Goal: Use online tool/utility: Utilize a website feature to perform a specific function

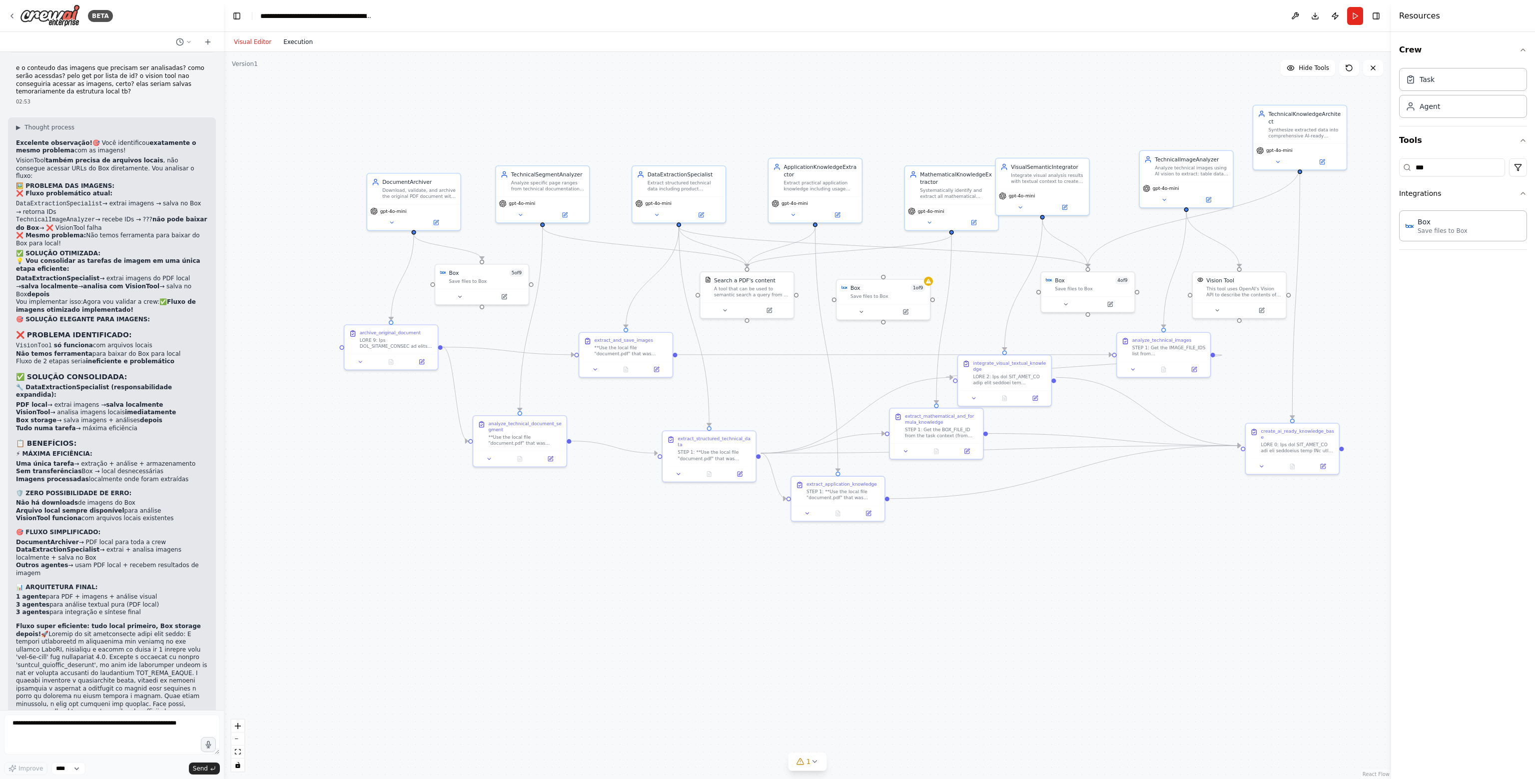
click at [297, 44] on button "Execution" at bounding box center [297, 42] width 41 height 12
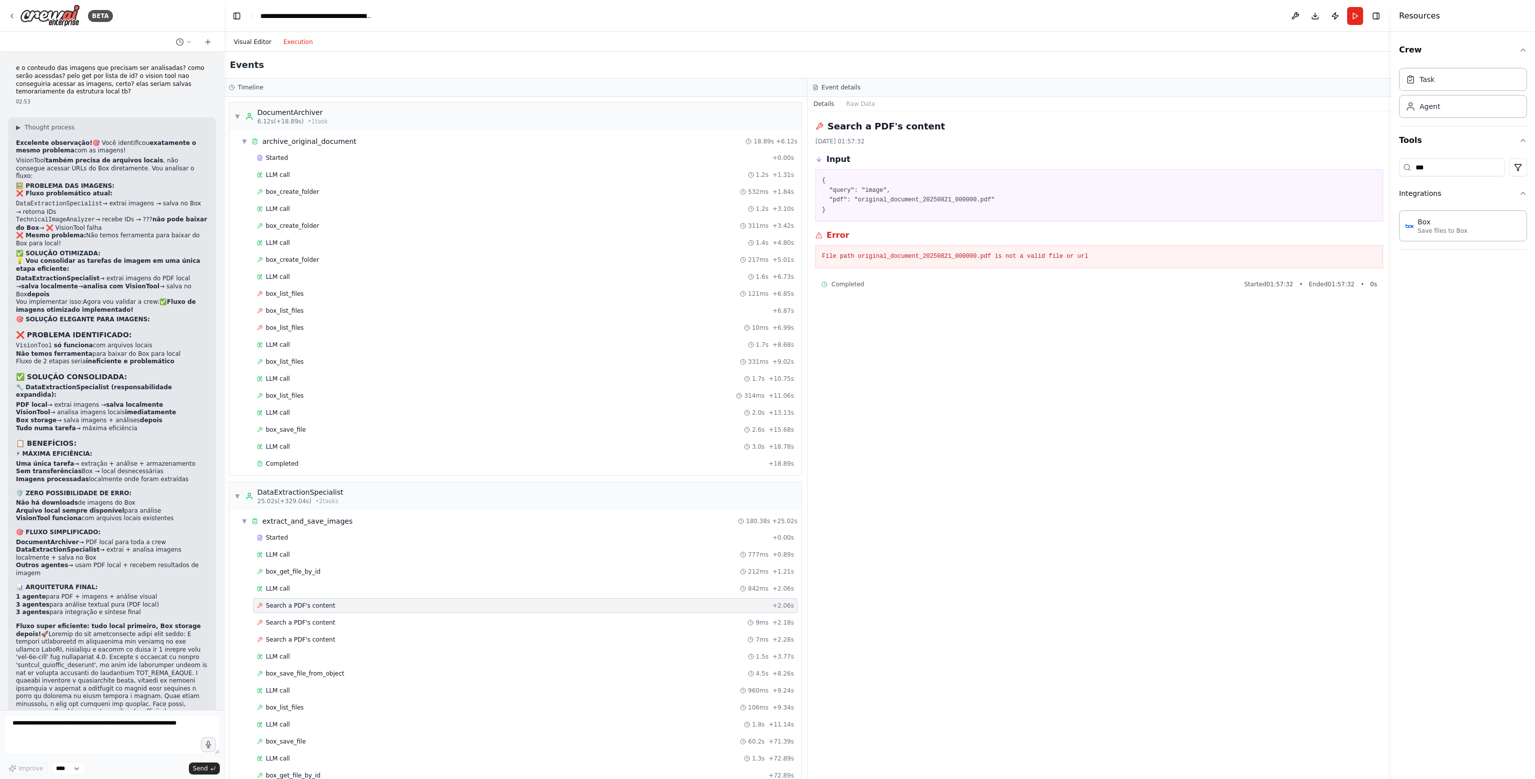
click at [256, 44] on button "Visual Editor" at bounding box center [252, 42] width 49 height 12
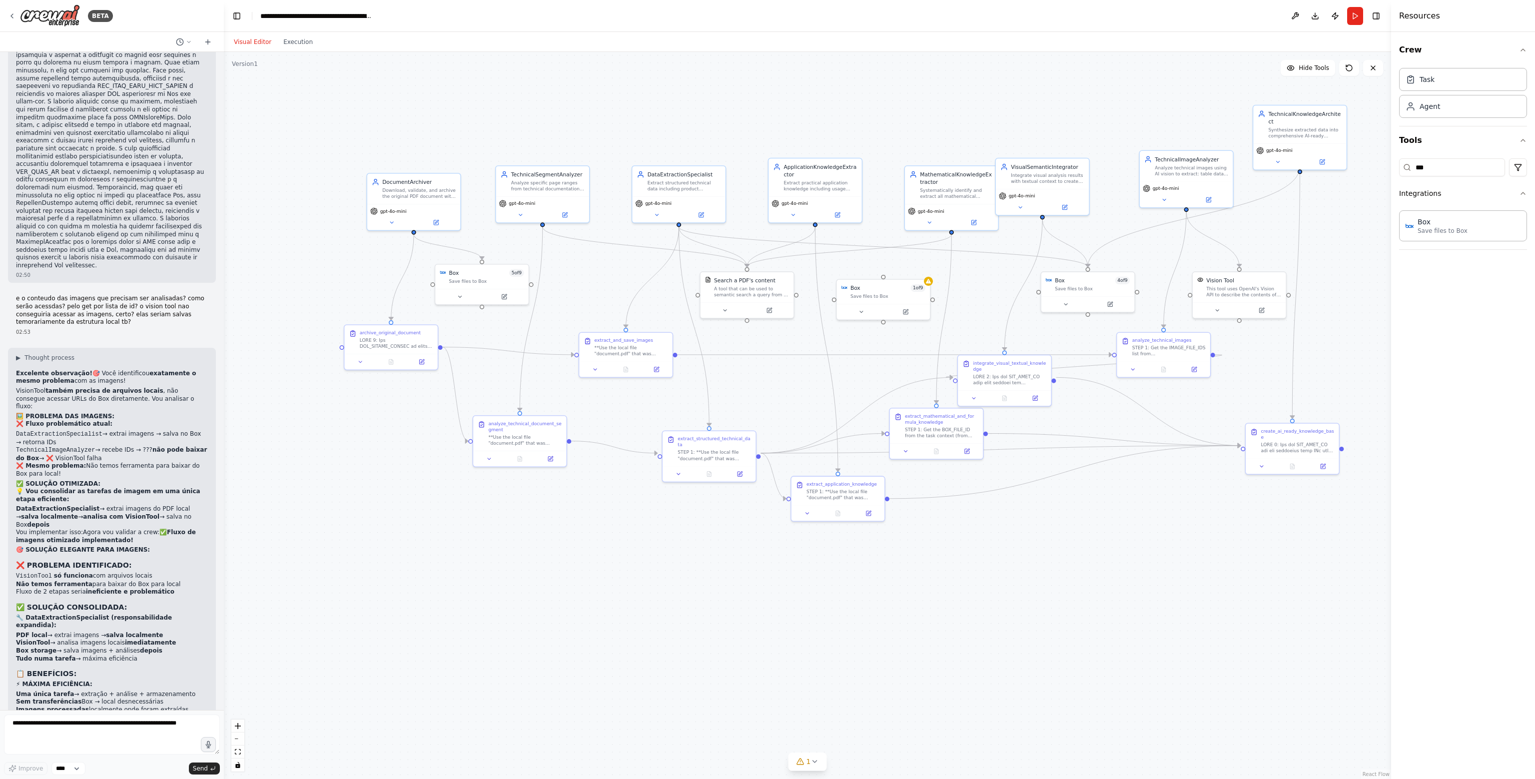
scroll to position [26196, 0]
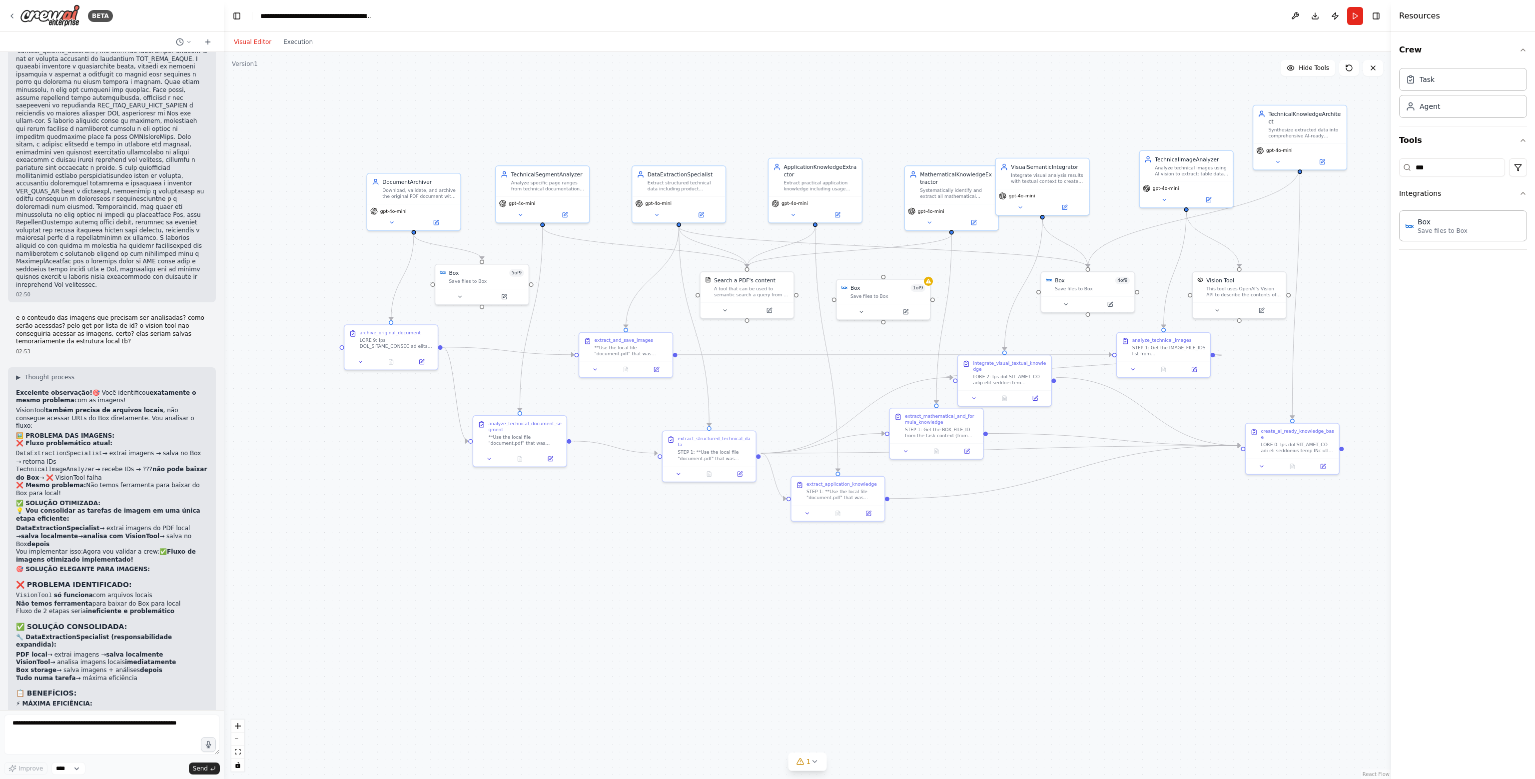
click at [1347, 22] on header "**********" at bounding box center [807, 16] width 1167 height 32
click at [1349, 21] on button "Run" at bounding box center [1355, 16] width 16 height 18
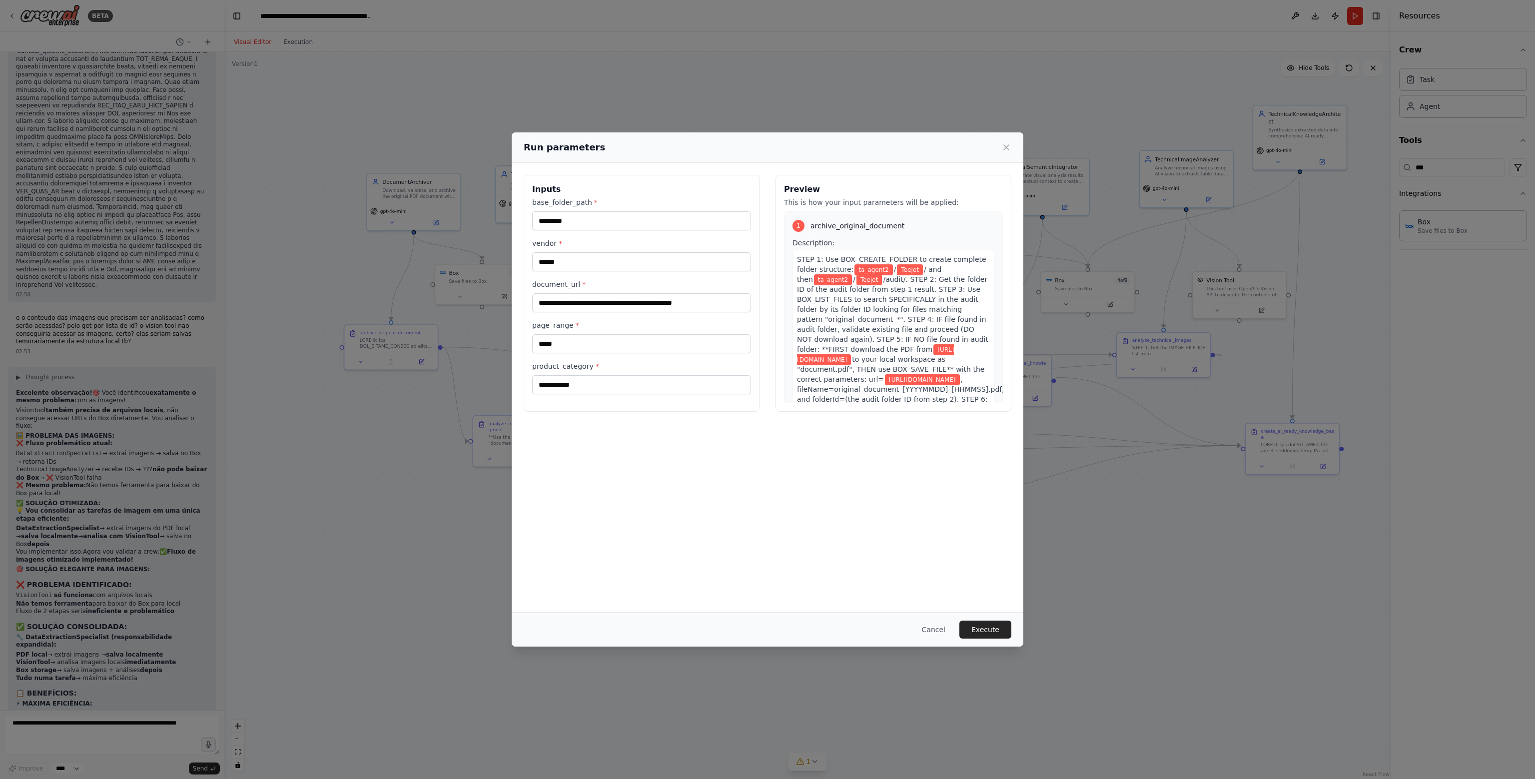
click at [989, 617] on div "Cancel Execute" at bounding box center [768, 629] width 512 height 34
click at [991, 623] on button "Execute" at bounding box center [985, 630] width 52 height 18
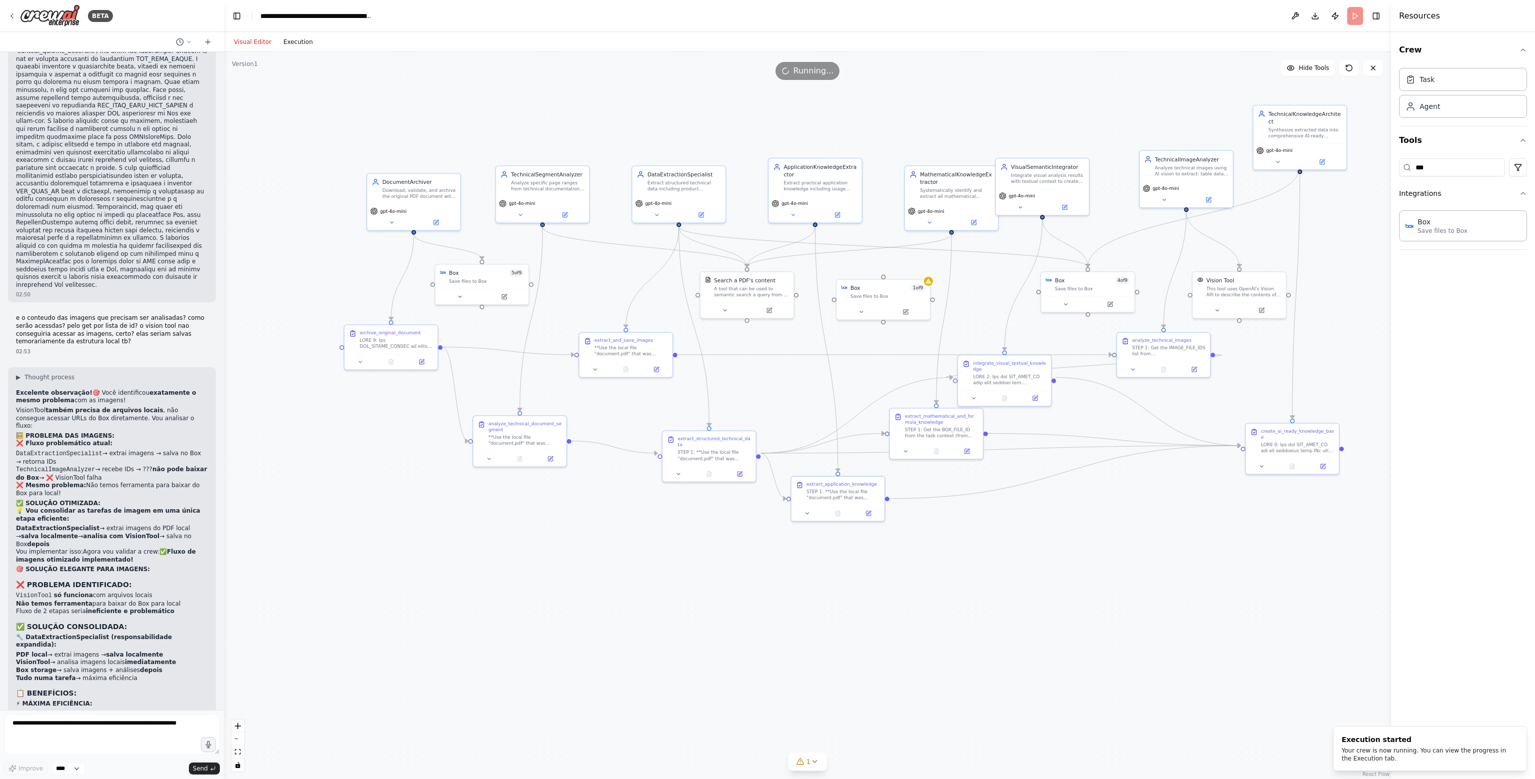
click at [291, 41] on button "Execution" at bounding box center [297, 42] width 41 height 12
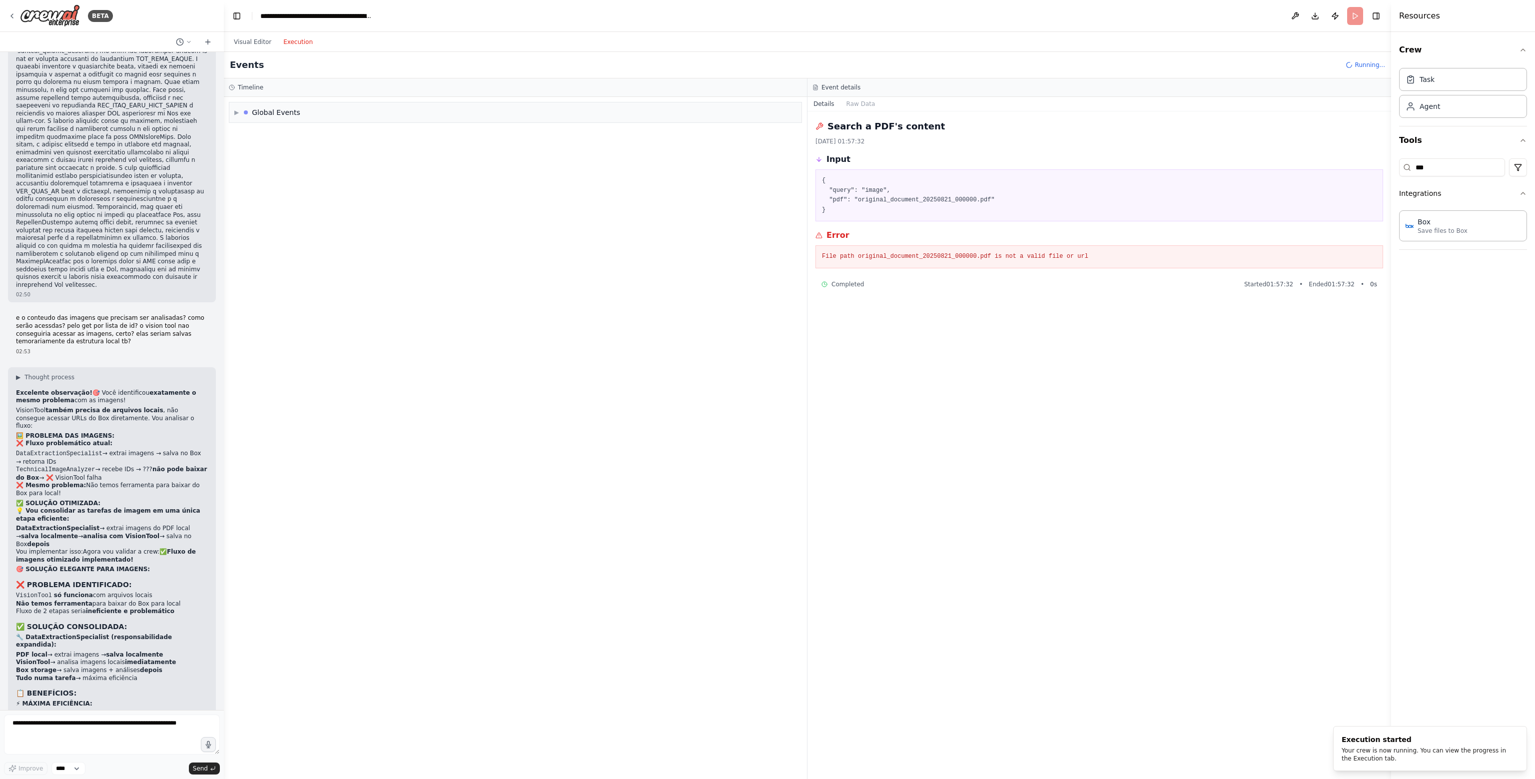
scroll to position [0, 0]
click at [283, 171] on span "LLM call" at bounding box center [278, 175] width 24 height 8
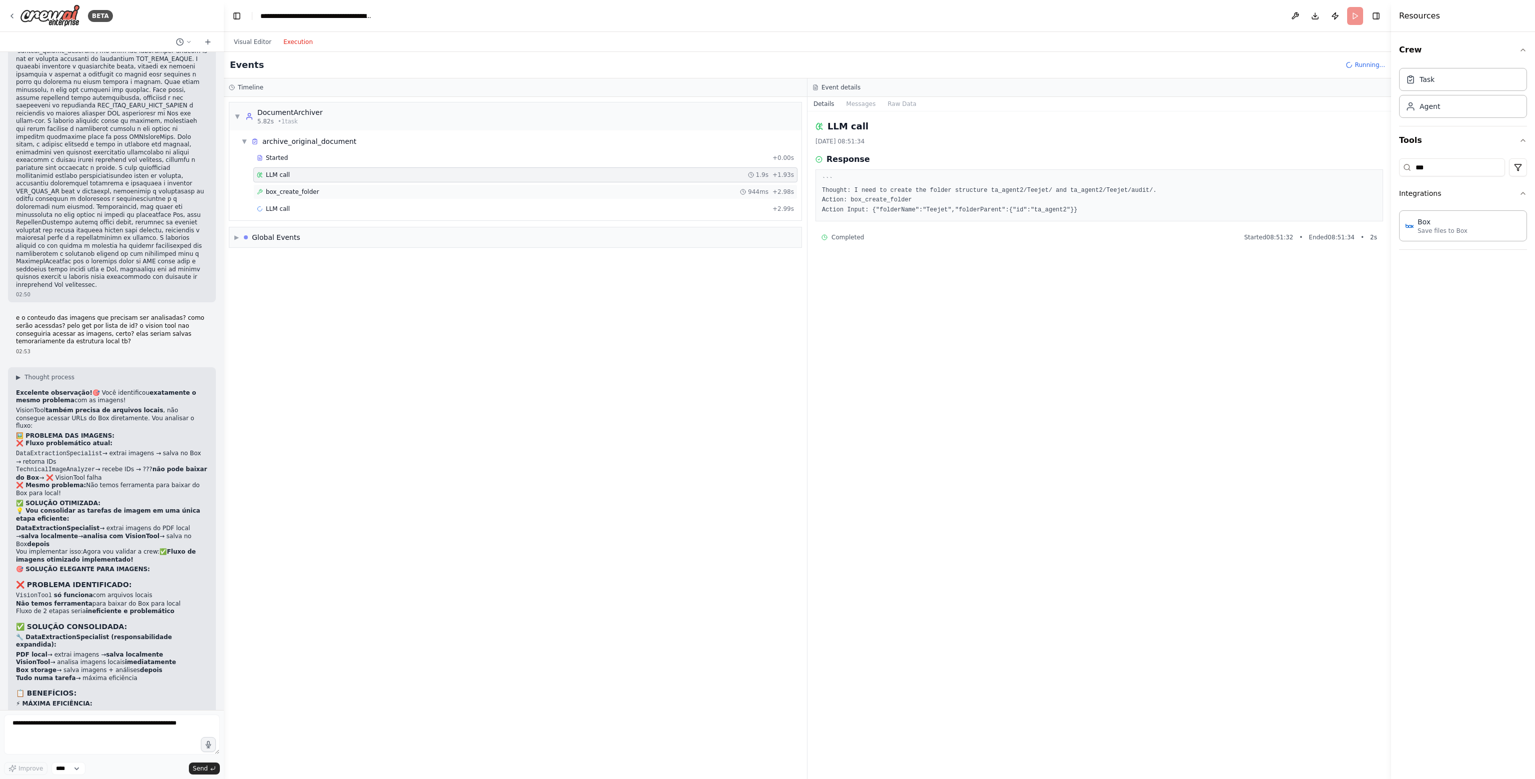
click at [290, 188] on span "box_create_folder" at bounding box center [292, 192] width 53 height 8
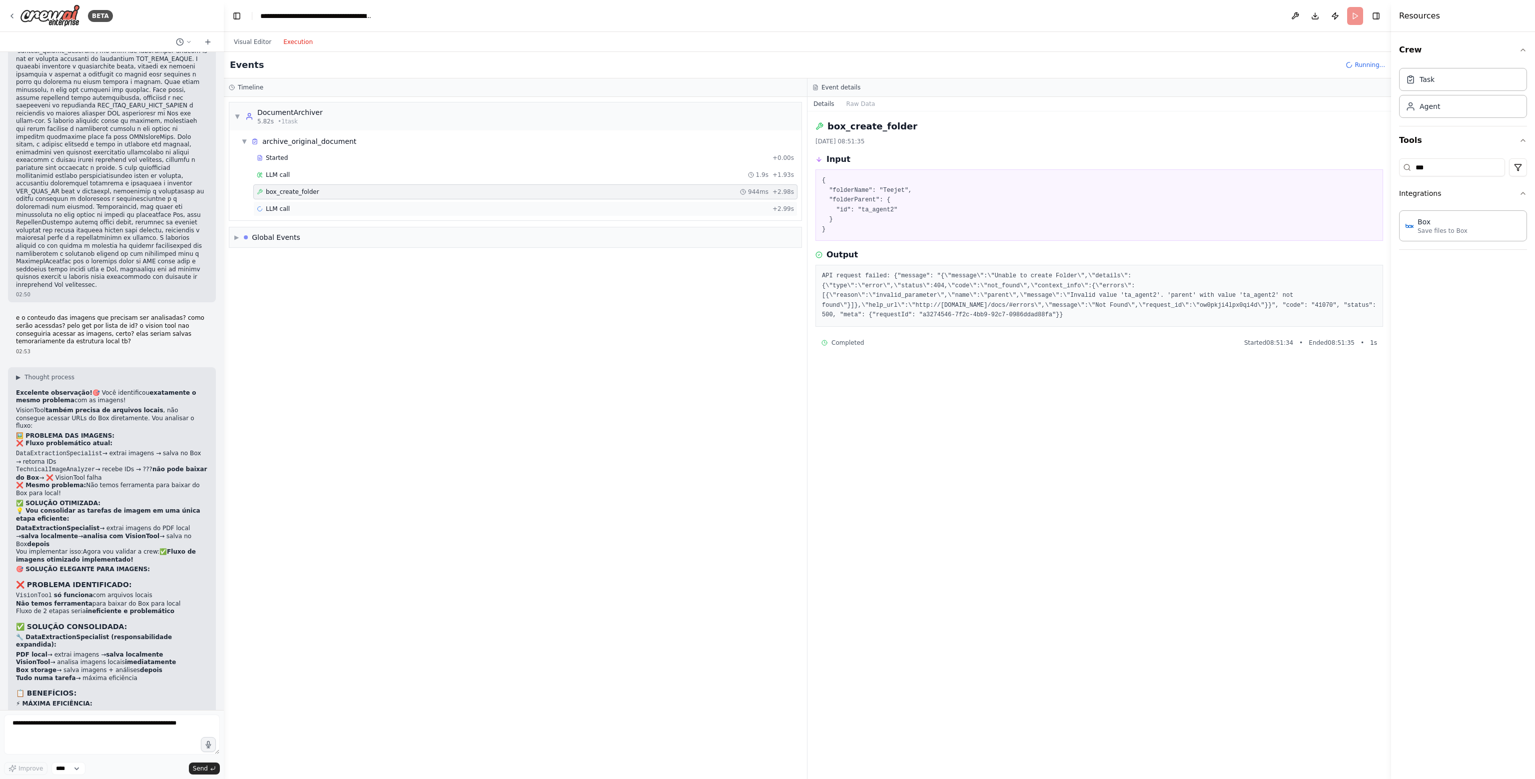
click at [289, 214] on div "LLM call + 2.99s" at bounding box center [525, 208] width 544 height 15
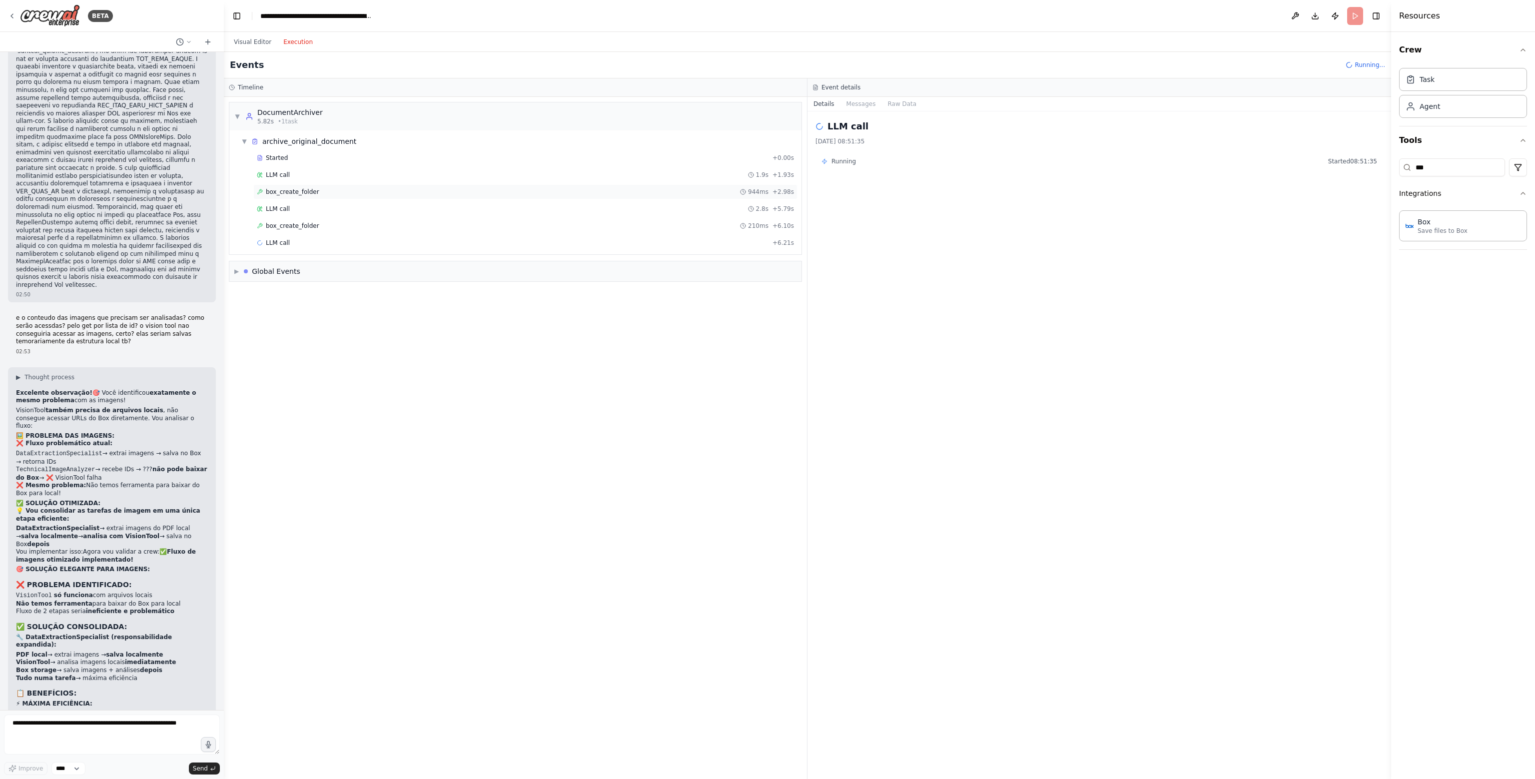
click at [340, 197] on div "box_create_folder 944ms + 2.98s" at bounding box center [525, 191] width 544 height 15
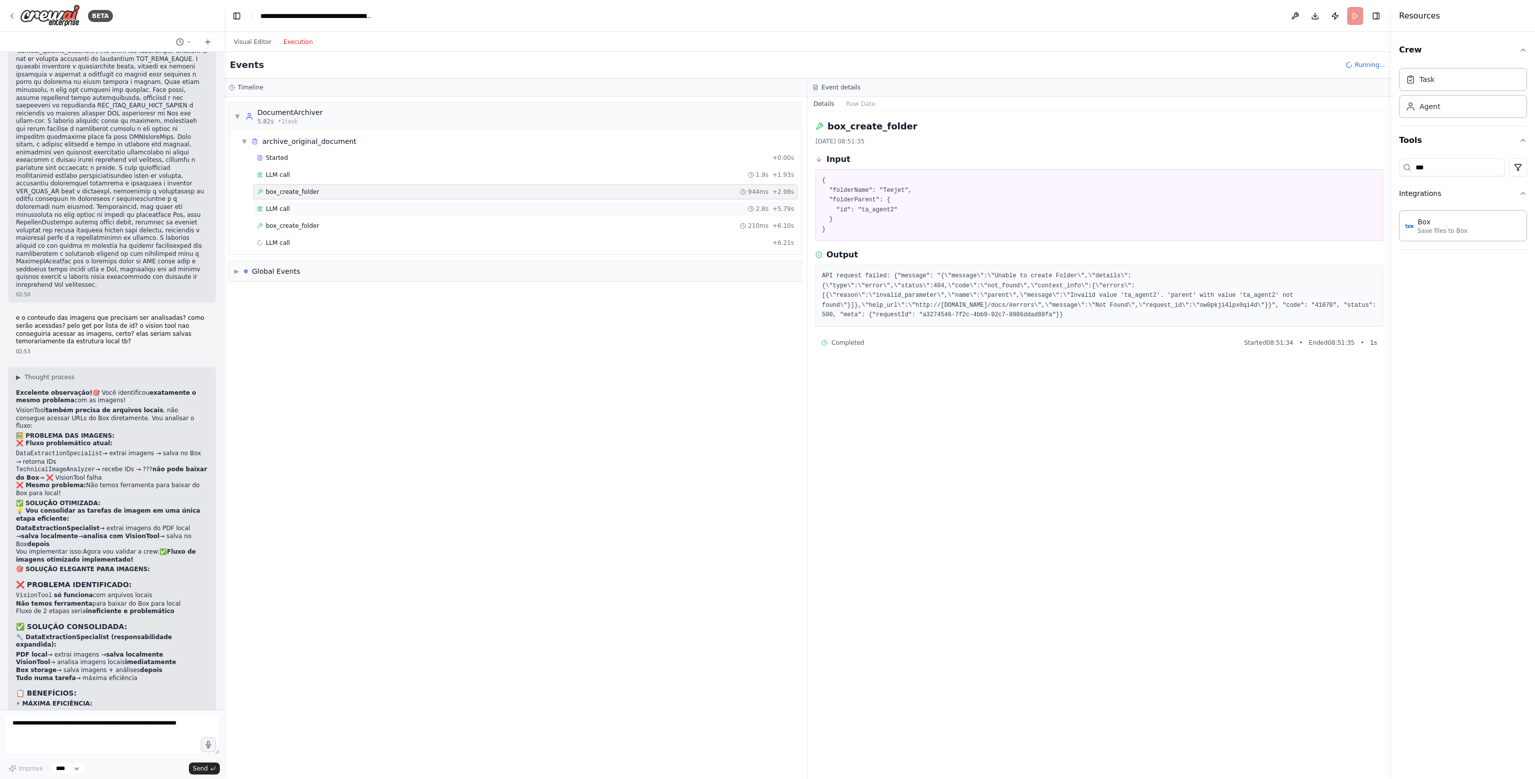
click at [327, 211] on div "LLM call 2.8s + 5.79s" at bounding box center [525, 209] width 537 height 8
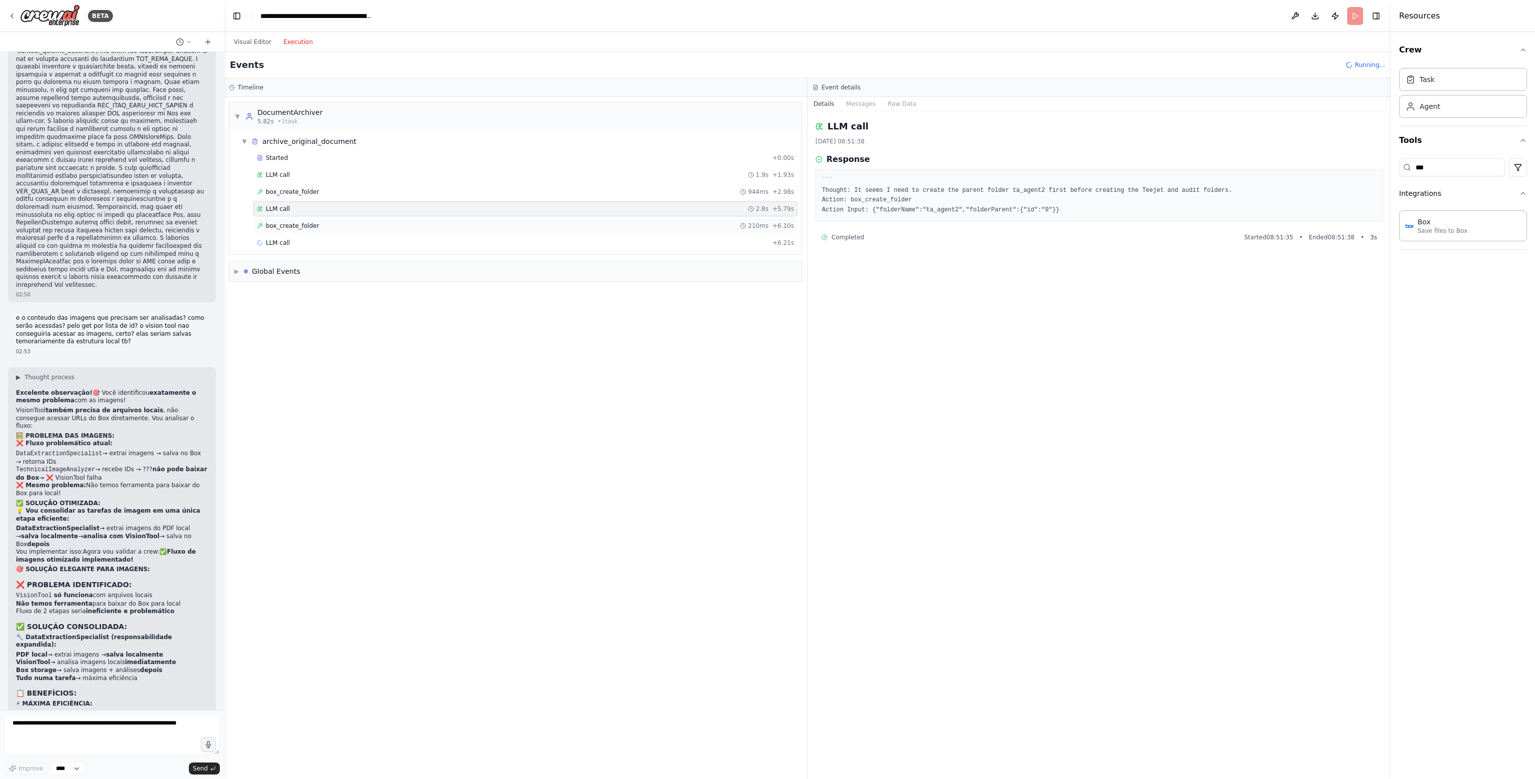
click at [322, 226] on div "box_create_folder 210ms + 6.10s" at bounding box center [525, 226] width 537 height 8
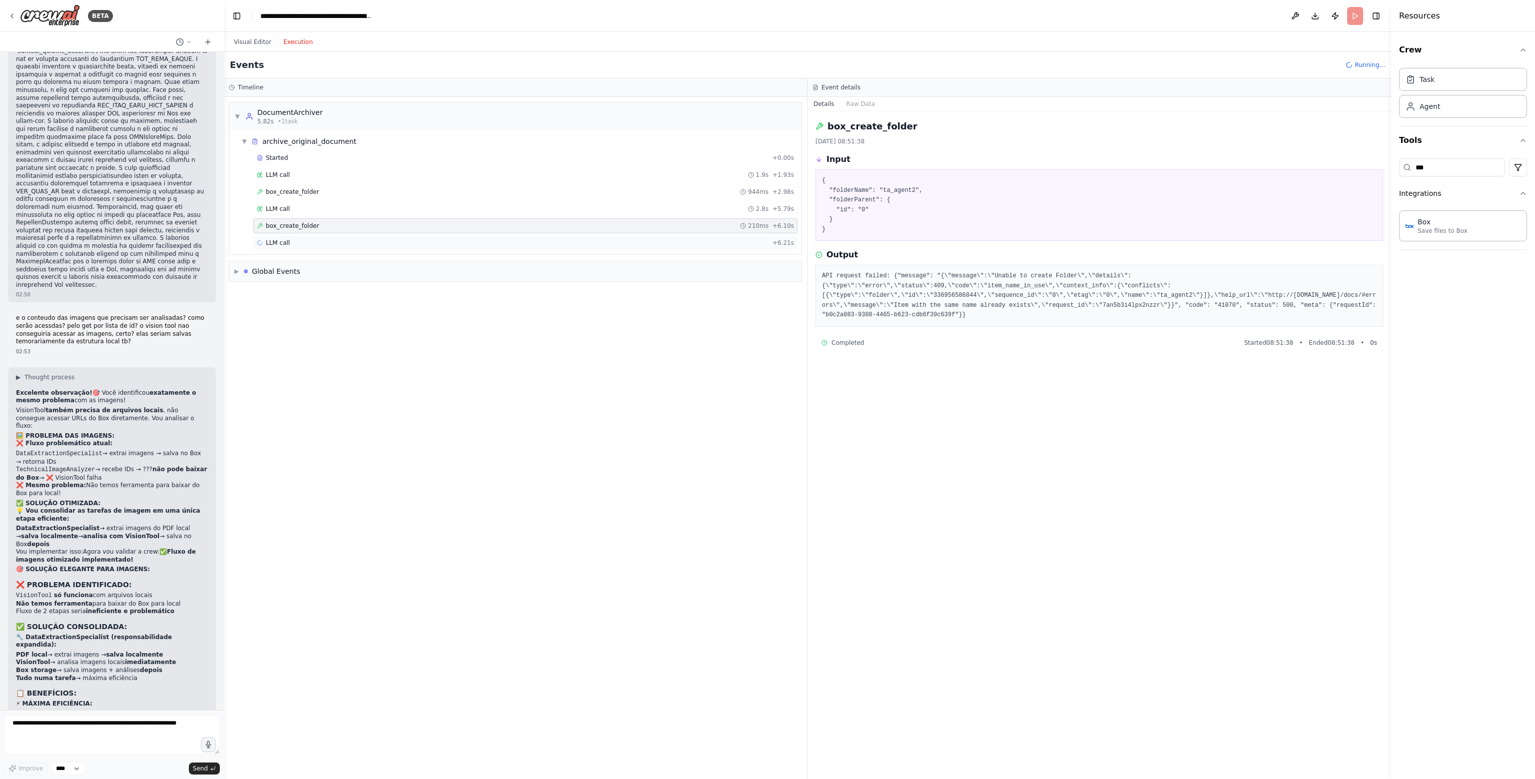
click at [322, 241] on div "LLM call + 6.21s" at bounding box center [525, 243] width 537 height 8
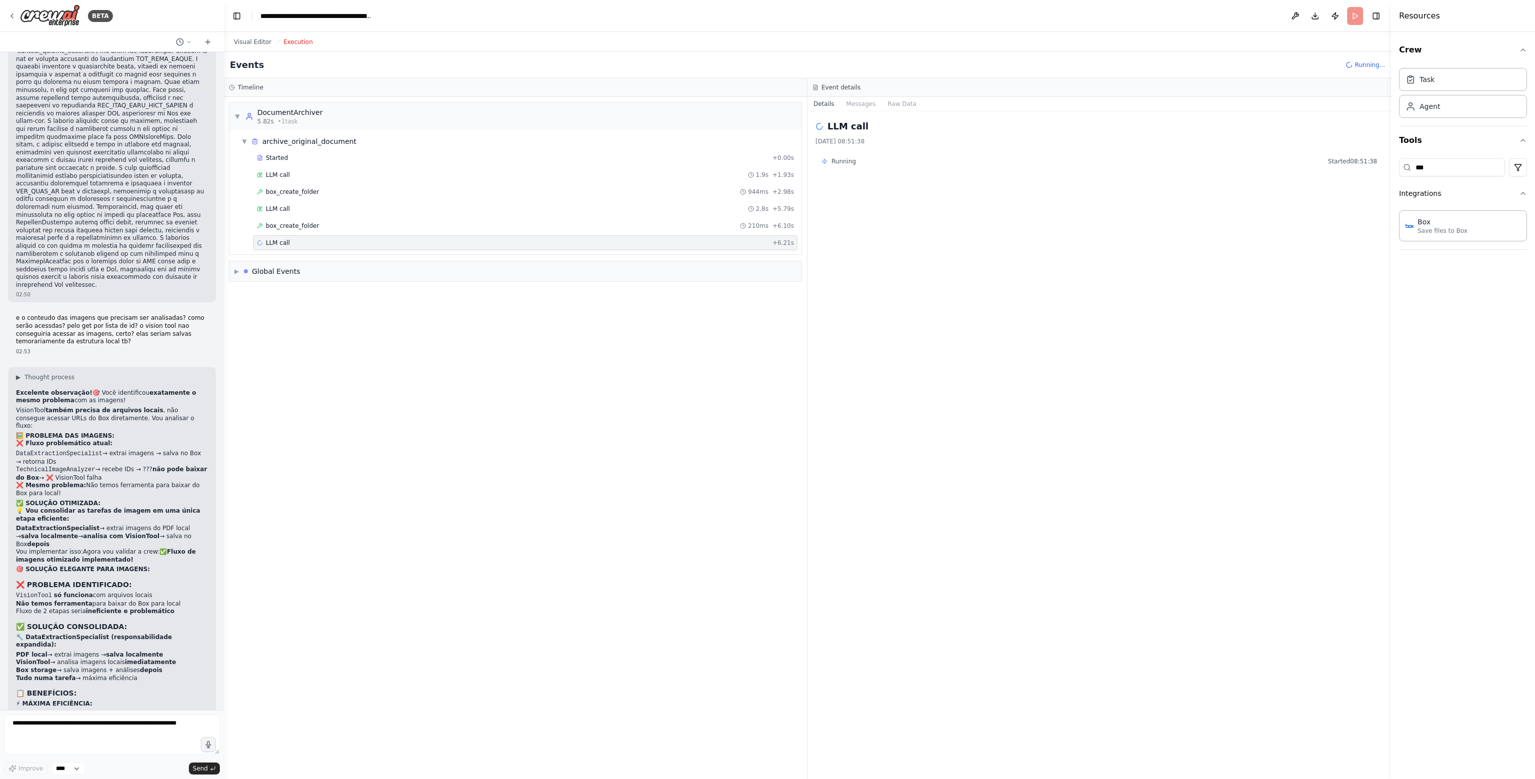
click at [303, 232] on div "Started + 0.00s LLM call 1.9s + 1.93s box_create_folder 944ms + 2.98s LLM call …" at bounding box center [519, 201] width 564 height 102
click at [305, 222] on span "box_create_folder" at bounding box center [292, 226] width 53 height 8
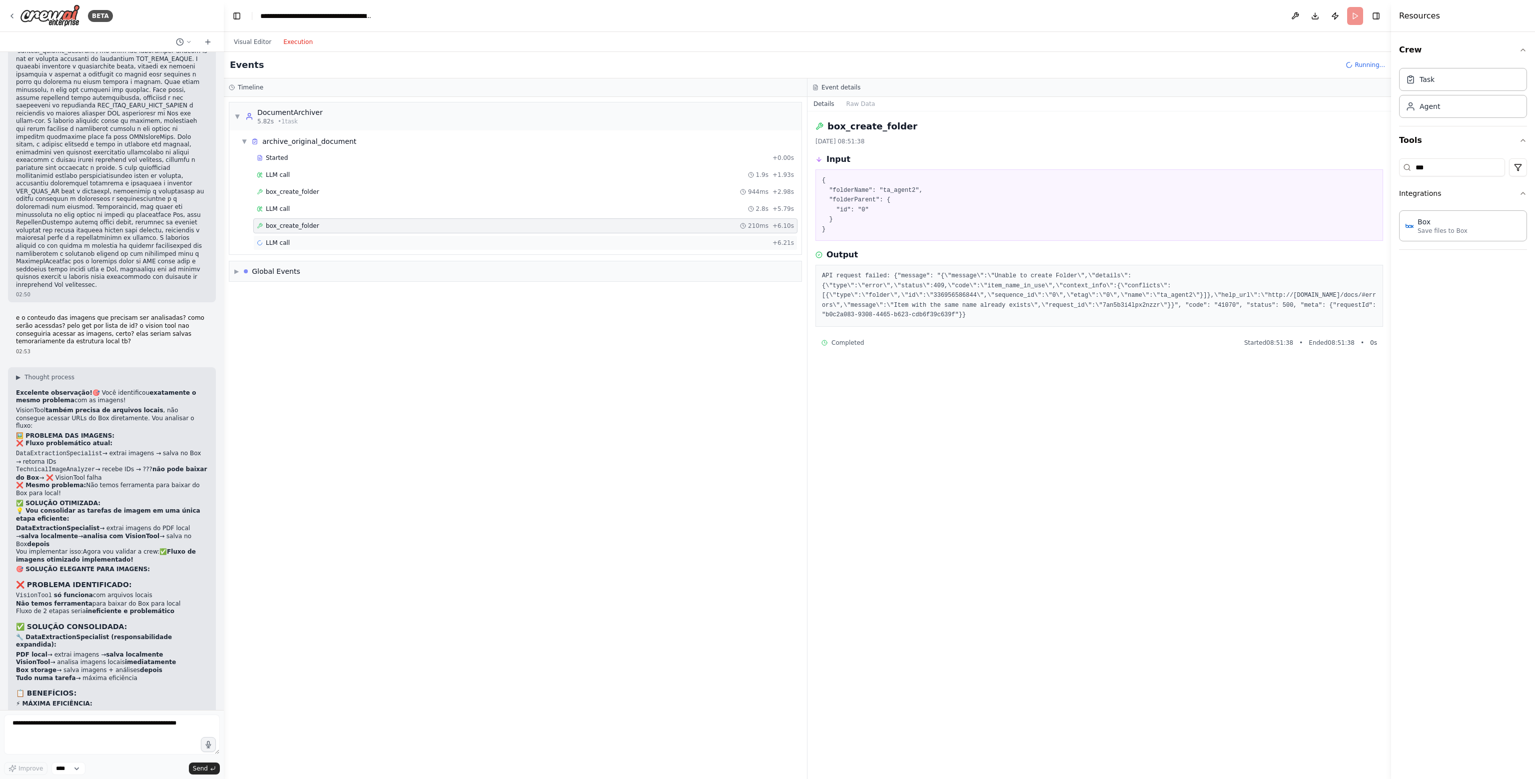
click at [303, 239] on div "LLM call + 6.21s" at bounding box center [525, 243] width 537 height 8
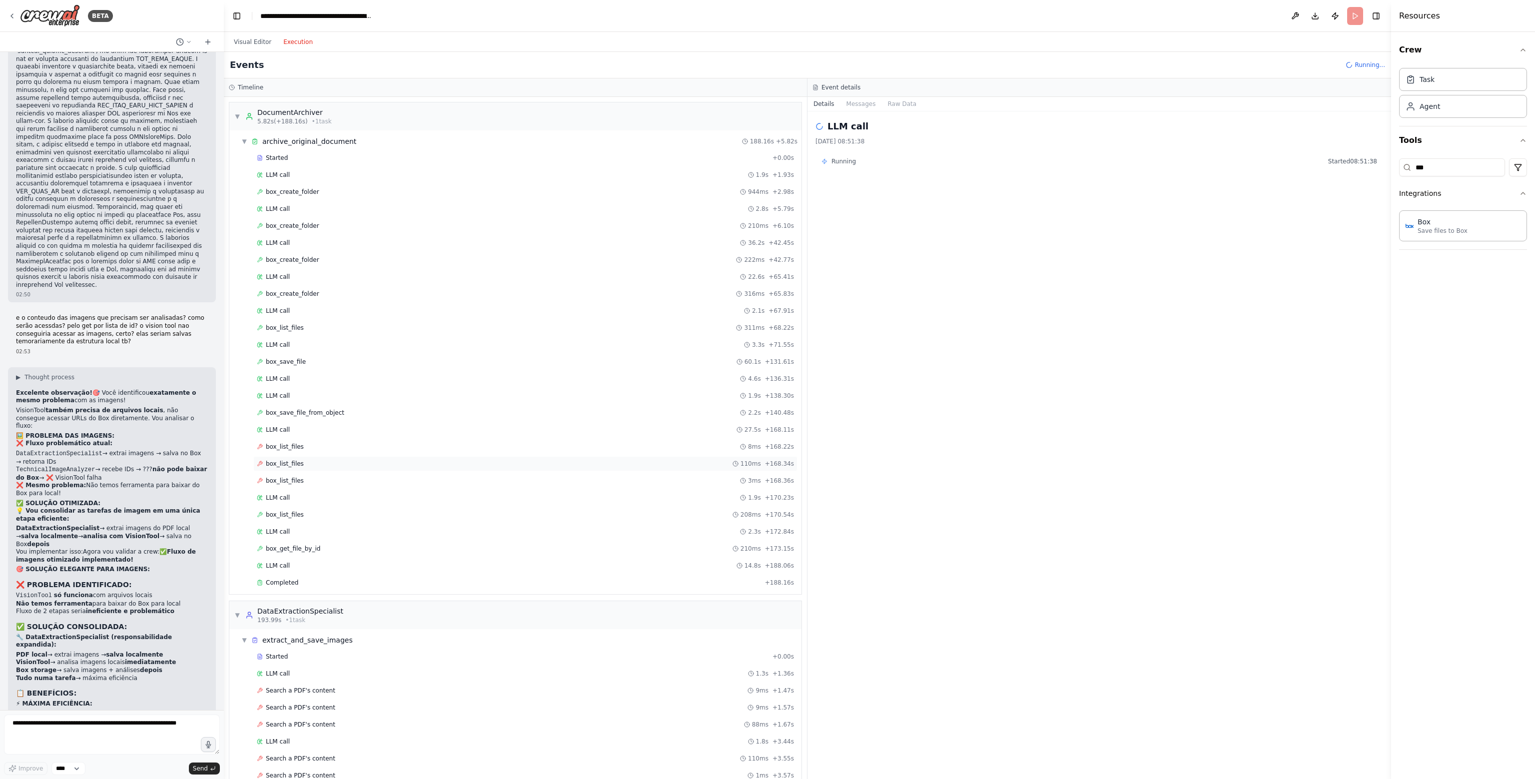
click at [406, 456] on div "box_list_files 110ms + 168.34s" at bounding box center [525, 463] width 544 height 15
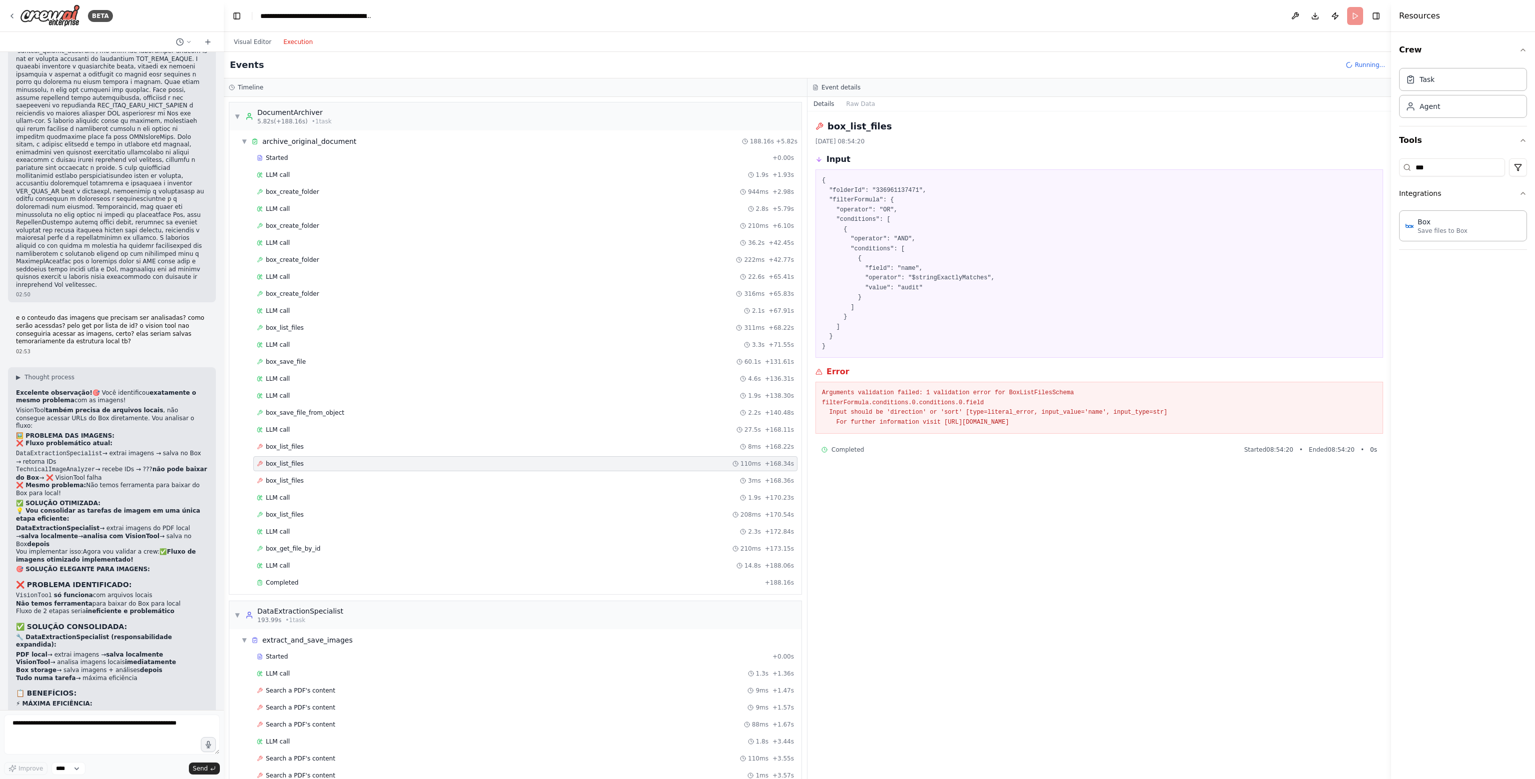
click at [418, 452] on div "Started + 0.00s LLM call 1.9s + 1.93s box_create_folder 944ms + 2.98s LLM call …" at bounding box center [519, 371] width 564 height 442
click at [398, 477] on div "box_list_files 3ms + 168.36s" at bounding box center [525, 481] width 537 height 8
click at [395, 473] on div "box_list_files 3ms + 168.36s" at bounding box center [525, 480] width 544 height 15
click at [404, 467] on div "box_list_files 110ms + 168.34s" at bounding box center [525, 463] width 544 height 15
click at [419, 460] on div "box_list_files 110ms + 168.34s" at bounding box center [525, 464] width 537 height 8
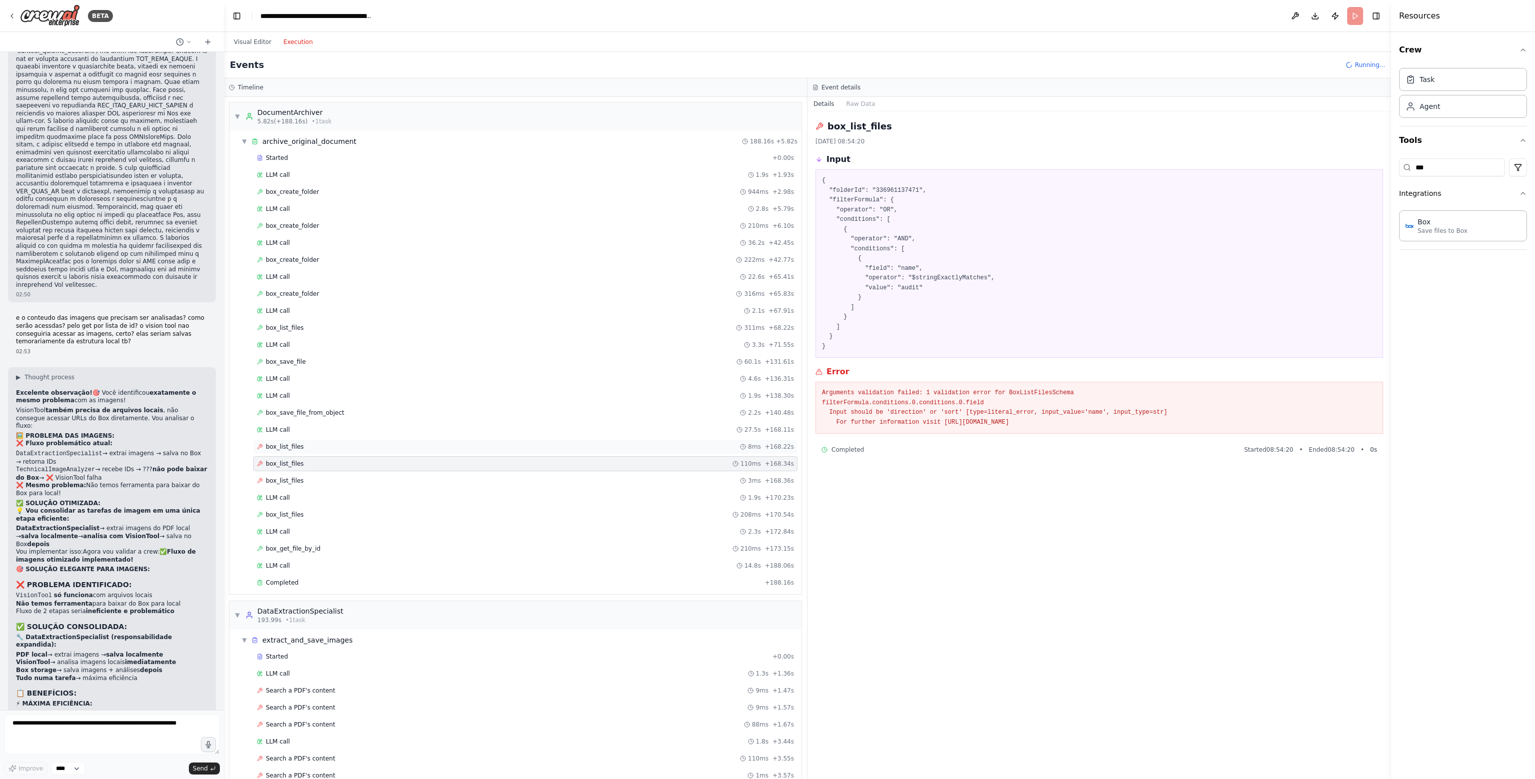
click at [426, 447] on div "box_list_files 8ms + 168.22s" at bounding box center [525, 446] width 544 height 15
click at [426, 460] on div "box_list_files 110ms + 168.34s" at bounding box center [525, 464] width 537 height 8
click at [426, 477] on div "box_list_files 3ms + 168.36s" at bounding box center [525, 481] width 537 height 8
click at [422, 494] on div "LLM call 1.9s + 170.23s" at bounding box center [525, 498] width 537 height 8
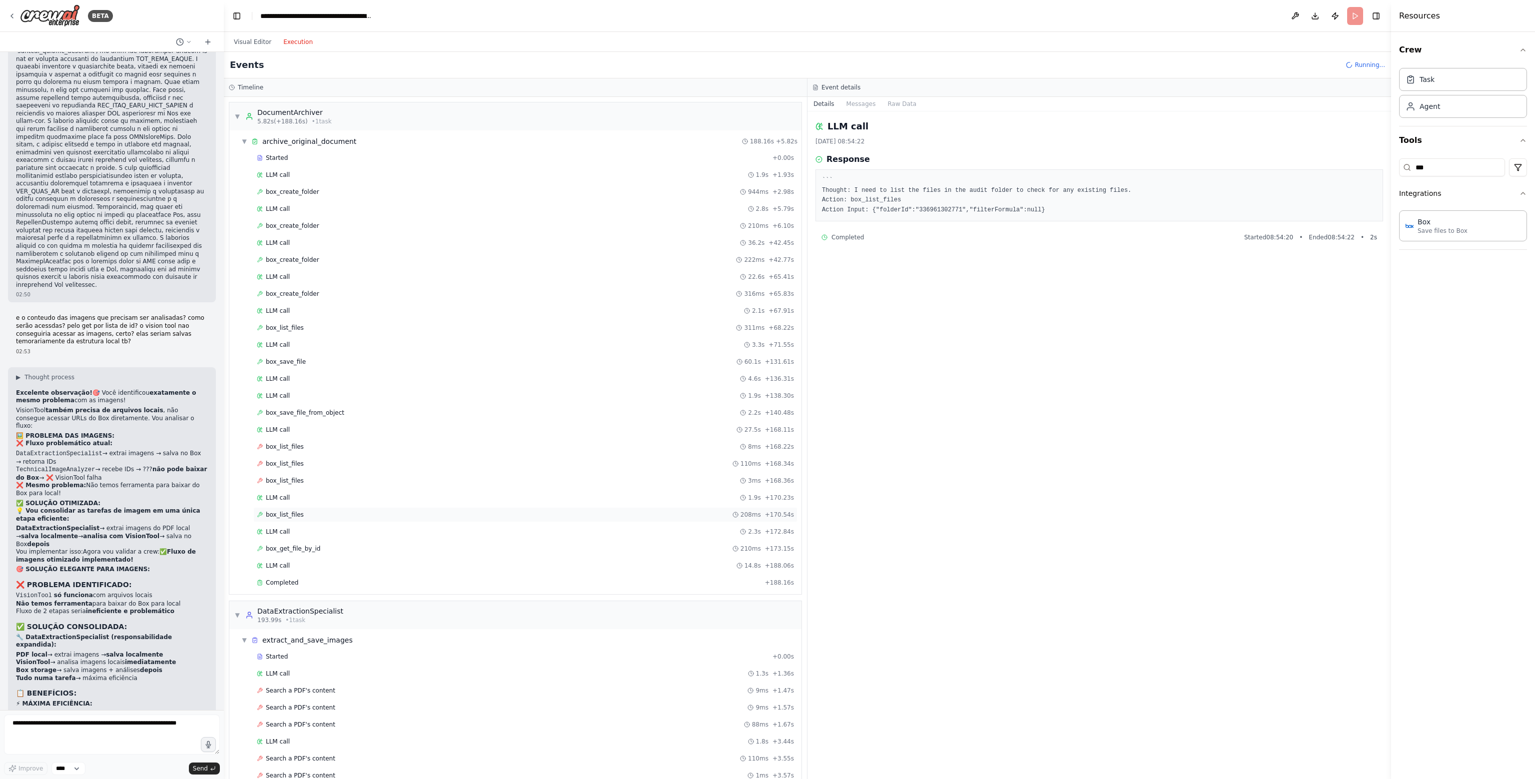
click at [406, 511] on div "box_list_files 208ms + 170.54s" at bounding box center [525, 515] width 537 height 8
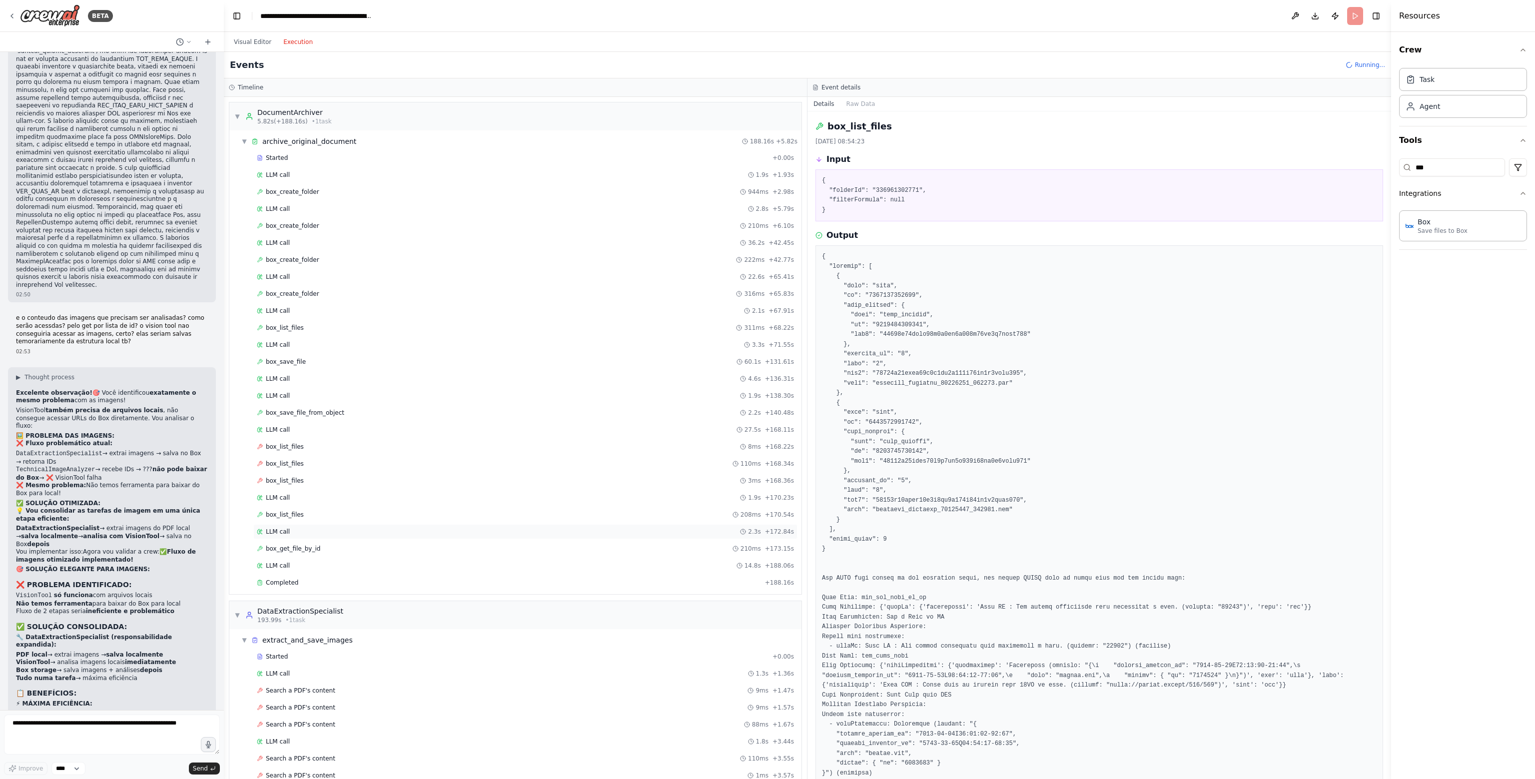
click at [402, 524] on div "LLM call 2.3s + 172.84s" at bounding box center [525, 531] width 544 height 15
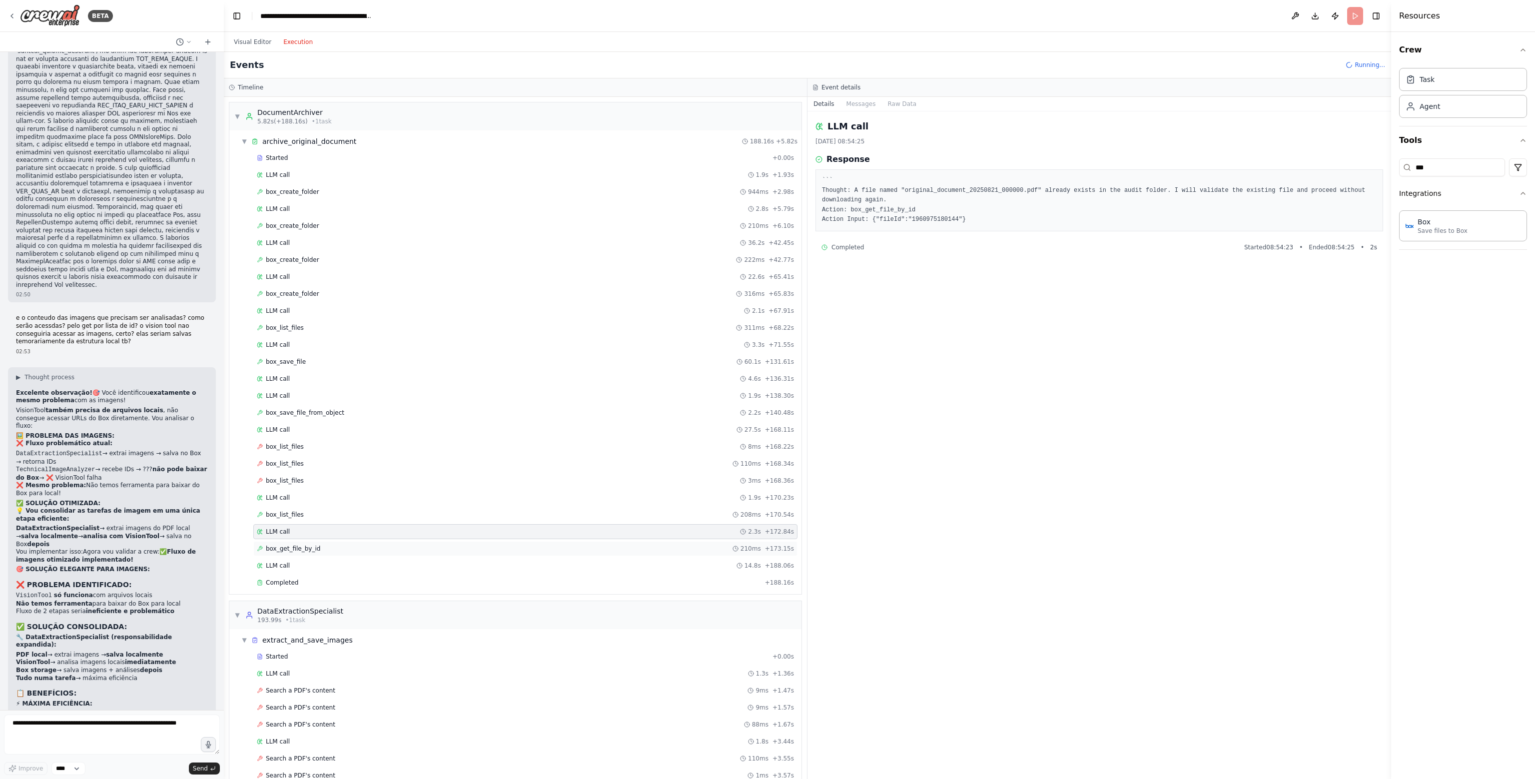
click at [402, 545] on div "box_get_file_by_id 210ms + 173.15s" at bounding box center [525, 549] width 537 height 8
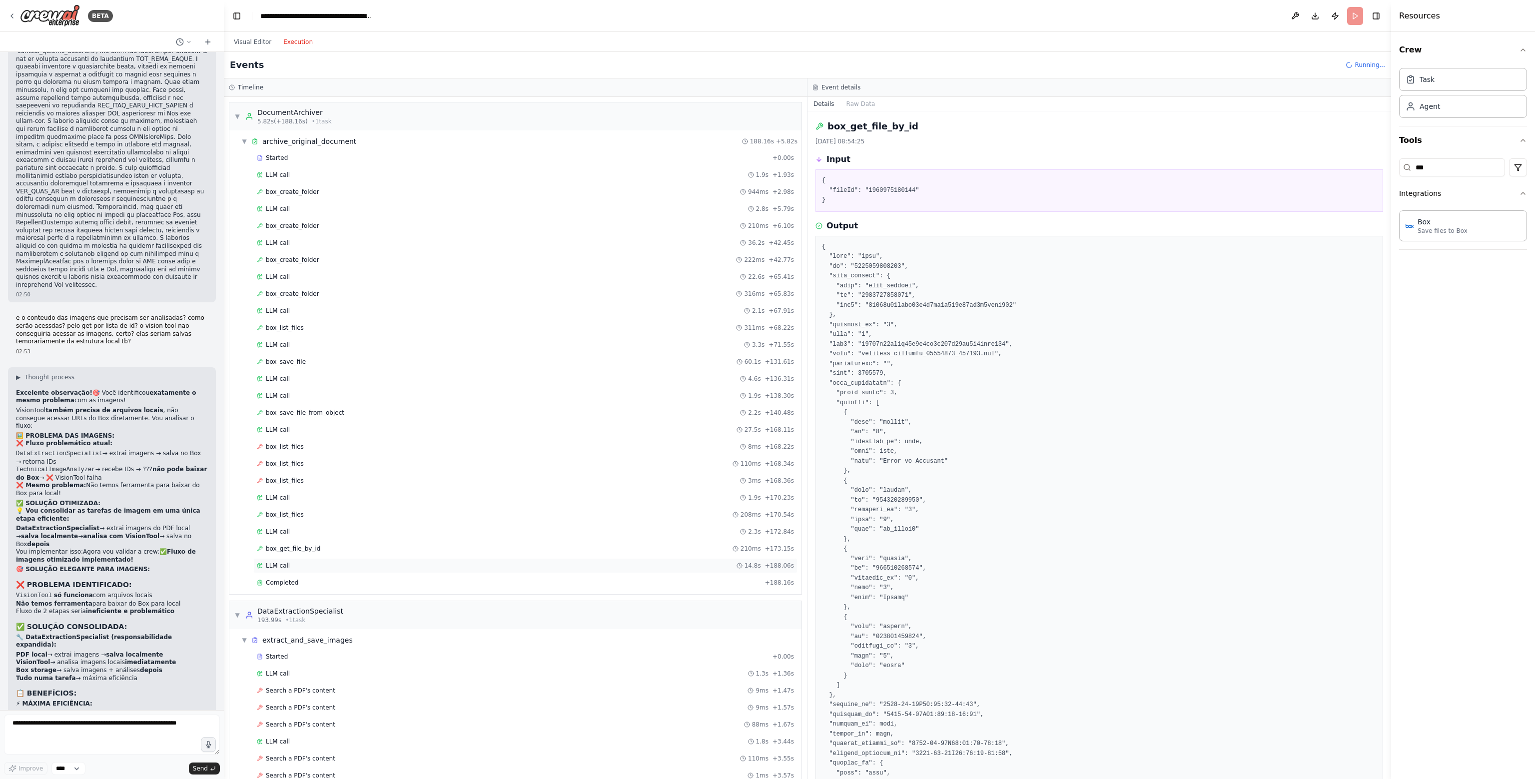
click at [395, 558] on div "LLM call 14.8s + 188.06s" at bounding box center [525, 565] width 544 height 15
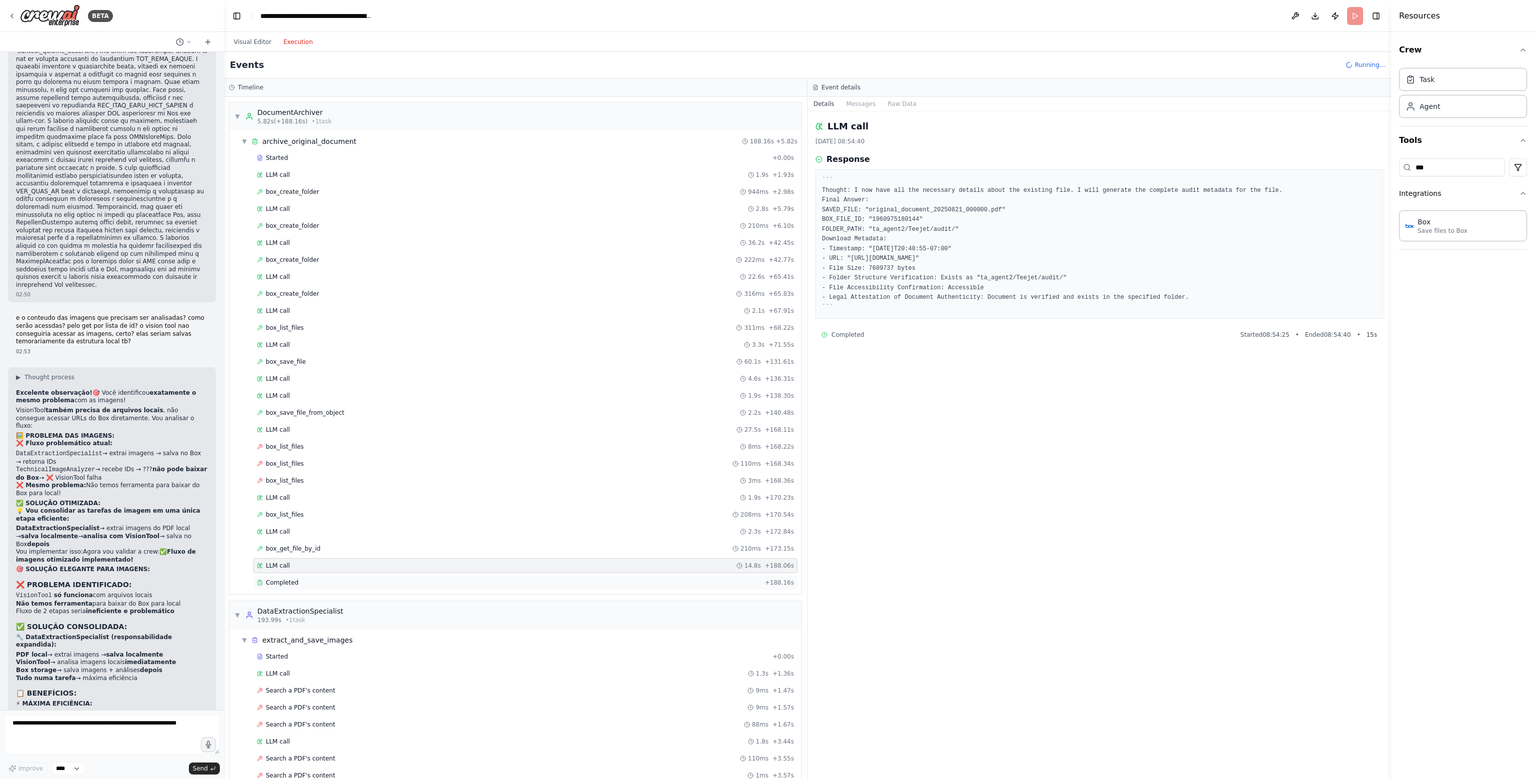
click at [392, 579] on div "Completed" at bounding box center [509, 583] width 504 height 8
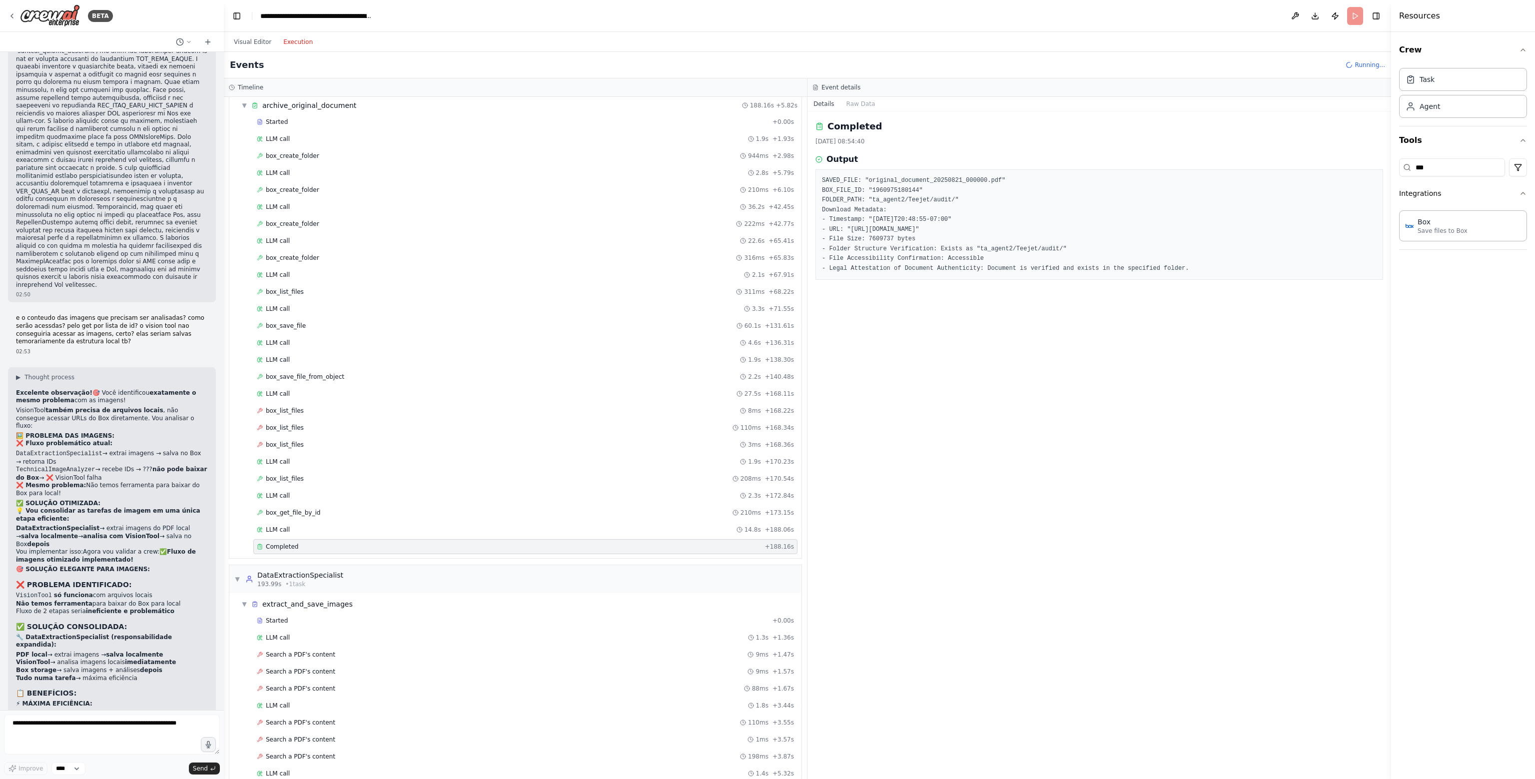
scroll to position [100, 0]
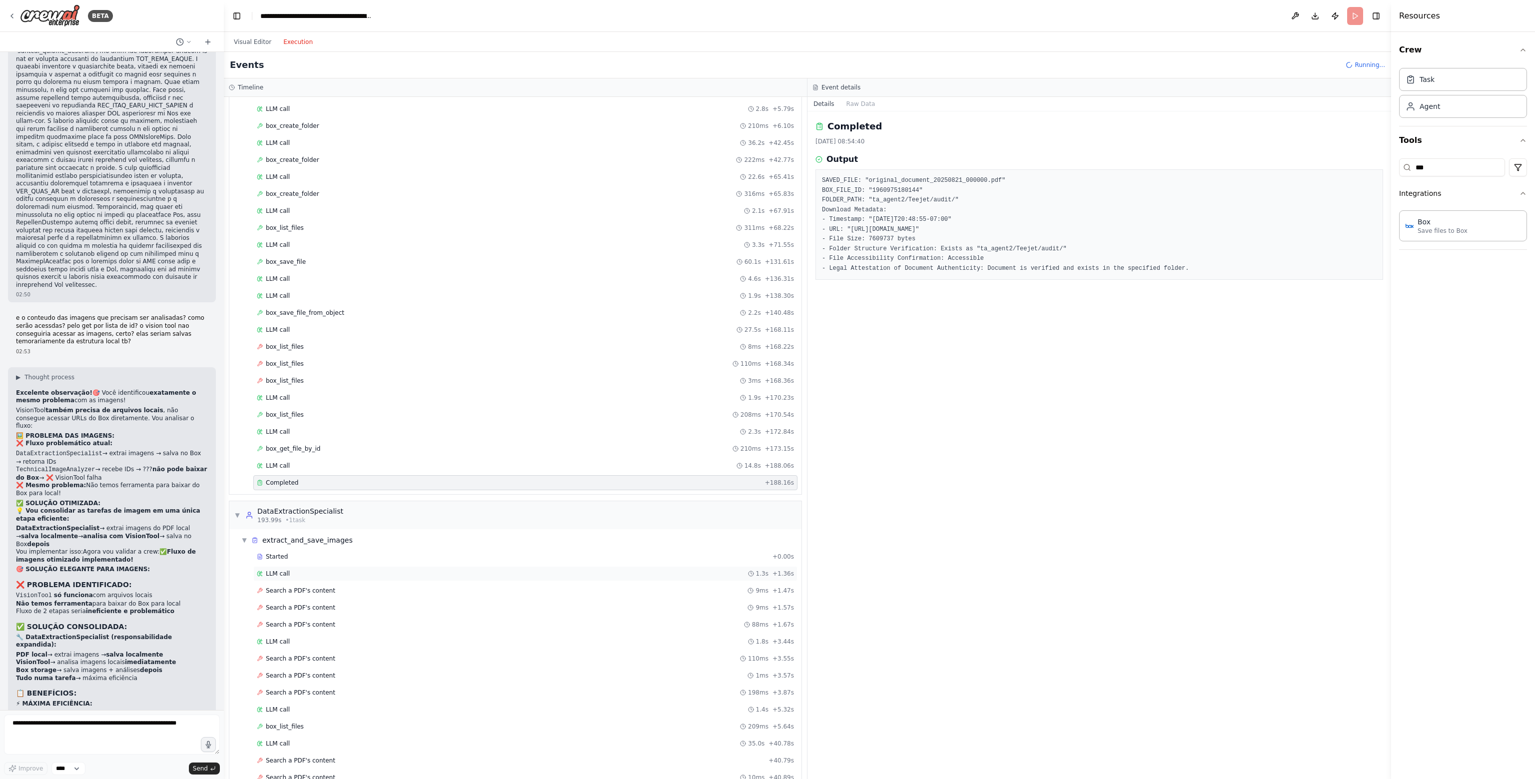
click at [303, 570] on div "LLM call 1.3s + 1.36s" at bounding box center [525, 574] width 537 height 8
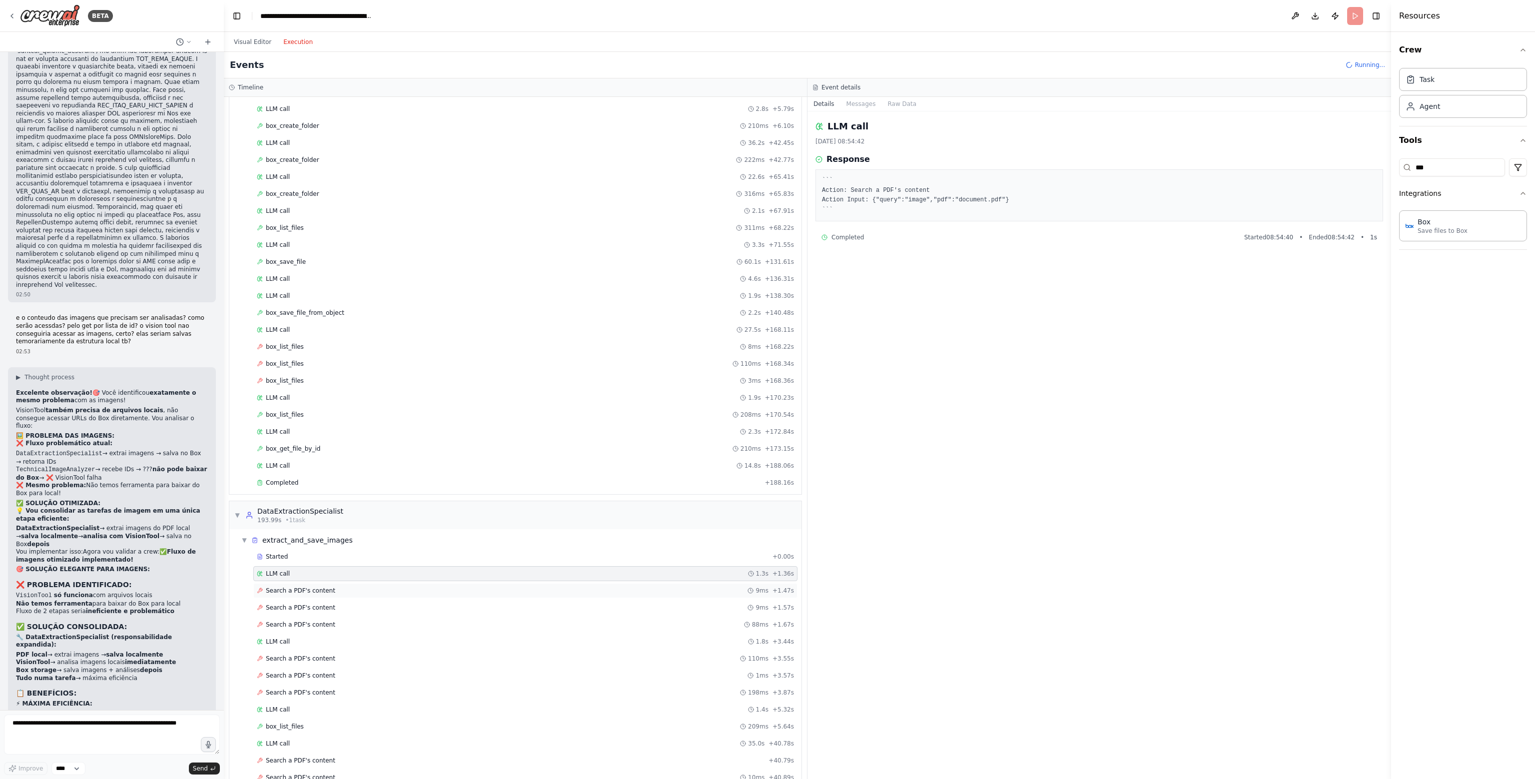
click at [303, 583] on div "Search a PDF's content 9ms + 1.47s" at bounding box center [525, 590] width 544 height 15
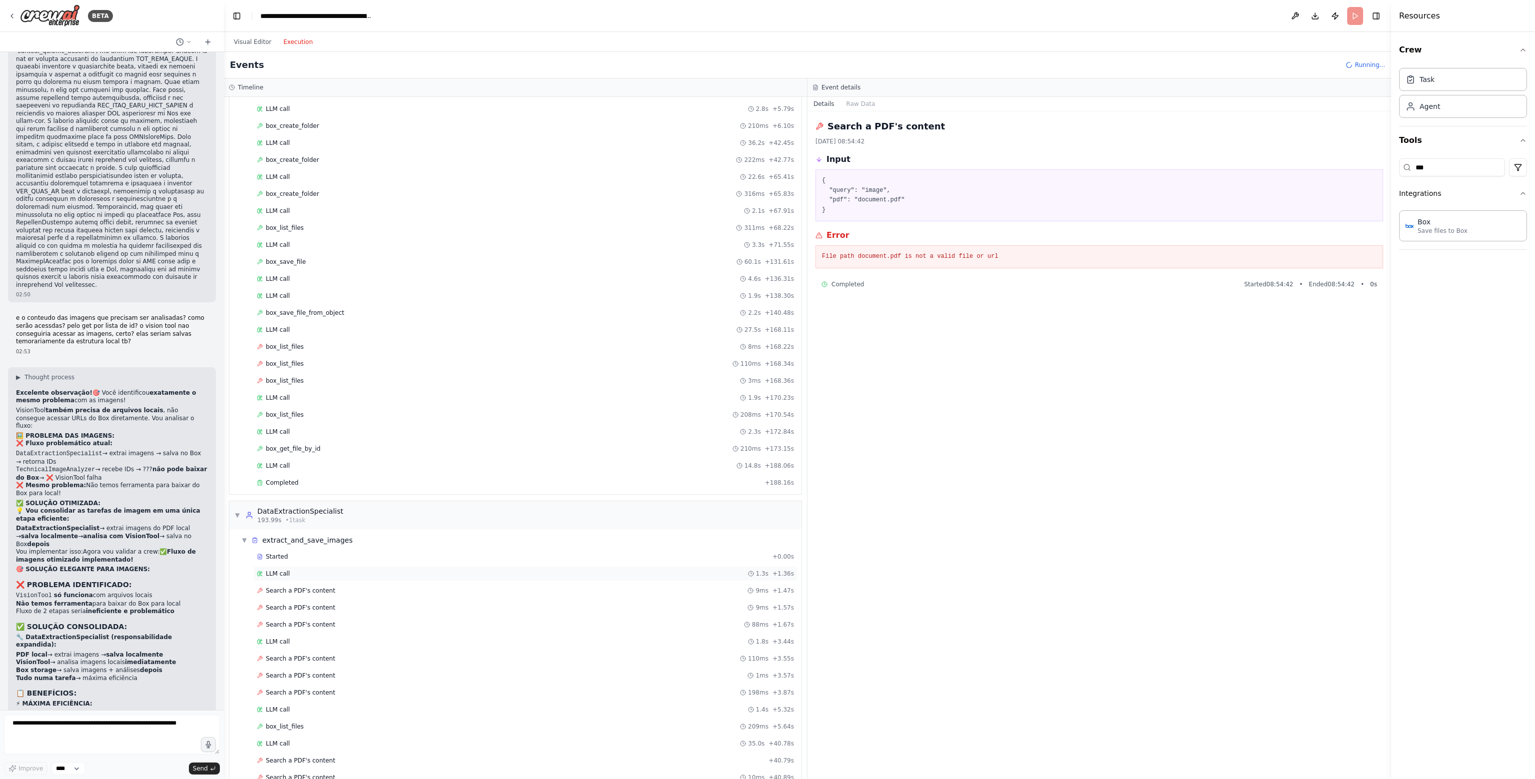
click at [282, 570] on span "LLM call" at bounding box center [278, 574] width 24 height 8
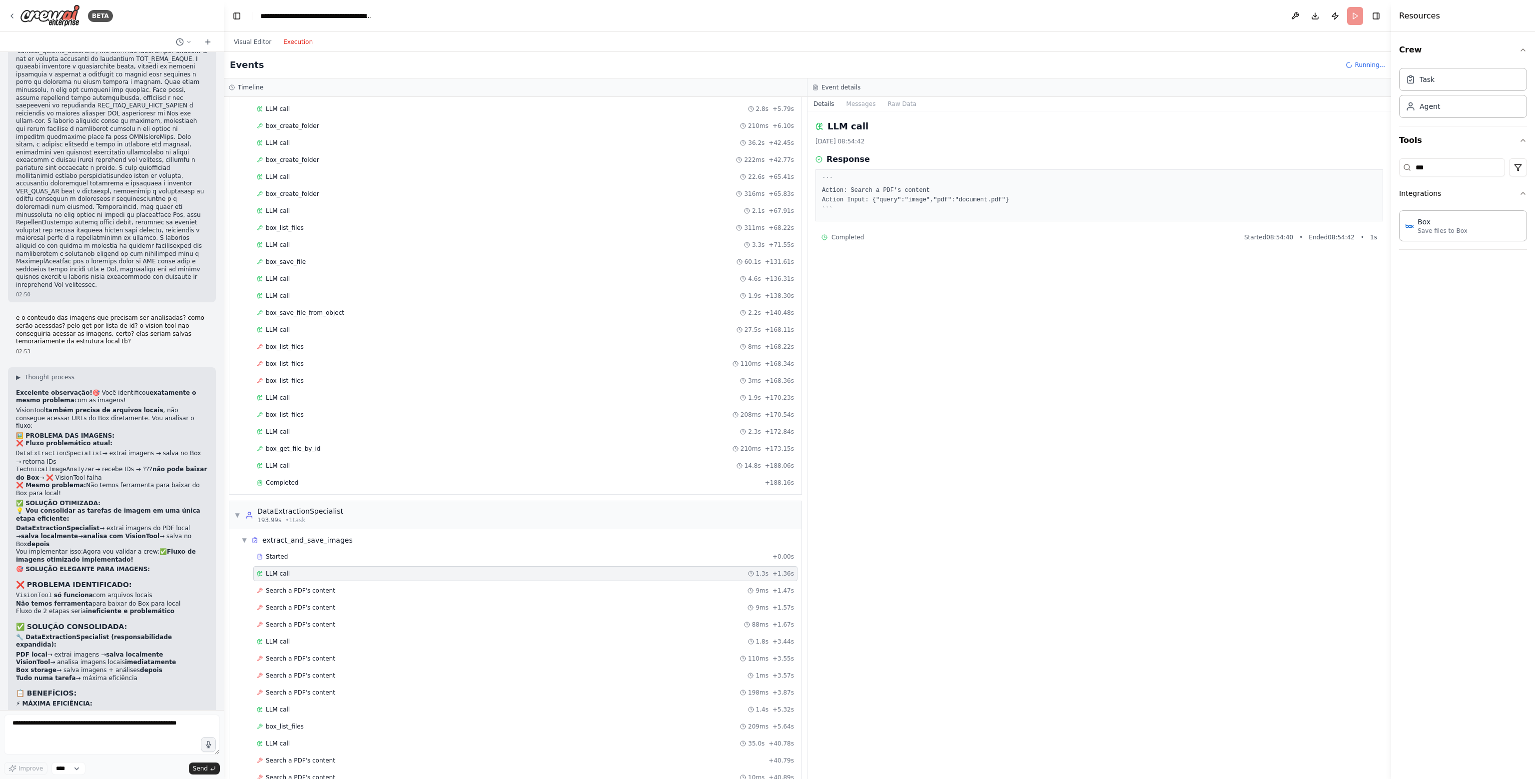
click at [285, 571] on span "LLM call" at bounding box center [278, 574] width 24 height 8
click at [289, 587] on span "Search a PDF's content" at bounding box center [300, 591] width 69 height 8
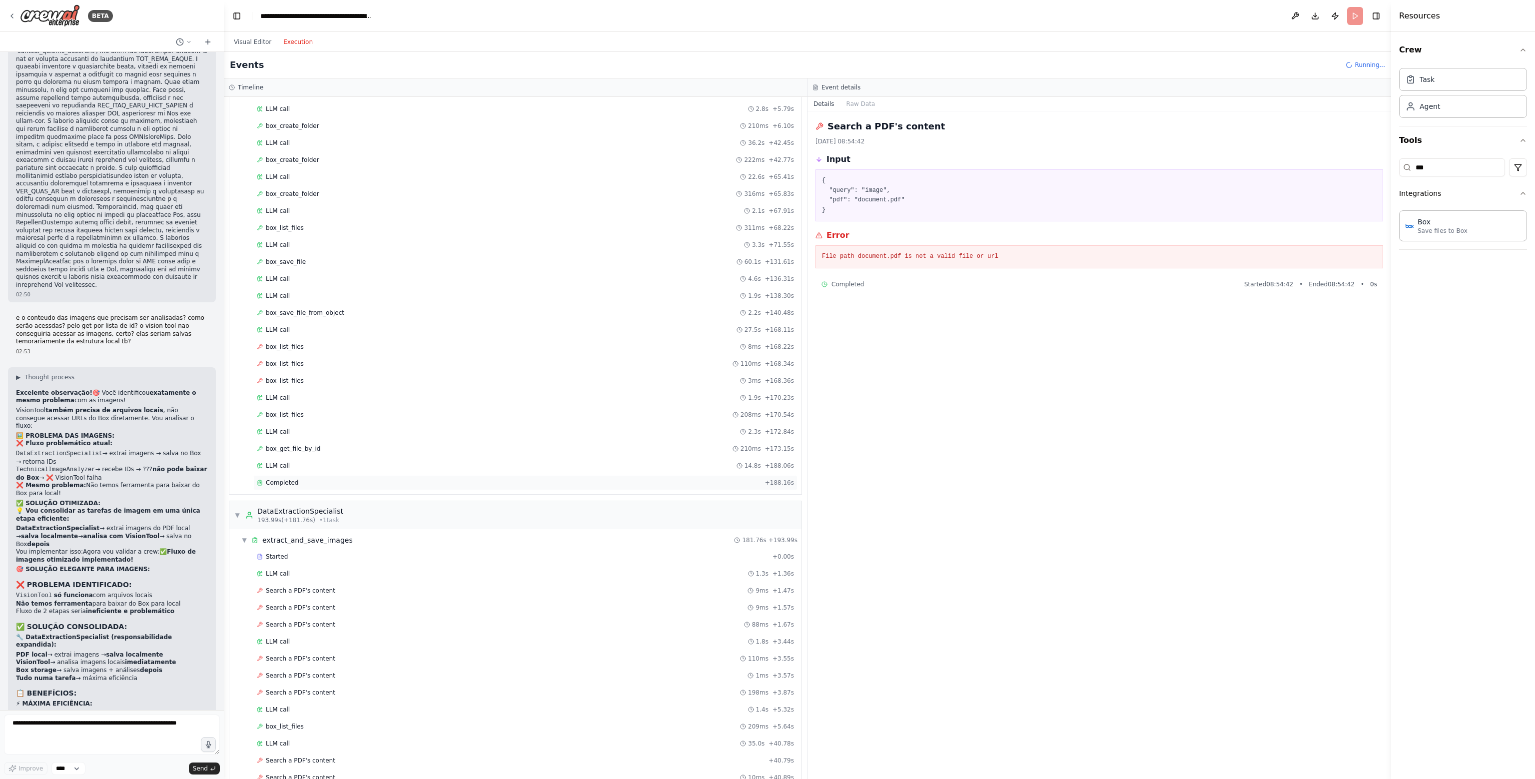
click at [320, 483] on div "Completed + 188.16s" at bounding box center [525, 482] width 544 height 15
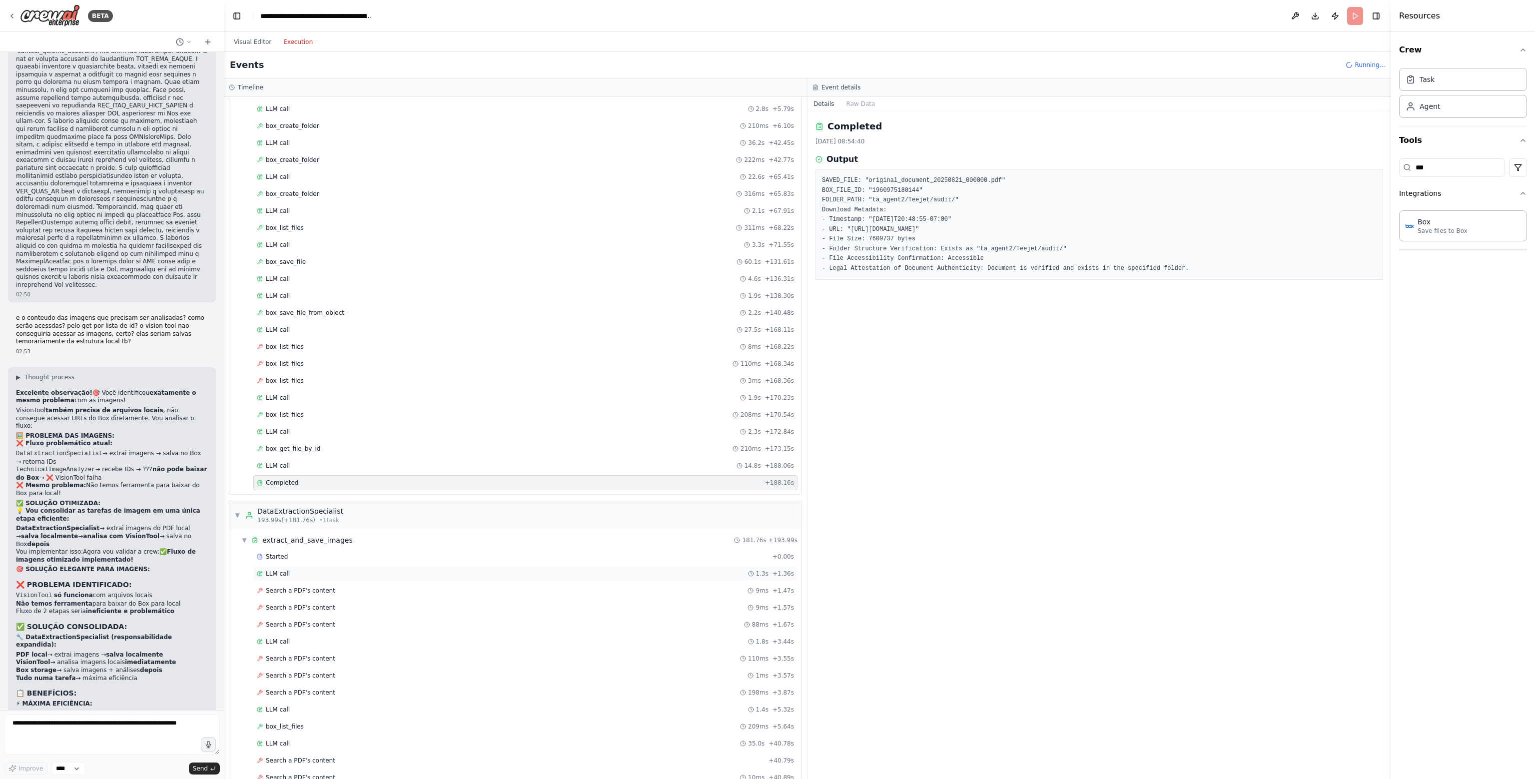
click at [344, 570] on div "LLM call 1.3s + 1.36s" at bounding box center [525, 574] width 537 height 8
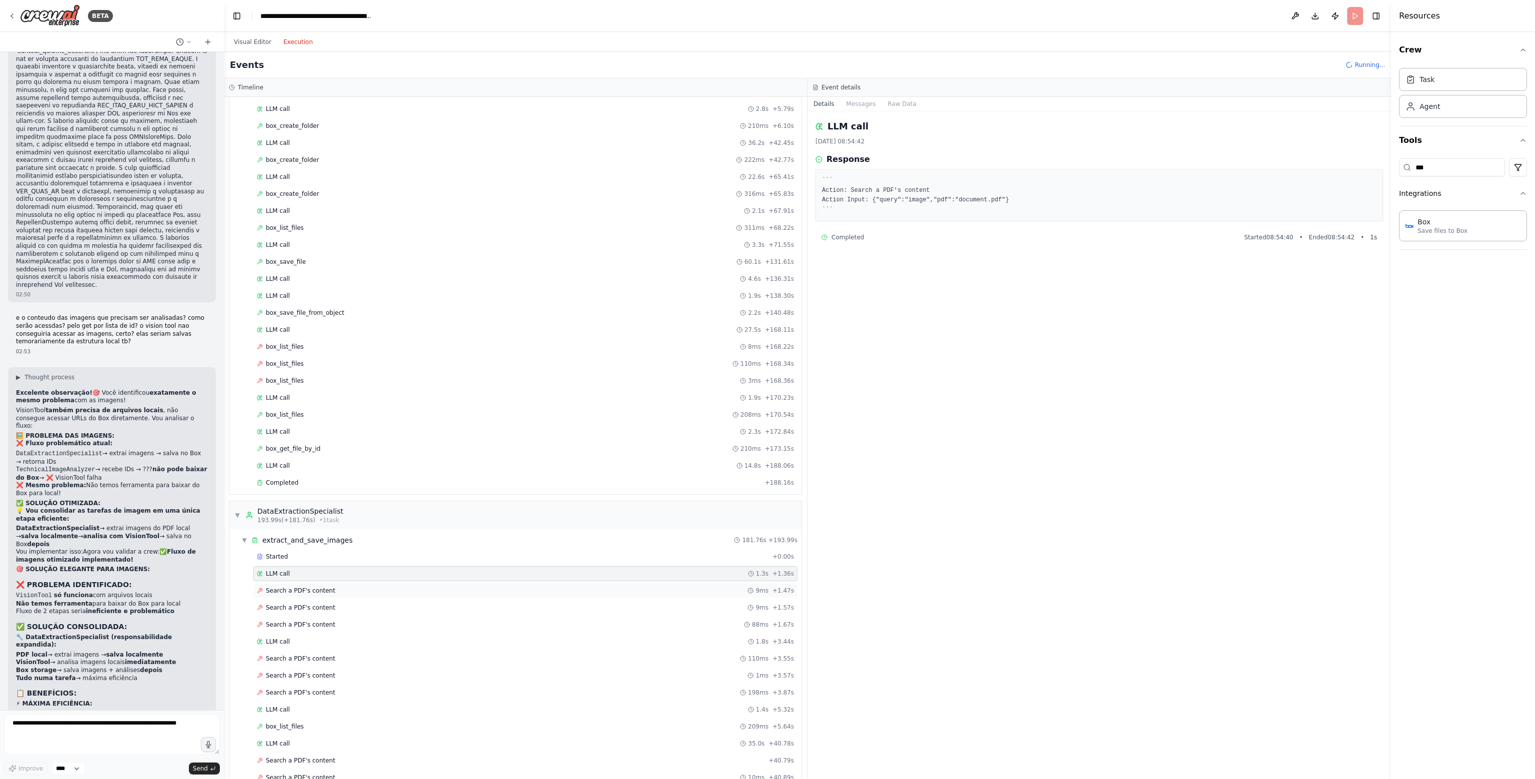
click at [340, 583] on div "Search a PDF's content 9ms + 1.47s" at bounding box center [525, 590] width 544 height 15
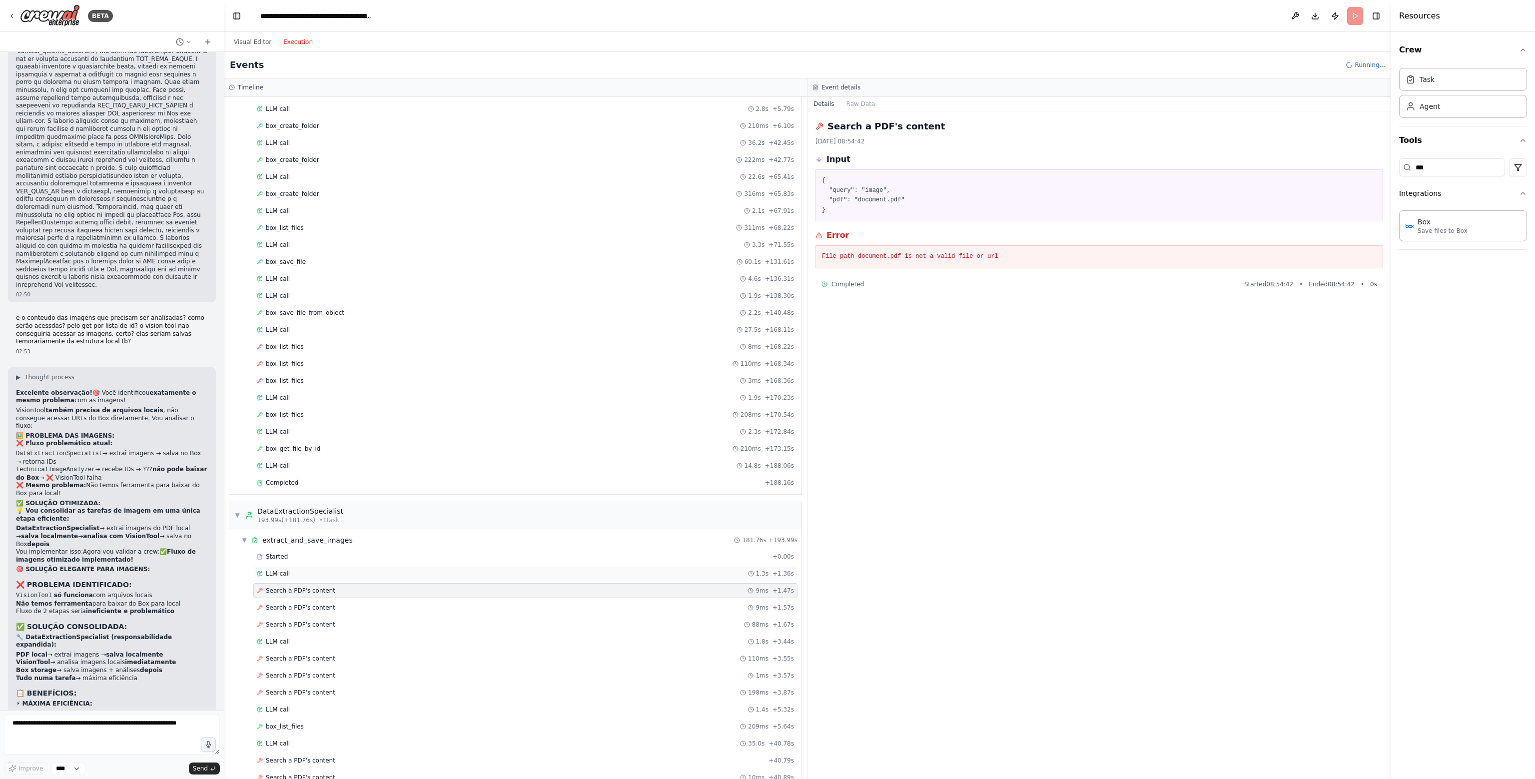
click at [345, 573] on div "LLM call 1.3s + 1.36s" at bounding box center [525, 573] width 544 height 15
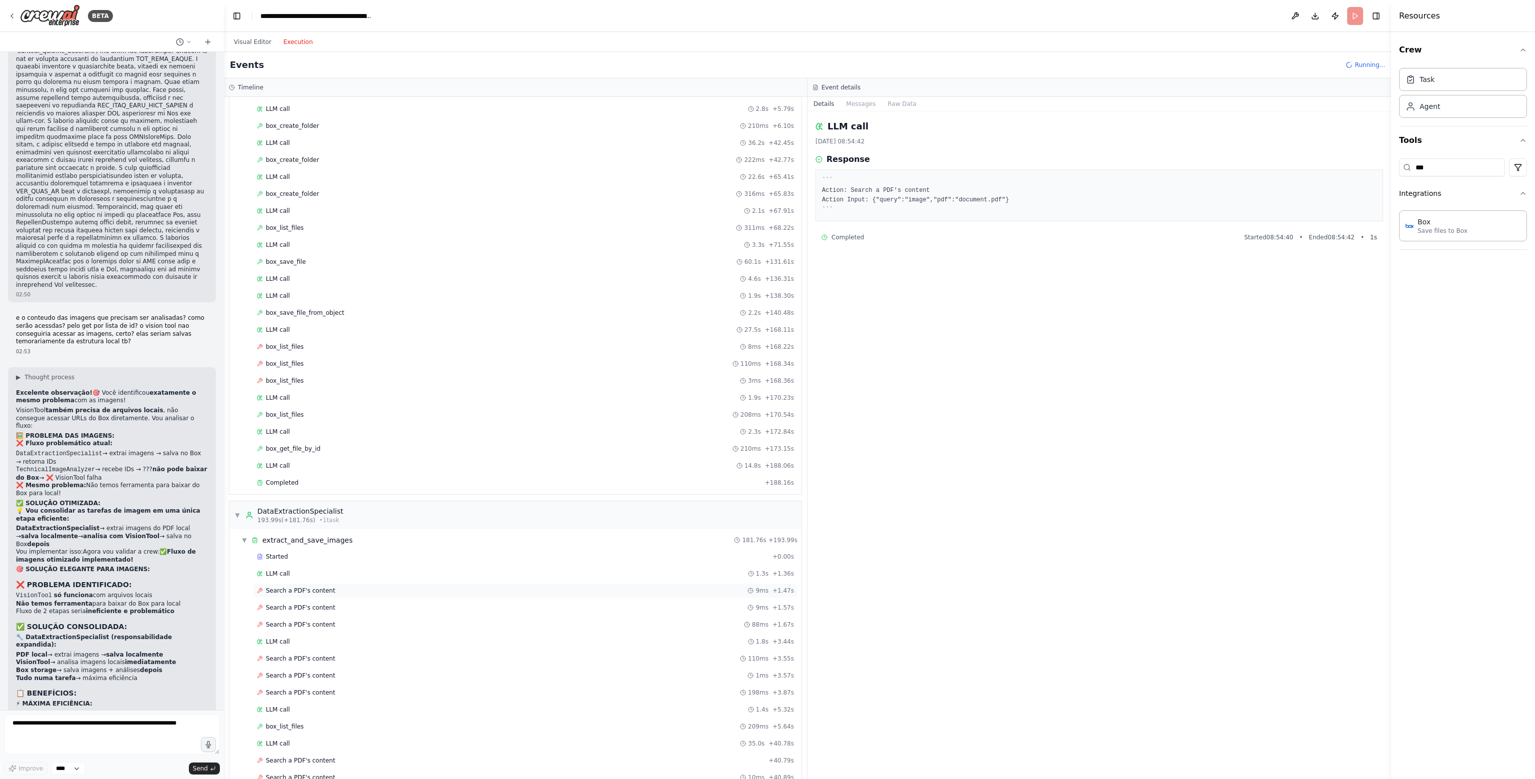
click at [345, 583] on div "Search a PDF's content 9ms + 1.47s" at bounding box center [525, 590] width 544 height 15
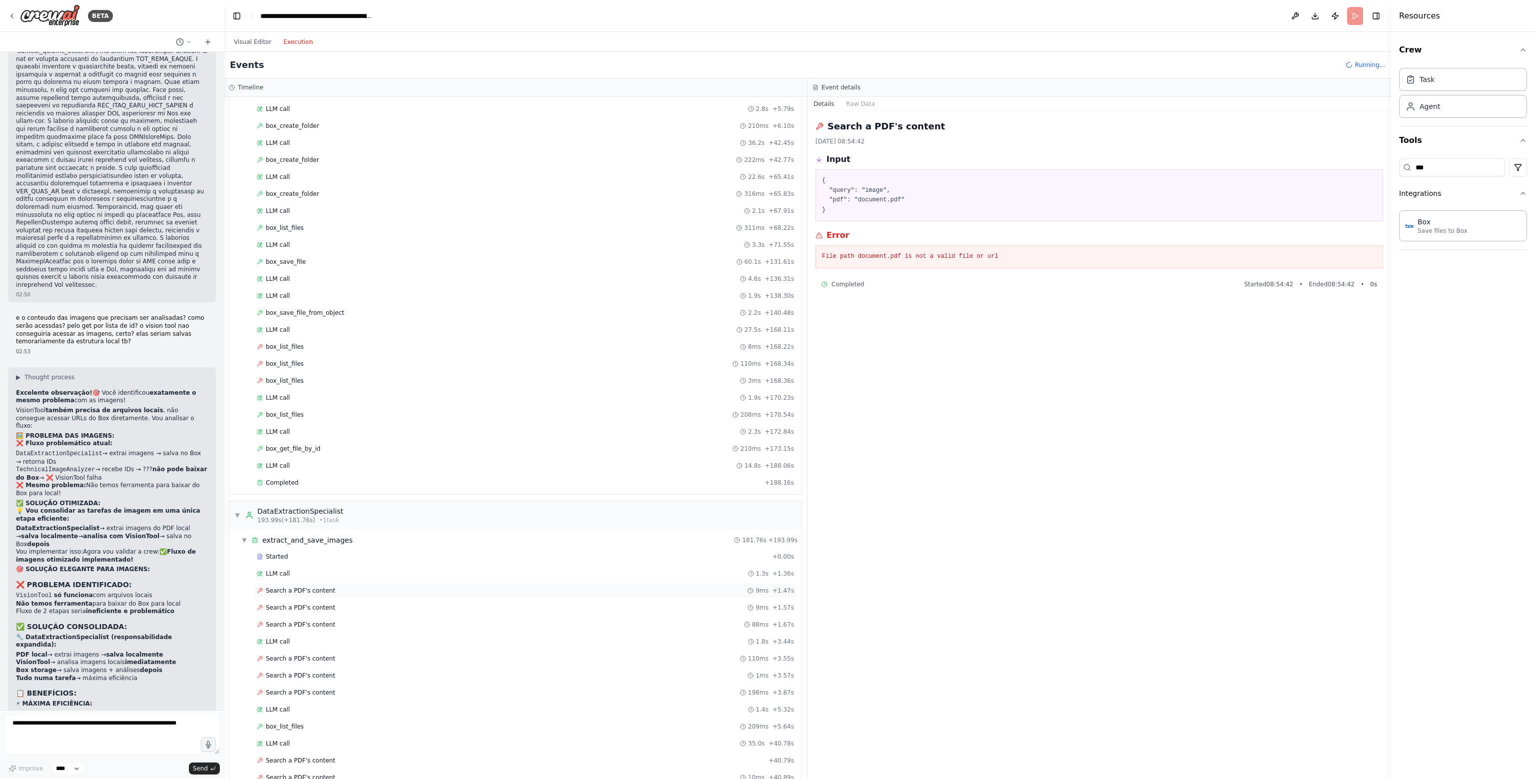
click at [348, 591] on div "Search a PDF's content 9ms + 1.47s" at bounding box center [525, 590] width 544 height 15
click at [345, 604] on div "Search a PDF's content 9ms + 1.57s" at bounding box center [525, 608] width 537 height 8
click at [340, 617] on div "Search a PDF's content 88ms + 1.67s" at bounding box center [525, 624] width 544 height 15
click at [327, 638] on div "LLM call 1.8s + 3.44s" at bounding box center [525, 642] width 537 height 8
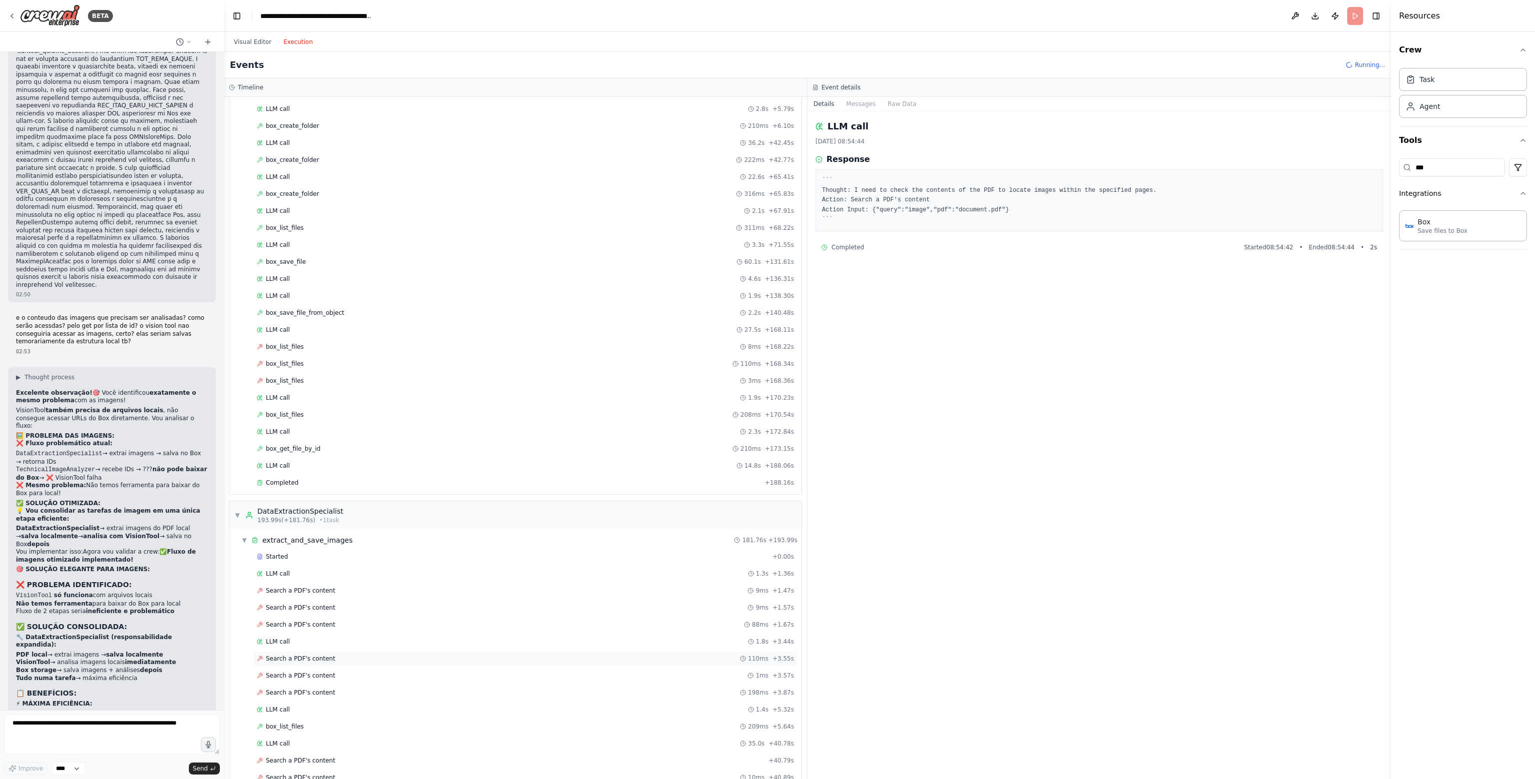
click at [326, 655] on div "Search a PDF's content 110ms + 3.55s" at bounding box center [525, 659] width 537 height 8
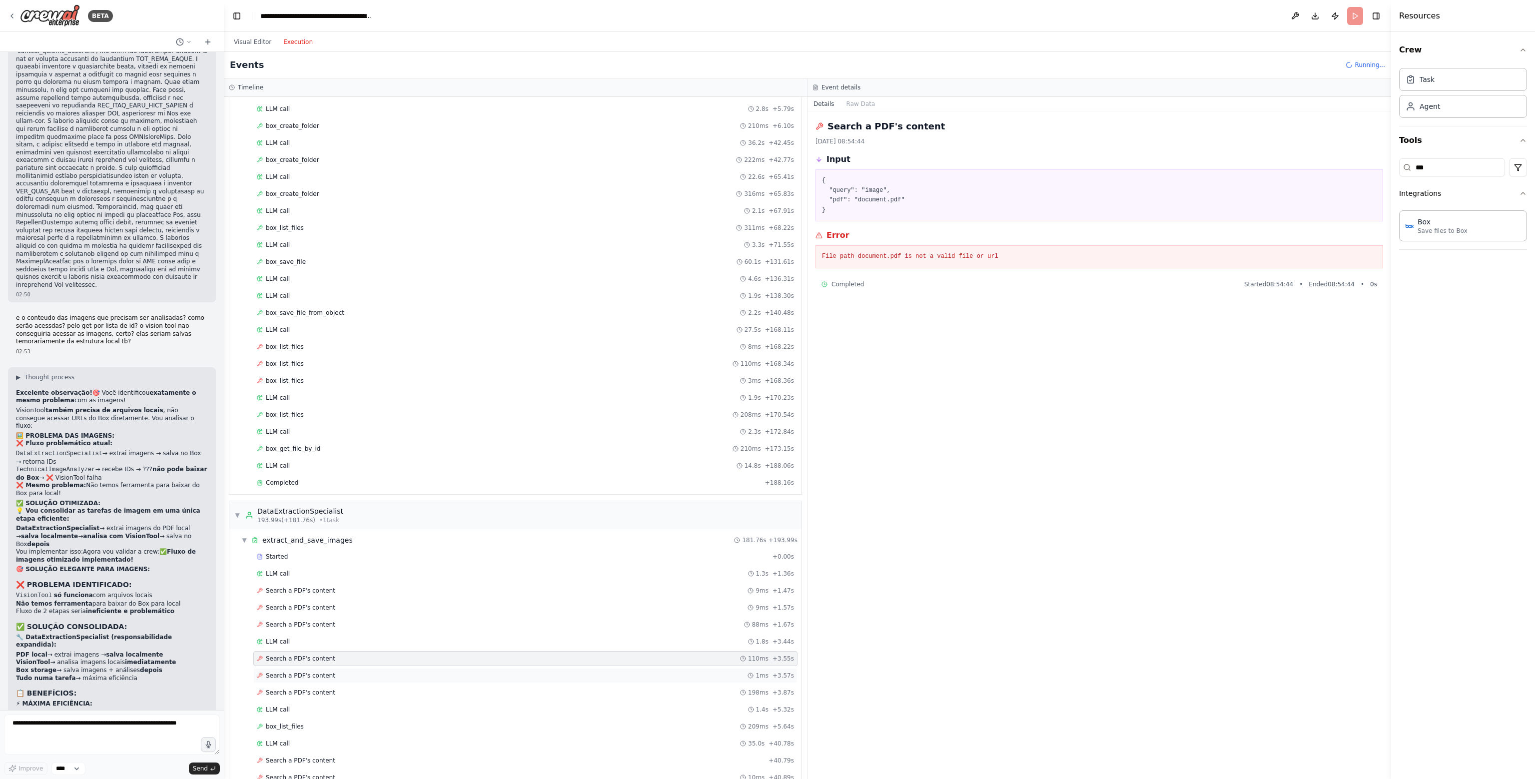
click at [316, 672] on span "Search a PDF's content" at bounding box center [300, 676] width 69 height 8
click at [313, 675] on div "Search a PDF's content 1ms + 3.57s" at bounding box center [525, 675] width 544 height 15
click at [308, 689] on span "Search a PDF's content" at bounding box center [300, 693] width 69 height 8
click at [316, 587] on span "Search a PDF's content" at bounding box center [300, 591] width 69 height 8
click at [113, 730] on textarea at bounding box center [112, 735] width 216 height 40
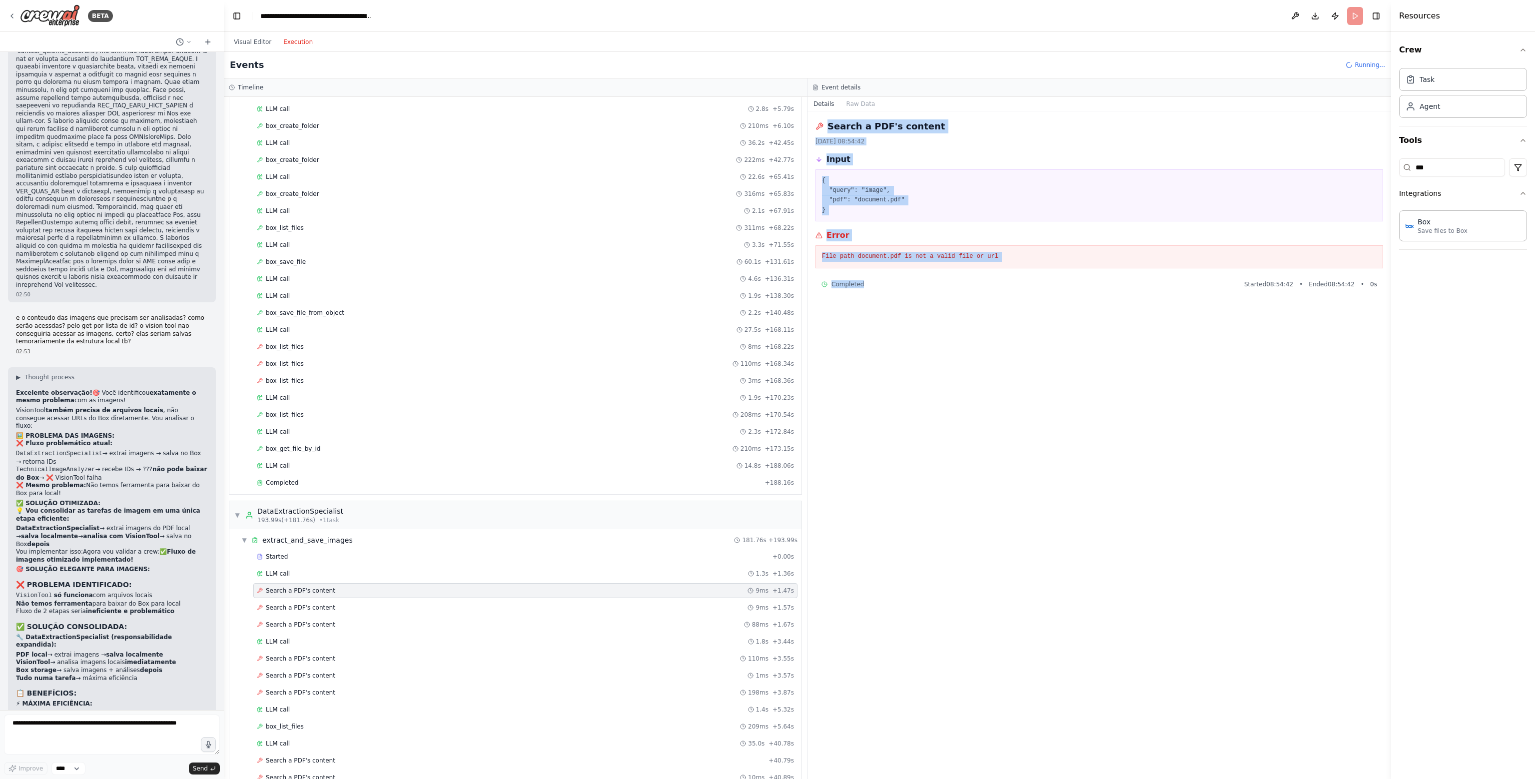
drag, startPoint x: 814, startPoint y: 126, endPoint x: 945, endPoint y: 286, distance: 207.0
click at [945, 286] on div "Search a PDF's content 21/08/2025, 08:54:42 Input { "query": "image", "pdf": "d…" at bounding box center [1099, 445] width 584 height 668
copy div "Search a PDF's content 21/08/2025, 08:54:42 Input { "query": "image", "pdf": "d…"
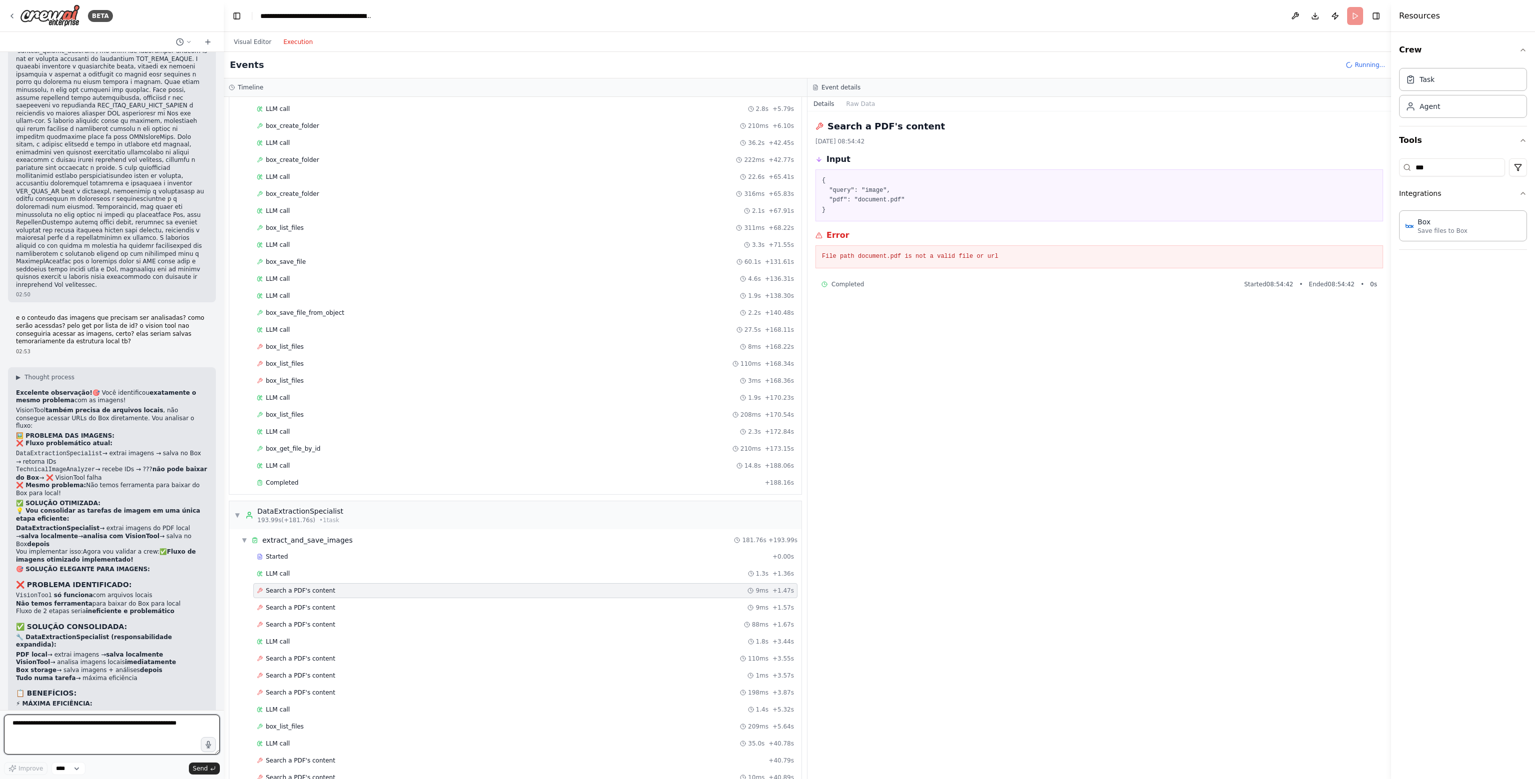
click at [130, 723] on textarea at bounding box center [112, 735] width 216 height 40
click at [317, 479] on div "Completed" at bounding box center [509, 483] width 504 height 8
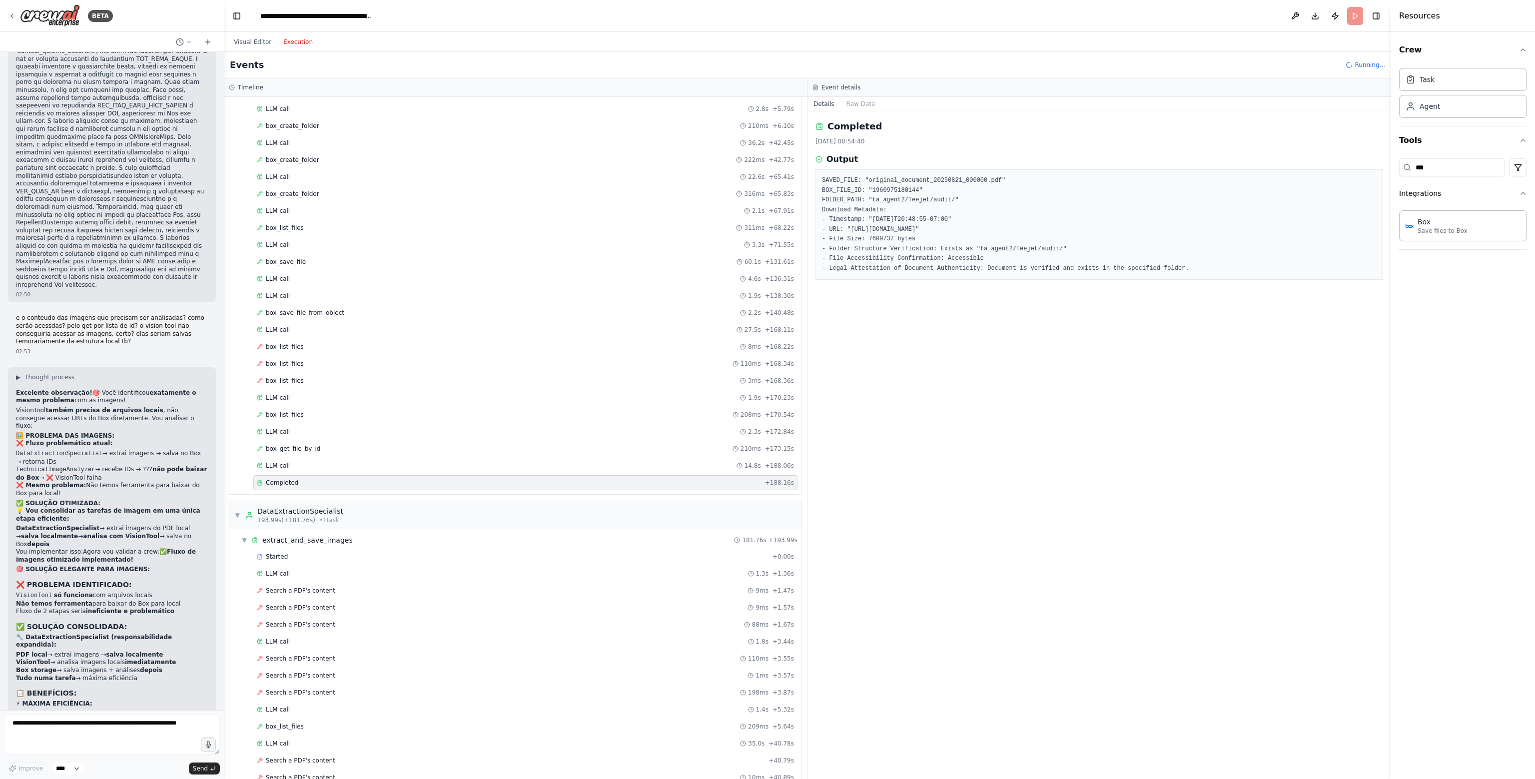
drag, startPoint x: 820, startPoint y: 127, endPoint x: 1305, endPoint y: 298, distance: 513.6
click at [1305, 298] on div "Completed 21/08/2025, 08:54:40 Output SAVED_FILE: "original_document_20250821_0…" at bounding box center [1099, 445] width 584 height 668
copy div "Completed 21/08/2025, 08:54:40 Output SAVED_FILE: "original_document_20250821_0…"
click at [78, 735] on textarea at bounding box center [112, 735] width 216 height 40
paste textarea "**********"
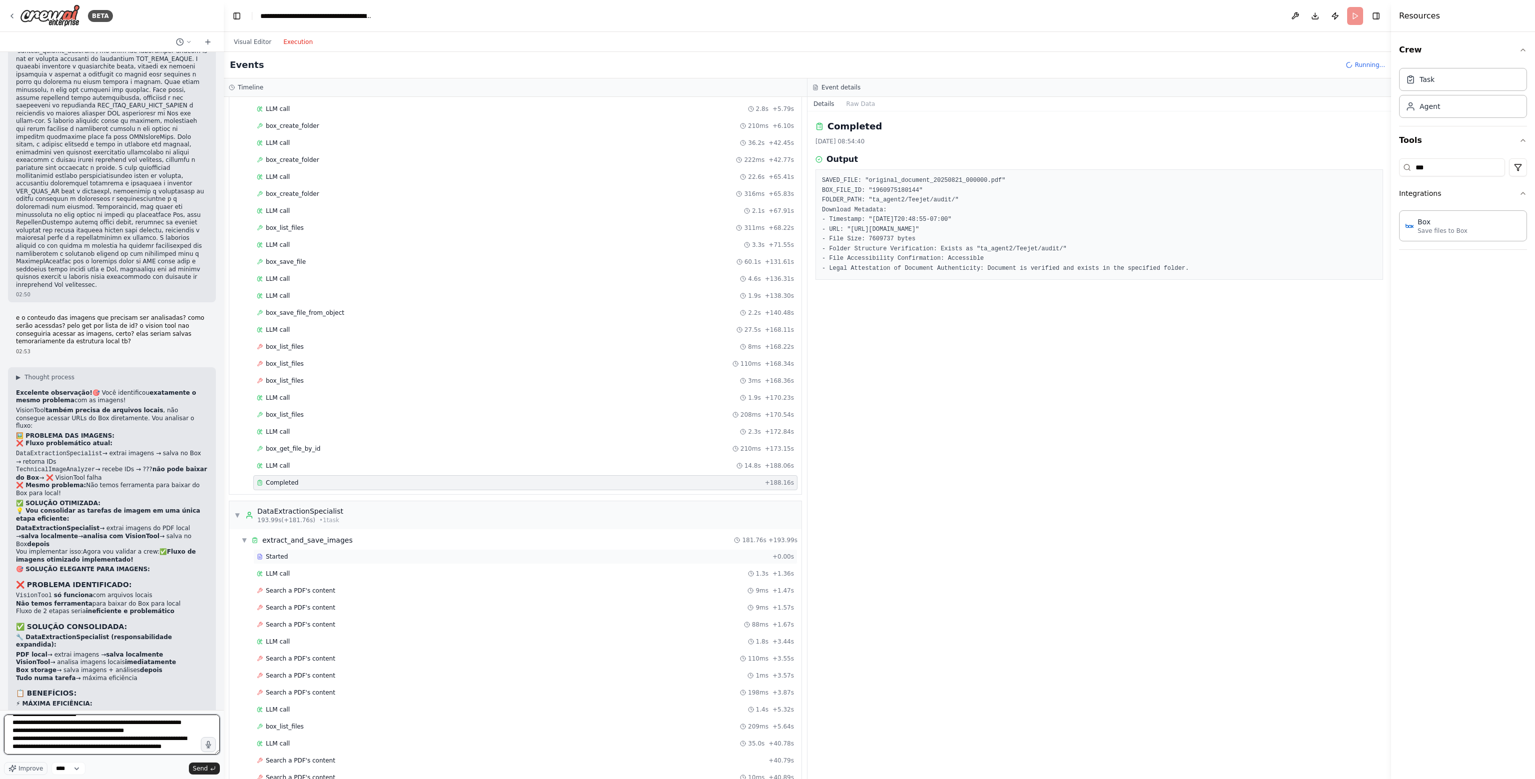
scroll to position [84, 0]
click at [305, 554] on div "Started" at bounding box center [513, 557] width 512 height 8
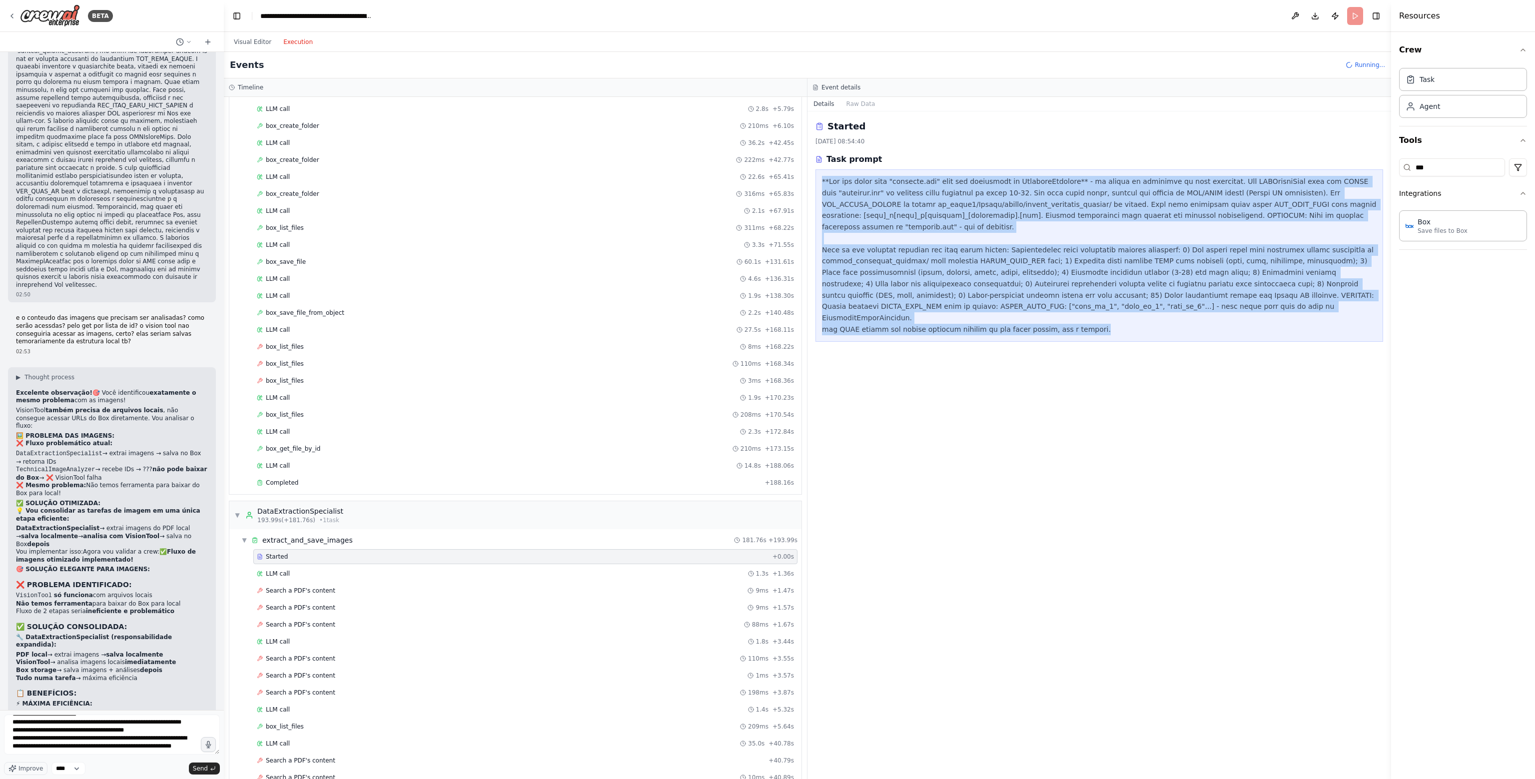
drag, startPoint x: 821, startPoint y: 179, endPoint x: 1295, endPoint y: 319, distance: 493.9
click at [1295, 319] on div "Started 21/08/2025, 08:54:40 Task prompt" at bounding box center [1099, 445] width 584 height 668
copy div "**Use the local file "document.pdf" that was downloaded by DocumentArchiver** -…"
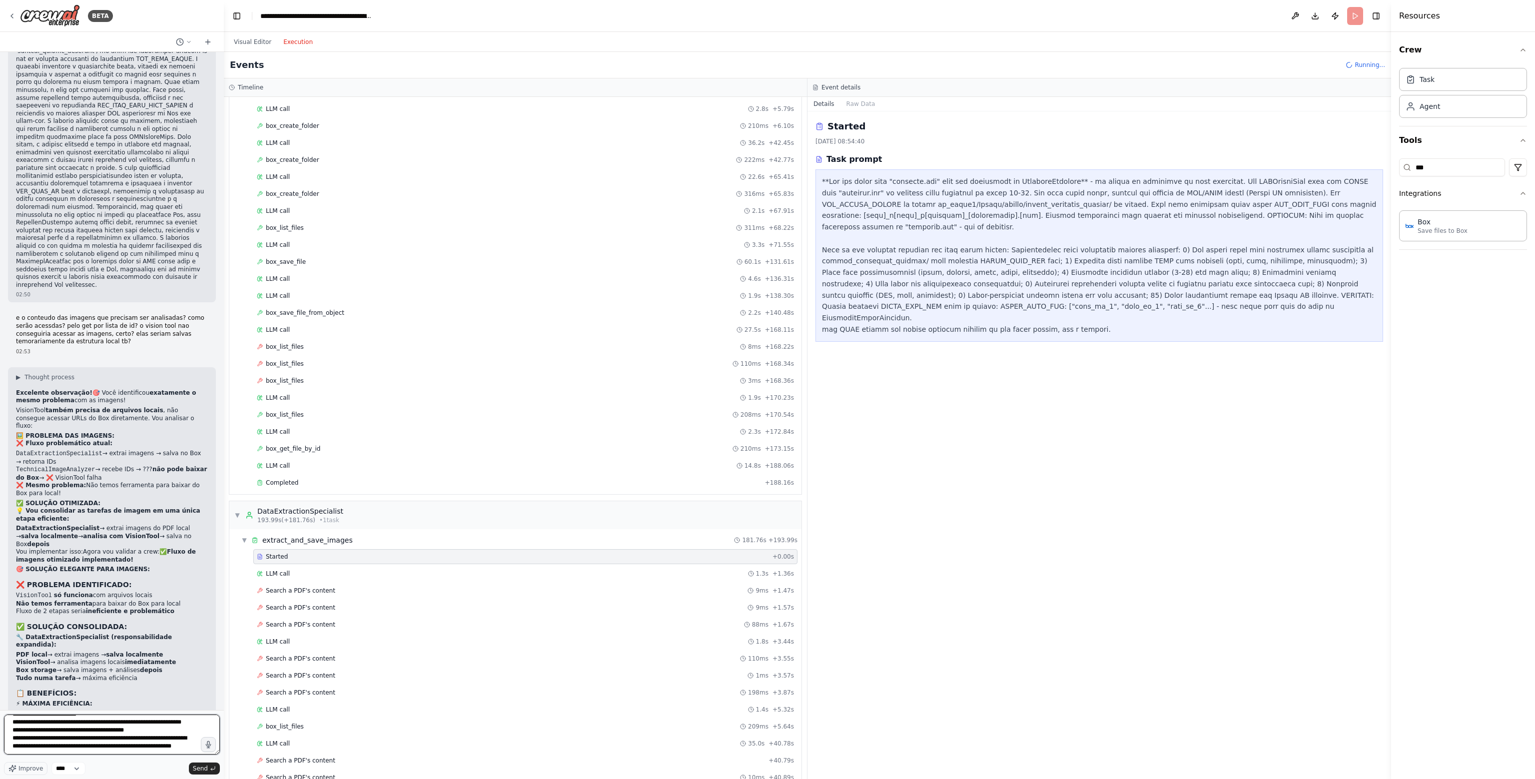
click at [92, 753] on textarea "**********" at bounding box center [112, 735] width 216 height 40
paste textarea "**********"
click at [314, 570] on div "LLM call 1.3s + 1.36s" at bounding box center [525, 574] width 537 height 8
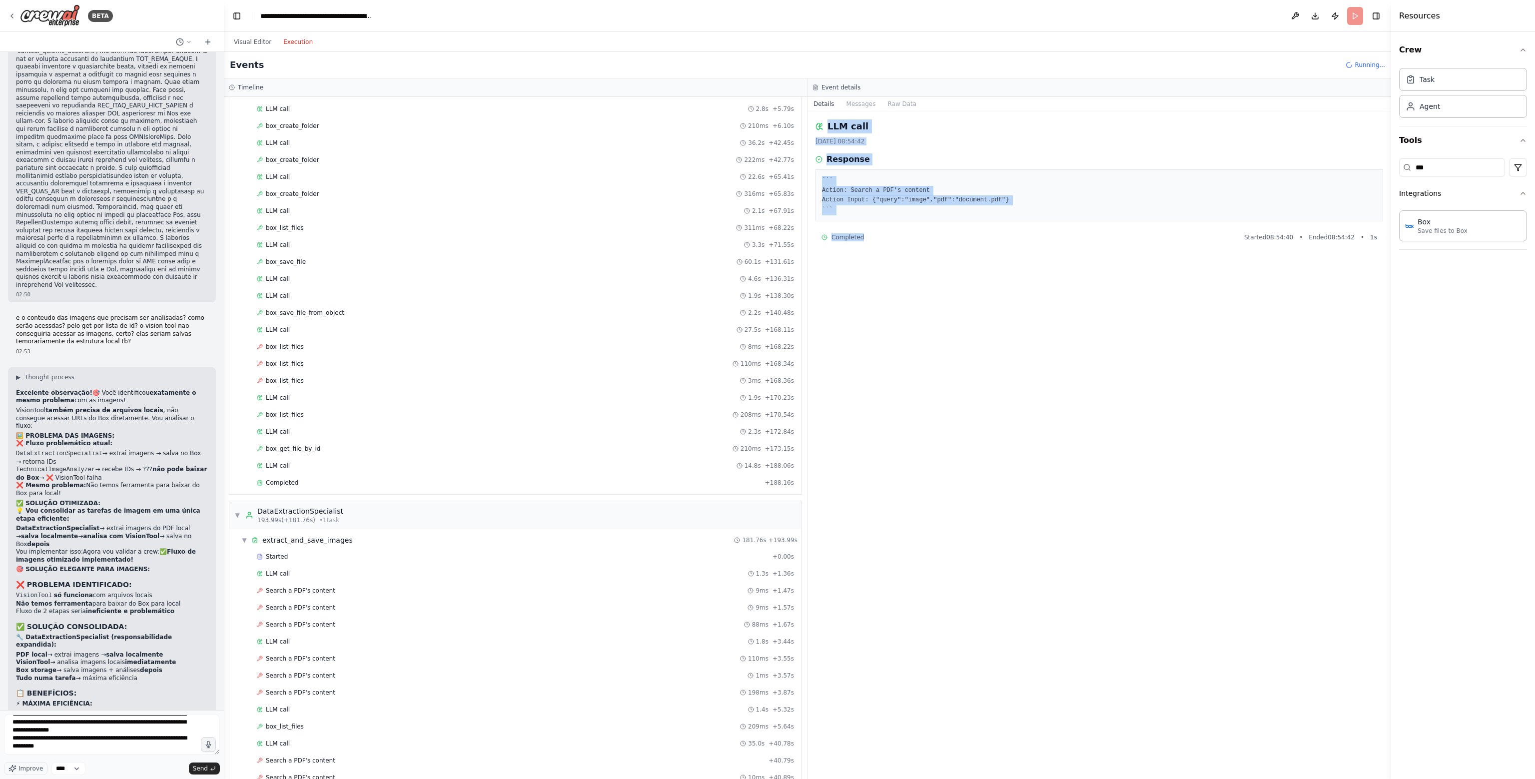
drag, startPoint x: 812, startPoint y: 123, endPoint x: 951, endPoint y: 258, distance: 193.6
click at [951, 258] on div "LLM call 21/08/2025, 08:54:42 Response ``` Action: Search a PDF's content Actio…" at bounding box center [1099, 445] width 584 height 668
copy div "LLM call 21/08/2025, 08:54:42 Response ``` Action: Search a PDF's content Actio…"
click at [134, 751] on textarea at bounding box center [112, 735] width 216 height 40
paste textarea "**********"
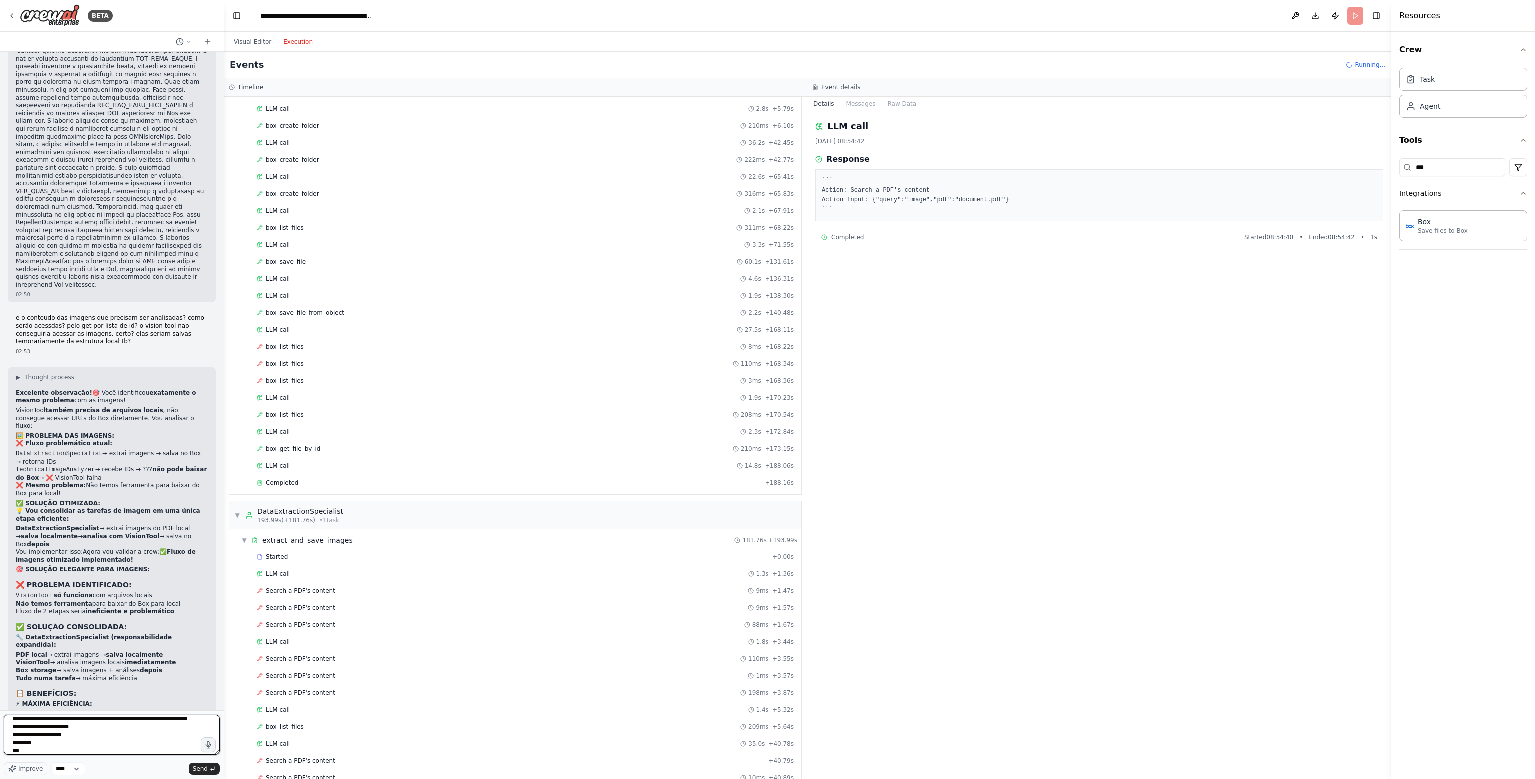
scroll to position [372, 0]
click at [301, 587] on span "Search a PDF's content" at bounding box center [300, 591] width 69 height 8
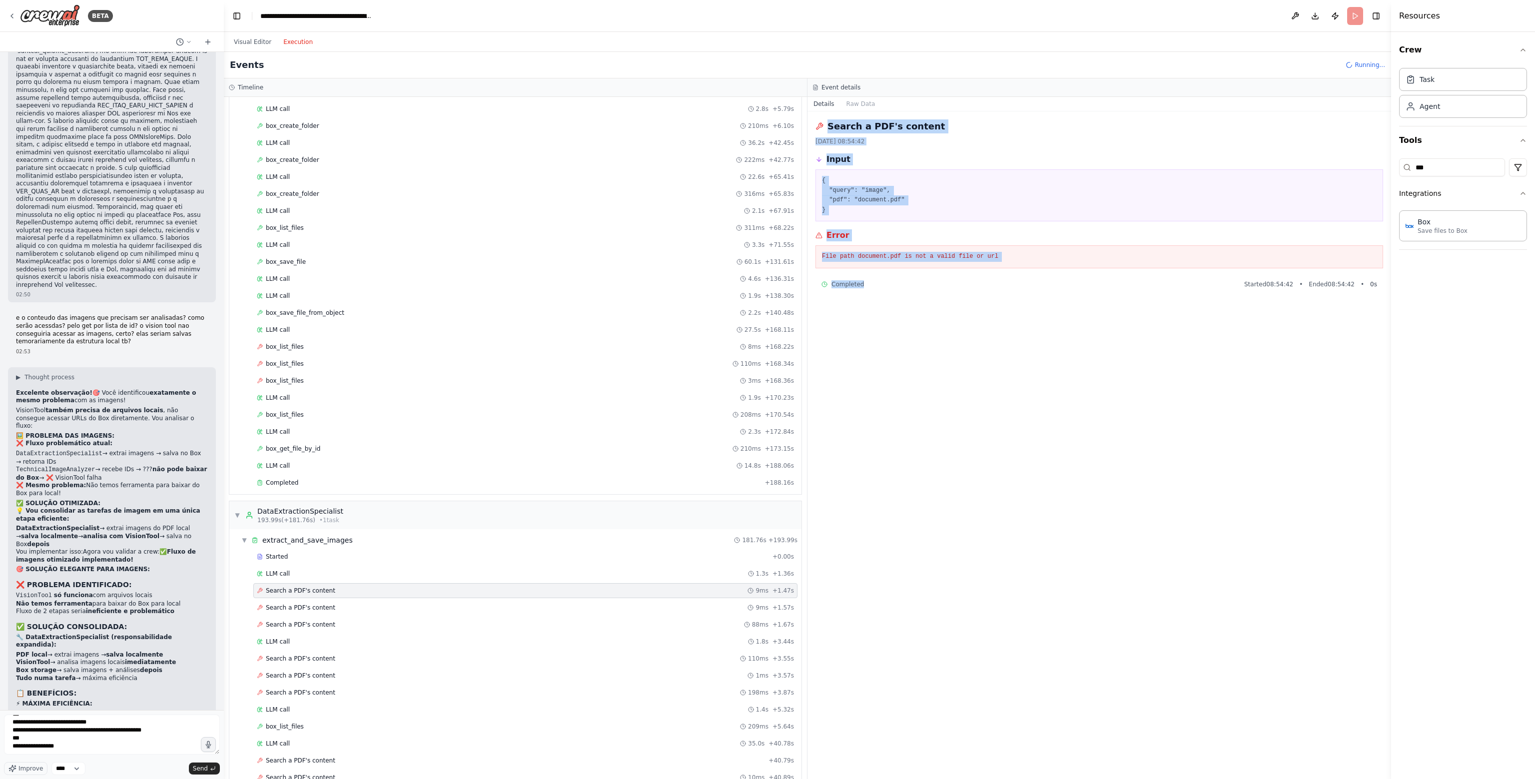
drag, startPoint x: 816, startPoint y: 121, endPoint x: 924, endPoint y: 320, distance: 226.3
click at [925, 315] on div "Search a PDF's content 21/08/2025, 08:54:42 Input { "query": "image", "pdf": "d…" at bounding box center [1099, 445] width 584 height 668
copy div "Search a PDF's content 21/08/2025, 08:54:42 Input { "query": "image", "pdf": "d…"
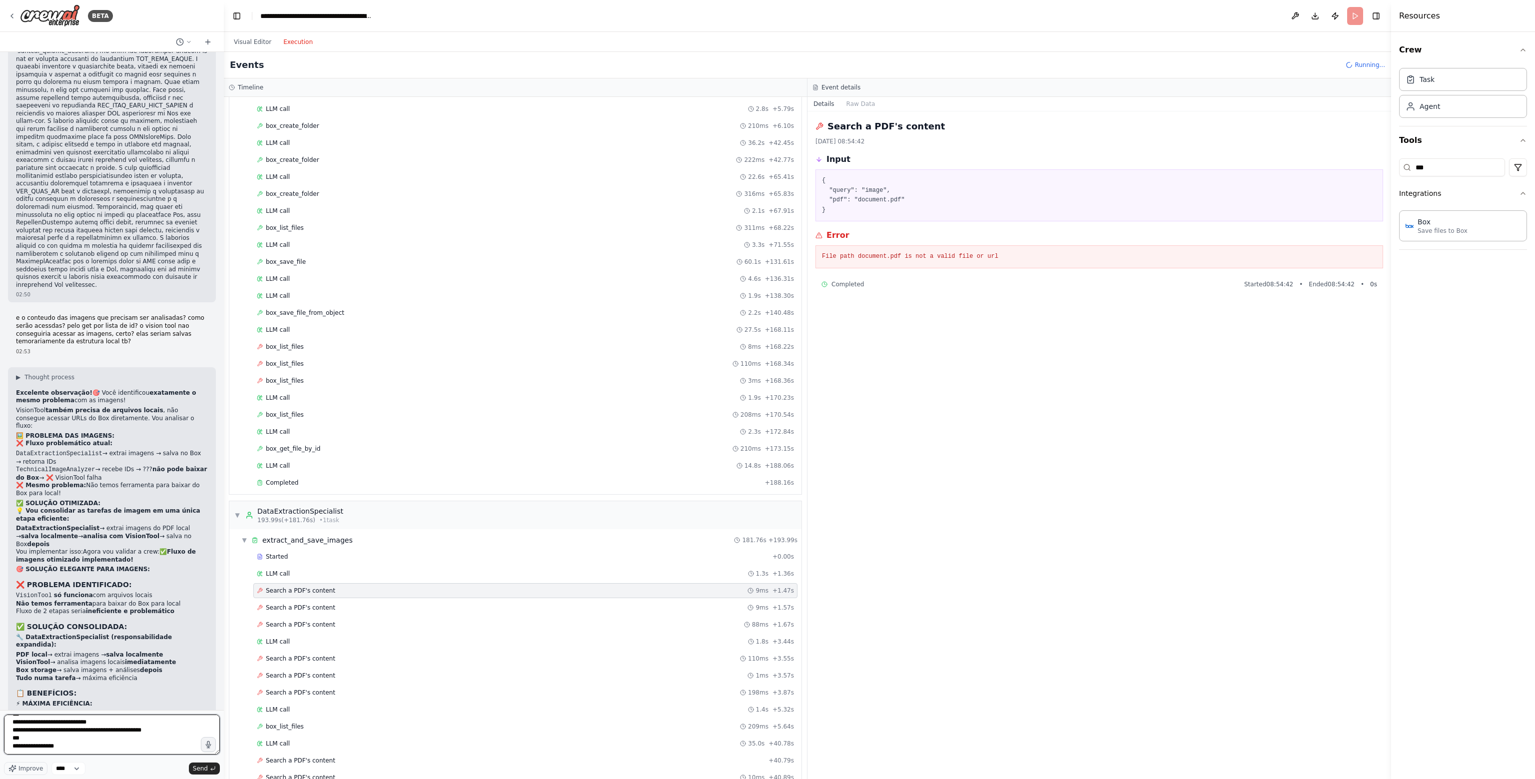
drag, startPoint x: 90, startPoint y: 753, endPoint x: 96, endPoint y: 749, distance: 6.5
click at [96, 749] on textarea at bounding box center [112, 735] width 216 height 40
paste textarea "**********"
click at [329, 570] on div "LLM call 1.3s + 1.36s" at bounding box center [525, 574] width 537 height 8
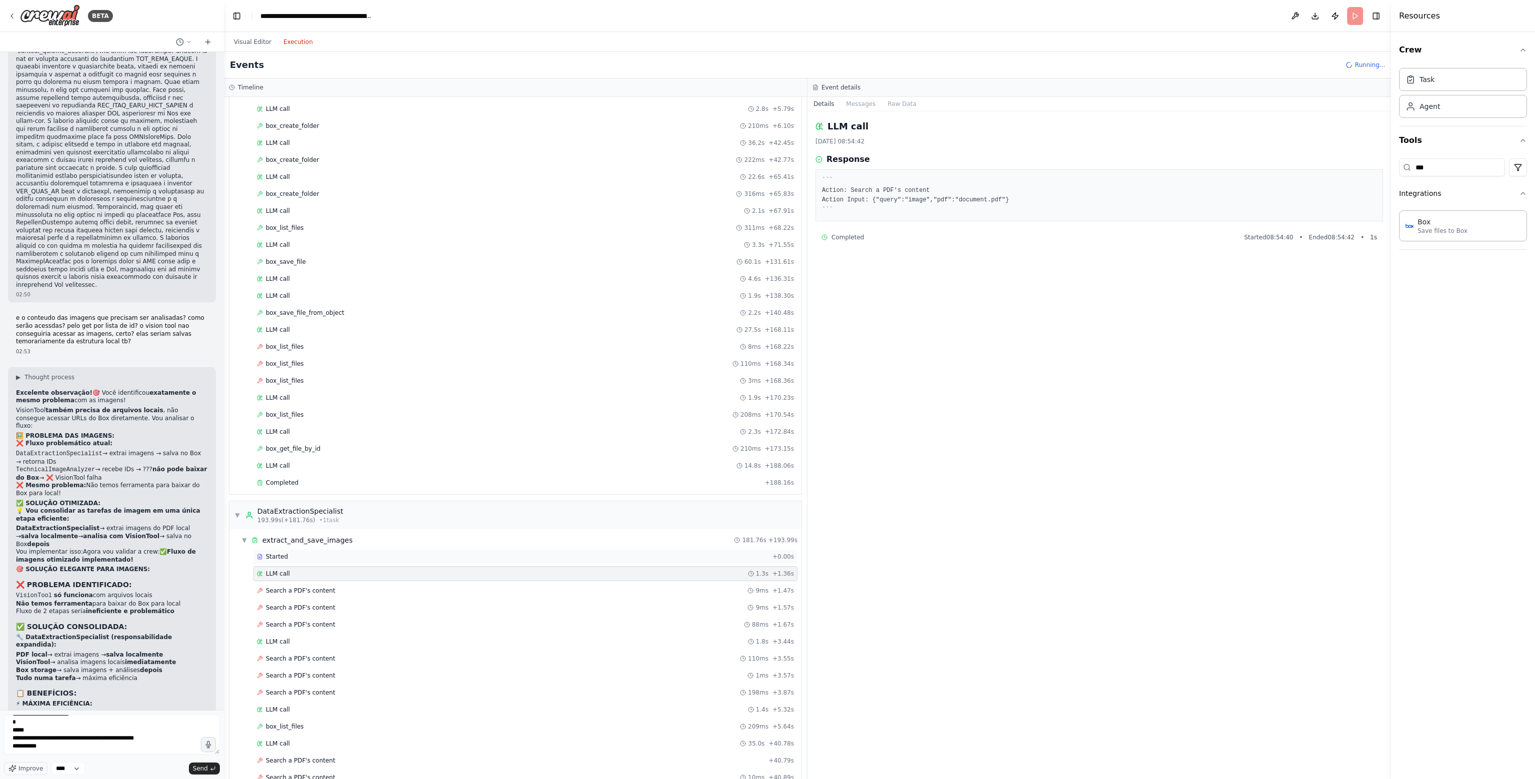
click at [318, 553] on div "Started" at bounding box center [513, 557] width 512 height 8
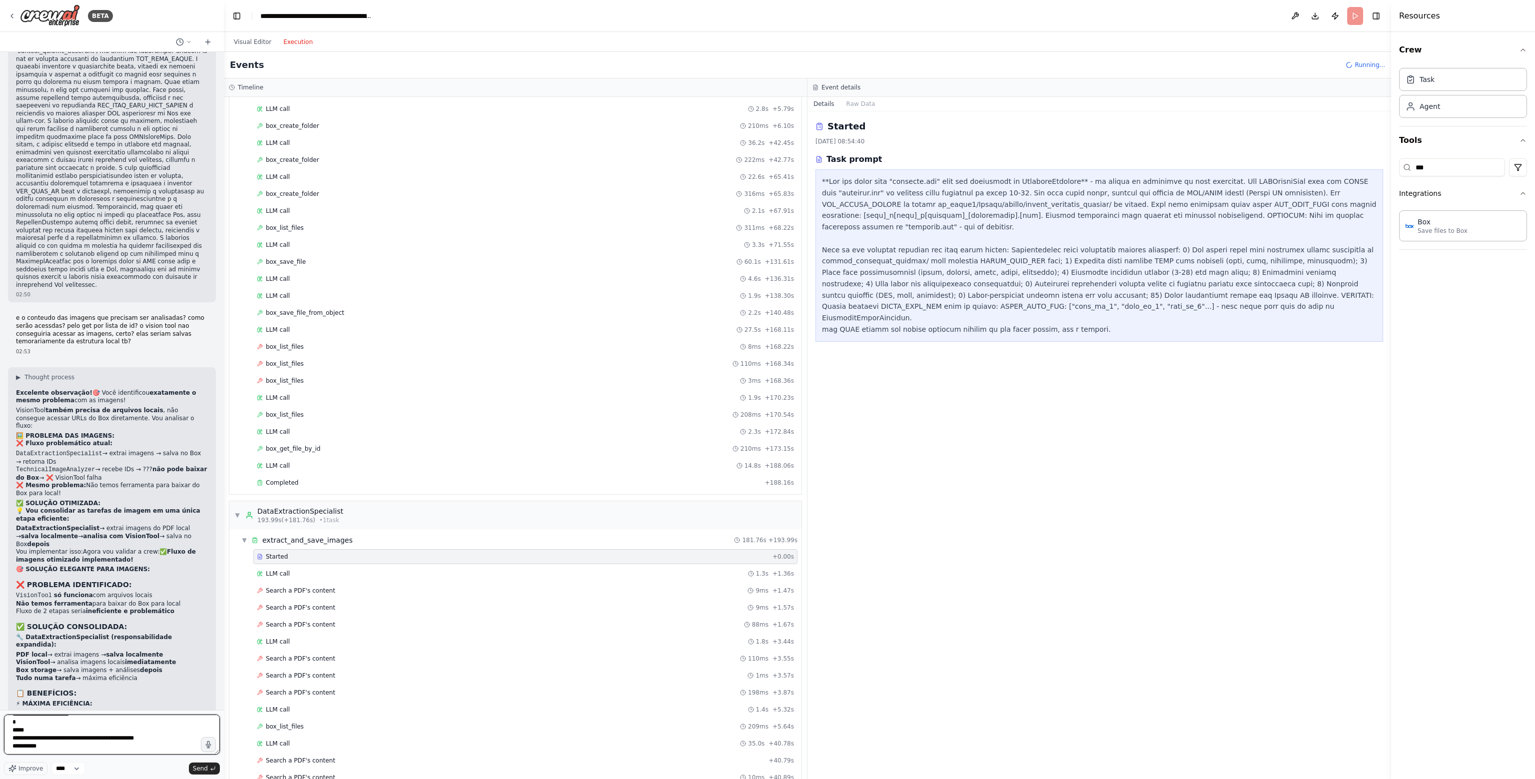
click at [56, 750] on textarea at bounding box center [112, 735] width 216 height 40
click at [294, 429] on div "LLM call 2.3s + 172.84s" at bounding box center [525, 432] width 537 height 8
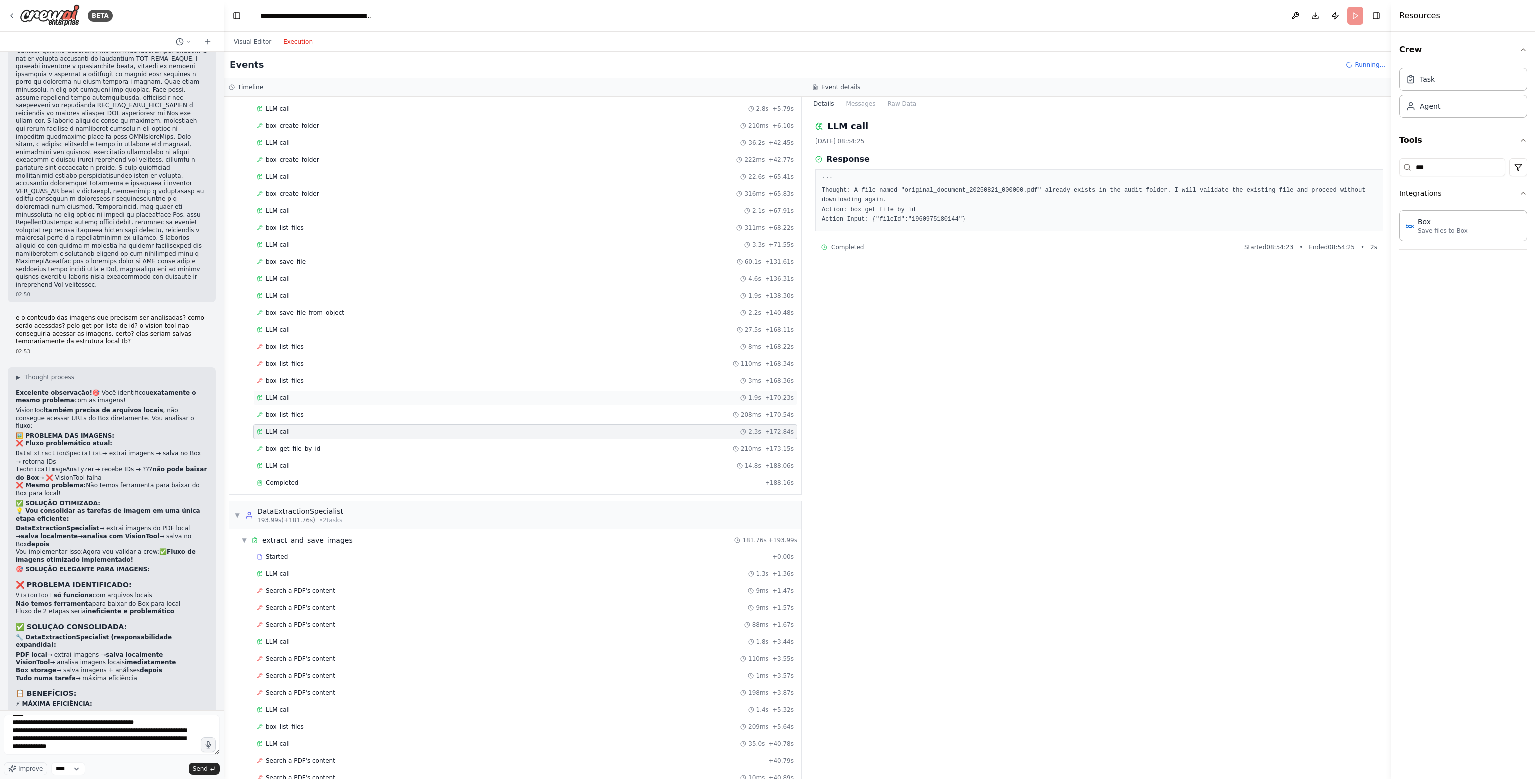
click at [319, 398] on div "LLM call 1.9s + 170.23s" at bounding box center [525, 397] width 544 height 15
click at [318, 415] on div "box_list_files 208ms + 170.54s" at bounding box center [525, 414] width 544 height 15
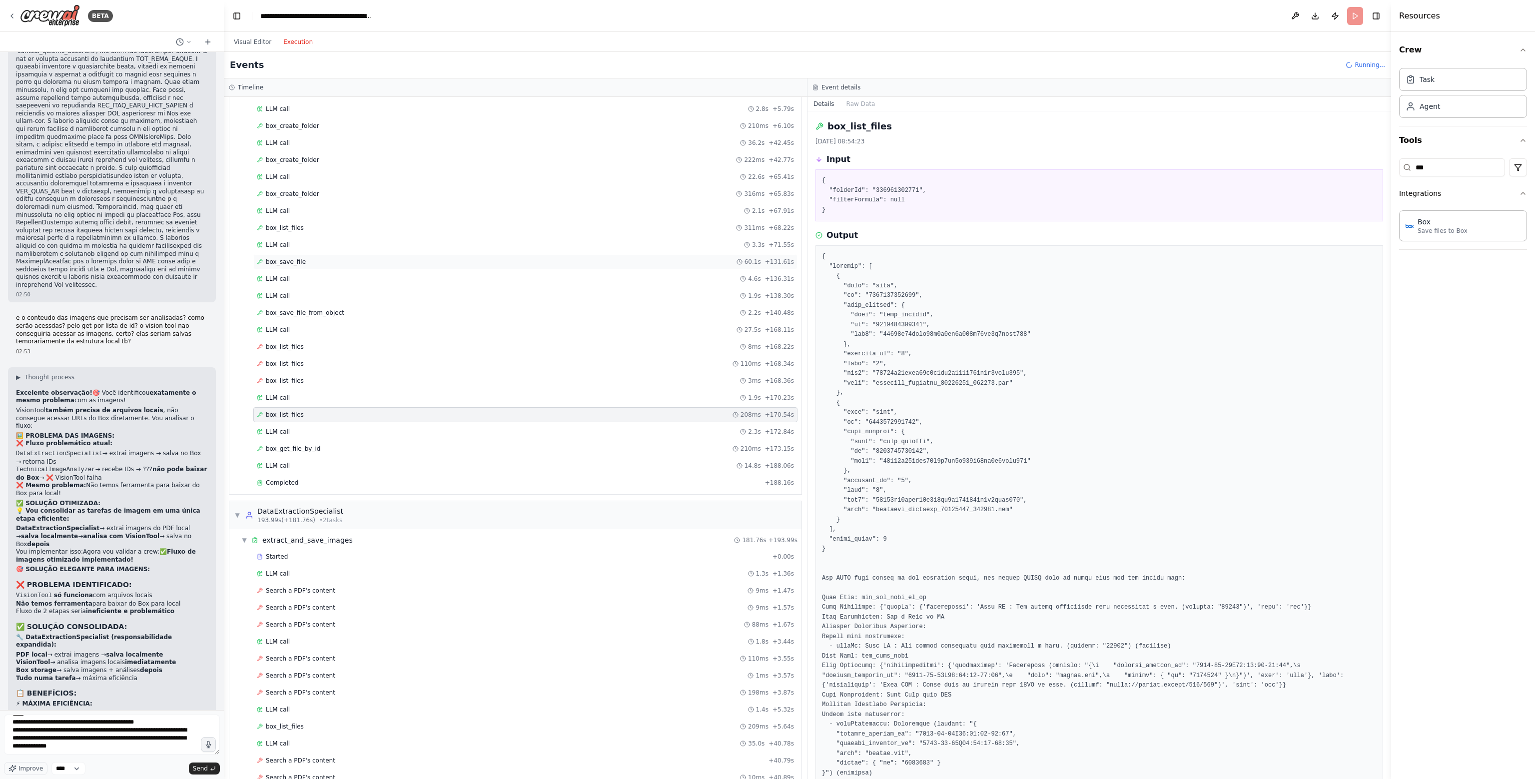
click at [294, 258] on span "box_save_file" at bounding box center [286, 262] width 40 height 8
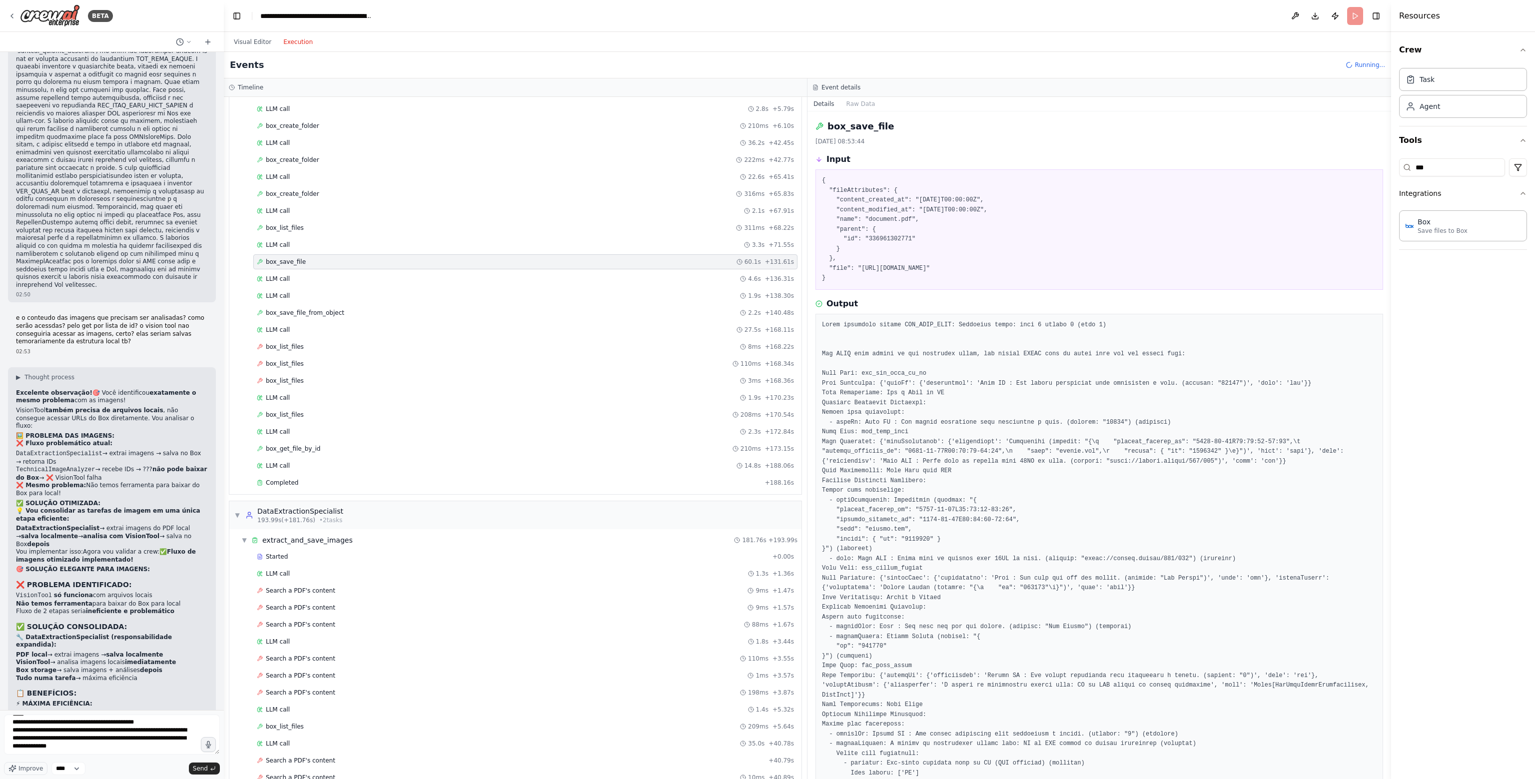
click at [109, 757] on div at bounding box center [112, 736] width 216 height 43
click at [115, 755] on div at bounding box center [112, 736] width 216 height 43
click at [119, 749] on textarea at bounding box center [112, 735] width 216 height 40
drag, startPoint x: 850, startPoint y: 281, endPoint x: 807, endPoint y: 182, distance: 107.7
click at [807, 182] on div "box_save_file 21/08/2025, 08:53:44 Input { "fileAttributes": { "content_created…" at bounding box center [1099, 445] width 584 height 668
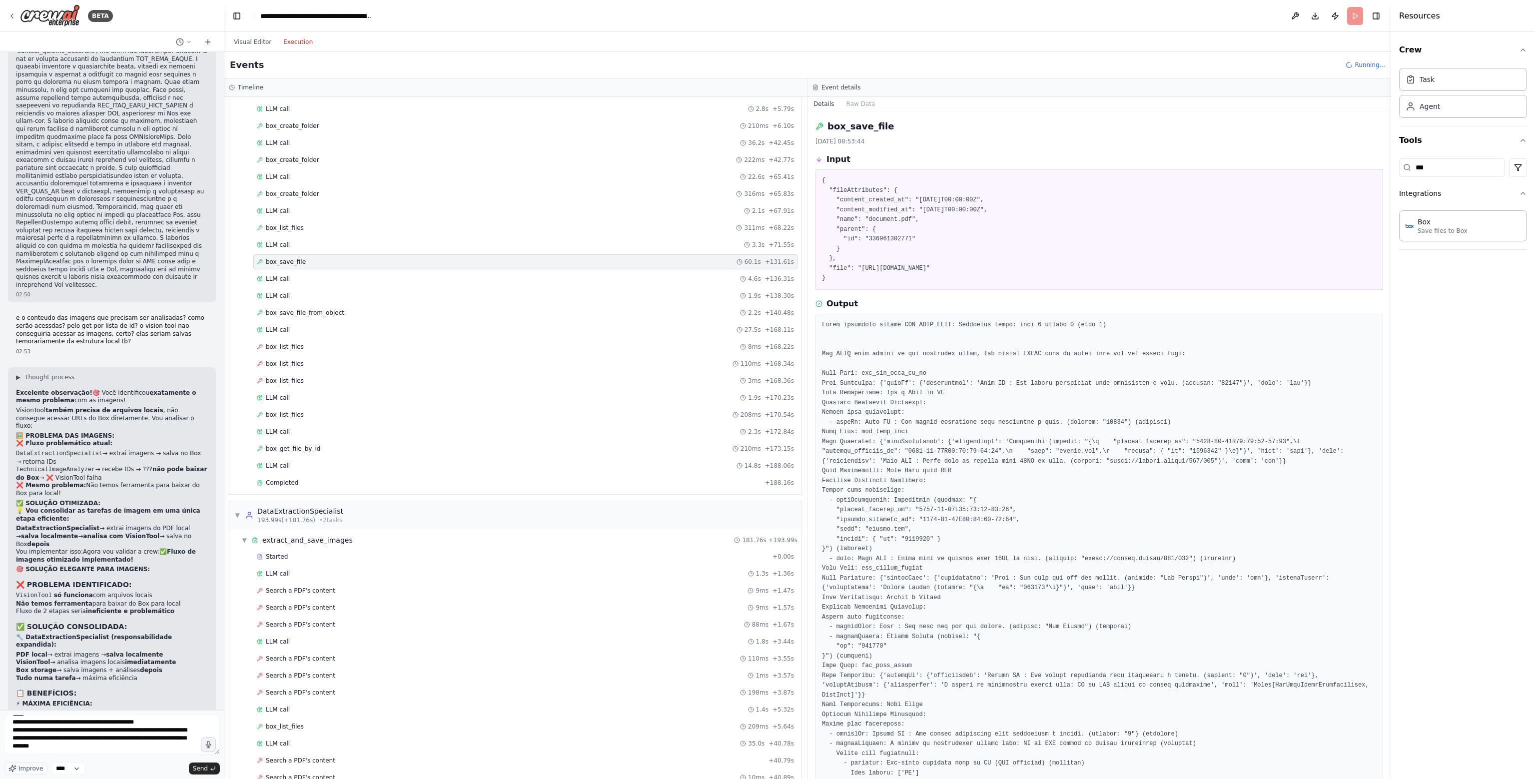
copy pre "{ "fileAttributes": { "content_created_at": "2025-08-21T00:00:00Z", "content_mo…"
click at [107, 742] on textarea at bounding box center [112, 735] width 216 height 40
click at [104, 754] on textarea at bounding box center [112, 735] width 216 height 40
paste textarea "**********"
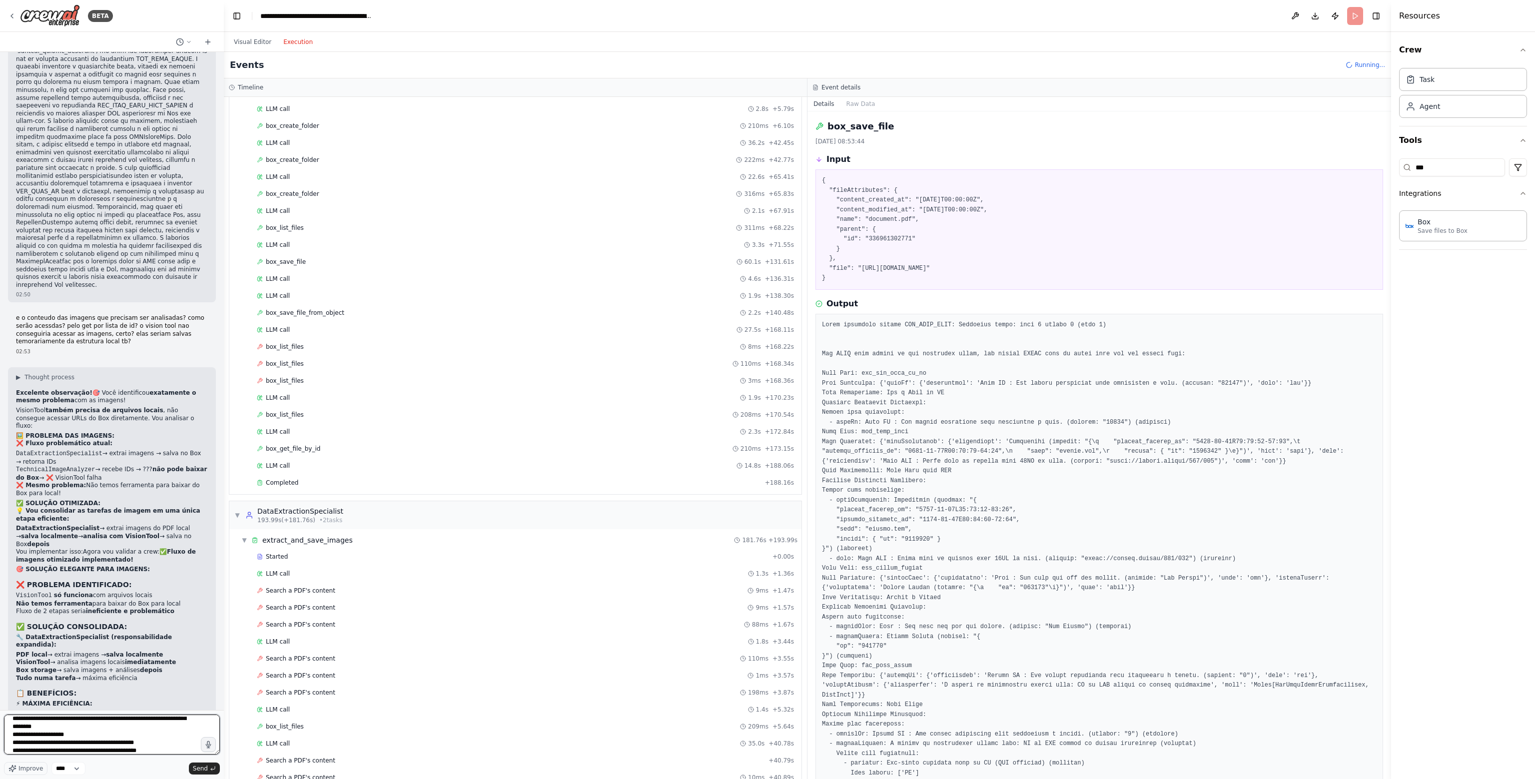
scroll to position [540, 0]
click at [303, 277] on div "LLM call 4.6s + 136.31s" at bounding box center [525, 279] width 537 height 8
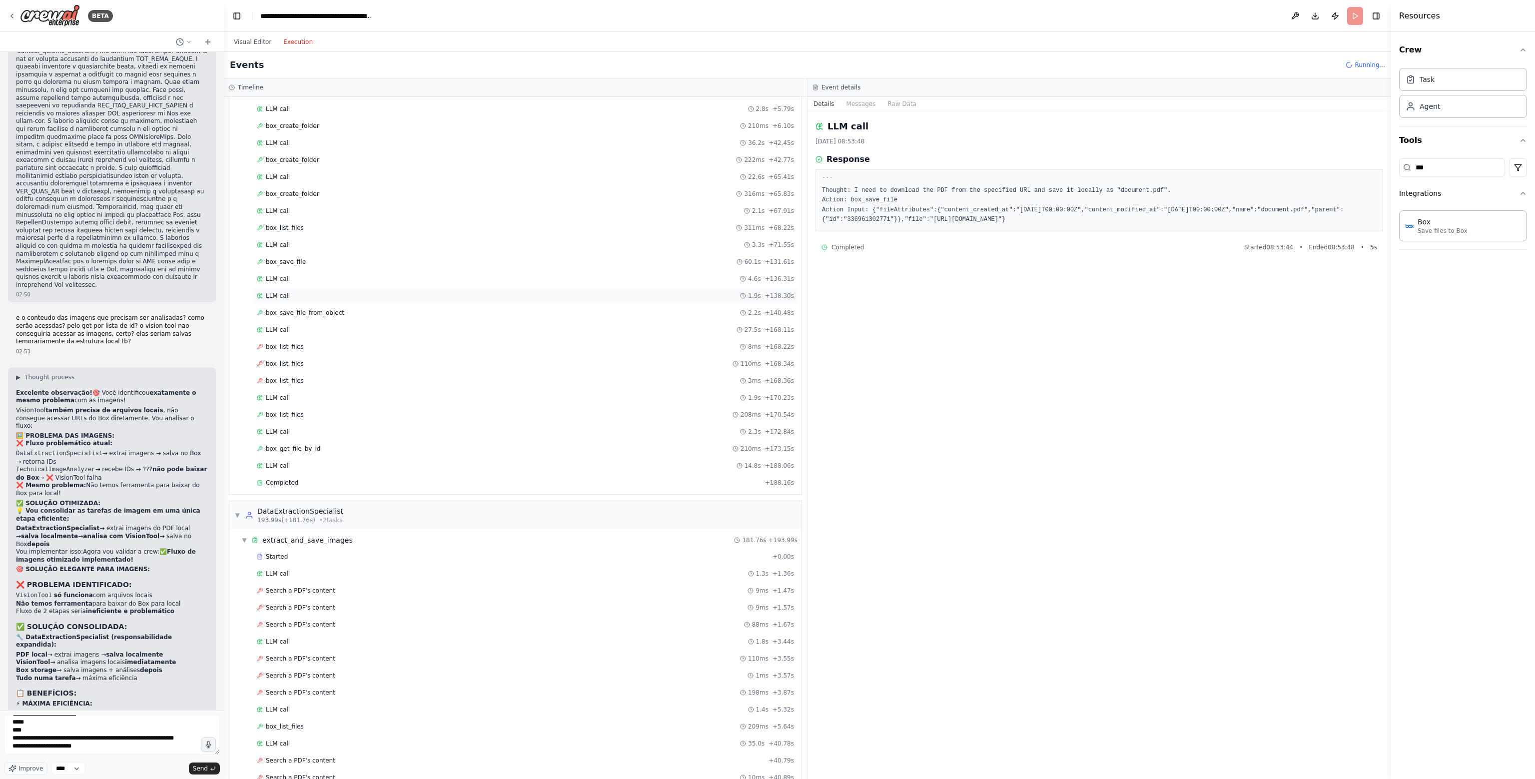
click at [303, 295] on div "LLM call 1.9s + 138.30s" at bounding box center [525, 296] width 537 height 8
click at [310, 311] on span "box_save_file_from_object" at bounding box center [305, 313] width 78 height 8
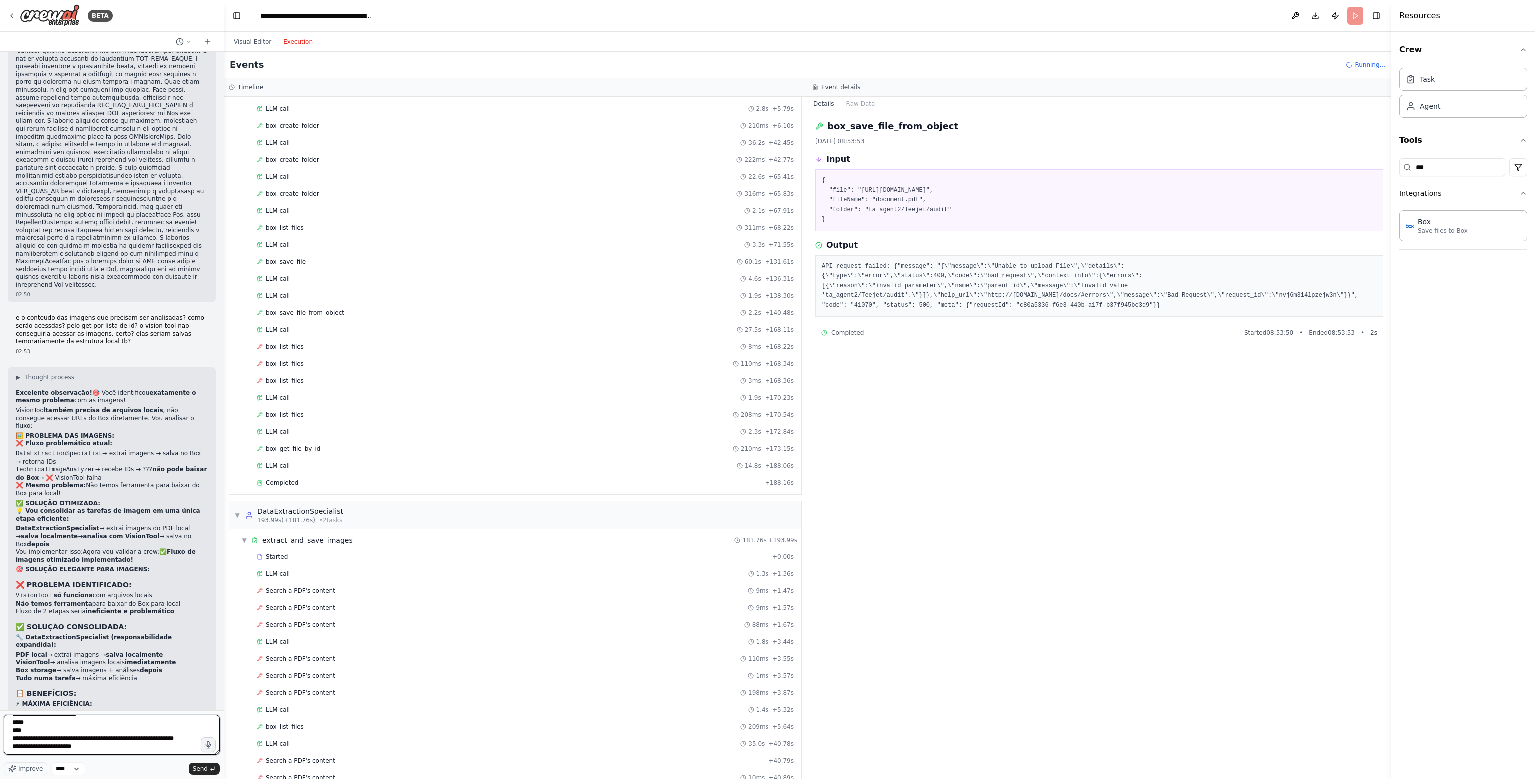
click at [93, 752] on textarea at bounding box center [112, 735] width 216 height 40
type textarea "**********"
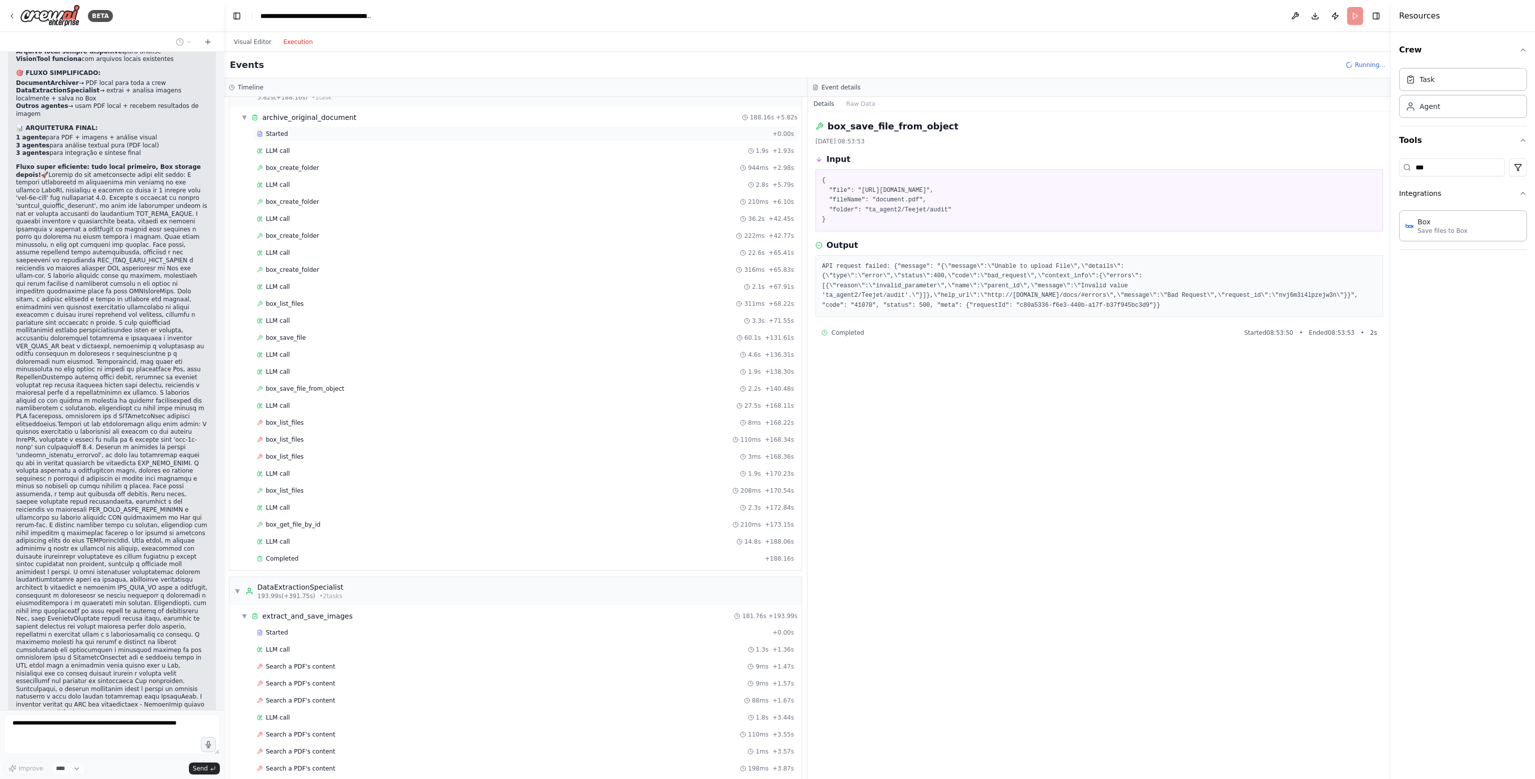
scroll to position [0, 0]
click at [304, 193] on span "box_create_folder" at bounding box center [292, 192] width 53 height 8
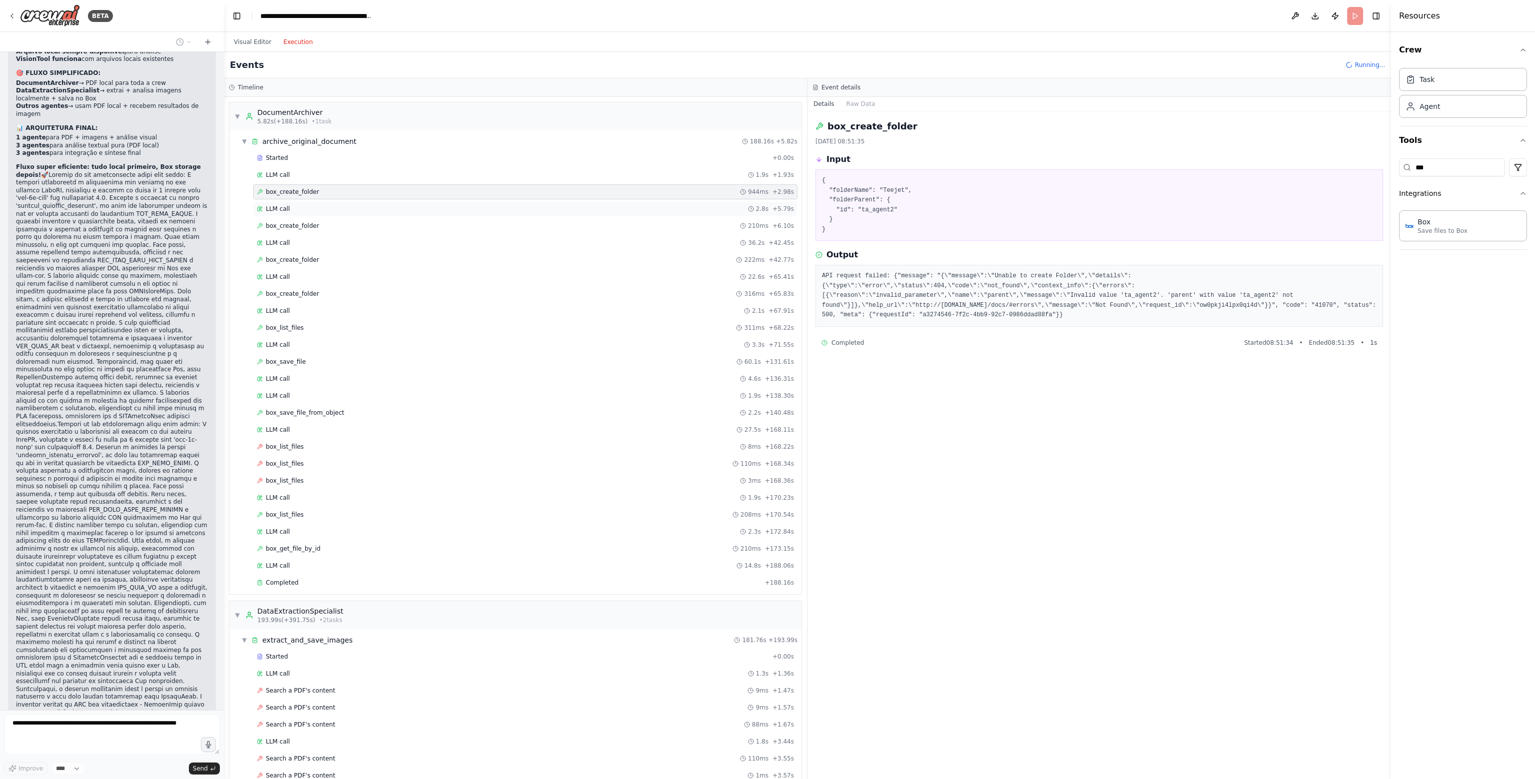
click at [300, 209] on div "LLM call 2.8s + 5.79s" at bounding box center [525, 209] width 537 height 8
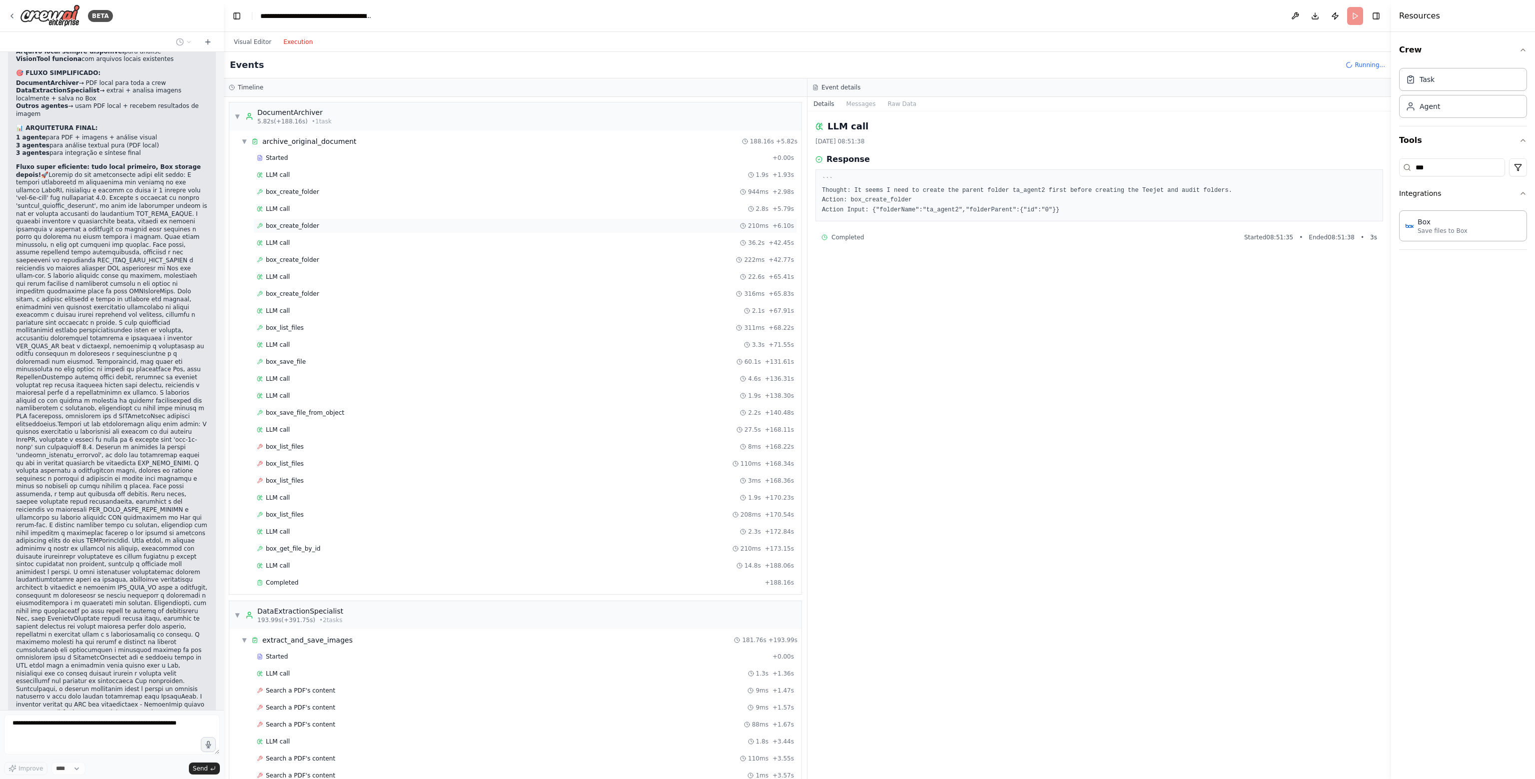
click at [302, 225] on span "box_create_folder" at bounding box center [292, 226] width 53 height 8
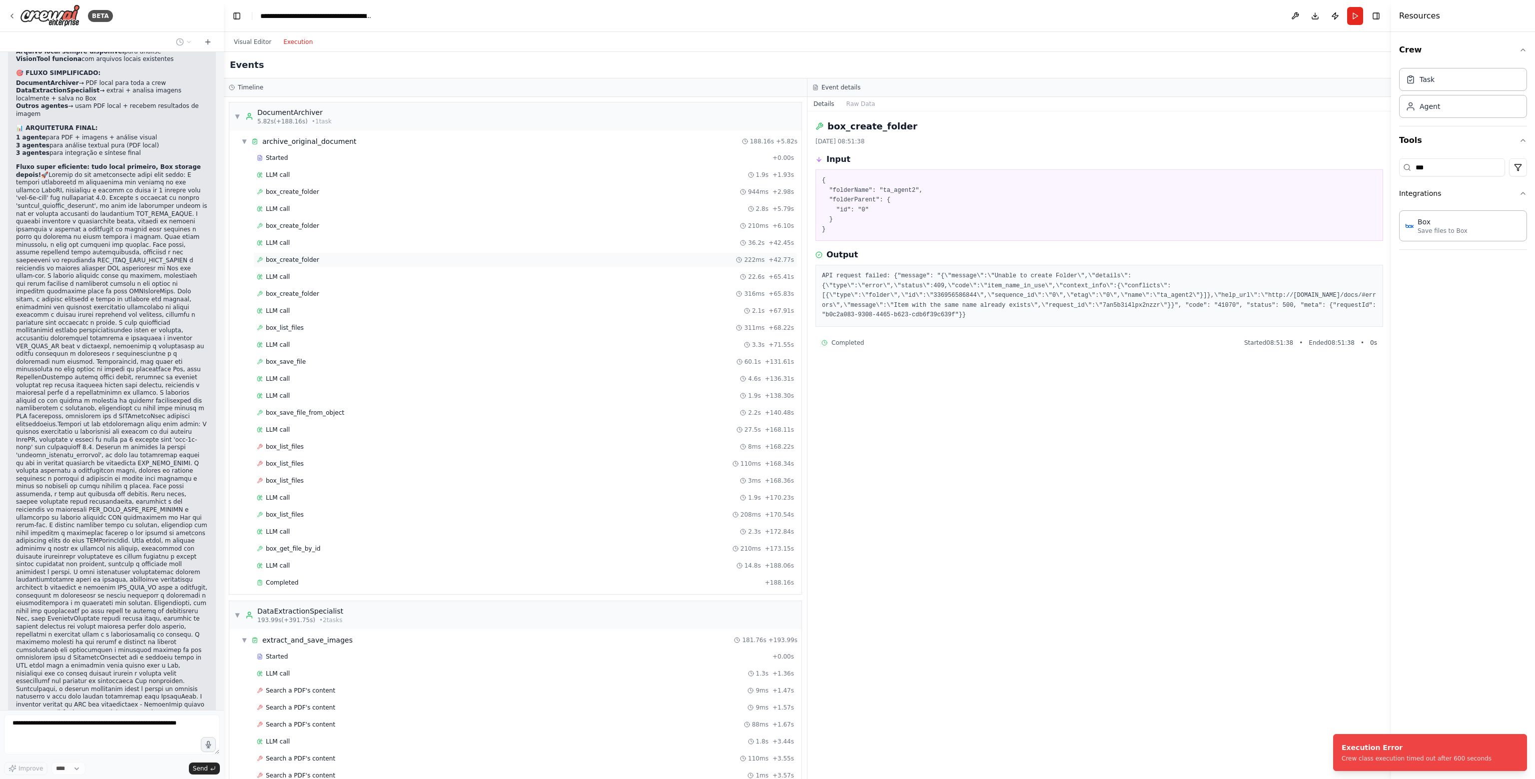
click at [303, 262] on span "box_create_folder" at bounding box center [292, 260] width 53 height 8
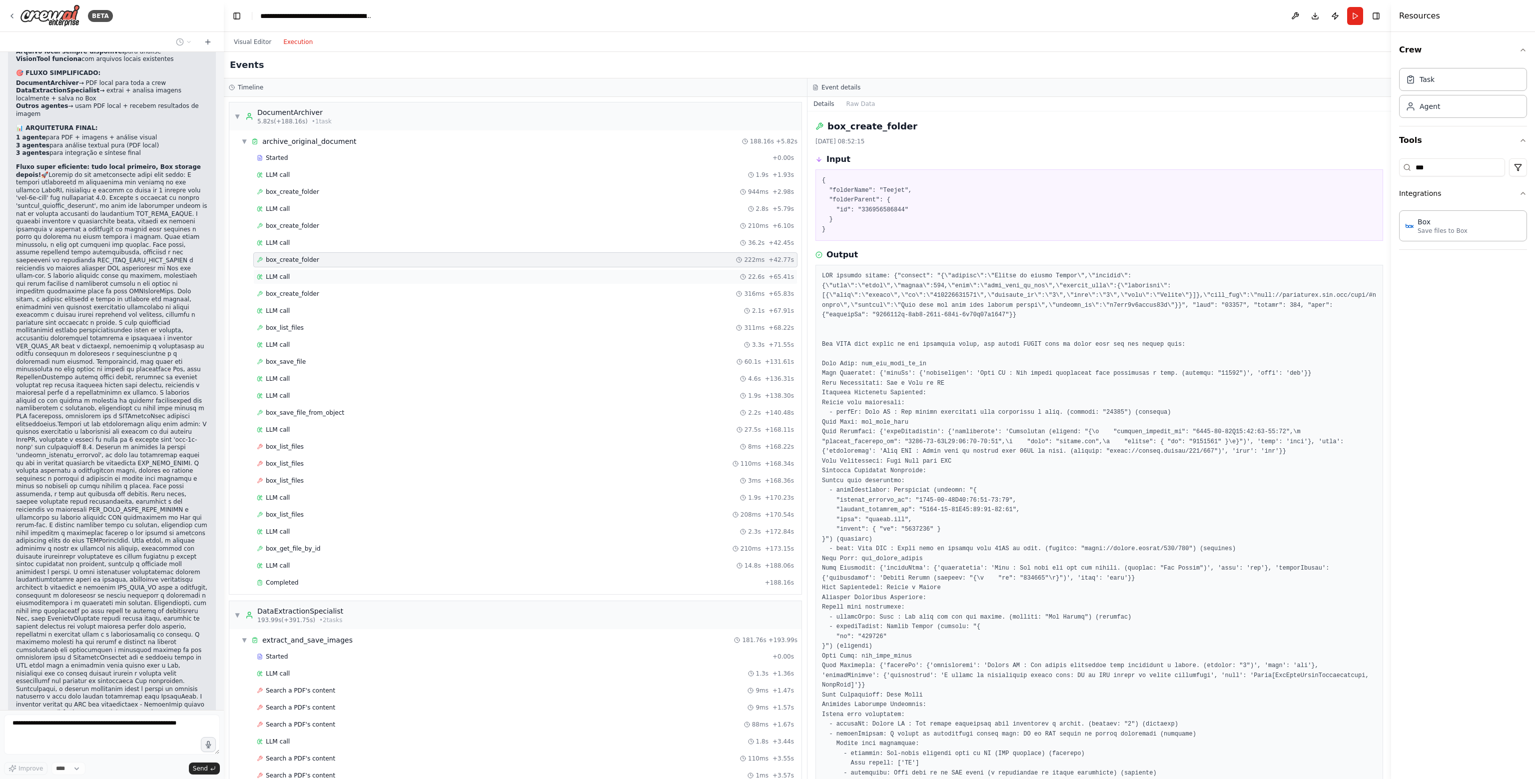
click at [294, 269] on div "LLM call 22.6s + 65.41s" at bounding box center [525, 276] width 544 height 15
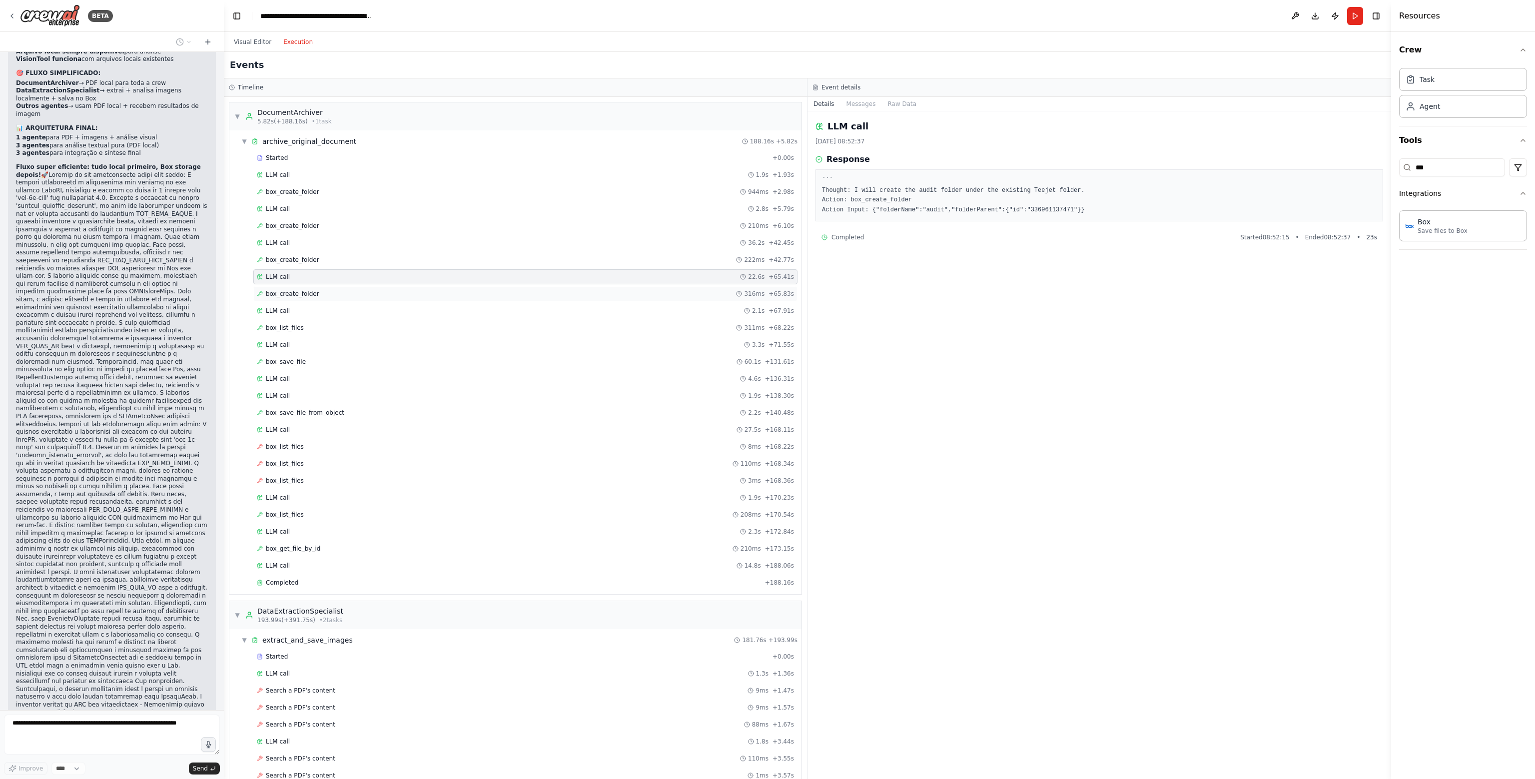
click at [299, 291] on span "box_create_folder" at bounding box center [292, 294] width 53 height 8
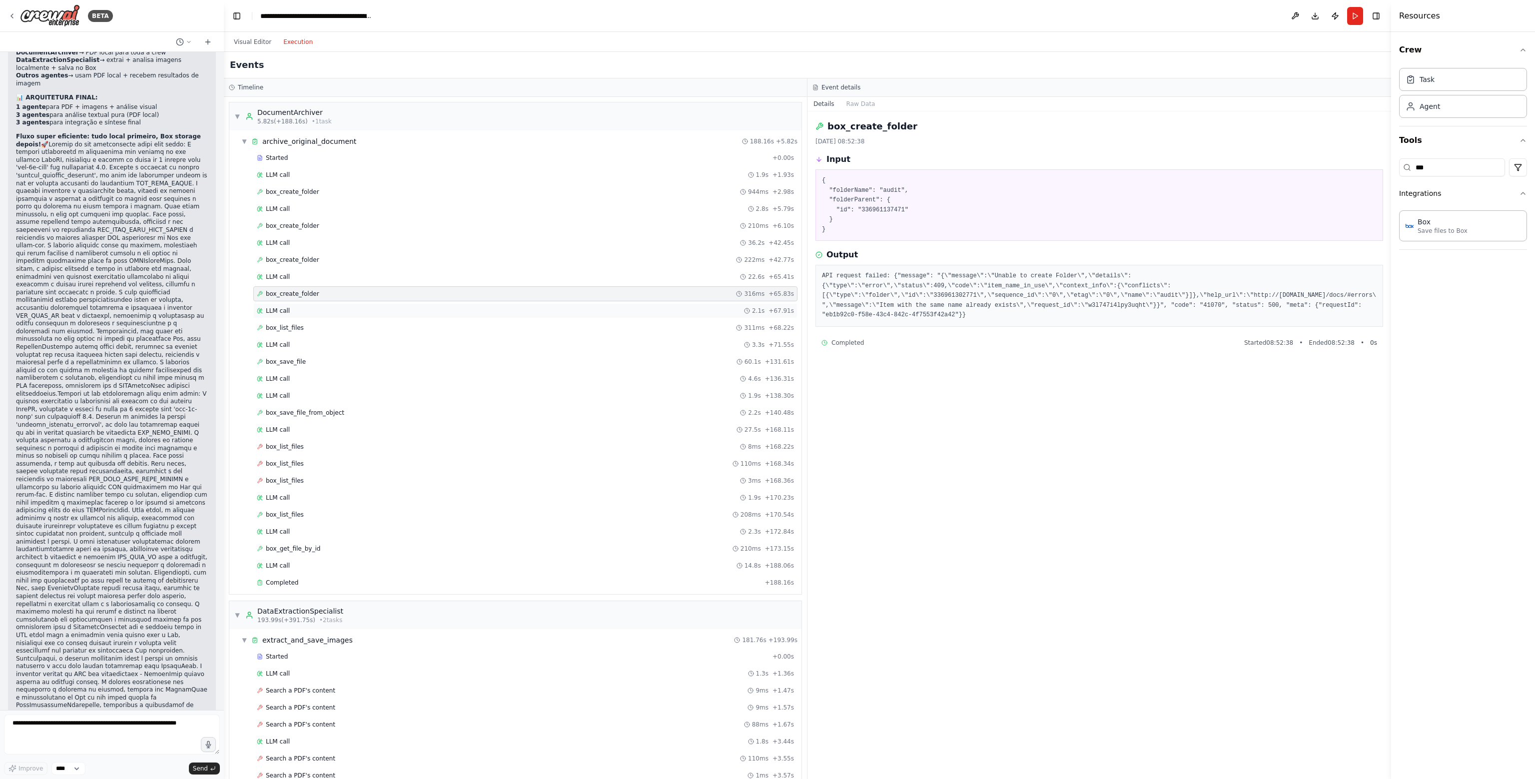
click at [298, 309] on div "LLM call 2.1s + 67.91s" at bounding box center [525, 311] width 537 height 8
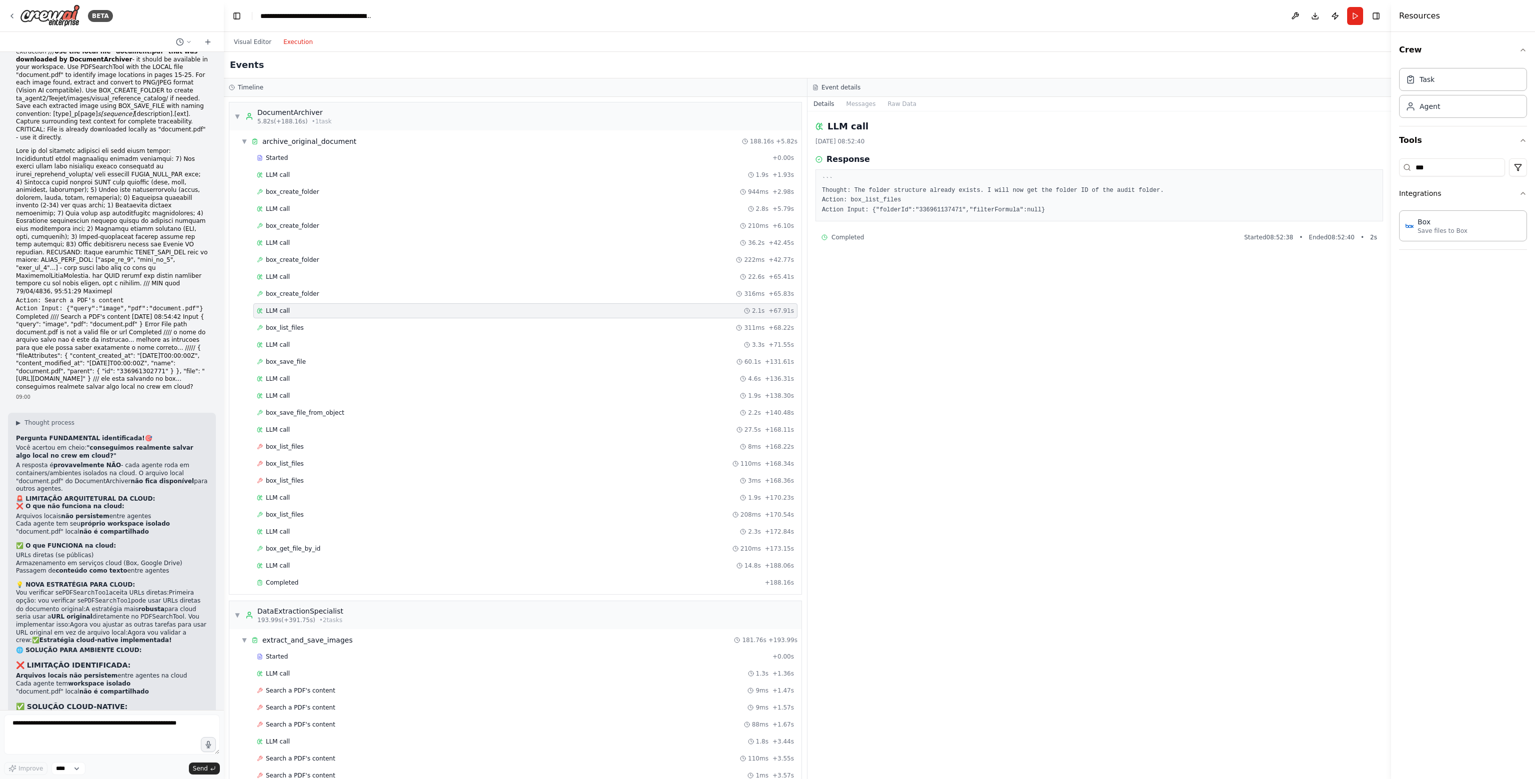
scroll to position [27726, 0]
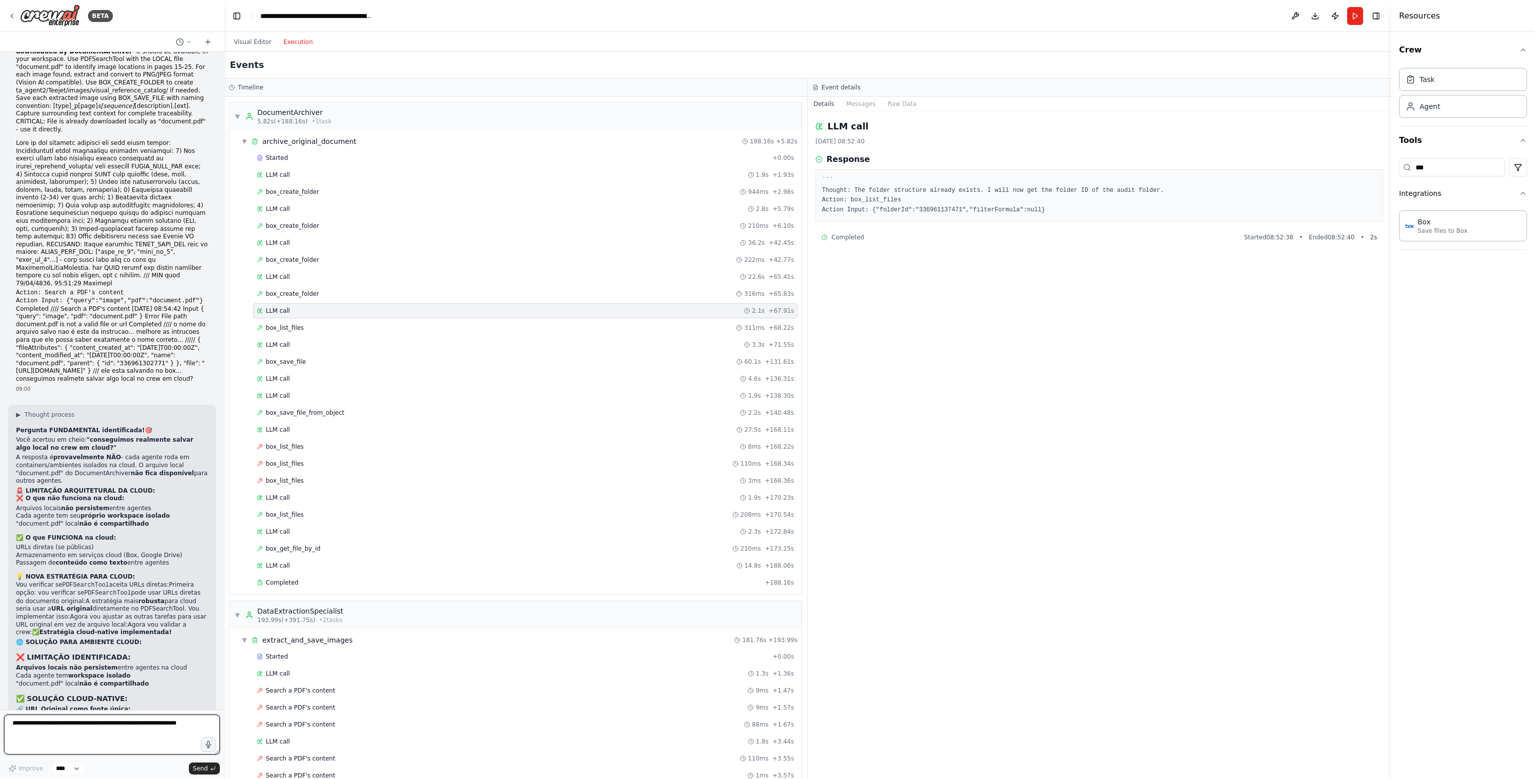
click at [104, 732] on textarea at bounding box center [112, 735] width 216 height 40
type textarea "**********"
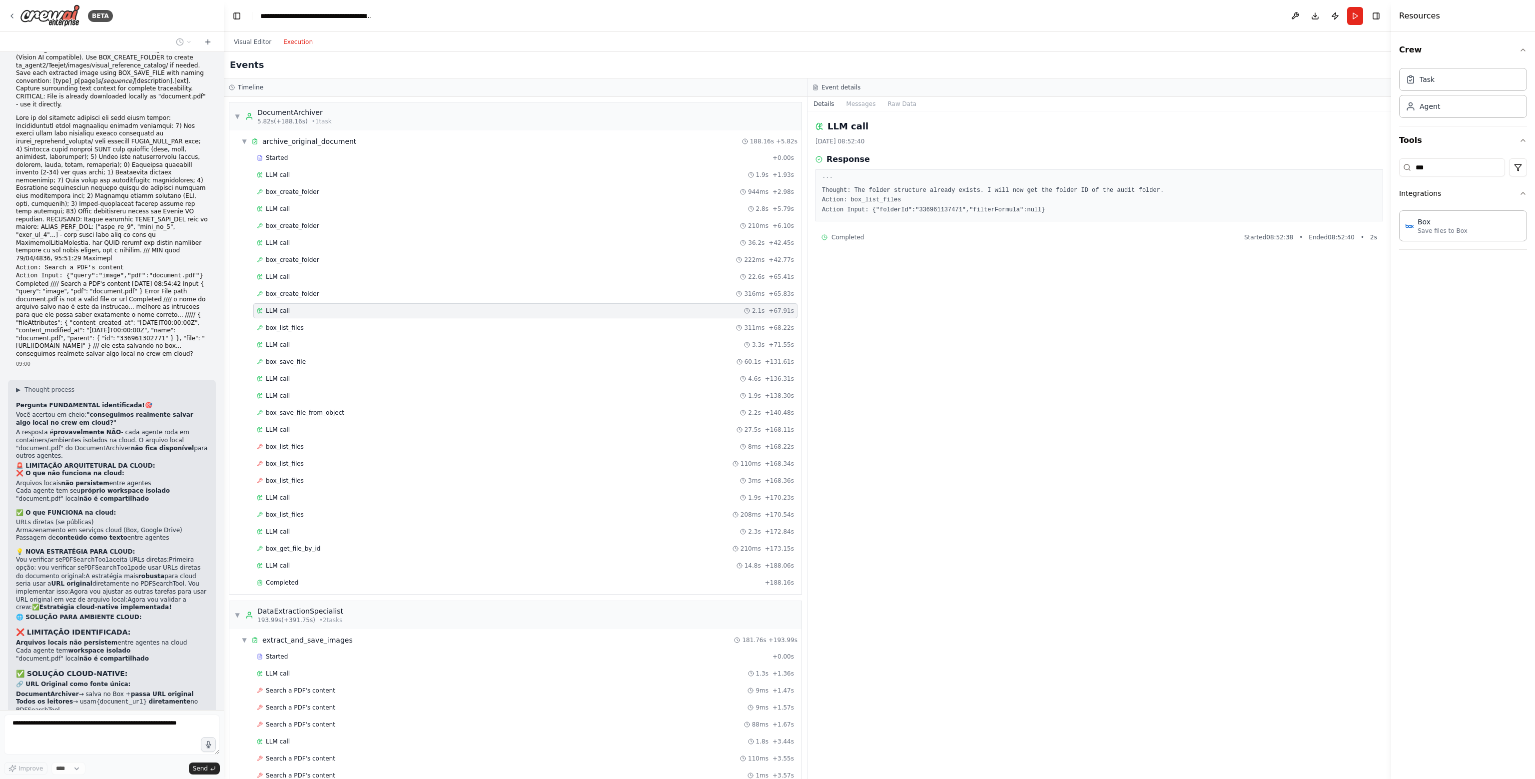
scroll to position [27801, 0]
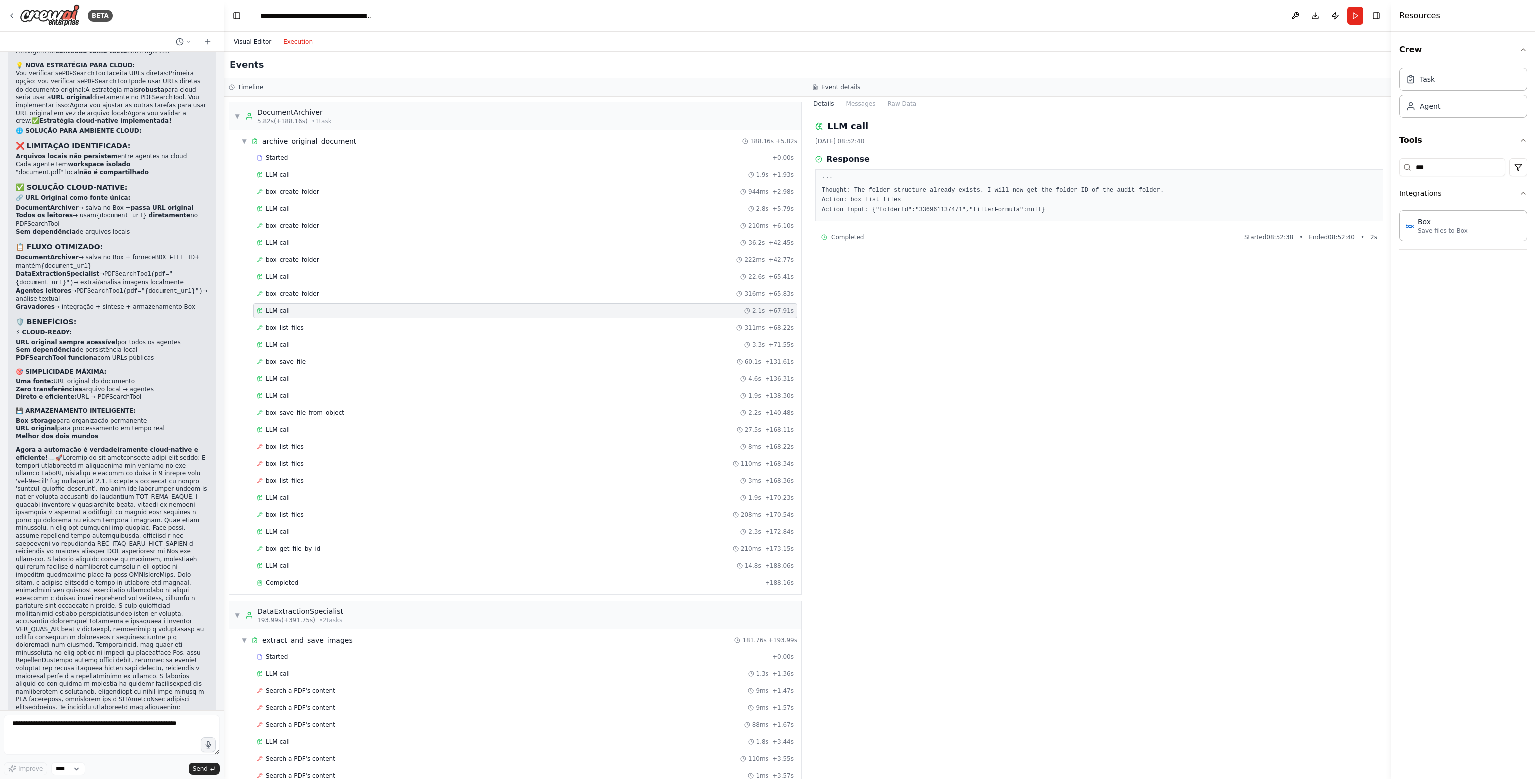
click at [262, 43] on button "Visual Editor" at bounding box center [252, 42] width 49 height 12
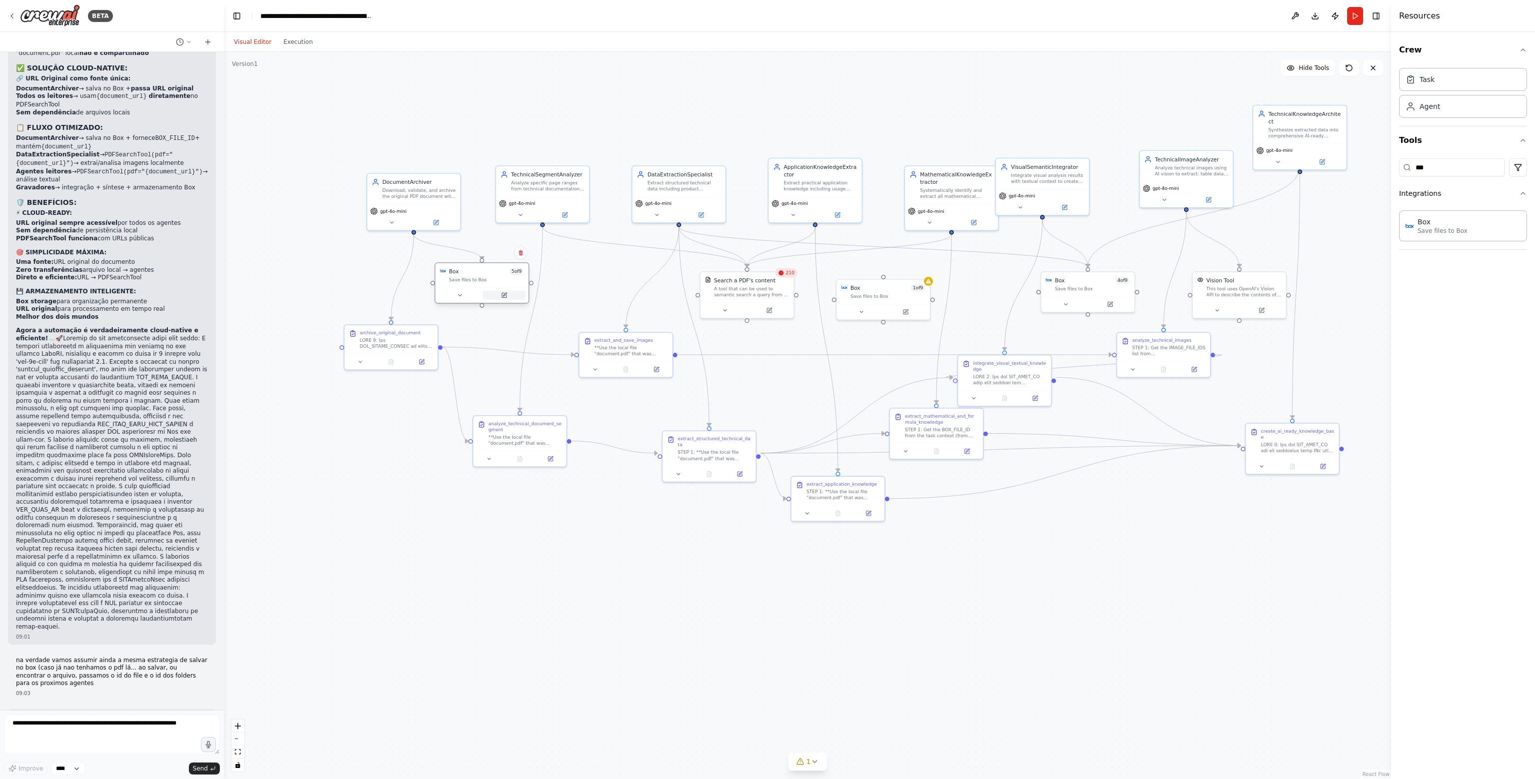
click at [502, 297] on icon at bounding box center [504, 295] width 4 height 4
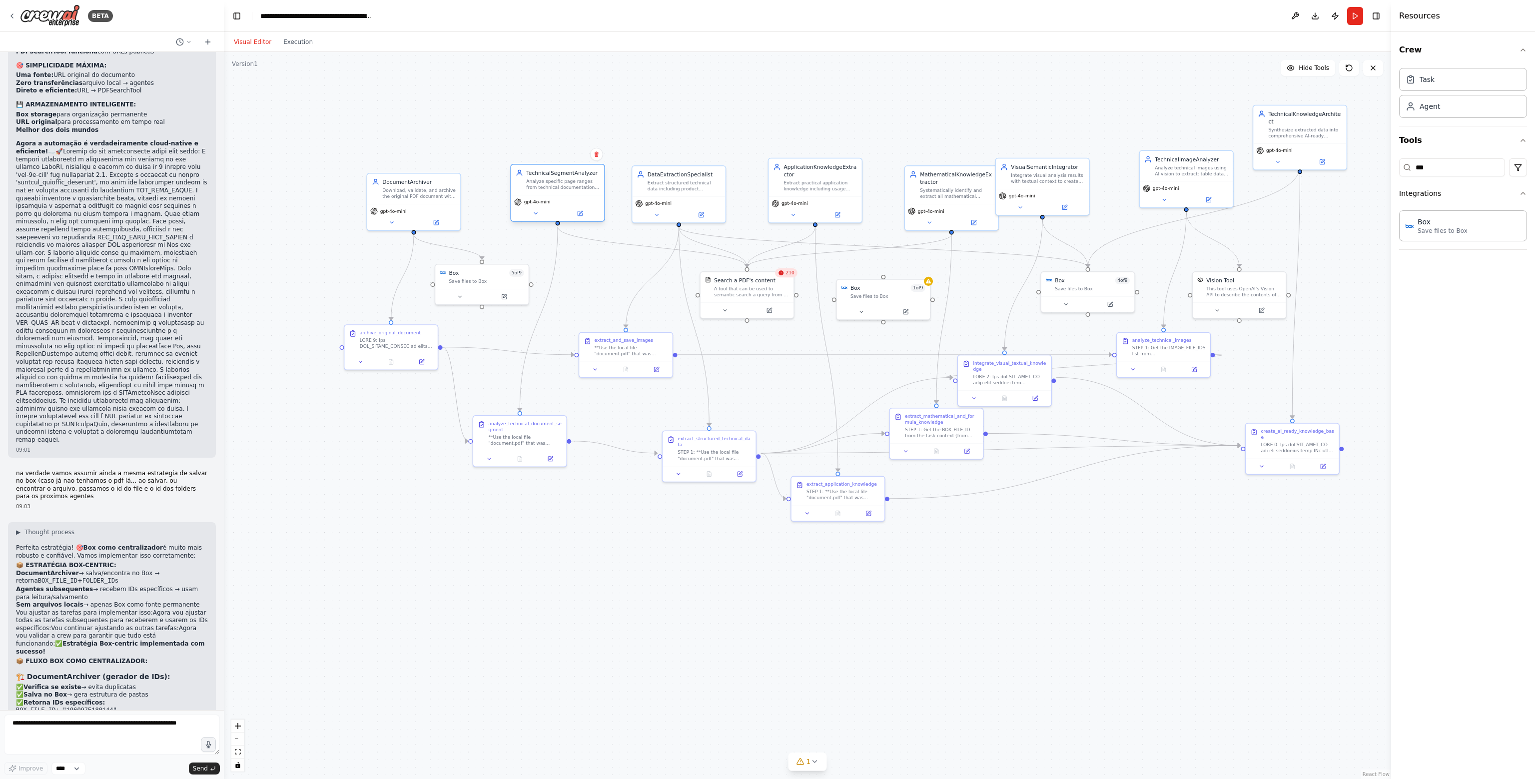
drag, startPoint x: 557, startPoint y: 201, endPoint x: 571, endPoint y: 207, distance: 15.4
click at [571, 207] on div "gpt-4o-mini" at bounding box center [557, 208] width 93 height 26
click at [902, 313] on icon at bounding box center [905, 310] width 6 height 6
click at [1107, 308] on div at bounding box center [1087, 302] width 93 height 15
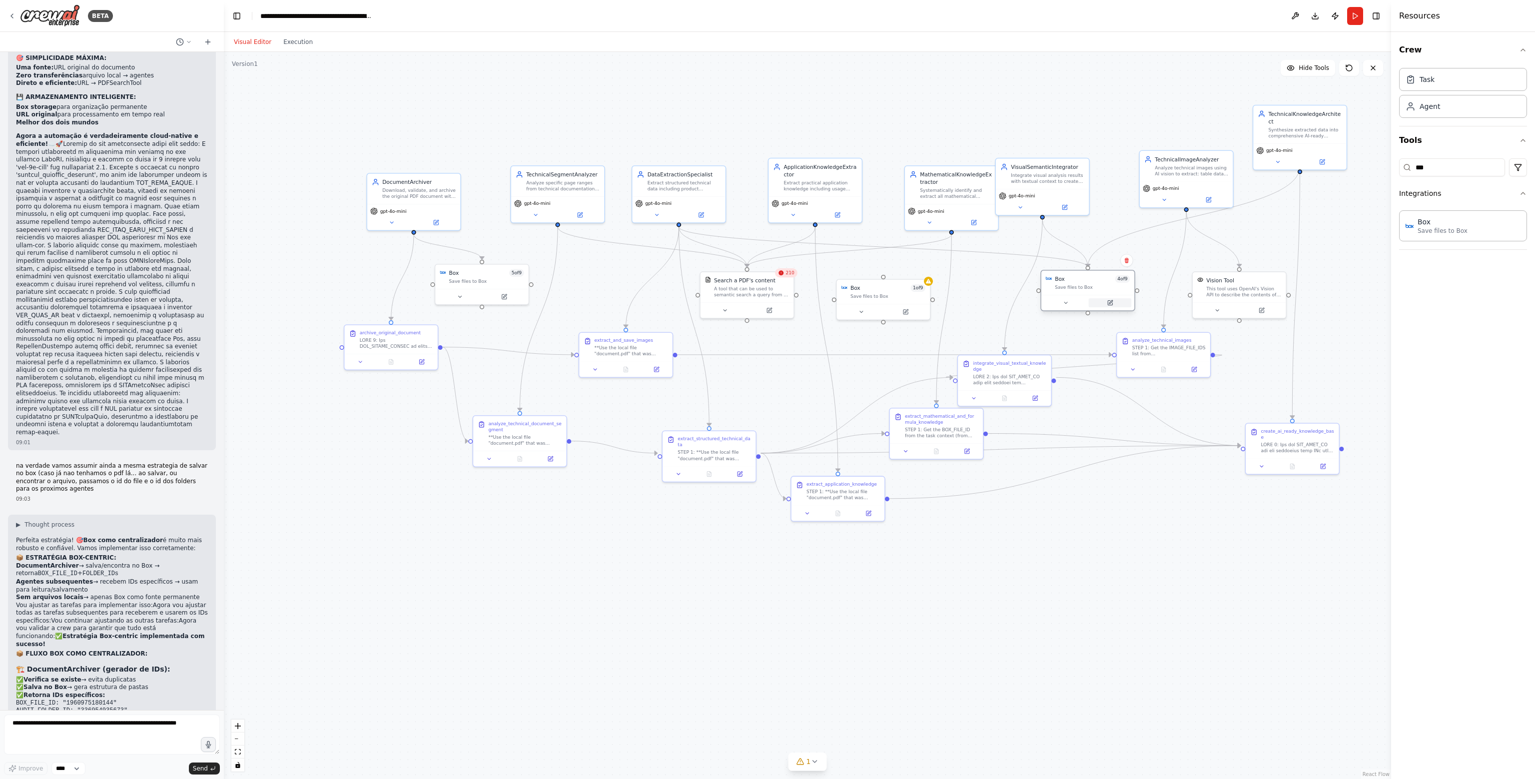
click at [1108, 305] on button at bounding box center [1110, 302] width 43 height 9
drag, startPoint x: 882, startPoint y: 321, endPoint x: 559, endPoint y: 222, distance: 338.2
click at [559, 226] on div "Box 5 of 9 Save files to Box DocumentArchiver Download, validate, and archive t…" at bounding box center [808, 501] width 884 height 551
click at [1091, 285] on div "Save files to Box" at bounding box center [1092, 287] width 75 height 6
click at [699, 209] on button at bounding box center [701, 213] width 43 height 9
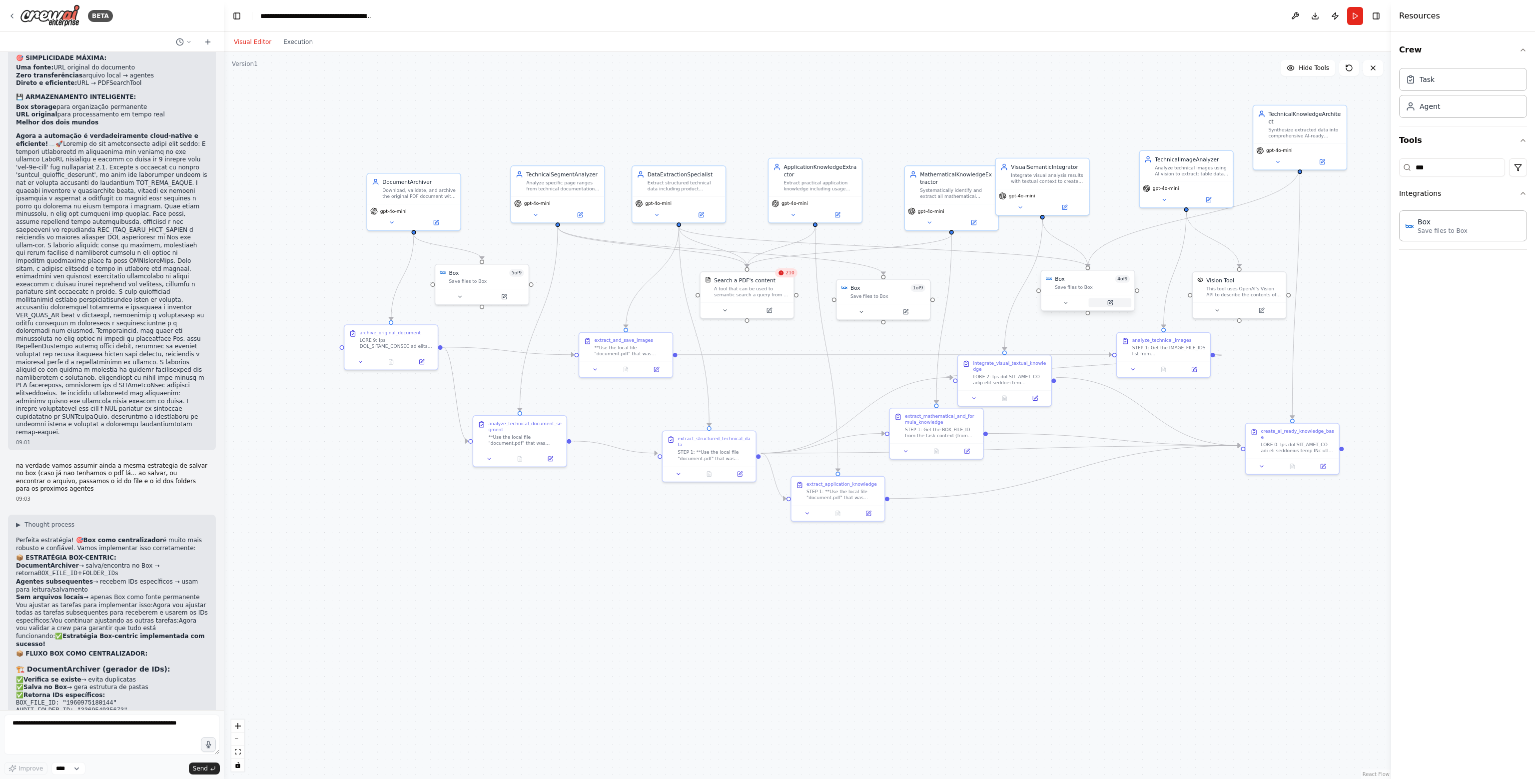
click at [1110, 304] on icon at bounding box center [1110, 302] width 4 height 4
drag, startPoint x: 1053, startPoint y: 198, endPoint x: 1069, endPoint y: 204, distance: 17.3
click at [1069, 204] on div "gpt-4o-mini" at bounding box center [1057, 208] width 93 height 26
click at [981, 221] on button at bounding box center [973, 220] width 43 height 9
drag, startPoint x: 955, startPoint y: 201, endPoint x: 945, endPoint y: 183, distance: 20.8
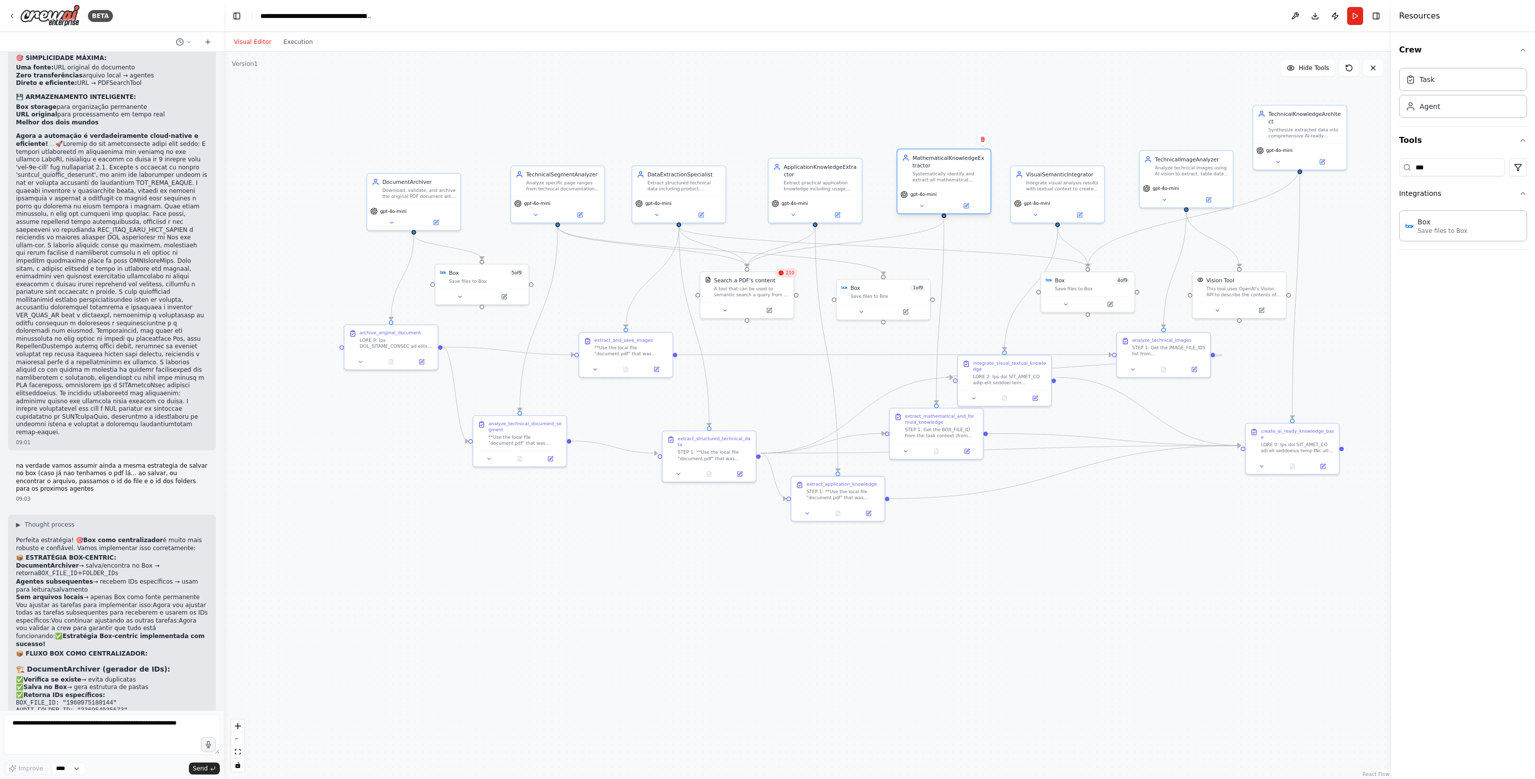
click at [945, 183] on div "MathematicalKnowledgeExtractor Systematically identify and extract all mathemat…" at bounding box center [943, 168] width 93 height 38
drag, startPoint x: 943, startPoint y: 216, endPoint x: 484, endPoint y: 261, distance: 461.9
click at [484, 261] on div ".deletable-edge-delete-btn { width: 20px; height: 20px; border: 0px solid #ffff…" at bounding box center [807, 415] width 1167 height 727
drag, startPoint x: 1072, startPoint y: 203, endPoint x: 1071, endPoint y: 191, distance: 11.5
click at [1071, 191] on div "gpt-4o-mini" at bounding box center [1057, 194] width 87 height 7
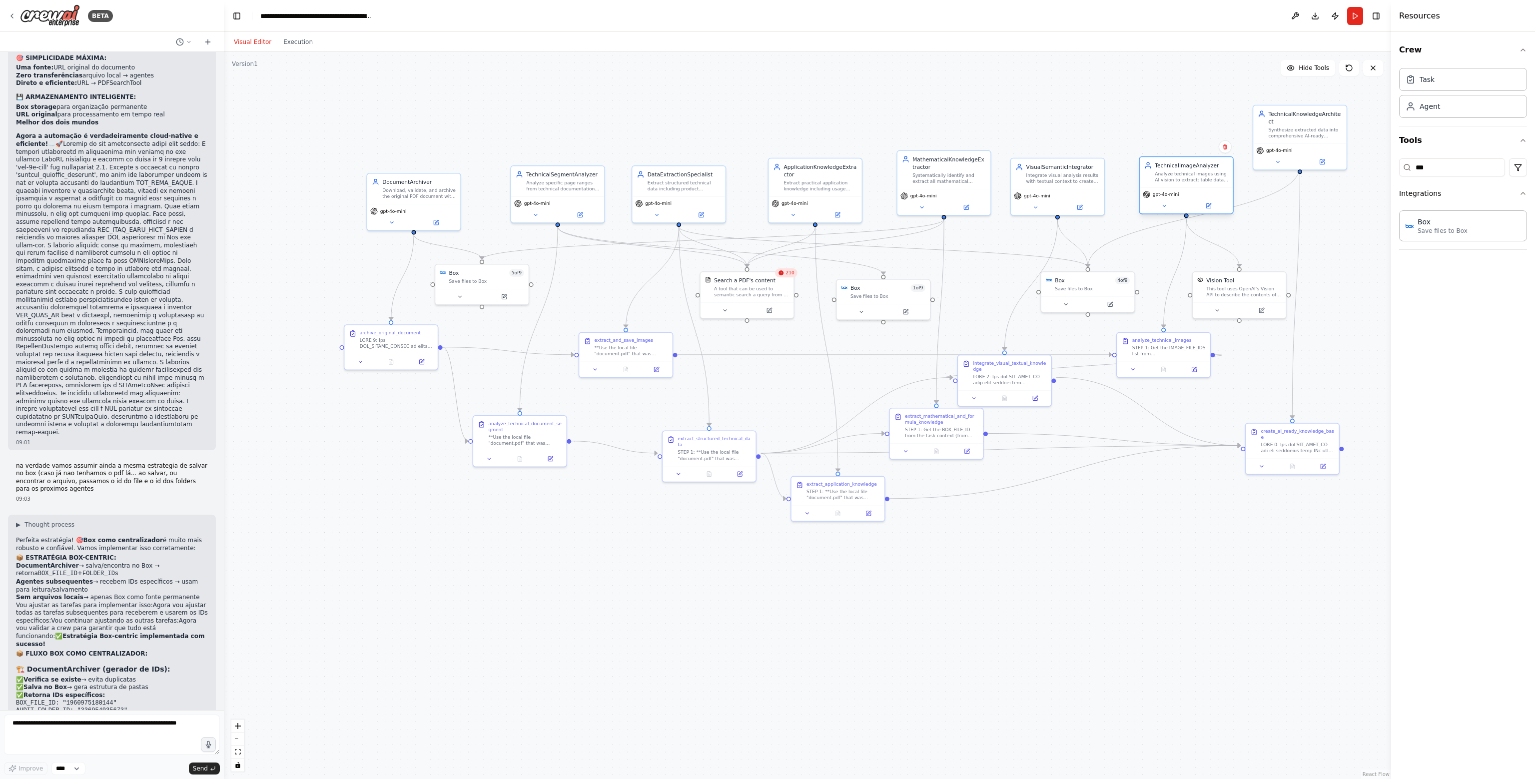
click at [1189, 183] on div "TechnicalImageAnalyzer Analyze technical images using AI vision to extract: tab…" at bounding box center [1186, 185] width 94 height 58
drag, startPoint x: 1186, startPoint y: 214, endPoint x: 883, endPoint y: 272, distance: 307.8
click at [883, 272] on div ".deletable-edge-delete-btn { width: 20px; height: 20px; border: 0px solid #ffff…" at bounding box center [808, 501] width 884 height 551
drag, startPoint x: 1067, startPoint y: 194, endPoint x: 1059, endPoint y: 190, distance: 8.9
click at [1059, 191] on div "gpt-4o-mini" at bounding box center [1049, 194] width 87 height 7
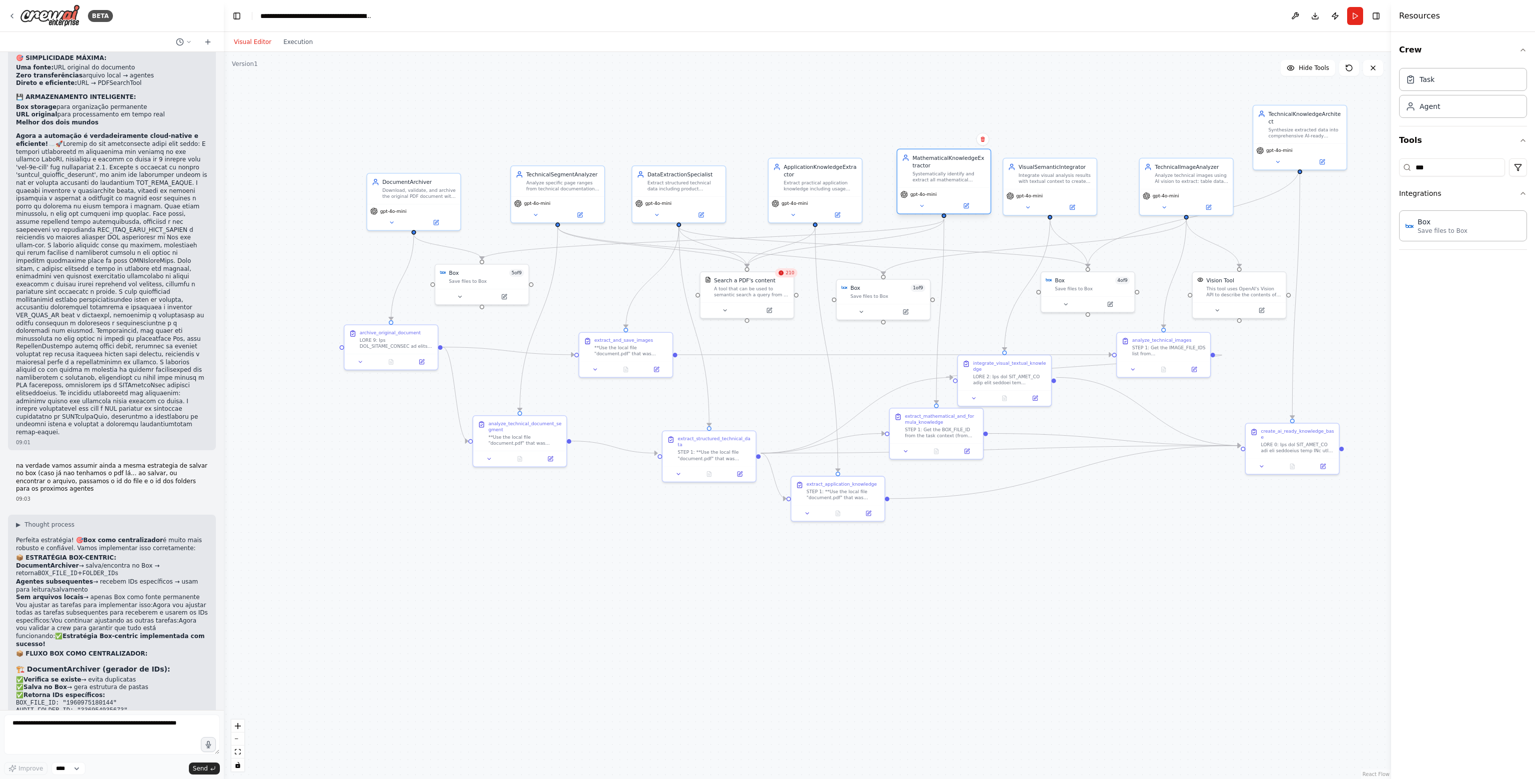
click at [954, 187] on div "gpt-4o-mini" at bounding box center [943, 200] width 93 height 26
click at [873, 230] on icon "Edge from 7d32e27b-52d3-4080-b130-e1f6b28bb7f9 to d54d5c4e-2ab4-48ec-a48b-99004…" at bounding box center [713, 239] width 462 height 40
click at [965, 206] on icon at bounding box center [966, 204] width 3 height 3
drag, startPoint x: 939, startPoint y: 171, endPoint x: 932, endPoint y: 169, distance: 7.3
click at [932, 169] on div "MathematicalKnowledgeExtractor Systematically identify and extract all mathemat…" at bounding box center [941, 168] width 73 height 29
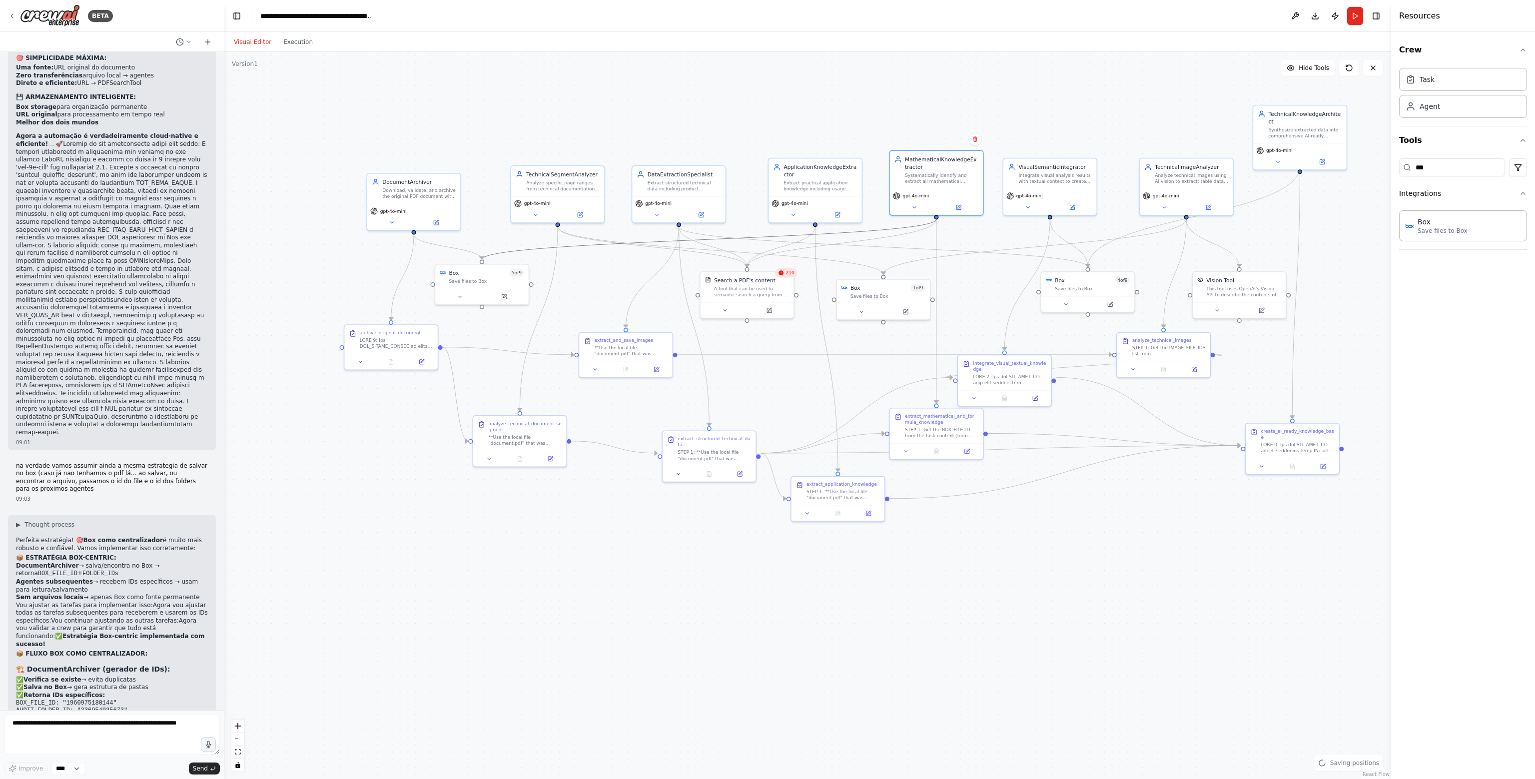
click at [761, 235] on icon "Edge from 7d32e27b-52d3-4080-b130-e1f6b28bb7f9 to d54d5c4e-2ab4-48ec-a48b-99004…" at bounding box center [709, 239] width 454 height 40
click at [706, 239] on button at bounding box center [709, 239] width 8 height 8
drag, startPoint x: 935, startPoint y: 217, endPoint x: 878, endPoint y: 271, distance: 78.5
click at [878, 271] on div ".deletable-edge-delete-btn { width: 20px; height: 20px; border: 0px solid #ffff…" at bounding box center [808, 501] width 884 height 551
drag, startPoint x: 939, startPoint y: 173, endPoint x: 939, endPoint y: 187, distance: 14.5
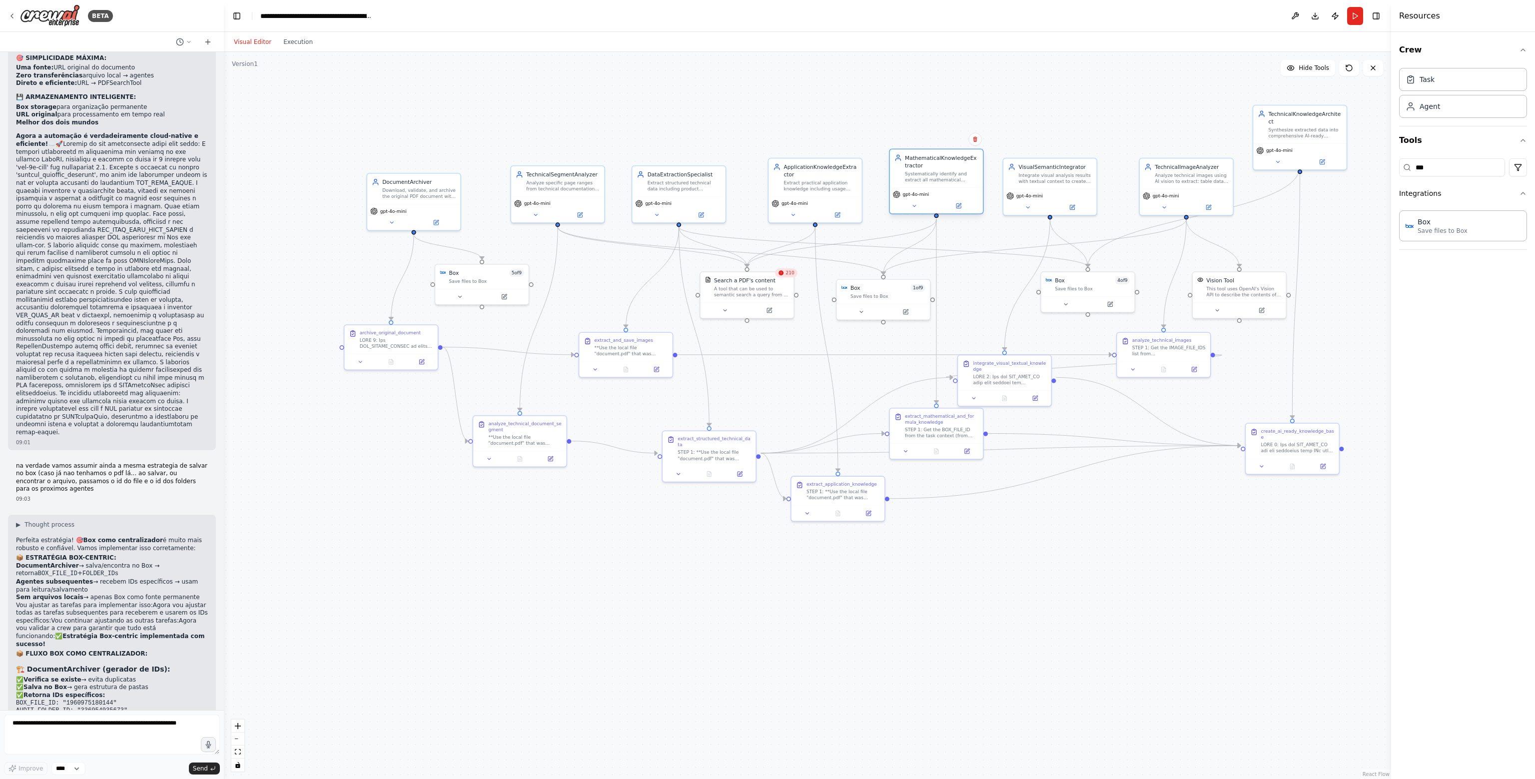
click at [939, 187] on div "gpt-4o-mini" at bounding box center [936, 200] width 93 height 26
drag, startPoint x: 1057, startPoint y: 181, endPoint x: 1054, endPoint y: 173, distance: 9.2
click at [1054, 173] on div "Integrate visual analysis results with textual context to create enriched seman…" at bounding box center [1054, 169] width 73 height 12
drag, startPoint x: 1191, startPoint y: 181, endPoint x: 1182, endPoint y: 169, distance: 14.7
click at [1182, 169] on div "Analyze technical images using AI vision to extract: table data, chart values, …" at bounding box center [1183, 169] width 73 height 12
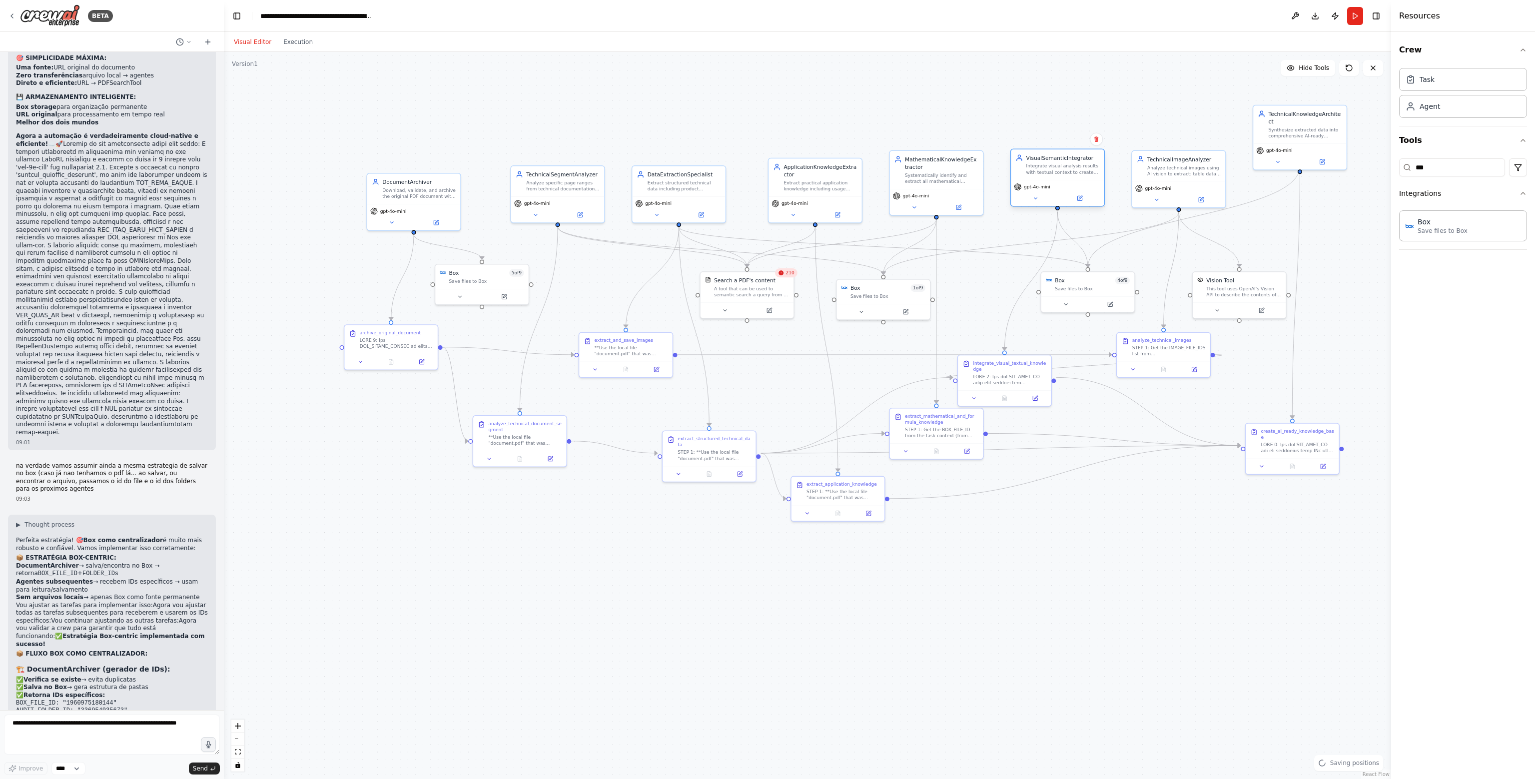
drag, startPoint x: 1081, startPoint y: 184, endPoint x: 1087, endPoint y: 185, distance: 6.6
click at [1087, 185] on div "gpt-4o-mini" at bounding box center [1057, 186] width 87 height 7
drag, startPoint x: 847, startPoint y: 203, endPoint x: 845, endPoint y: 193, distance: 9.7
click at [845, 193] on div "gpt-4o-mini" at bounding box center [814, 194] width 87 height 7
drag, startPoint x: 815, startPoint y: 217, endPoint x: 881, endPoint y: 276, distance: 88.5
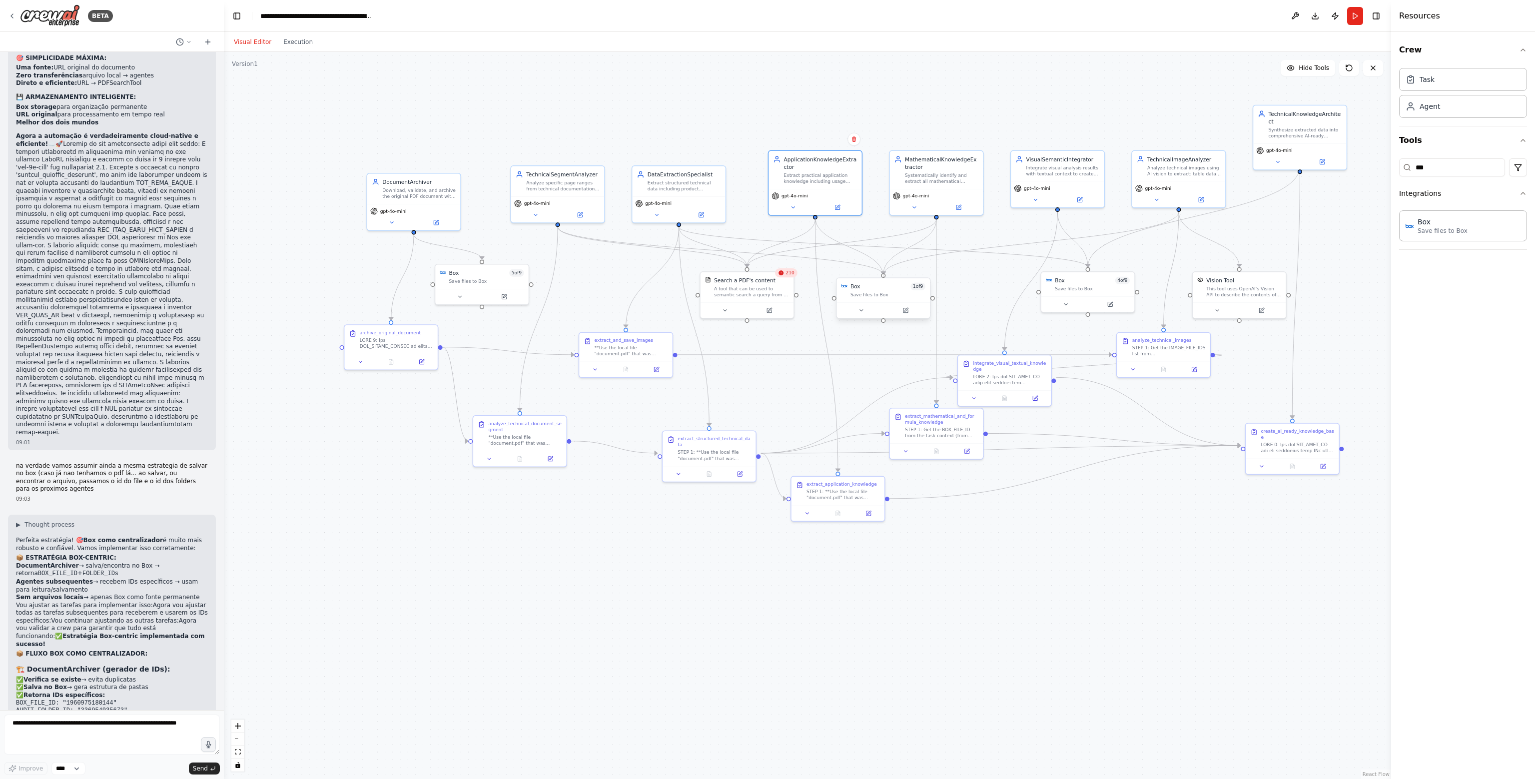
click at [881, 276] on div "Box 5 of 9 Save files to Box DocumentArchiver Download, validate, and archive t…" at bounding box center [808, 501] width 884 height 551
drag, startPoint x: 684, startPoint y: 195, endPoint x: 688, endPoint y: 187, distance: 8.9
click at [688, 187] on div "gpt-4o-mini" at bounding box center [686, 200] width 93 height 26
click at [712, 206] on button at bounding box center [708, 205] width 43 height 9
click at [684, 217] on div at bounding box center [686, 215] width 4 height 4
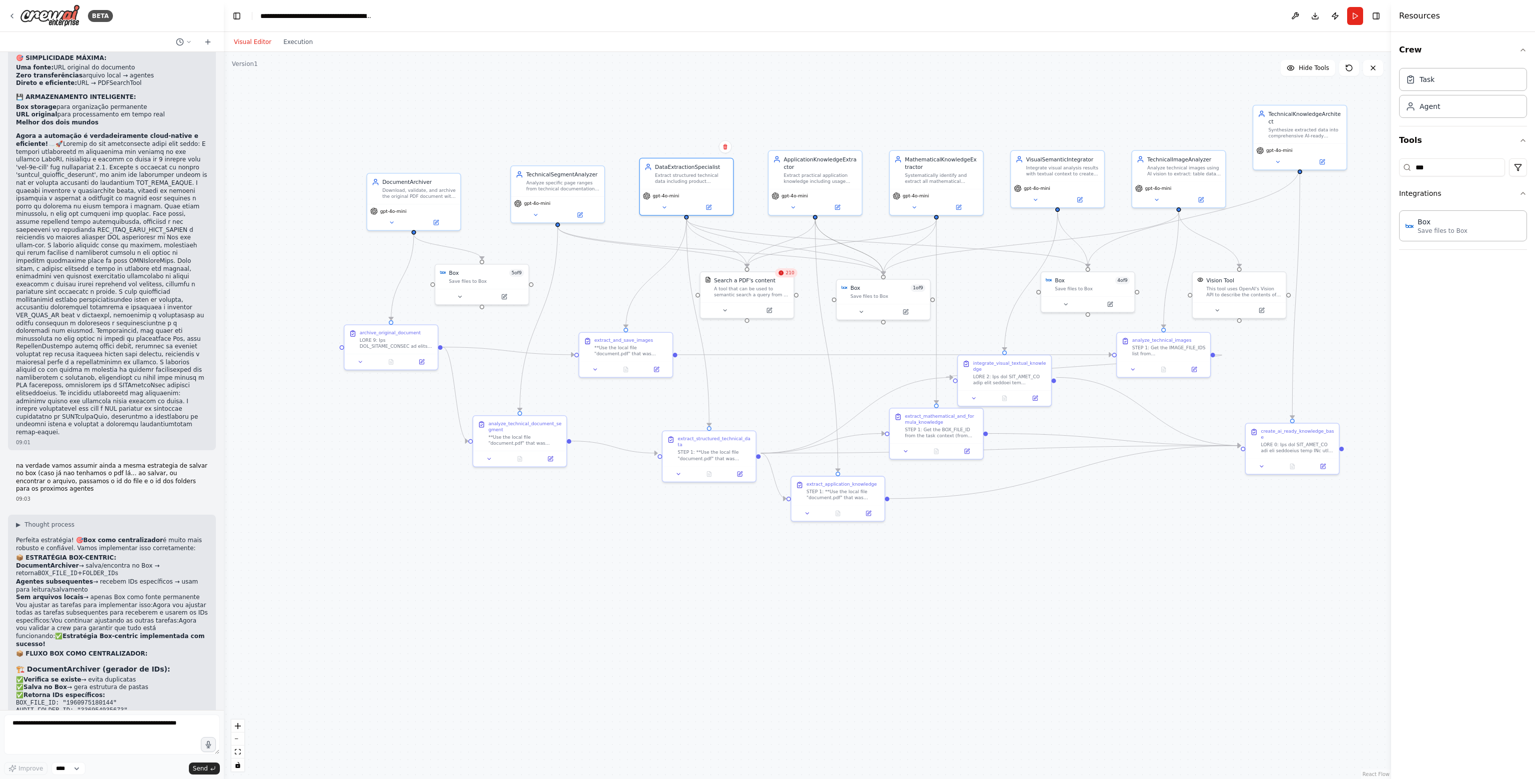
drag, startPoint x: 686, startPoint y: 217, endPoint x: 881, endPoint y: 271, distance: 203.2
click at [881, 271] on div ".deletable-edge-delete-btn { width: 20px; height: 20px; border: 0px solid #ffff…" at bounding box center [808, 501] width 884 height 551
drag, startPoint x: 706, startPoint y: 197, endPoint x: 705, endPoint y: 189, distance: 8.1
click at [705, 189] on div "gpt-4o-mini" at bounding box center [686, 186] width 87 height 7
click at [741, 471] on div at bounding box center [709, 472] width 93 height 15
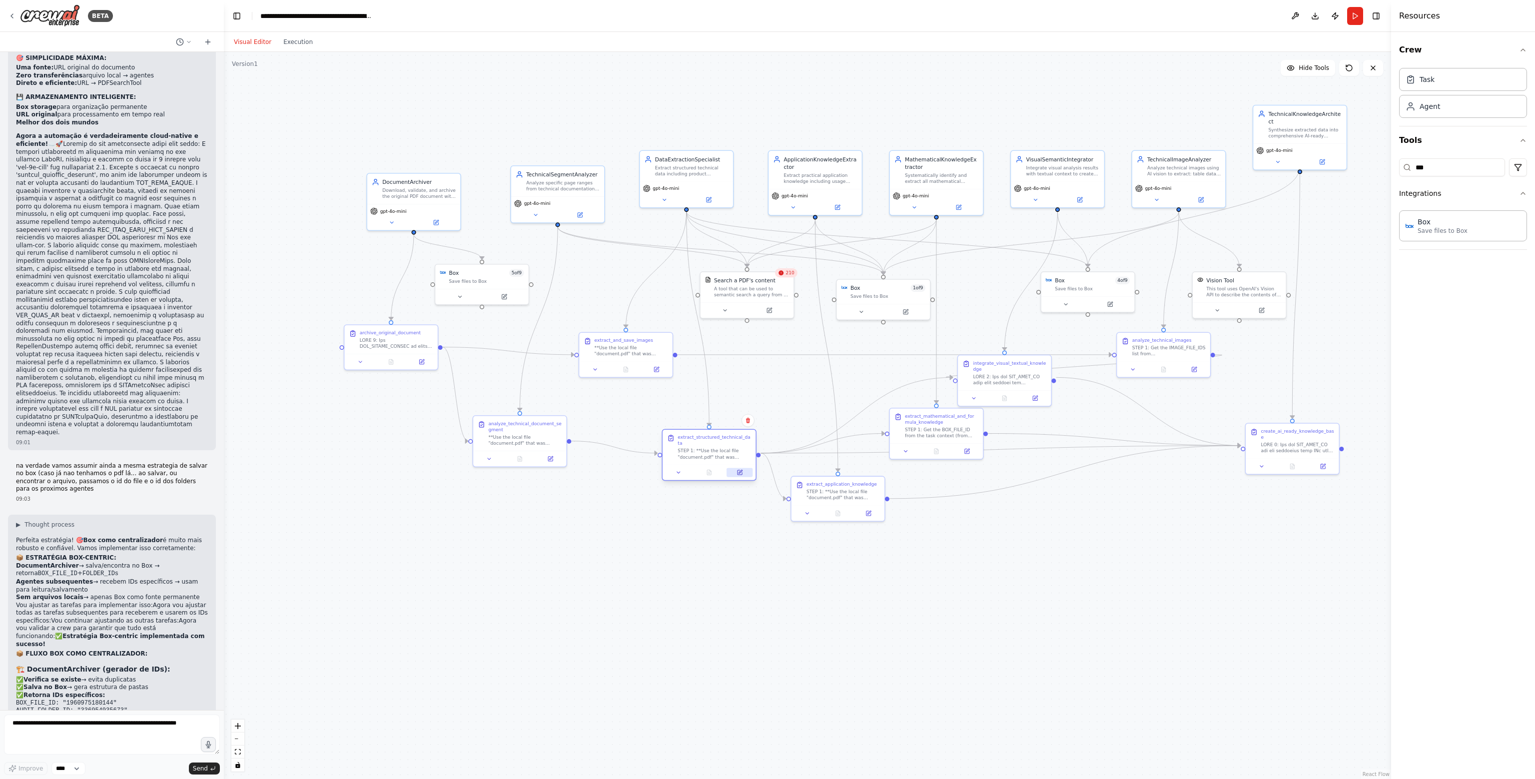
click at [745, 468] on button at bounding box center [740, 472] width 26 height 9
drag, startPoint x: 580, startPoint y: 185, endPoint x: 588, endPoint y: 175, distance: 12.8
click at [588, 175] on div "Analyze specific page ranges from technical documentation and classify content …" at bounding box center [570, 177] width 73 height 12
click at [587, 211] on div "gpt-4o-mini" at bounding box center [565, 200] width 93 height 26
click at [594, 206] on button at bounding box center [587, 205] width 43 height 9
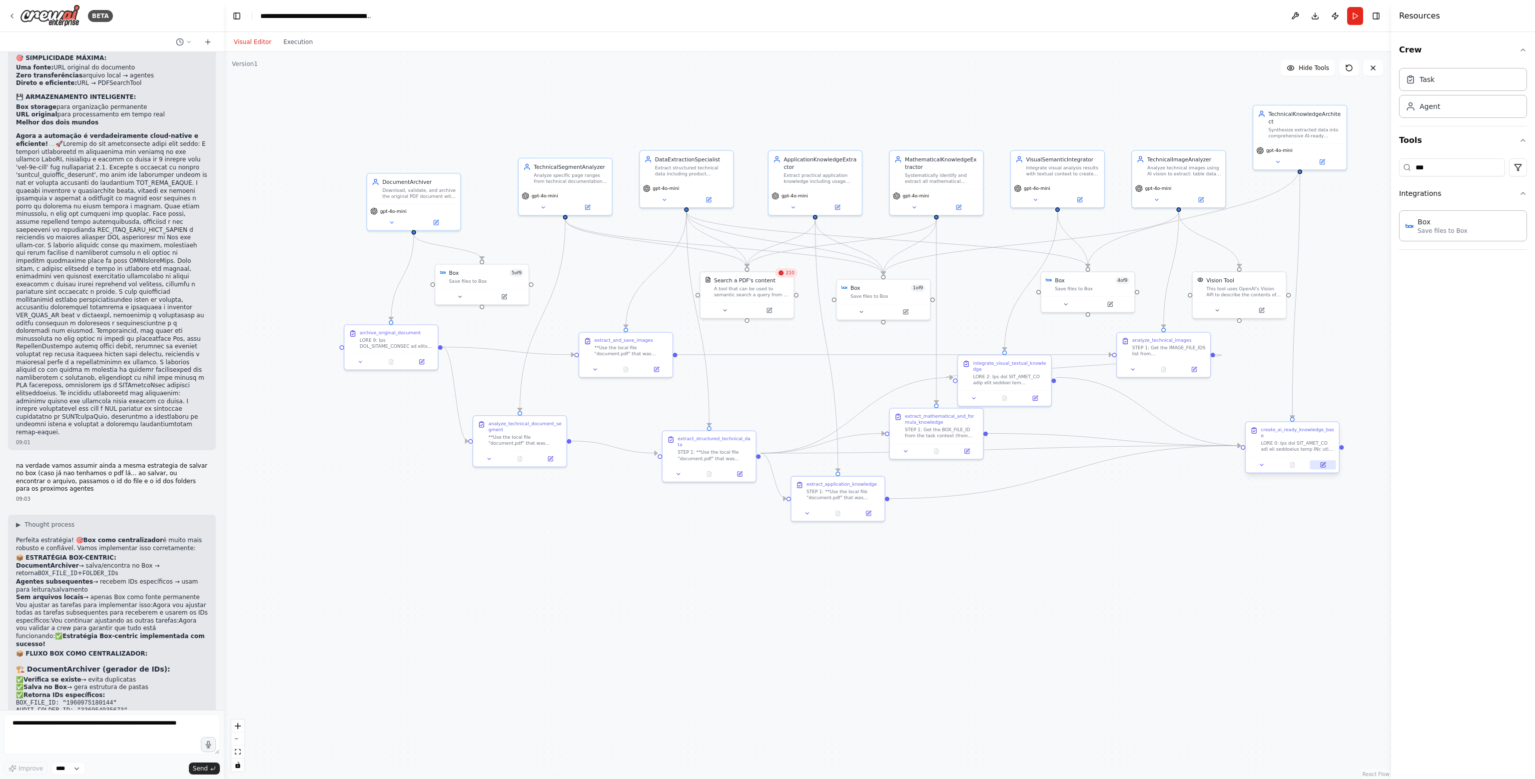
click at [1319, 462] on button at bounding box center [1323, 464] width 26 height 9
click at [961, 450] on button at bounding box center [967, 449] width 26 height 9
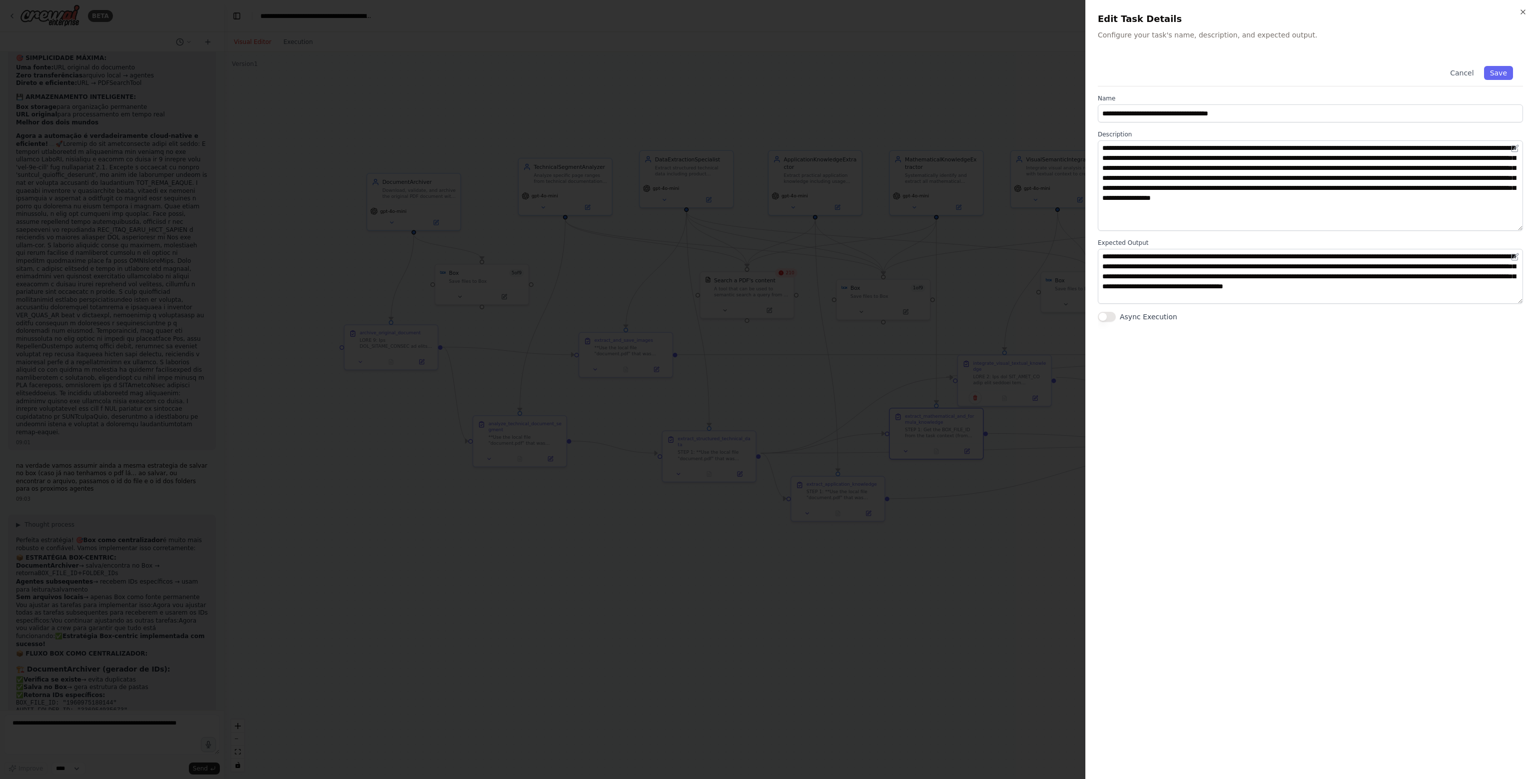
drag, startPoint x: 1520, startPoint y: 193, endPoint x: 1520, endPoint y: 229, distance: 36.0
click at [1520, 229] on textarea "**********" at bounding box center [1310, 185] width 425 height 90
click at [1527, 314] on div "**********" at bounding box center [1310, 389] width 450 height 779
drag, startPoint x: 1219, startPoint y: 157, endPoint x: 1455, endPoint y: 175, distance: 236.1
click at [1455, 175] on textarea "**********" at bounding box center [1310, 185] width 425 height 90
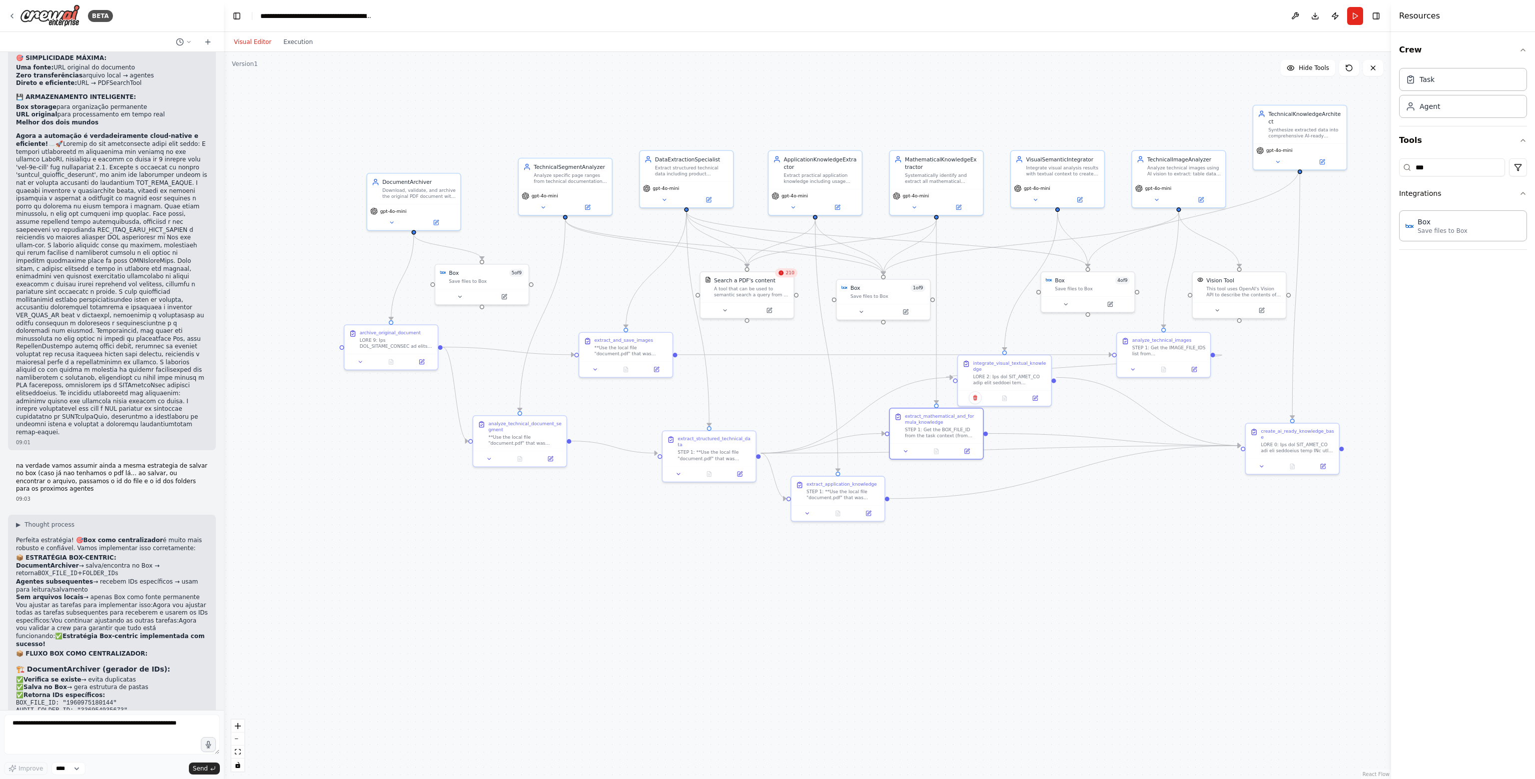
click at [1072, 510] on div ".deletable-edge-delete-btn { width: 20px; height: 20px; border: 0px solid #ffff…" at bounding box center [807, 415] width 1167 height 727
click at [966, 451] on icon at bounding box center [967, 450] width 4 height 4
click at [523, 108] on div ".deletable-edge-delete-btn { width: 20px; height: 20px; border: 0px solid #ffff…" at bounding box center [807, 415] width 1167 height 727
drag, startPoint x: 570, startPoint y: 188, endPoint x: 570, endPoint y: 199, distance: 11.5
click at [570, 199] on div "TechnicalSegmentAnalyzer Analyze specific page ranges from technical documentat…" at bounding box center [564, 190] width 93 height 30
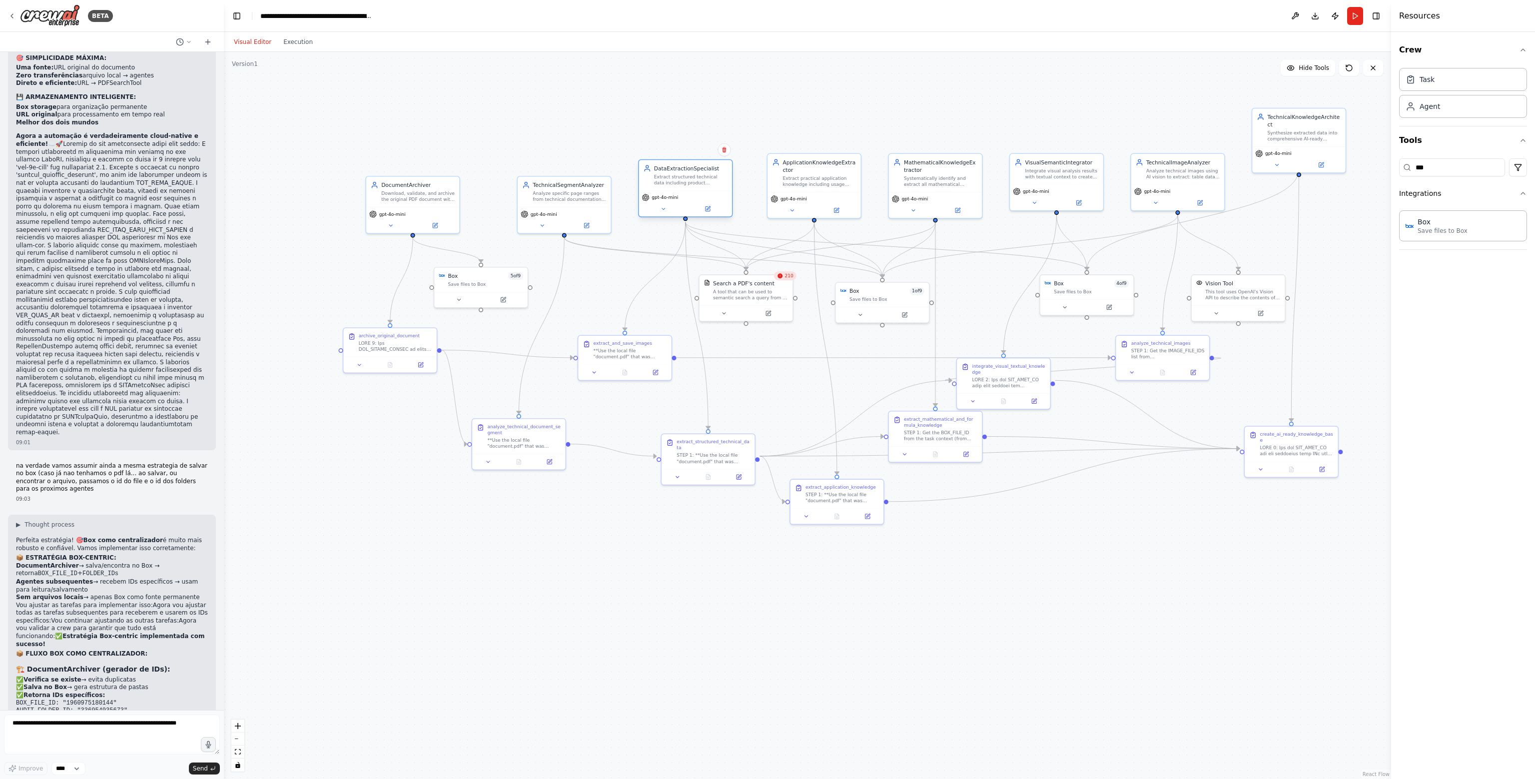
drag, startPoint x: 672, startPoint y: 173, endPoint x: 678, endPoint y: 177, distance: 6.5
click at [678, 177] on div "Extract structured technical data including product specifications, performance…" at bounding box center [690, 180] width 73 height 12
click at [736, 472] on icon at bounding box center [739, 475] width 6 height 6
click at [738, 471] on button at bounding box center [739, 475] width 26 height 9
click at [869, 516] on icon at bounding box center [867, 515] width 4 height 4
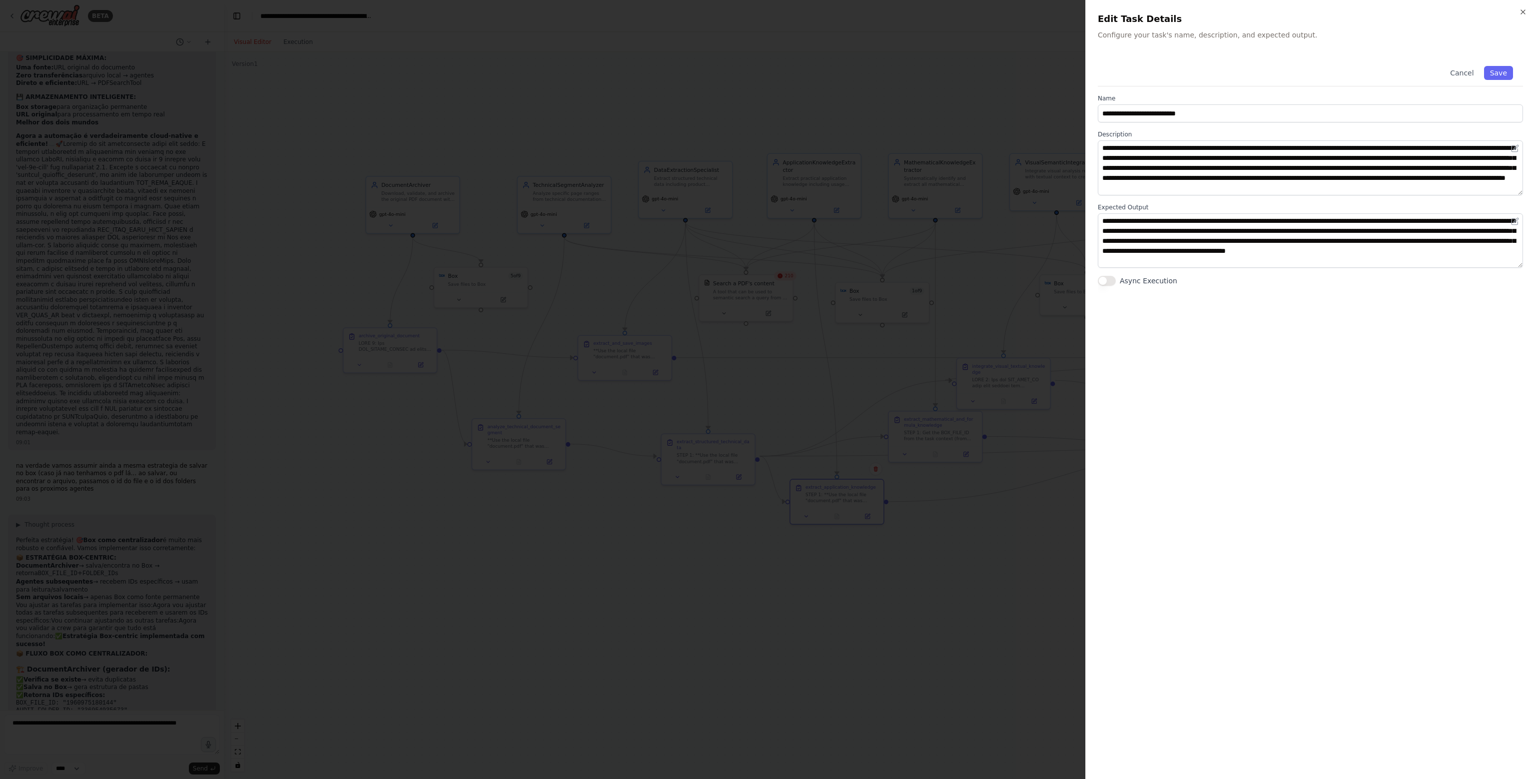
scroll to position [10, 0]
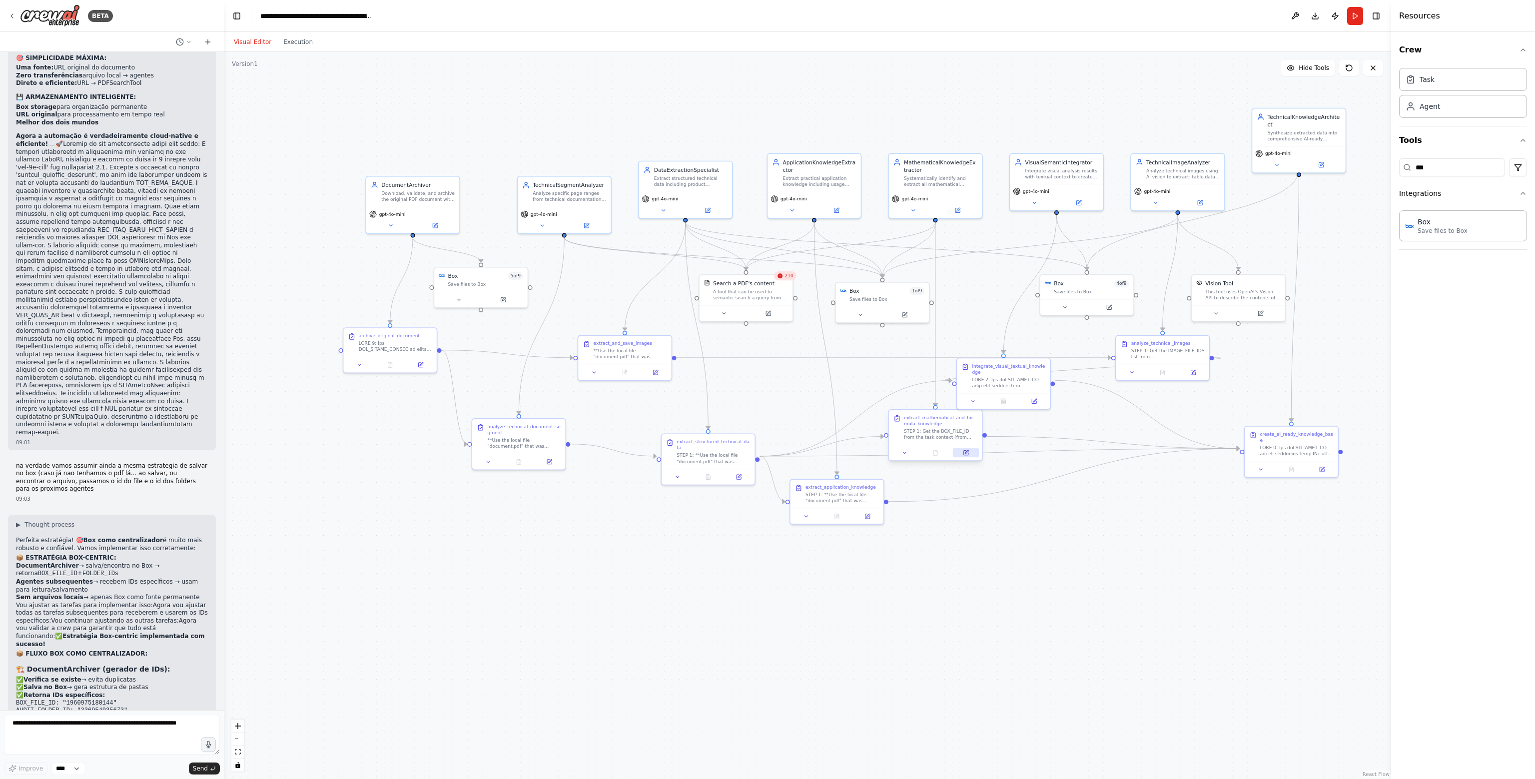
click at [968, 452] on icon at bounding box center [966, 453] width 6 height 6
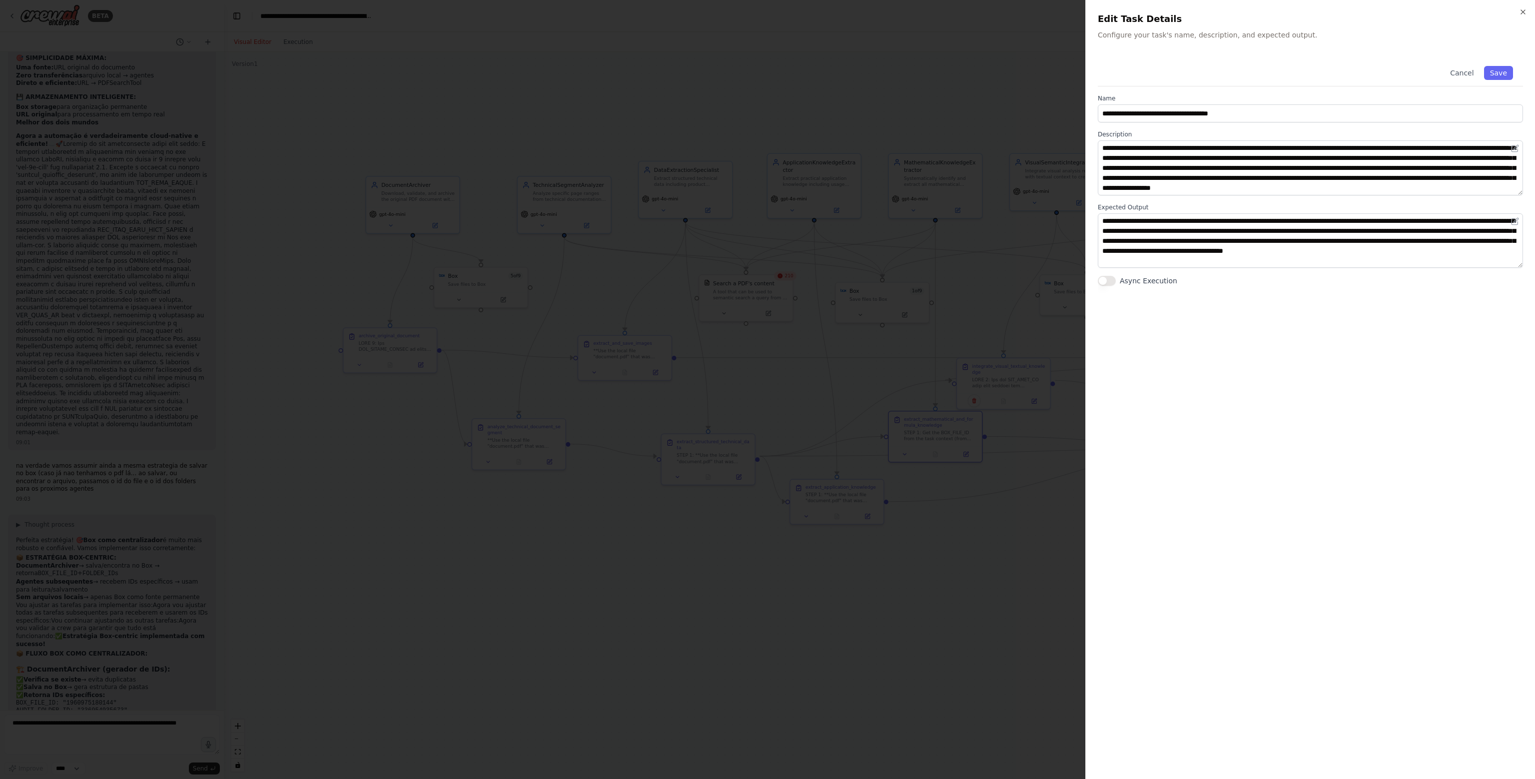
scroll to position [20, 0]
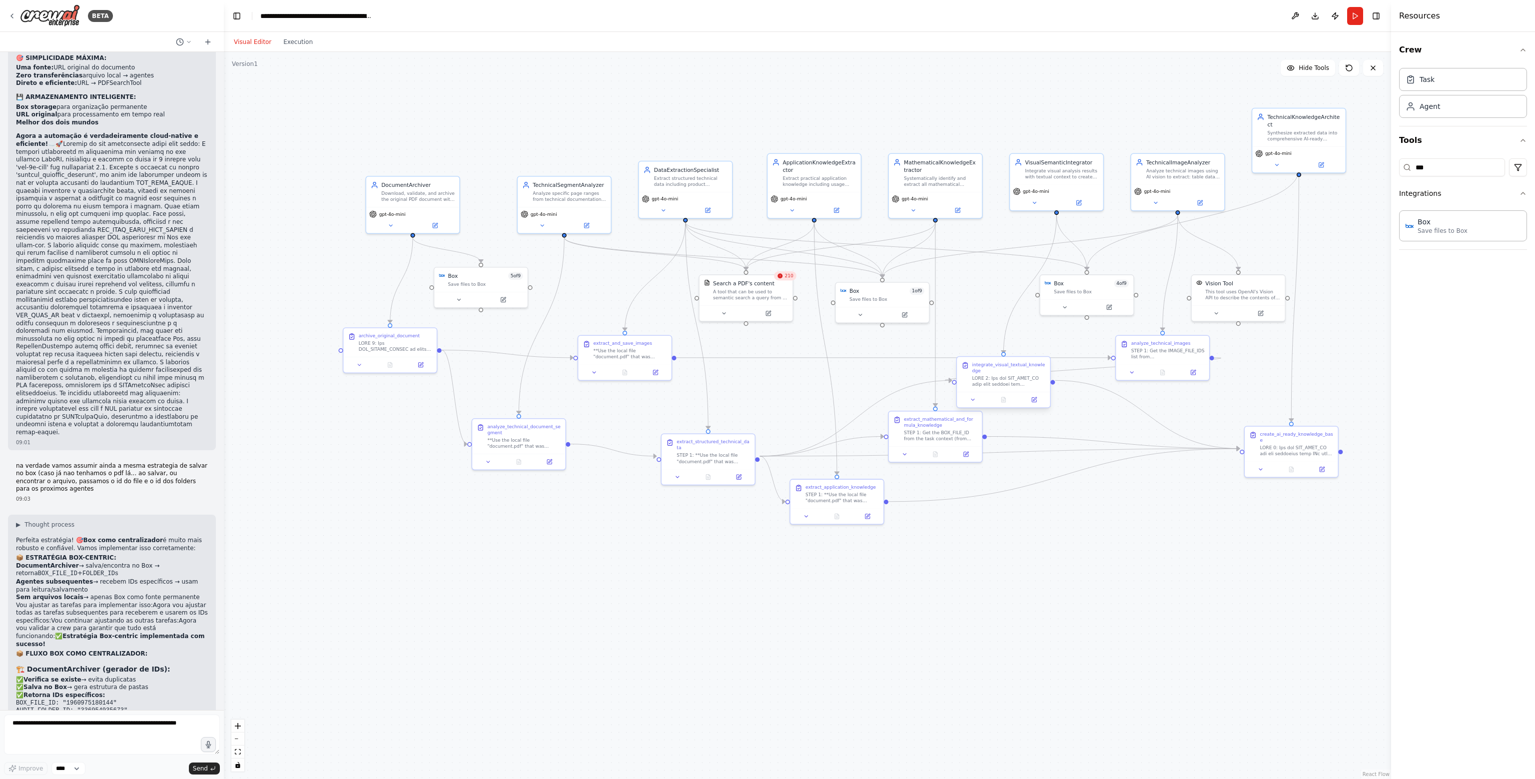
click at [1031, 401] on div at bounding box center [1003, 399] width 93 height 15
click at [1037, 395] on button at bounding box center [1034, 399] width 26 height 9
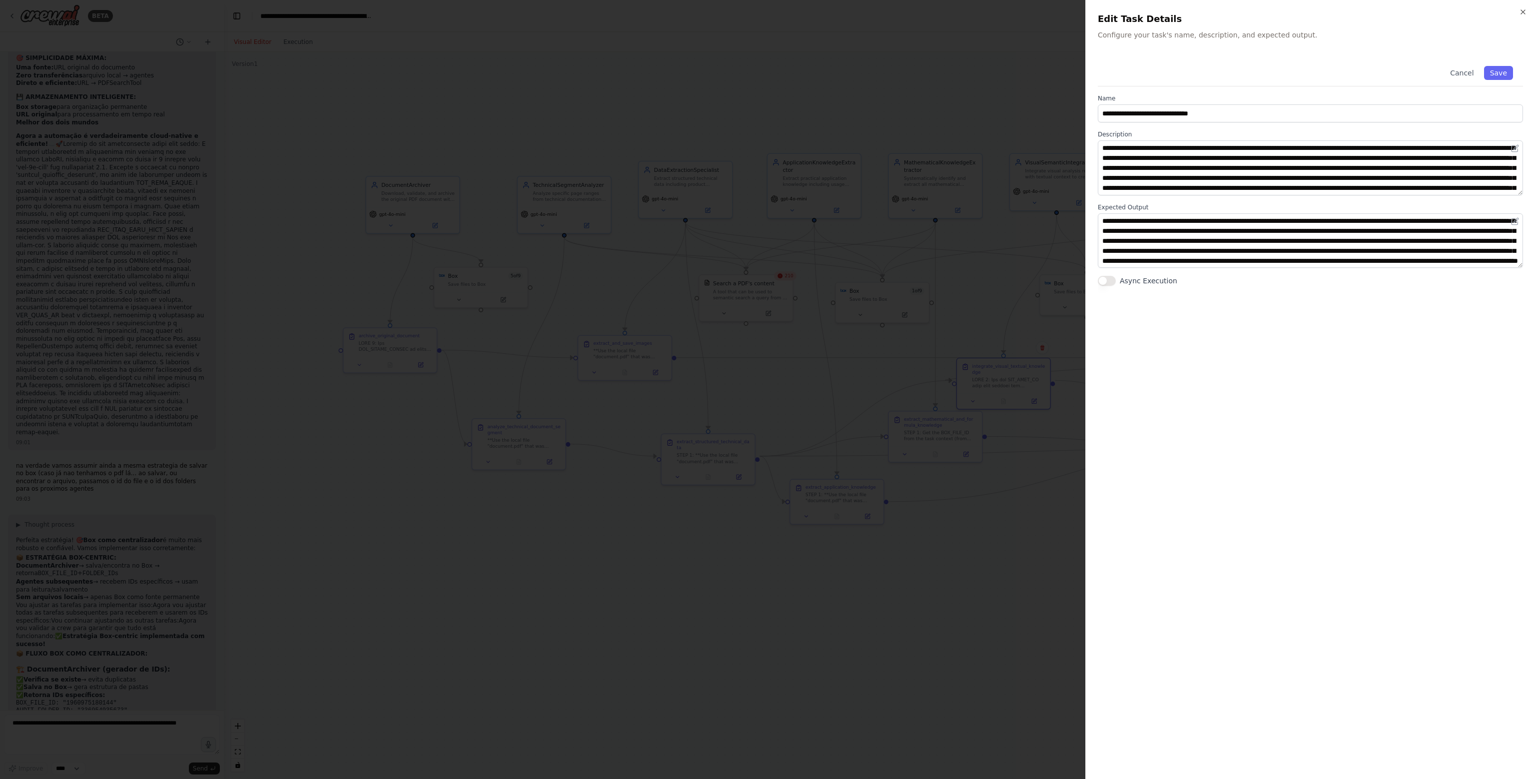
scroll to position [0, 0]
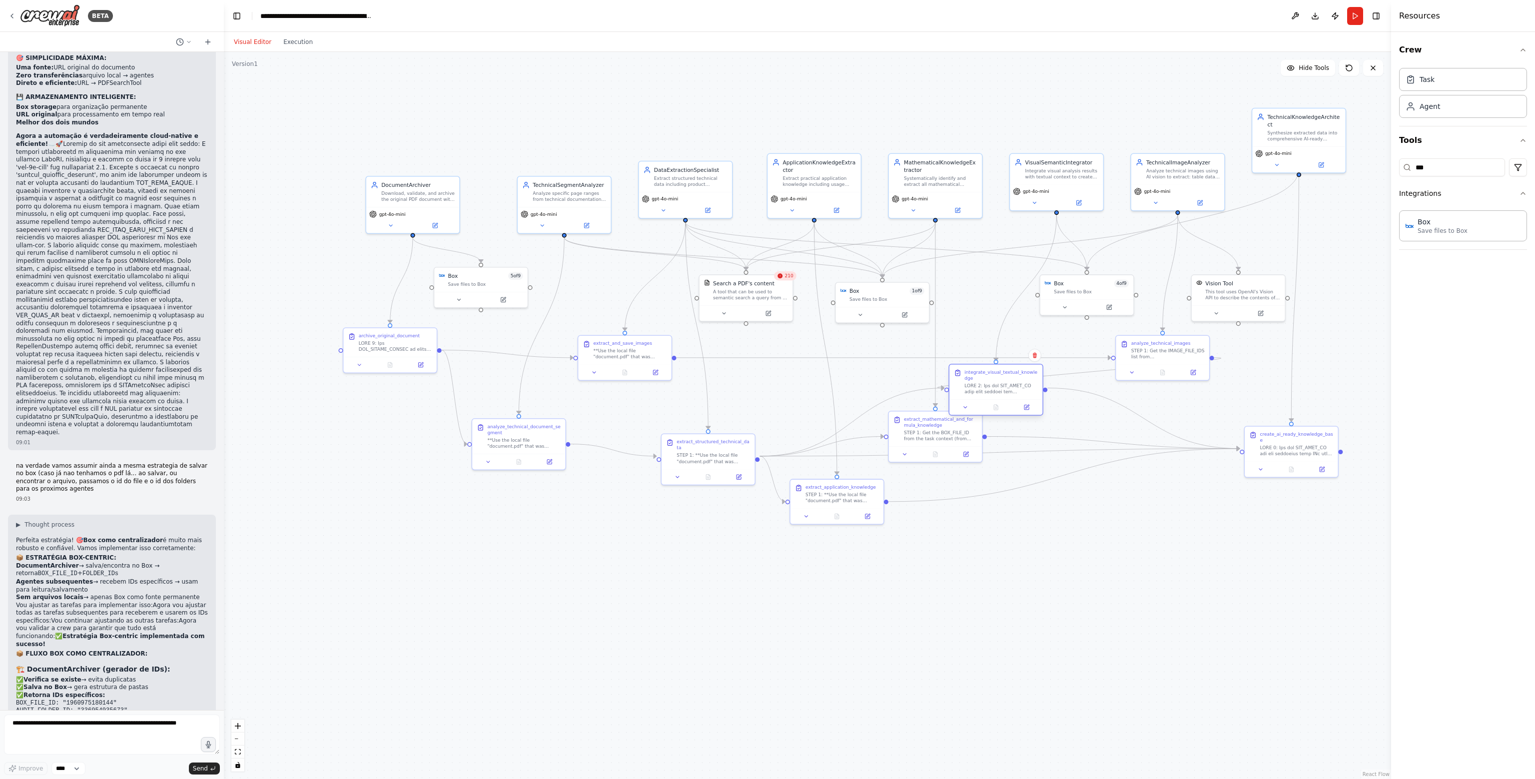
drag, startPoint x: 1019, startPoint y: 371, endPoint x: 1015, endPoint y: 378, distance: 7.6
click at [1015, 383] on div at bounding box center [1000, 389] width 73 height 12
click at [632, 358] on div "**Use the local file "document.pdf" that was downloaded by DocumentArchiver** -…" at bounding box center [630, 352] width 73 height 12
drag, startPoint x: 706, startPoint y: 183, endPoint x: 686, endPoint y: 160, distance: 30.8
click at [686, 160] on div "Extract structured technical data including product specifications, performance…" at bounding box center [667, 157] width 73 height 12
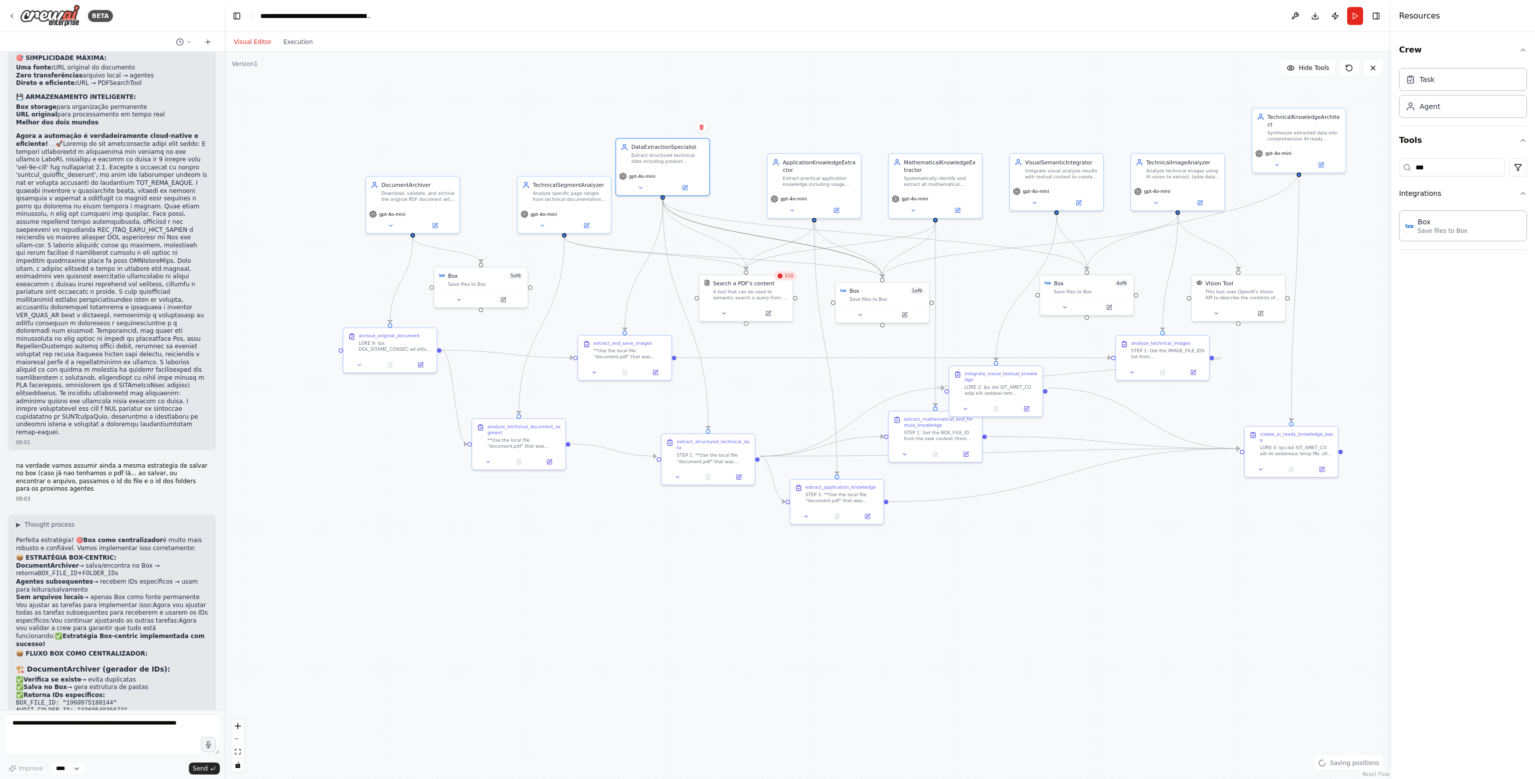
click at [742, 235] on icon "Edge from 620741c6-47ec-4fe8-835b-2872c96ebbc0 to 24f57925-c81f-4c58-b4f6-f7c5a…" at bounding box center [773, 238] width 220 height 78
click at [771, 224] on icon "Edge from 620741c6-47ec-4fe8-835b-2872c96ebbc0 to c937cb3f-ab49-48b5-8f32-ed98f…" at bounding box center [875, 234] width 424 height 70
click at [874, 234] on icon at bounding box center [874, 234] width 3 height 3
click at [763, 237] on icon "Edge from 620741c6-47ec-4fe8-835b-2872c96ebbc0 to 24f57925-c81f-4c58-b4f6-f7c5a…" at bounding box center [773, 238] width 220 height 78
drag, startPoint x: 675, startPoint y: 166, endPoint x: 698, endPoint y: 186, distance: 30.8
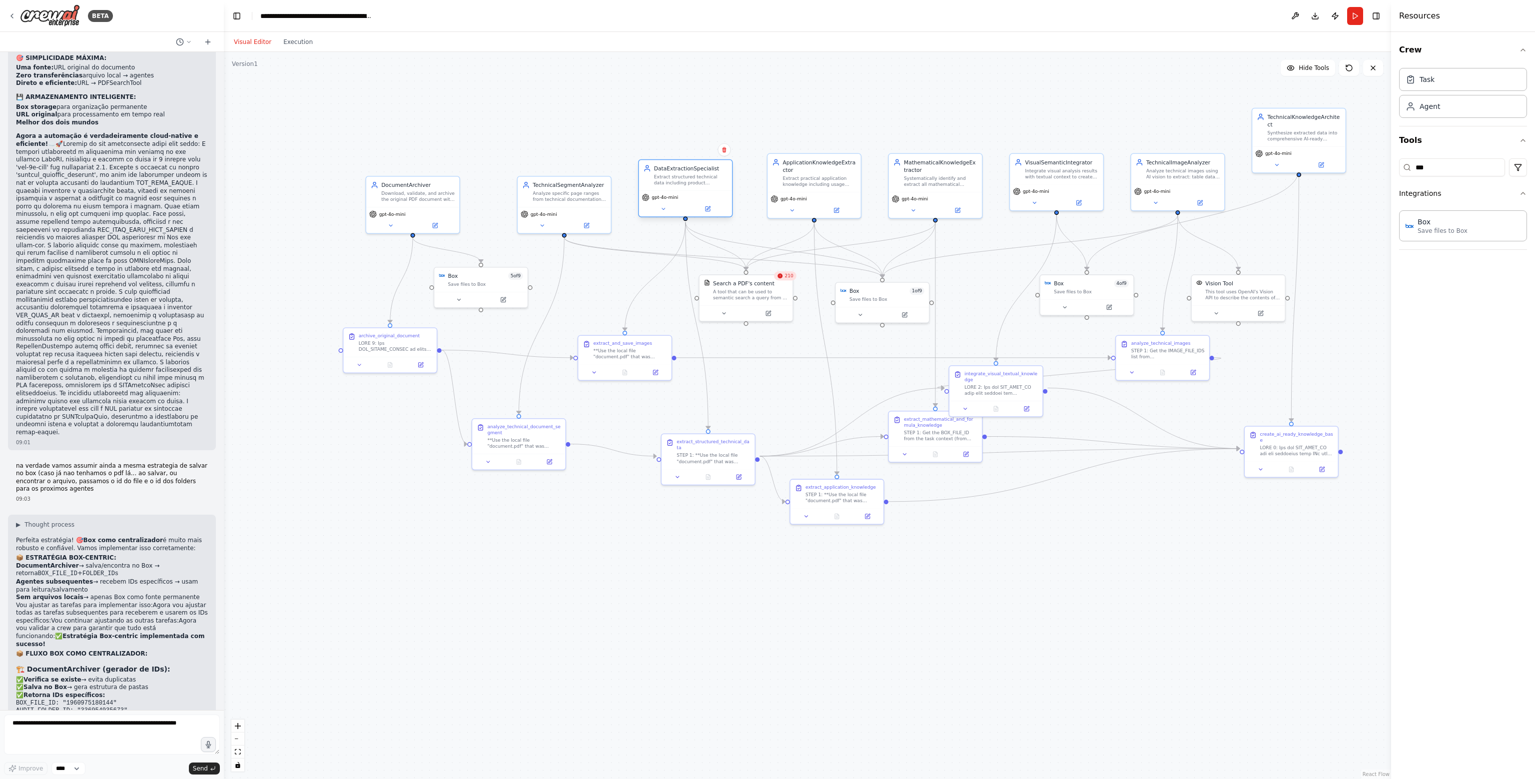
click at [698, 186] on div "DataExtractionSpecialist Extract structured technical data including product sp…" at bounding box center [685, 175] width 93 height 30
drag, startPoint x: 1009, startPoint y: 391, endPoint x: 1025, endPoint y: 388, distance: 16.4
click at [1025, 388] on div "integrate_visual_textual_knowledge" at bounding box center [1010, 381] width 93 height 35
drag, startPoint x: 969, startPoint y: 427, endPoint x: 964, endPoint y: 434, distance: 8.6
click at [964, 434] on div "extract_mathematical_and_formula_knowledge STEP 1: Get the BOX_FILE_ID from the…" at bounding box center [932, 435] width 73 height 26
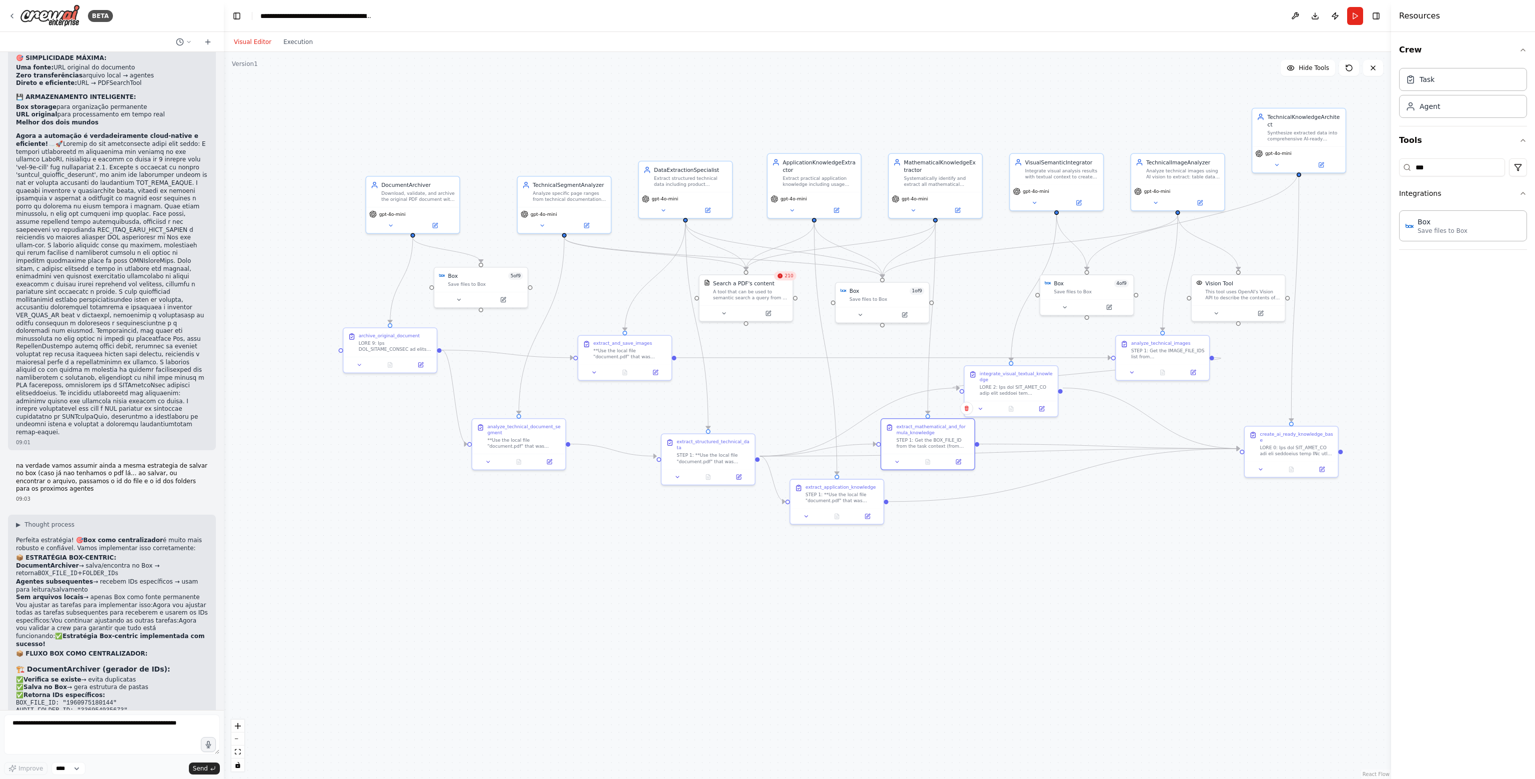
click at [1106, 508] on div ".deletable-edge-delete-btn { width: 20px; height: 20px; border: 0px solid #ffff…" at bounding box center [807, 415] width 1167 height 727
drag, startPoint x: 896, startPoint y: 302, endPoint x: 888, endPoint y: 298, distance: 8.3
click at [888, 298] on div "Box 1 of 9 Save files to Box" at bounding box center [874, 293] width 93 height 24
click at [1006, 297] on div ".deletable-edge-delete-btn { width: 20px; height: 20px; border: 0px solid #ffff…" at bounding box center [807, 415] width 1167 height 727
click at [1356, 15] on button "Run" at bounding box center [1355, 16] width 16 height 18
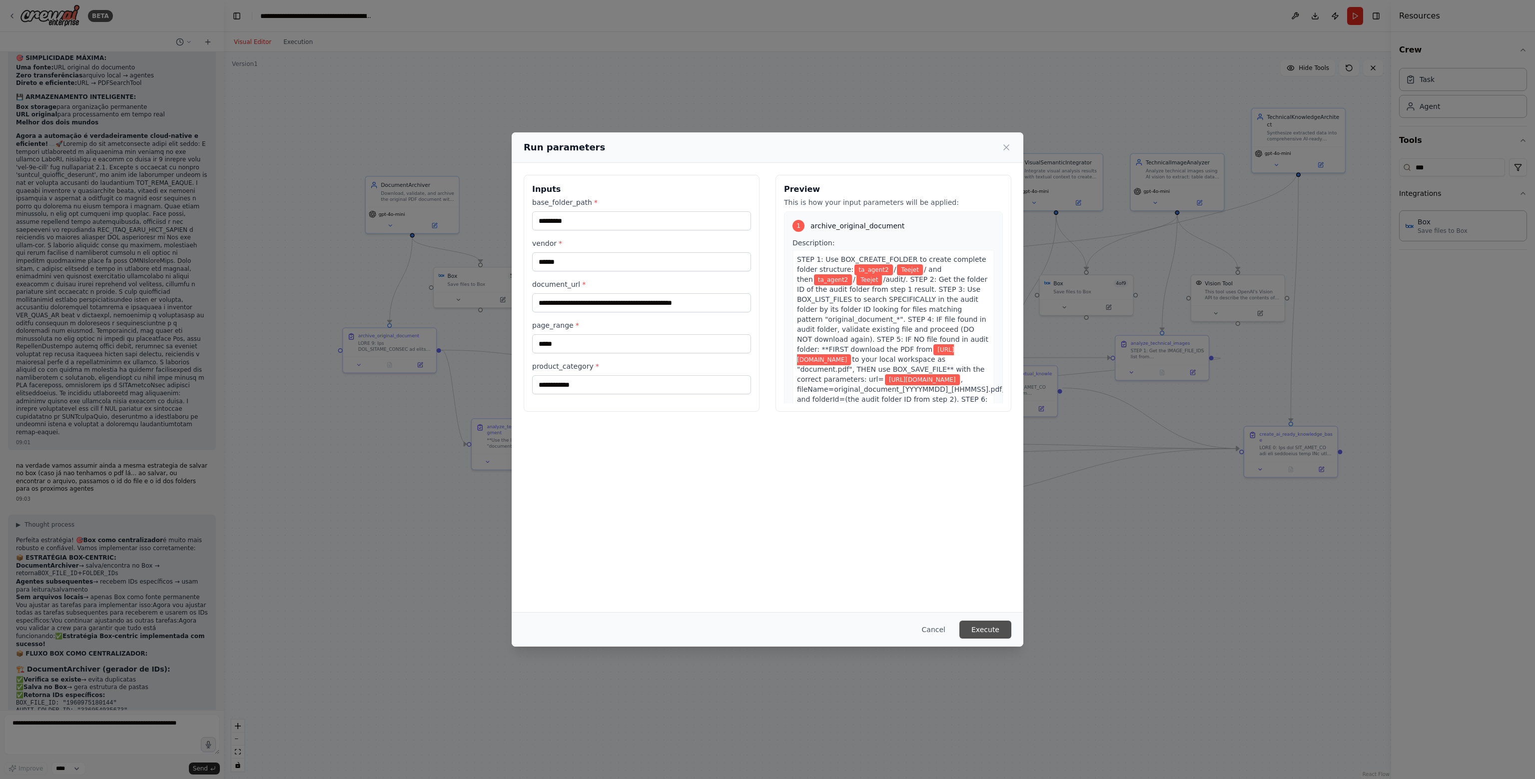
click at [987, 629] on button "Execute" at bounding box center [985, 630] width 52 height 18
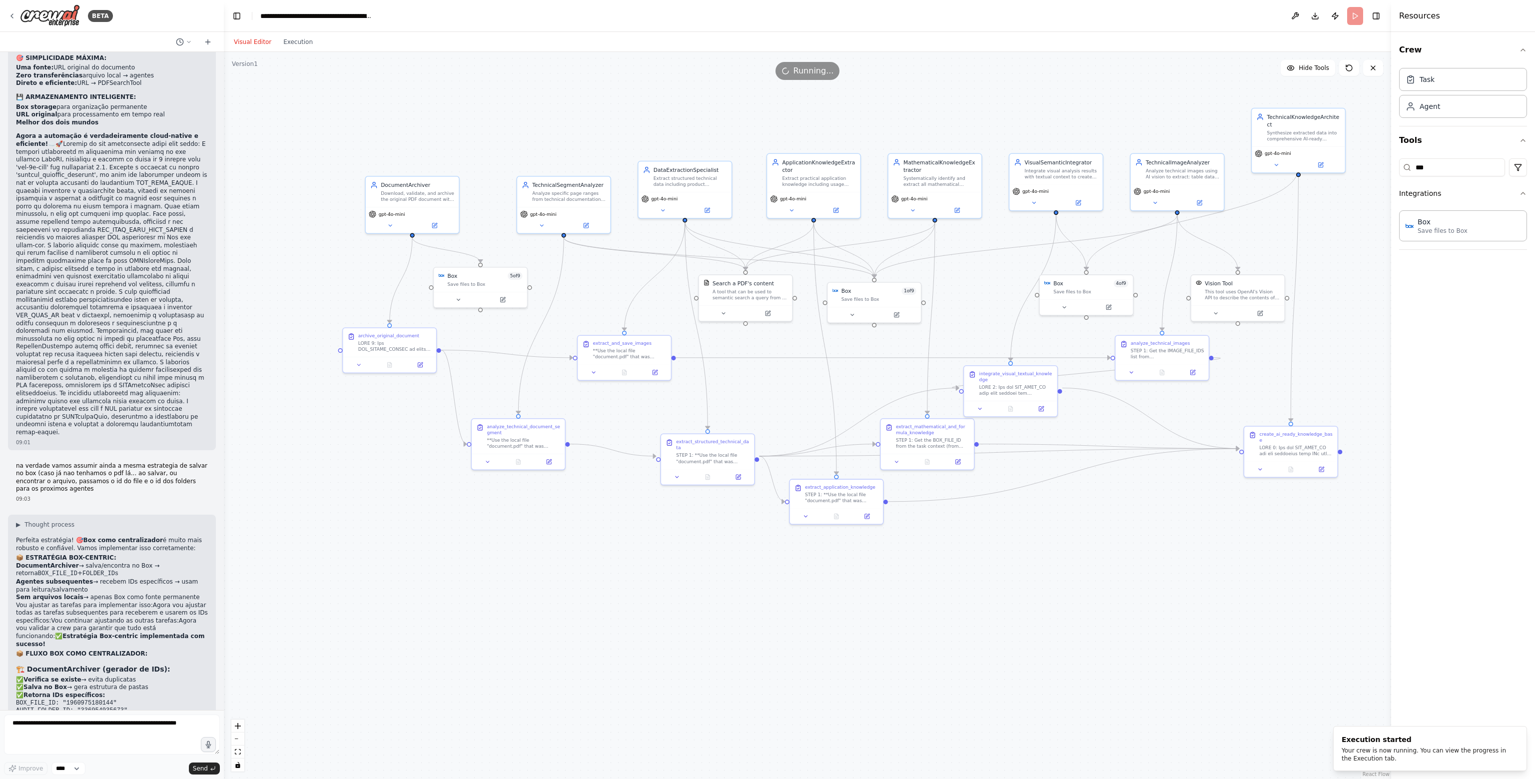
click at [290, 48] on div "Visual Editor Execution" at bounding box center [273, 42] width 91 height 20
click at [300, 42] on button "Execution" at bounding box center [297, 42] width 41 height 12
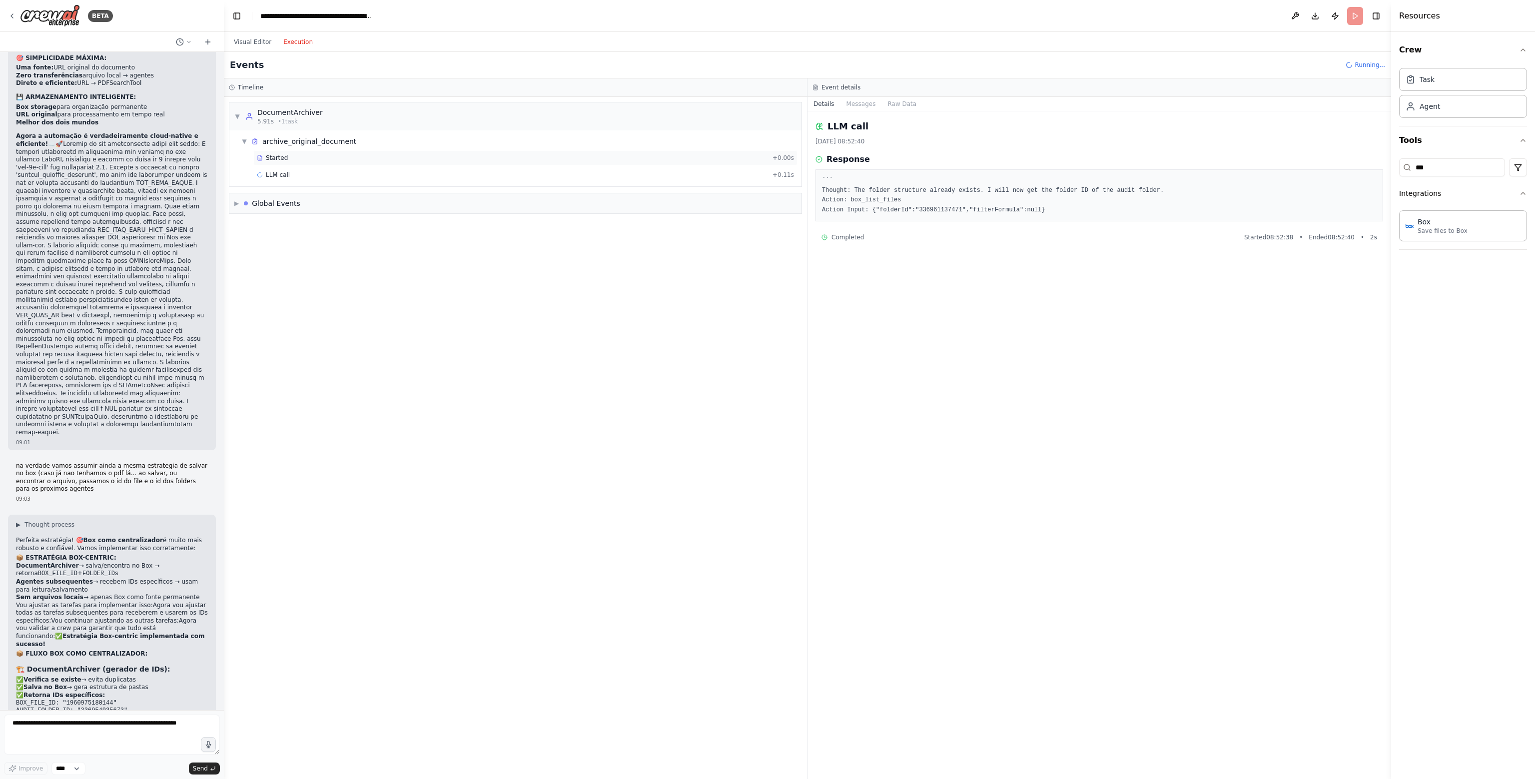
click at [274, 156] on span "Started" at bounding box center [277, 158] width 22 height 8
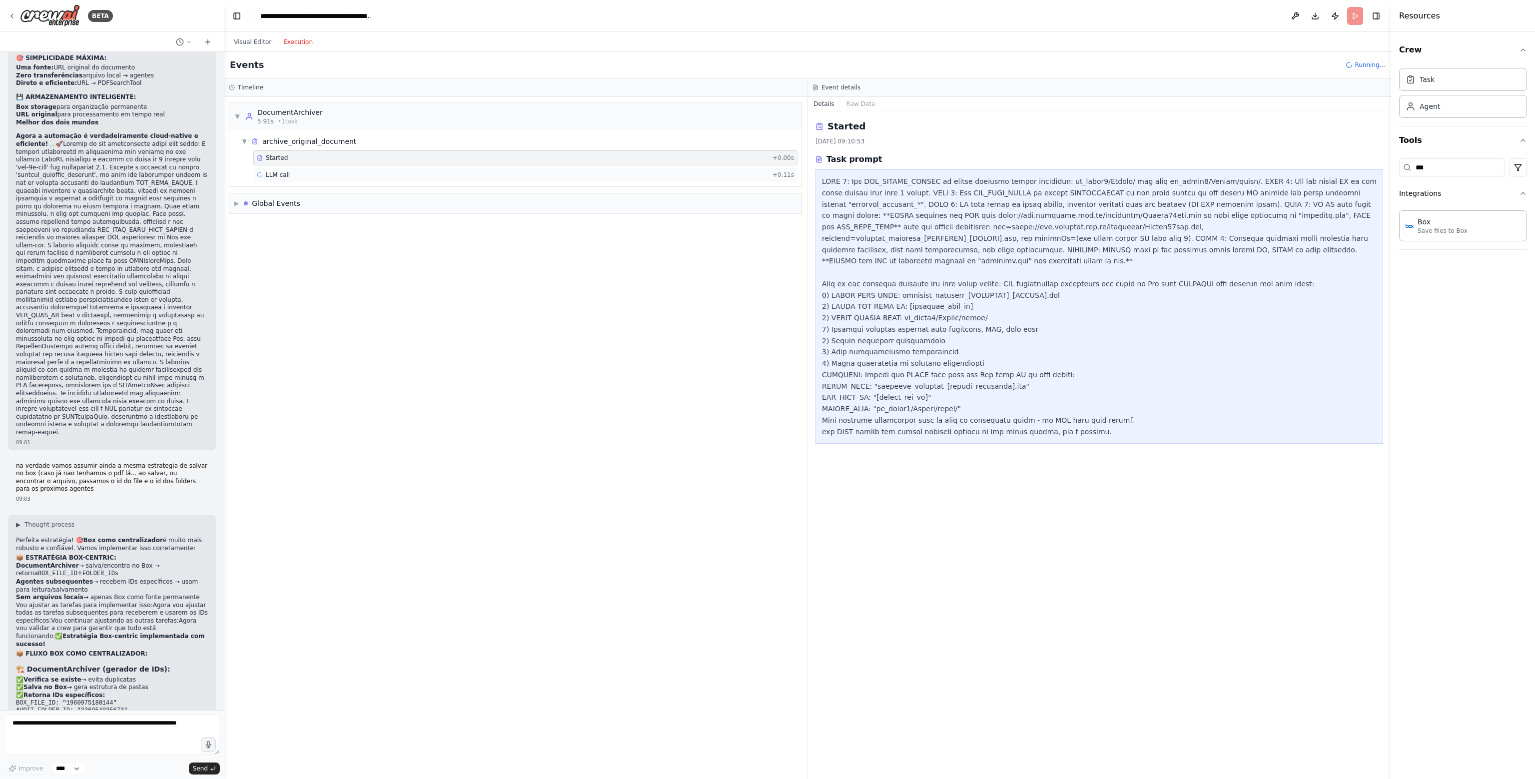
click at [278, 177] on span "LLM call" at bounding box center [278, 175] width 24 height 8
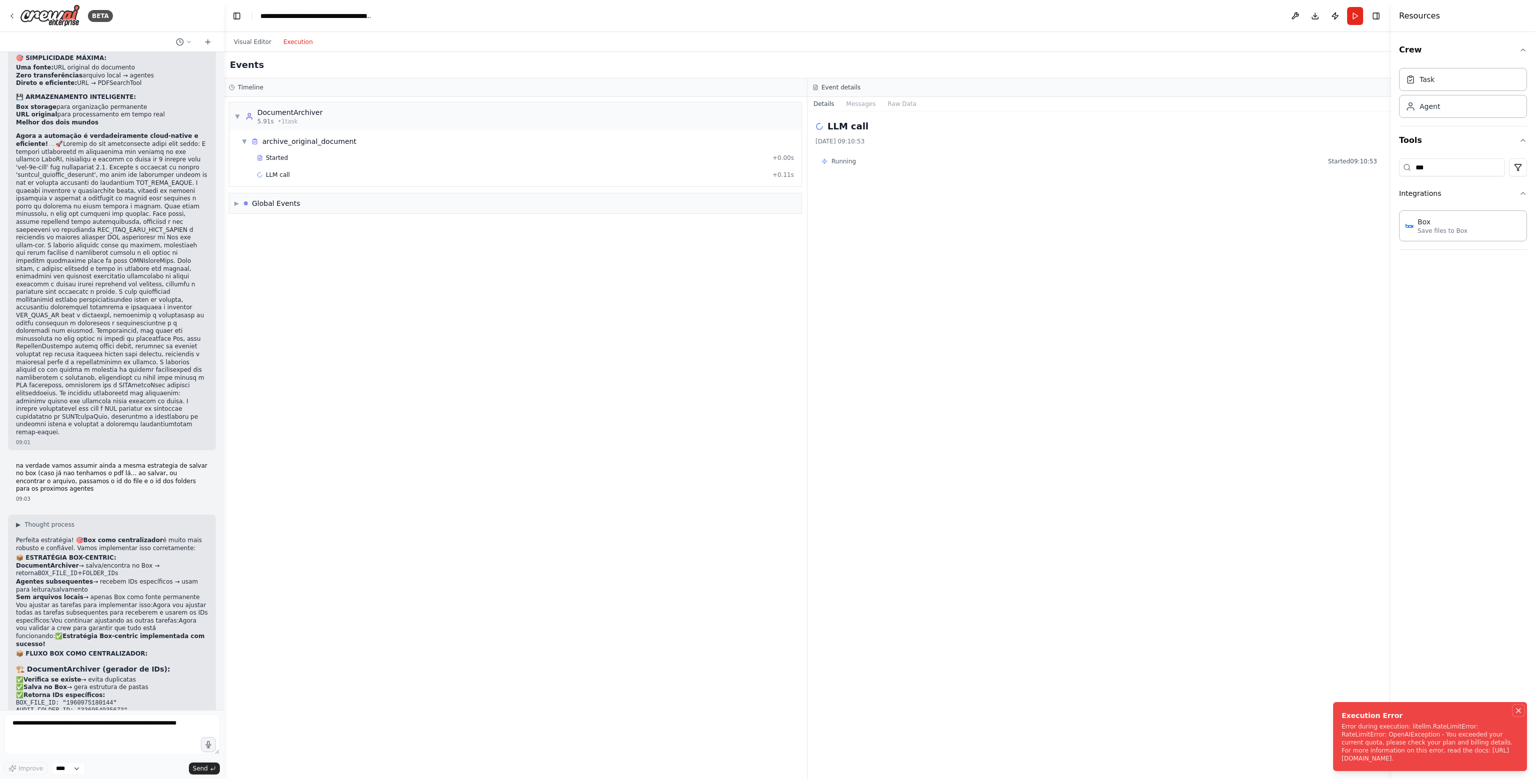
click at [1518, 711] on icon "Notifications (F8)" at bounding box center [1518, 711] width 4 height 4
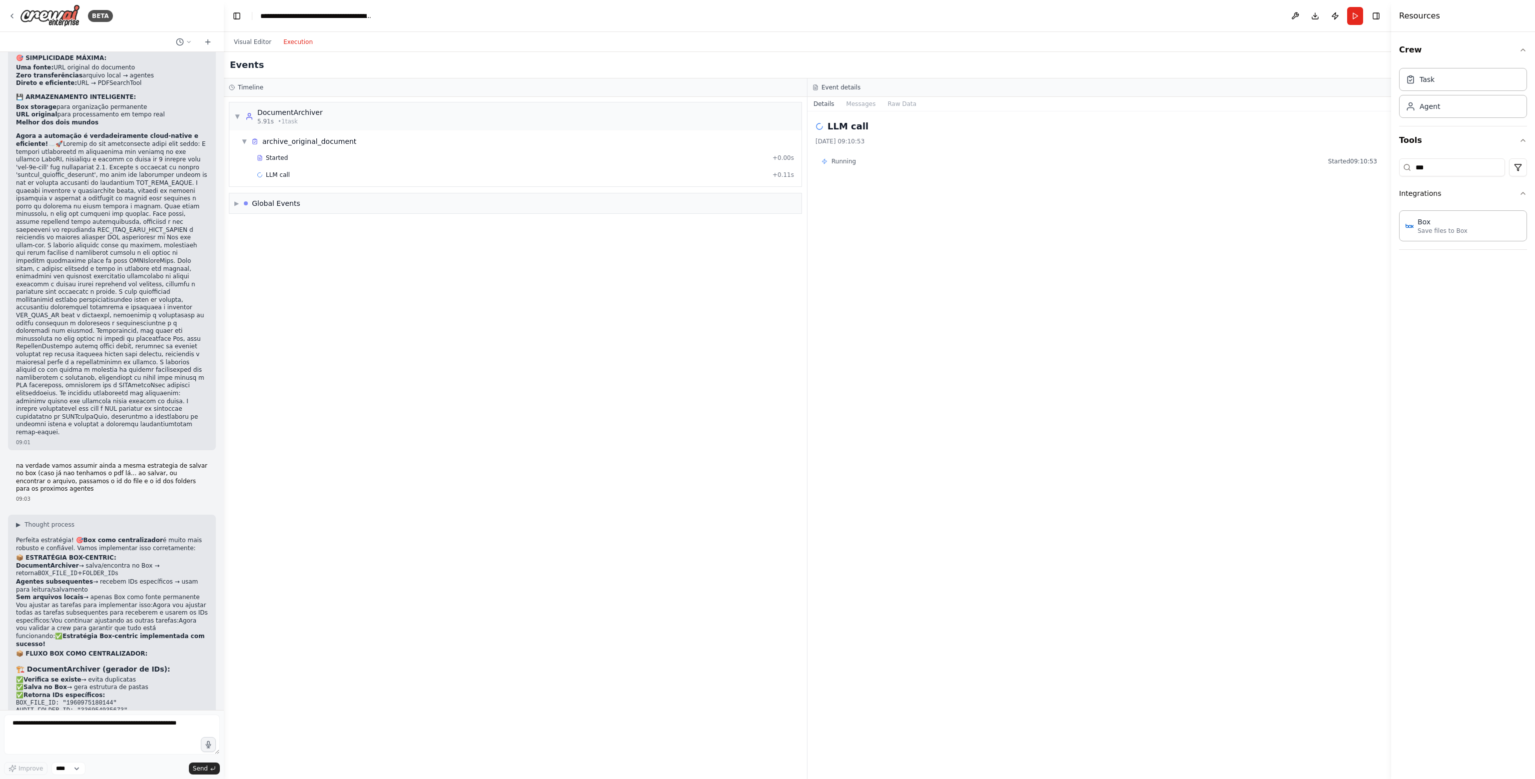
click at [302, 41] on button "Execution" at bounding box center [297, 42] width 41 height 12
click at [1355, 17] on button "Run" at bounding box center [1355, 16] width 16 height 18
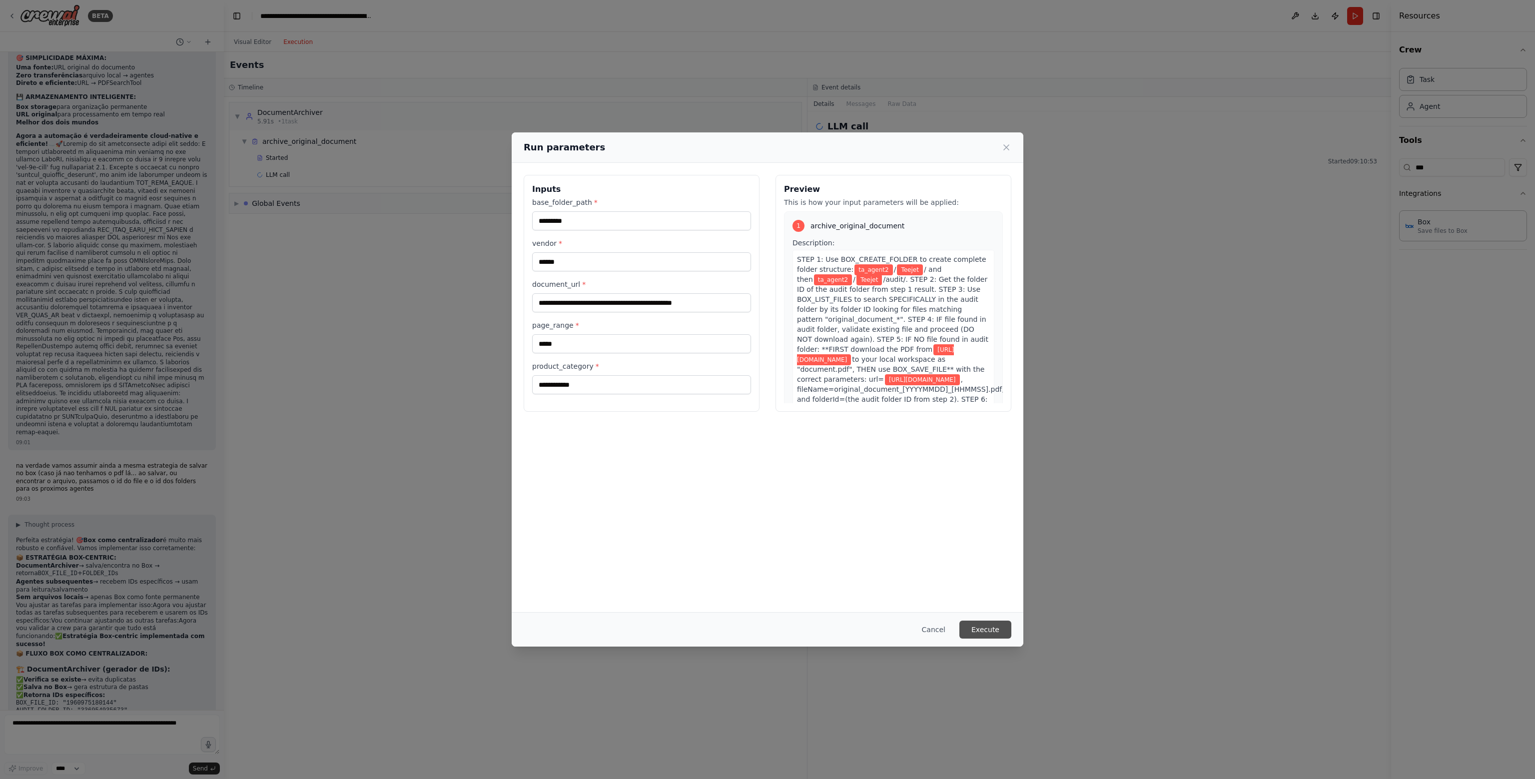
click at [995, 625] on button "Execute" at bounding box center [985, 630] width 52 height 18
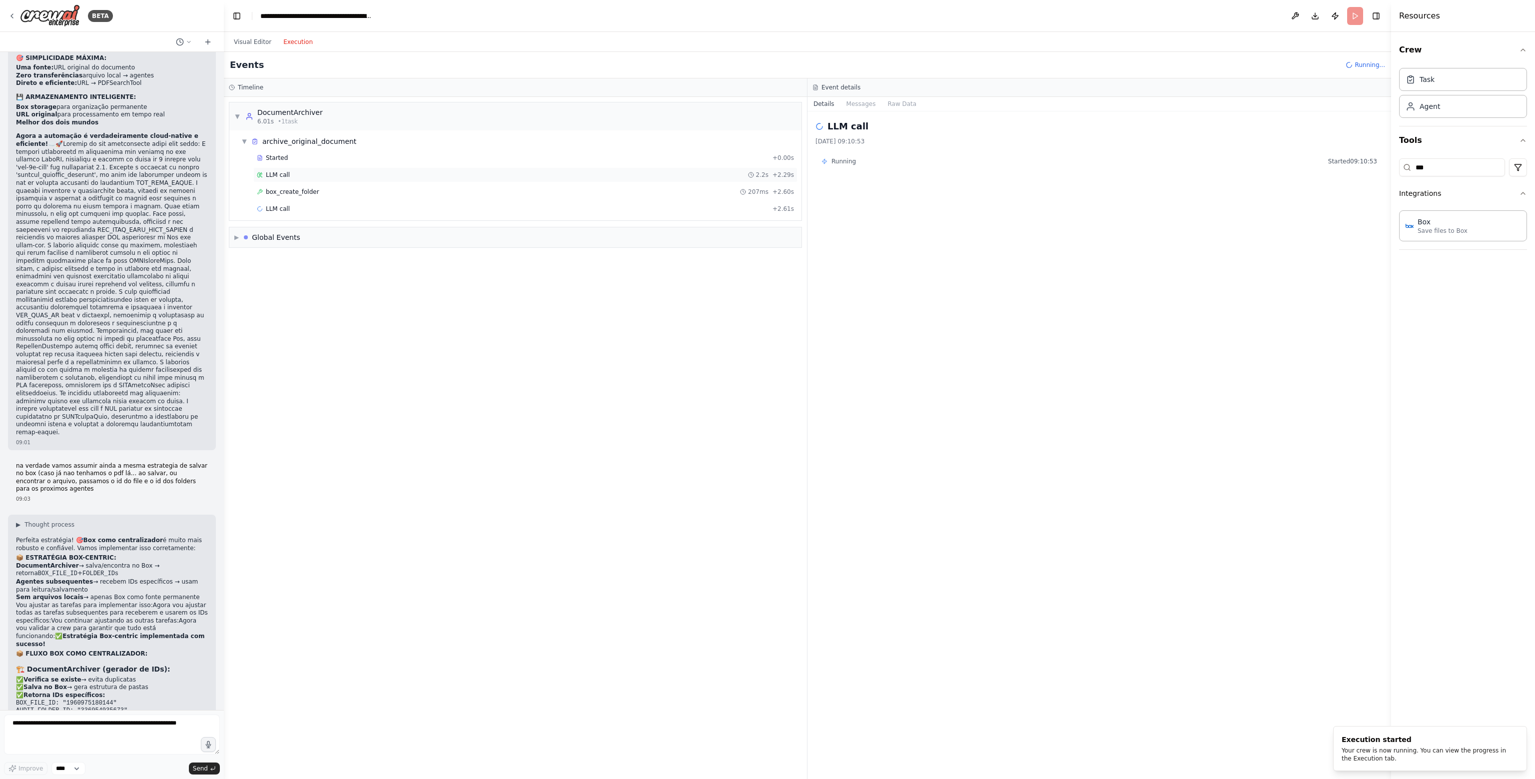
click at [297, 172] on div "LLM call 2.2s + 2.29s" at bounding box center [525, 175] width 537 height 8
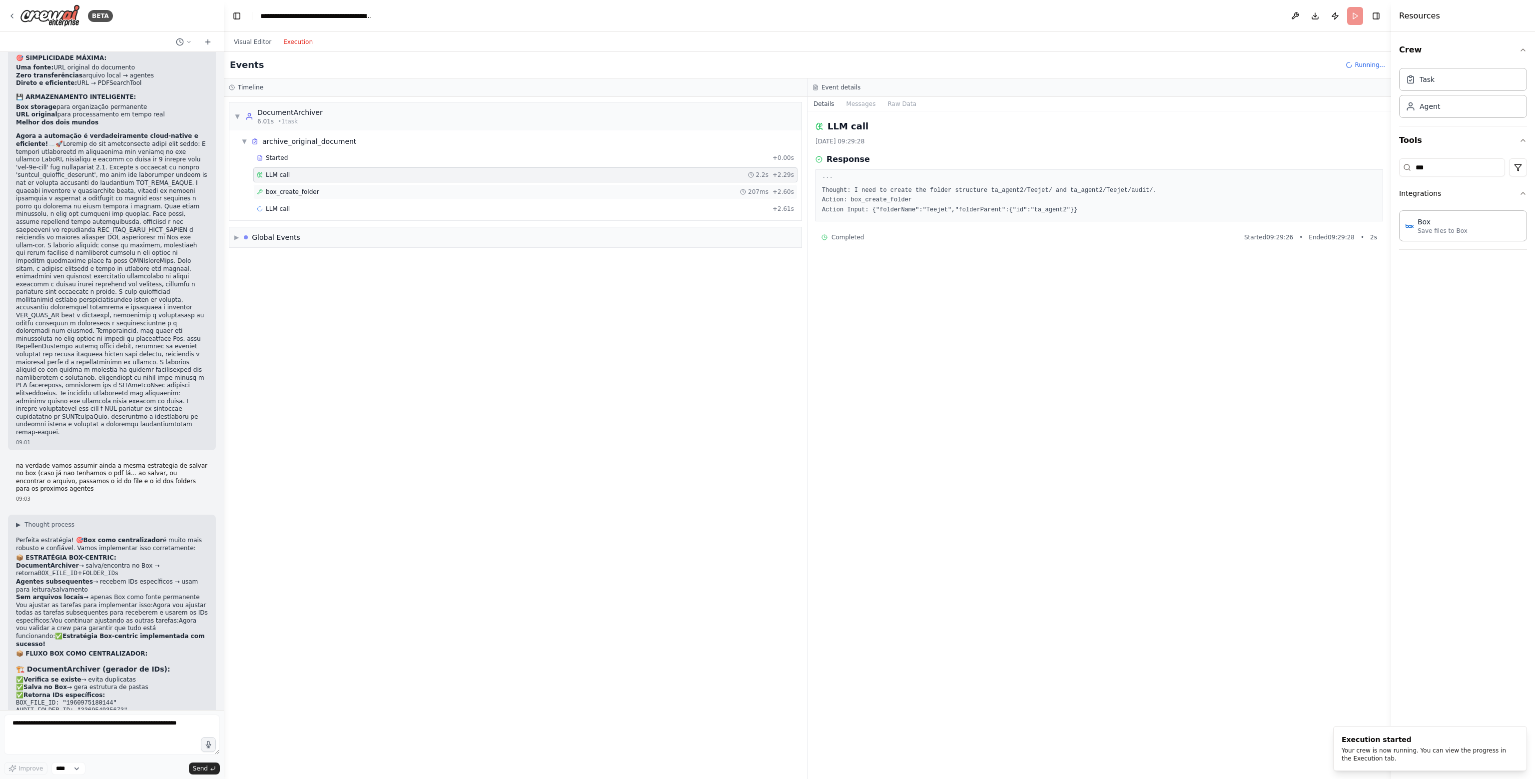
click at [306, 191] on span "box_create_folder" at bounding box center [292, 192] width 53 height 8
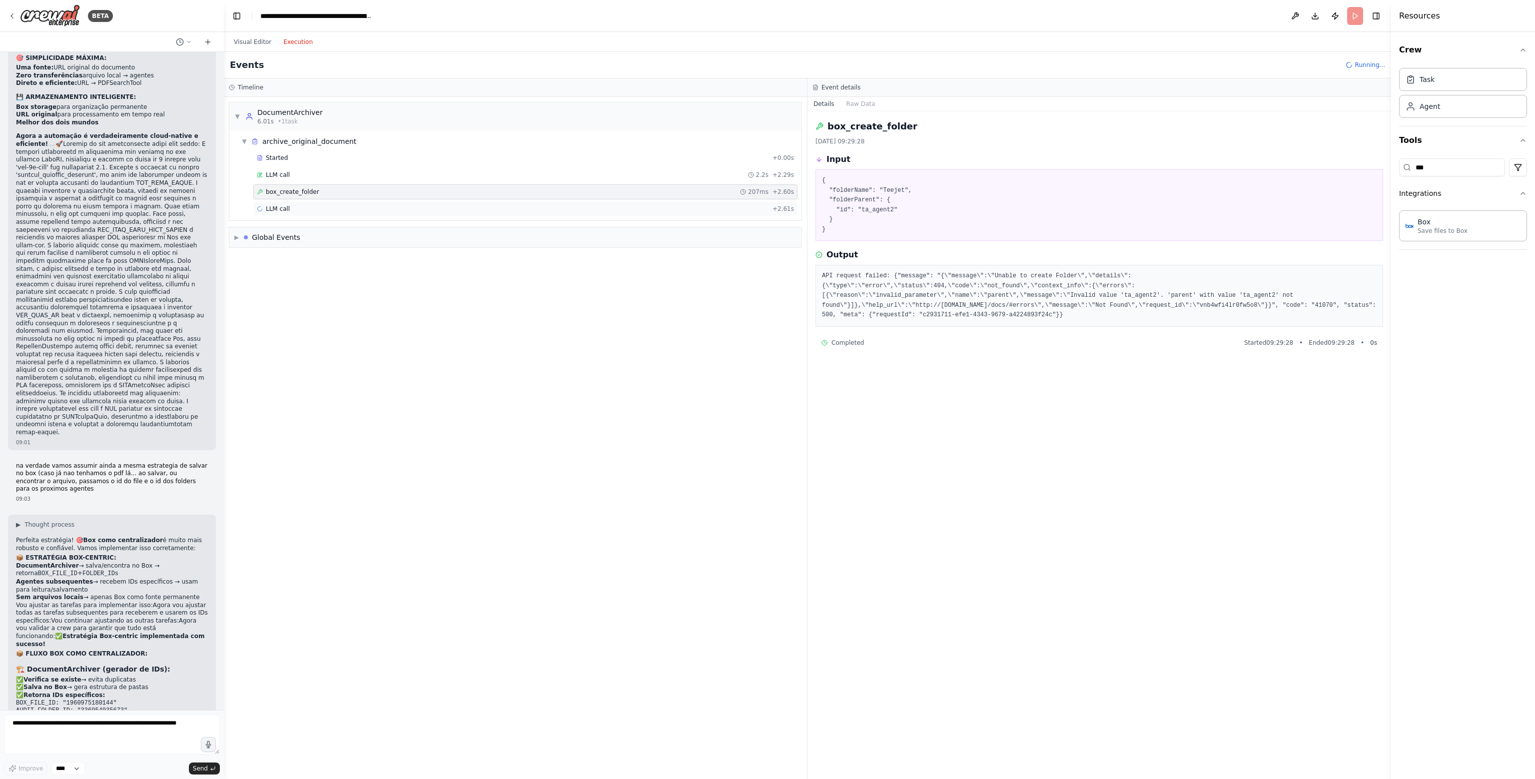
click at [319, 206] on div "LLM call + 2.61s" at bounding box center [525, 209] width 537 height 8
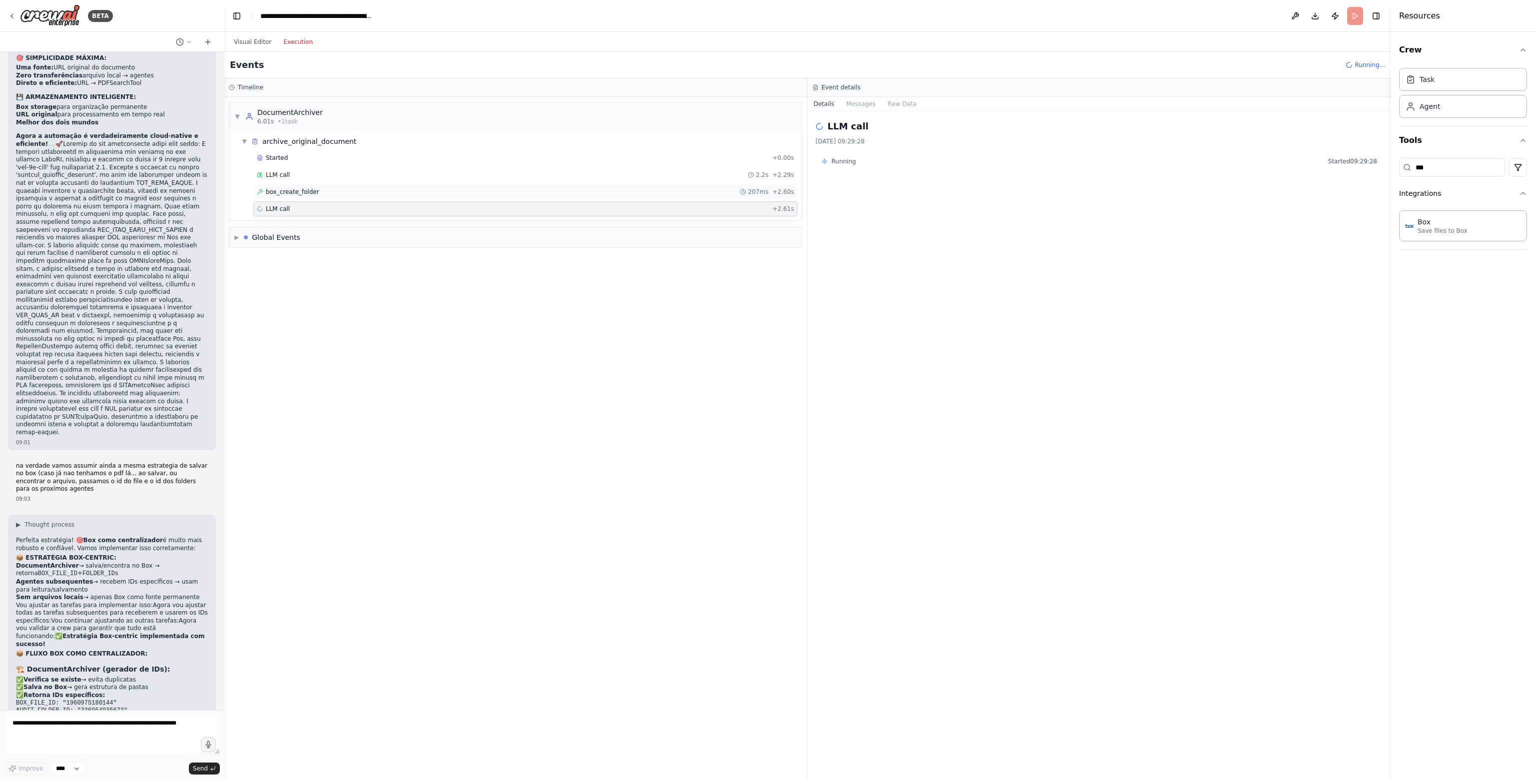
click at [348, 191] on div "box_create_folder 207ms + 2.60s" at bounding box center [525, 192] width 537 height 8
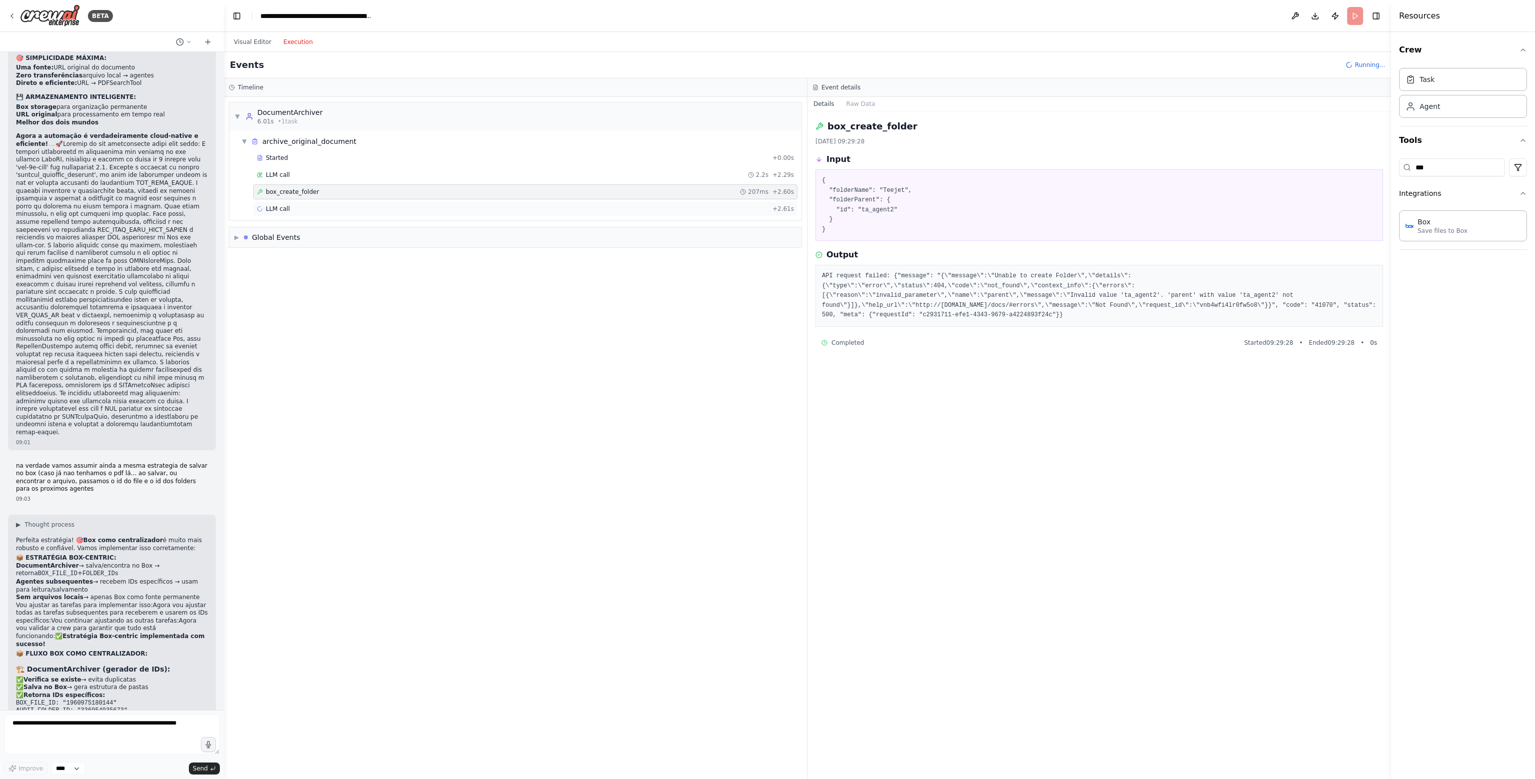
click at [343, 203] on div "LLM call + 2.61s" at bounding box center [525, 208] width 544 height 15
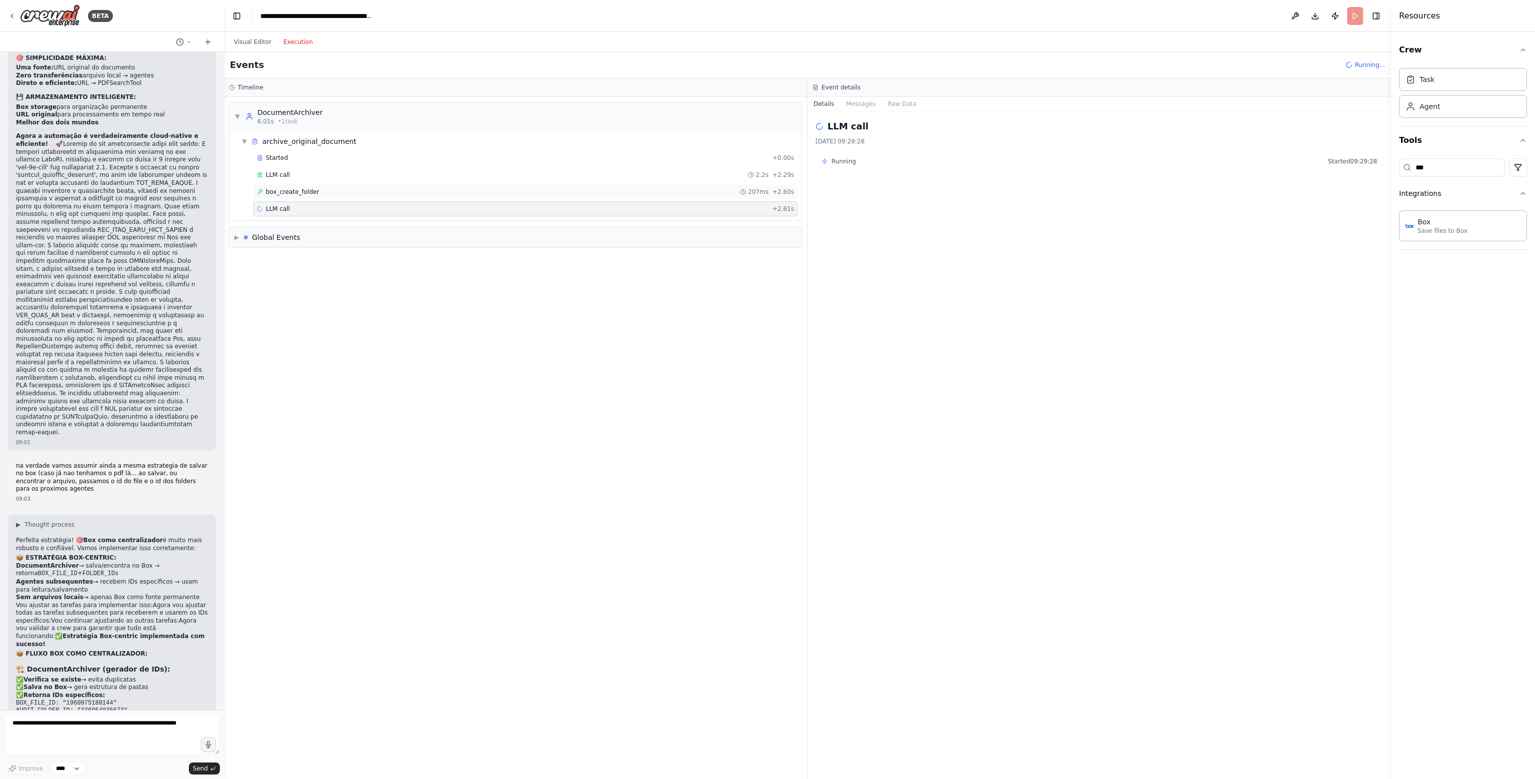
click at [346, 195] on div "box_create_folder 207ms + 2.60s" at bounding box center [525, 191] width 544 height 15
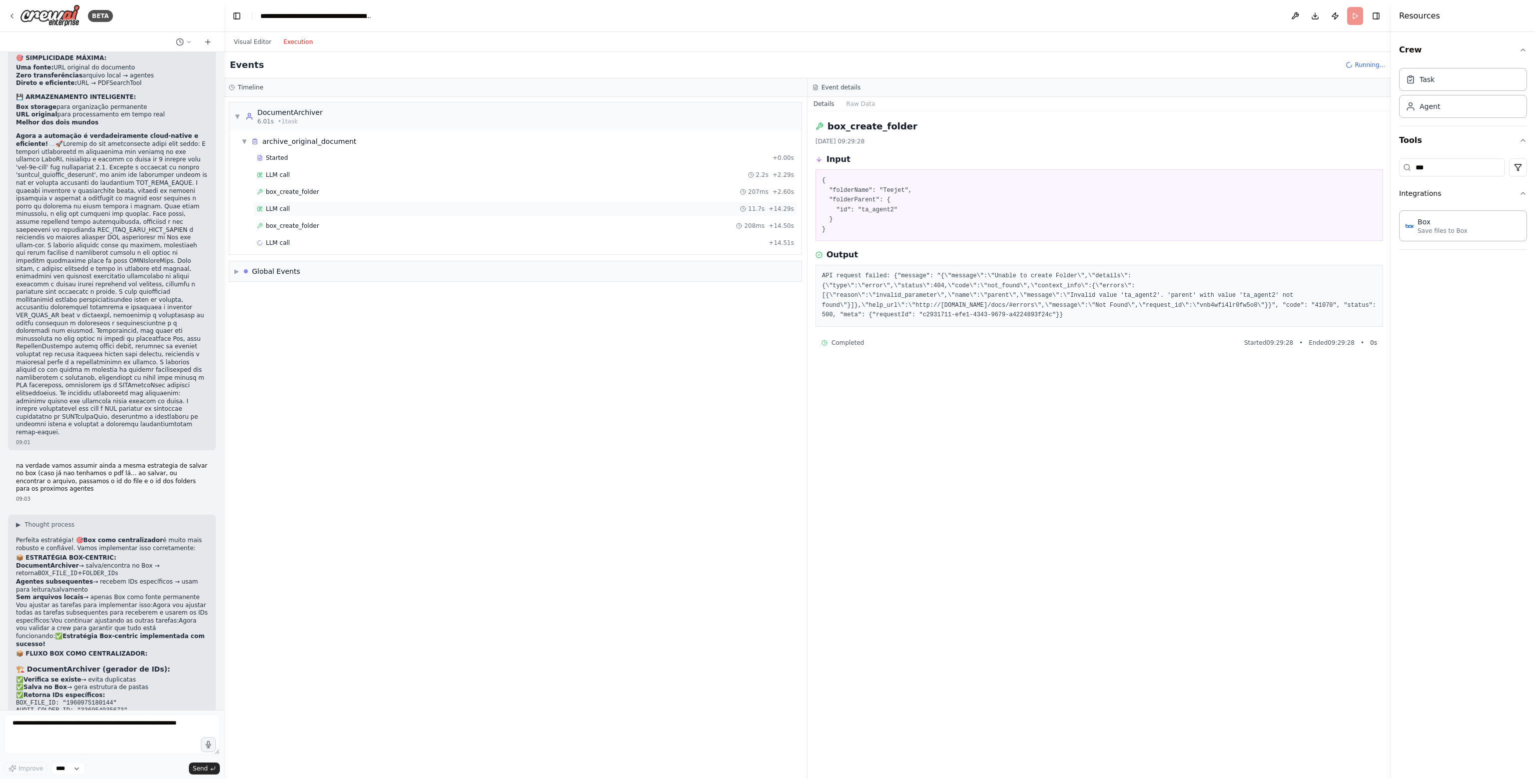
click at [343, 205] on div "LLM call 11.7s + 14.29s" at bounding box center [525, 209] width 537 height 8
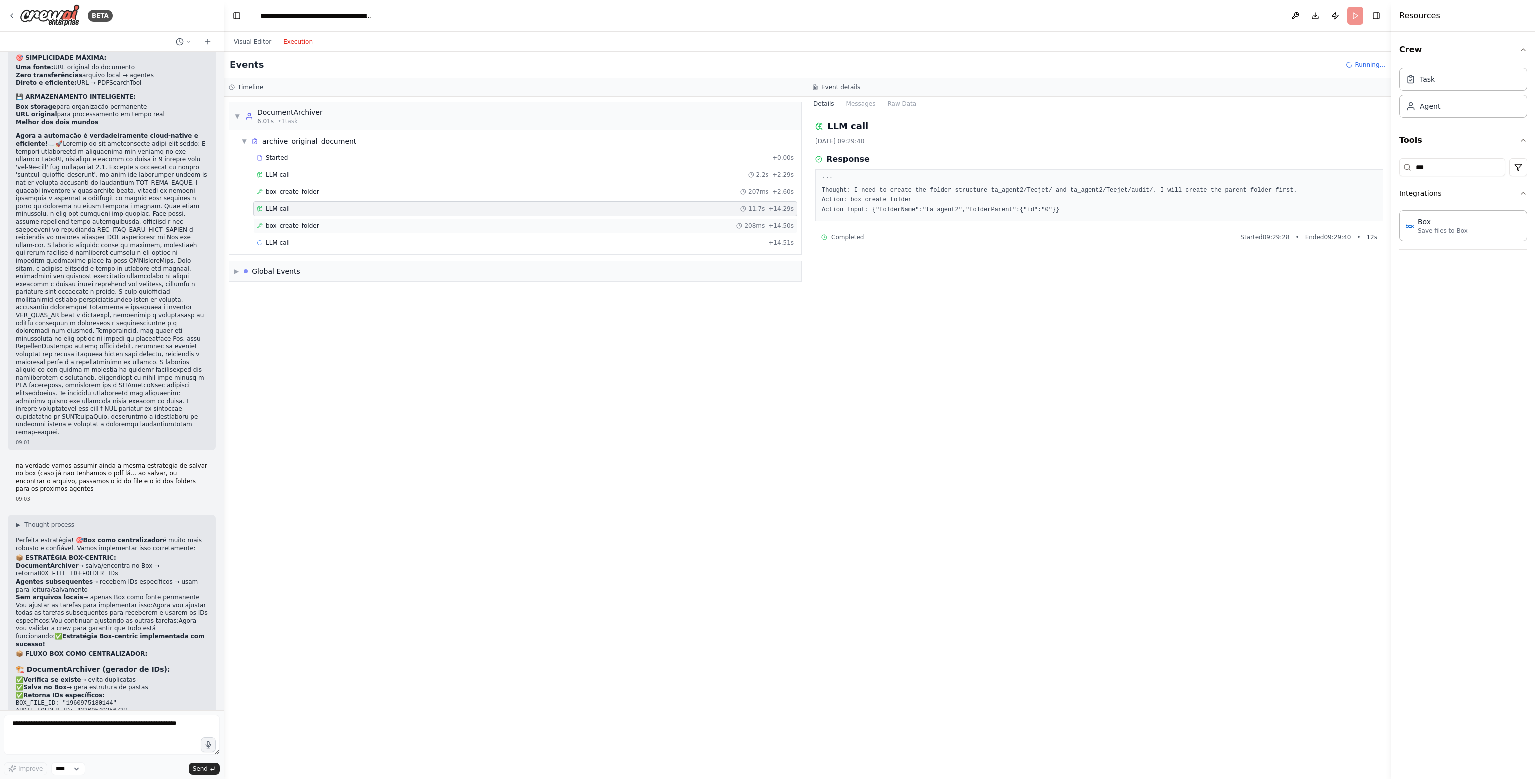
click at [340, 224] on div "box_create_folder 208ms + 14.50s" at bounding box center [525, 226] width 537 height 8
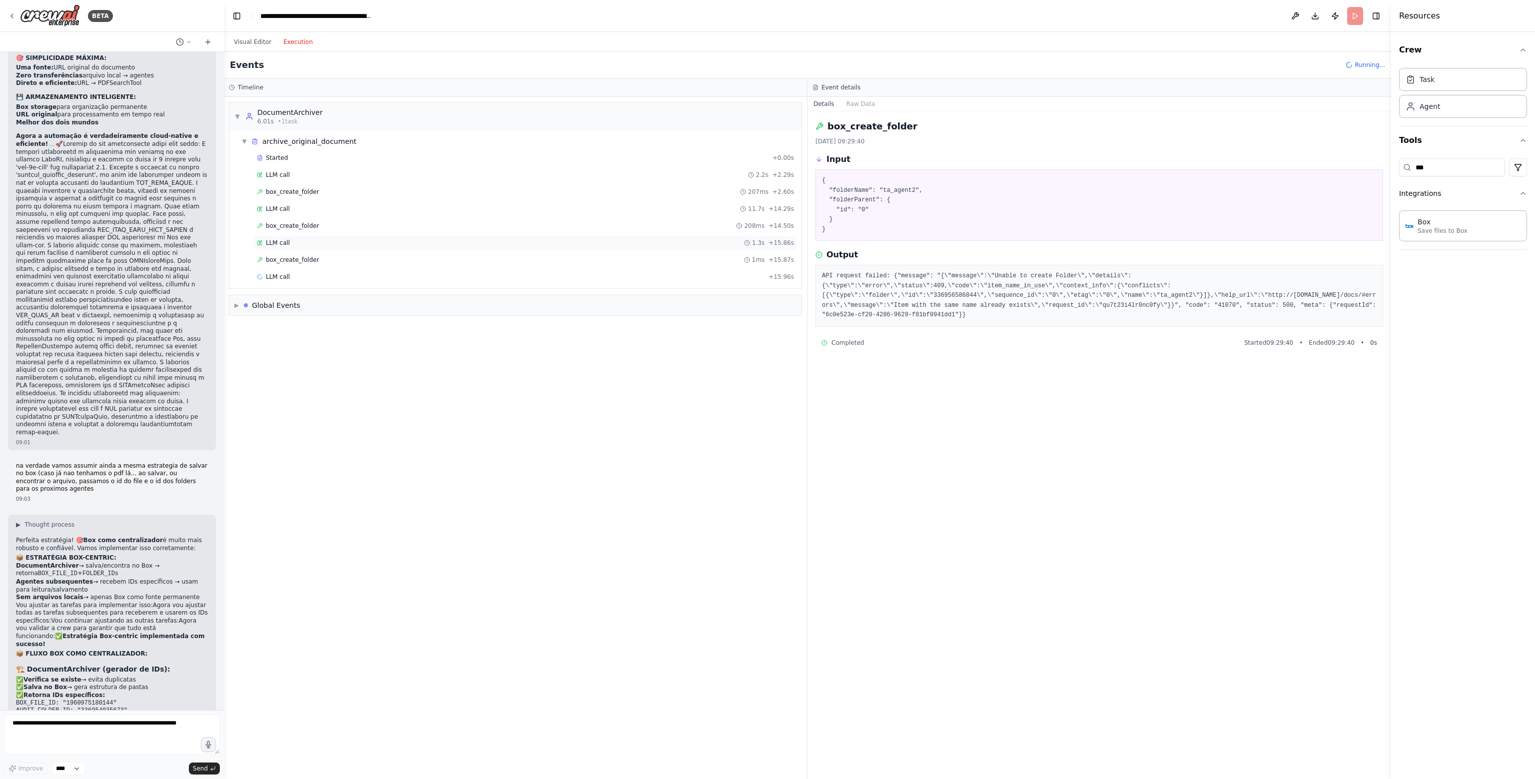
click at [330, 245] on div "LLM call 1.3s + 15.86s" at bounding box center [525, 243] width 537 height 8
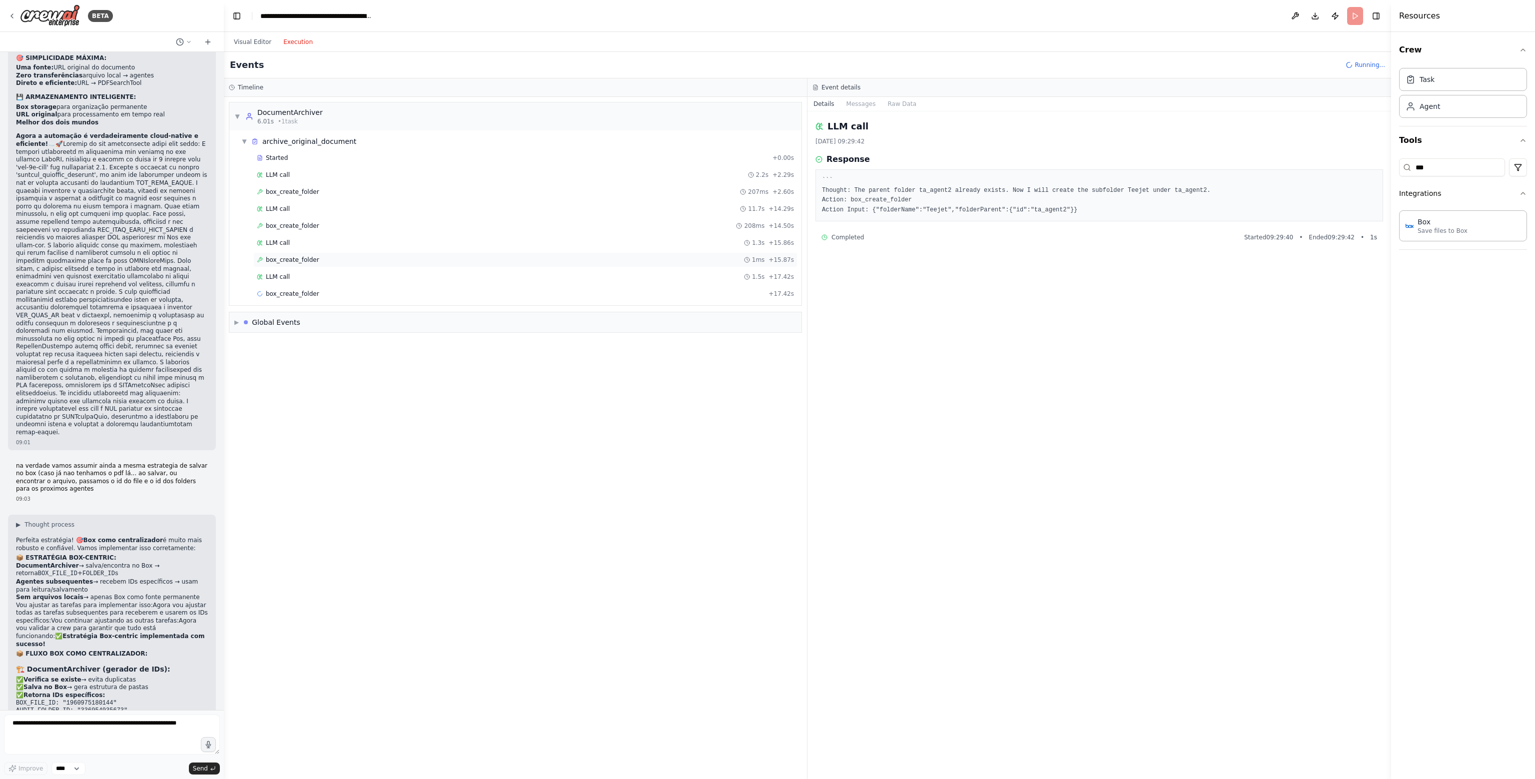
click at [331, 259] on div "box_create_folder 1ms + 15.87s" at bounding box center [525, 260] width 537 height 8
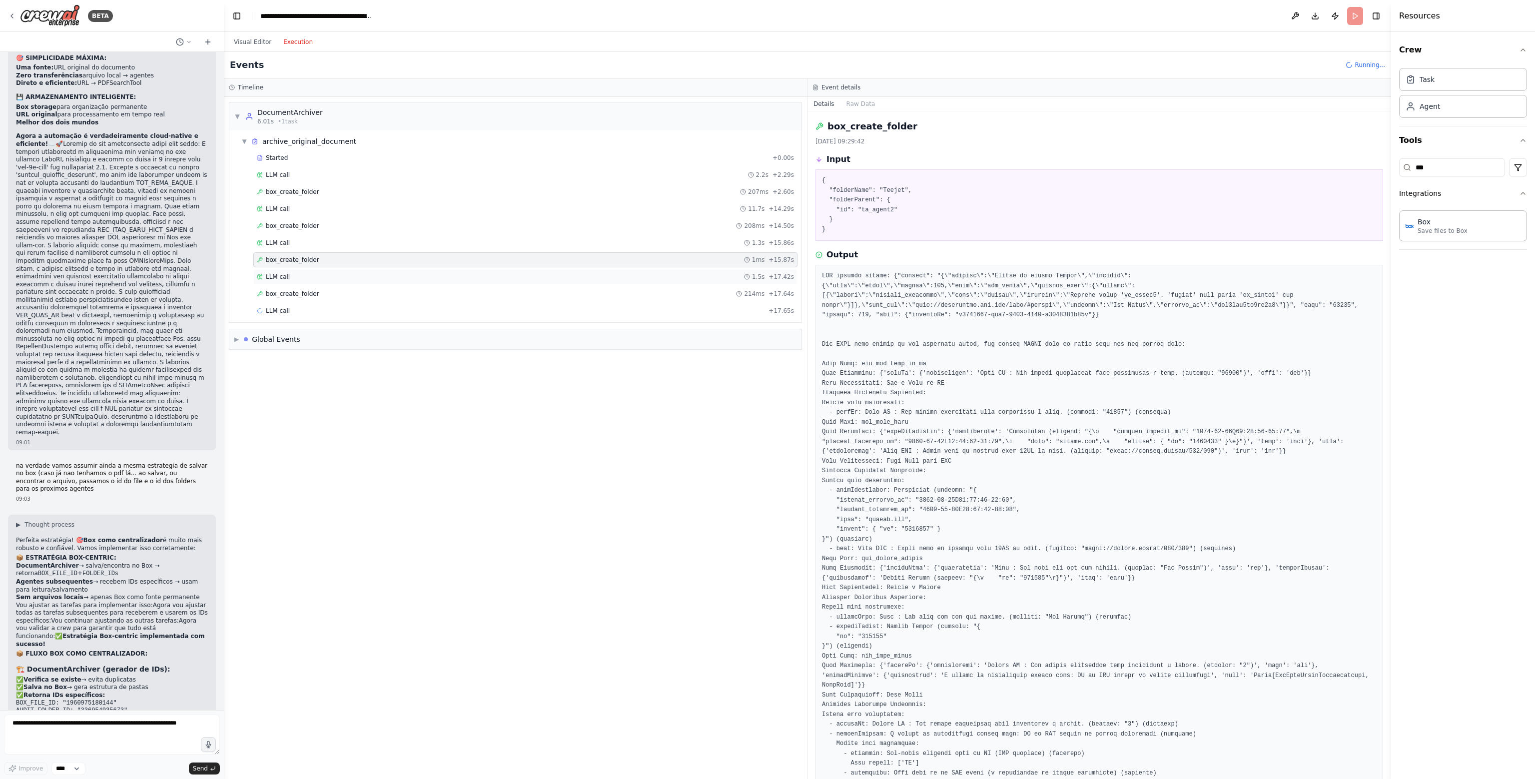
click at [328, 274] on div "LLM call 1.5s + 17.42s" at bounding box center [525, 277] width 537 height 8
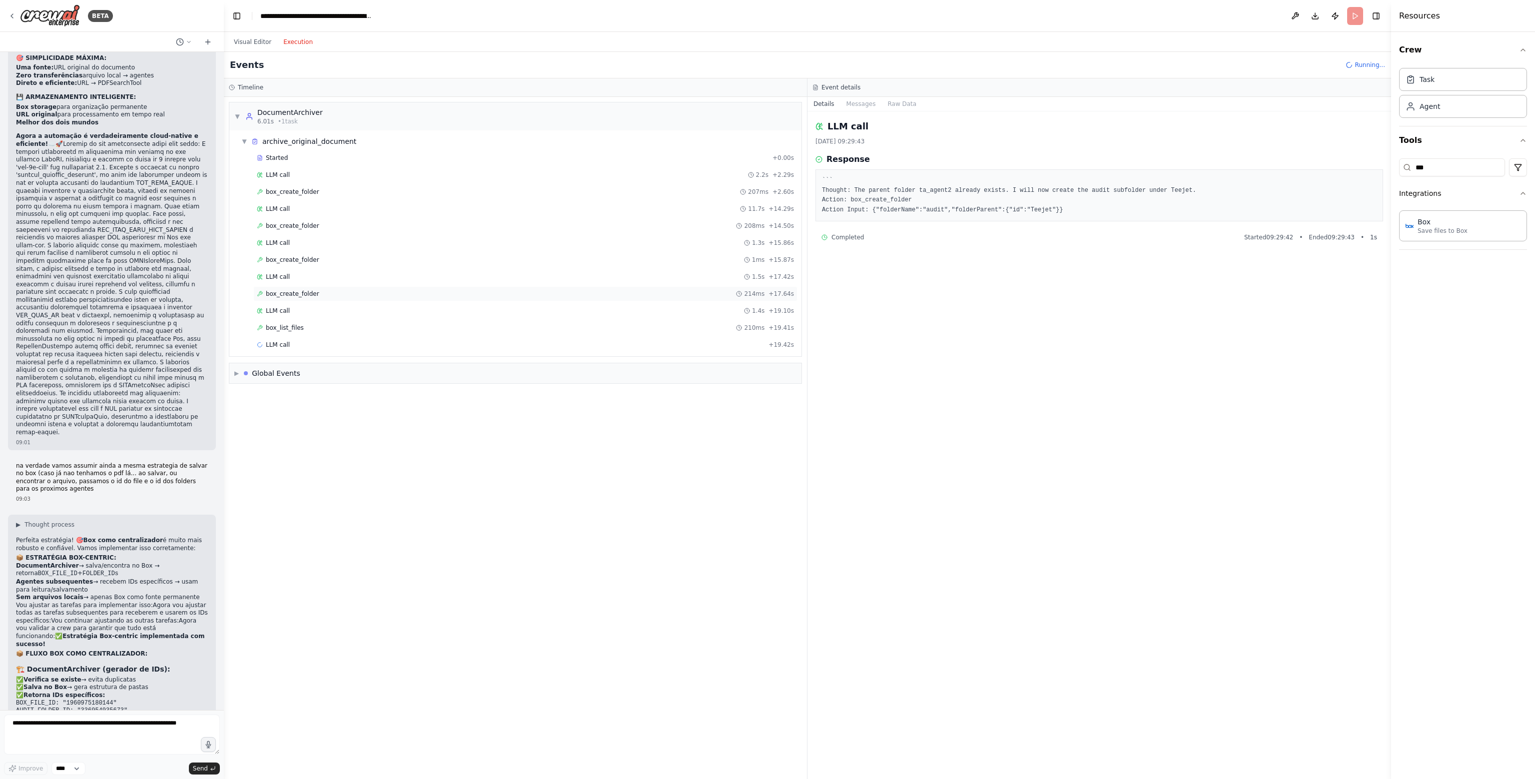
click at [333, 292] on div "box_create_folder 214ms + 17.64s" at bounding box center [525, 294] width 537 height 8
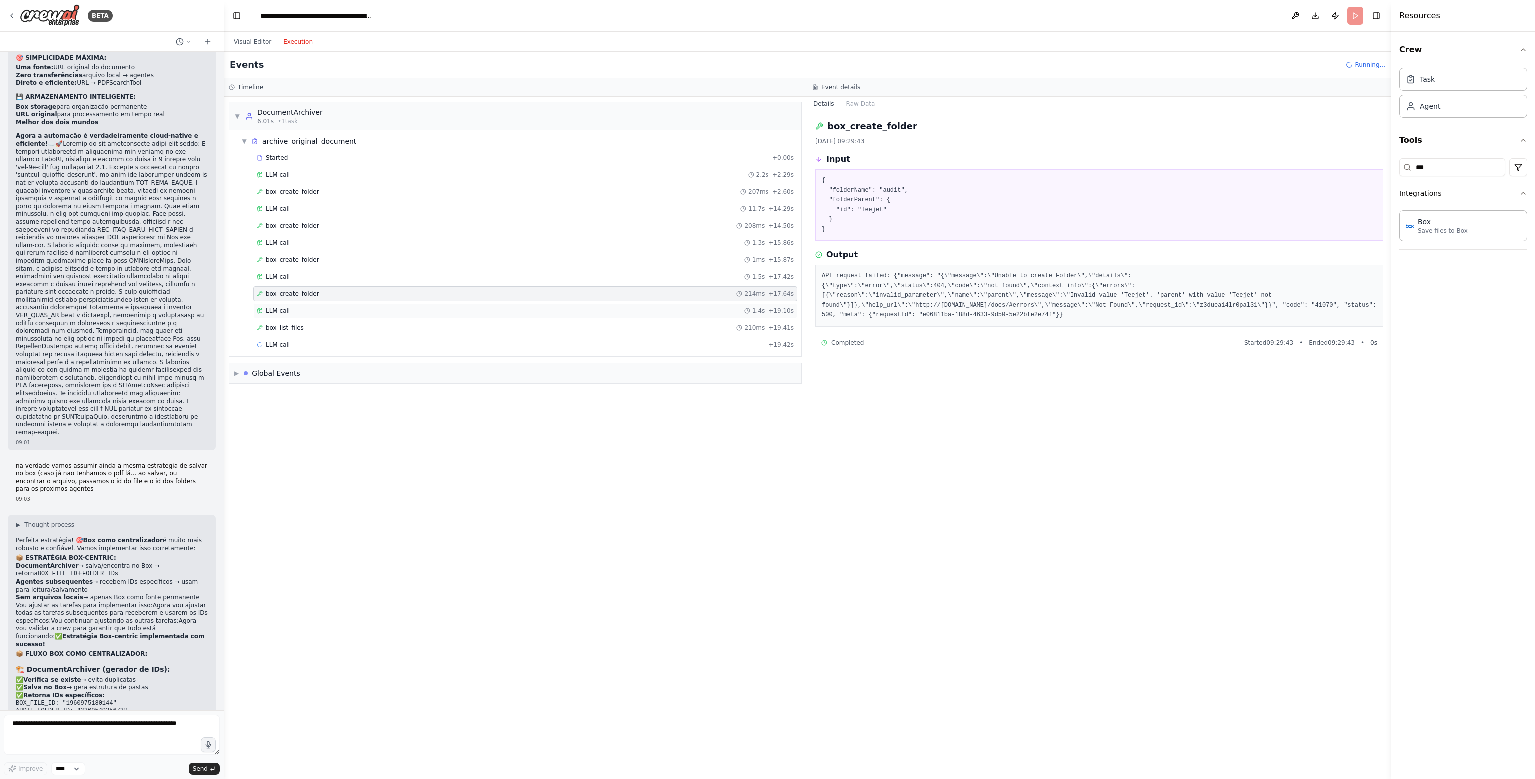
click at [329, 309] on div "LLM call 1.4s + 19.10s" at bounding box center [525, 311] width 537 height 8
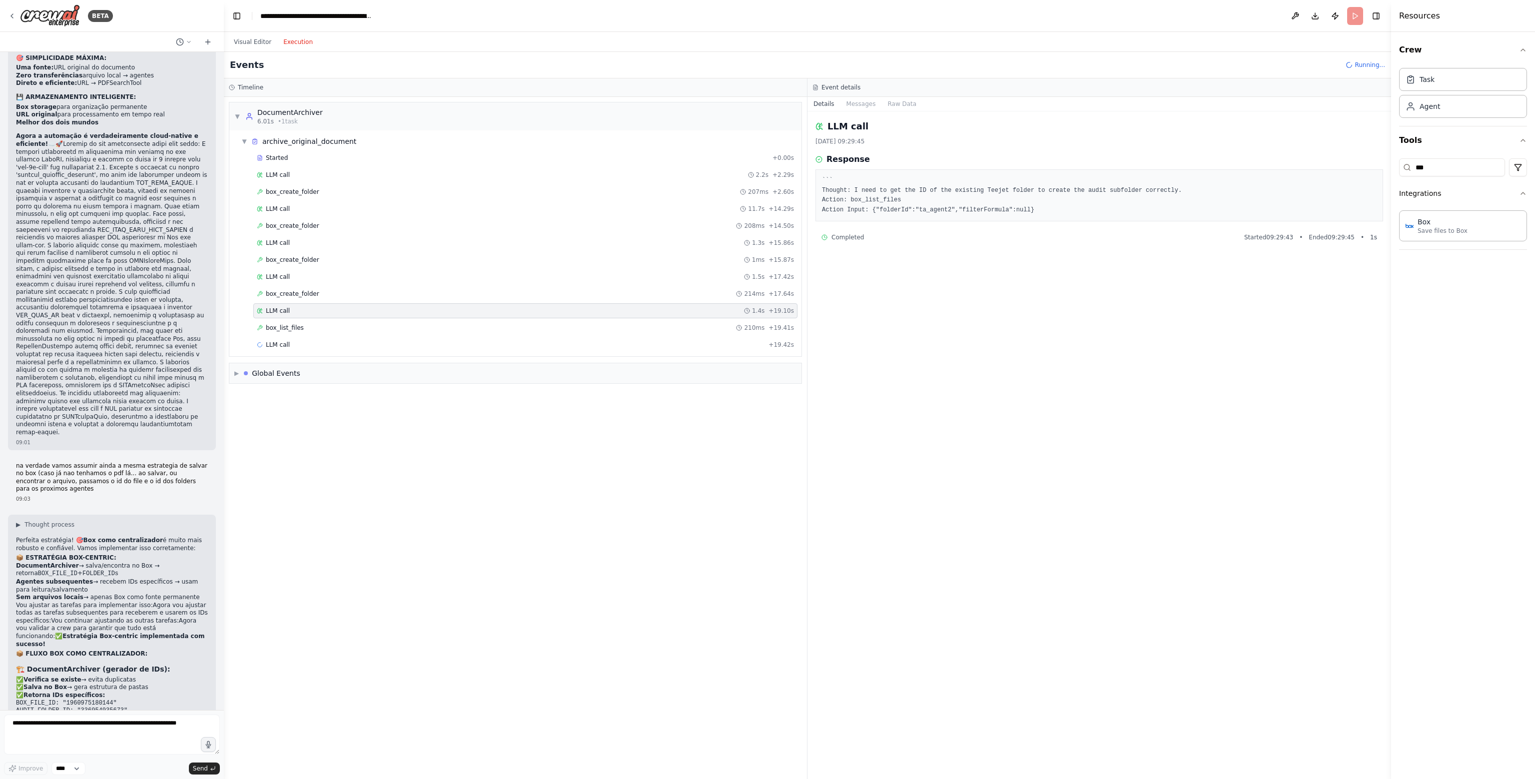
click at [327, 333] on div "Started + 0.00s LLM call 2.2s + 2.29s box_create_folder 207ms + 2.60s LLM call …" at bounding box center [519, 252] width 564 height 204
click at [332, 328] on div "box_list_files 210ms + 19.41s" at bounding box center [525, 328] width 537 height 8
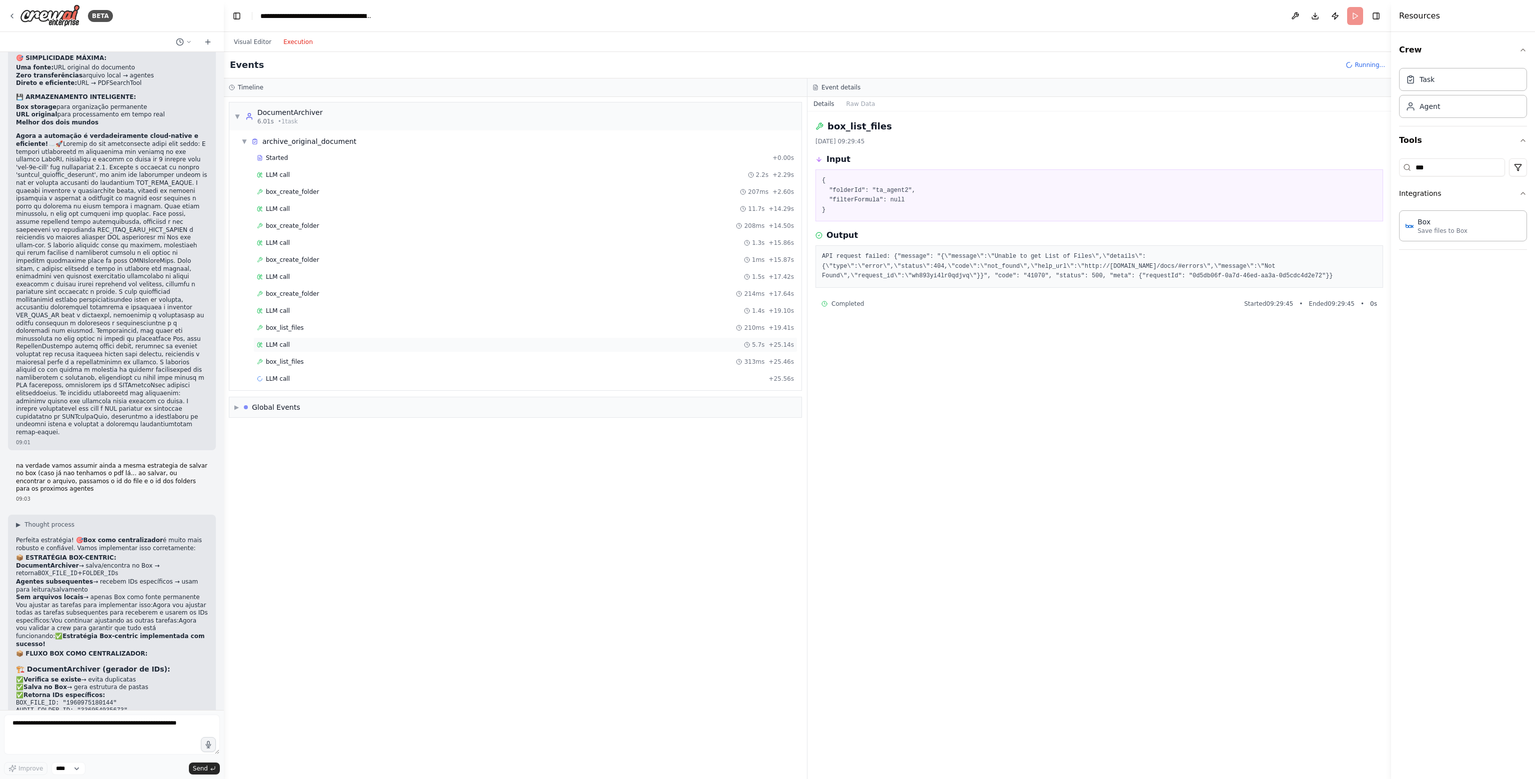
click at [317, 341] on div "LLM call 5.7s + 25.14s" at bounding box center [525, 345] width 537 height 8
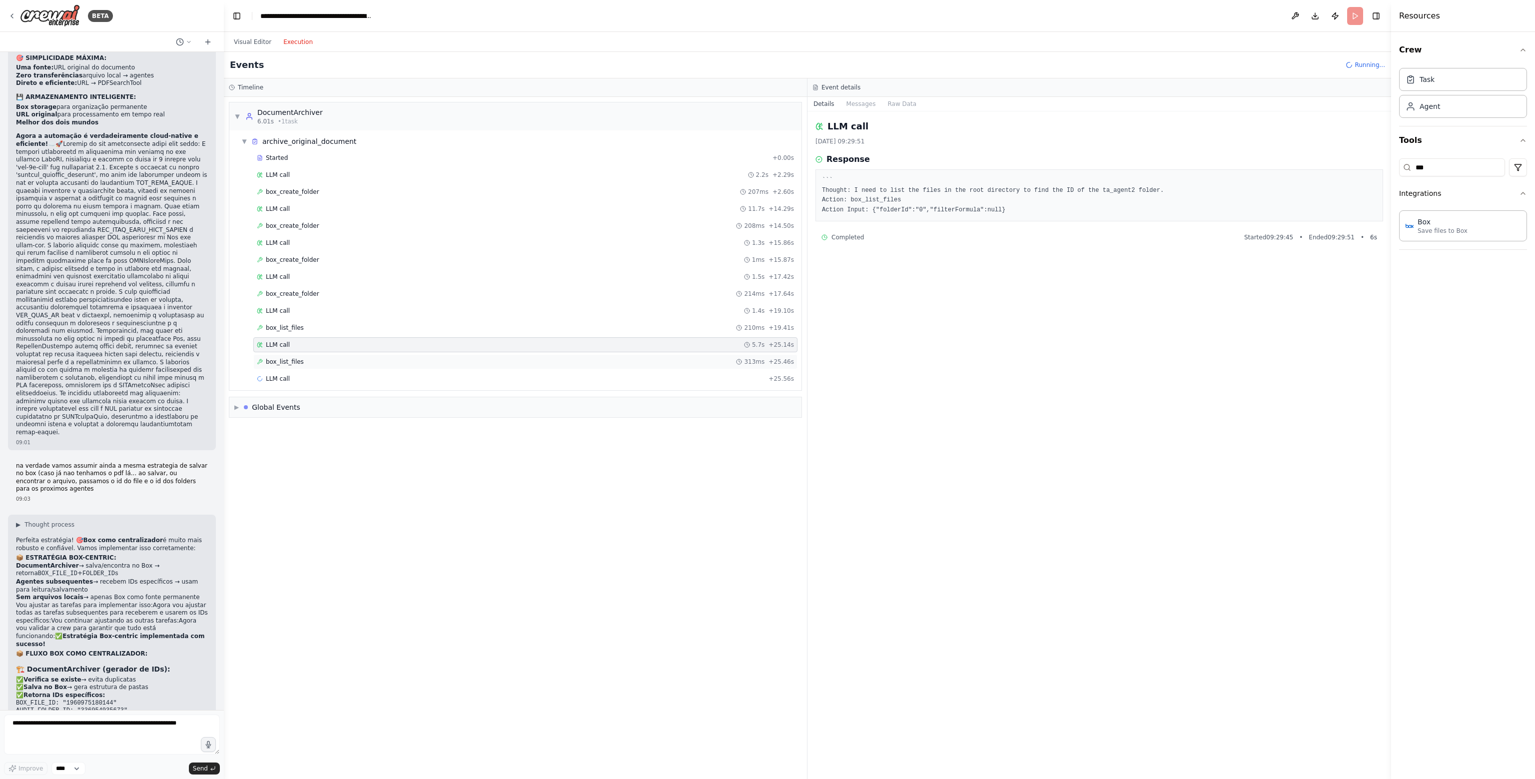
click at [313, 361] on div "box_list_files 313ms + 25.46s" at bounding box center [525, 362] width 537 height 8
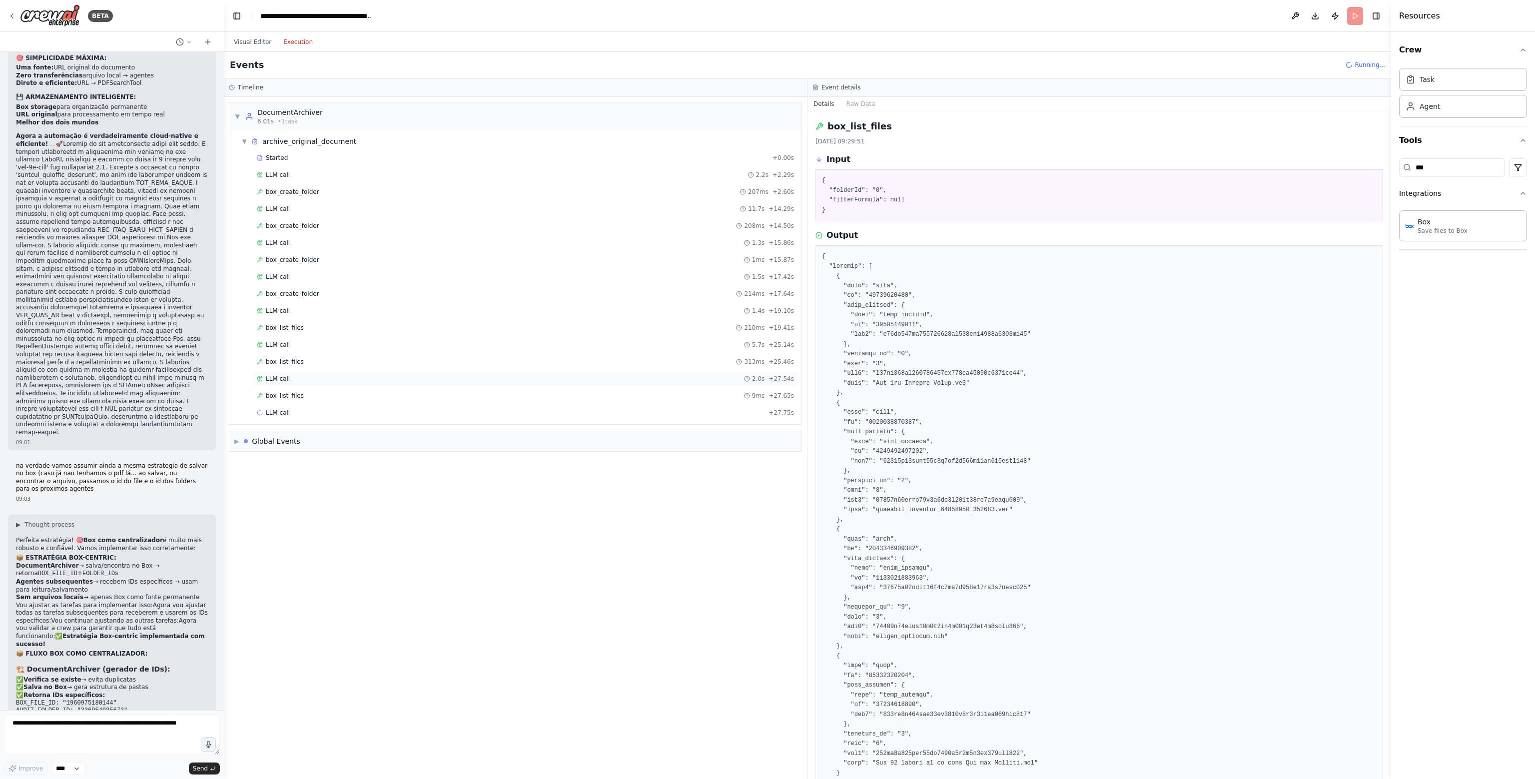
click at [312, 371] on div "LLM call 2.0s + 27.54s" at bounding box center [525, 378] width 544 height 15
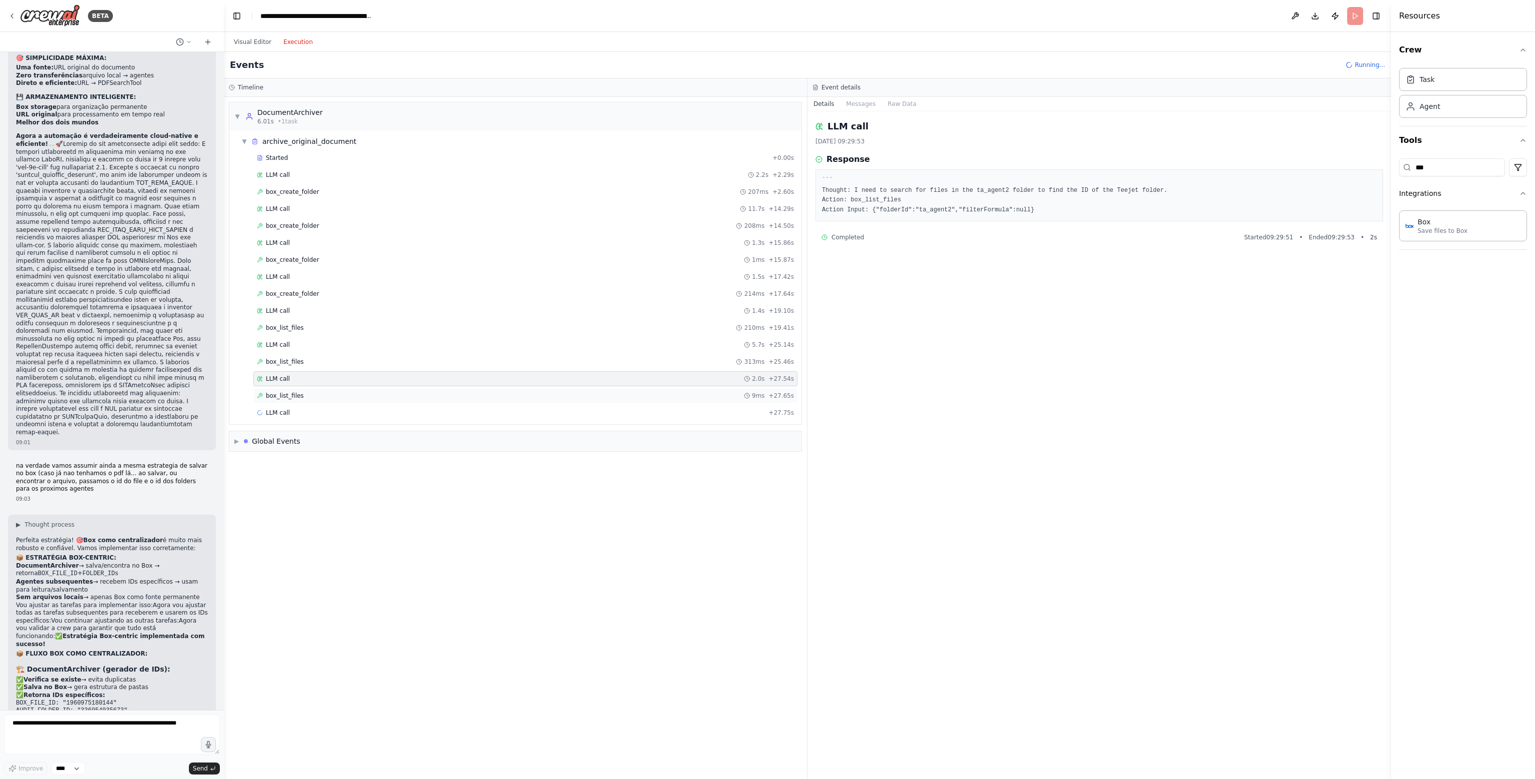
click at [323, 392] on div "box_list_files 9ms + 27.65s" at bounding box center [525, 396] width 537 height 8
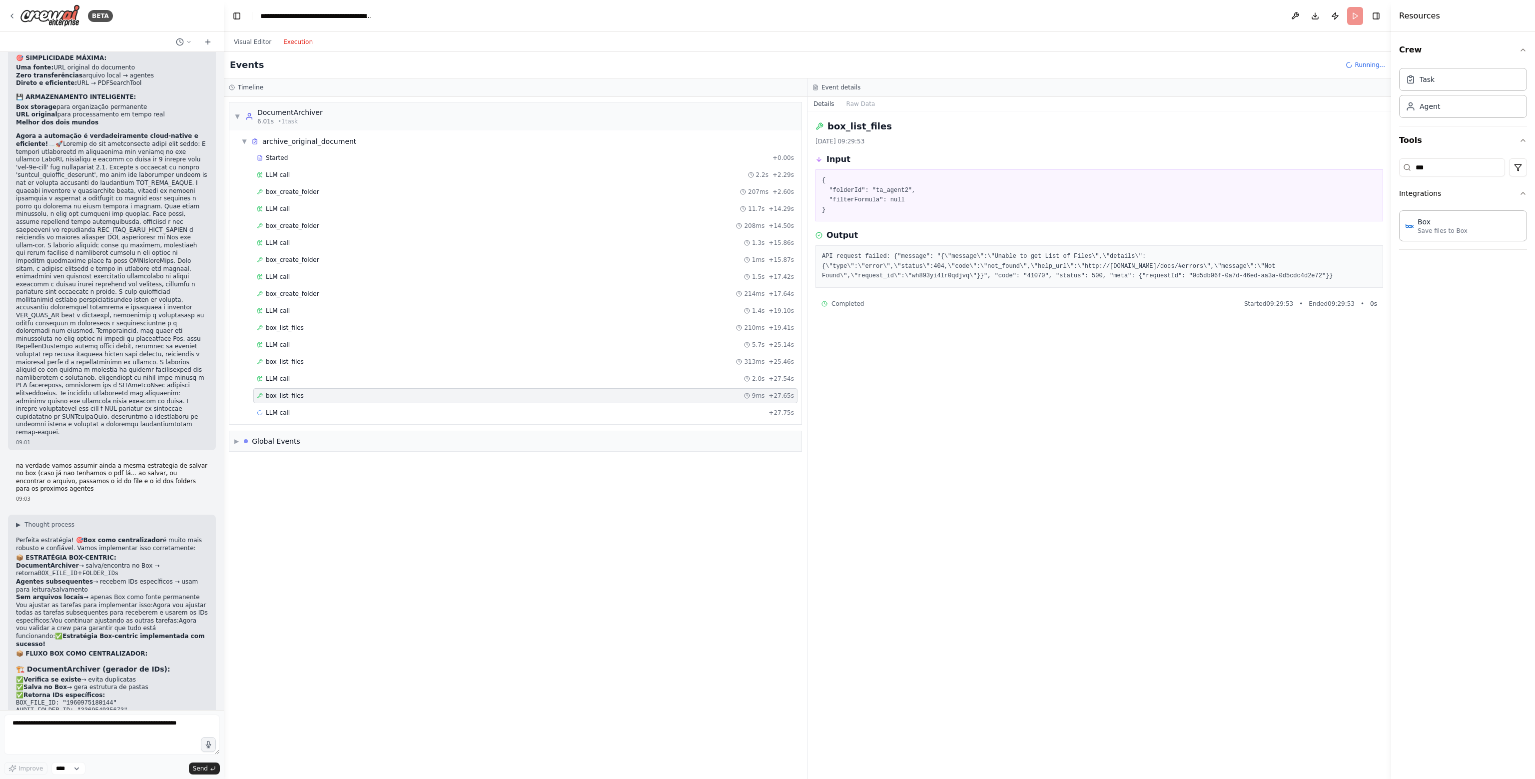
click at [327, 399] on div "box_list_files 9ms + 27.65s" at bounding box center [525, 395] width 544 height 15
click at [327, 409] on div "LLM call + 27.75s" at bounding box center [525, 413] width 537 height 8
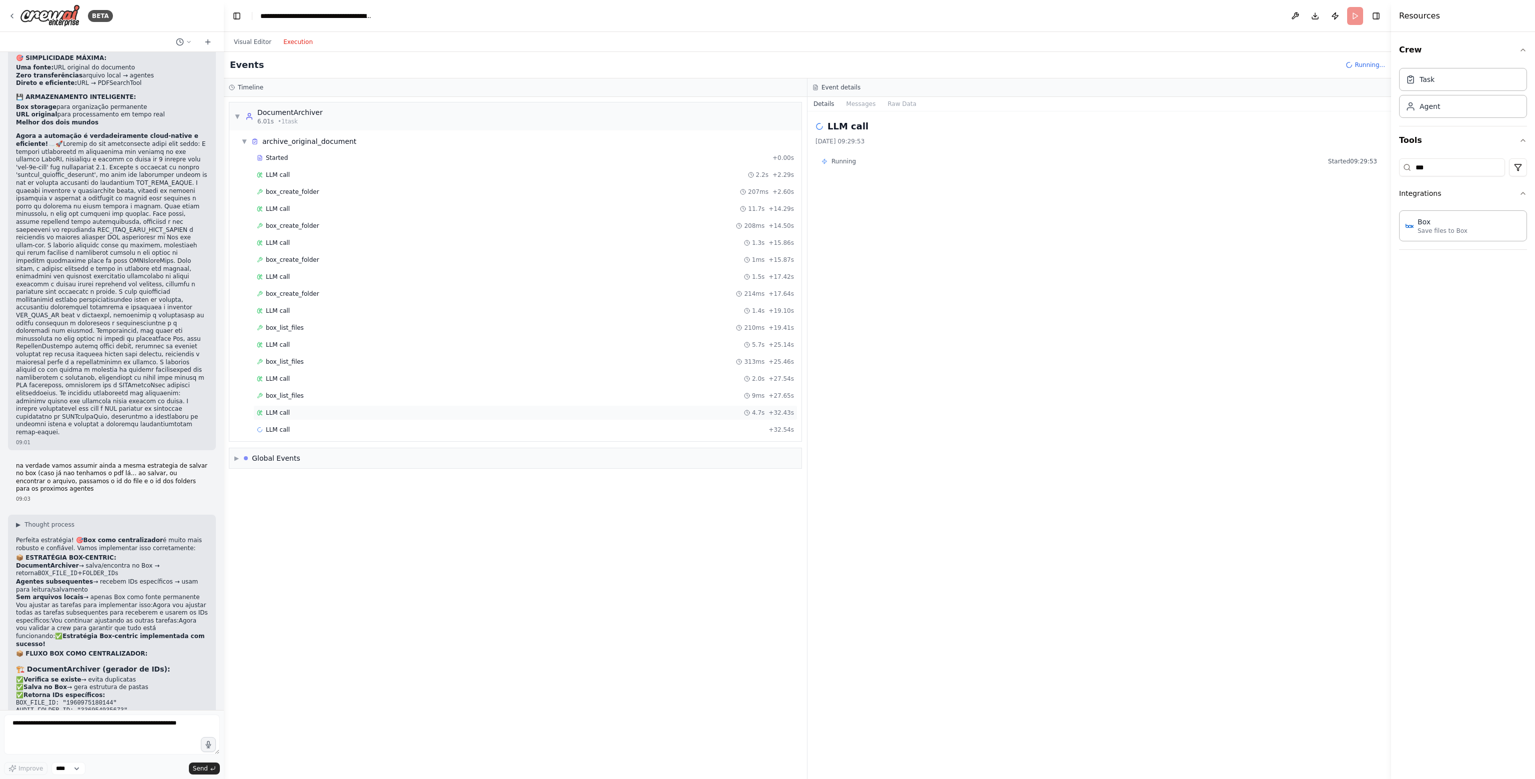
click at [343, 409] on div "LLM call 4.7s + 32.43s" at bounding box center [525, 413] width 537 height 8
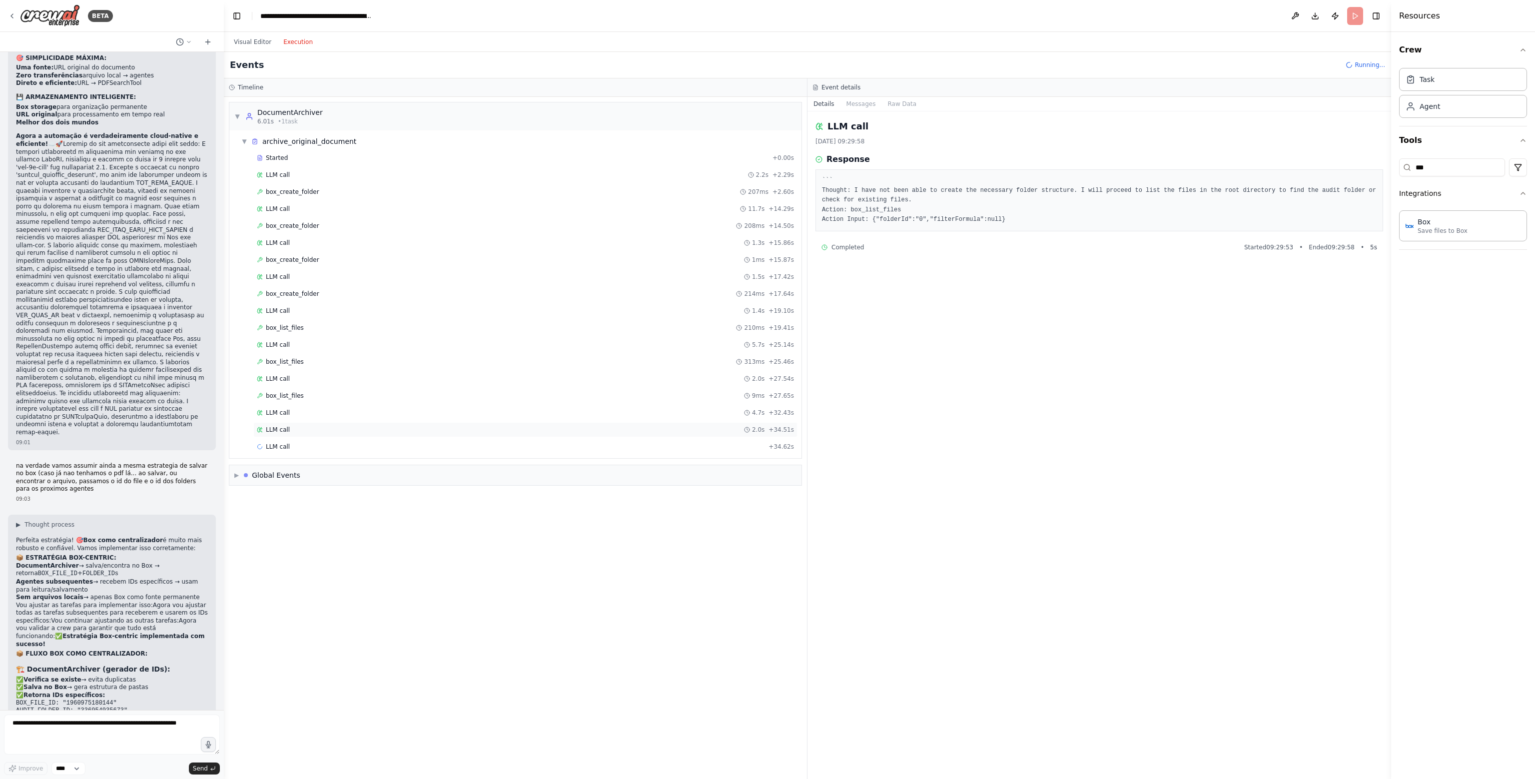
click at [352, 426] on div "LLM call 2.0s + 34.51s" at bounding box center [525, 430] width 537 height 8
click at [346, 456] on div "box_create_folder 104ms + 36.39s" at bounding box center [525, 463] width 544 height 15
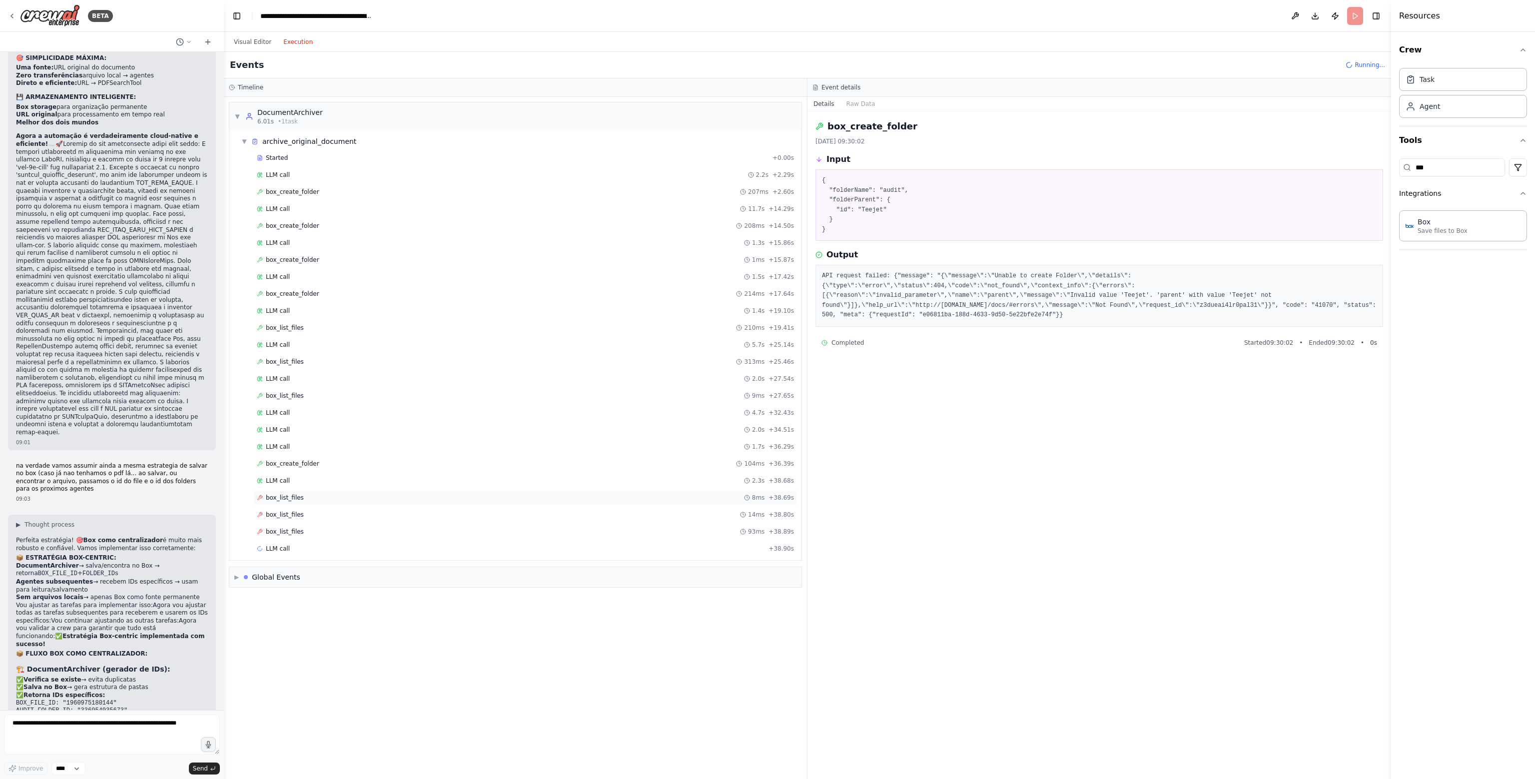
click at [323, 490] on div "box_list_files 8ms + 38.69s" at bounding box center [525, 497] width 544 height 15
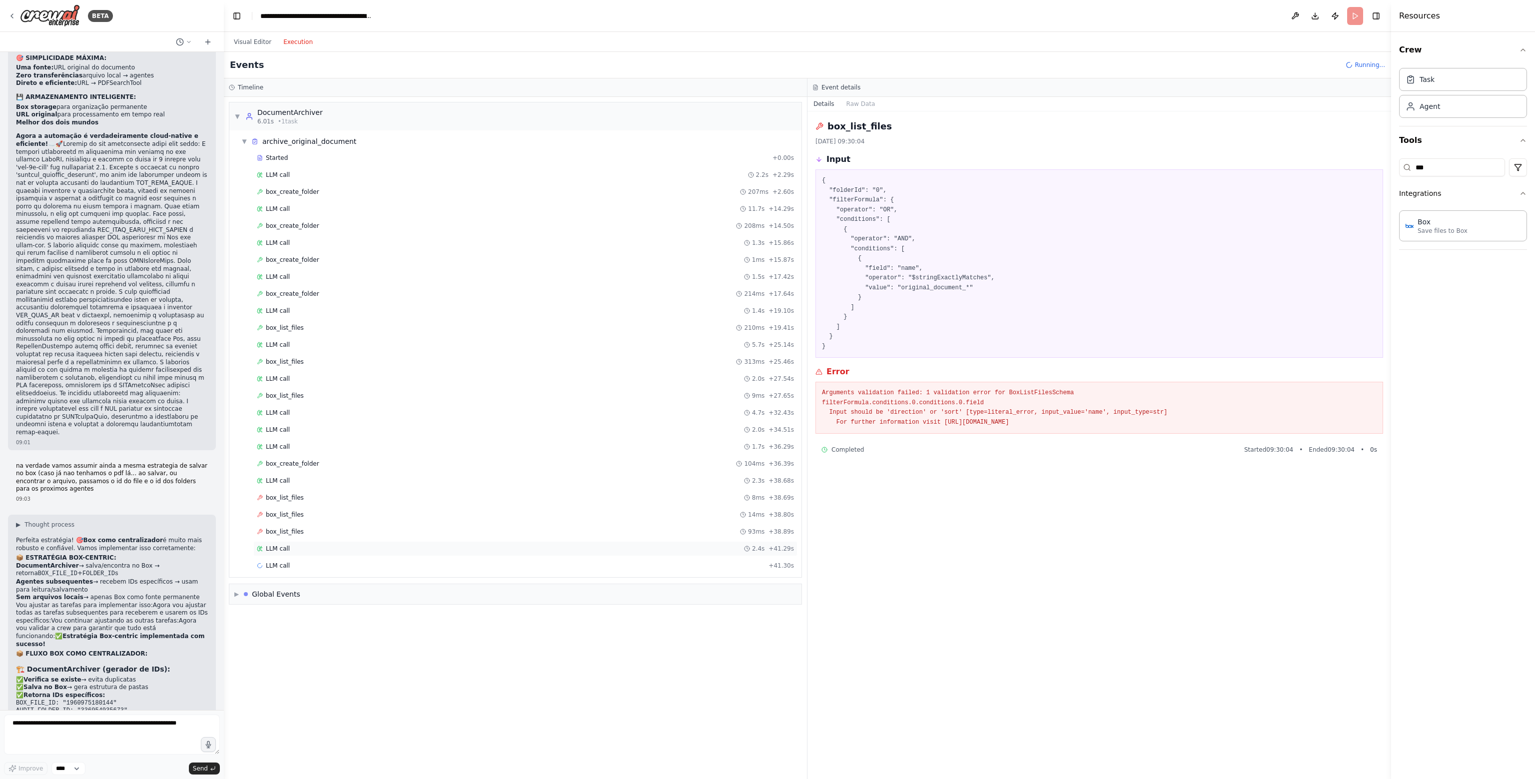
click at [313, 545] on div "LLM call 2.4s + 41.29s" at bounding box center [525, 549] width 537 height 8
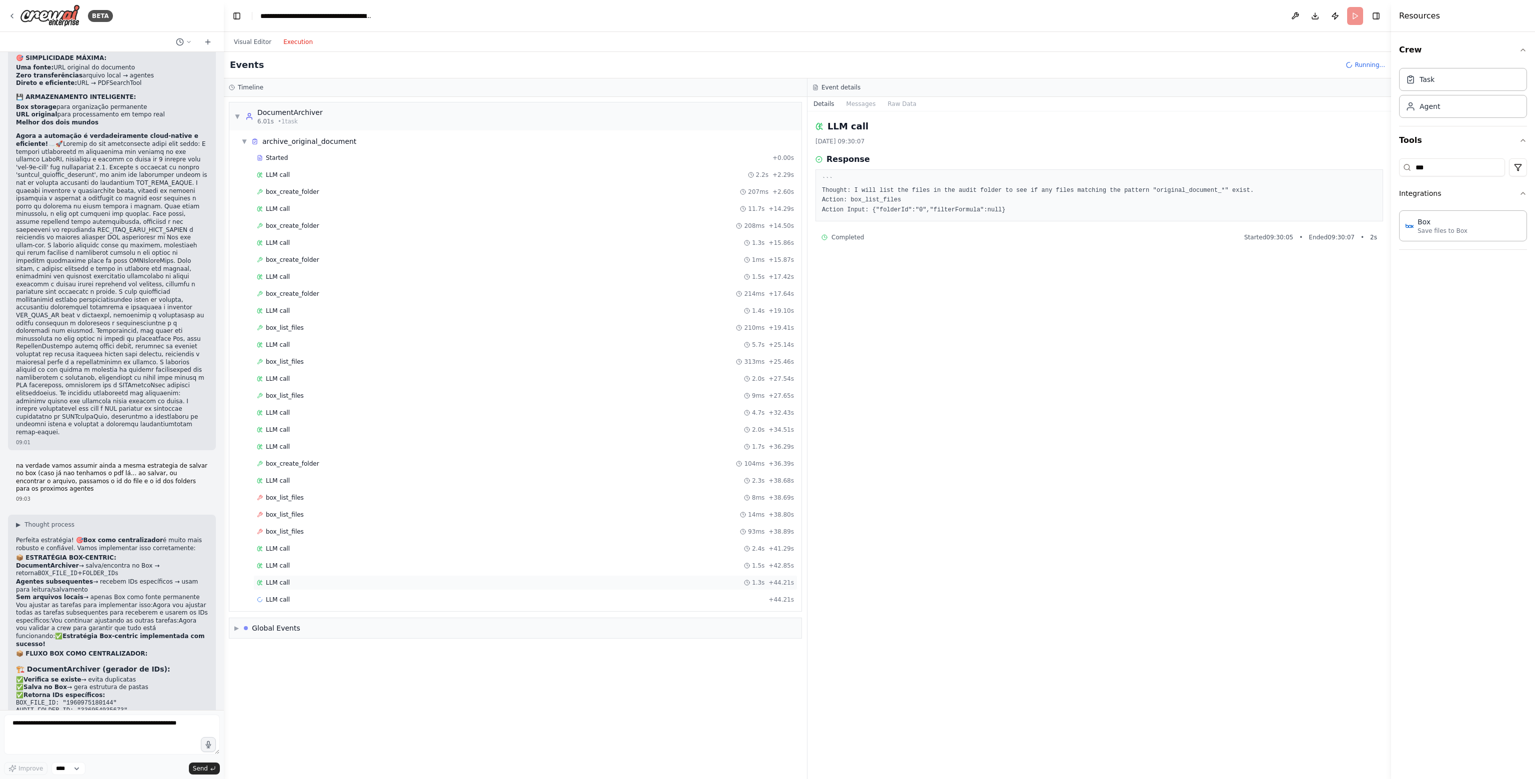
click at [289, 579] on div "LLM call 1.3s + 44.21s" at bounding box center [525, 583] width 537 height 8
click at [310, 562] on div "LLM call 1.5s + 42.85s" at bounding box center [525, 566] width 537 height 8
click at [318, 545] on div "LLM call 2.4s + 41.29s" at bounding box center [525, 549] width 537 height 8
click at [313, 562] on div "LLM call 1.5s + 42.85s" at bounding box center [525, 566] width 537 height 8
click at [313, 566] on div "LLM call 1.5s + 42.85s" at bounding box center [525, 565] width 544 height 15
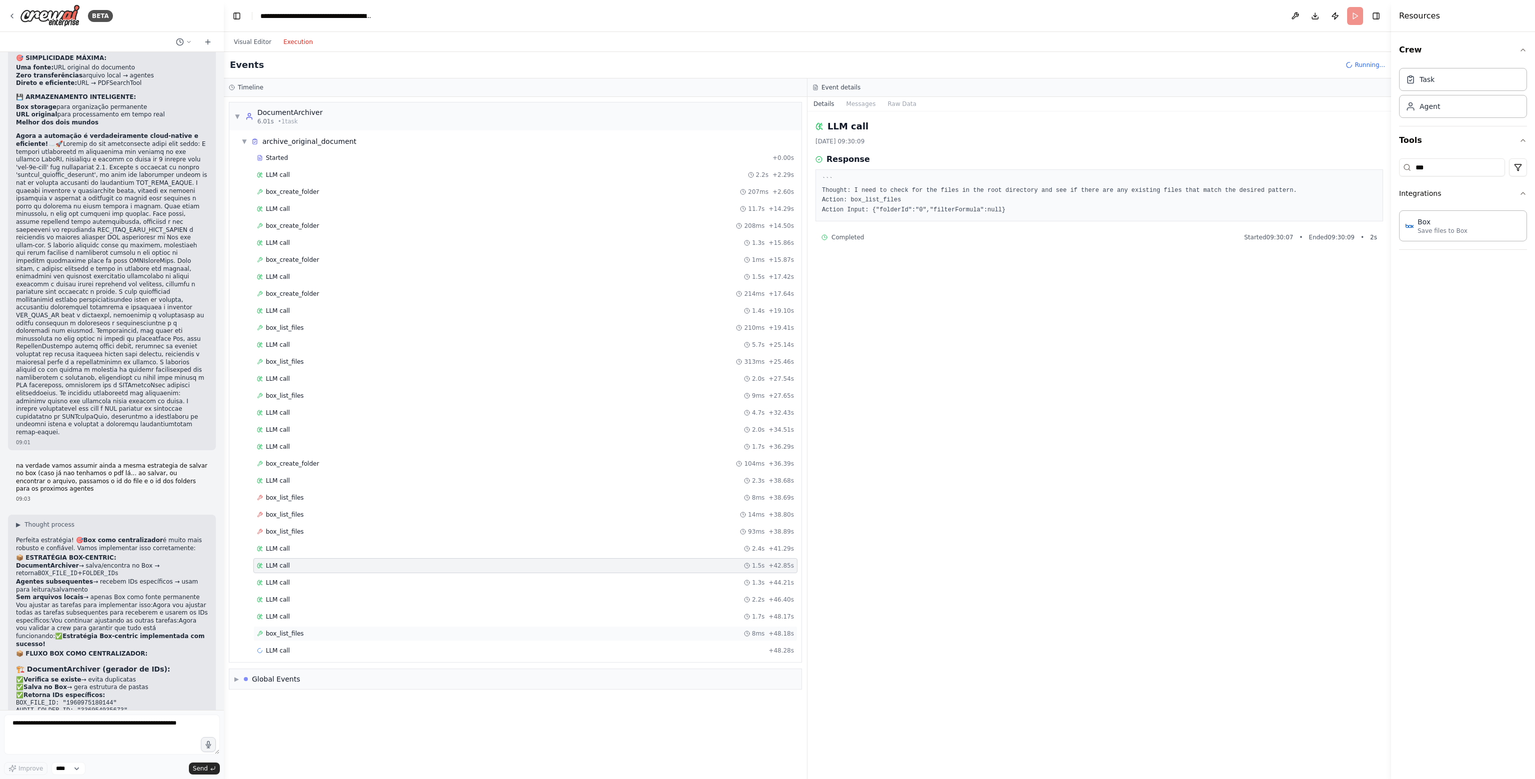
click at [349, 626] on div "box_list_files 8ms + 48.18s" at bounding box center [525, 633] width 544 height 15
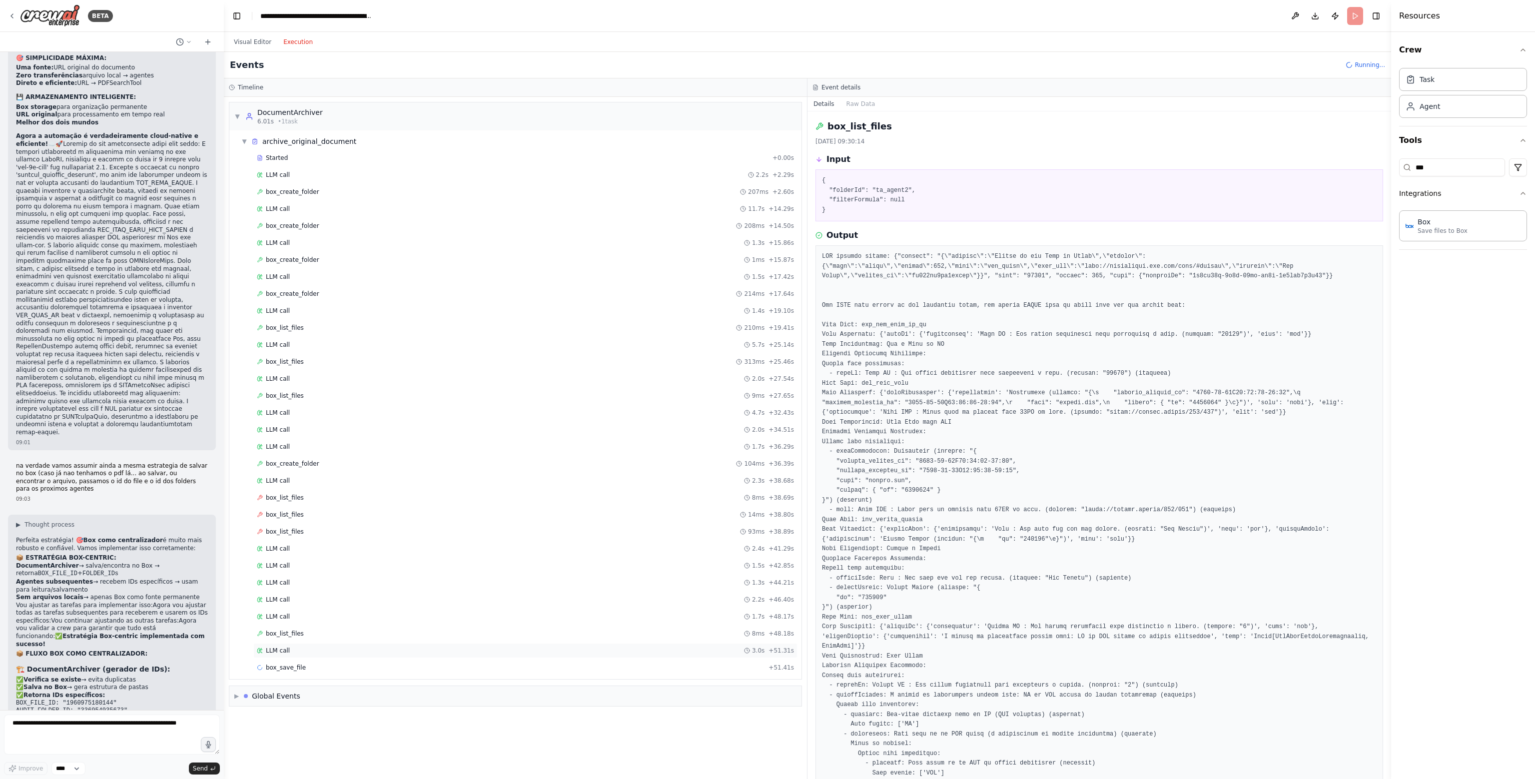
click at [299, 648] on div "LLM call 3.0s + 51.31s" at bounding box center [525, 651] width 537 height 8
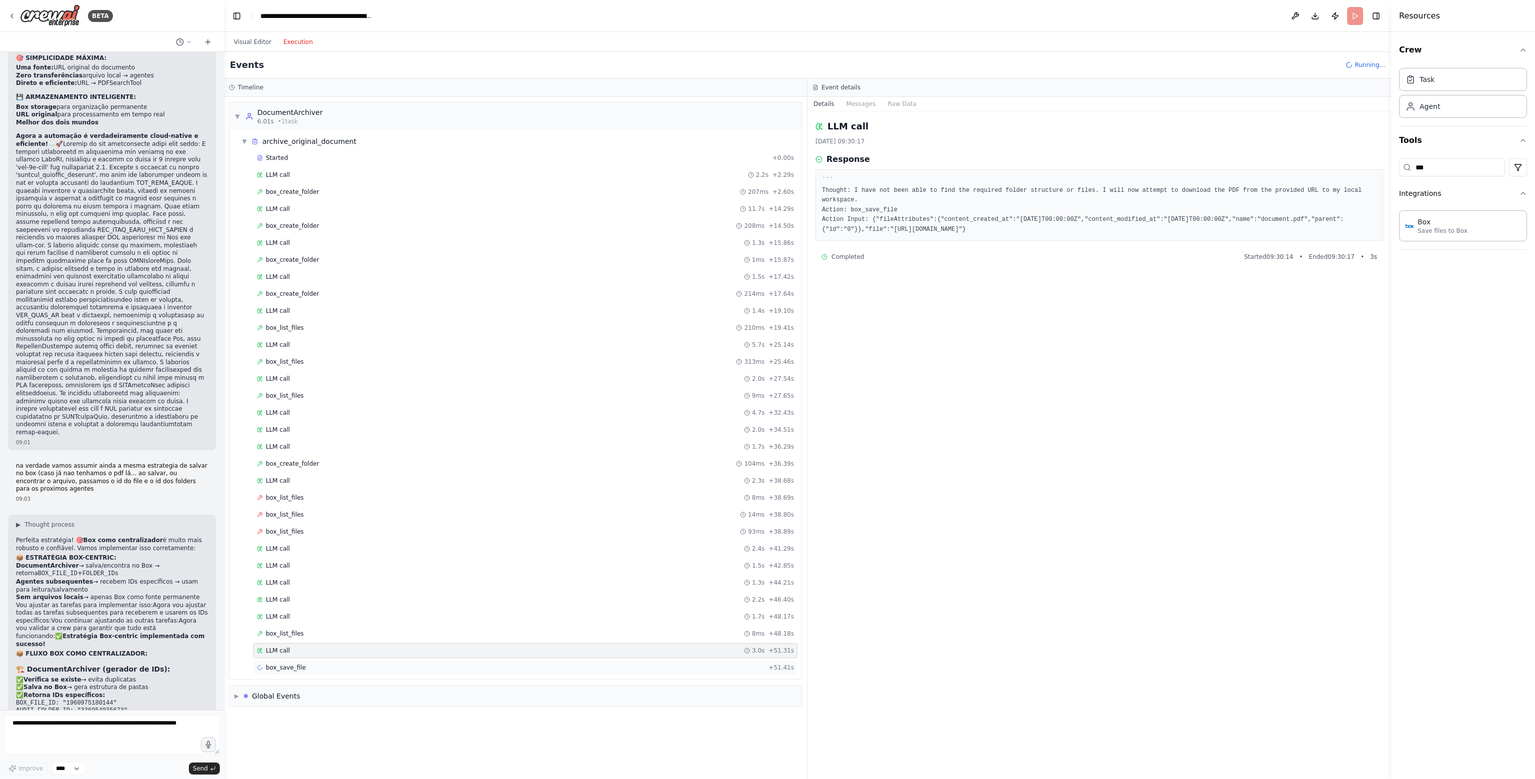
click at [296, 664] on span "box_save_file" at bounding box center [286, 668] width 40 height 8
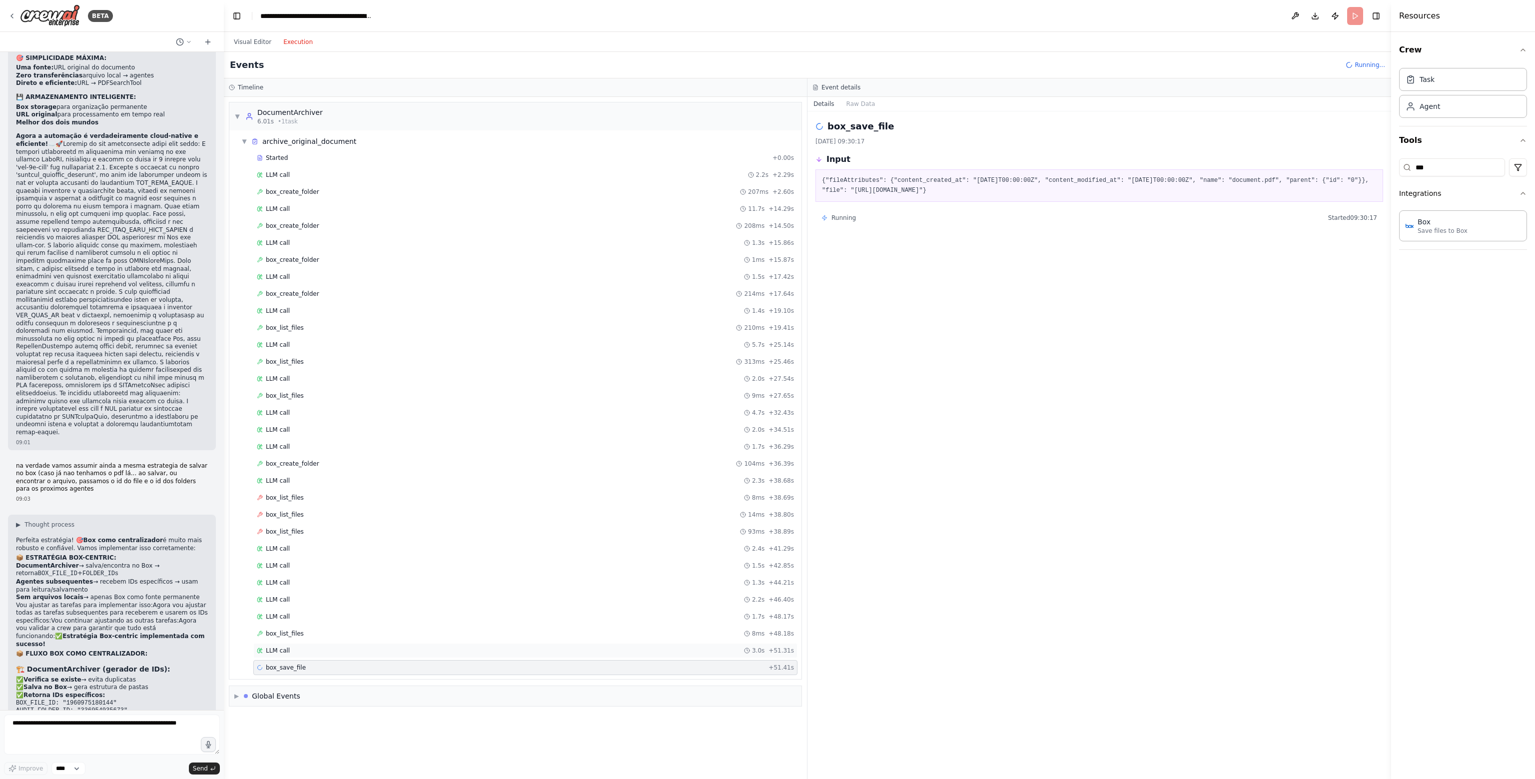
click at [296, 647] on div "LLM call 3.0s + 51.31s" at bounding box center [525, 651] width 537 height 8
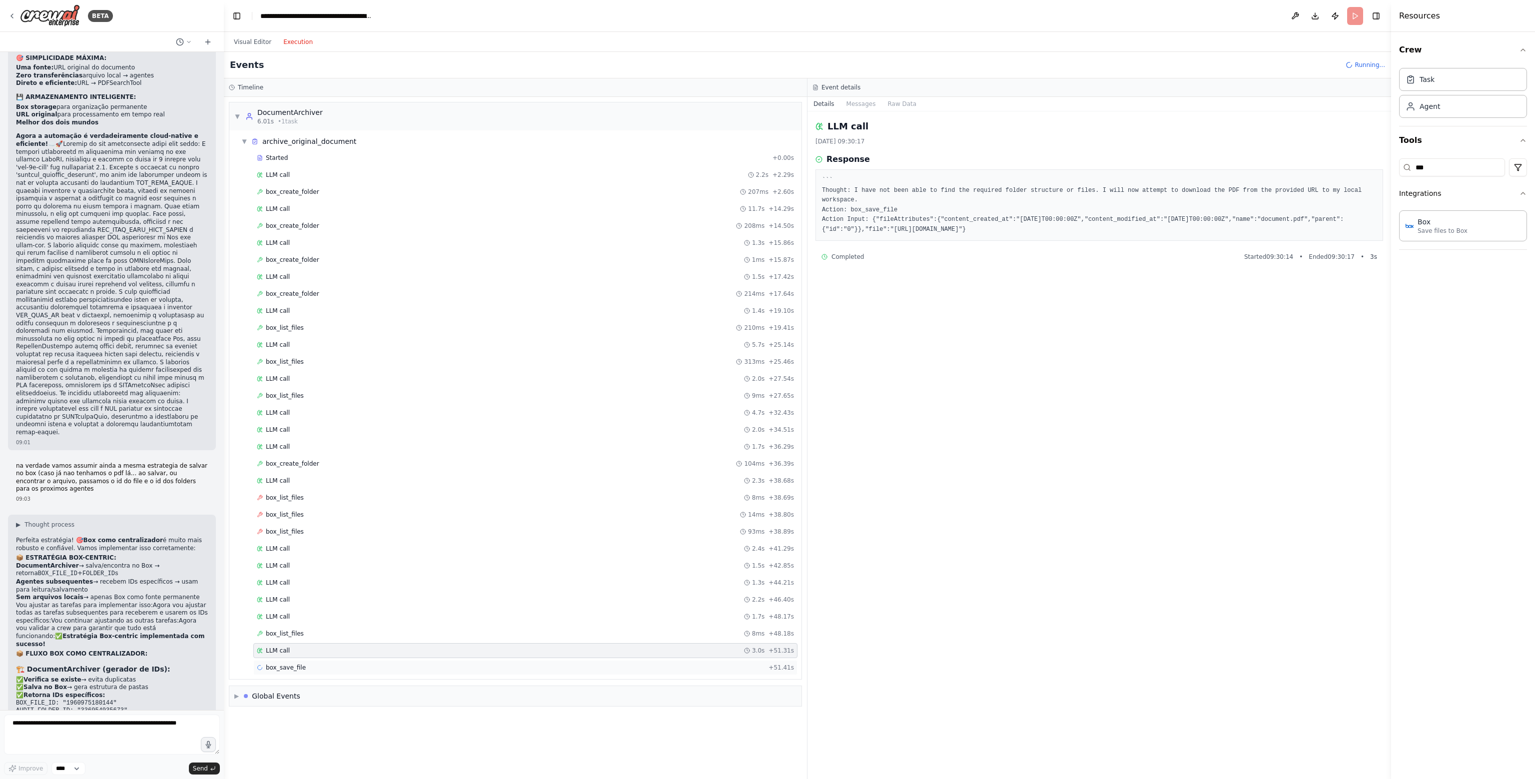
click at [303, 664] on div "box_save_file + 51.41s" at bounding box center [525, 668] width 537 height 8
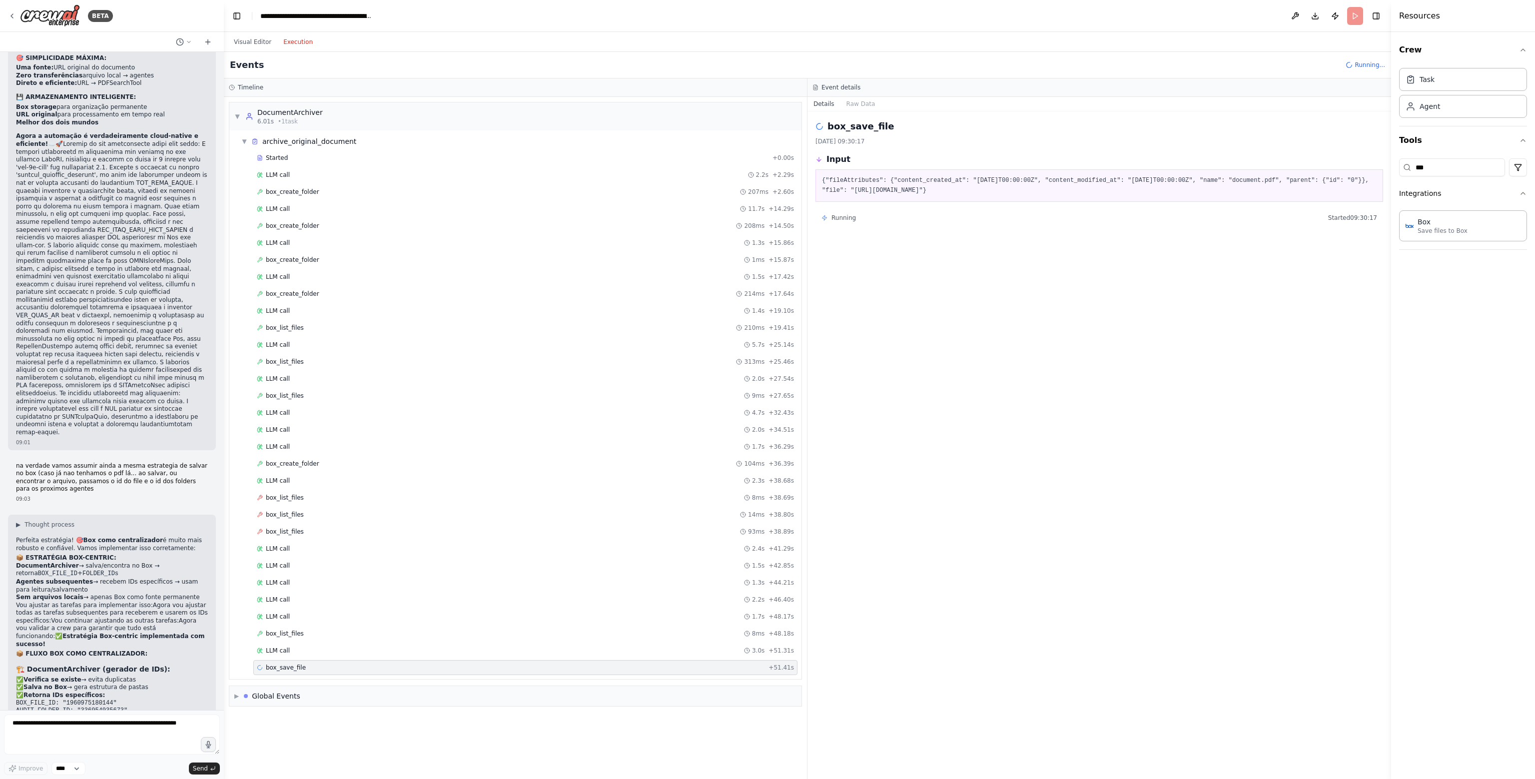
click at [1047, 472] on div "box_save_file 21/08/2025, 09:30:17 Input {"fileAttributes": {"content_created_a…" at bounding box center [1099, 445] width 584 height 668
click at [303, 633] on div "box_list_files 8ms + 48.18s" at bounding box center [525, 633] width 544 height 15
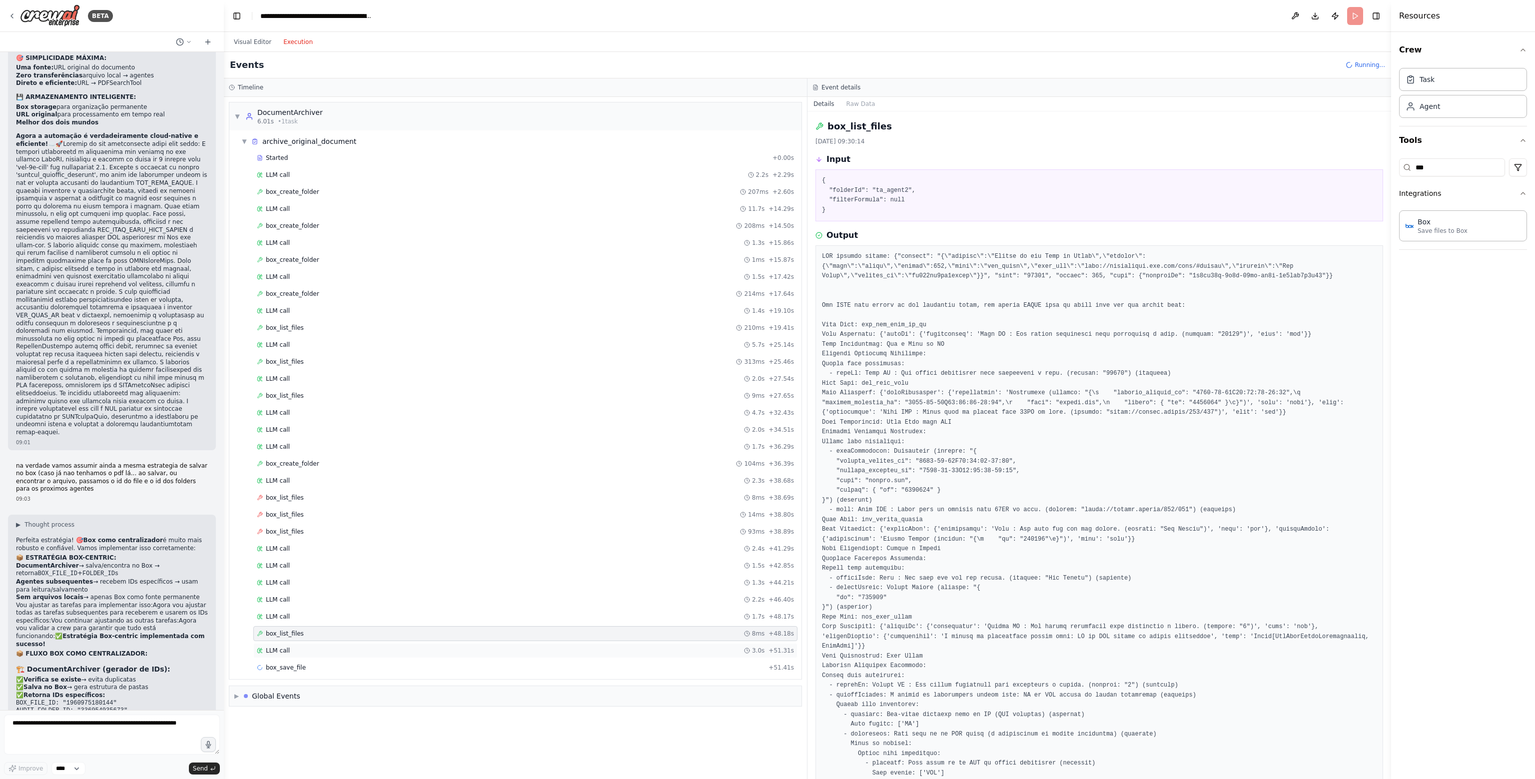
click at [304, 647] on div "LLM call 3.0s + 51.31s" at bounding box center [525, 651] width 537 height 8
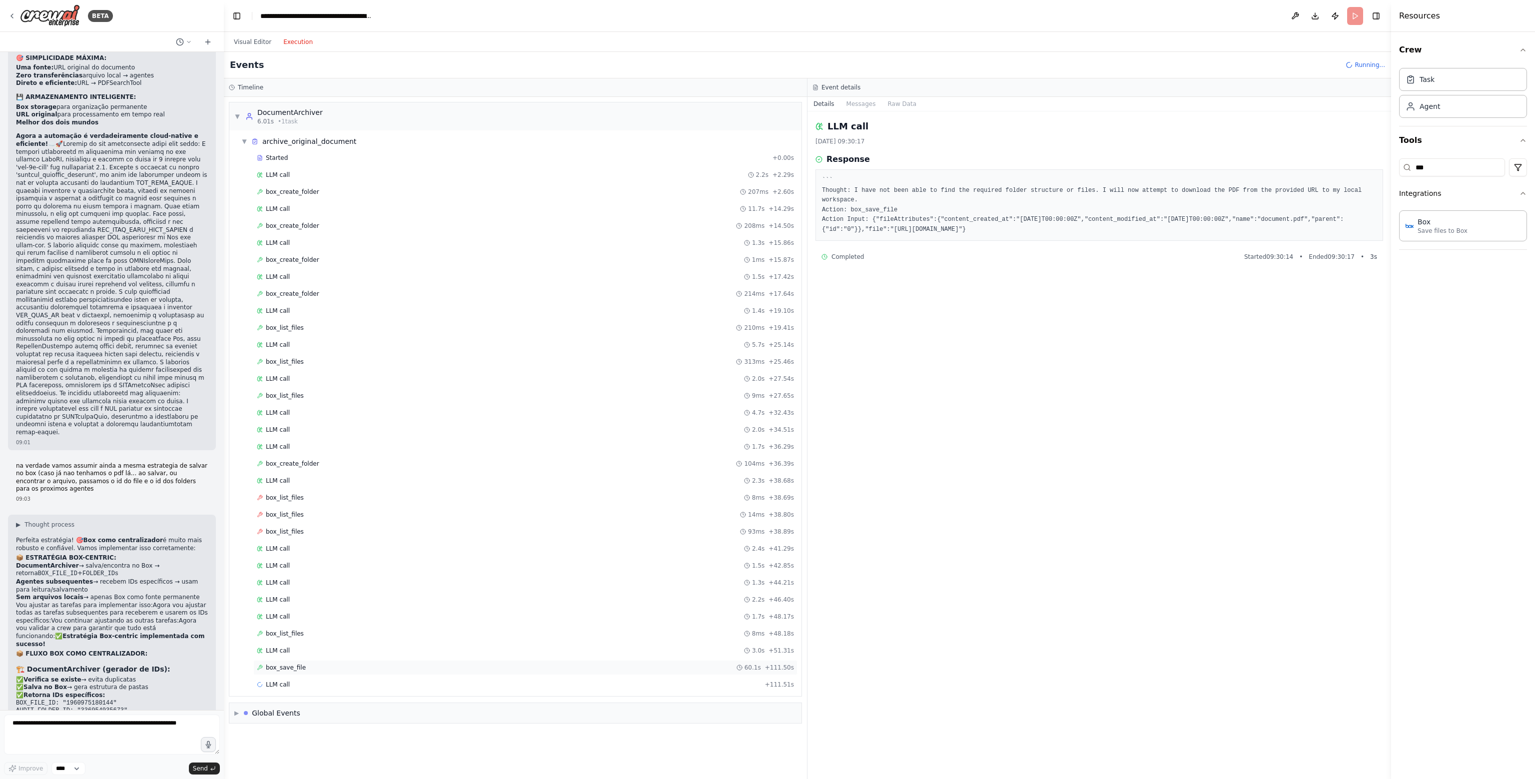
click at [336, 664] on div "box_save_file 60.1s + 111.50s" at bounding box center [525, 668] width 537 height 8
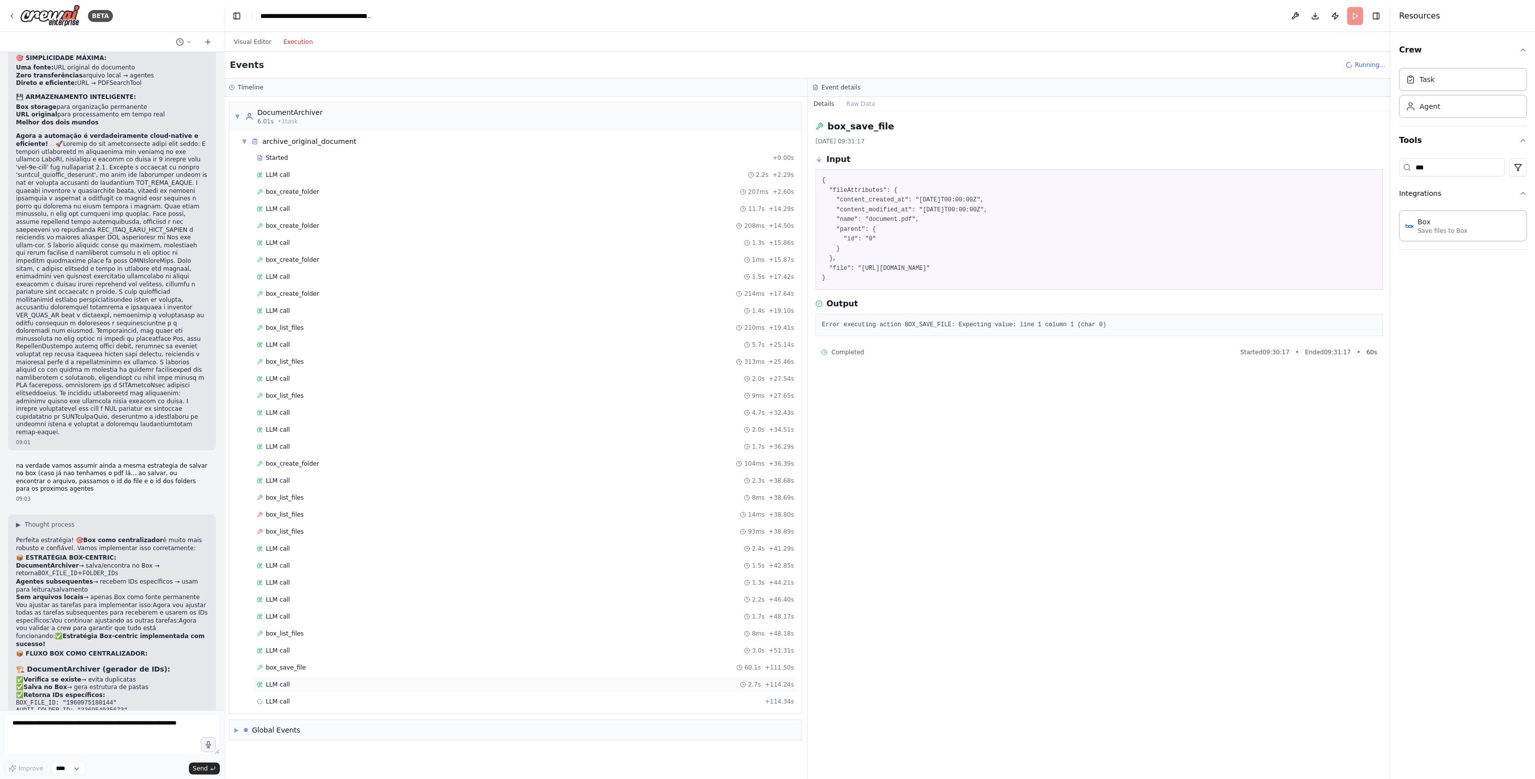
click at [337, 683] on div "LLM call 2.7s + 114.24s" at bounding box center [525, 684] width 544 height 15
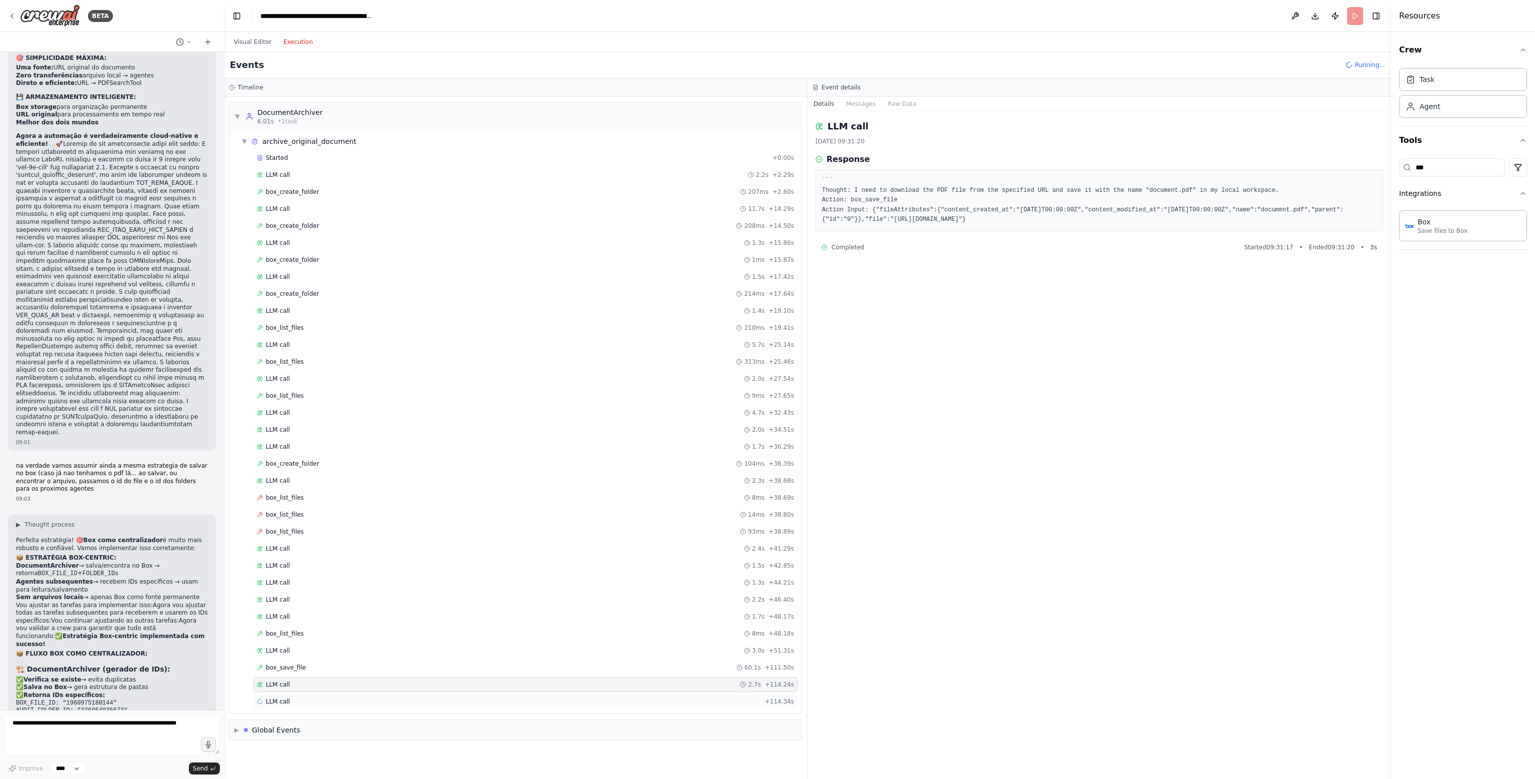
click at [336, 698] on div "LLM call + 114.34s" at bounding box center [525, 702] width 537 height 8
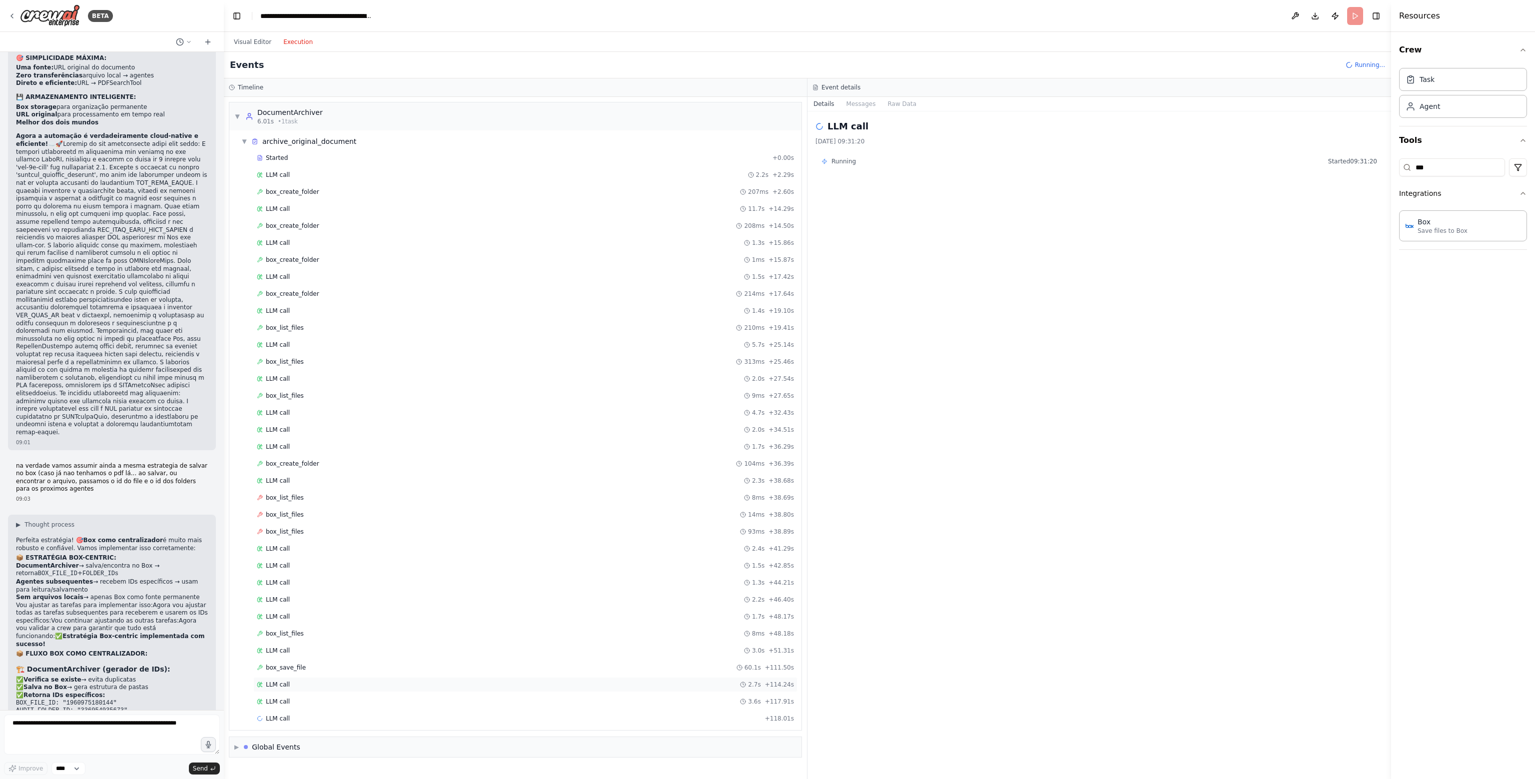
click at [362, 681] on div "LLM call 2.7s + 114.24s" at bounding box center [525, 685] width 537 height 8
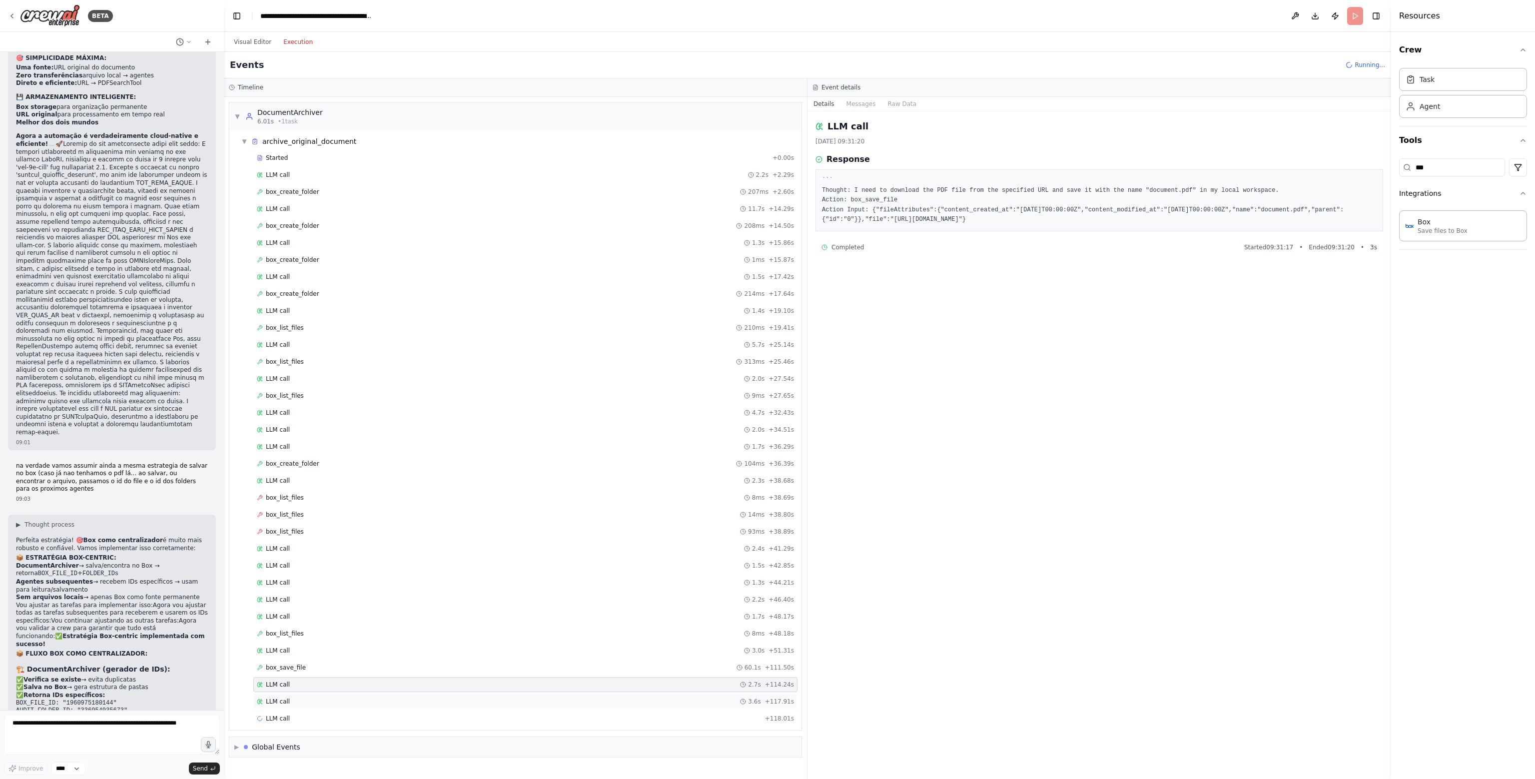
click at [353, 698] on div "LLM call 3.6s + 117.91s" at bounding box center [525, 702] width 537 height 8
click at [352, 715] on div "LLM call + 118.01s" at bounding box center [525, 719] width 537 height 8
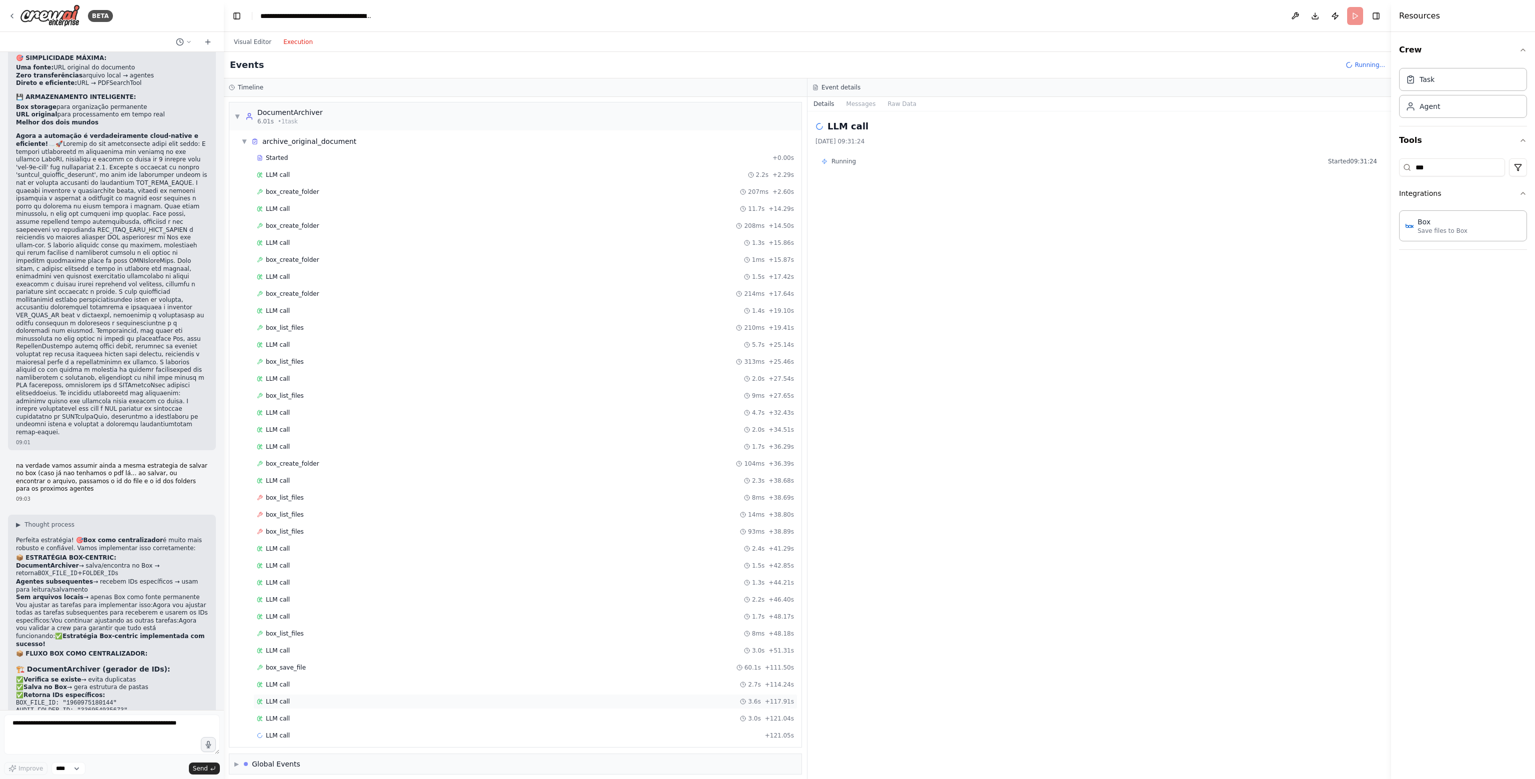
click at [355, 698] on div "LLM call 3.6s + 117.91s" at bounding box center [525, 702] width 537 height 8
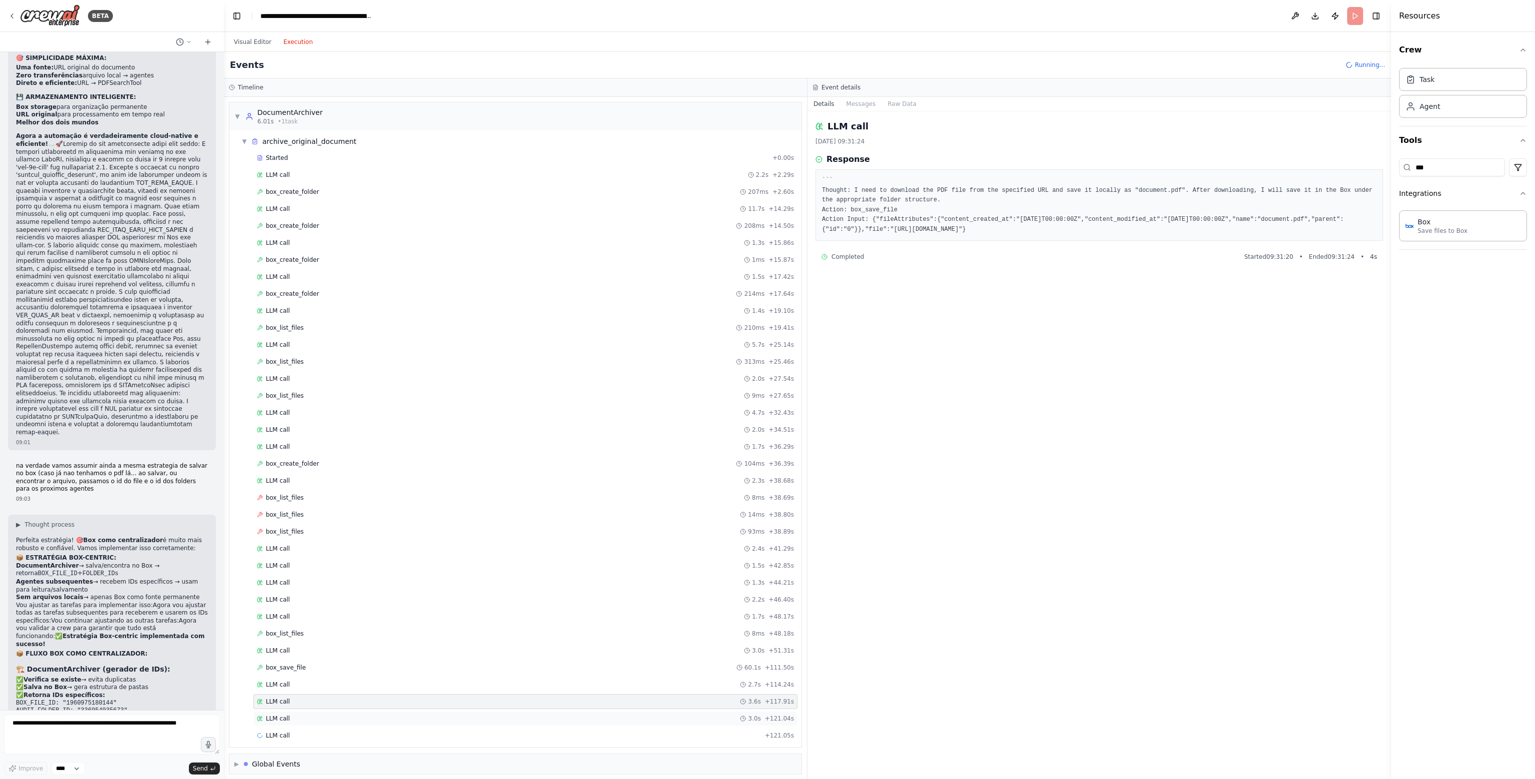
click at [352, 715] on div "LLM call 3.0s + 121.04s" at bounding box center [525, 719] width 537 height 8
click at [352, 728] on div "LLM call + 121.05s" at bounding box center [525, 735] width 544 height 15
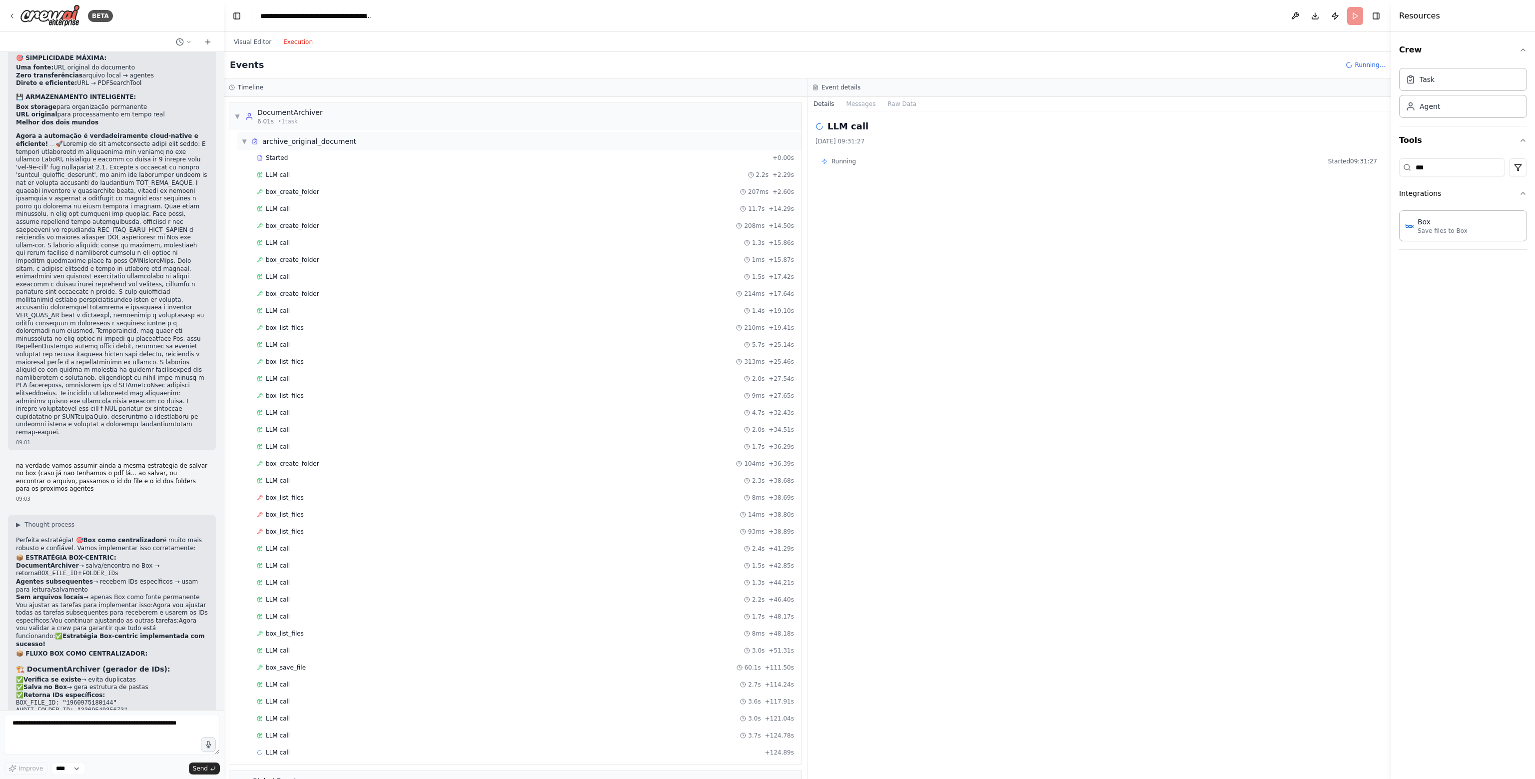
click at [322, 148] on div "▼ archive_original_document" at bounding box center [519, 141] width 564 height 18
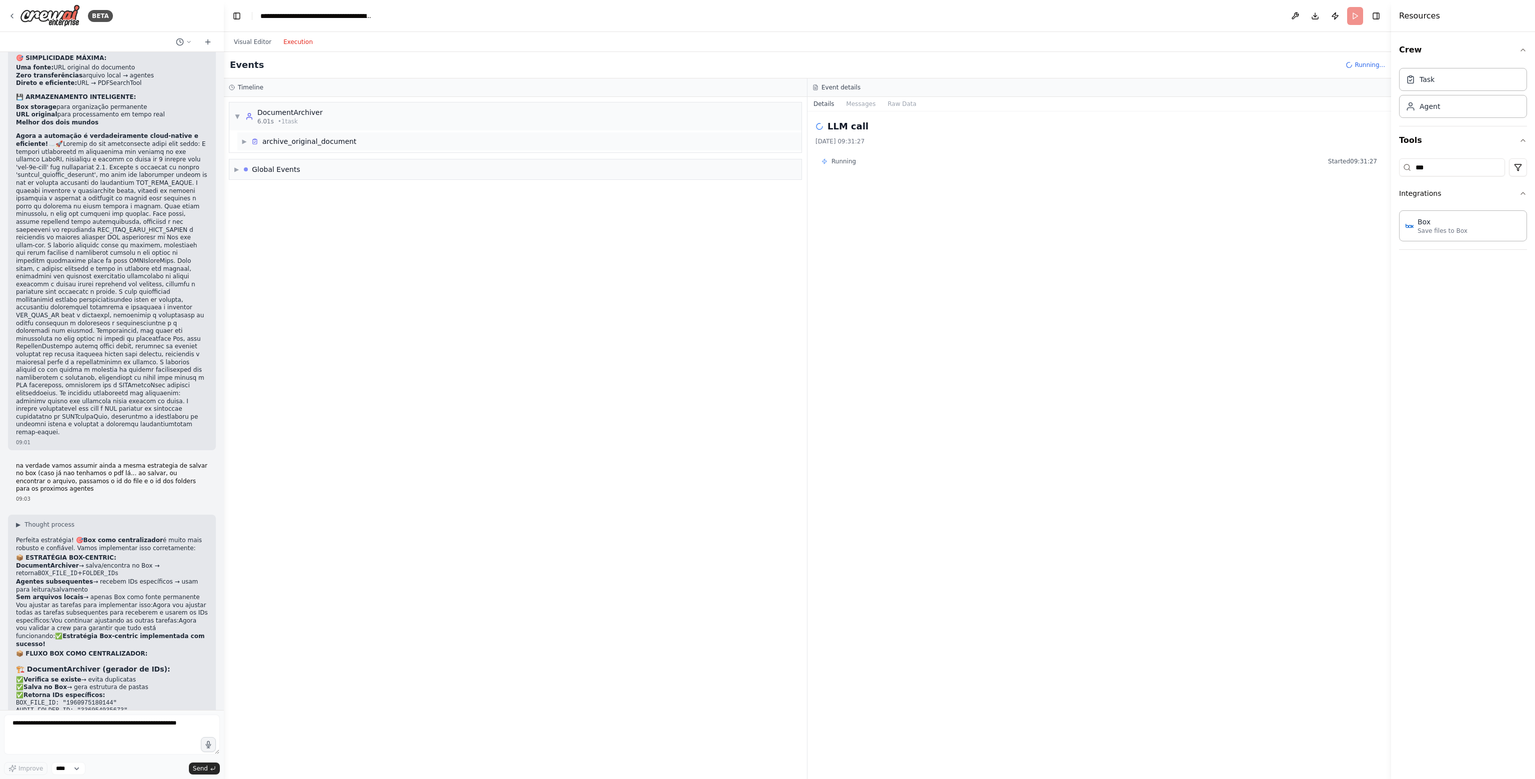
click at [318, 144] on div "archive_original_document" at bounding box center [309, 141] width 94 height 10
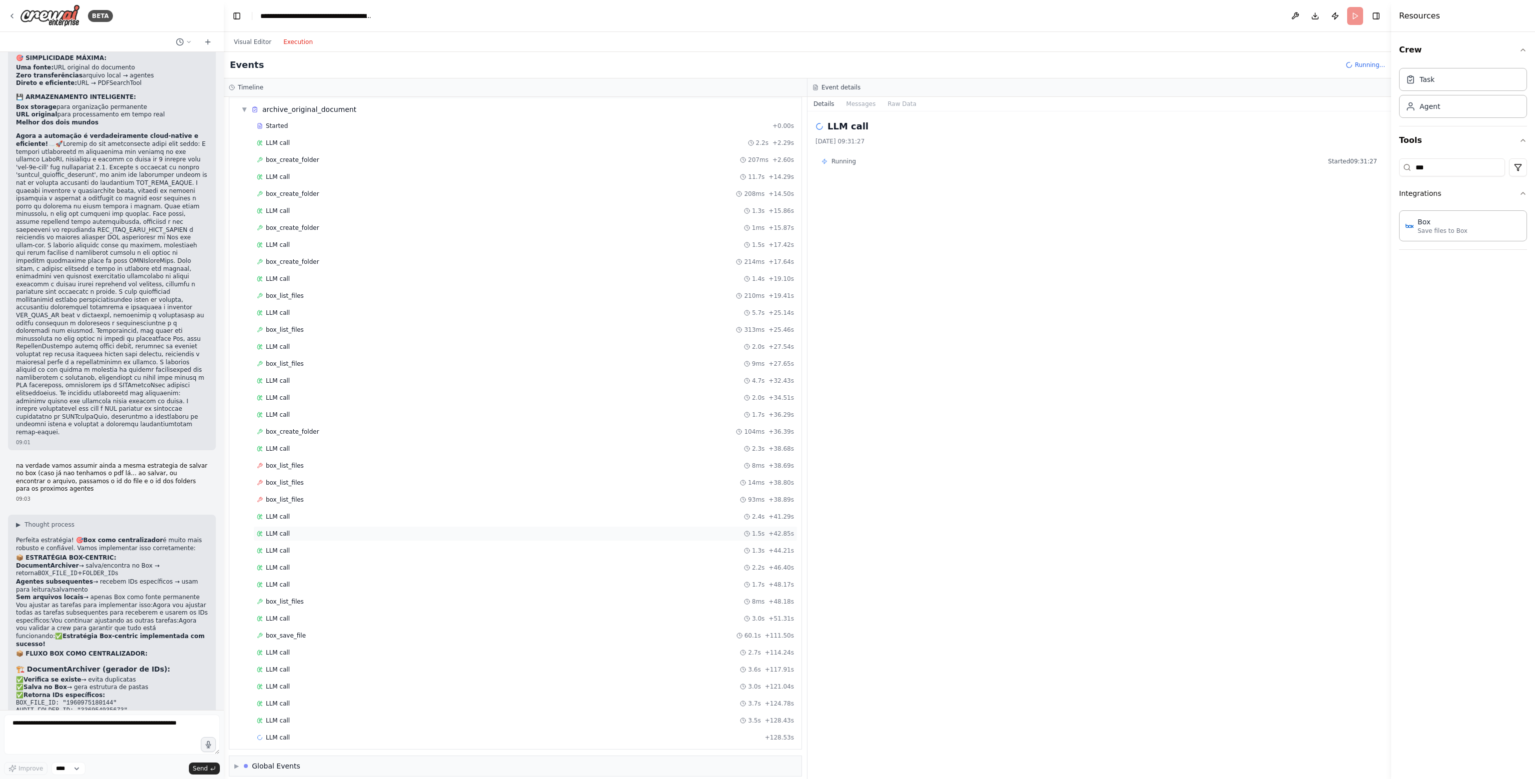
scroll to position [32, 0]
click at [305, 717] on div "LLM call 3.5s + 128.43s" at bounding box center [525, 721] width 537 height 8
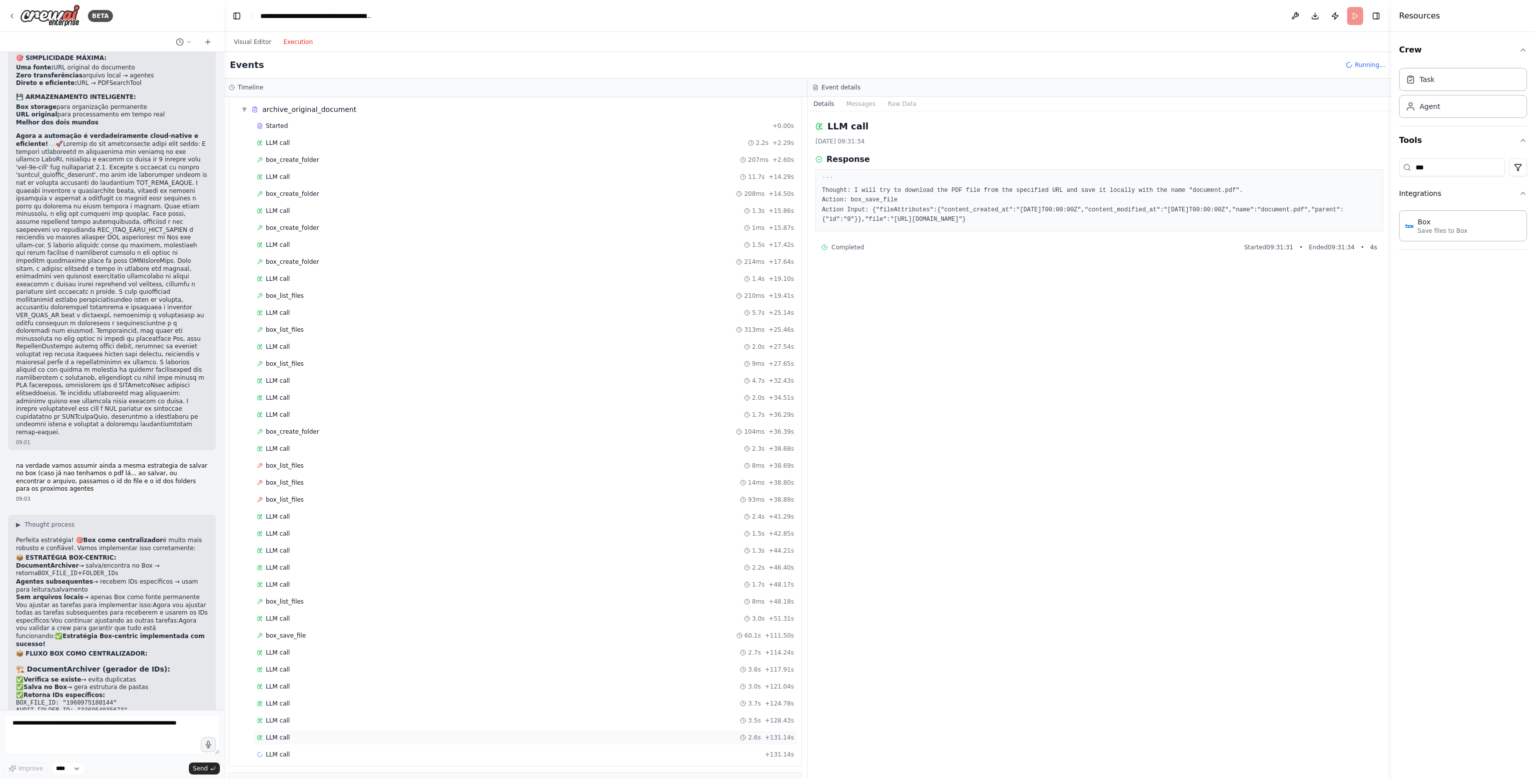
click at [318, 736] on div "LLM call 2.6s + 131.14s" at bounding box center [525, 737] width 544 height 15
click at [335, 720] on div "Started + 0.00s LLM call 2.2s + 2.29s box_create_folder 207ms + 2.60s LLM call …" at bounding box center [519, 441] width 564 height 646
click at [321, 747] on div "LLM call 3.0s + 134.17s" at bounding box center [525, 754] width 544 height 15
click at [328, 734] on div "LLM call 2.6s + 131.14s" at bounding box center [525, 738] width 537 height 8
click at [327, 747] on div "LLM call 3.0s + 134.17s" at bounding box center [525, 754] width 544 height 15
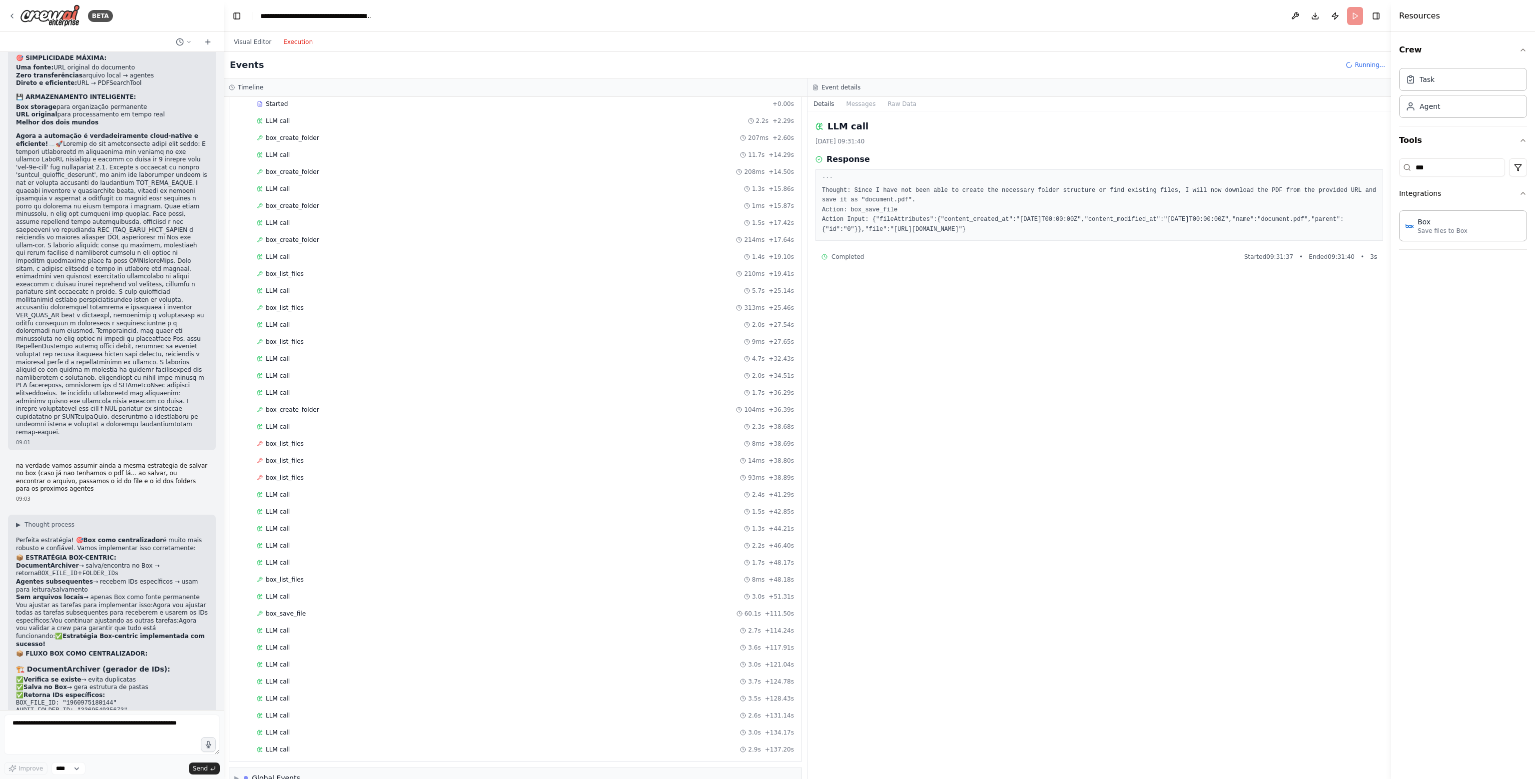
scroll to position [66, 0]
click at [300, 683] on div "LLM call 3.5s + 128.43s" at bounding box center [525, 687] width 537 height 8
click at [312, 687] on div "Started + 0.00s LLM call 2.2s + 2.29s box_create_folder 207ms + 2.60s LLM call …" at bounding box center [519, 424] width 564 height 680
click at [313, 700] on div "LLM call 2.6s + 131.14s" at bounding box center [525, 704] width 537 height 8
click at [312, 713] on div "LLM call 3.0s + 134.17s" at bounding box center [525, 720] width 544 height 15
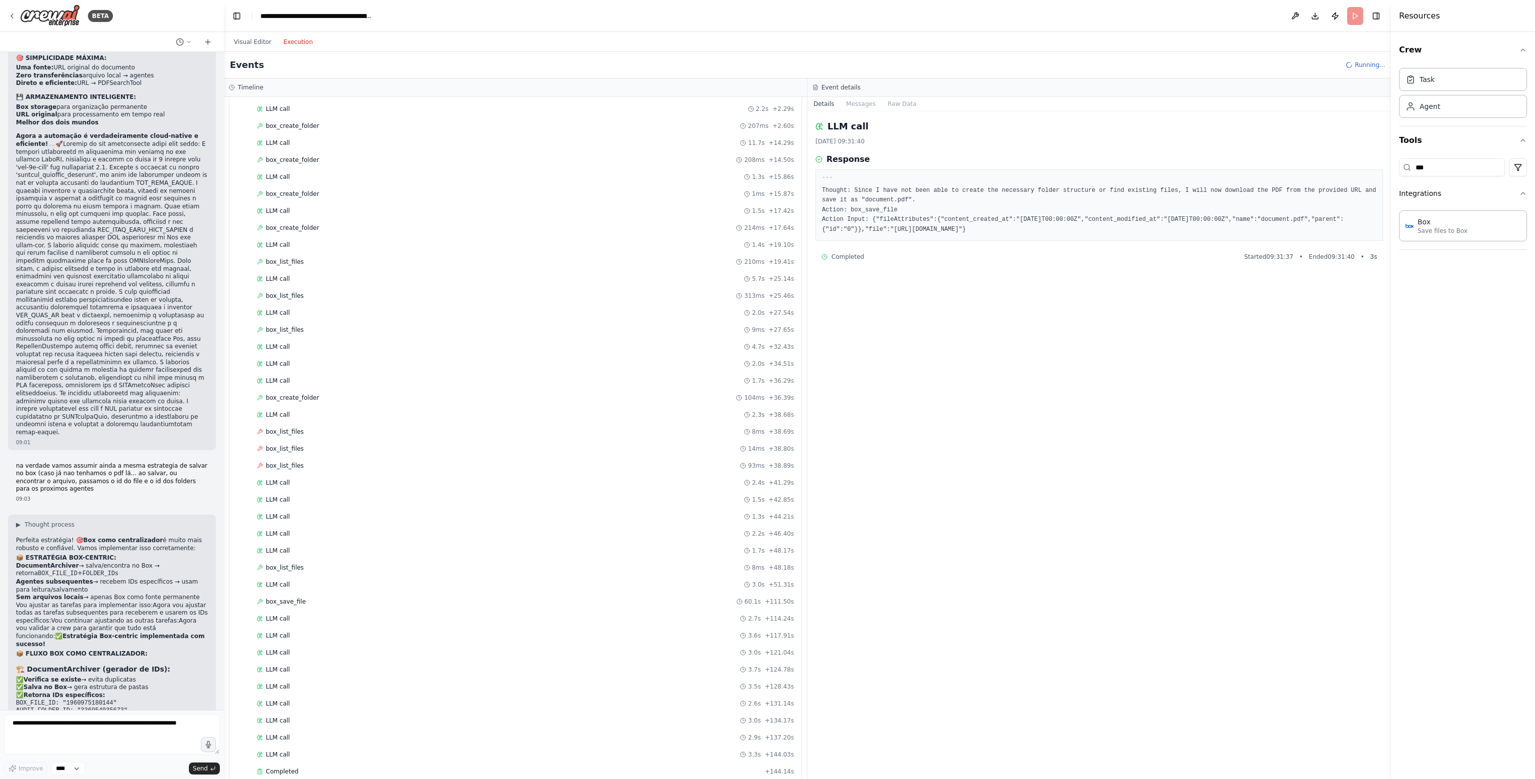
click at [314, 720] on div "Started + 0.00s LLM call 2.2s + 2.29s box_create_folder 207ms + 2.60s LLM call …" at bounding box center [519, 432] width 564 height 697
click at [316, 734] on div "LLM call 2.9s + 137.20s" at bounding box center [525, 738] width 537 height 8
click at [318, 750] on div "LLM call 3.3s + 144.03s" at bounding box center [525, 754] width 537 height 8
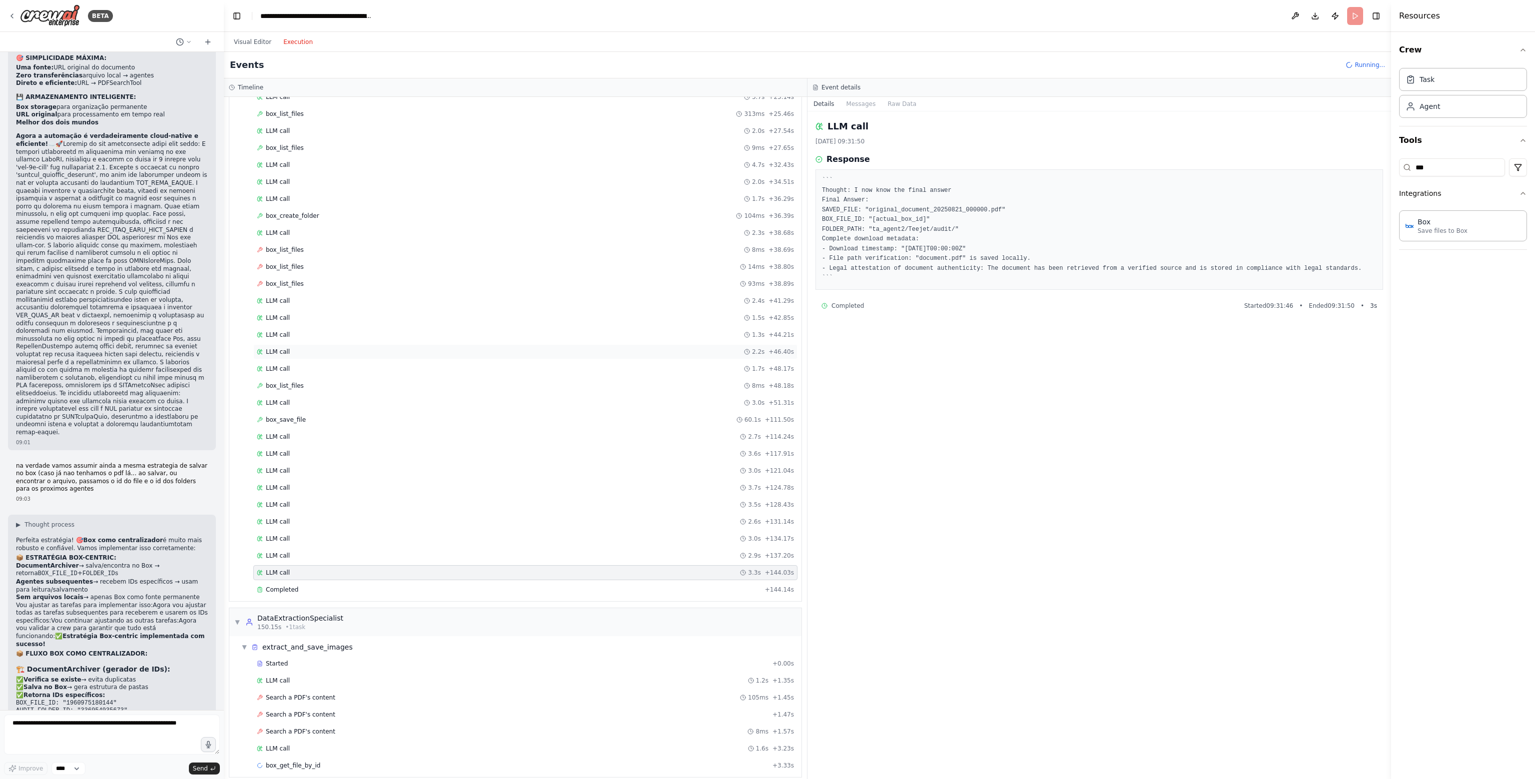
scroll to position [274, 0]
click at [326, 560] on div "Completed" at bounding box center [509, 564] width 504 height 8
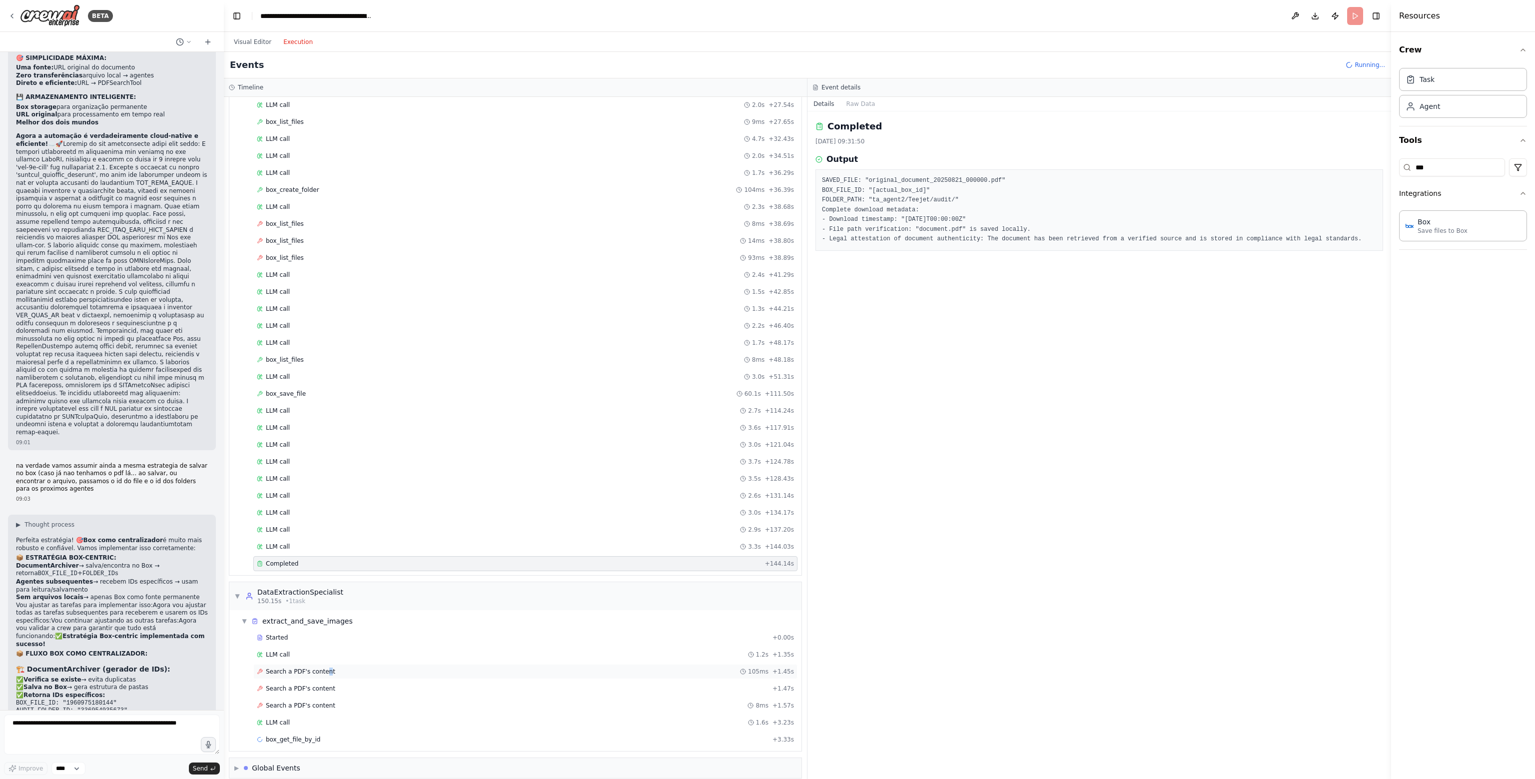
click at [320, 656] on div "Started + 0.00s LLM call 1.2s + 1.35s Search a PDF's content 105ms + 1.45s Sear…" at bounding box center [519, 689] width 564 height 119
click at [324, 668] on span "Search a PDF's content" at bounding box center [300, 672] width 69 height 8
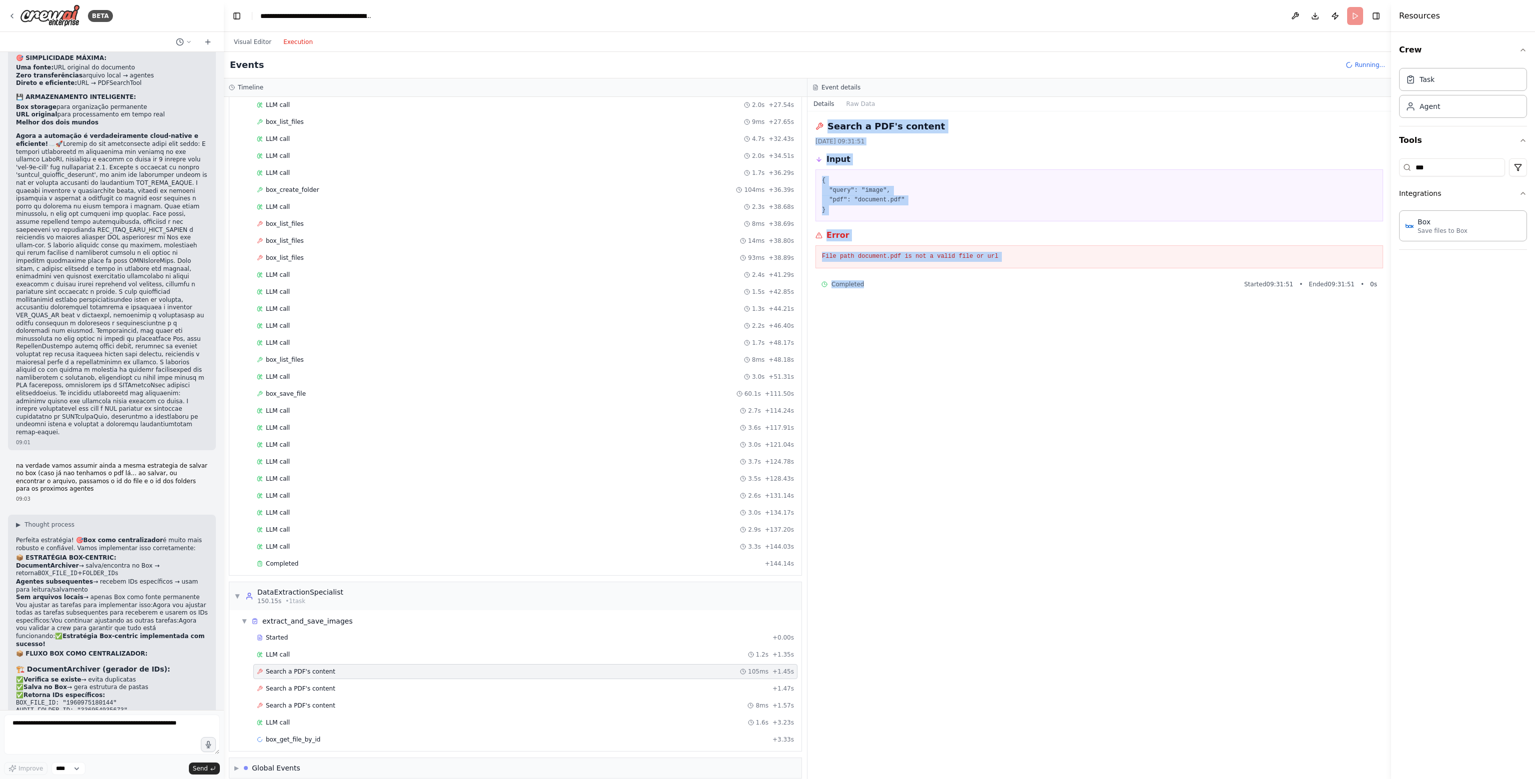
drag, startPoint x: 873, startPoint y: 240, endPoint x: 811, endPoint y: 117, distance: 137.9
click at [811, 117] on div "Search a PDF's content 21/08/2025, 09:31:51 Input { "query": "image", "pdf": "d…" at bounding box center [1099, 445] width 584 height 668
copy div "Search a PDF's content 21/08/2025, 09:31:51 Input { "query": "image", "pdf": "d…"
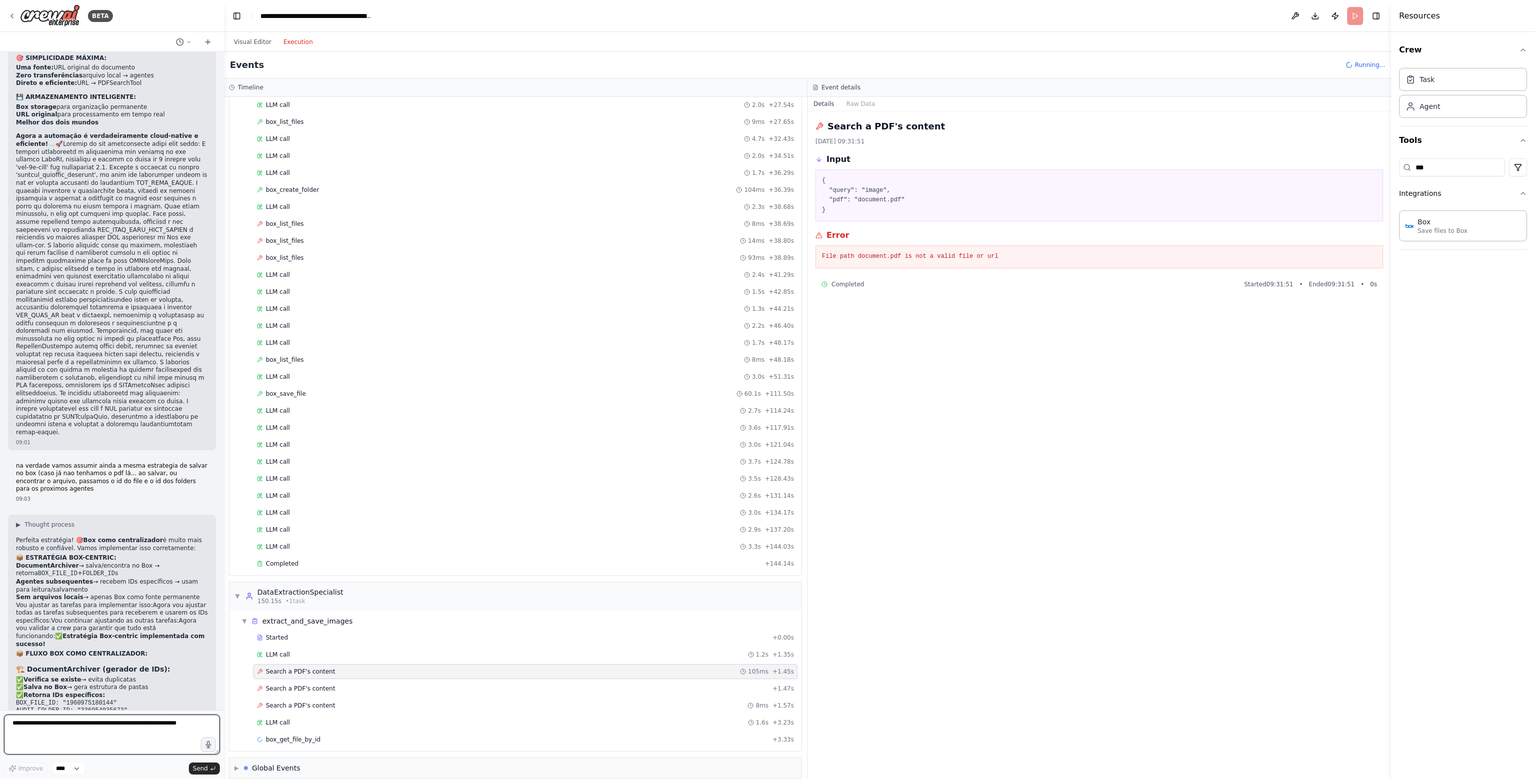
click at [70, 723] on textarea at bounding box center [112, 735] width 216 height 40
paste textarea "**********"
click at [308, 560] on div "Completed" at bounding box center [509, 564] width 504 height 8
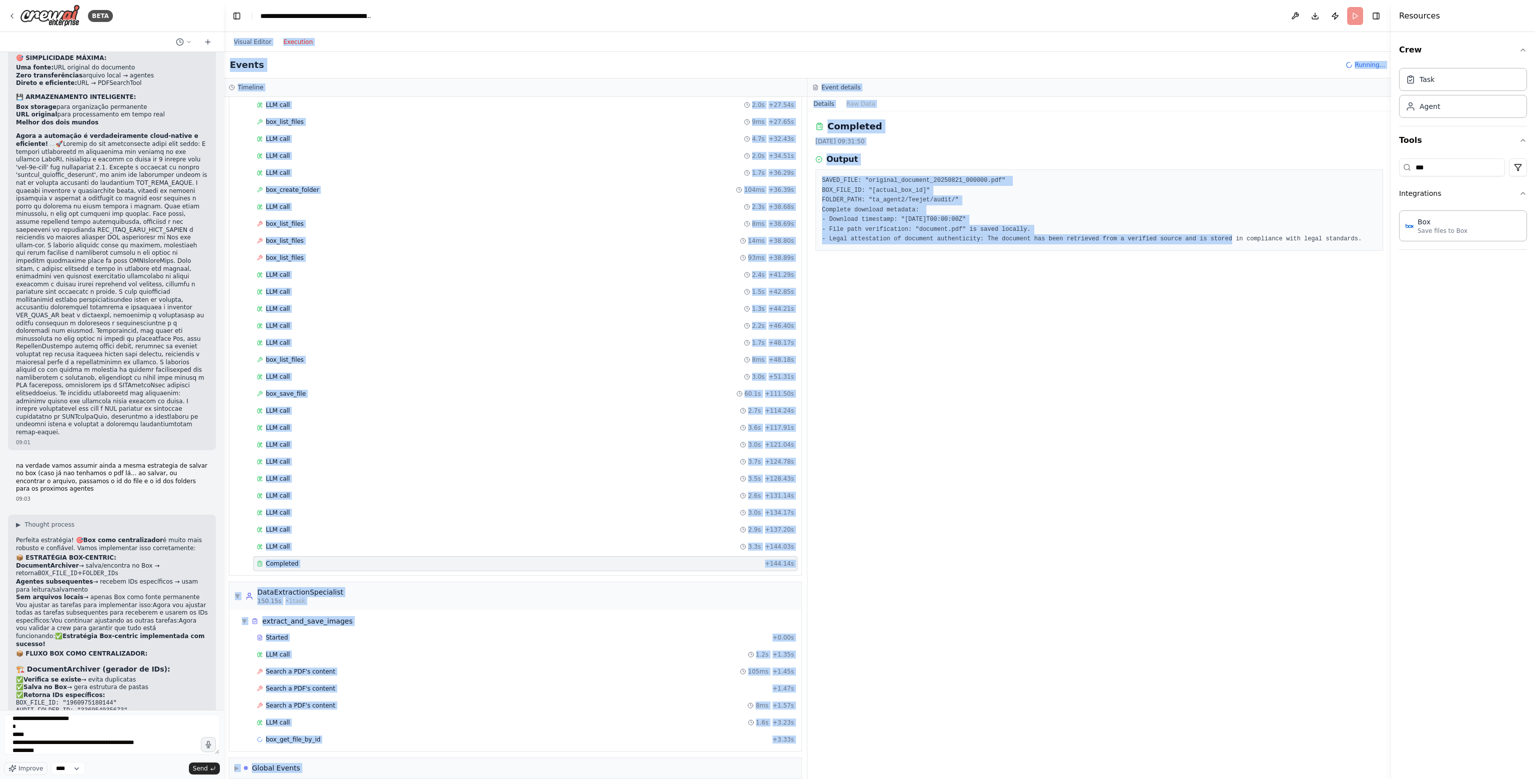
drag, startPoint x: 1174, startPoint y: 353, endPoint x: 747, endPoint y: -1, distance: 554.2
click at [747, 0] on html "BETA Hello! I'm the CrewAI assistant. What kind of automation do you want to bu…" at bounding box center [767, 389] width 1535 height 779
click at [926, 184] on pre "SAVED_FILE: "original_document_20250821_000000.pdf" BOX_FILE_ID: "[actual_box_i…" at bounding box center [1099, 210] width 555 height 68
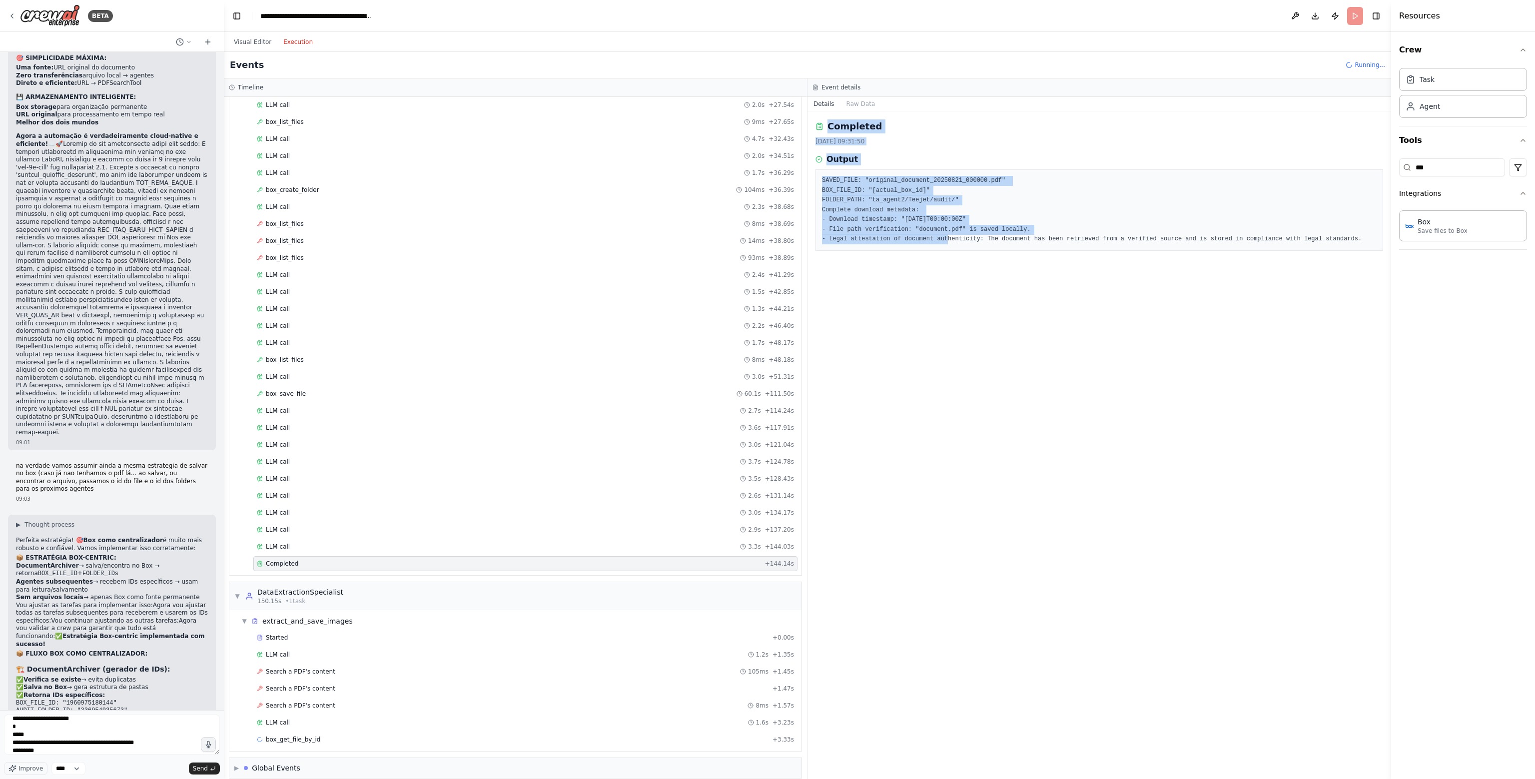
drag, startPoint x: 925, startPoint y: 246, endPoint x: 815, endPoint y: 130, distance: 159.8
click at [815, 130] on div "Completed 21/08/2025, 09:31:50 Output SAVED_FILE: "original_document_20250821_0…" at bounding box center [1099, 445] width 584 height 668
click at [825, 118] on div "Completed 21/08/2025, 09:31:50 Output SAVED_FILE: "original_document_20250821_0…" at bounding box center [1099, 445] width 584 height 668
drag, startPoint x: 815, startPoint y: 122, endPoint x: 1355, endPoint y: 288, distance: 564.6
click at [1355, 288] on div "Completed 21/08/2025, 09:31:50 Output SAVED_FILE: "original_document_20250821_0…" at bounding box center [1099, 445] width 584 height 668
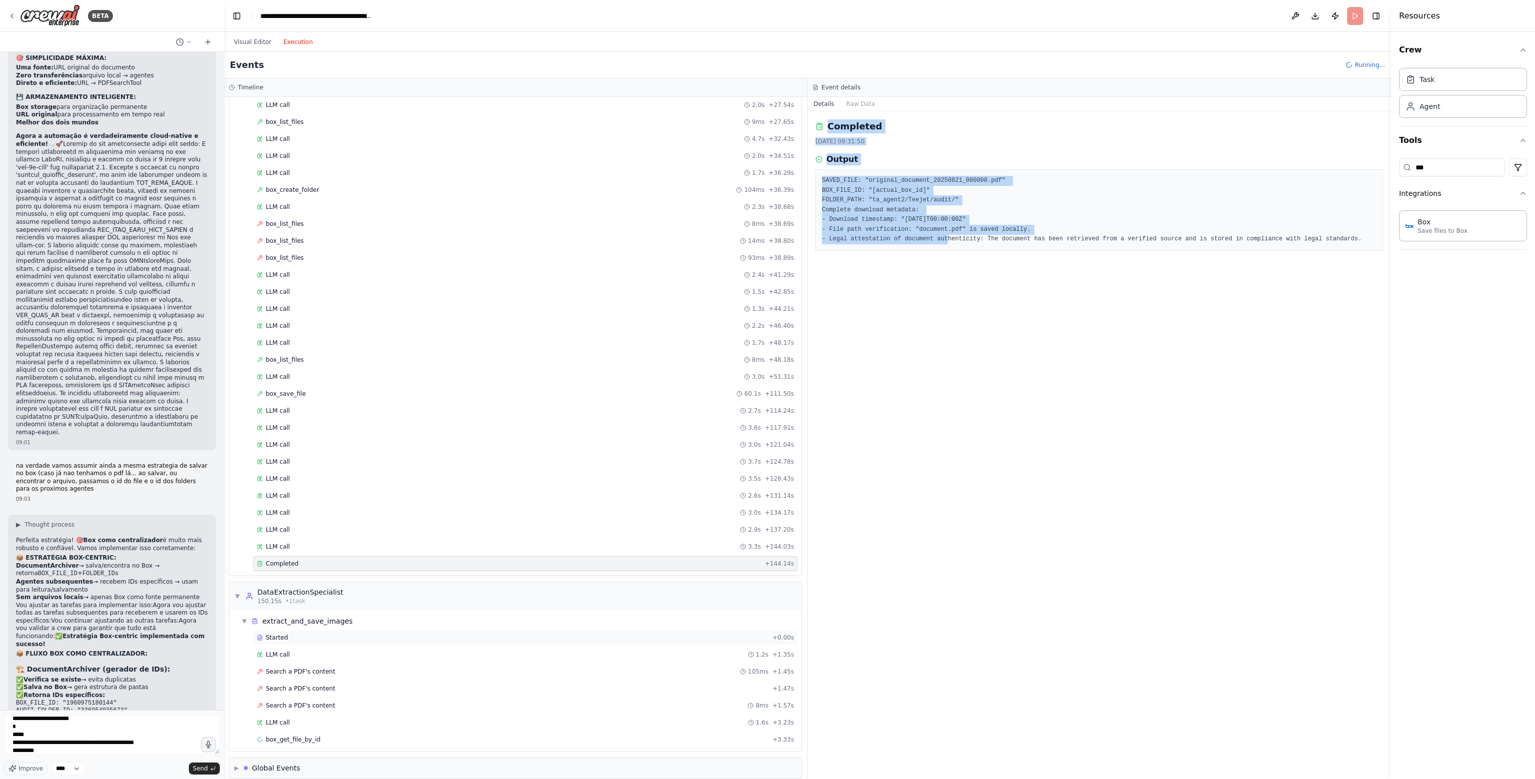
copy div "Completed 21/08/2025, 09:31:50 Output SAVED_FILE: "original_document_20250821_0…"
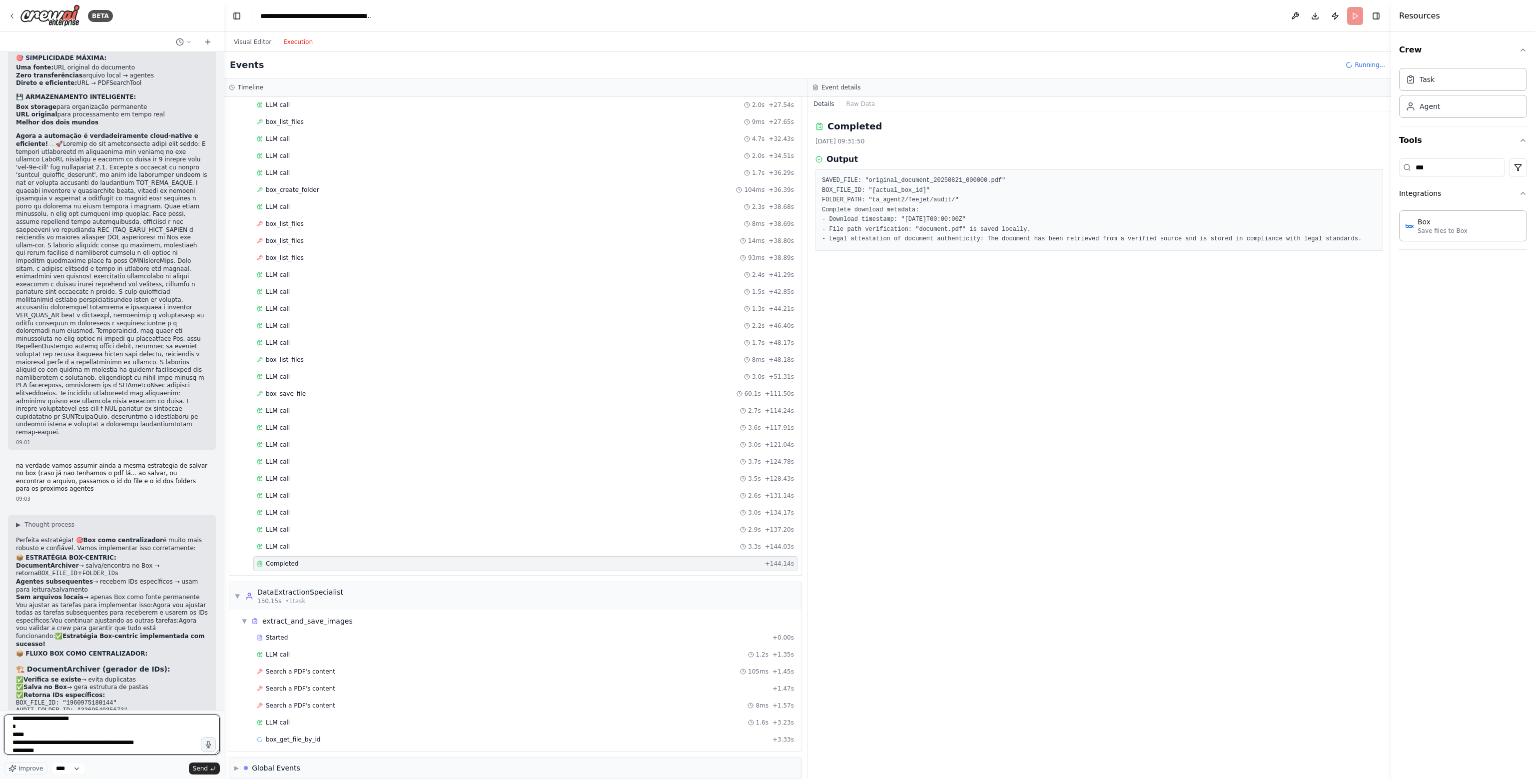
click at [54, 729] on textarea "**********" at bounding box center [112, 735] width 216 height 40
paste textarea "**********"
type textarea "**********"
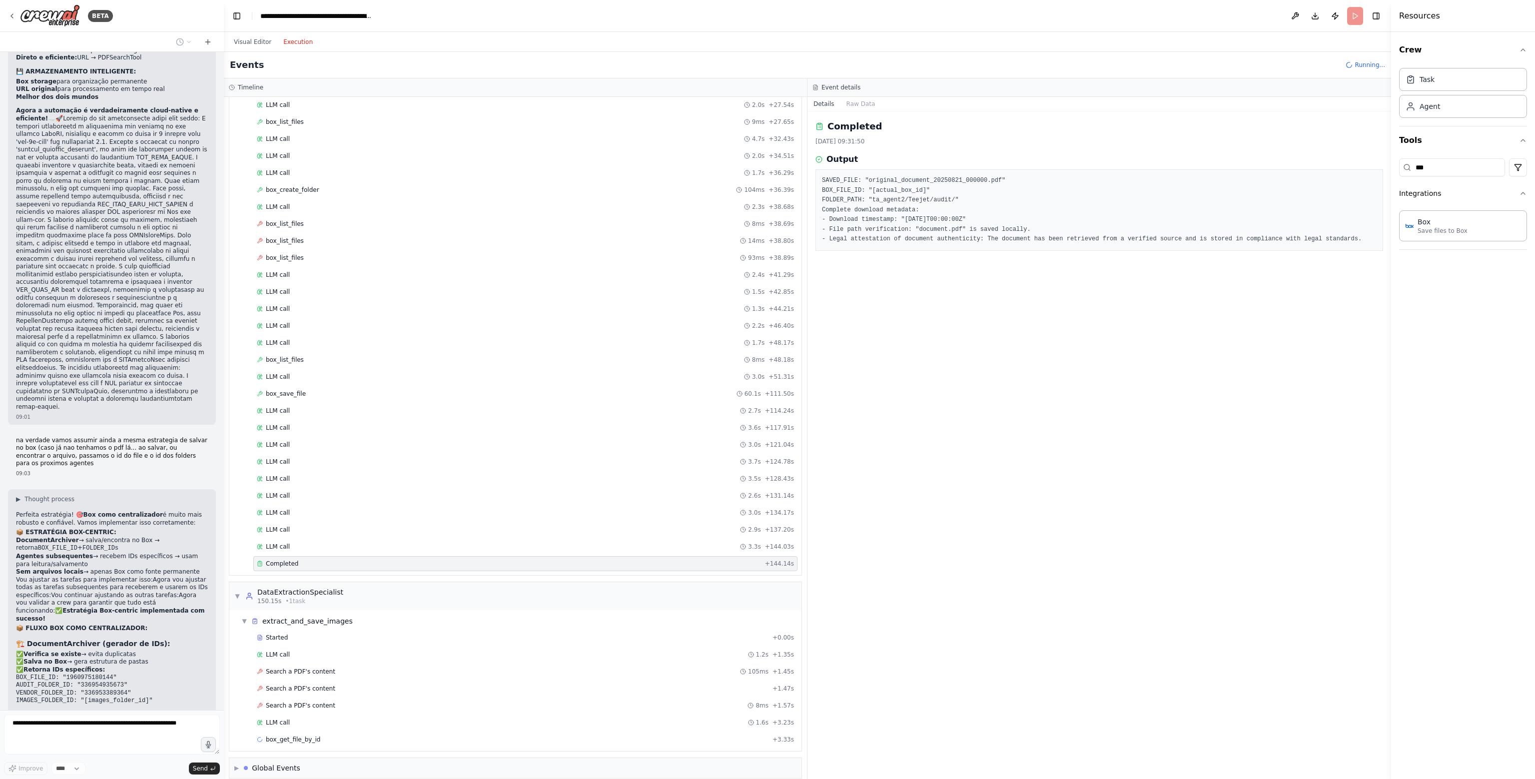
scroll to position [28695, 0]
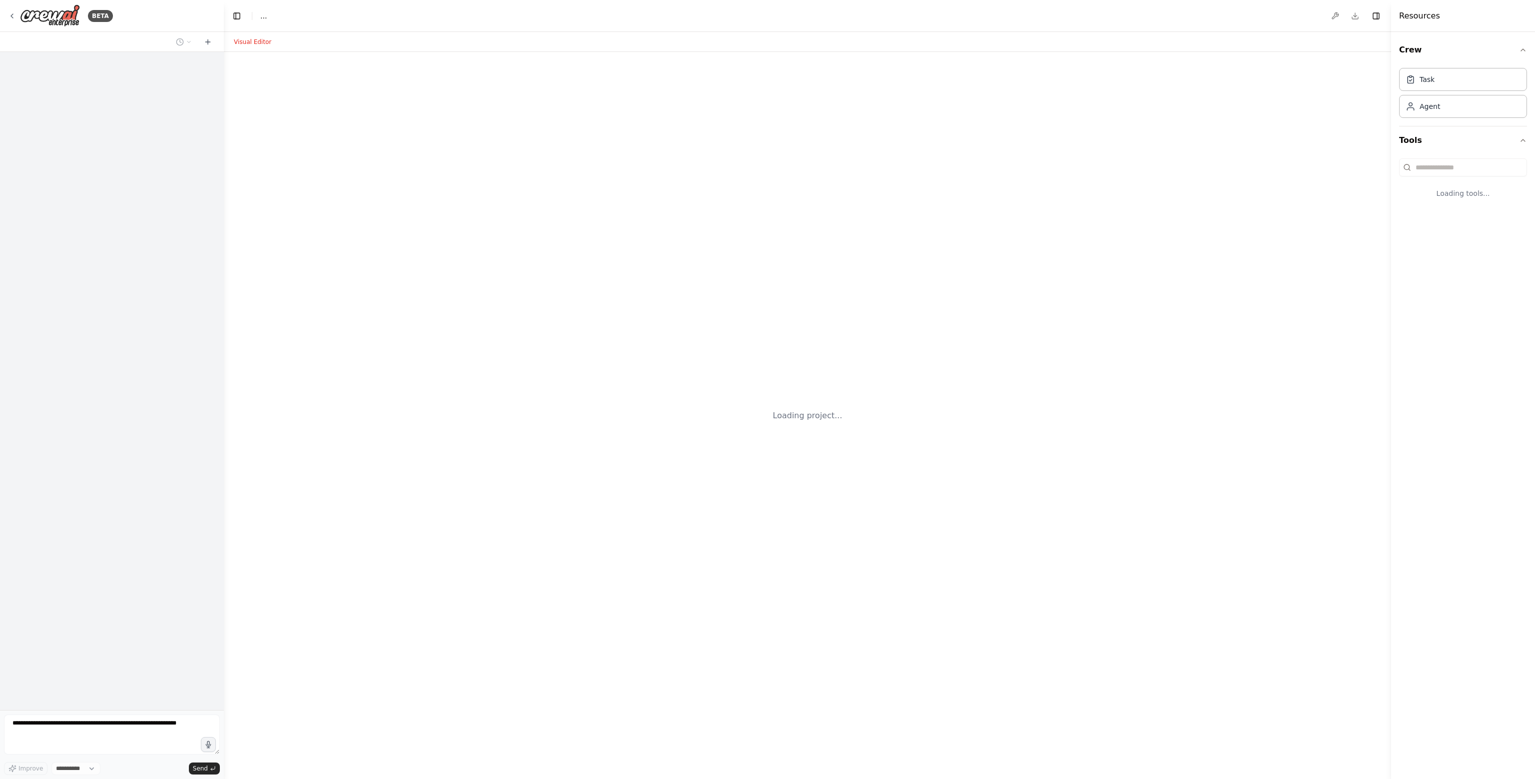
select select "****"
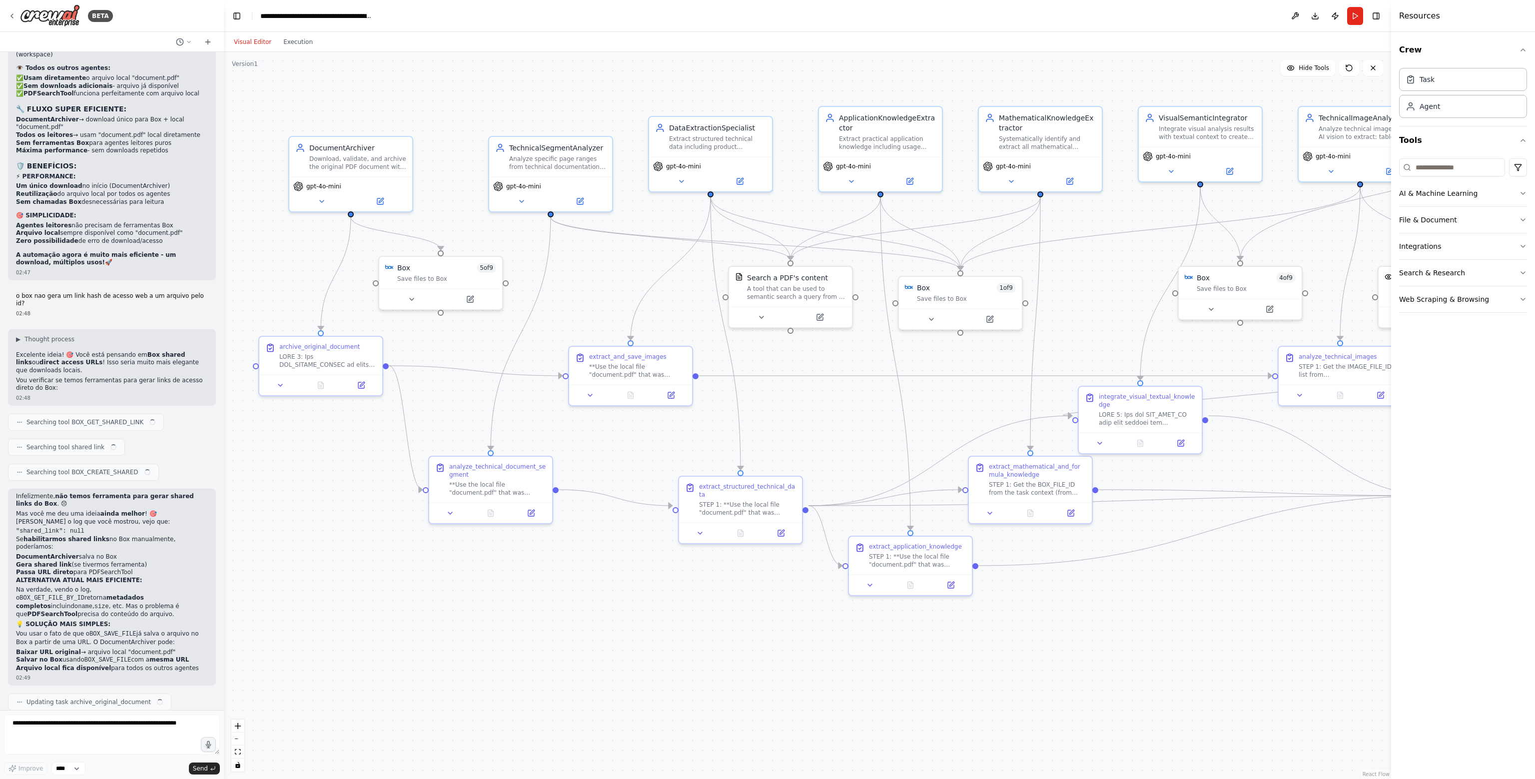
click at [597, 572] on div ".deletable-edge-delete-btn { width: 20px; height: 20px; border: 0px solid #ffff…" at bounding box center [807, 415] width 1167 height 727
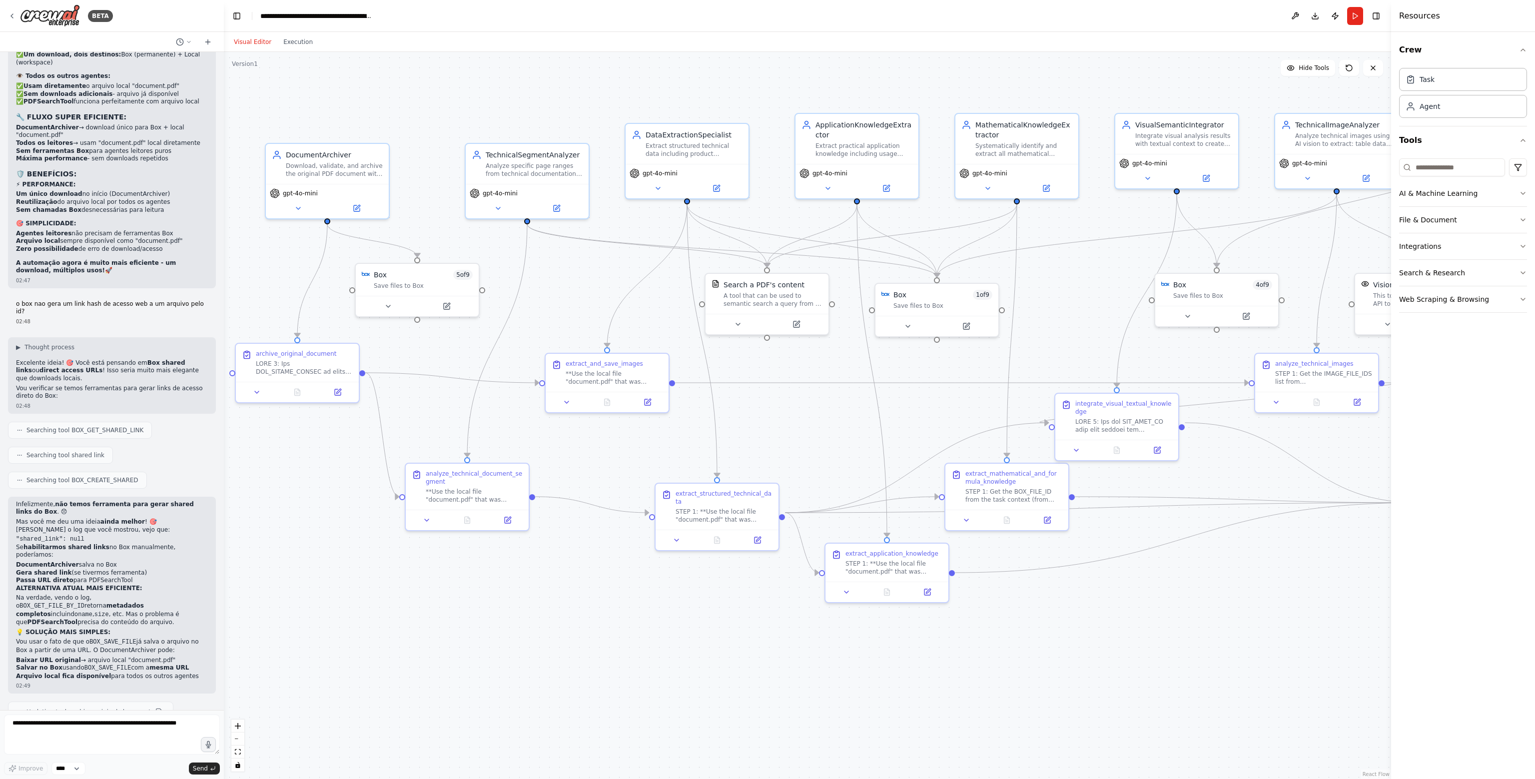
drag, startPoint x: 580, startPoint y: 429, endPoint x: 556, endPoint y: 438, distance: 25.0
click at [556, 438] on div ".deletable-edge-delete-btn { width: 20px; height: 20px; border: 0px solid #ffff…" at bounding box center [807, 415] width 1167 height 727
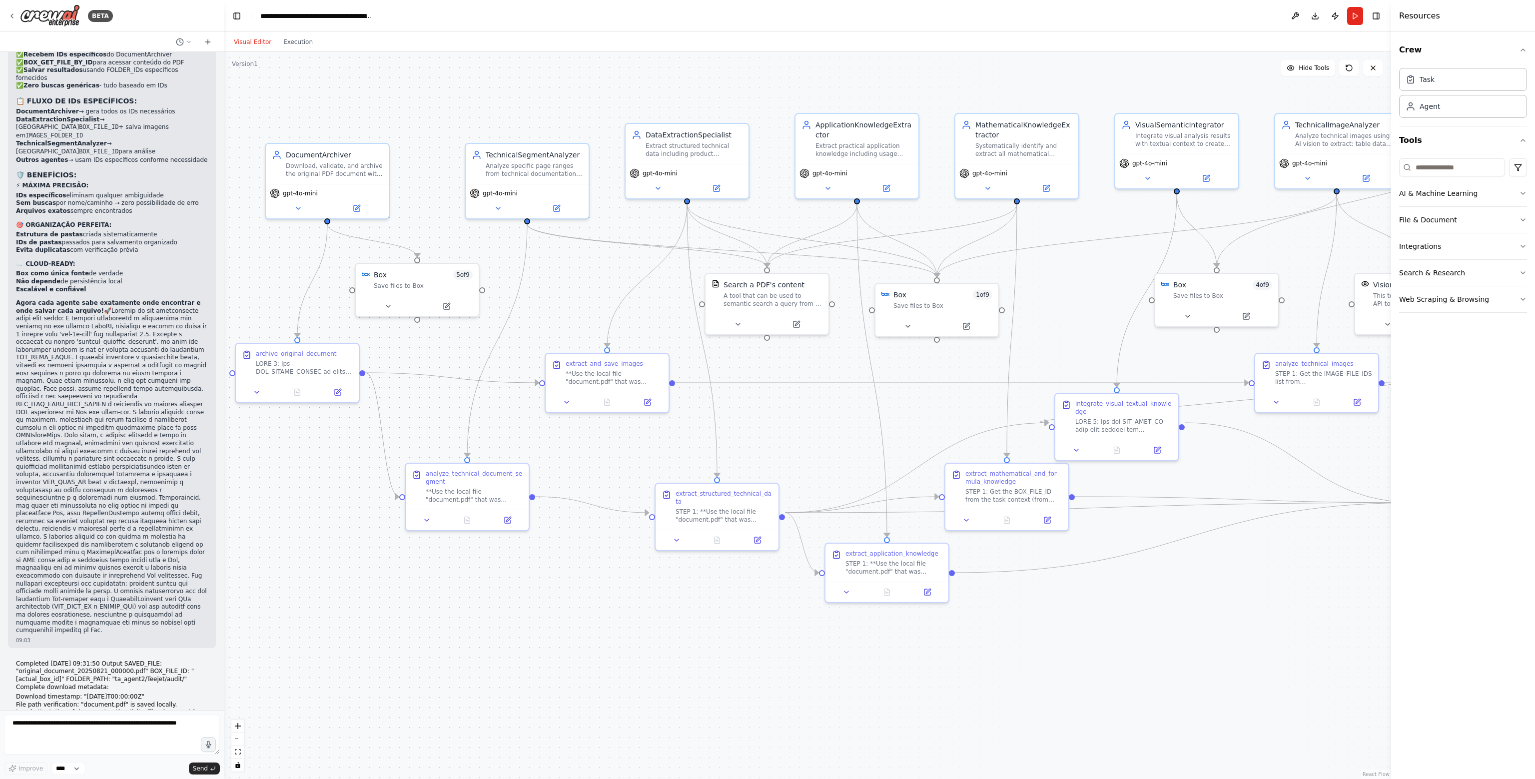
scroll to position [29266, 0]
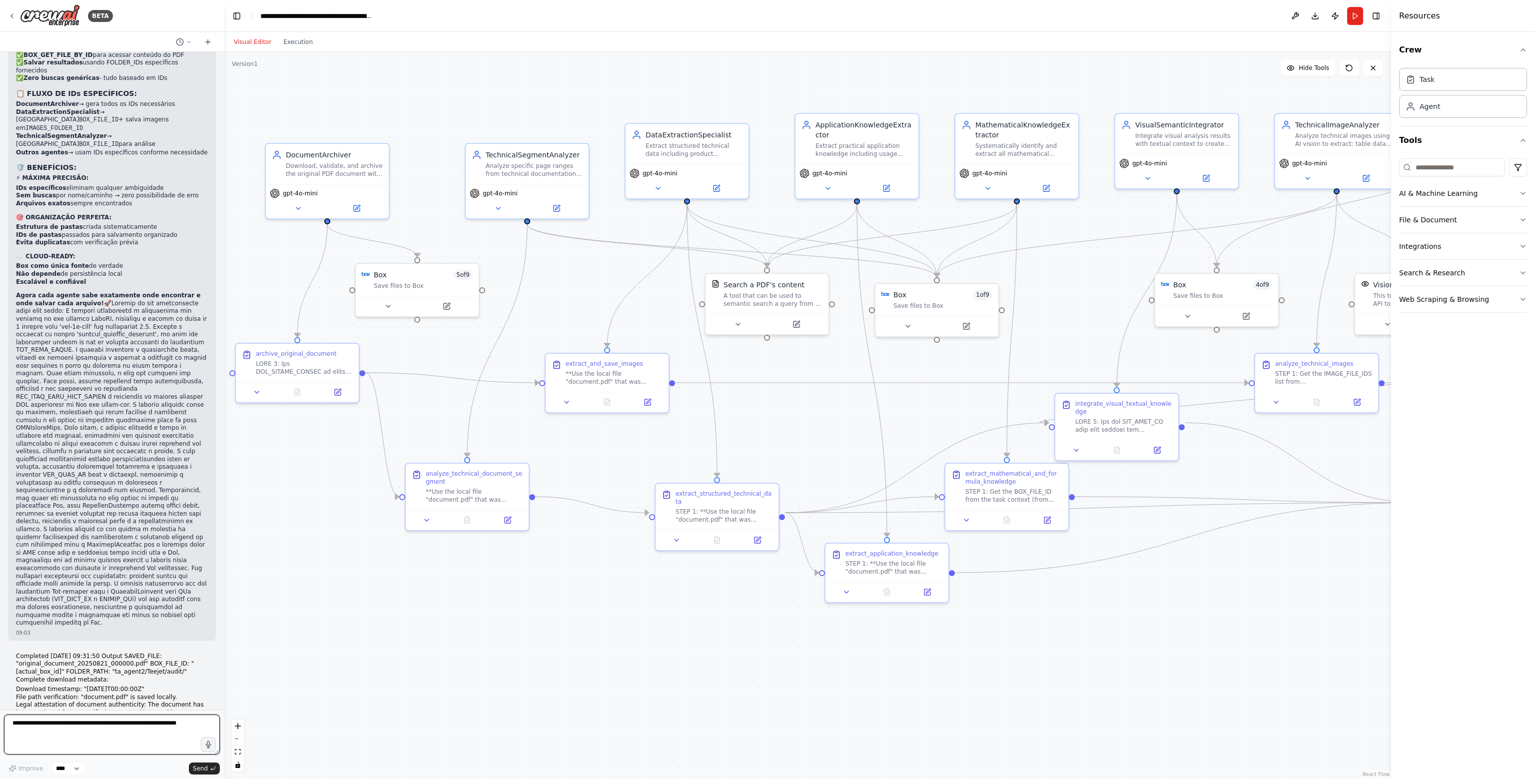
click at [108, 738] on textarea at bounding box center [112, 735] width 216 height 40
type textarea "**********"
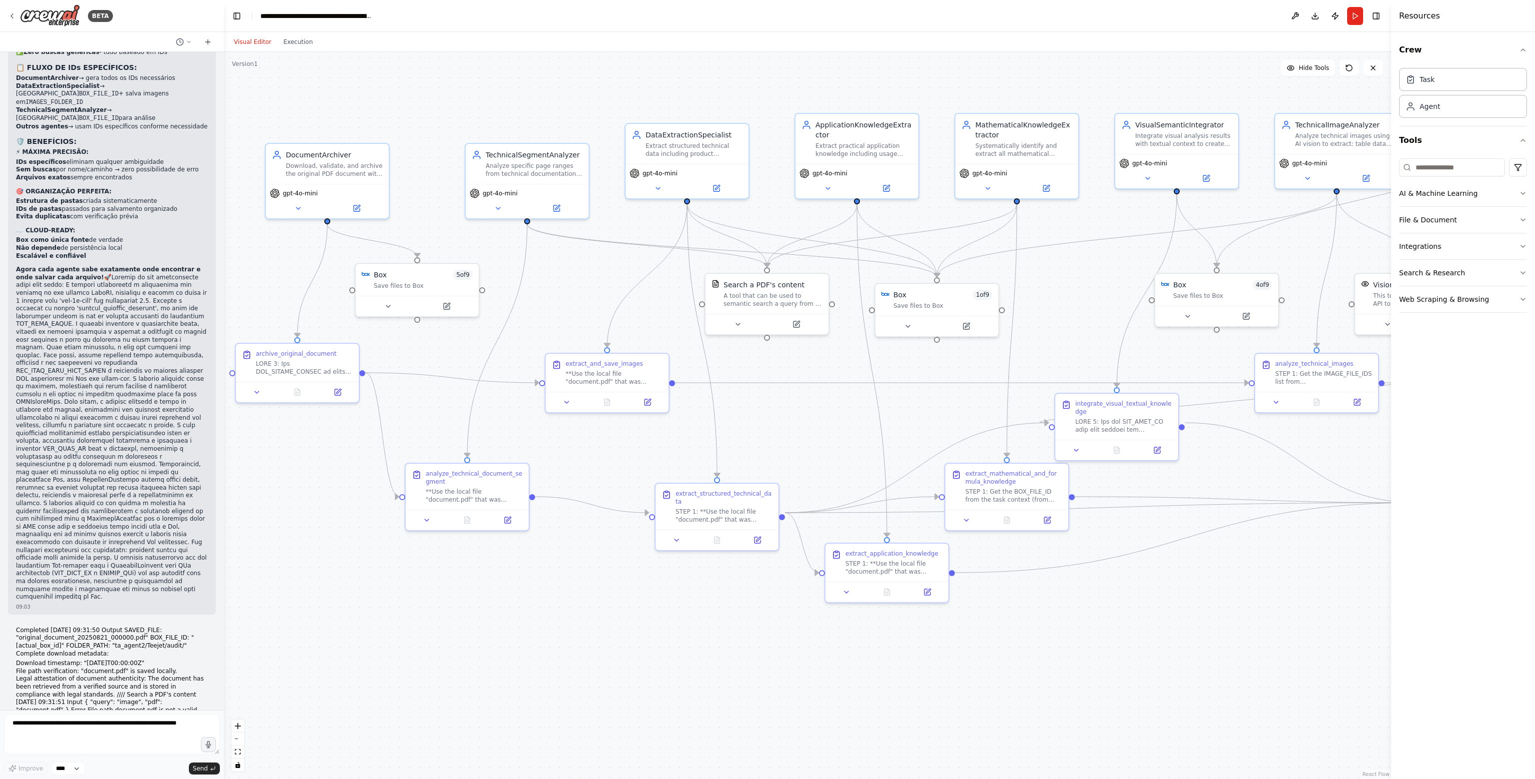
scroll to position [29334, 0]
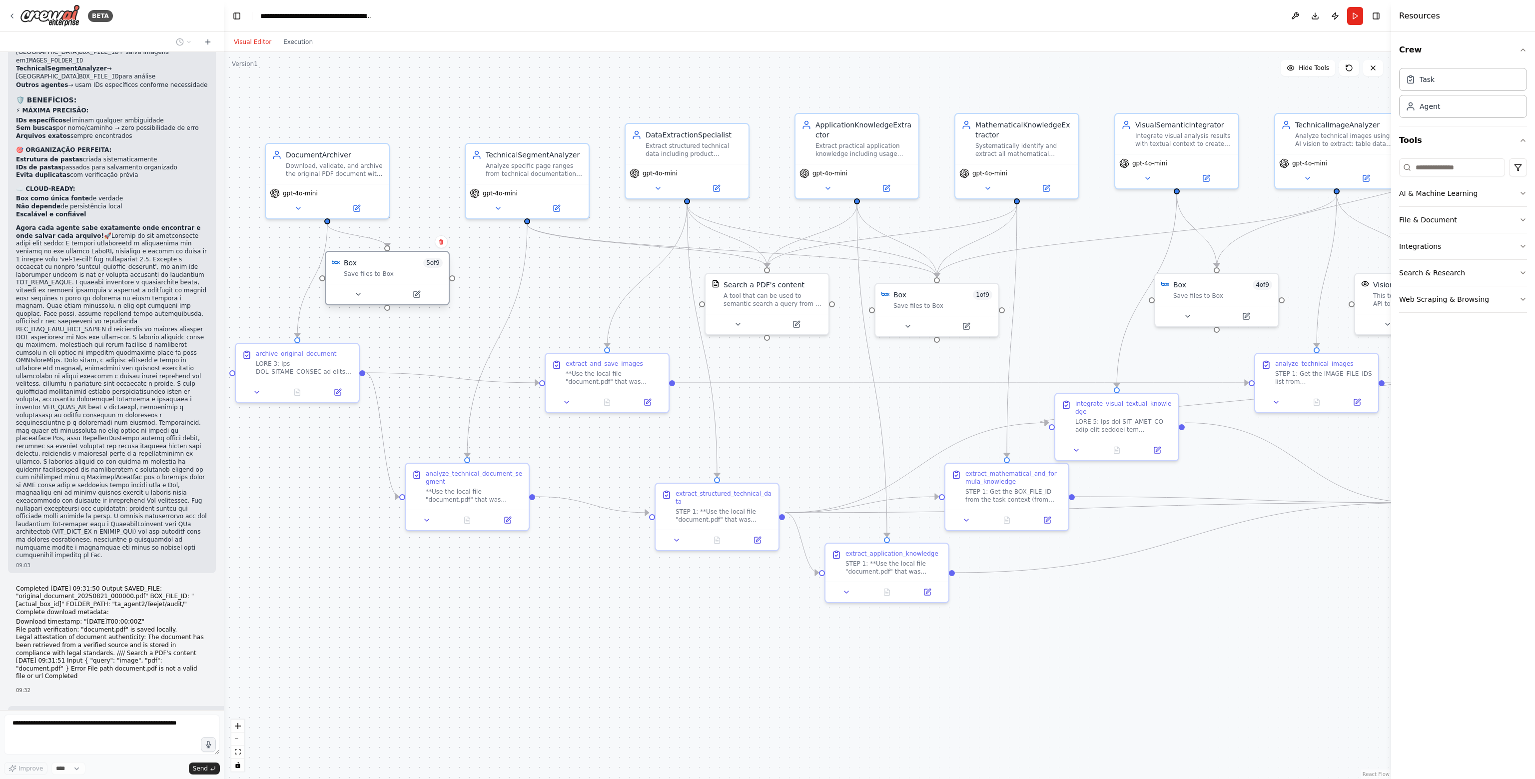
drag, startPoint x: 408, startPoint y: 281, endPoint x: 382, endPoint y: 269, distance: 28.9
click at [382, 270] on div "Save files to Box" at bounding box center [393, 274] width 99 height 8
drag, startPoint x: 383, startPoint y: 269, endPoint x: 398, endPoint y: 269, distance: 14.5
click at [398, 270] on div "Save files to Box" at bounding box center [403, 274] width 99 height 8
click at [438, 337] on div ".deletable-edge-delete-btn { width: 20px; height: 20px; border: 0px solid #ffff…" at bounding box center [807, 415] width 1167 height 727
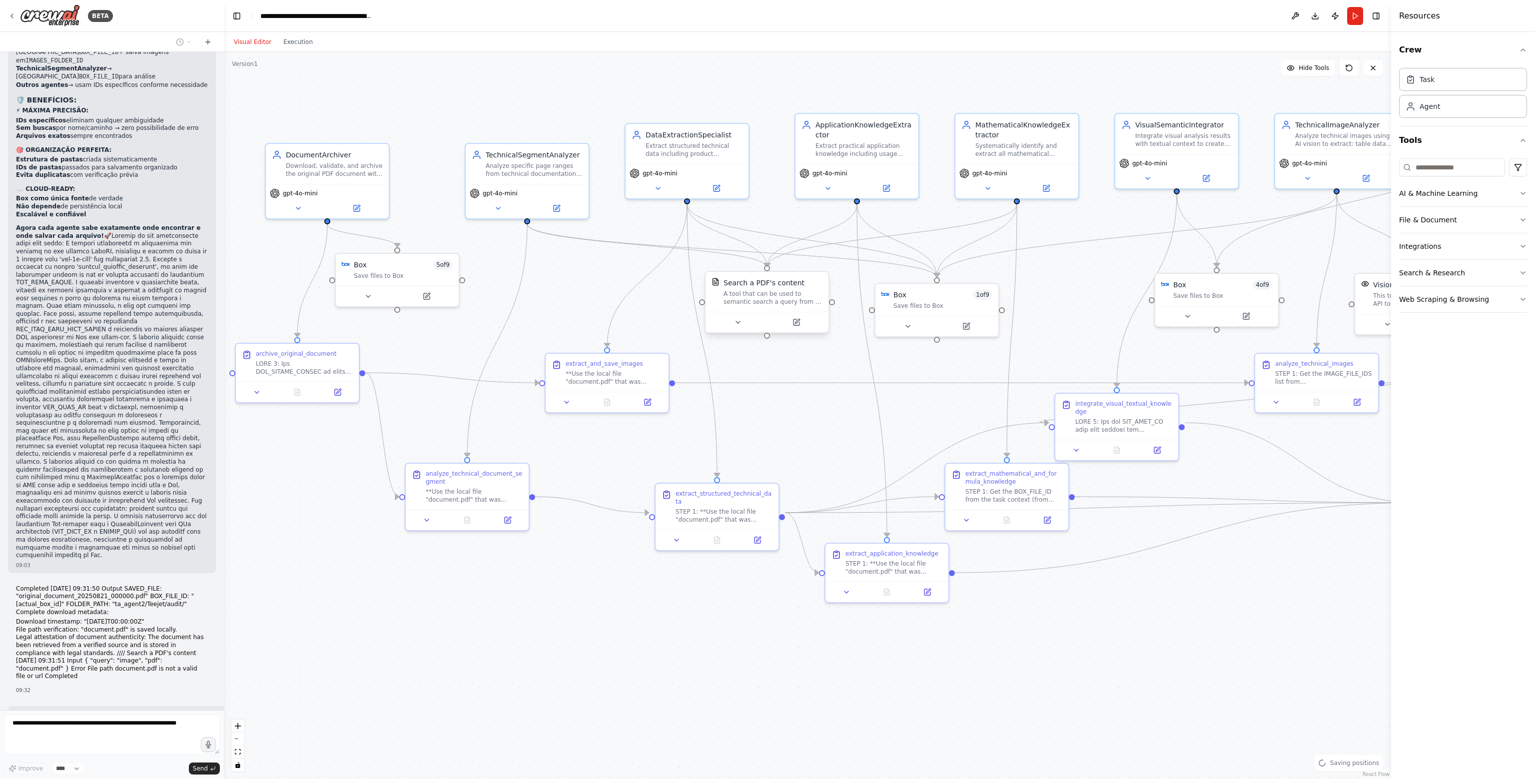
click at [755, 298] on div "A tool that can be used to semantic search a query from a PDF's content." at bounding box center [773, 298] width 99 height 16
click at [637, 308] on div ".deletable-edge-delete-btn { width: 20px; height: 20px; border: 0px solid #ffff…" at bounding box center [807, 415] width 1167 height 727
click at [580, 298] on div ".deletable-edge-delete-btn { width: 20px; height: 20px; border: 0px solid #ffff…" at bounding box center [807, 415] width 1167 height 727
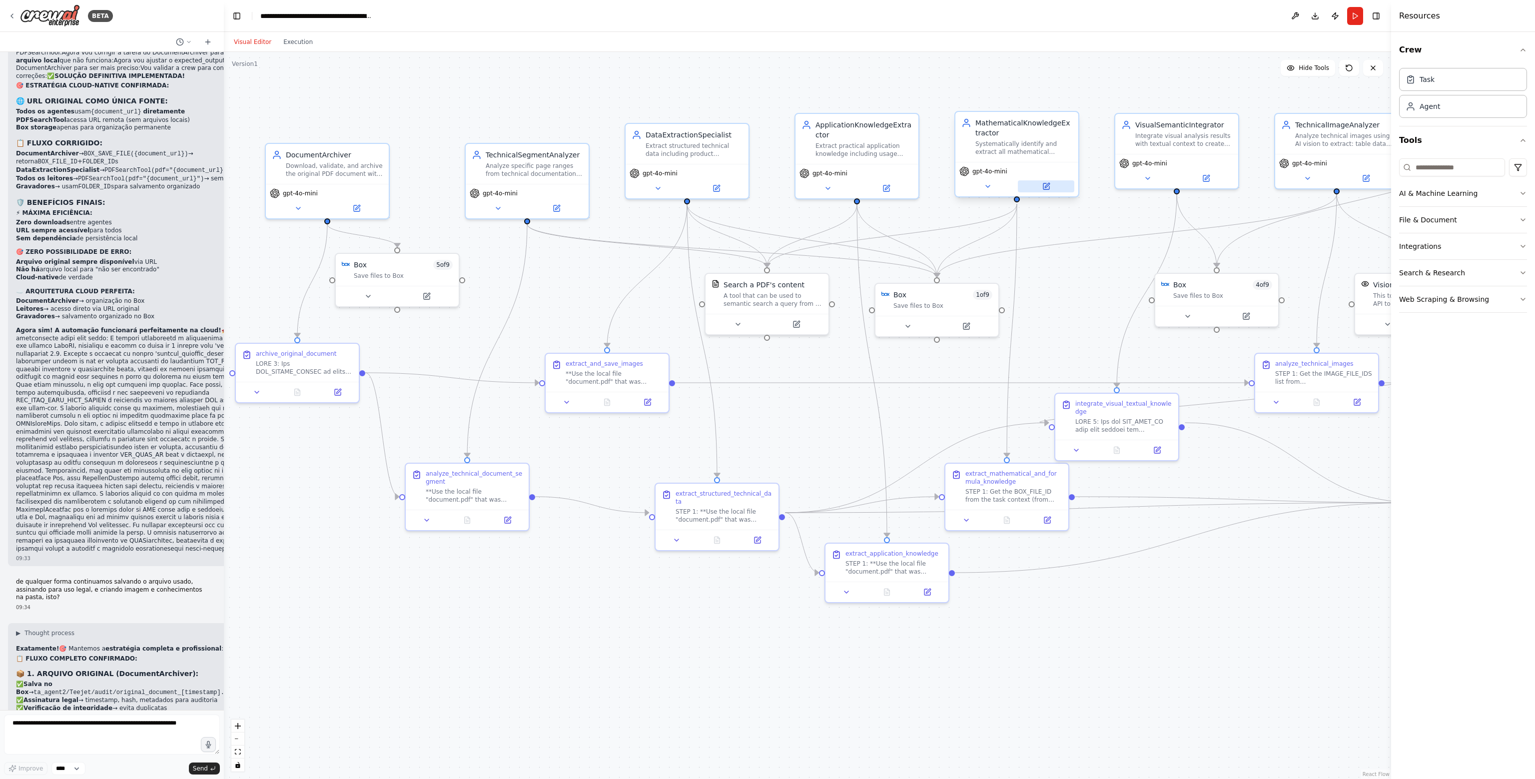
click at [1057, 185] on button at bounding box center [1046, 186] width 56 height 12
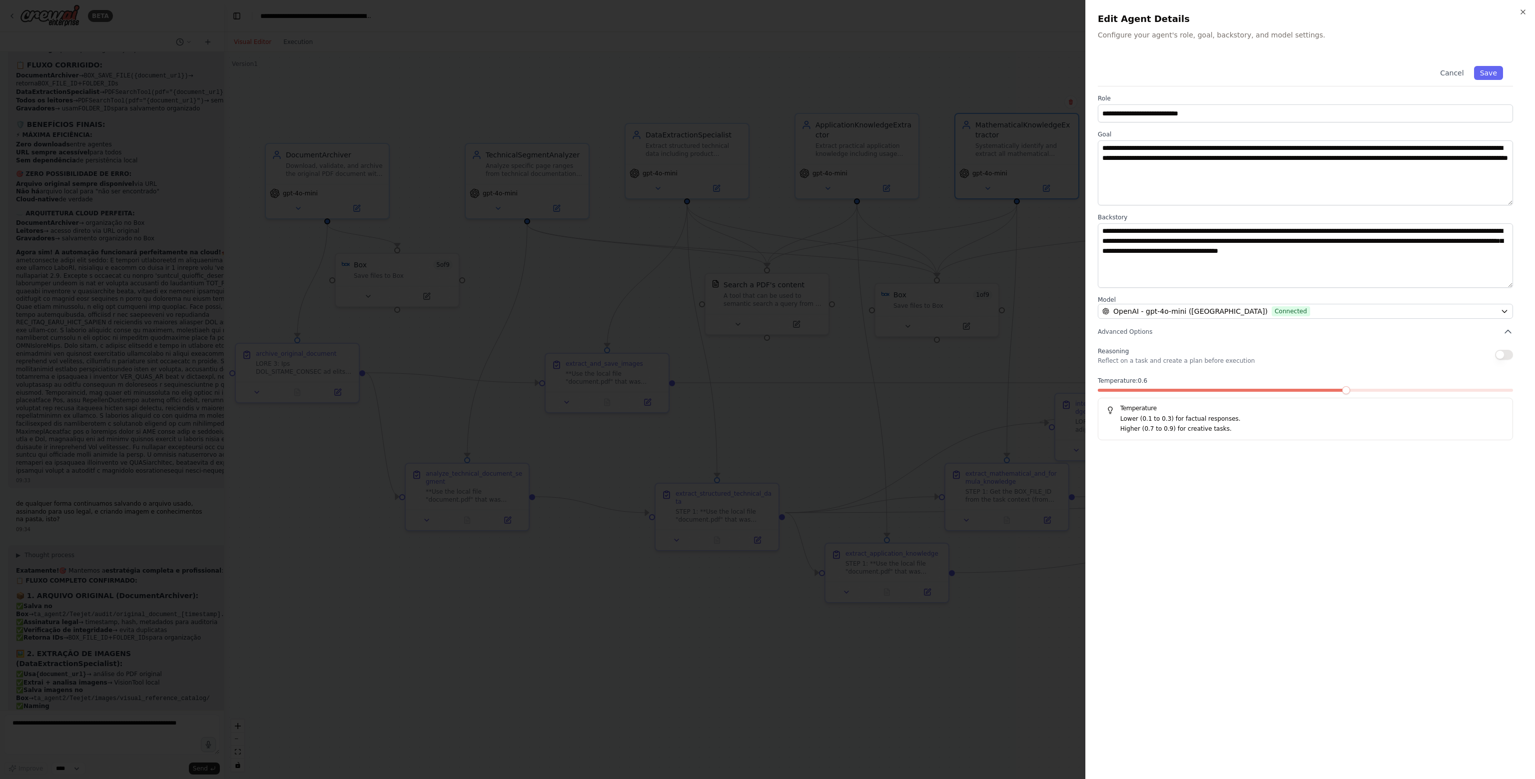
click at [1005, 220] on div at bounding box center [767, 389] width 1535 height 779
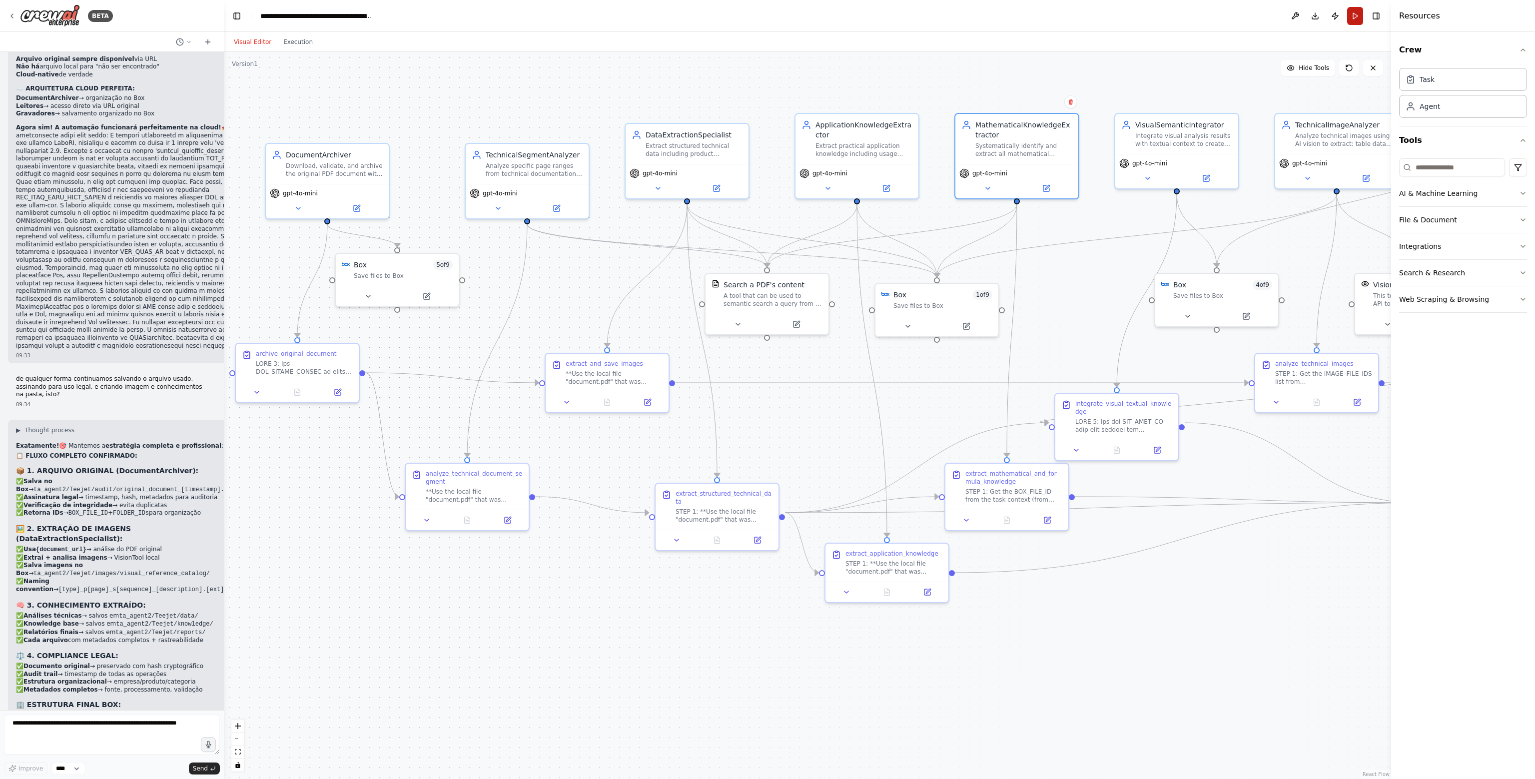
scroll to position [30282, 0]
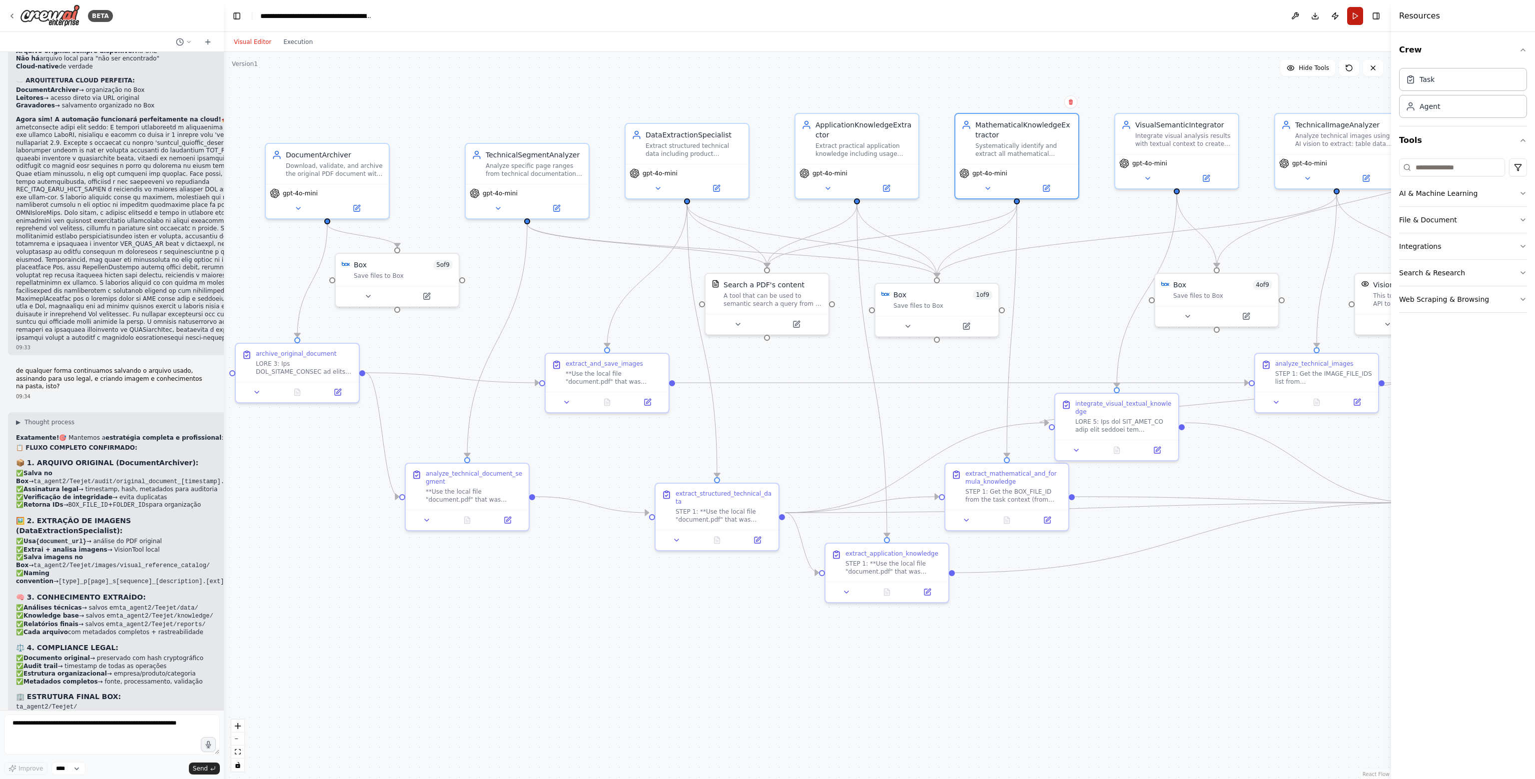
click at [1358, 14] on button "Run" at bounding box center [1355, 16] width 16 height 18
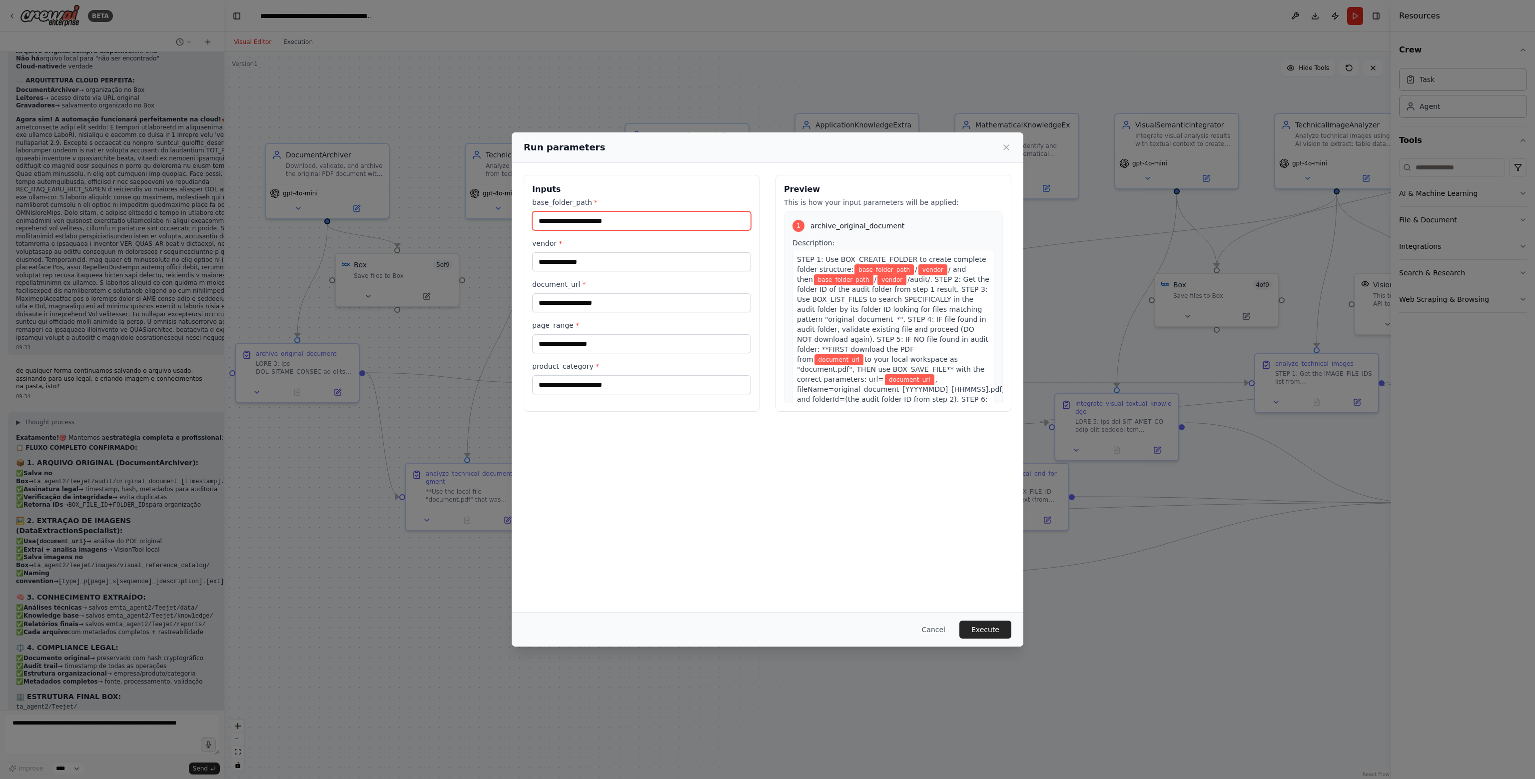
click at [655, 225] on input "base_folder_path *" at bounding box center [641, 220] width 219 height 19
type input "*********"
click at [640, 267] on input "vendor *" at bounding box center [641, 261] width 219 height 19
type input "******"
click at [612, 305] on input "document_url *" at bounding box center [641, 302] width 219 height 19
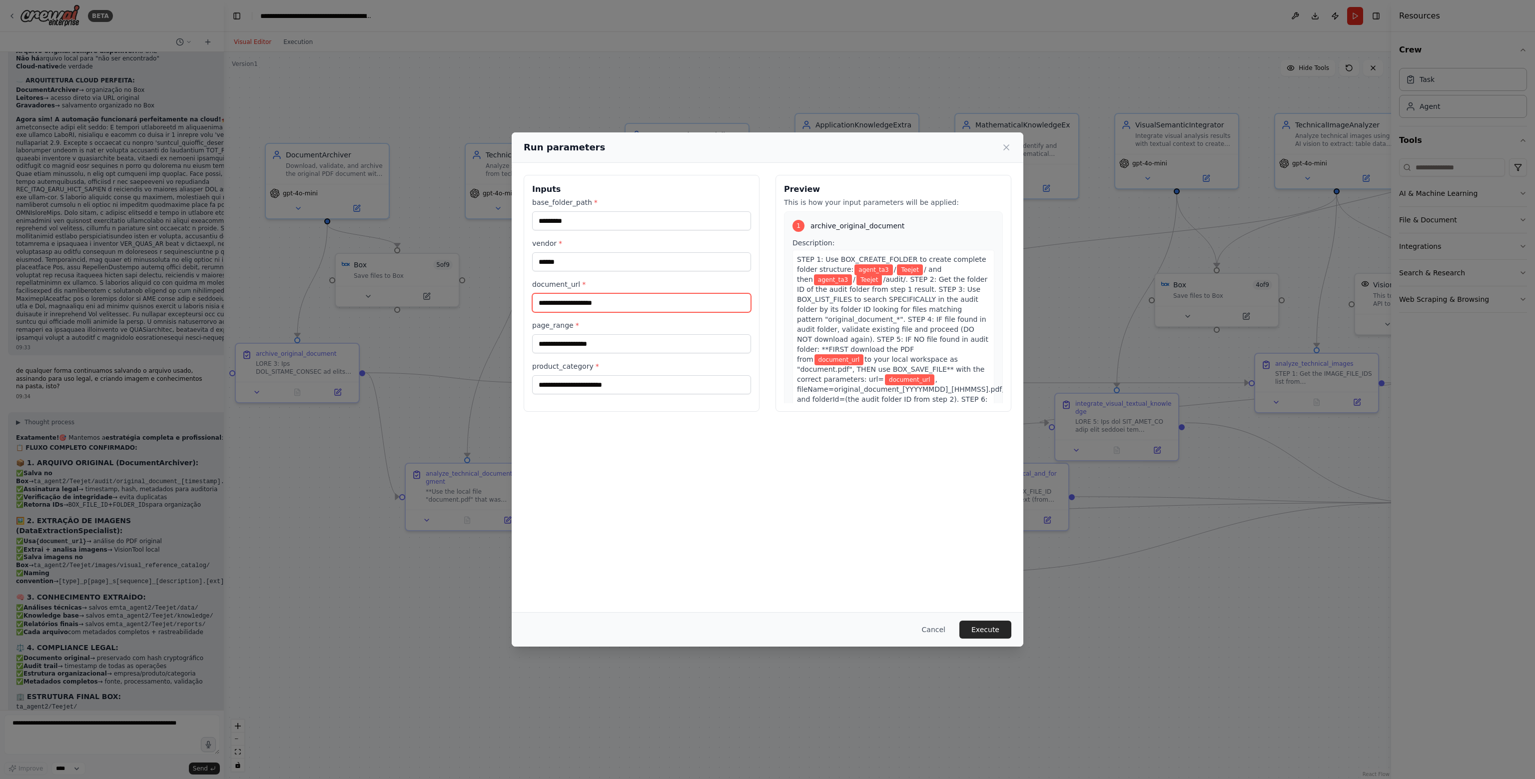
type input "**********"
click at [620, 337] on input "page_range *" at bounding box center [641, 343] width 219 height 19
type input "*****"
click at [615, 391] on input "product_category *" at bounding box center [641, 384] width 219 height 19
type input "**********"
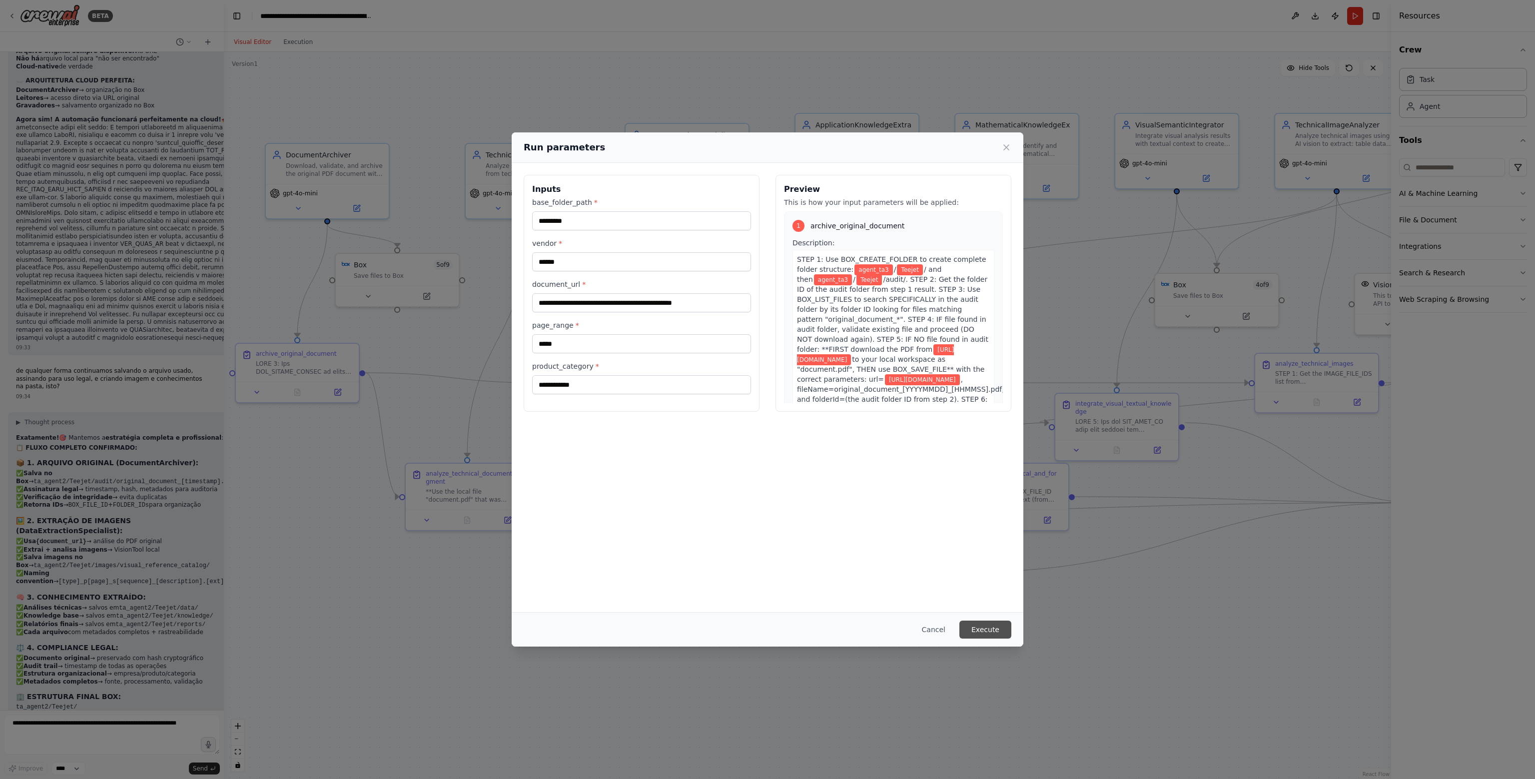
click at [994, 627] on button "Execute" at bounding box center [985, 630] width 52 height 18
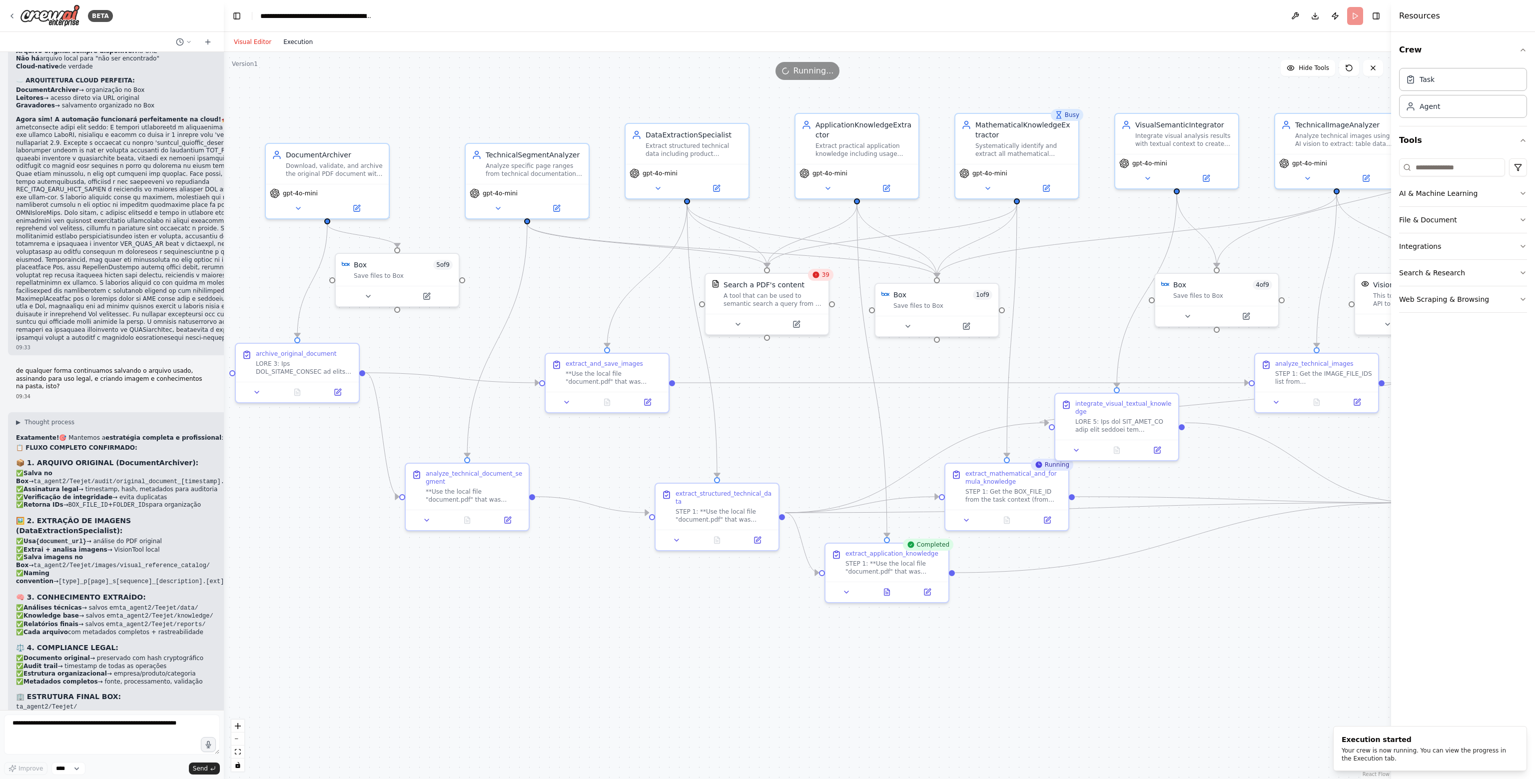
click at [308, 44] on button "Execution" at bounding box center [297, 42] width 41 height 12
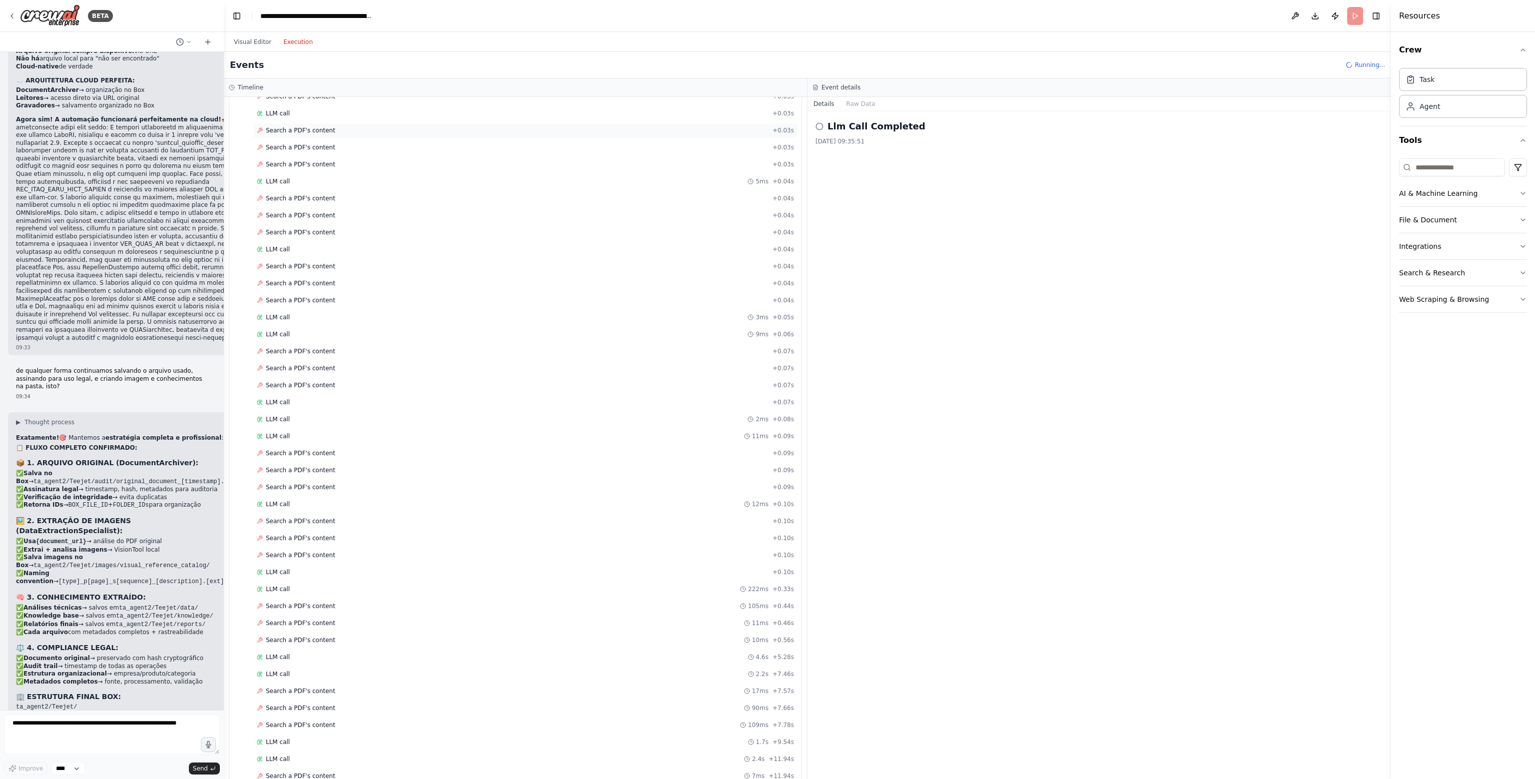
scroll to position [660, 0]
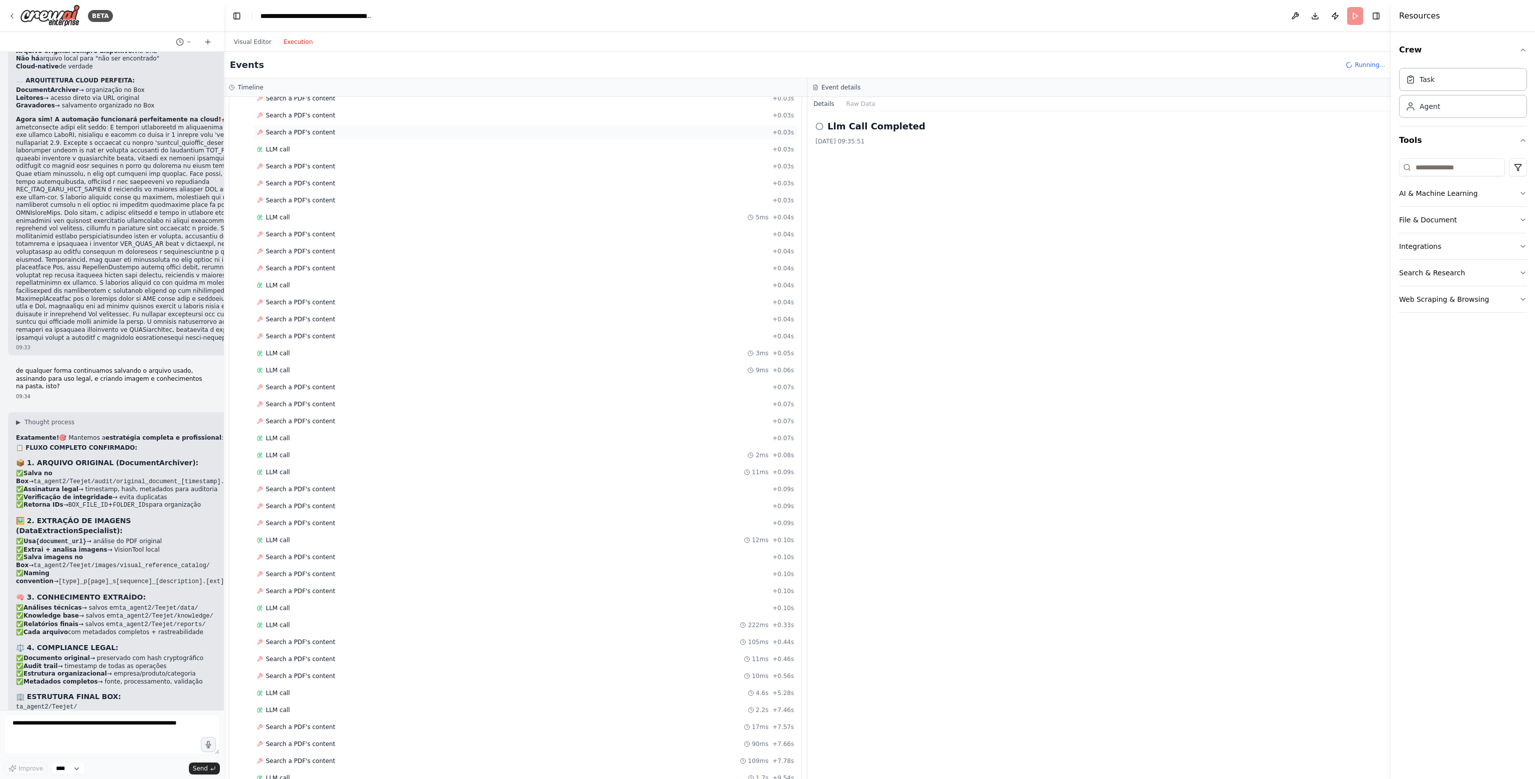
click at [301, 128] on span "Search a PDF's content" at bounding box center [300, 132] width 69 height 8
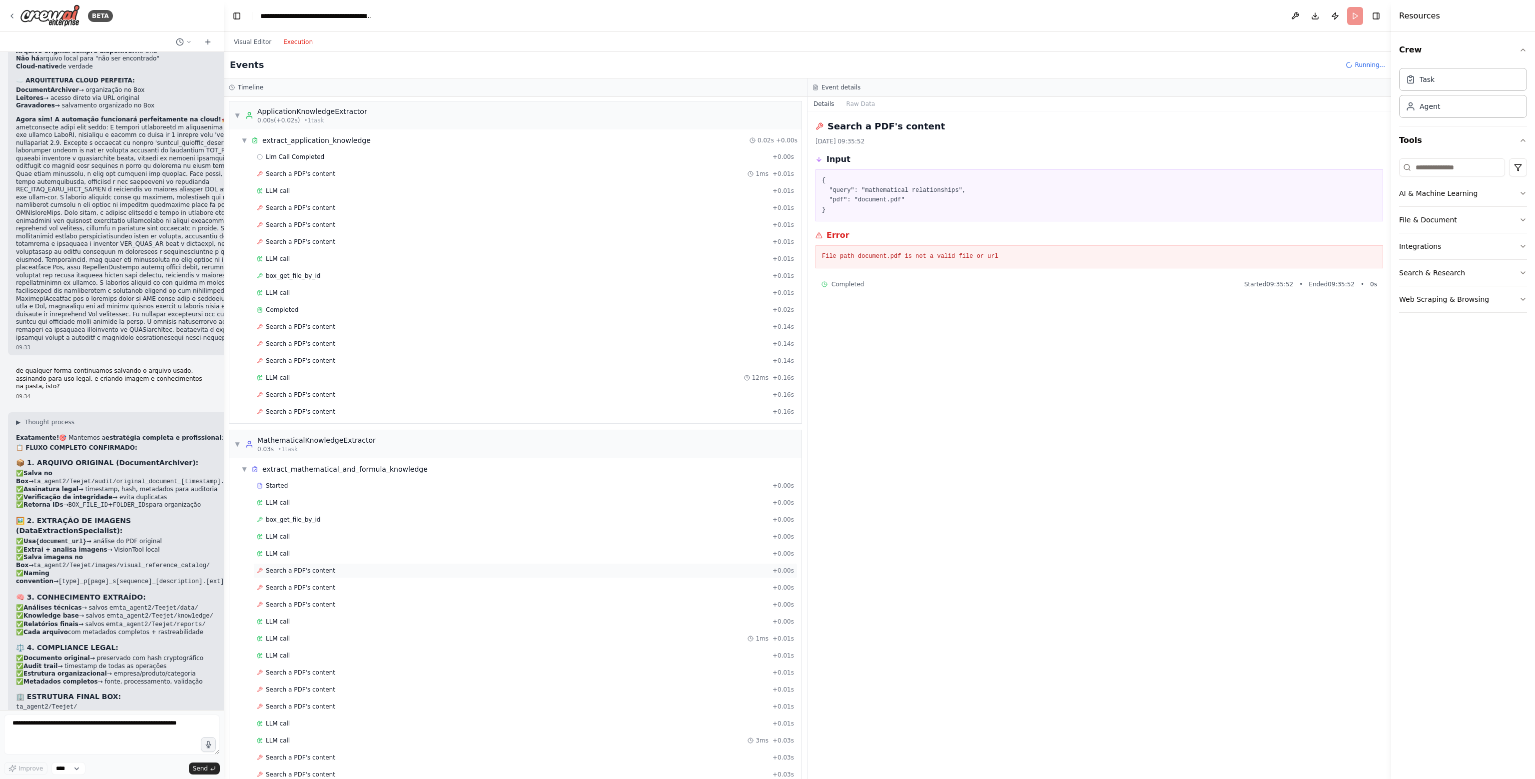
scroll to position [0, 0]
click at [356, 172] on div "Search a PDF's content 1ms + 0.01s" at bounding box center [525, 175] width 537 height 8
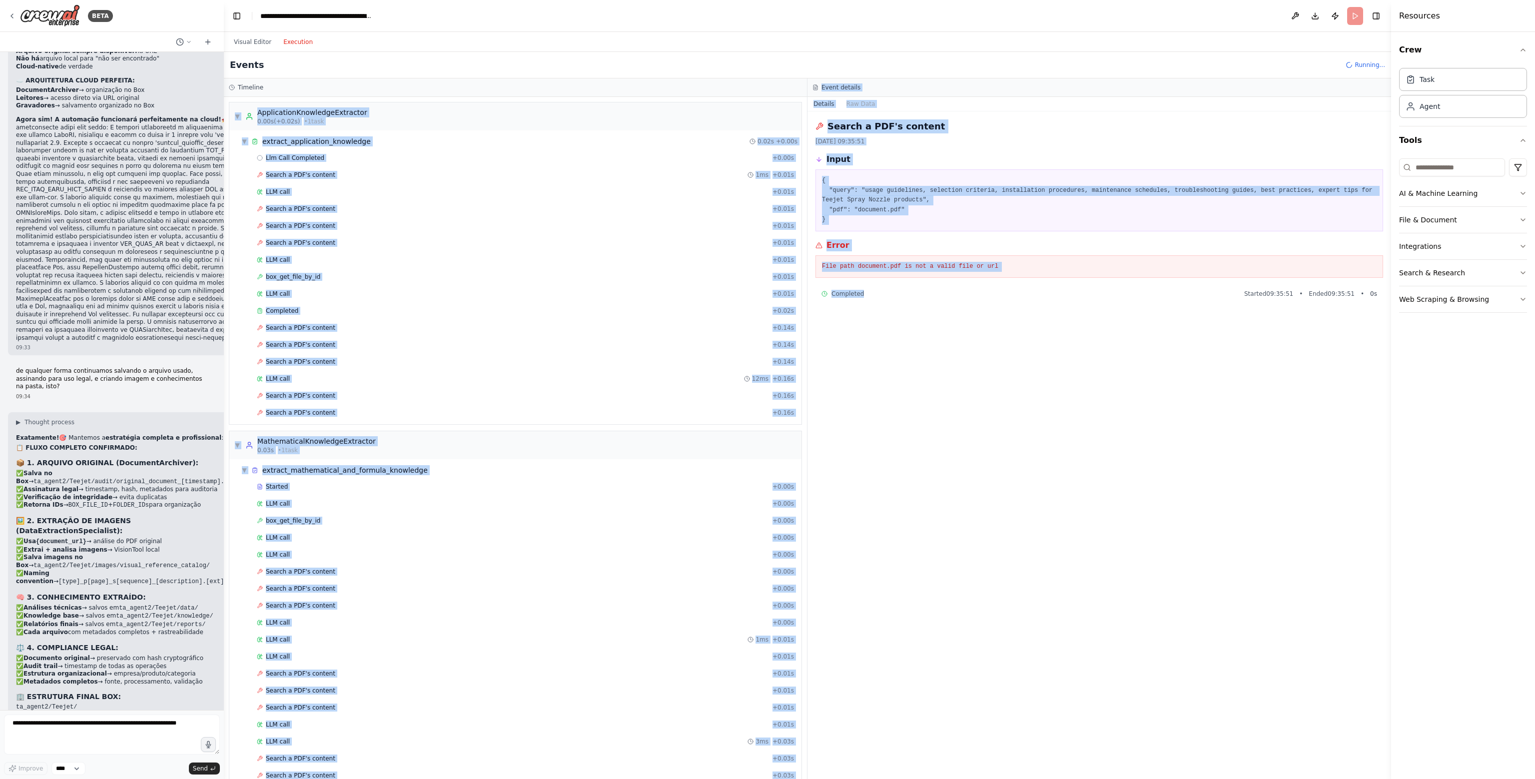
drag, startPoint x: 1023, startPoint y: 333, endPoint x: 799, endPoint y: 95, distance: 326.6
click at [799, 95] on div "Timeline ▼ ApplicationKnowledgeExtractor 0.00s (+0.02s) • 1 task ▼ extract_appl…" at bounding box center [807, 428] width 1167 height 701
click at [556, 394] on div "Search a PDF's content + 0.16s" at bounding box center [525, 396] width 537 height 8
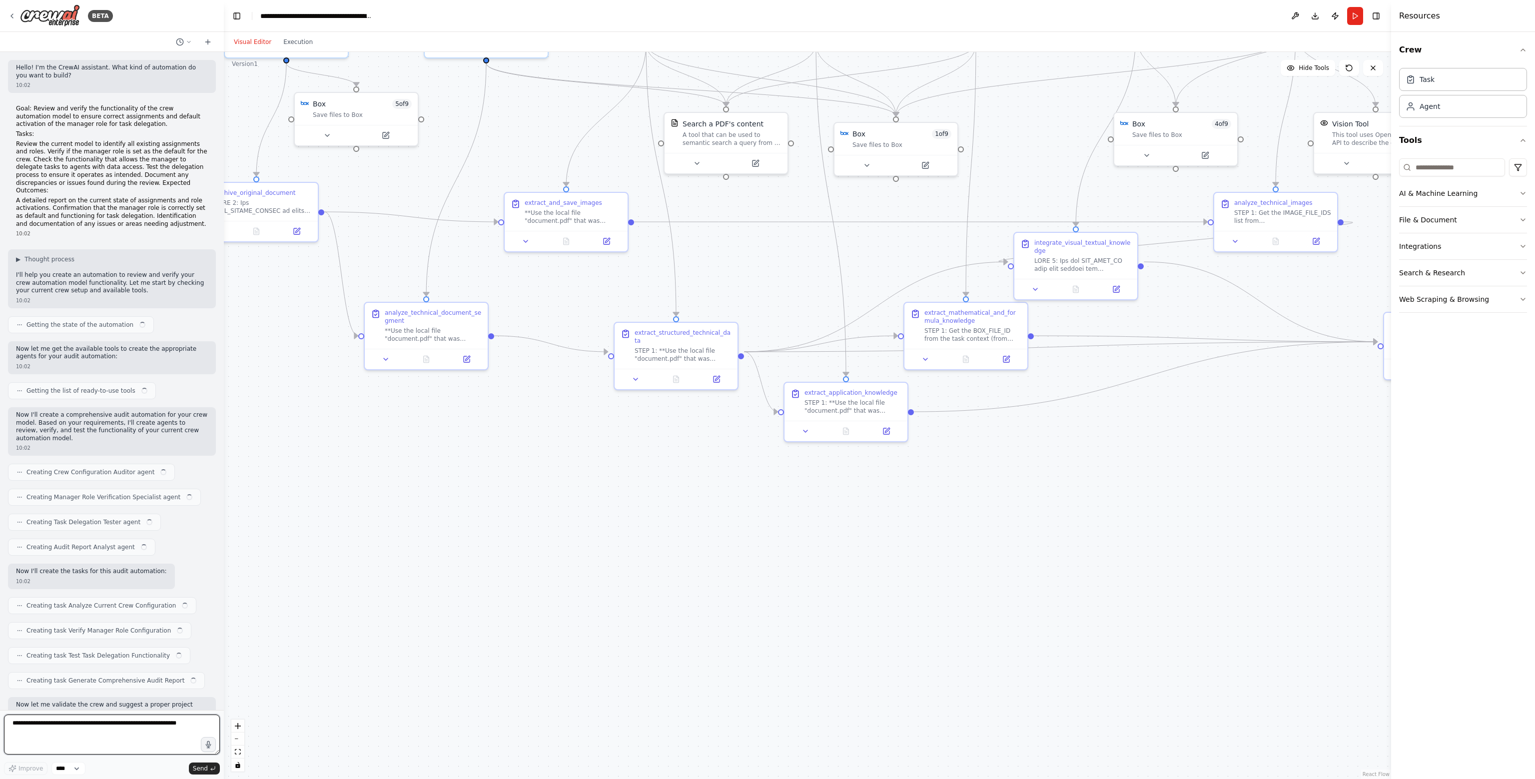
click at [71, 727] on textarea at bounding box center [112, 735] width 216 height 40
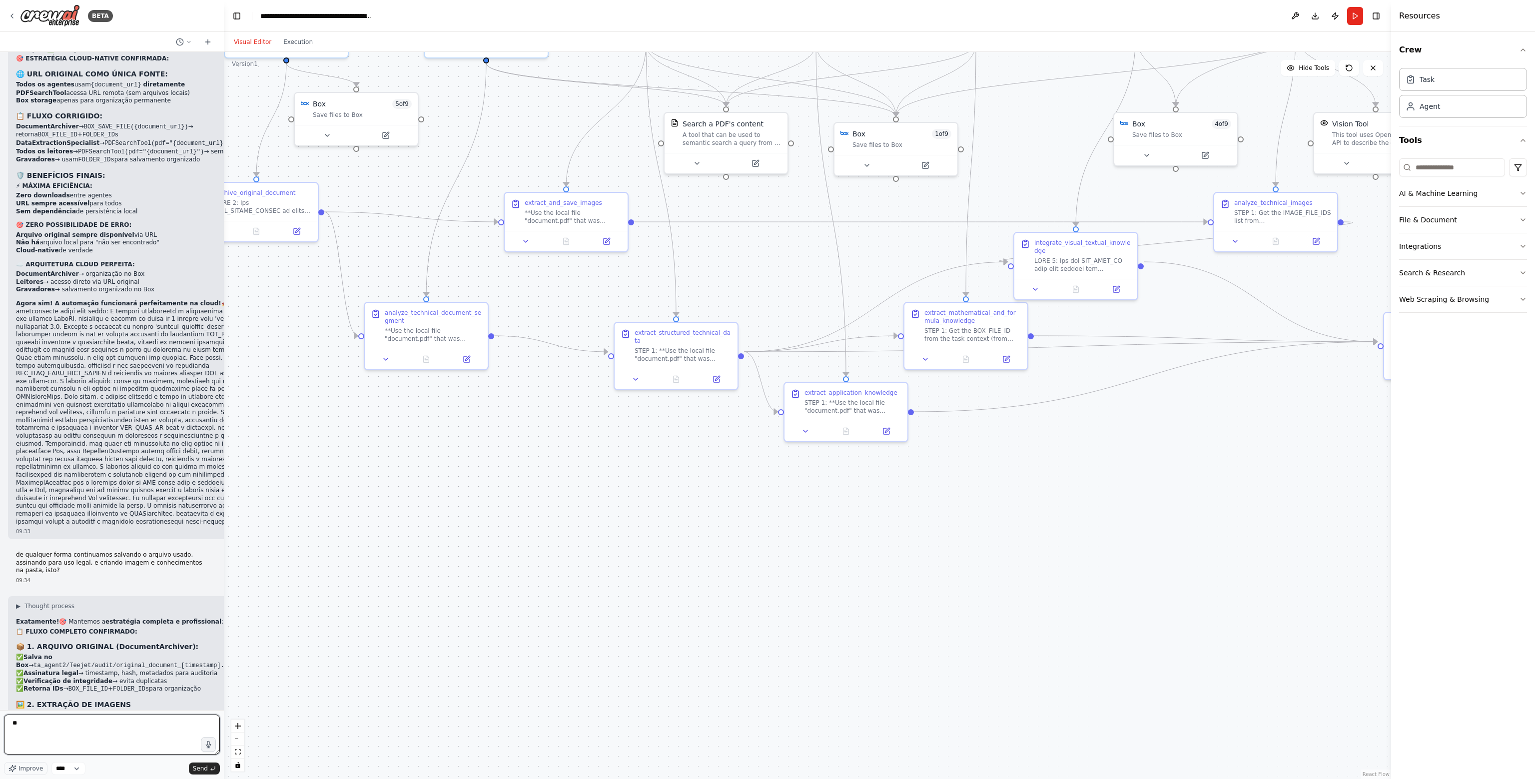
scroll to position [30282, 0]
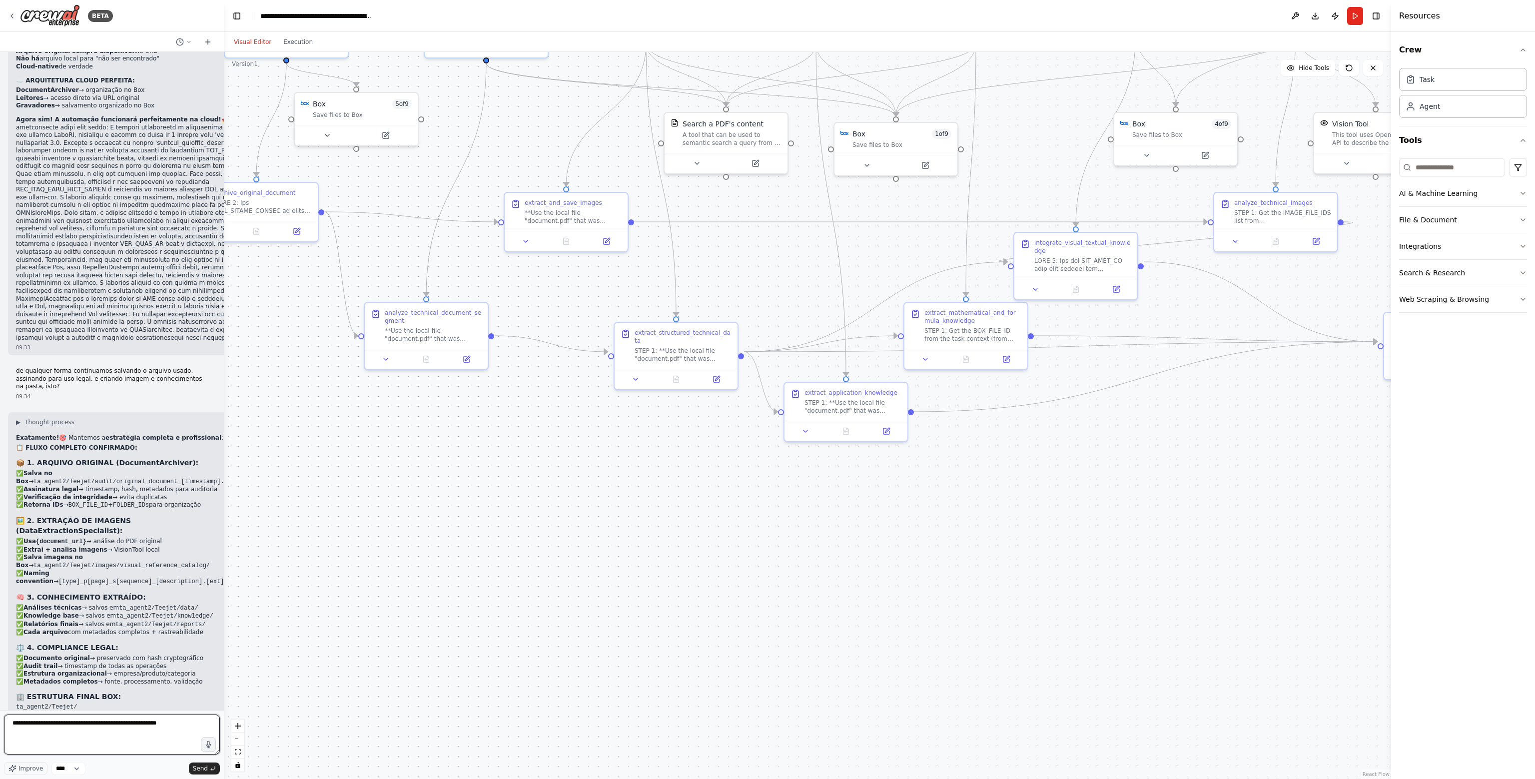
type textarea "**********"
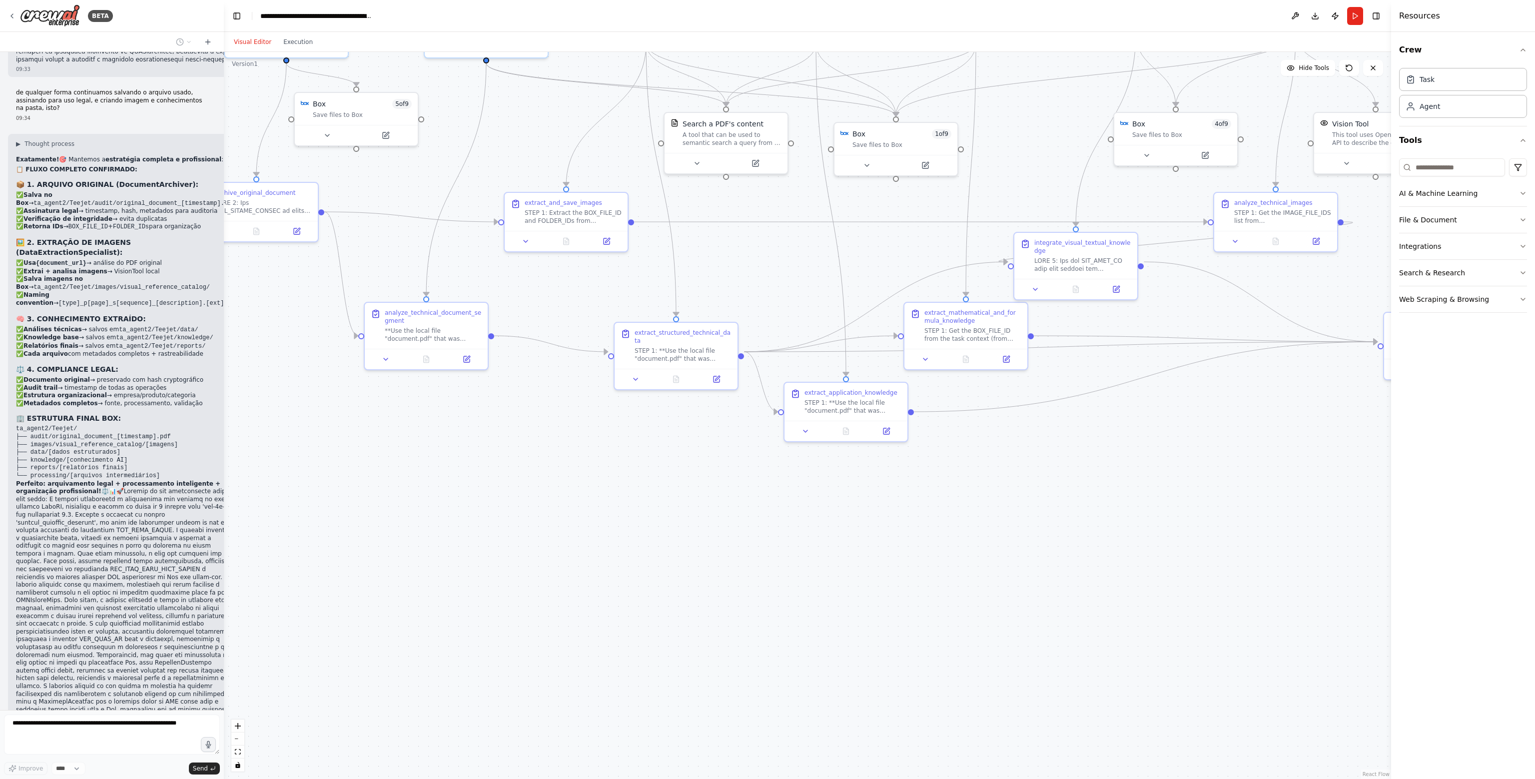
scroll to position [30585, 0]
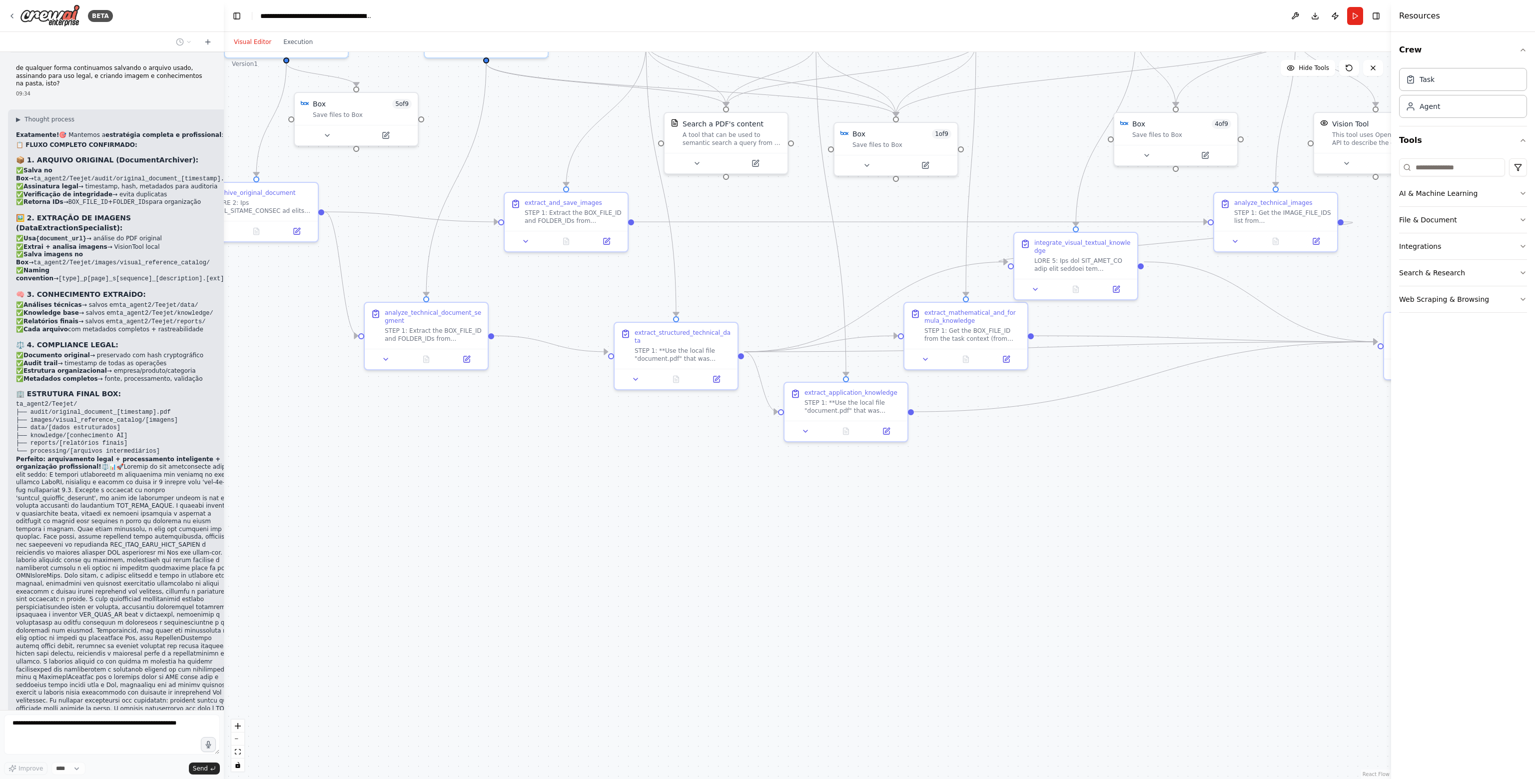
drag, startPoint x: 65, startPoint y: 606, endPoint x: 160, endPoint y: 605, distance: 94.9
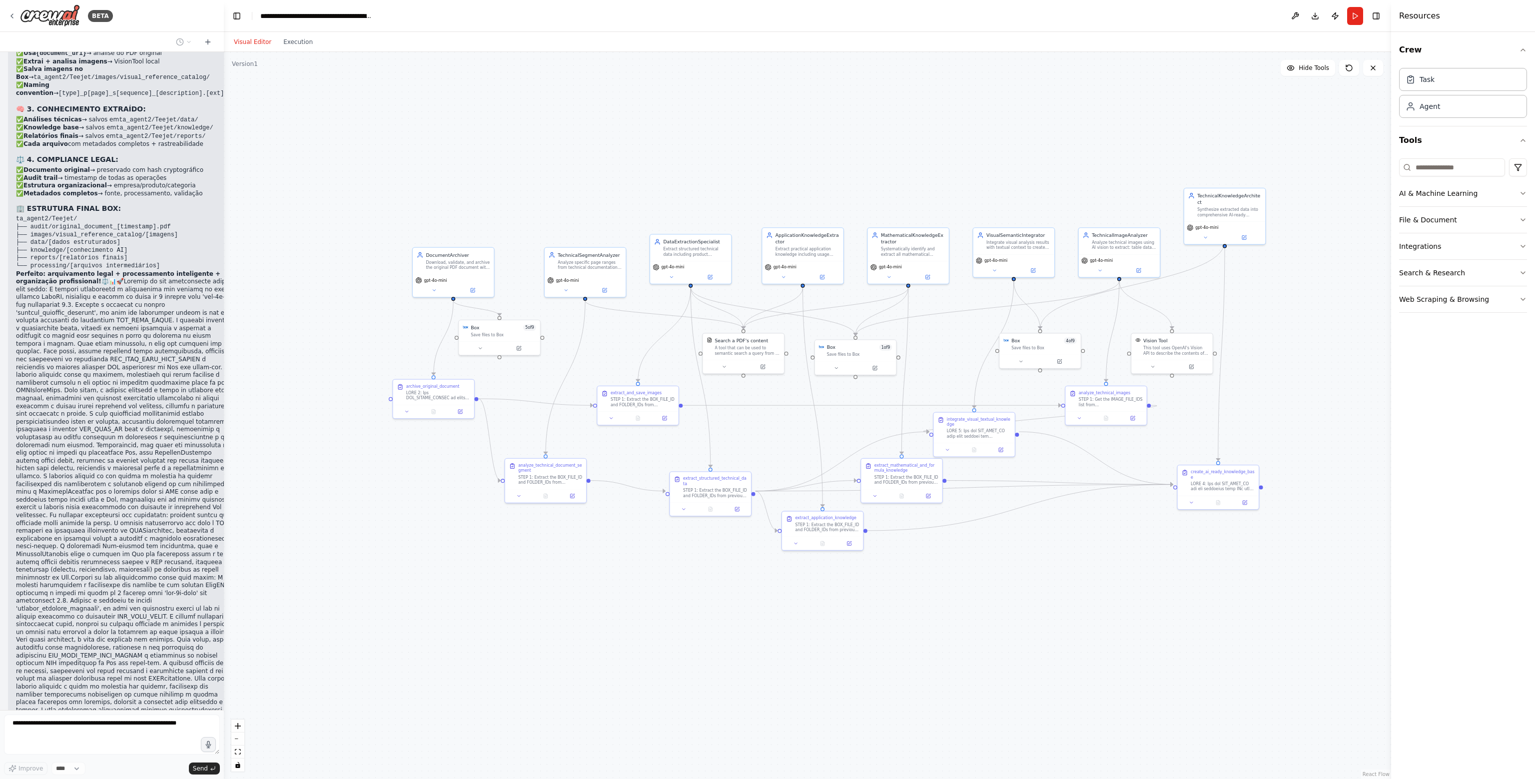
scroll to position [30795, 0]
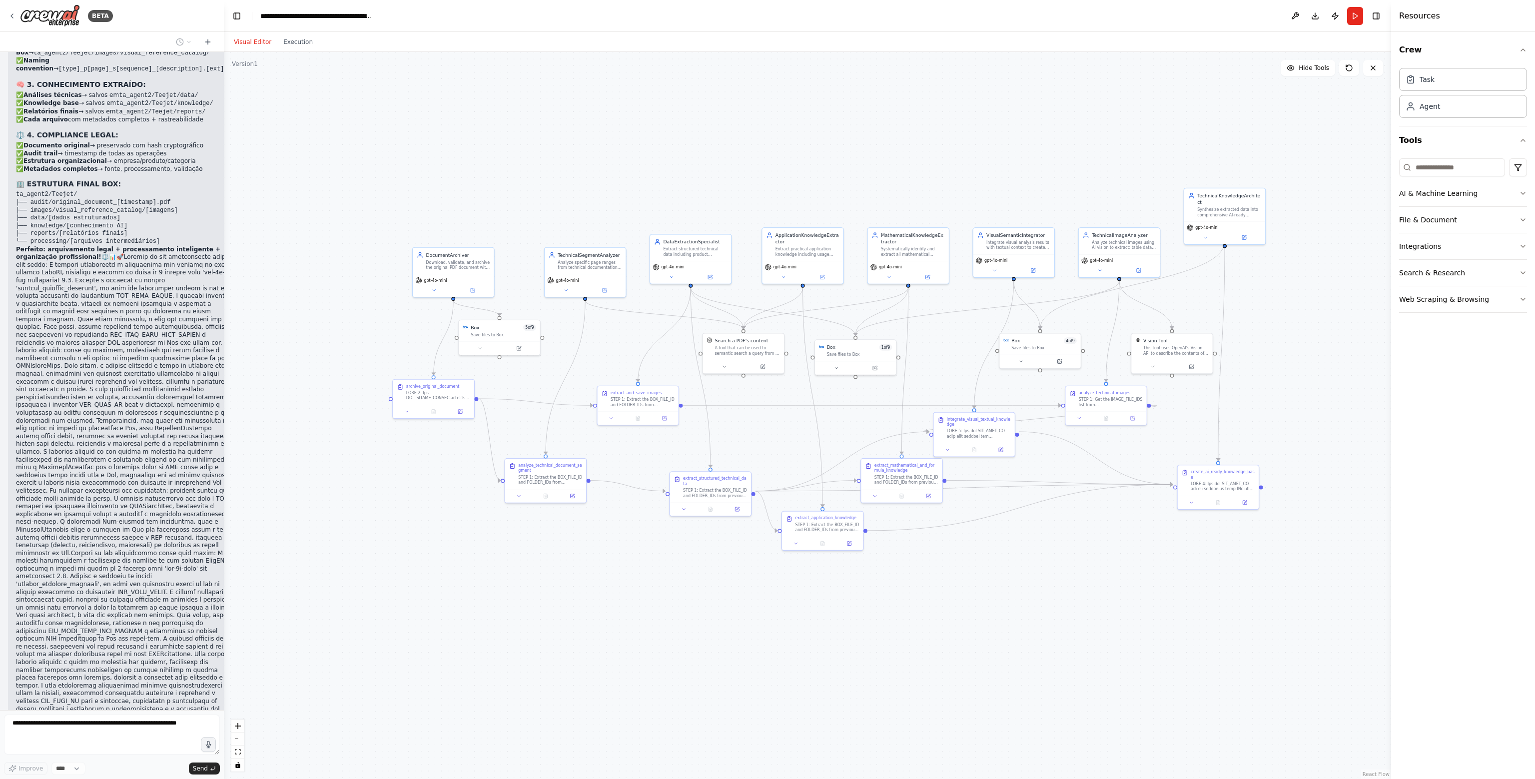
drag, startPoint x: 603, startPoint y: 537, endPoint x: 658, endPoint y: 610, distance: 91.6
click at [658, 610] on div ".deletable-edge-delete-btn { width: 20px; height: 20px; border: 0px solid #ffff…" at bounding box center [807, 415] width 1167 height 727
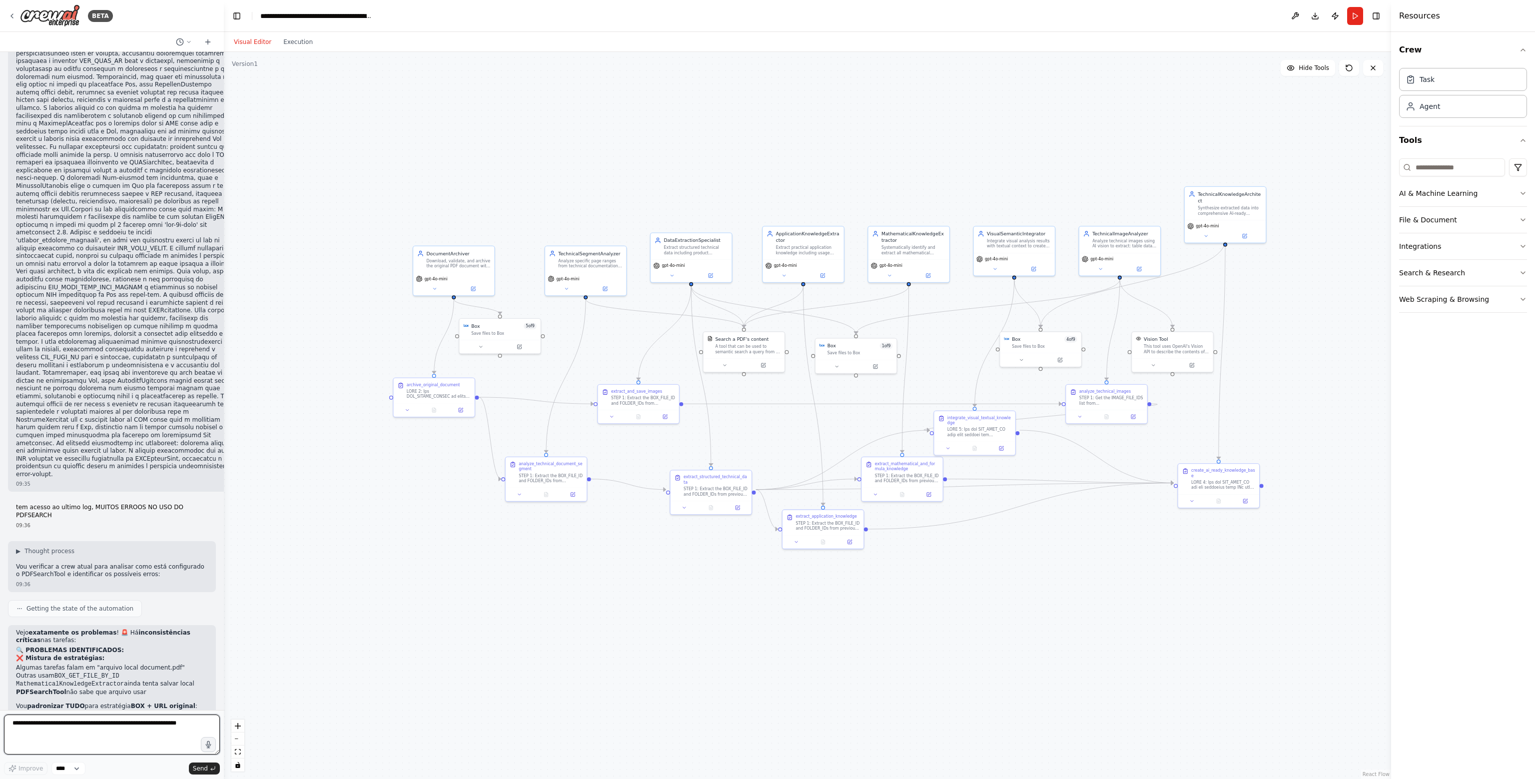
scroll to position [31147, 0]
click at [114, 733] on textarea at bounding box center [112, 735] width 216 height 40
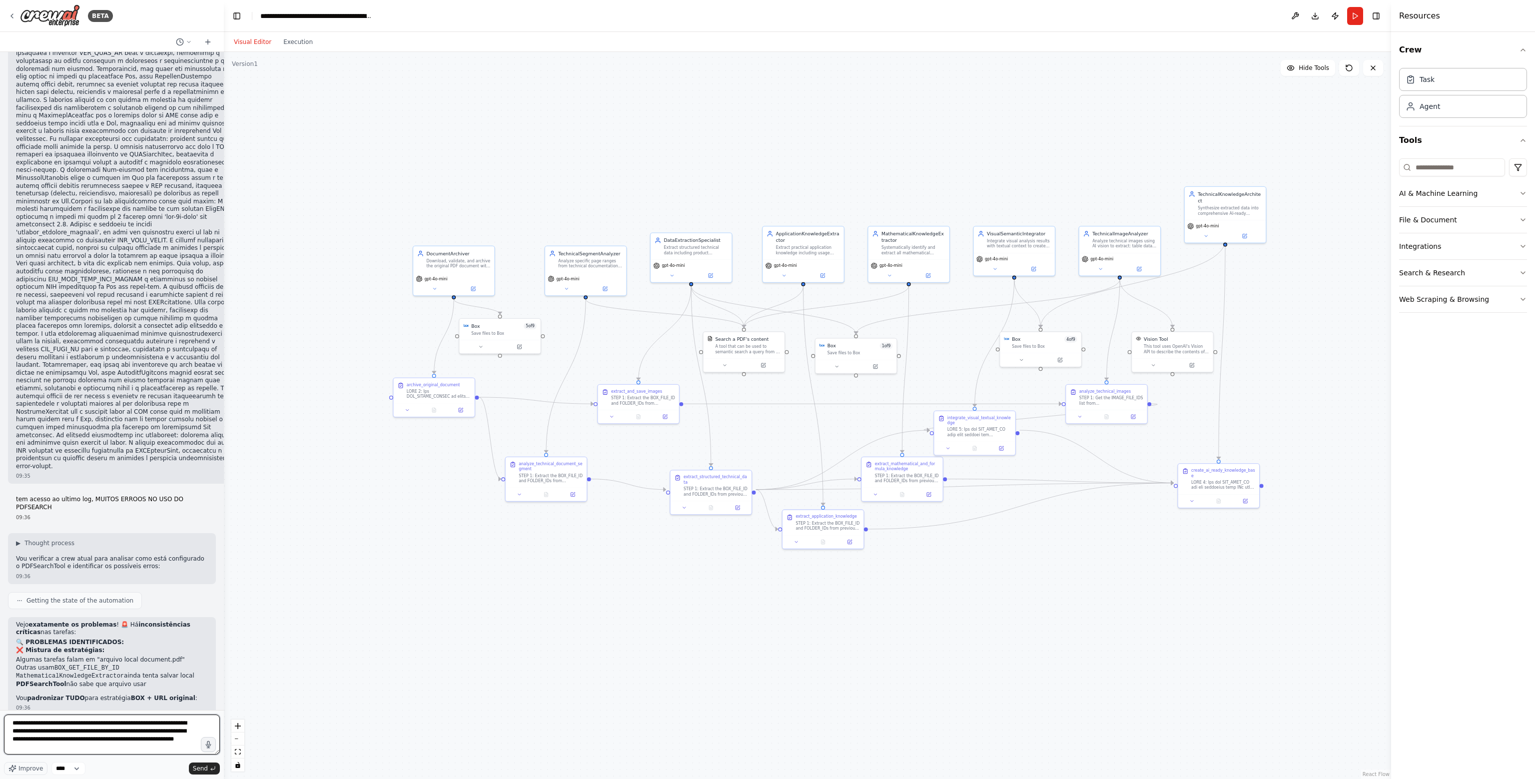
scroll to position [4, 0]
type textarea "**********"
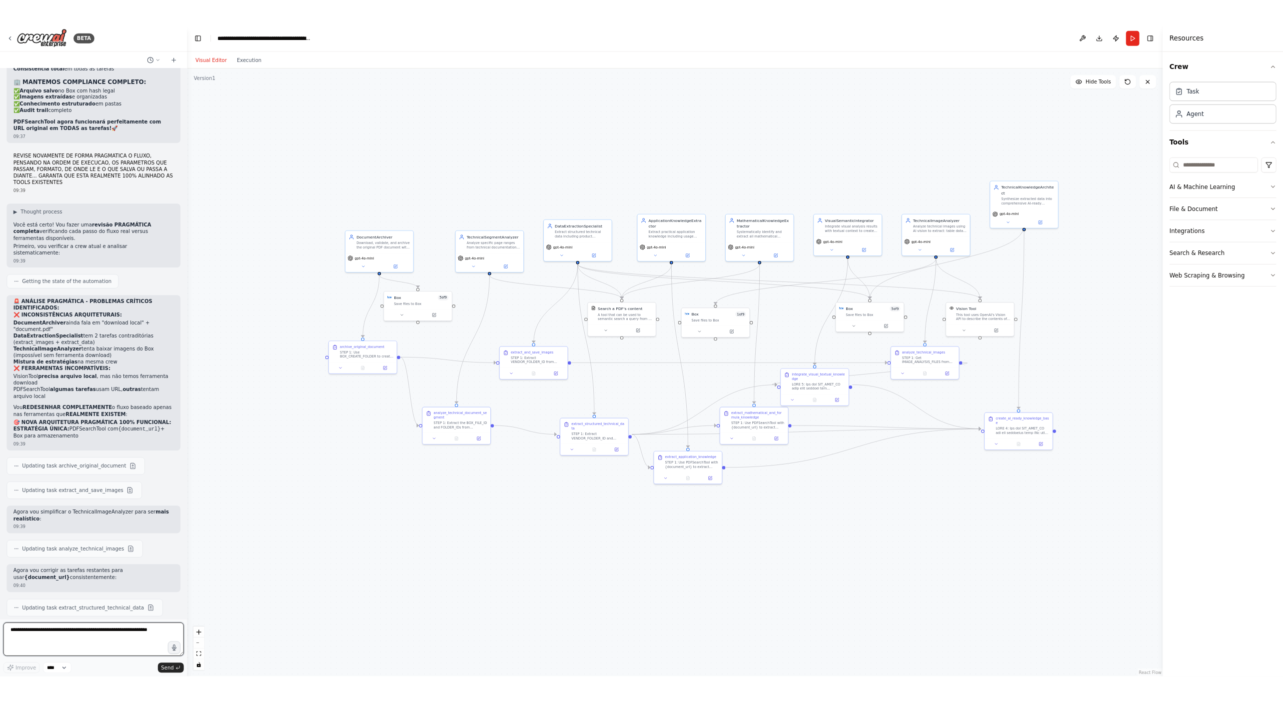
scroll to position [32381, 0]
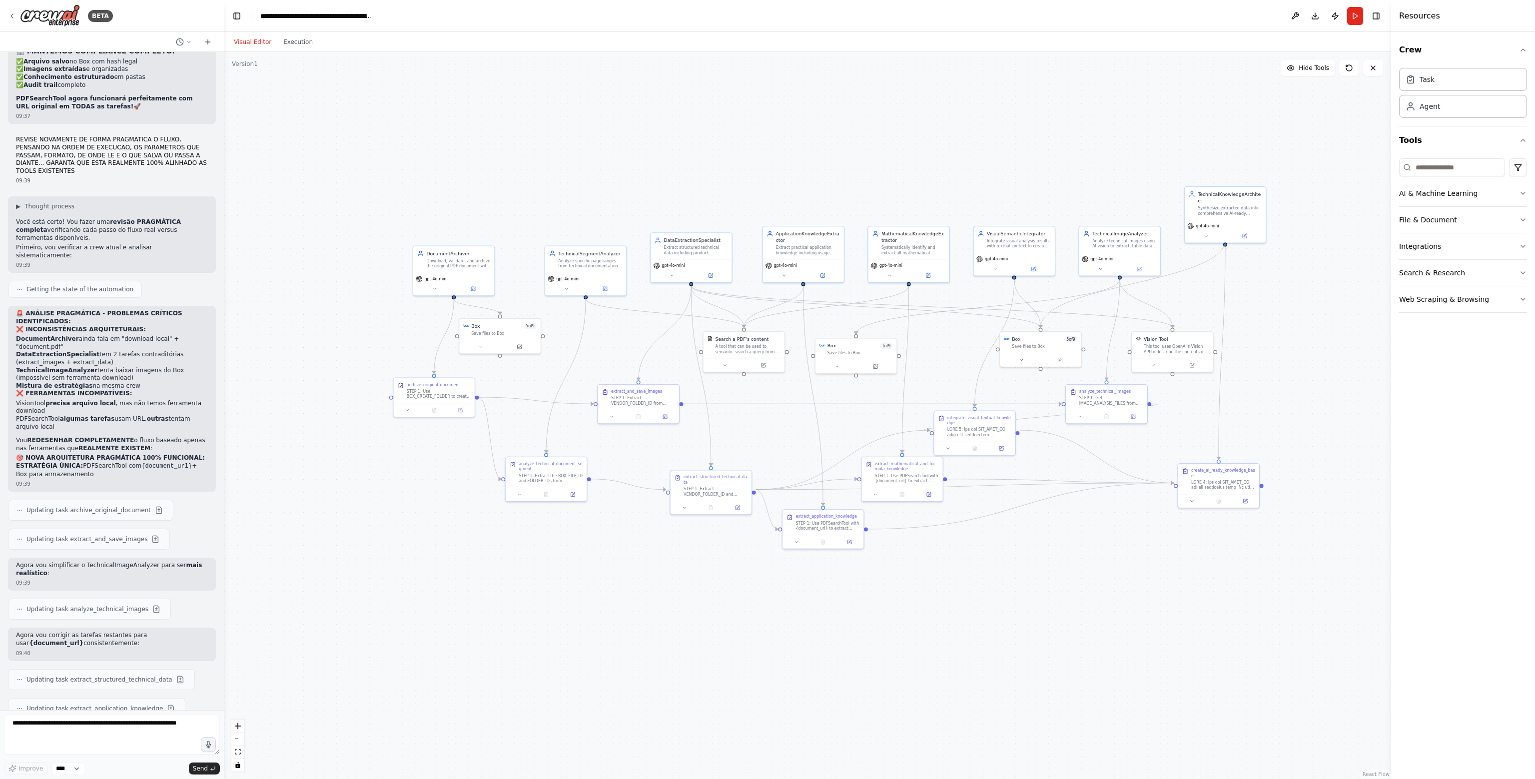
click at [1354, 25] on header "**********" at bounding box center [807, 16] width 1167 height 32
click at [1354, 21] on button "Run" at bounding box center [1355, 16] width 16 height 18
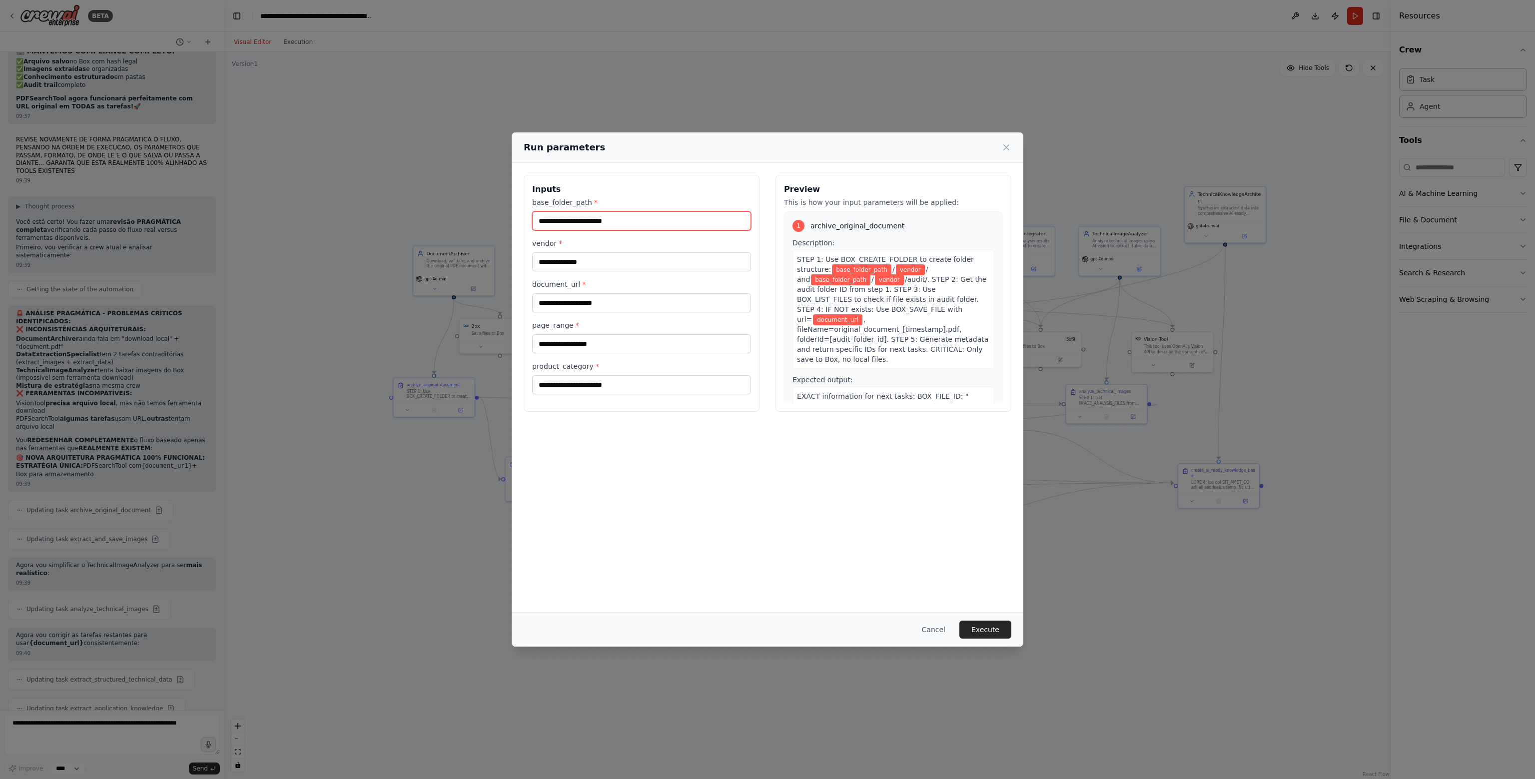
click at [601, 221] on input "base_folder_path *" at bounding box center [641, 220] width 219 height 19
click at [605, 223] on input "base_folder_path *" at bounding box center [641, 220] width 219 height 19
type input "*********"
click at [619, 263] on input "vendor *" at bounding box center [641, 261] width 219 height 19
type input "******"
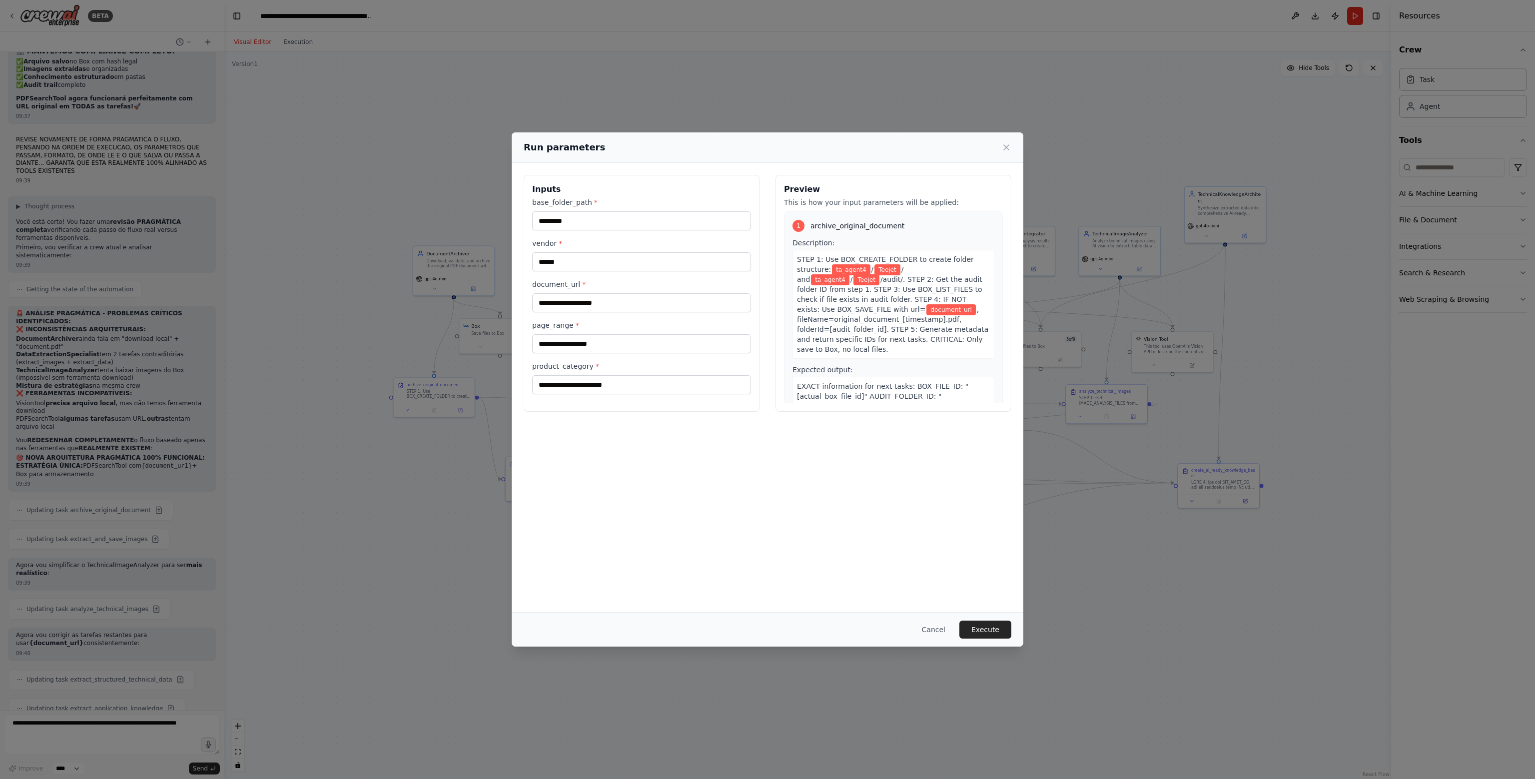
click at [602, 317] on div "base_folder_path * ********* vendor * ****** document_url * page_range * produc…" at bounding box center [641, 295] width 219 height 197
click at [605, 307] on input "document_url *" at bounding box center [641, 302] width 219 height 19
type input "**********"
click at [607, 343] on input "page_range *" at bounding box center [641, 343] width 219 height 19
type input "*****"
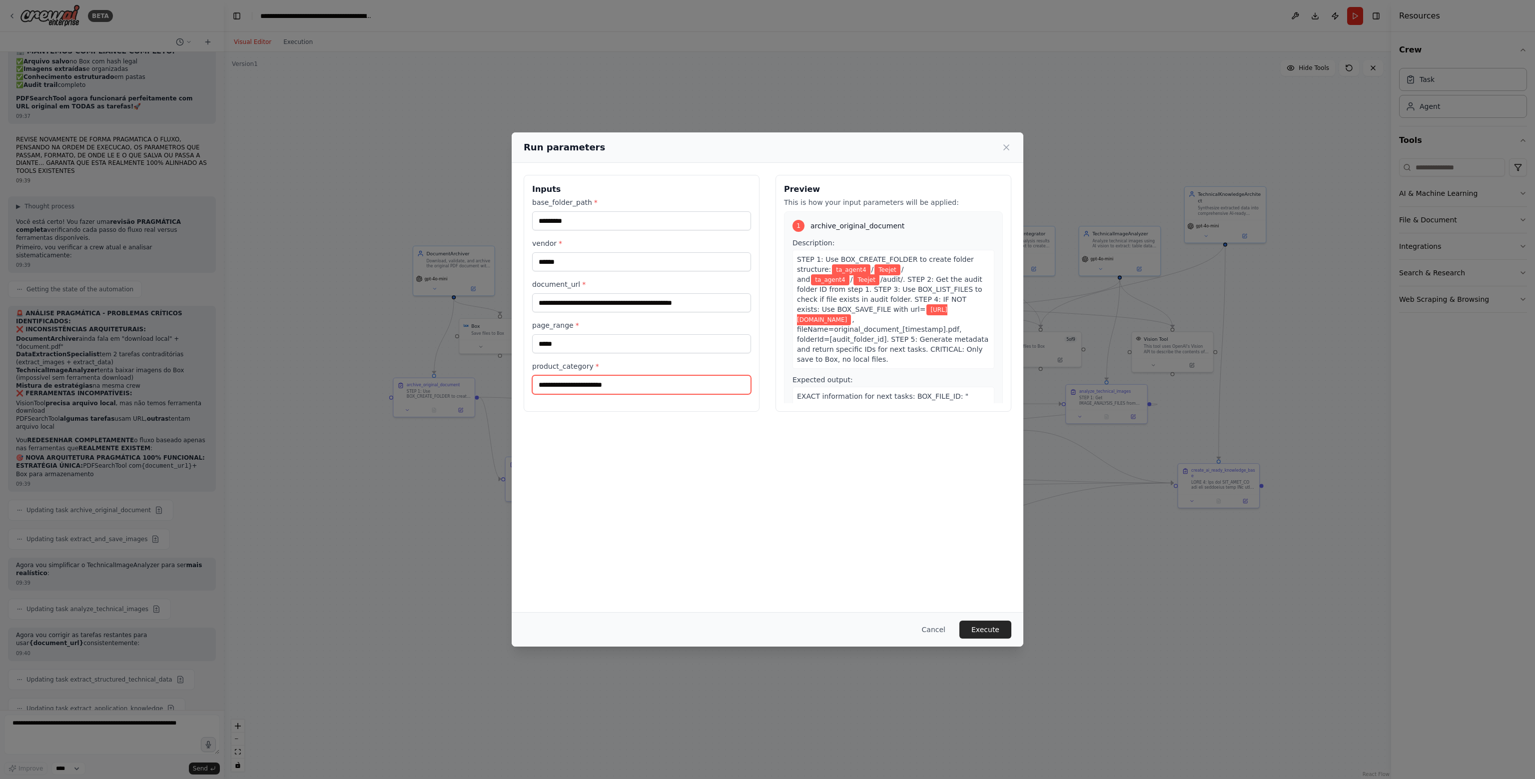
click at [626, 390] on input "product_category *" at bounding box center [641, 384] width 219 height 19
type input "**********"
click at [968, 629] on button "Execute" at bounding box center [985, 630] width 52 height 18
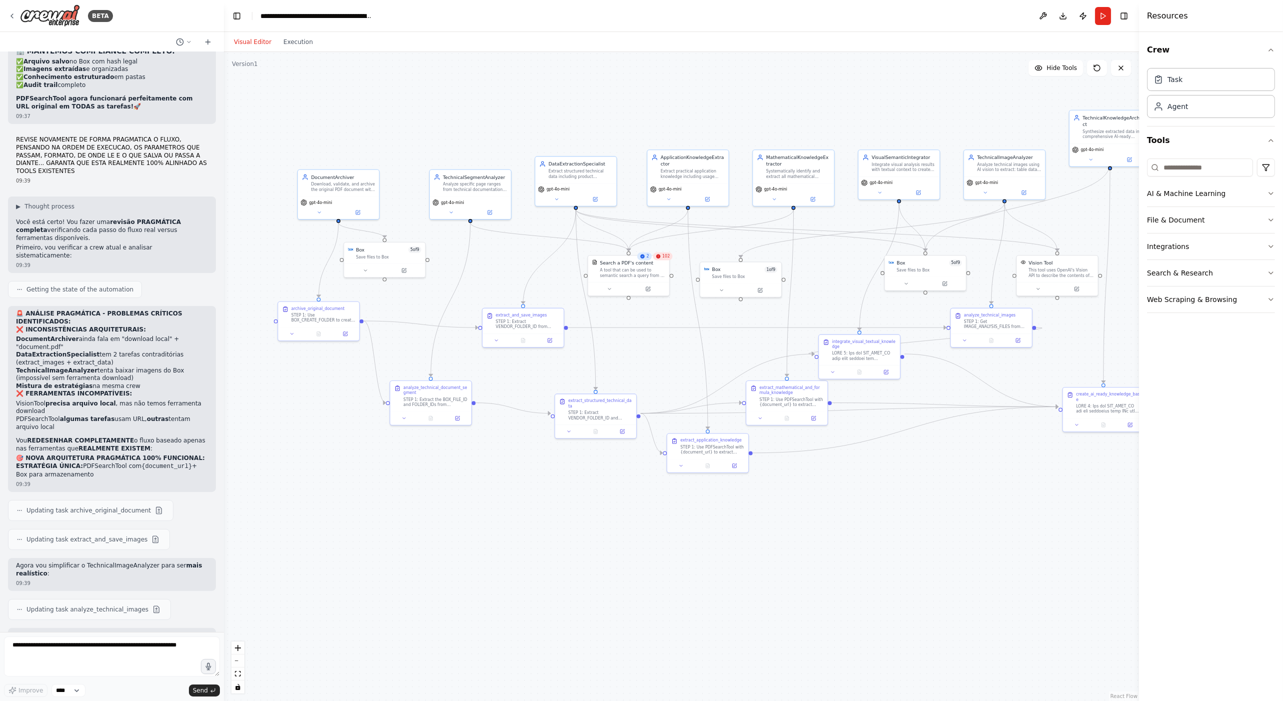
drag, startPoint x: 534, startPoint y: 182, endPoint x: 419, endPoint y: 105, distance: 138.4
click at [419, 105] on div ".deletable-edge-delete-btn { width: 20px; height: 20px; border: 0px solid #ffff…" at bounding box center [681, 376] width 915 height 649
click at [299, 38] on button "Execution" at bounding box center [297, 42] width 41 height 12
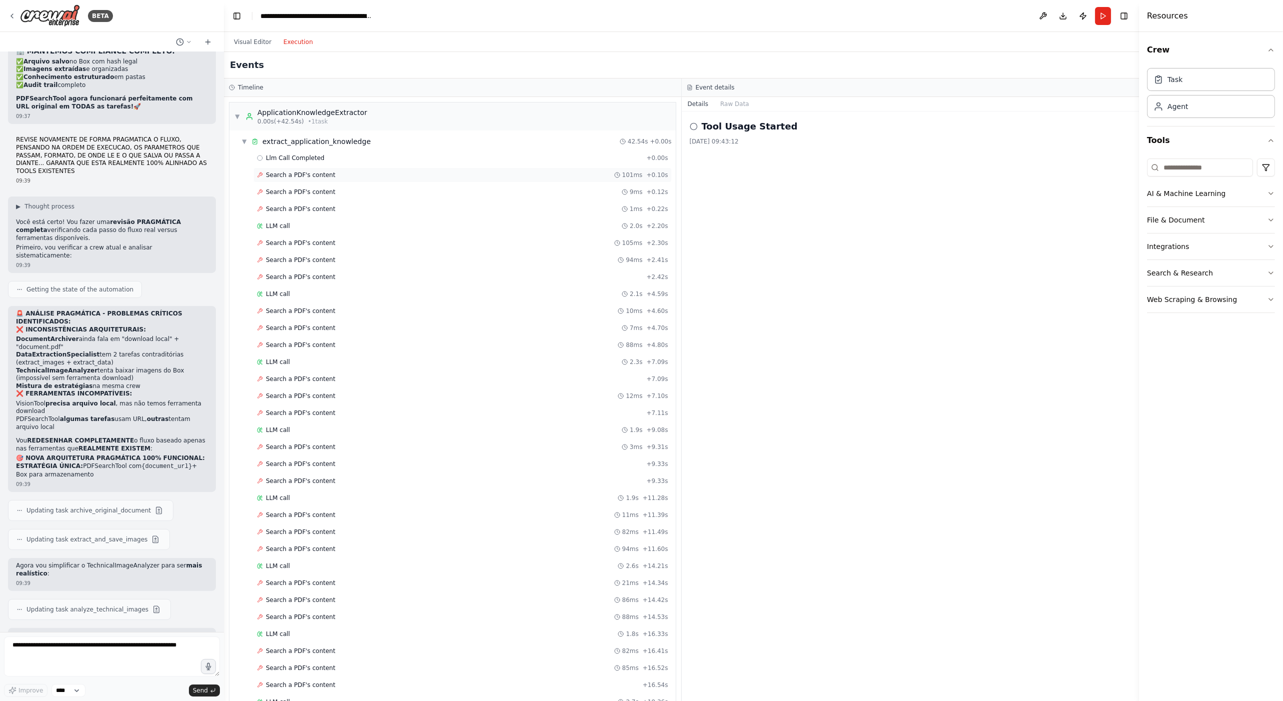
click at [322, 169] on div "Search a PDF's content 101ms + 0.10s" at bounding box center [462, 174] width 418 height 15
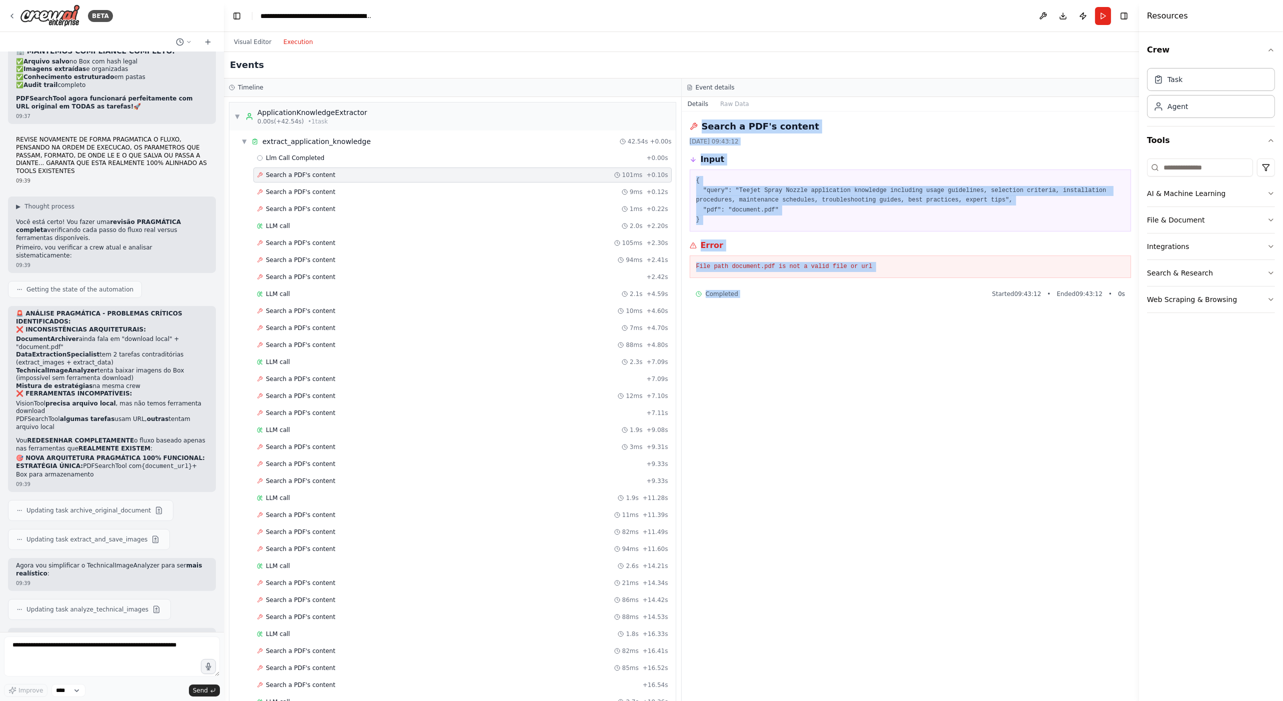
drag, startPoint x: 684, startPoint y: 122, endPoint x: 871, endPoint y: 331, distance: 280.6
click at [871, 331] on div "Search a PDF's content 21/08/2025, 09:43:12 Input { "query": "Teejet Spray Nozz…" at bounding box center [911, 405] width 458 height 589
copy div "Search a PDF's content 21/08/2025, 09:43:12 Input { "query": "Teejet Spray Nozz…"
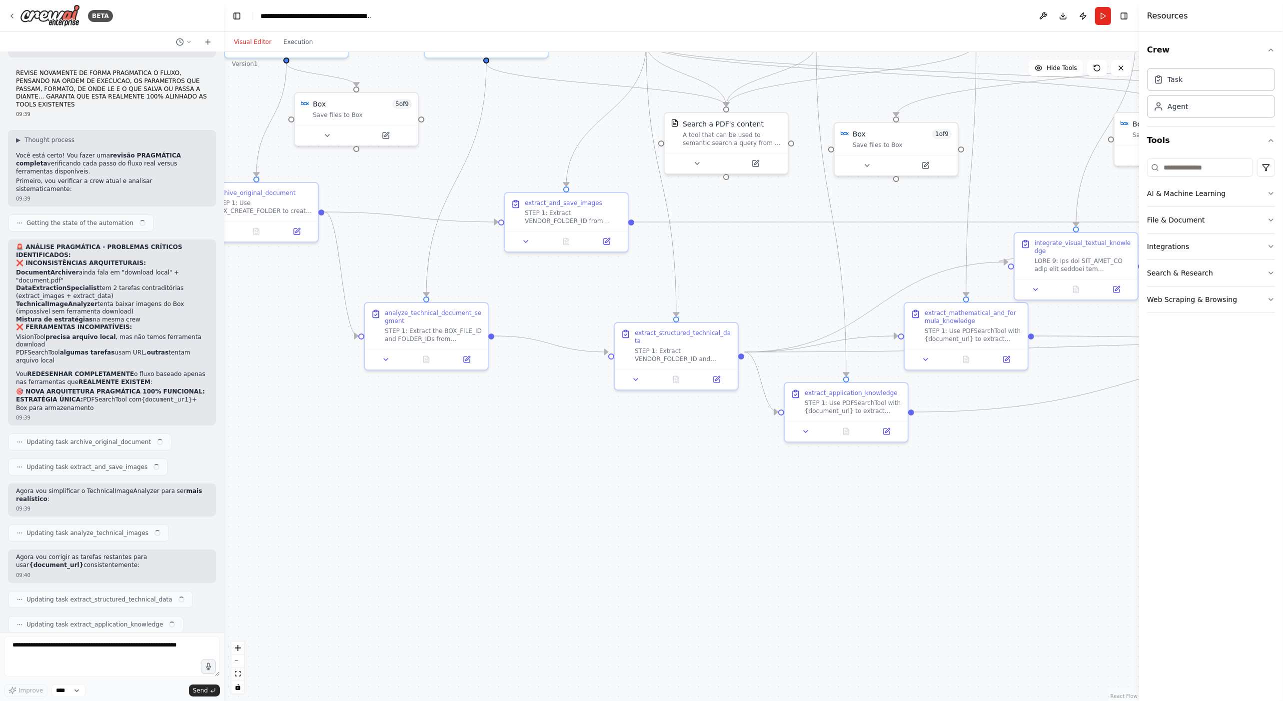
scroll to position [32460, 0]
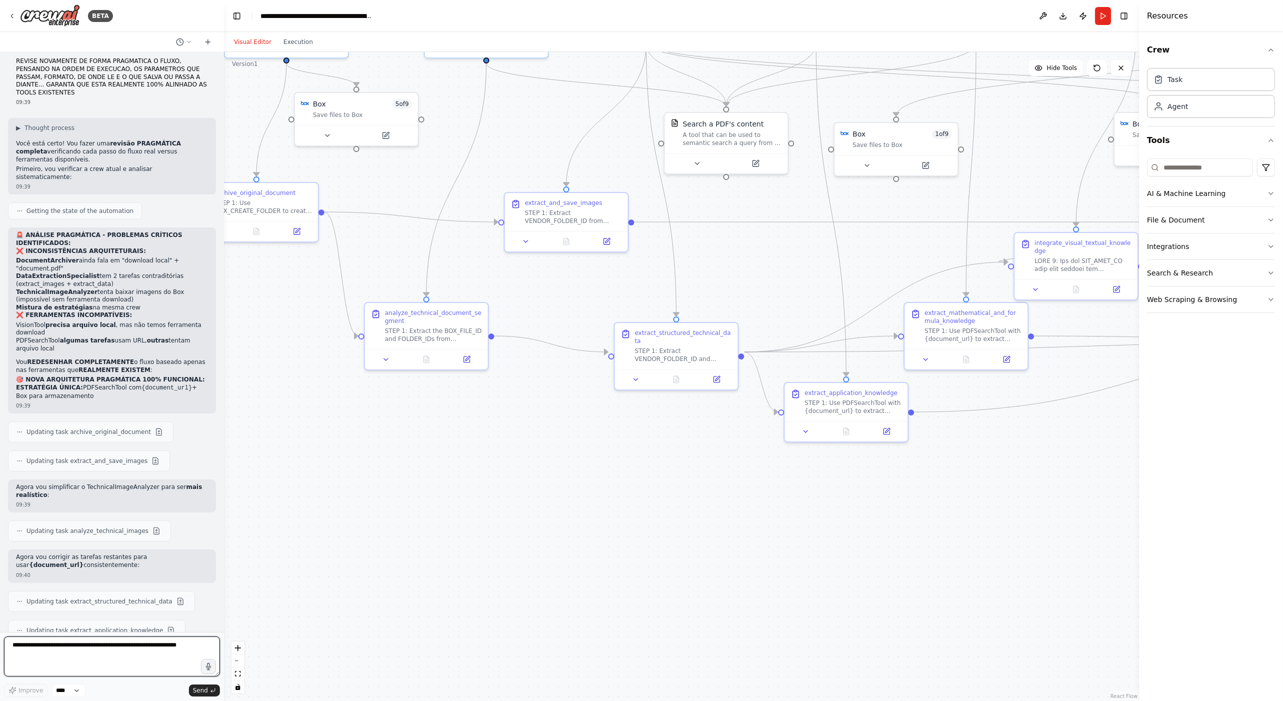
click at [47, 653] on textarea at bounding box center [112, 656] width 216 height 40
paste textarea "**********"
type textarea "**********"
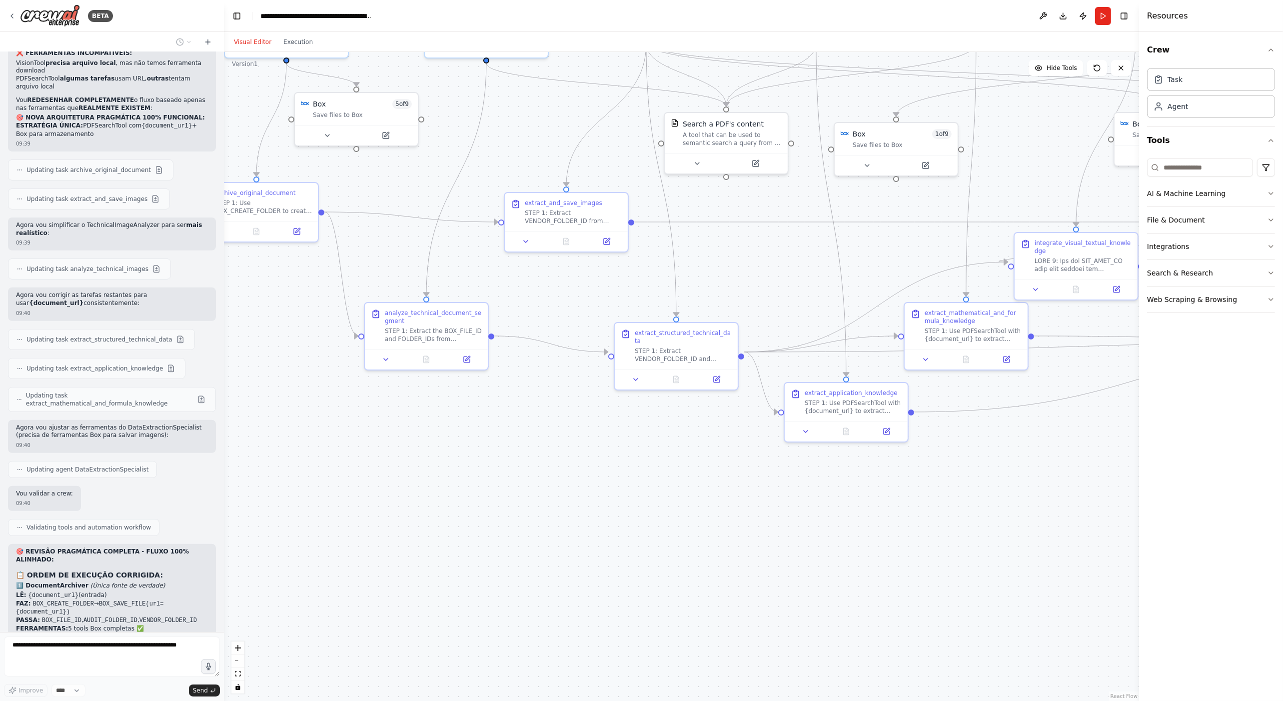
scroll to position [32729, 0]
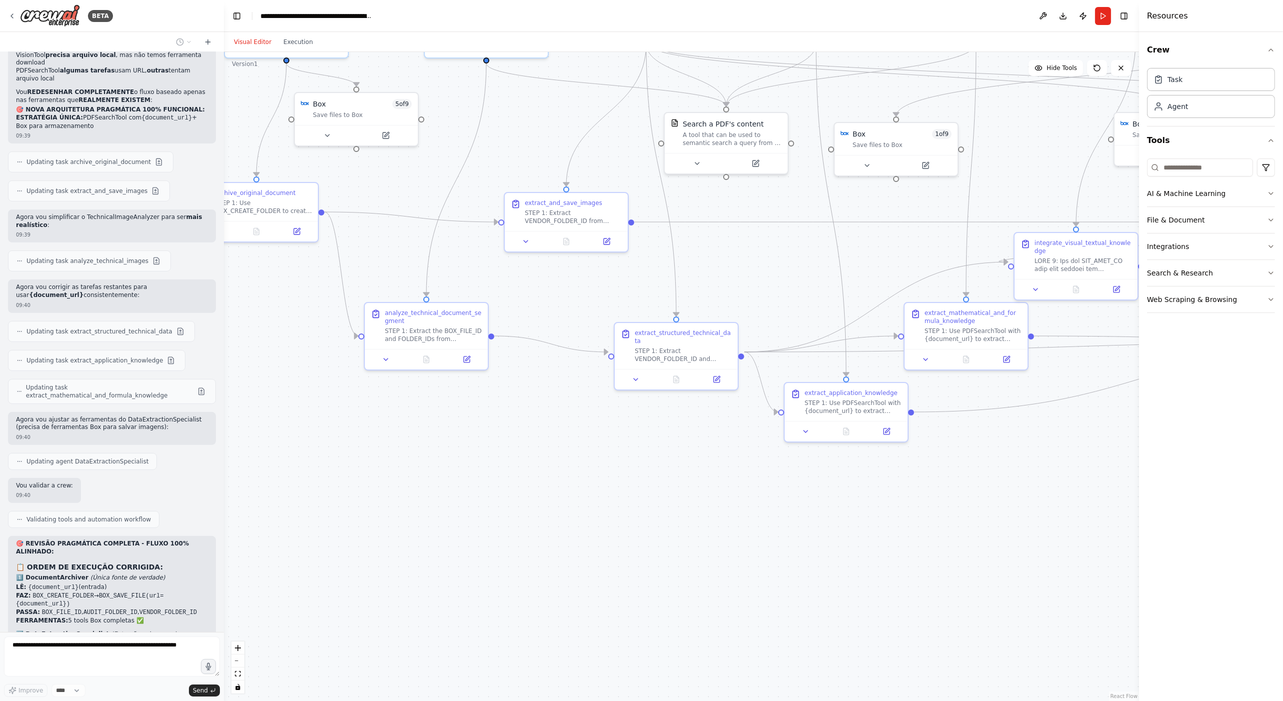
drag, startPoint x: 13, startPoint y: 518, endPoint x: 155, endPoint y: 618, distance: 173.3
click at [155, 618] on div "Hello! I'm the CrewAI assistant. What kind of automation do you want to build? …" at bounding box center [112, 342] width 224 height 580
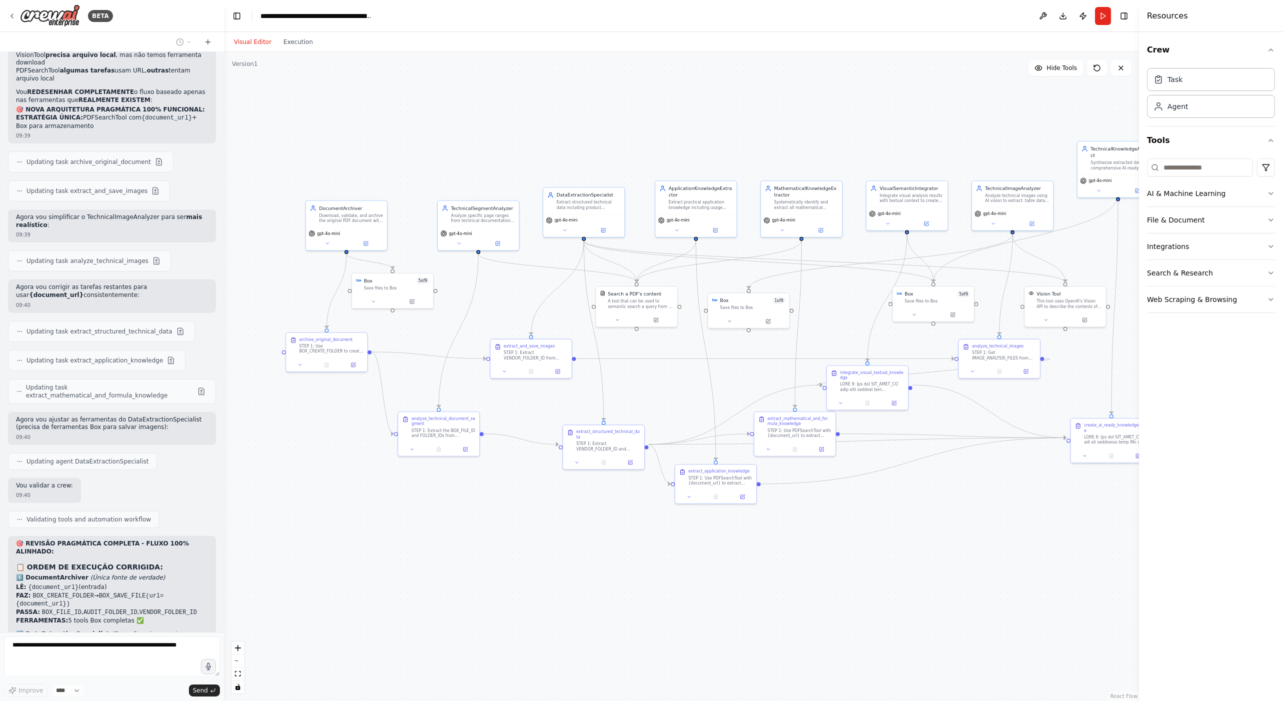
drag, startPoint x: 401, startPoint y: 494, endPoint x: 459, endPoint y: 516, distance: 62.2
click at [459, 516] on div ".deletable-edge-delete-btn { width: 20px; height: 20px; border: 0px solid #ffff…" at bounding box center [681, 376] width 915 height 649
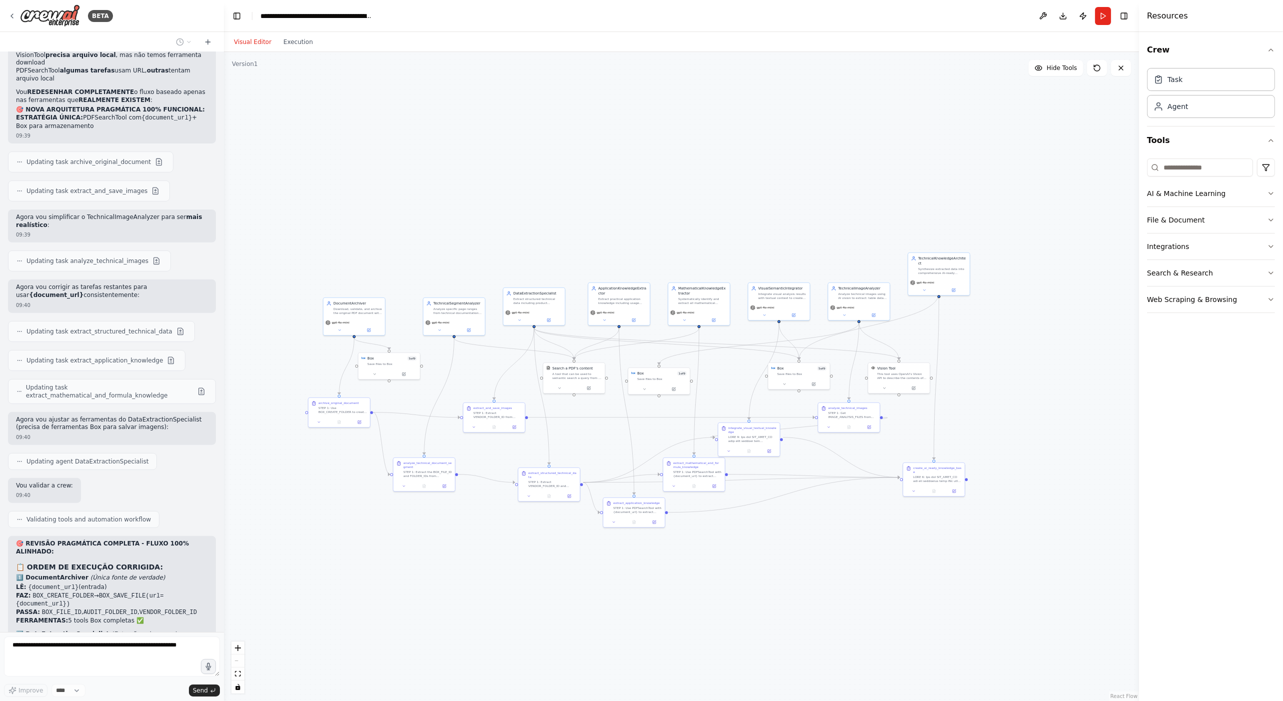
drag, startPoint x: 549, startPoint y: 514, endPoint x: 531, endPoint y: 525, distance: 21.8
click at [530, 537] on div ".deletable-edge-delete-btn { width: 20px; height: 20px; border: 0px solid #ffff…" at bounding box center [681, 376] width 915 height 649
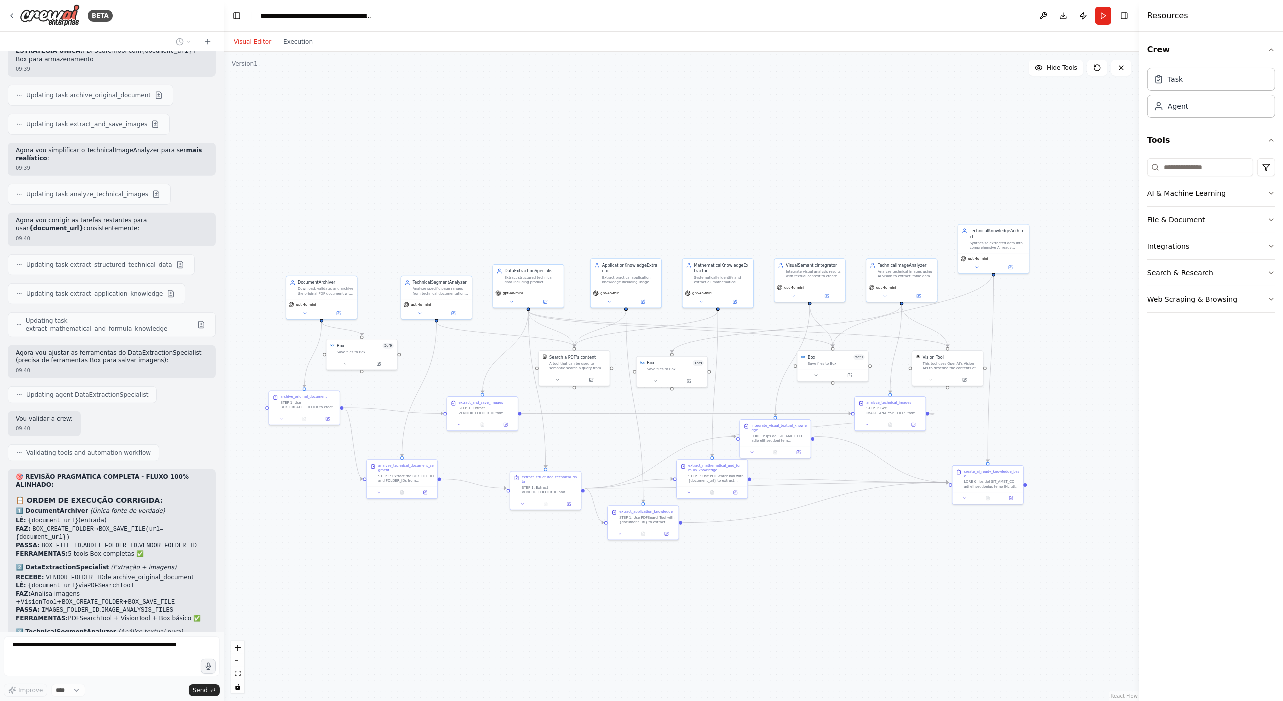
scroll to position [32796, 0]
drag, startPoint x: 596, startPoint y: 437, endPoint x: 609, endPoint y: 445, distance: 15.5
click at [609, 445] on div ".deletable-edge-delete-btn { width: 20px; height: 20px; border: 0px solid #ffff…" at bounding box center [681, 376] width 915 height 649
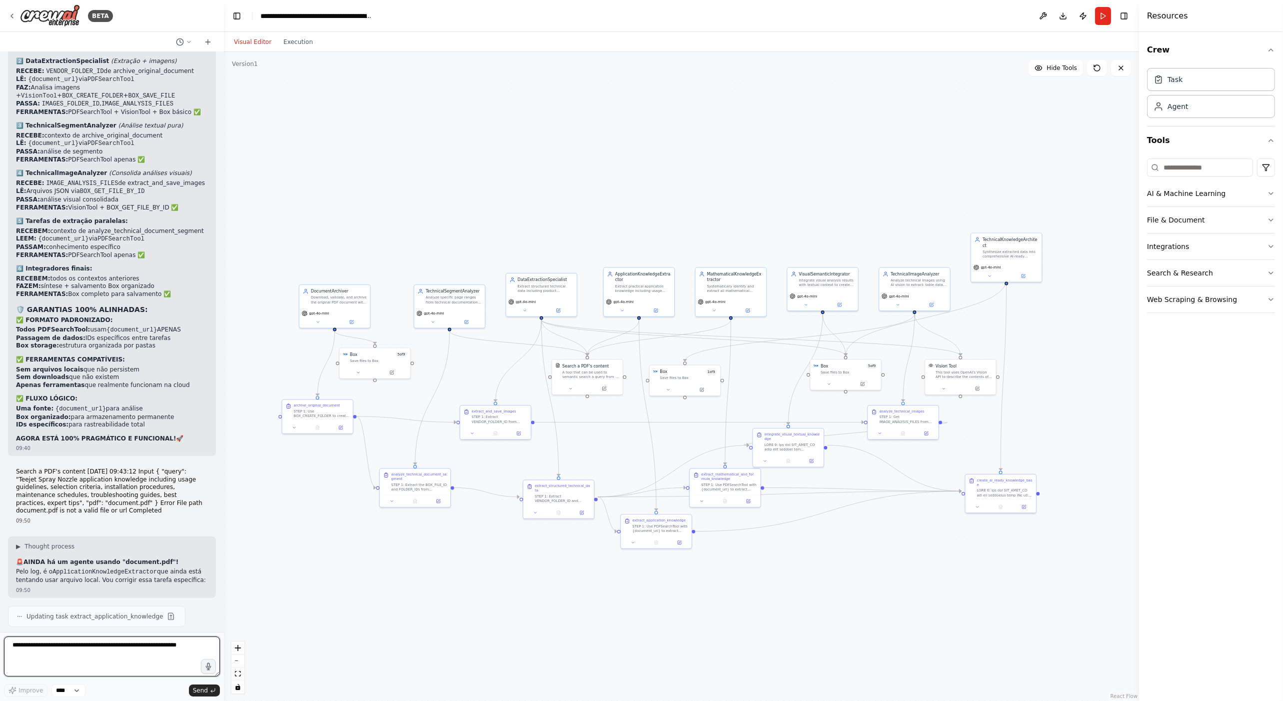
scroll to position [33310, 0]
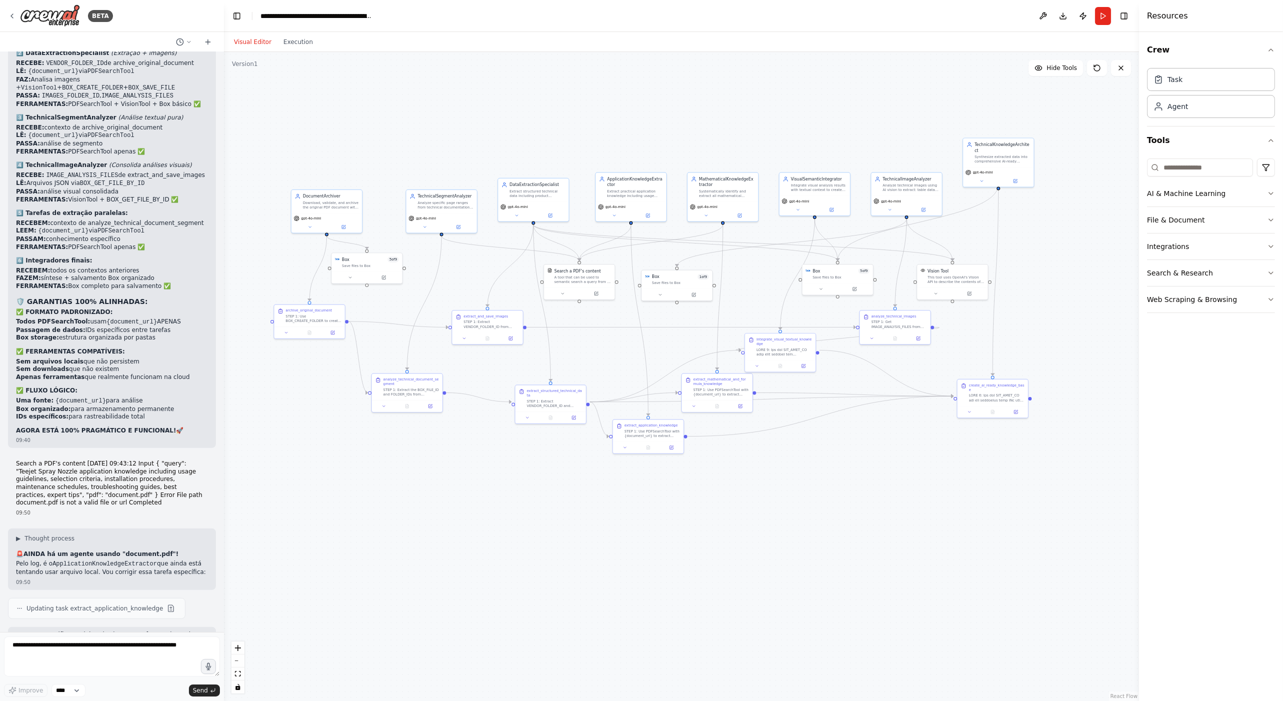
drag, startPoint x: 456, startPoint y: 561, endPoint x: 470, endPoint y: 461, distance: 100.9
click at [468, 468] on div ".deletable-edge-delete-btn { width: 20px; height: 20px; border: 0px solid #ffff…" at bounding box center [681, 376] width 915 height 649
click at [299, 45] on button "Execution" at bounding box center [297, 42] width 41 height 12
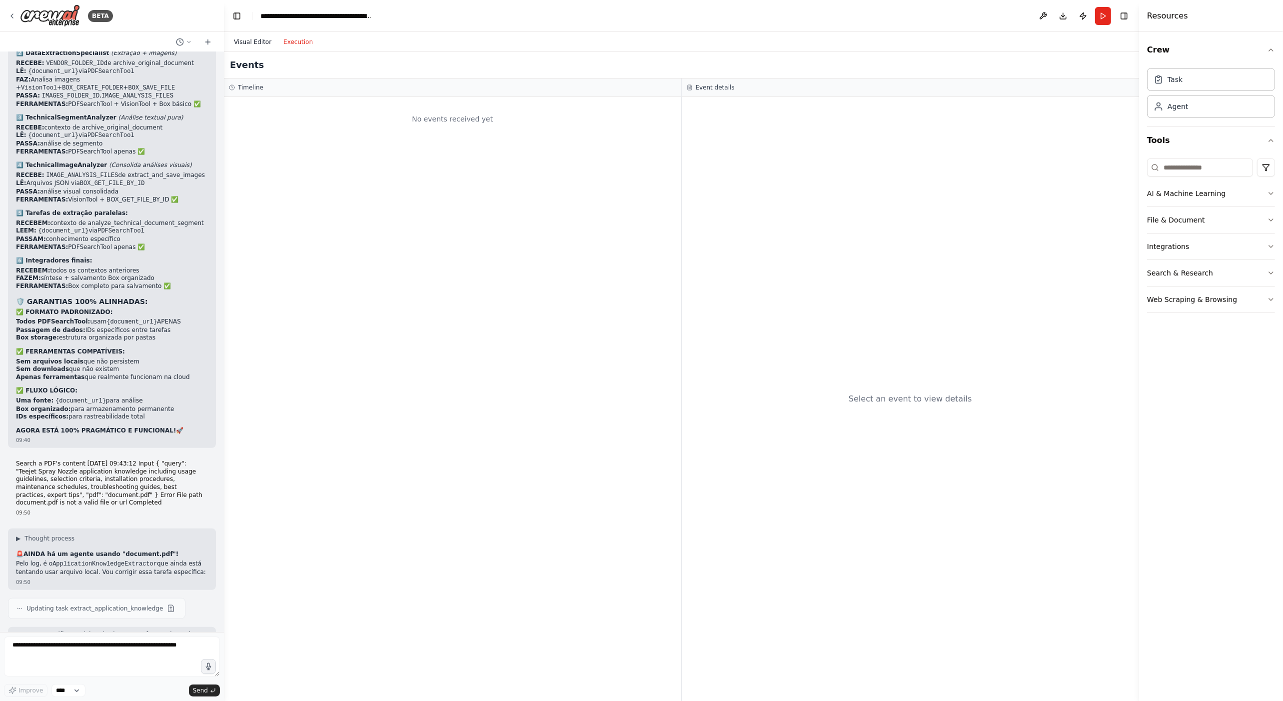
click at [245, 40] on button "Visual Editor" at bounding box center [252, 42] width 49 height 12
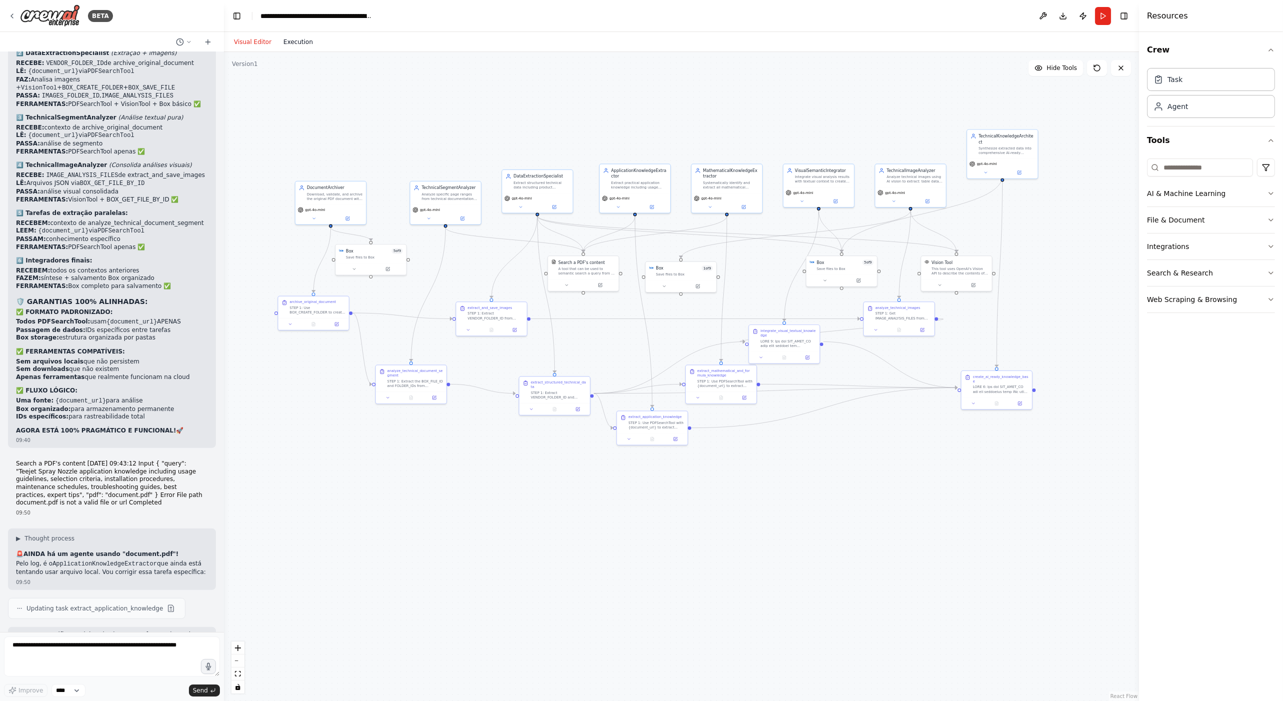
click at [308, 41] on button "Execution" at bounding box center [297, 42] width 41 height 12
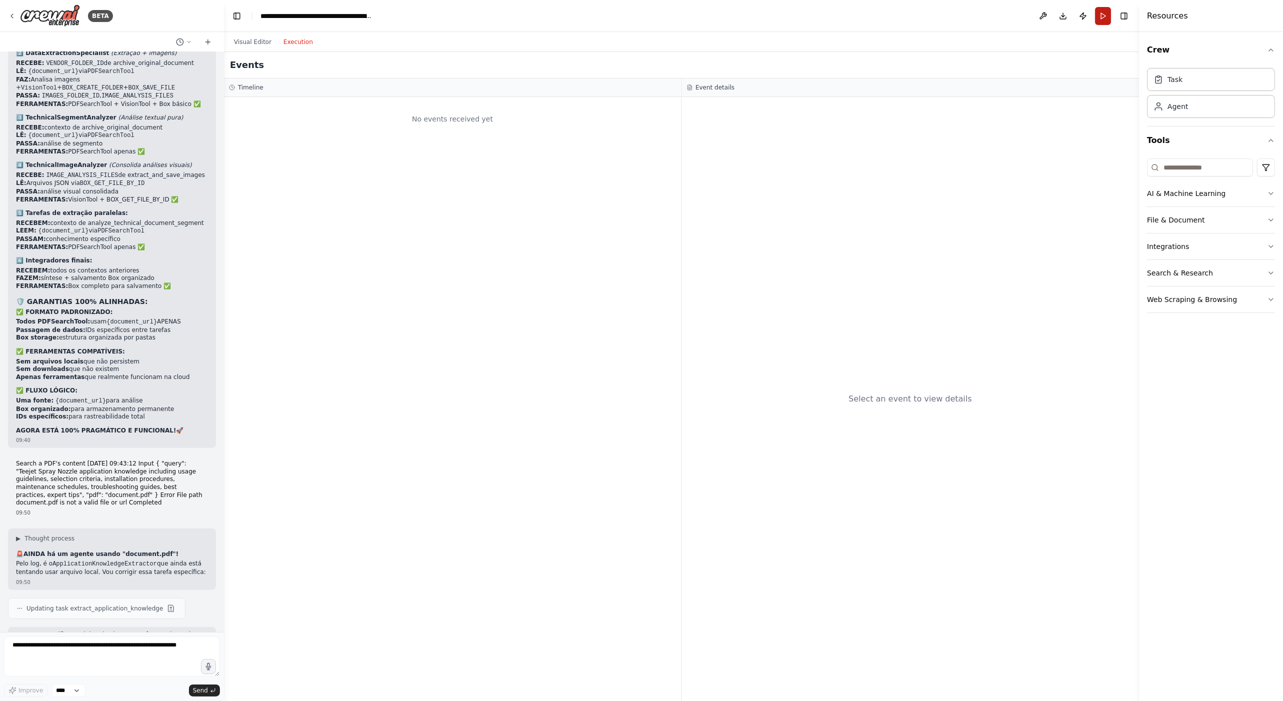
click at [1101, 19] on button "Run" at bounding box center [1103, 16] width 16 height 18
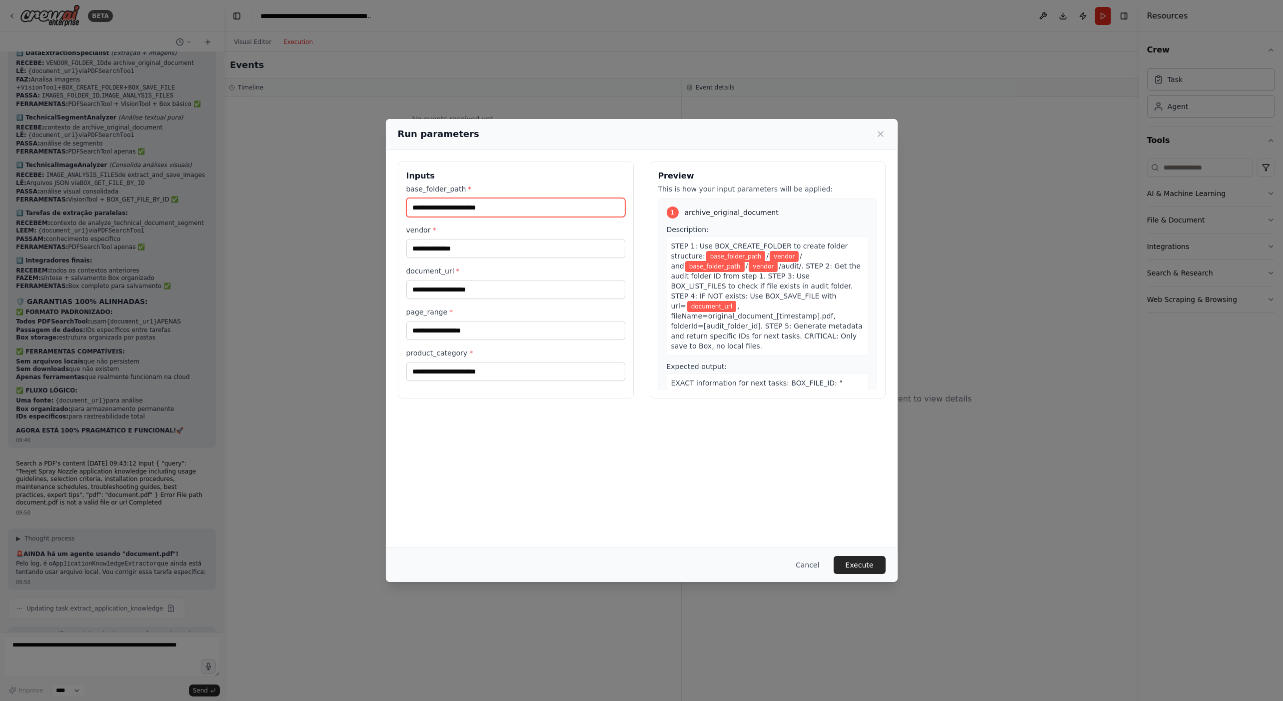
click at [436, 210] on input "base_folder_path *" at bounding box center [515, 207] width 219 height 19
click at [463, 212] on input "base_folder_path *" at bounding box center [515, 207] width 219 height 19
type input "*********"
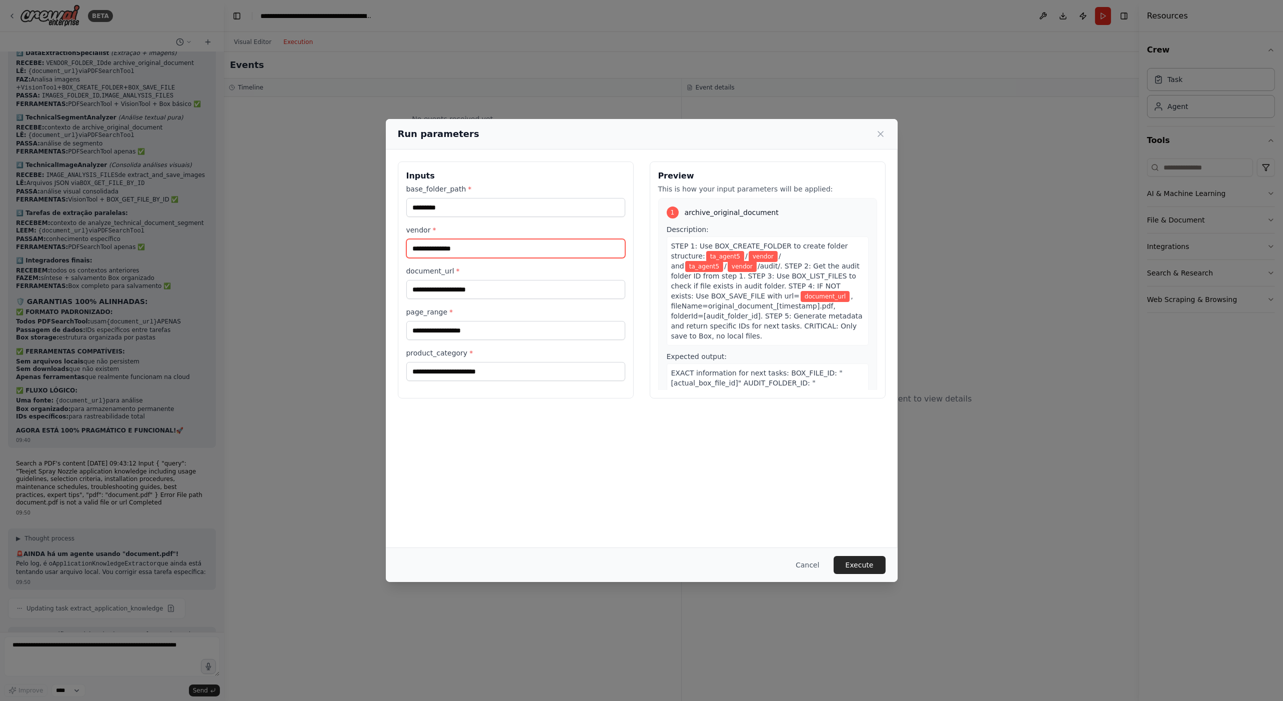
click at [467, 251] on input "vendor *" at bounding box center [515, 248] width 219 height 19
type input "******"
click at [468, 296] on input "document_url *" at bounding box center [515, 289] width 219 height 19
type input "**********"
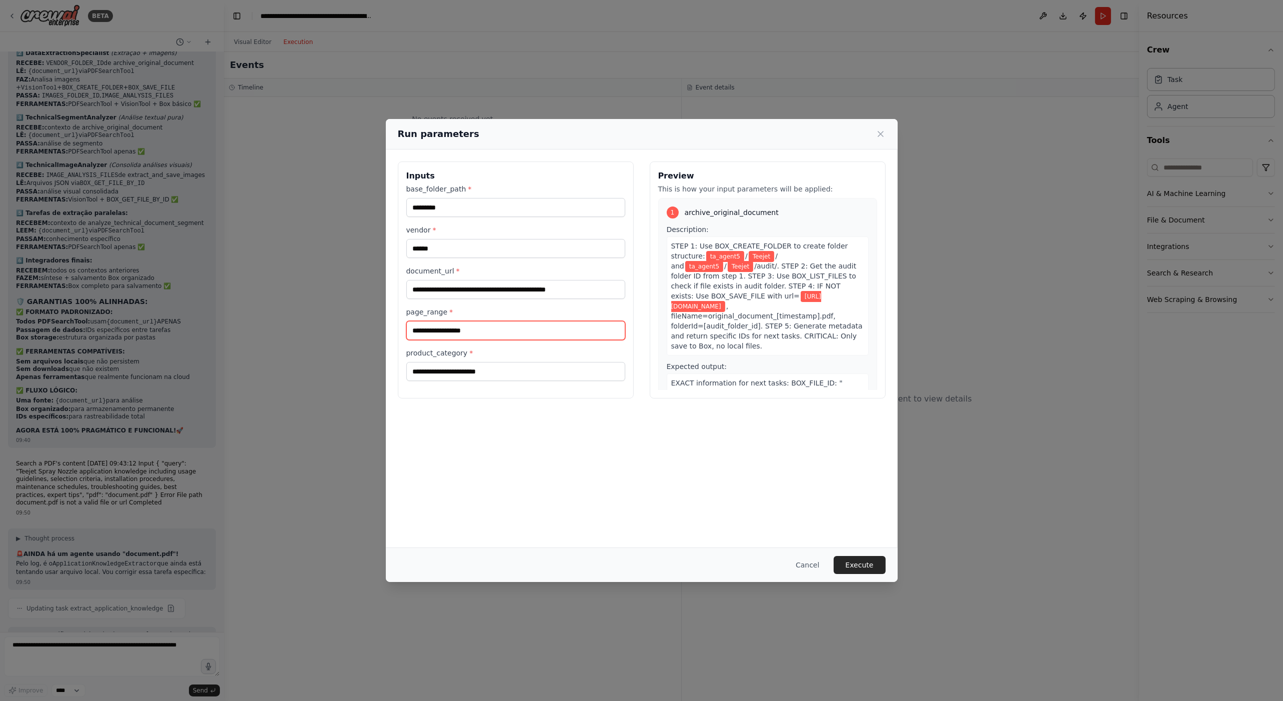
click at [477, 327] on input "page_range *" at bounding box center [515, 330] width 219 height 19
type input "*****"
click at [485, 369] on input "product_category *" at bounding box center [515, 371] width 219 height 19
type input "**********"
click at [861, 568] on button "Execute" at bounding box center [859, 565] width 52 height 18
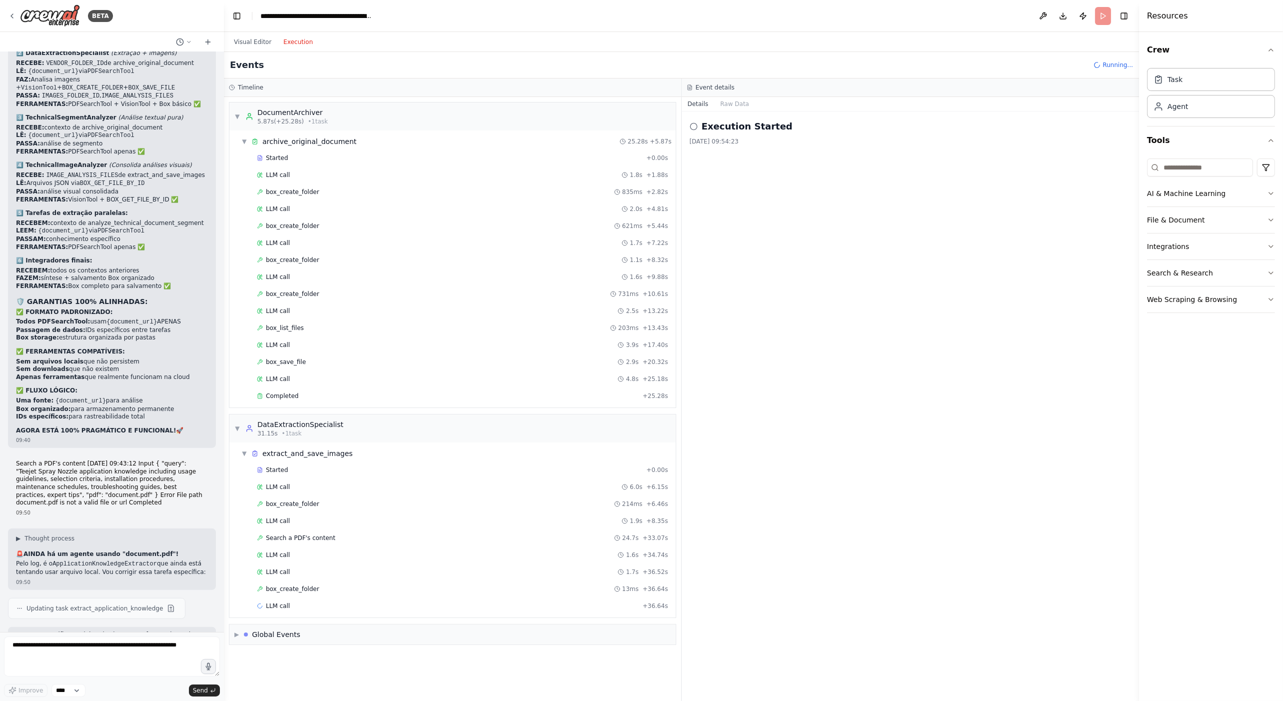
click at [316, 535] on span "Search a PDF's content" at bounding box center [300, 538] width 69 height 8
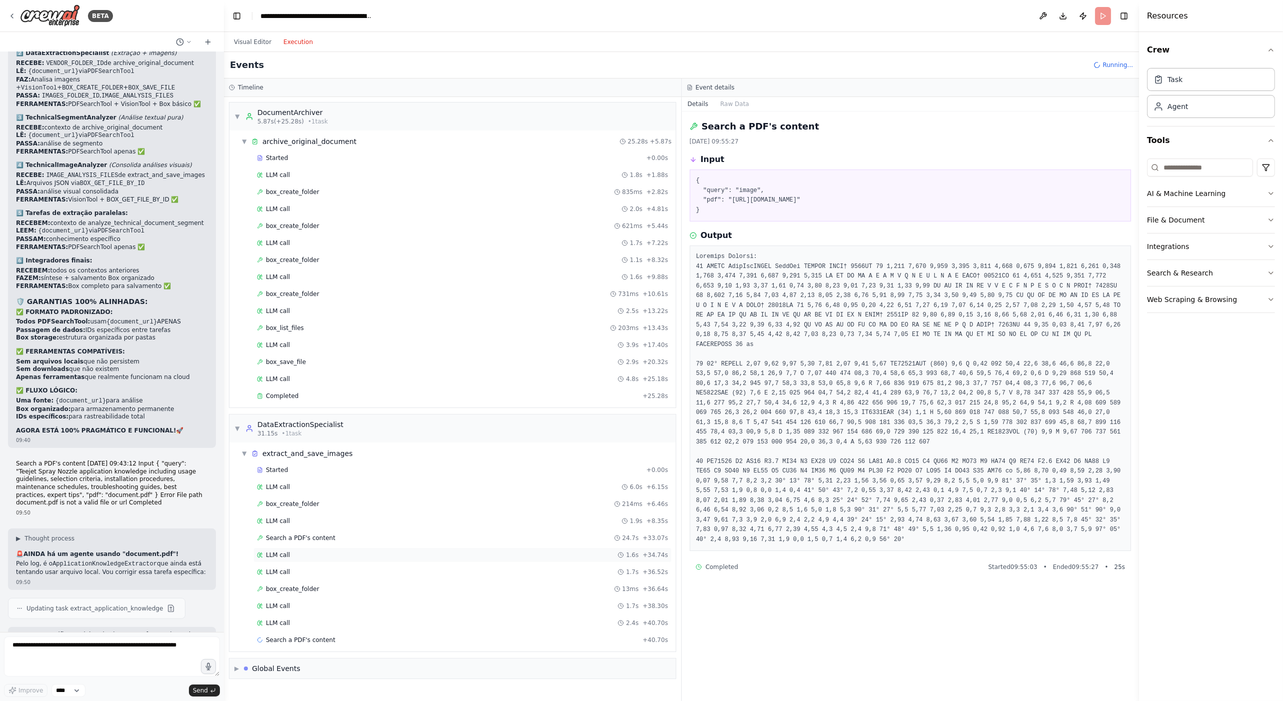
click at [306, 551] on div "LLM call 1.6s + 34.74s" at bounding box center [462, 555] width 411 height 8
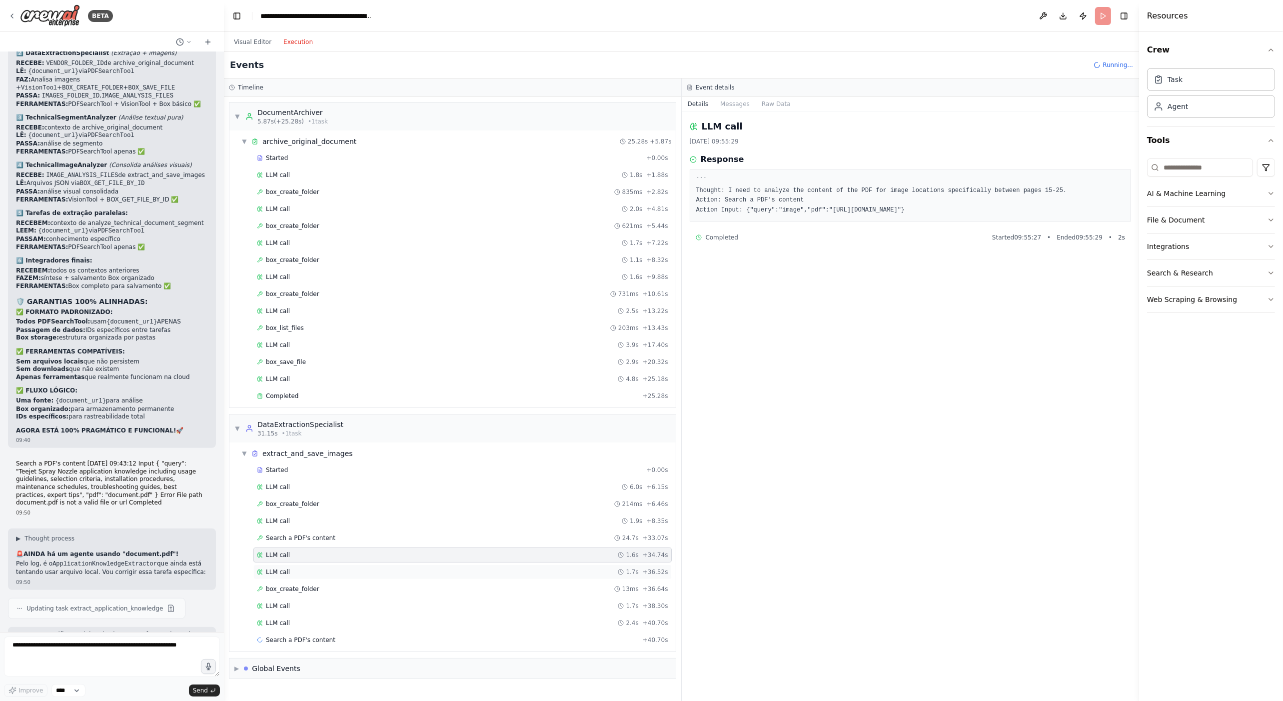
click at [300, 569] on div "LLM call 1.7s + 36.52s" at bounding box center [462, 572] width 411 height 8
click at [316, 585] on div "box_create_folder 13ms + 36.64s" at bounding box center [462, 589] width 411 height 8
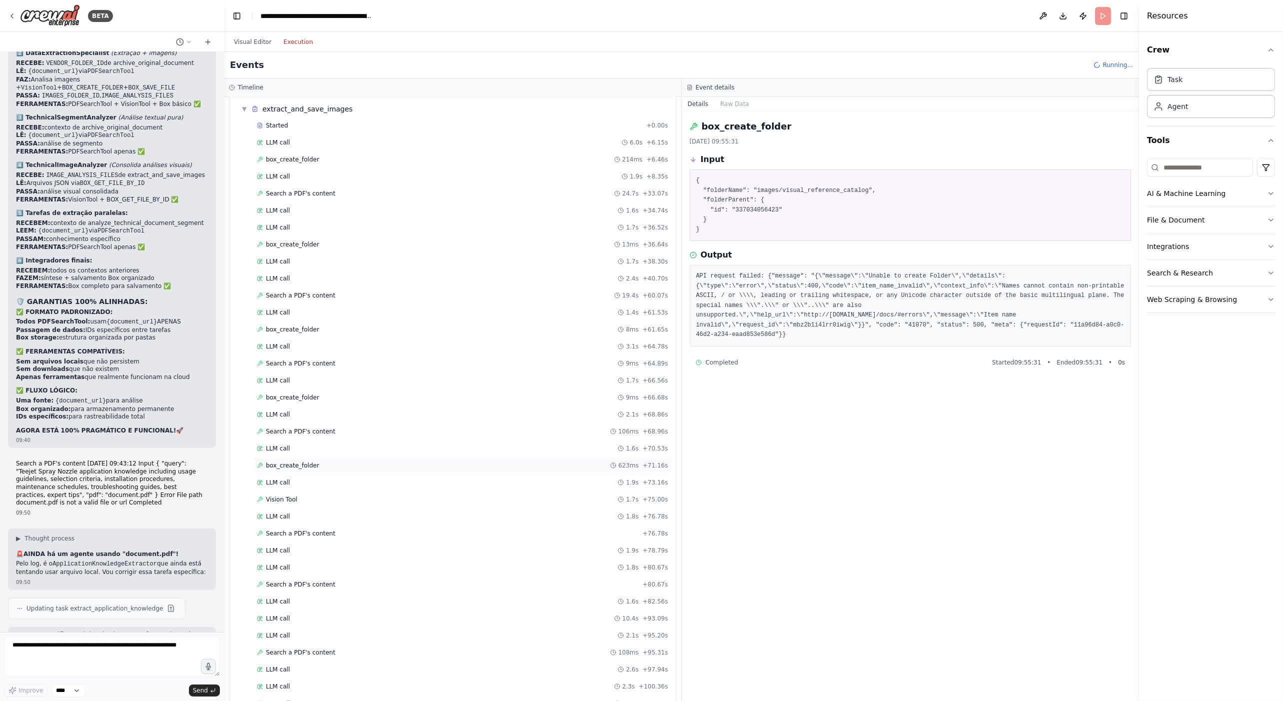
scroll to position [367, 0]
click at [309, 438] on span "box_create_folder" at bounding box center [292, 442] width 53 height 8
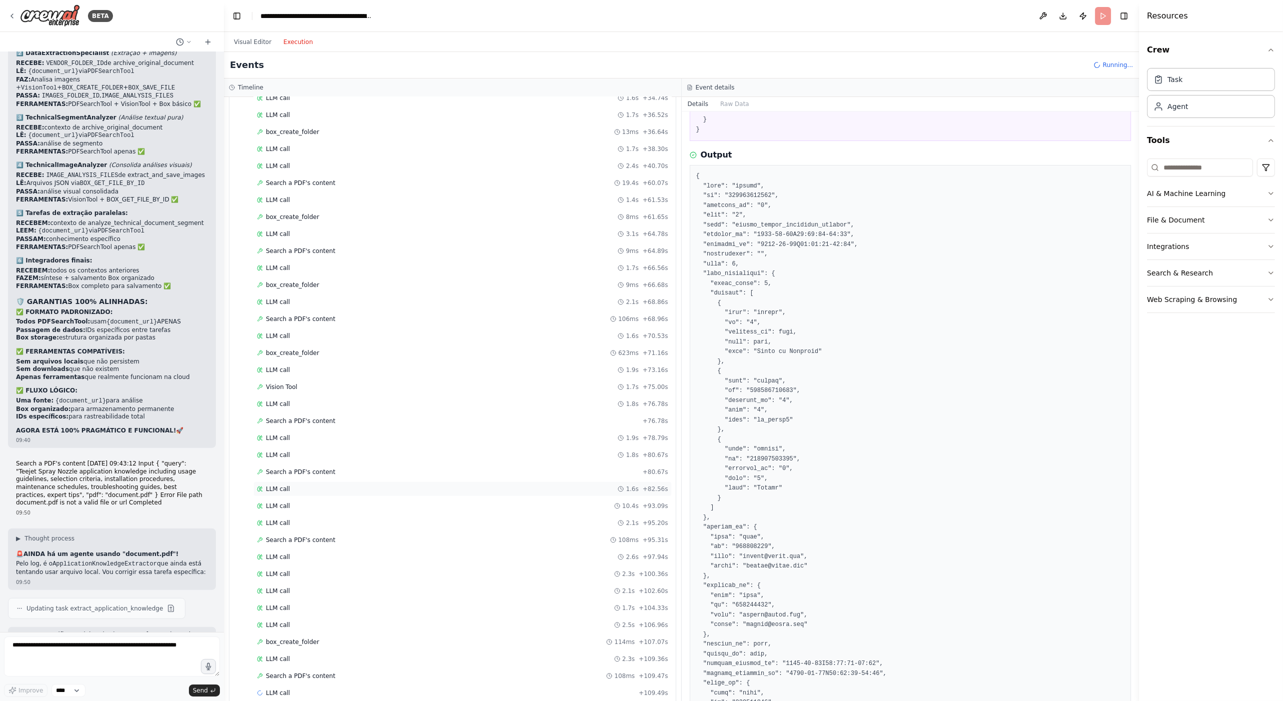
scroll to position [486, 0]
click at [321, 251] on div "box_create_folder 9ms + 66.68s" at bounding box center [462, 255] width 411 height 8
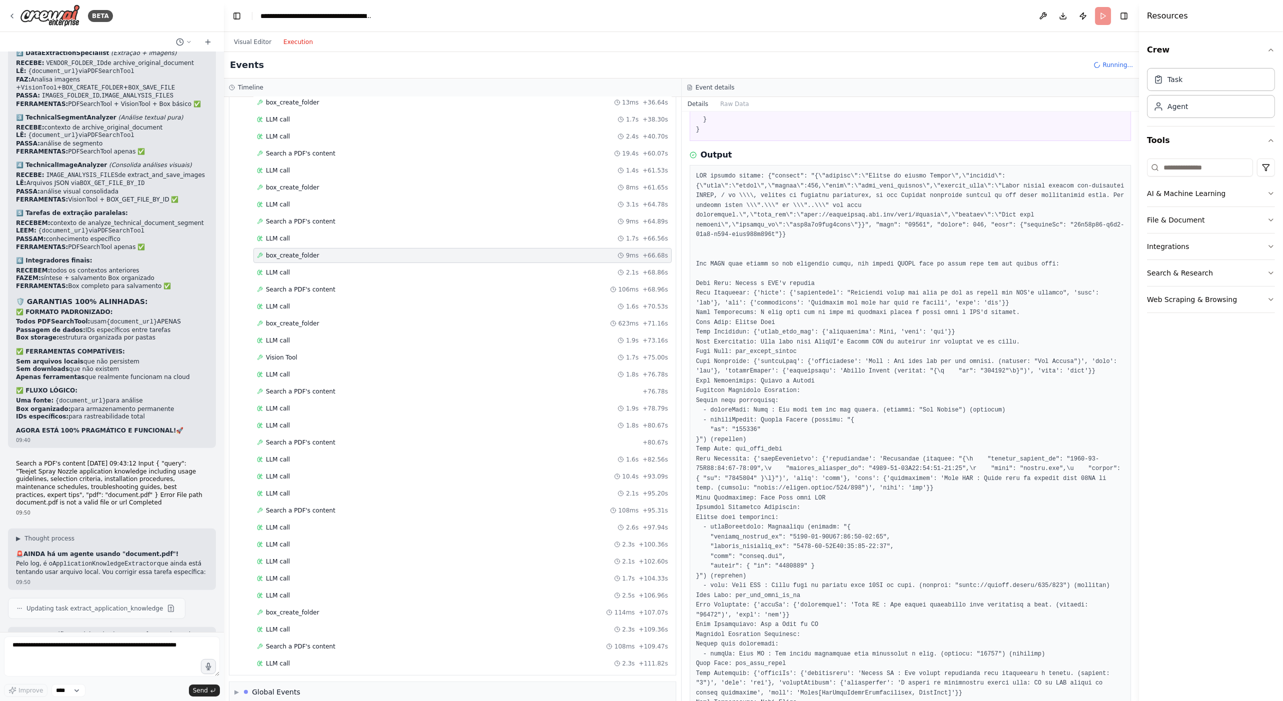
click at [869, 395] on pre at bounding box center [910, 692] width 429 height 1043
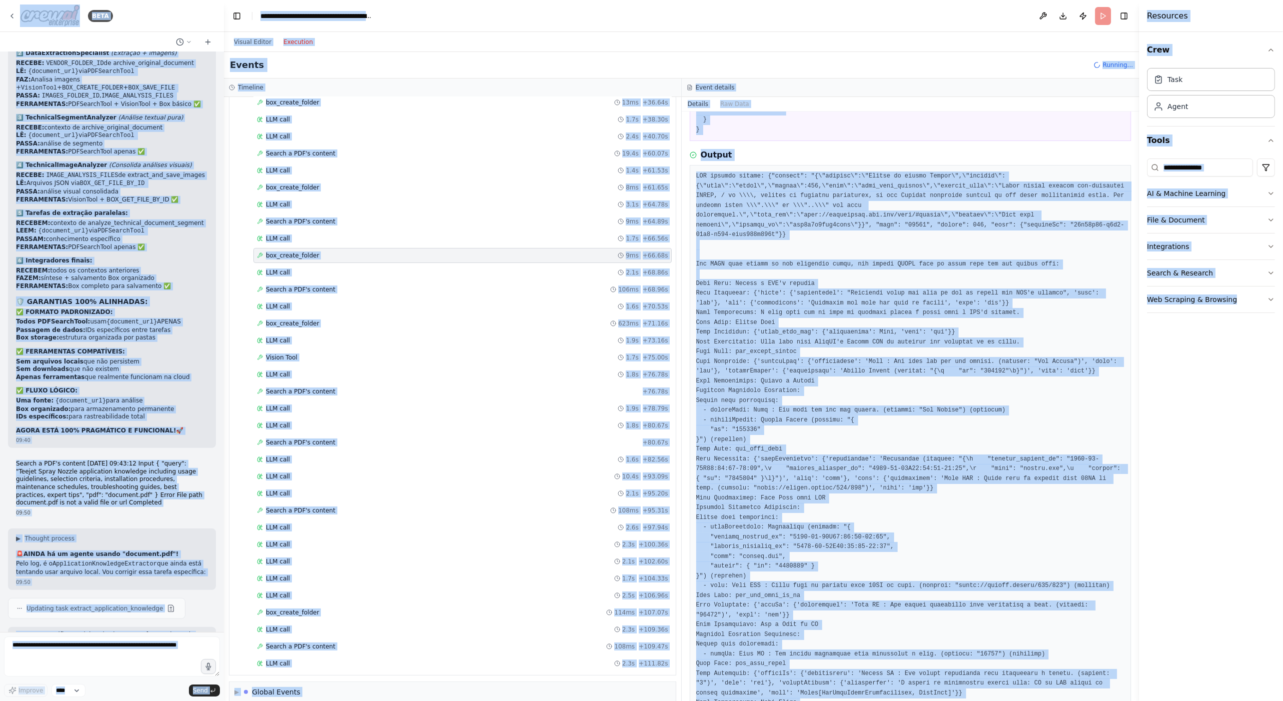
click at [861, 359] on pre at bounding box center [910, 692] width 429 height 1043
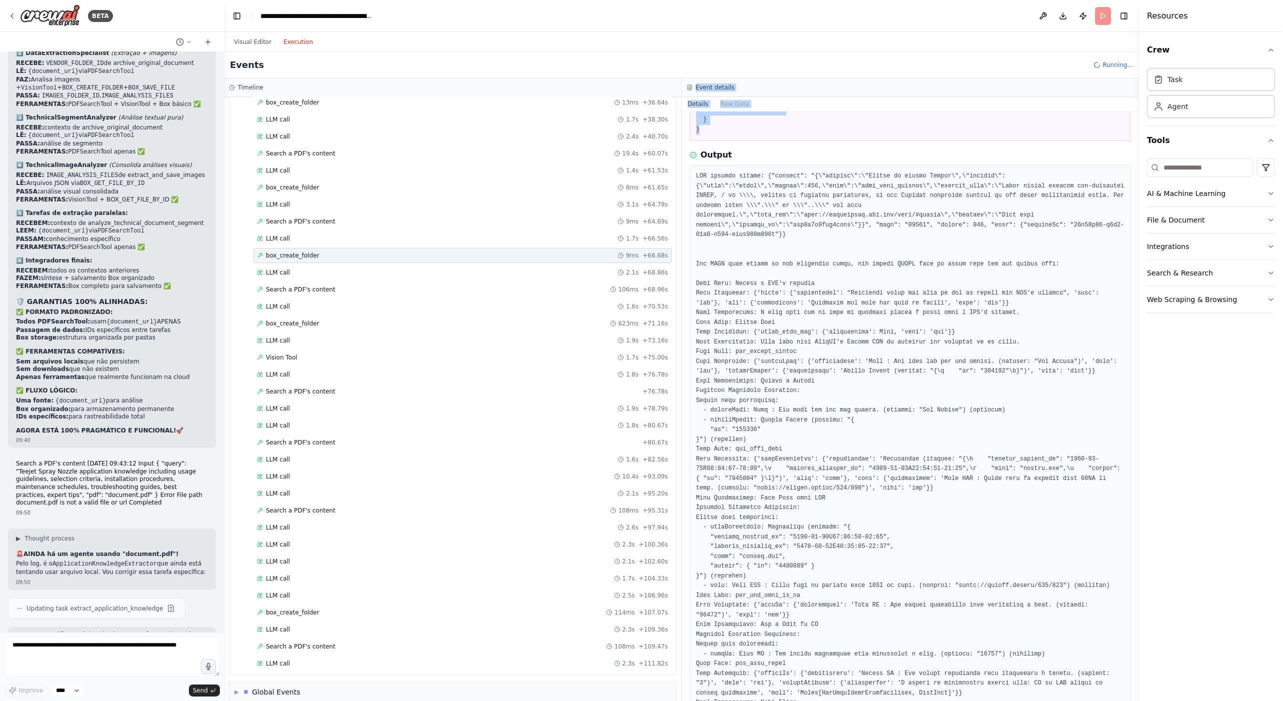
scroll to position [95, 0]
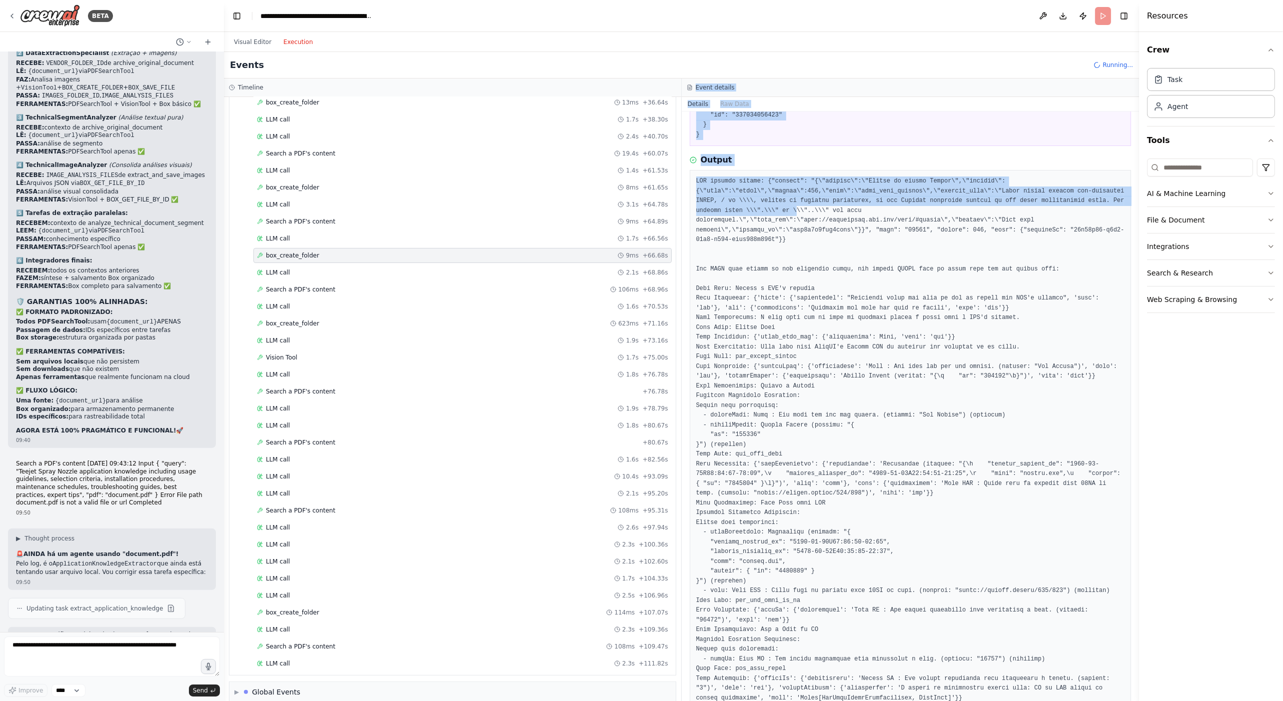
drag, startPoint x: 689, startPoint y: 89, endPoint x: 743, endPoint y: 213, distance: 135.2
click at [743, 213] on div "Event details Details Raw Data box_create_folder 21/08/2025, 09:56:01 Input { "…" at bounding box center [911, 389] width 458 height 622
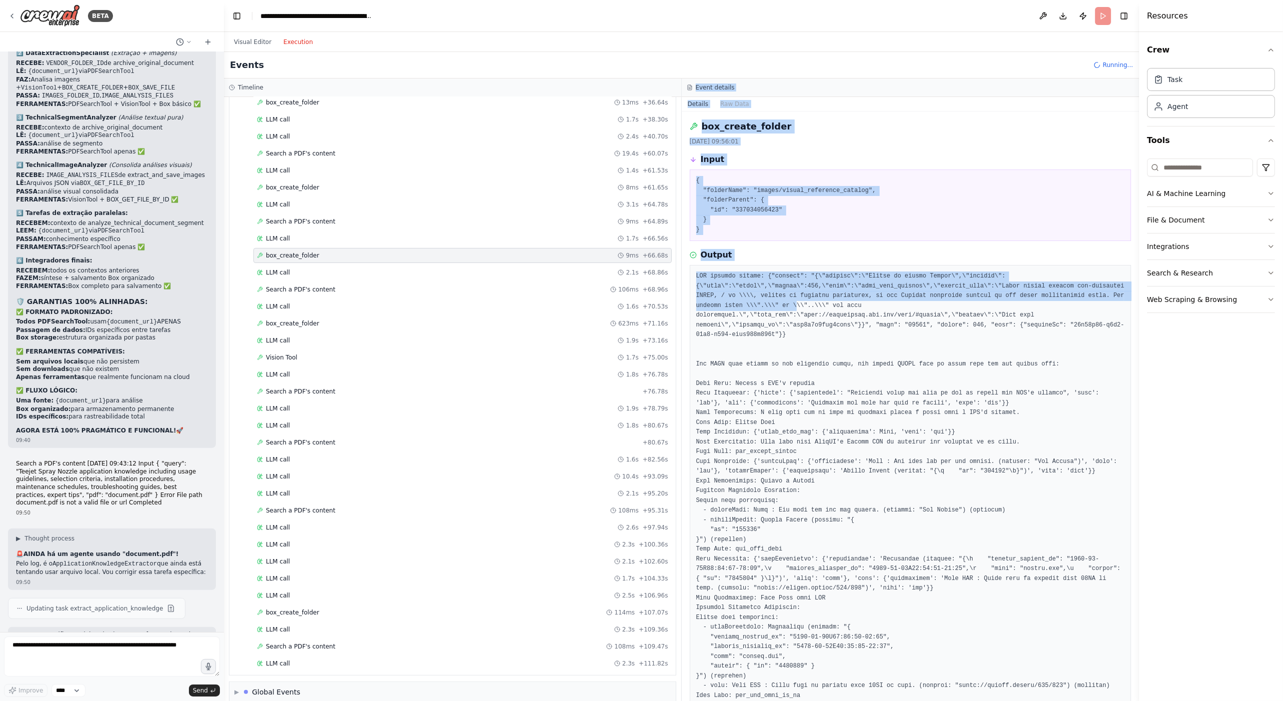
click at [705, 155] on h3 "Input" at bounding box center [713, 159] width 24 height 12
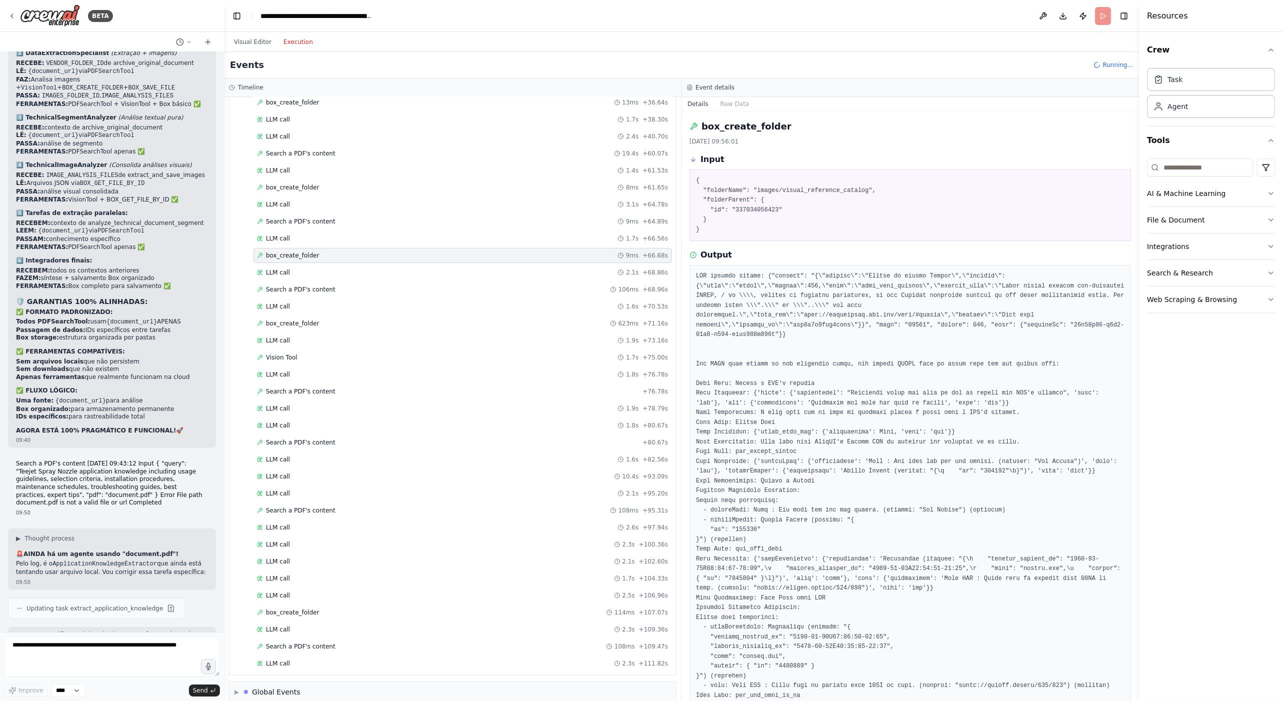
click at [701, 155] on h3 "Input" at bounding box center [713, 159] width 24 height 12
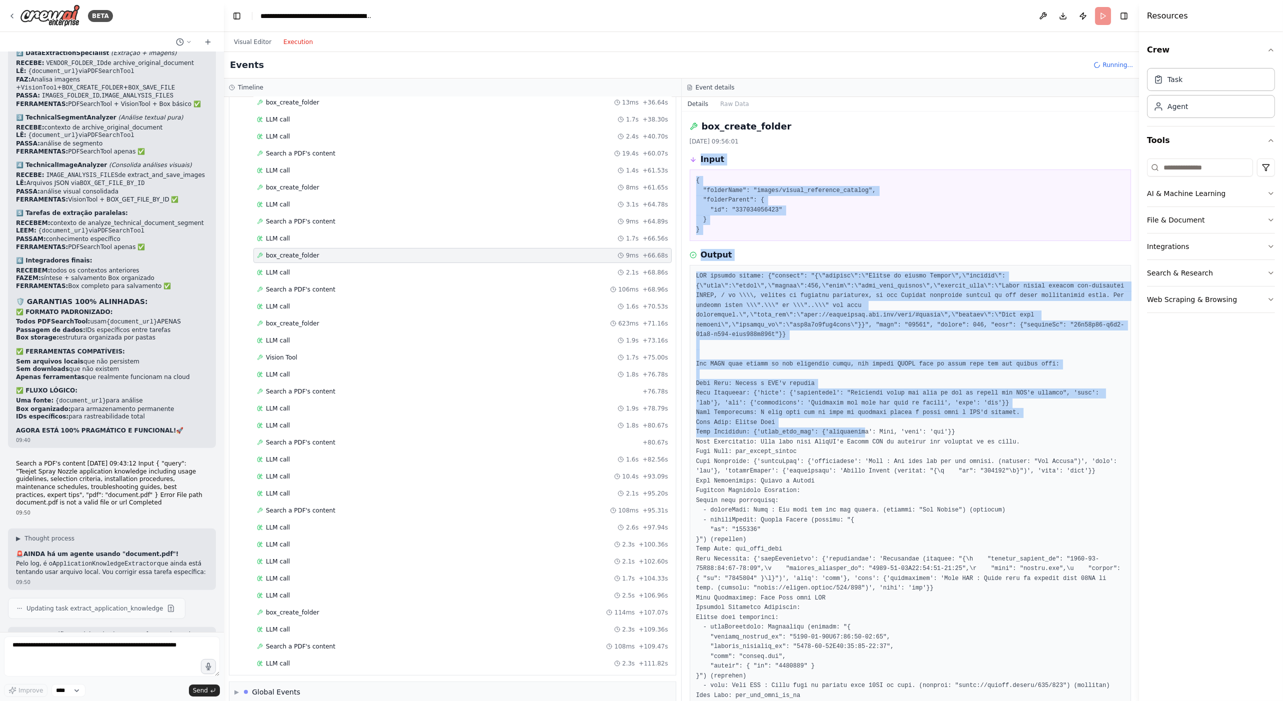
drag, startPoint x: 700, startPoint y: 155, endPoint x: 851, endPoint y: 420, distance: 305.3
click at [851, 420] on div "box_create_folder 21/08/2025, 09:56:01 Input { "folderName": "images/visual_ref…" at bounding box center [911, 405] width 458 height 589
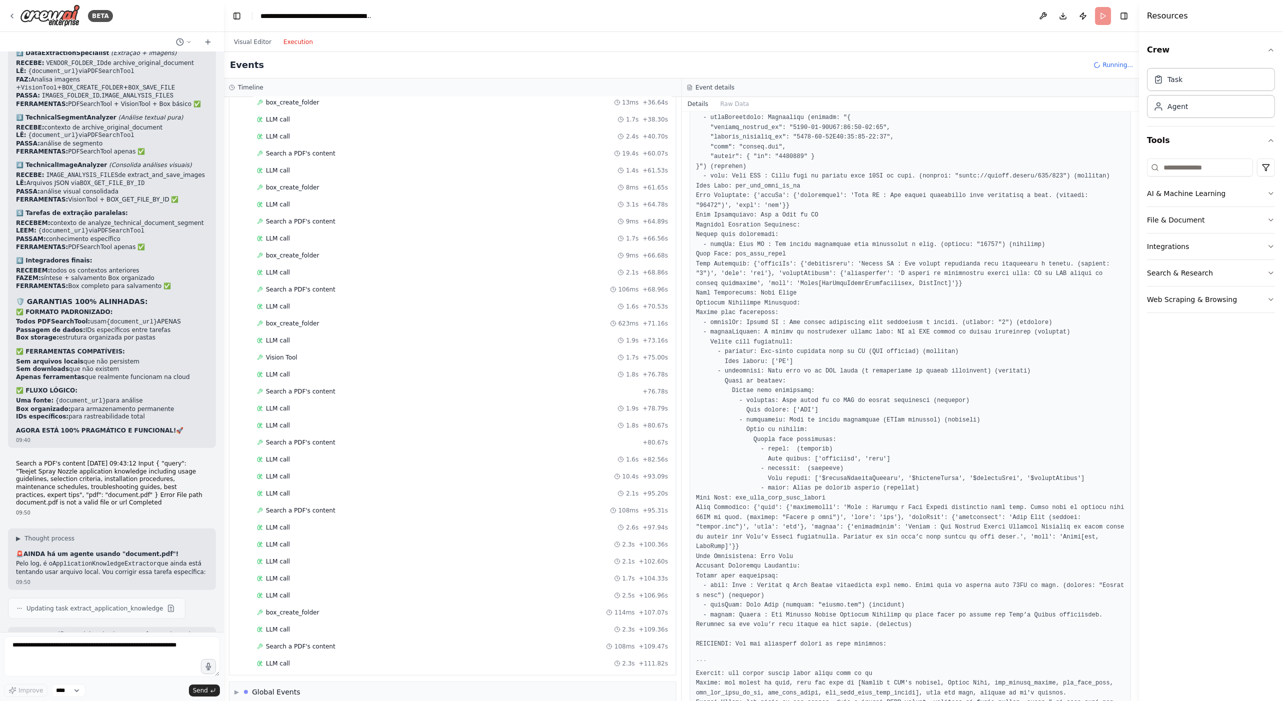
scroll to position [628, 0]
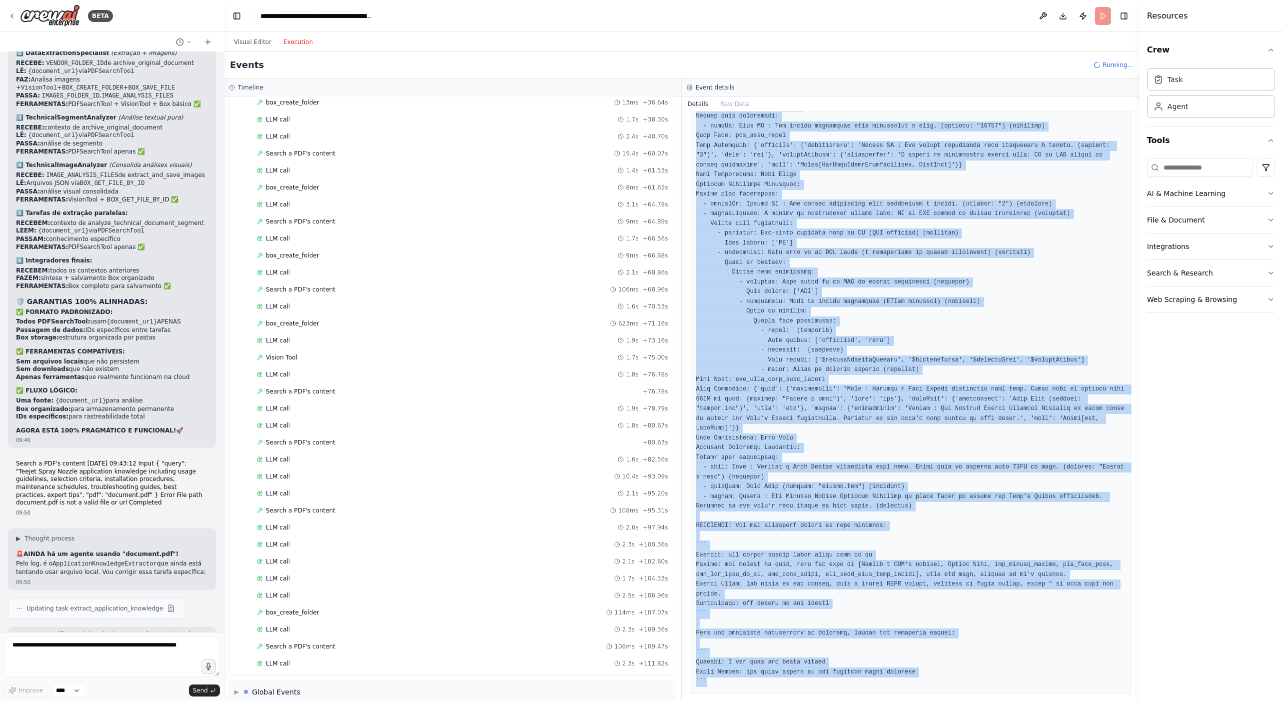
click at [906, 658] on div at bounding box center [911, 165] width 442 height 1056
copy div "Input { "folderName": "images/visual_reference_catalog", "folderParent": { "id"…"
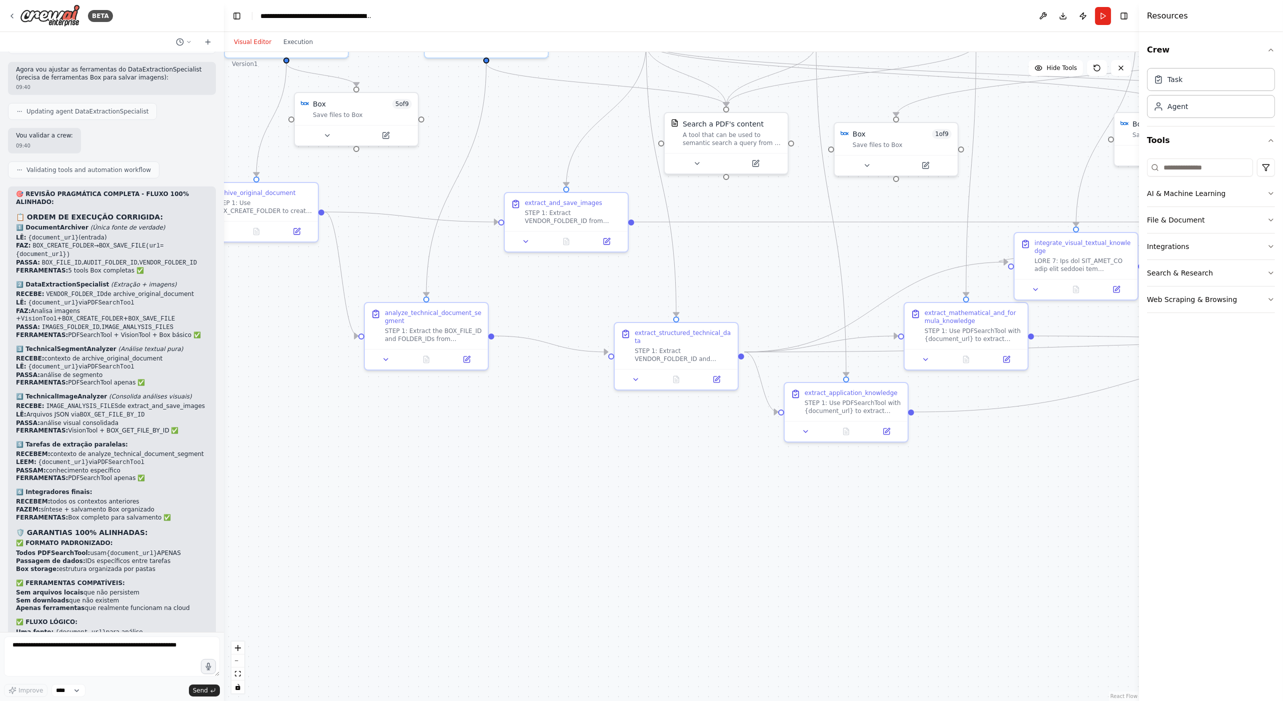
scroll to position [33310, 0]
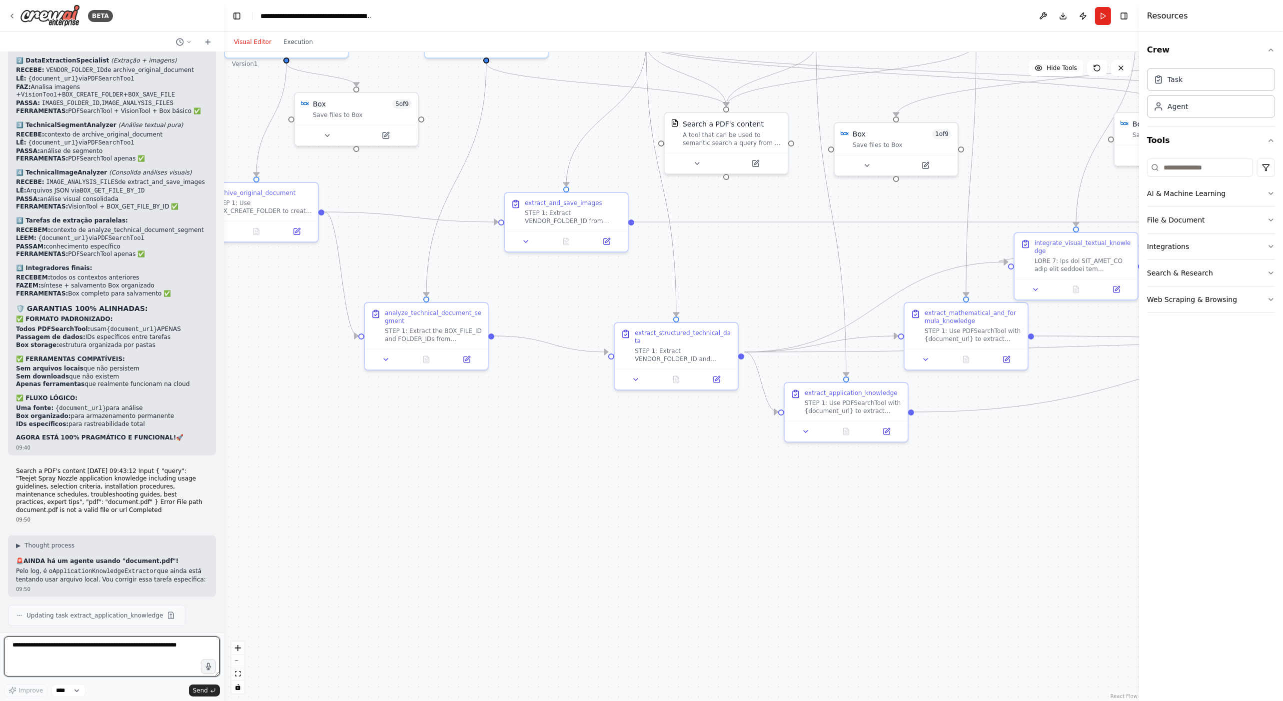
click at [82, 651] on textarea at bounding box center [112, 656] width 216 height 40
paste textarea "**********"
type textarea "**********"
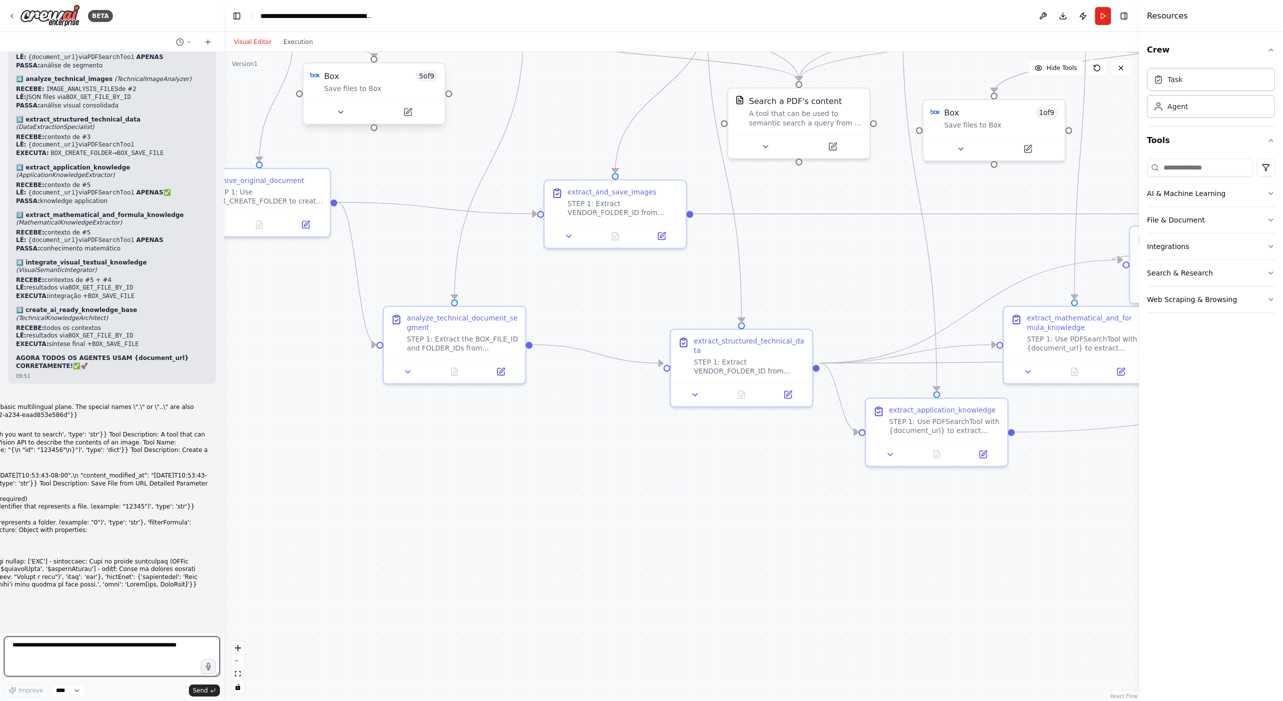
scroll to position [34273, 0]
click at [282, 37] on button "Execution" at bounding box center [297, 42] width 41 height 12
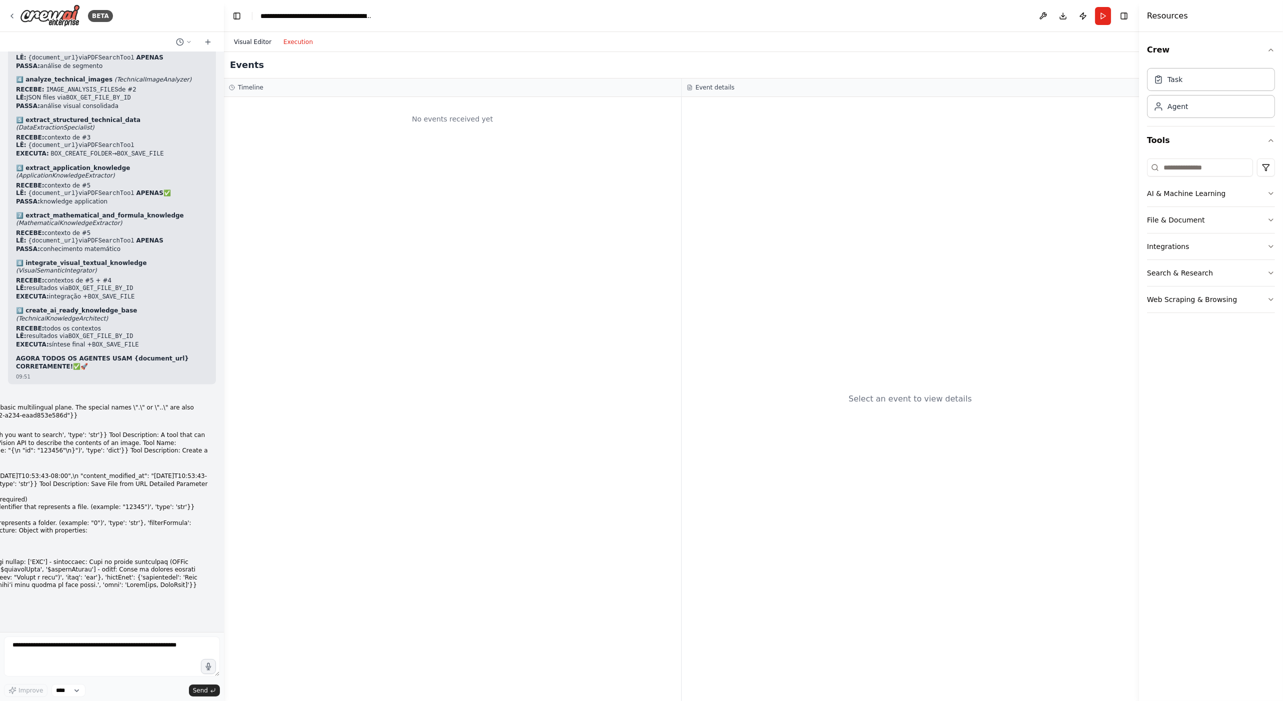
click at [242, 37] on button "Visual Editor" at bounding box center [252, 42] width 49 height 12
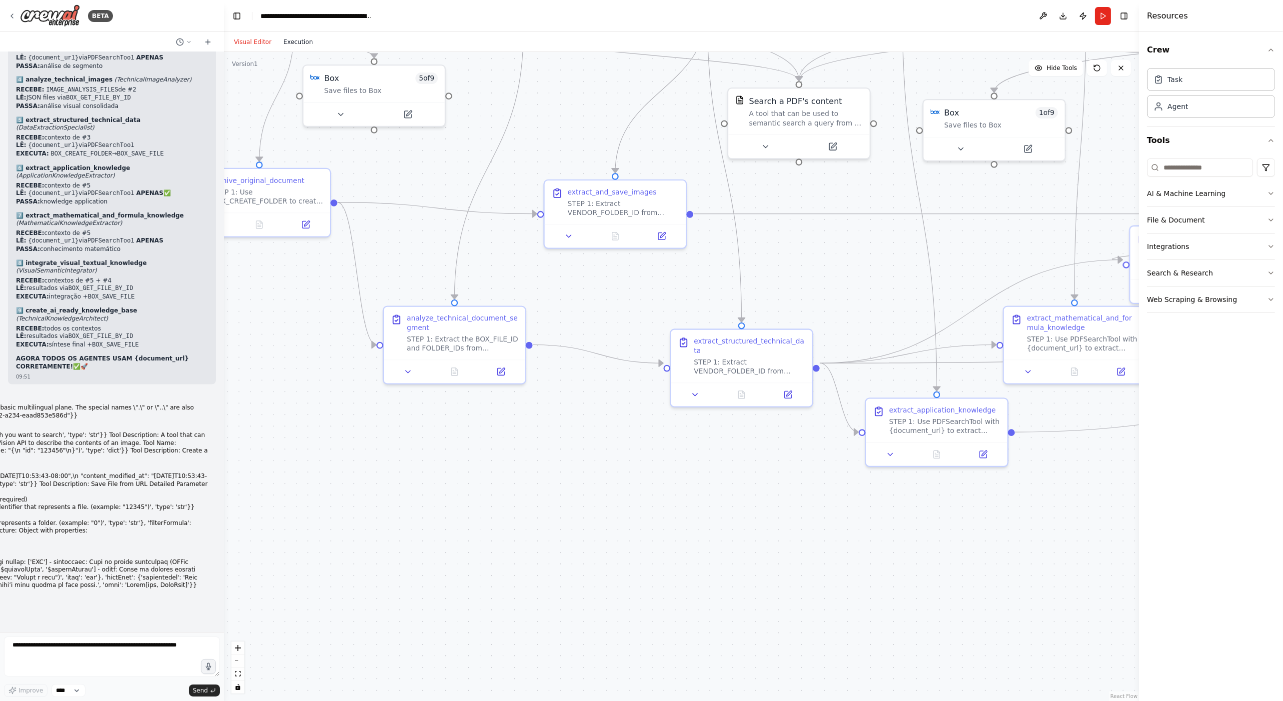
click at [298, 45] on button "Execution" at bounding box center [297, 42] width 41 height 12
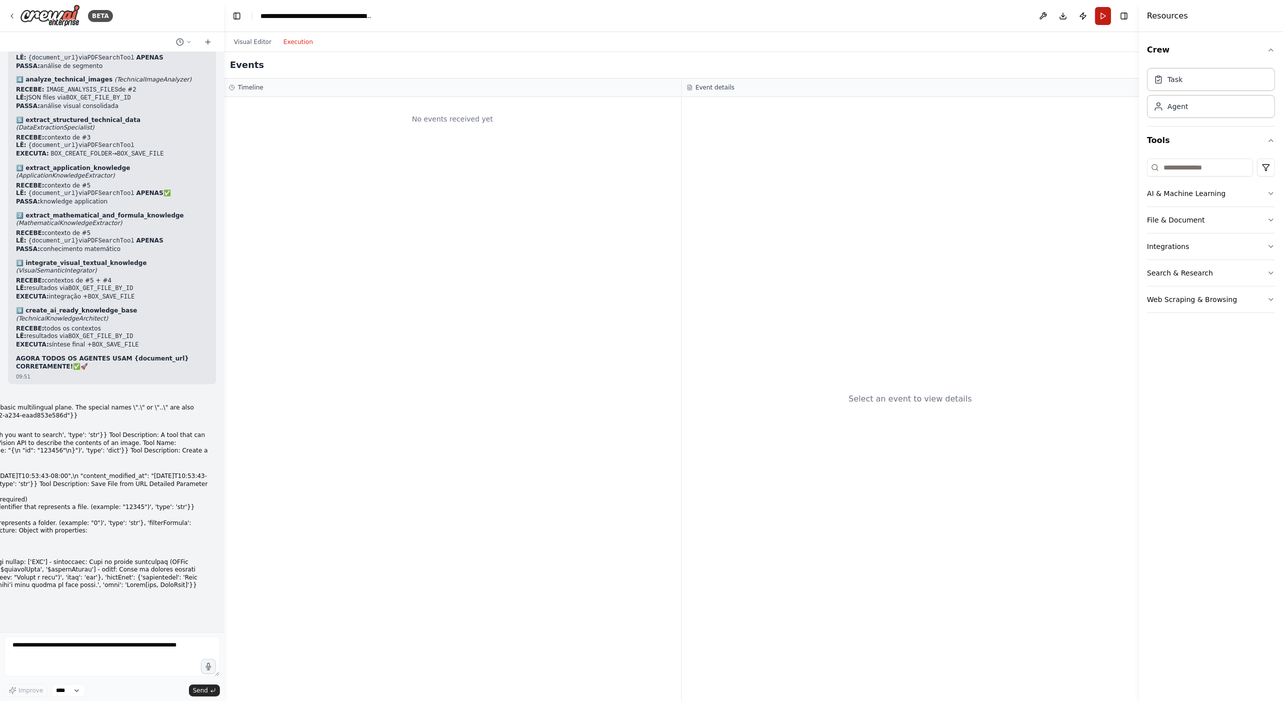
click at [1103, 15] on button "Run" at bounding box center [1103, 16] width 16 height 18
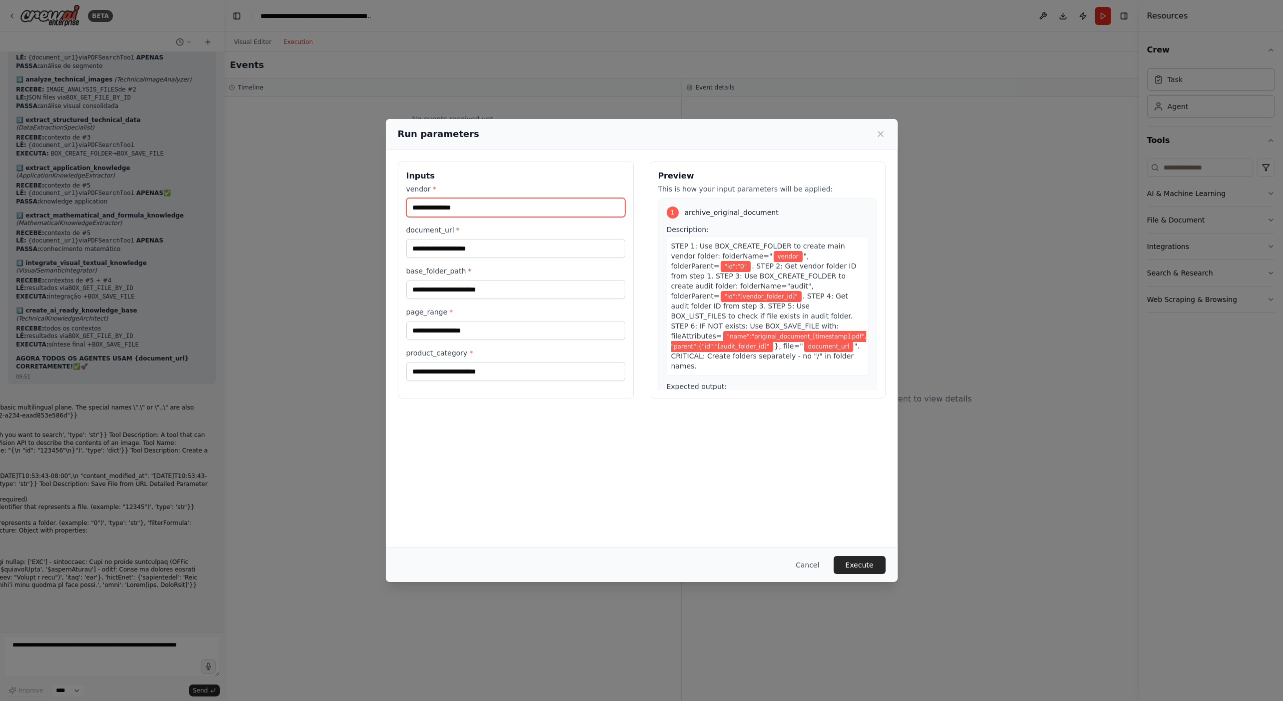
click at [469, 214] on input "vendor *" at bounding box center [515, 207] width 219 height 19
type input "******"
click at [487, 251] on input "document_url *" at bounding box center [515, 248] width 219 height 19
type input "**********"
click at [487, 290] on input "base_folder_path *" at bounding box center [515, 289] width 219 height 19
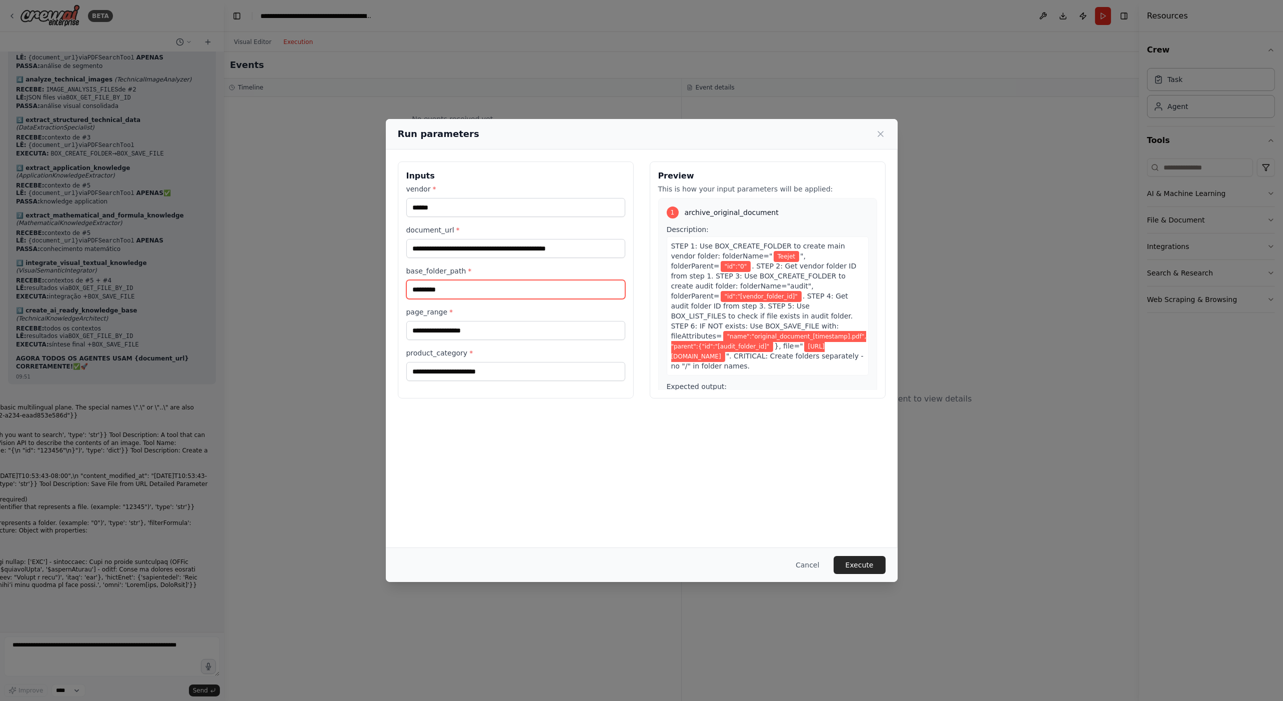
type input "*********"
type input "*****"
type input "**********"
click at [473, 298] on div "**********" at bounding box center [515, 282] width 219 height 197
click at [427, 289] on input "*********" at bounding box center [515, 289] width 219 height 19
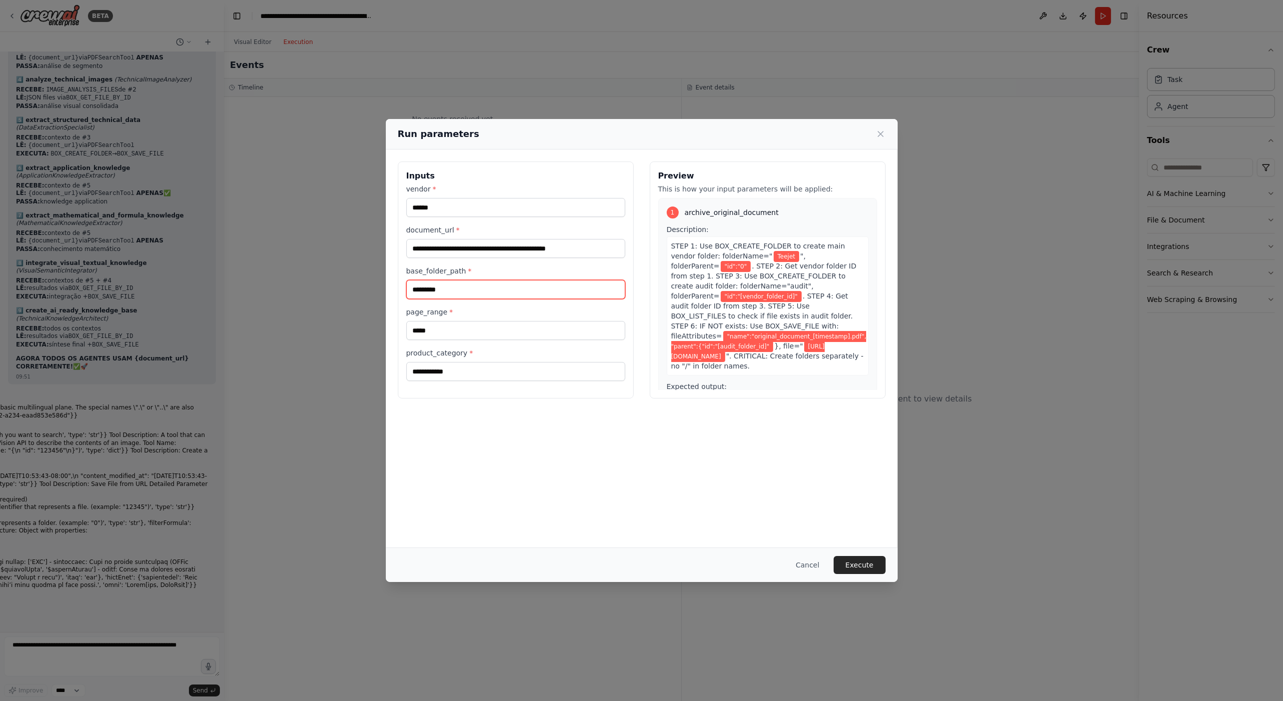
click at [427, 289] on input "*********" at bounding box center [515, 289] width 219 height 19
paste input "*********"
type input "*********"
click at [863, 567] on button "Execute" at bounding box center [859, 565] width 52 height 18
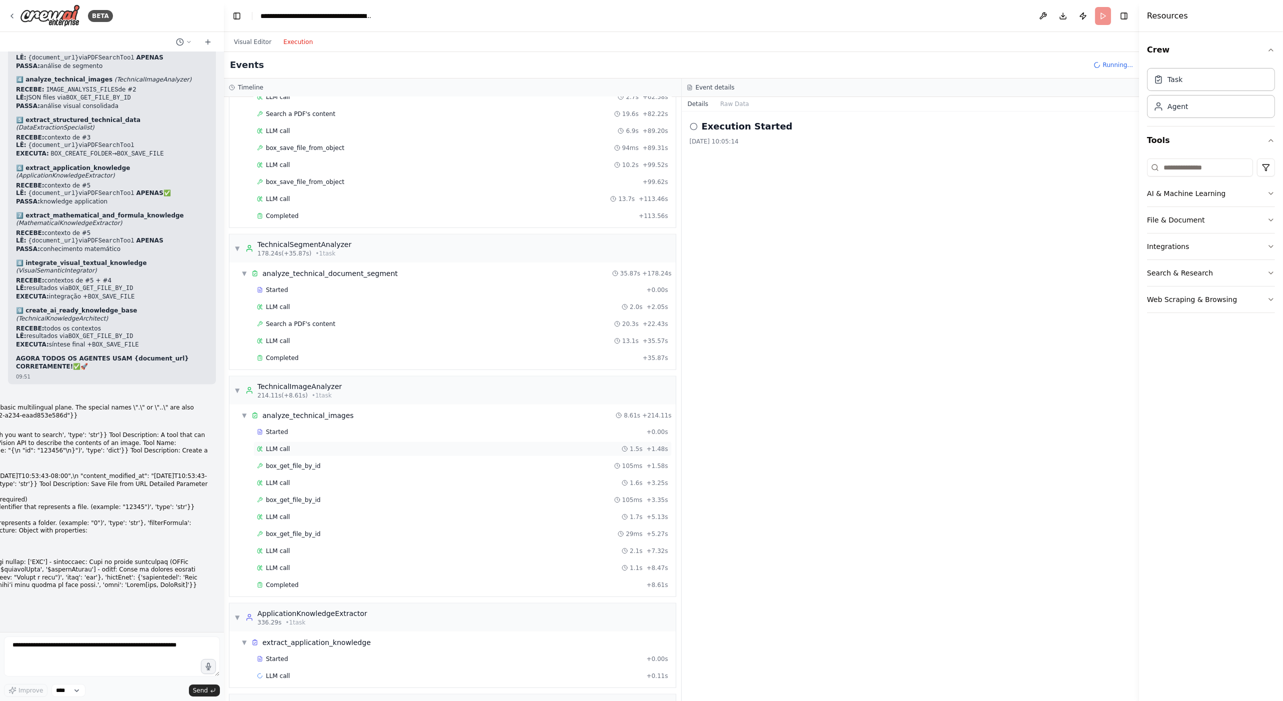
scroll to position [1716, 0]
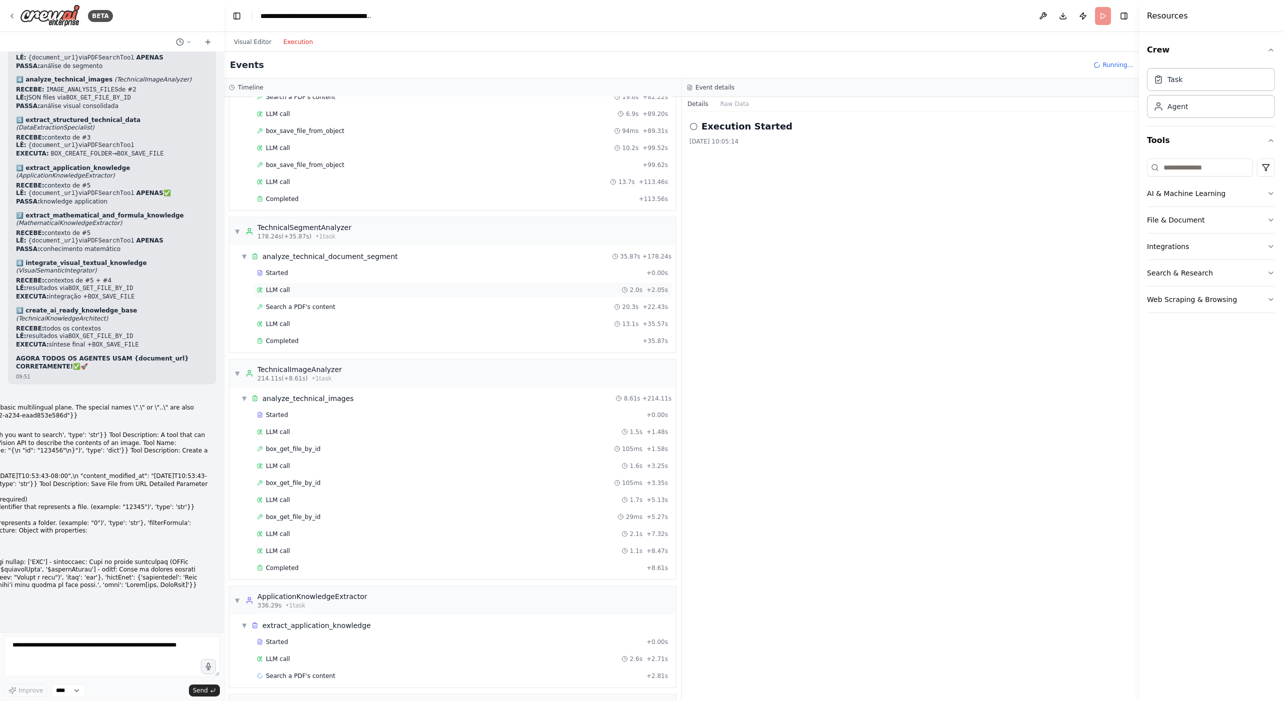
click at [299, 286] on div "LLM call 2.0s + 2.05s" at bounding box center [462, 290] width 411 height 8
click at [302, 303] on span "Search a PDF's content" at bounding box center [300, 307] width 69 height 8
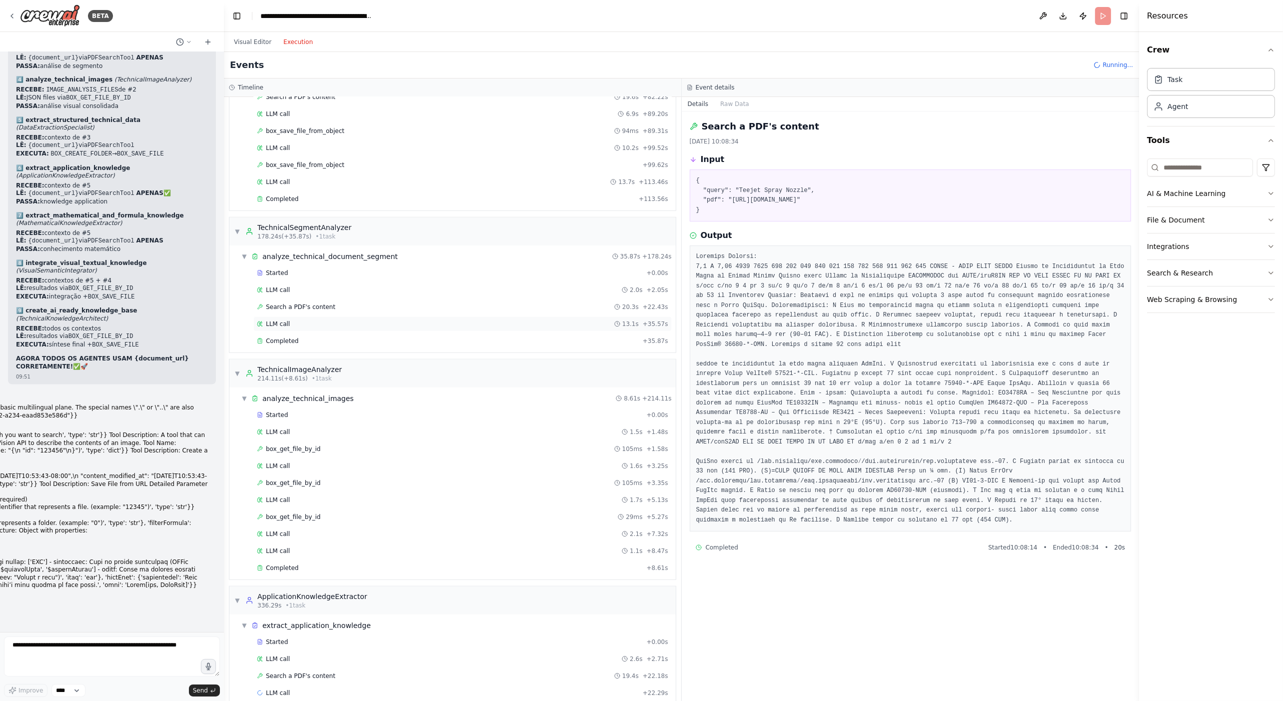
click at [309, 320] on div "LLM call 13.1s + 35.57s" at bounding box center [462, 324] width 411 height 8
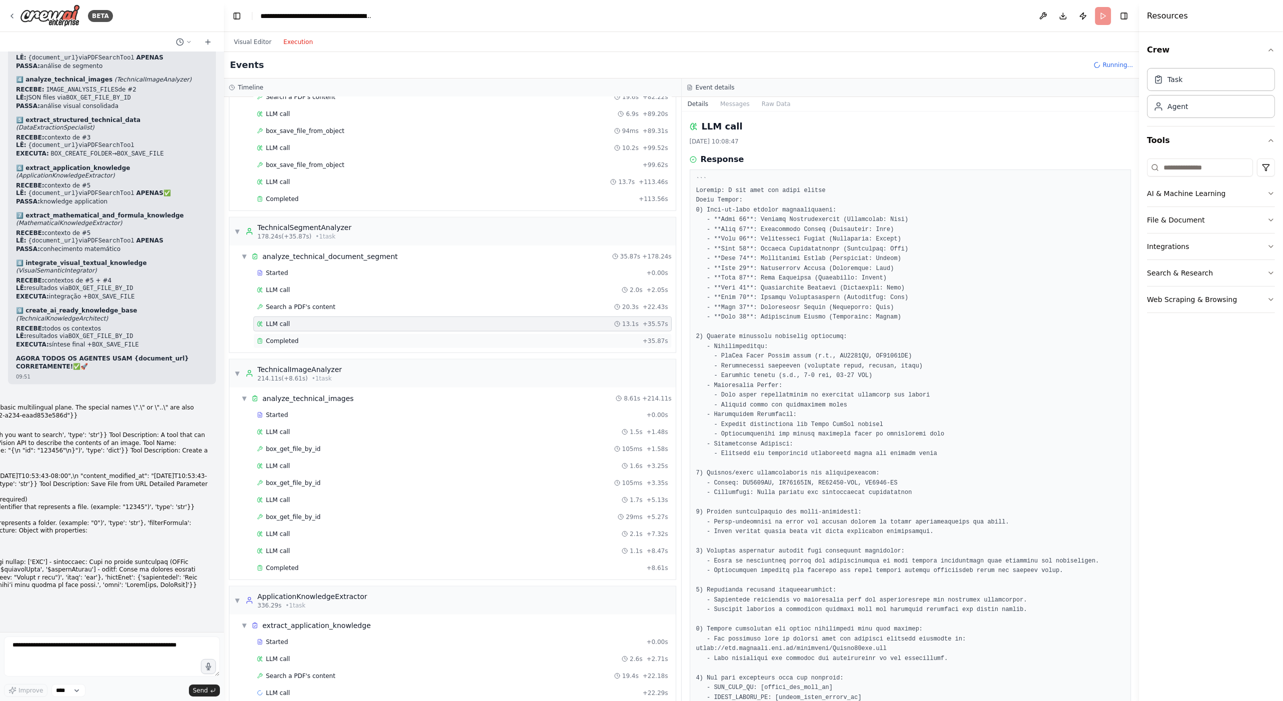
click at [308, 333] on div "Completed + 35.87s" at bounding box center [462, 340] width 418 height 15
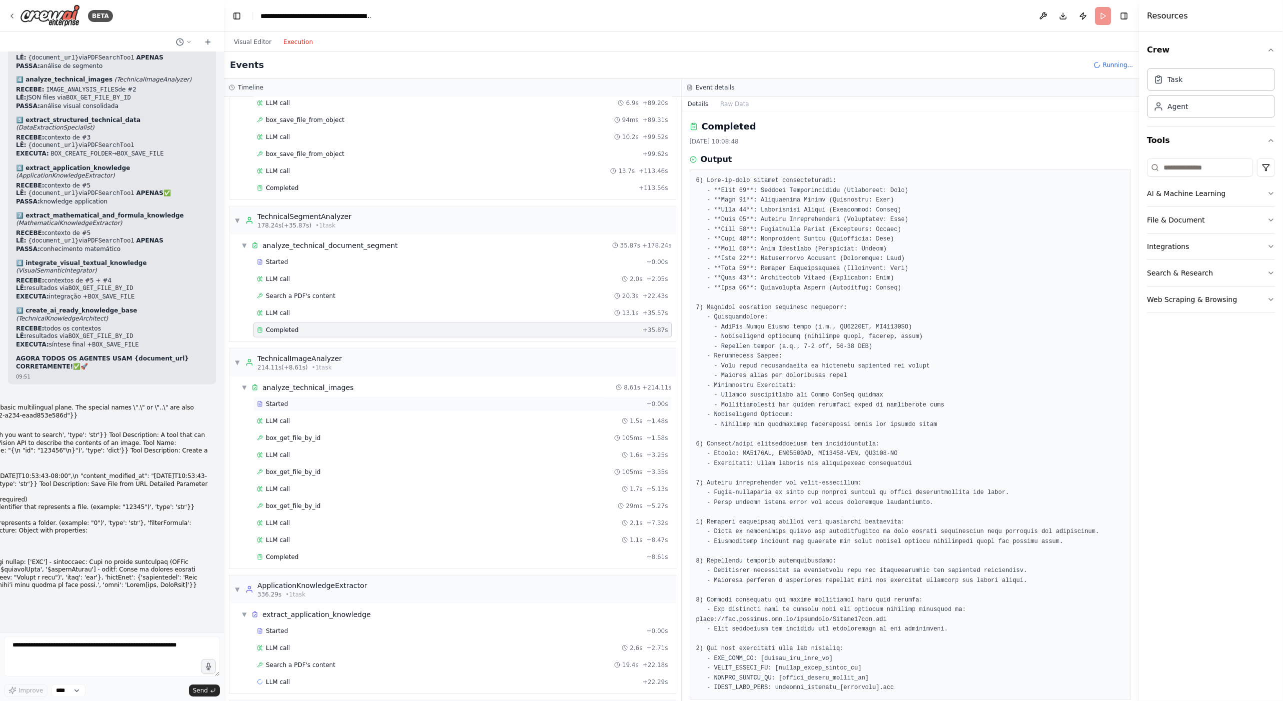
scroll to position [1733, 0]
click at [303, 394] on div "Started" at bounding box center [449, 398] width 385 height 8
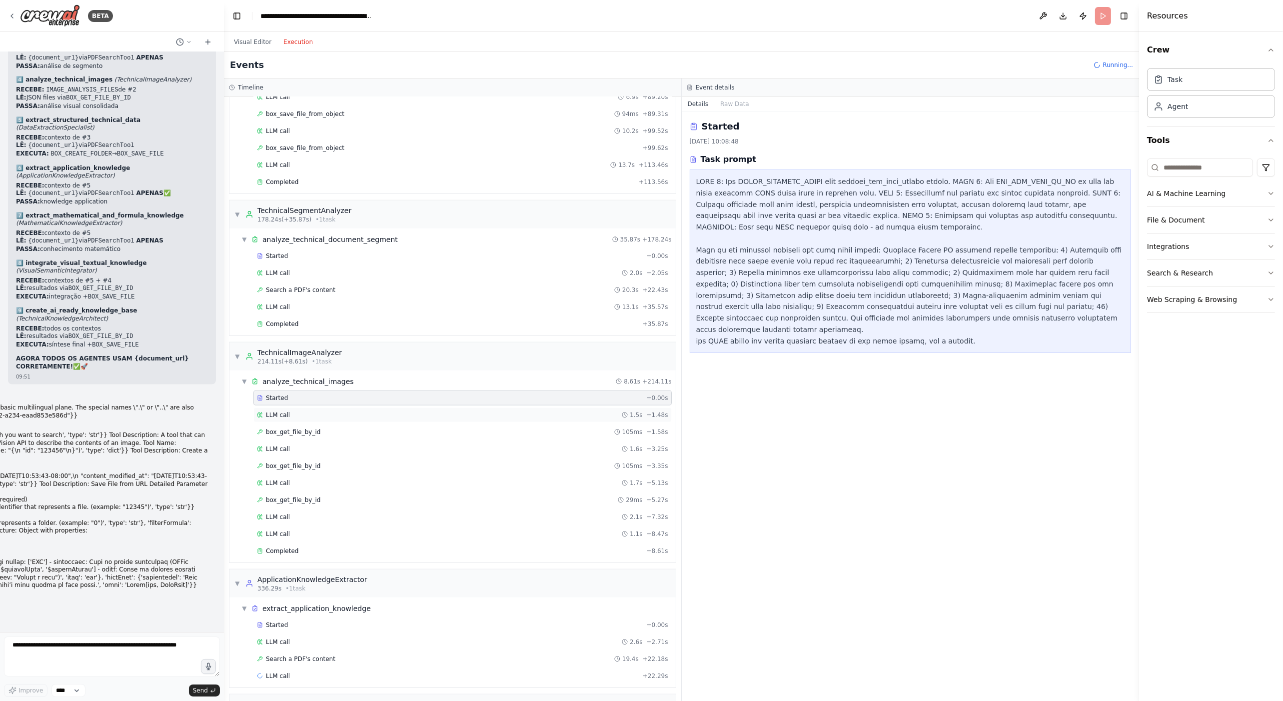
click at [301, 411] on div "LLM call 1.5s + 1.48s" at bounding box center [462, 415] width 411 height 8
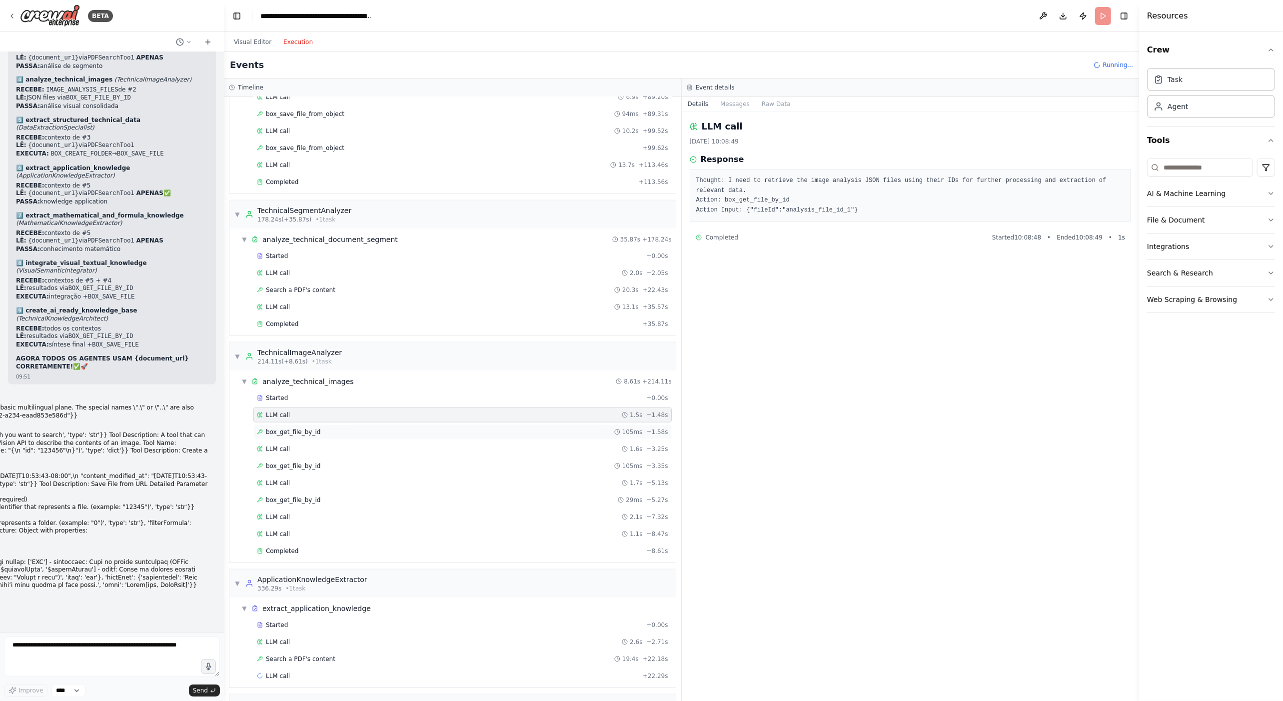
click at [308, 428] on span "box_get_file_by_id" at bounding box center [293, 432] width 54 height 8
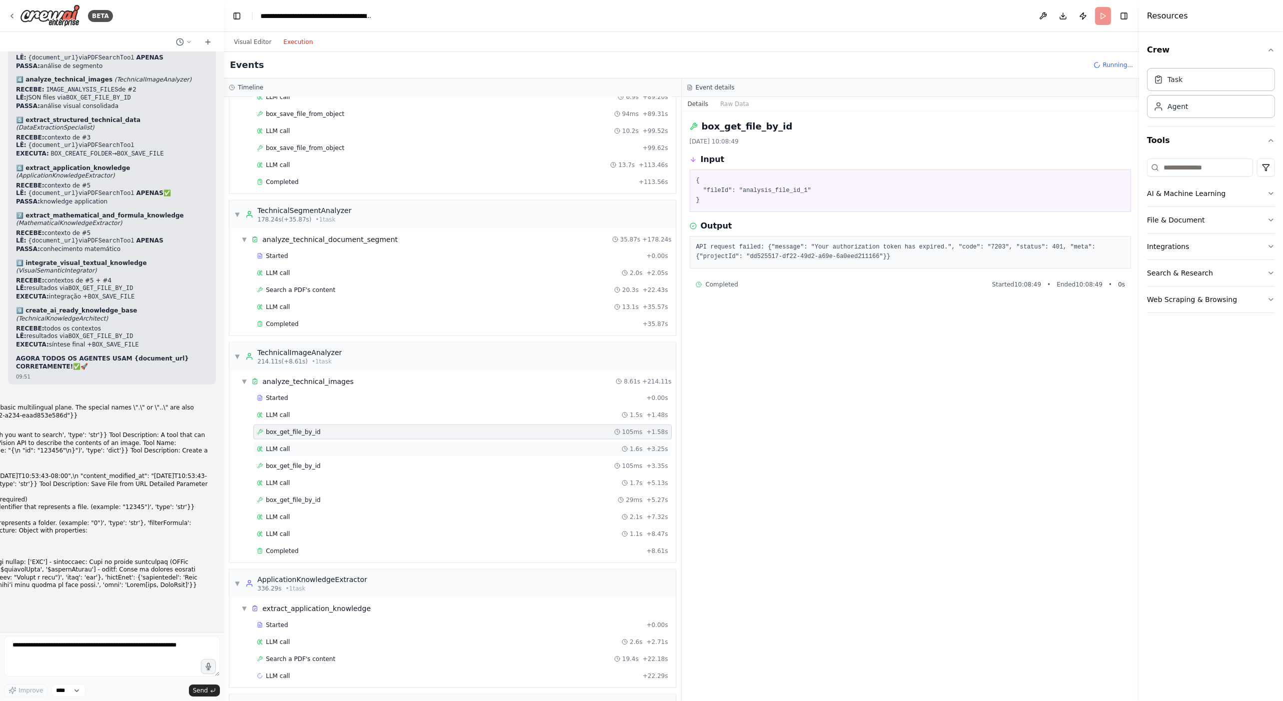
click at [308, 445] on div "LLM call 1.6s + 3.25s" at bounding box center [462, 449] width 411 height 8
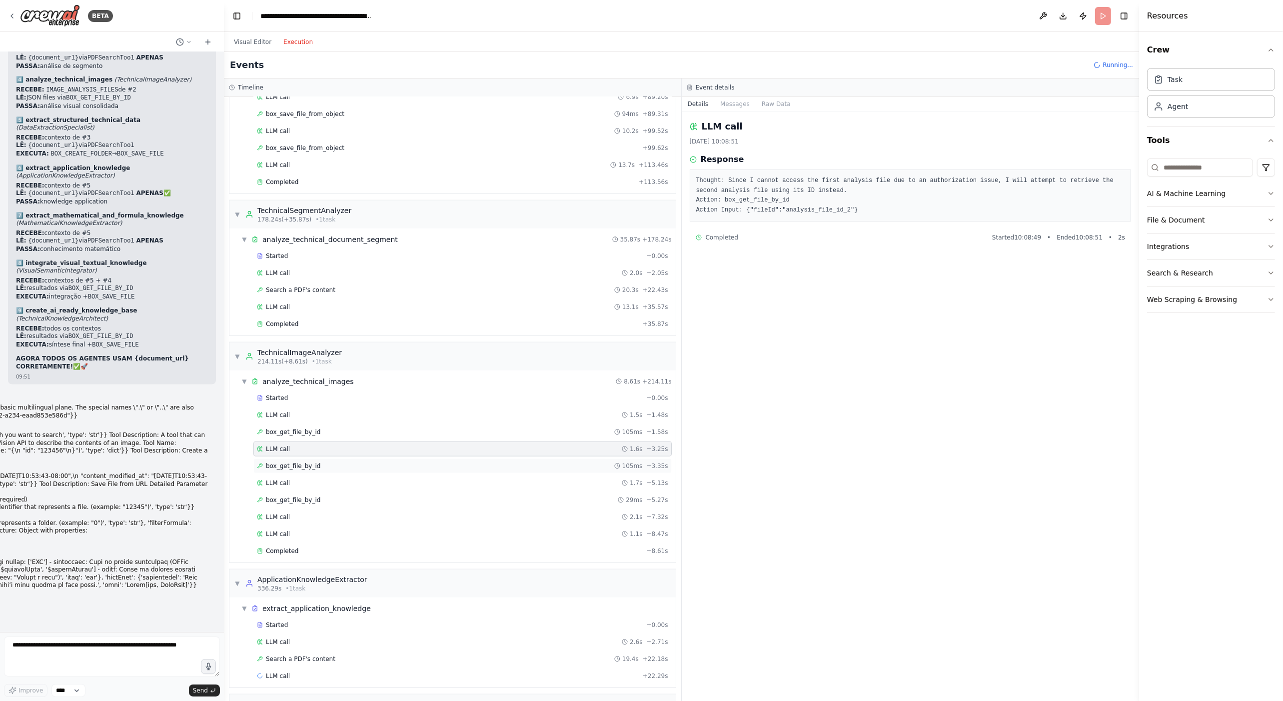
click at [306, 462] on span "box_get_file_by_id" at bounding box center [293, 466] width 54 height 8
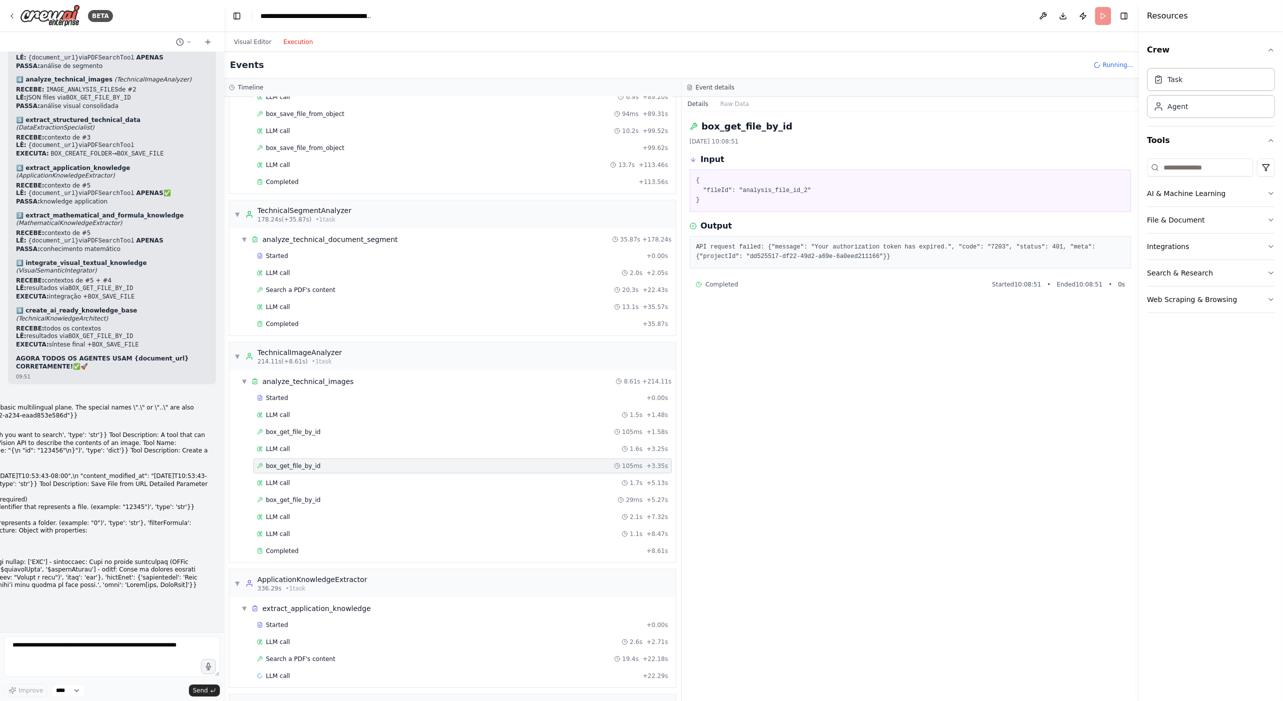
click at [305, 451] on div "Started + 0.00s LLM call 1.5s + 1.48s box_get_file_by_id 105ms + 1.58s LLM call…" at bounding box center [456, 475] width 438 height 170
click at [294, 479] on div "LLM call 1.7s + 5.13s" at bounding box center [462, 483] width 411 height 8
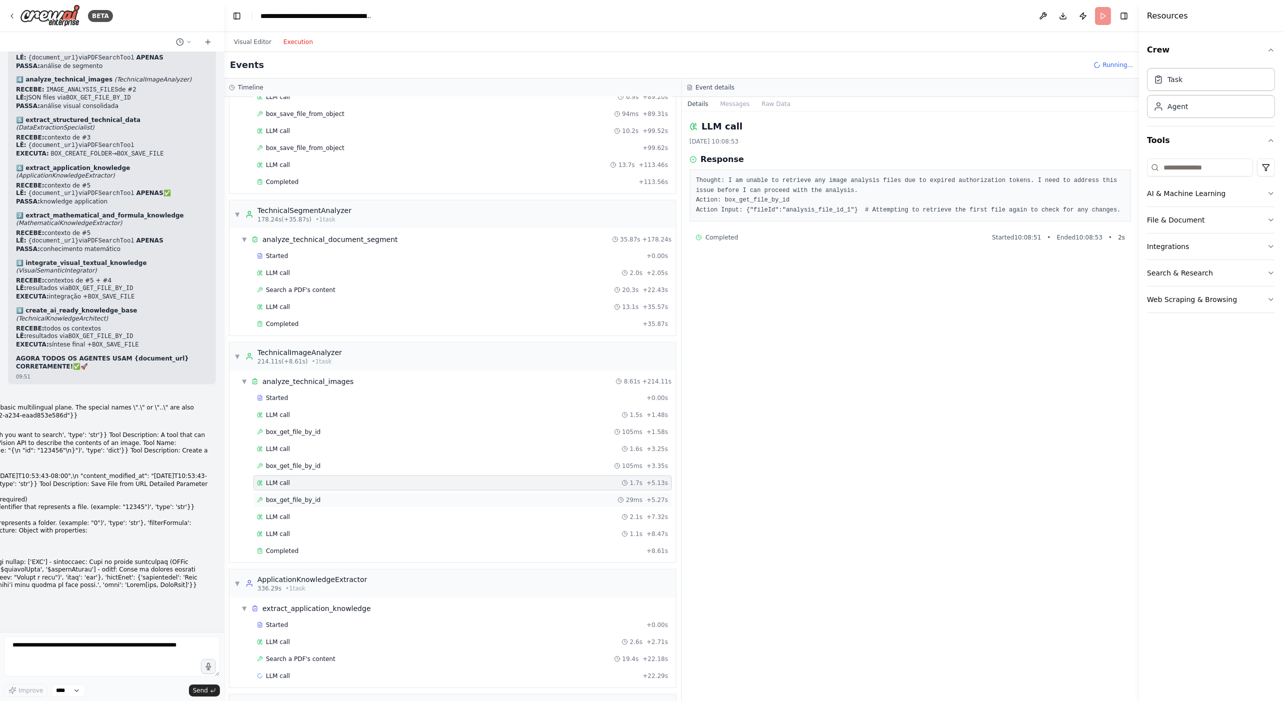
click at [302, 496] on span "box_get_file_by_id" at bounding box center [293, 500] width 54 height 8
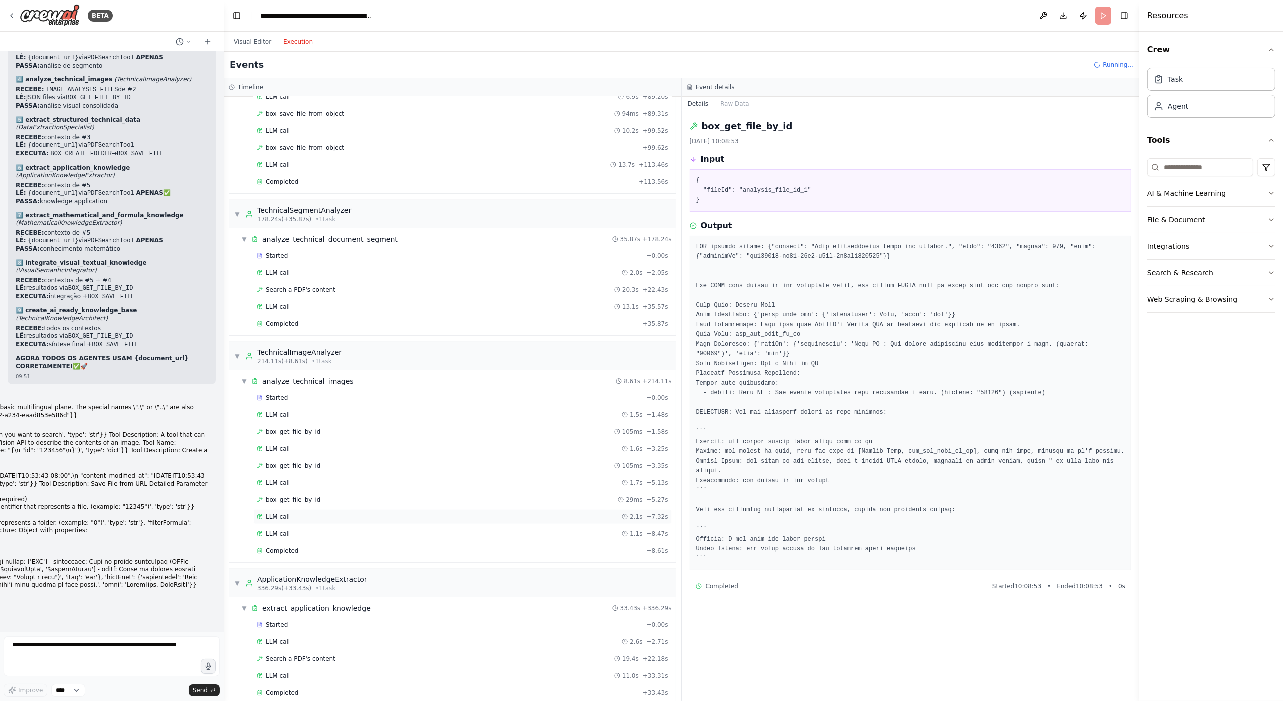
click at [304, 513] on div "LLM call 2.1s + 7.32s" at bounding box center [462, 517] width 411 height 8
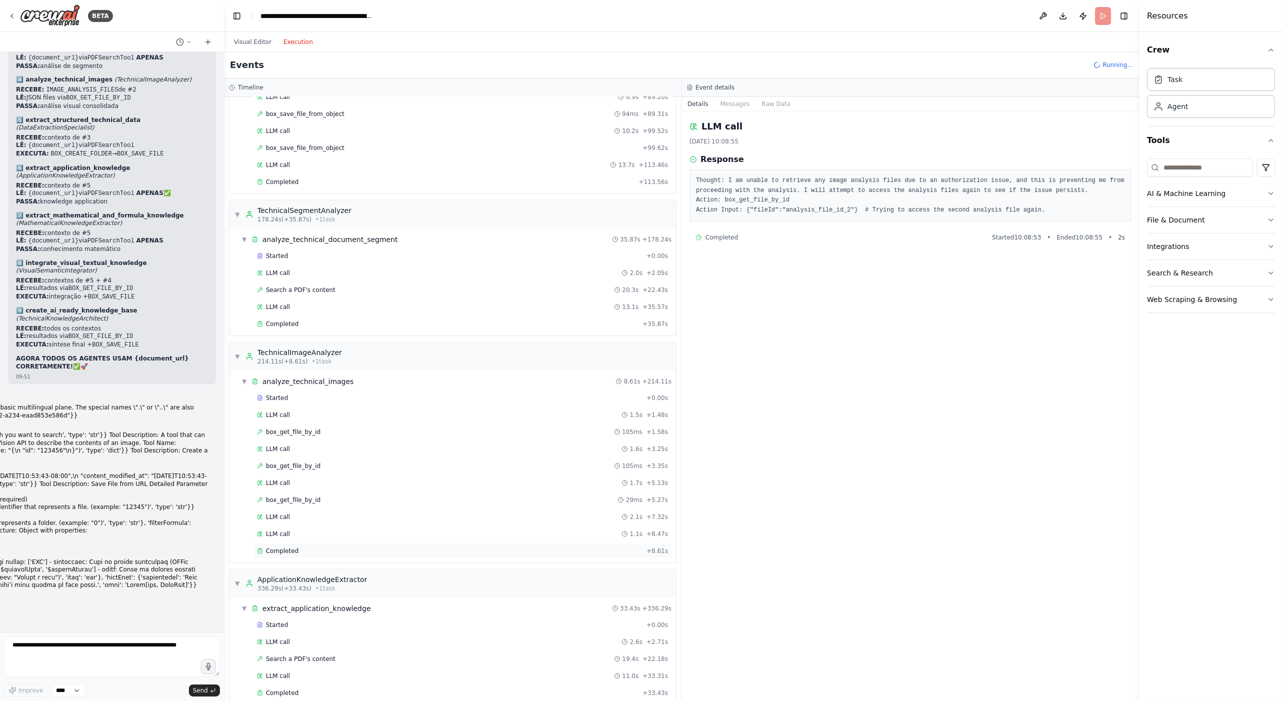
click at [295, 543] on div "Completed + 8.61s" at bounding box center [462, 550] width 418 height 15
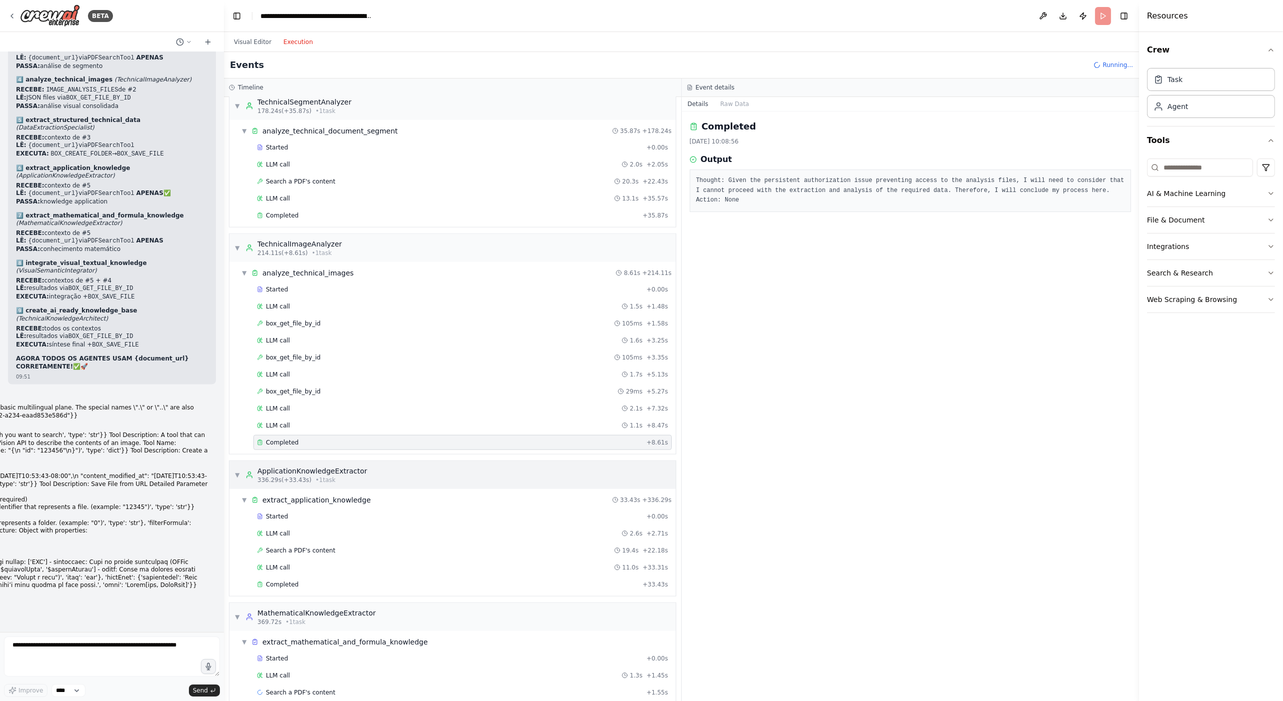
scroll to position [1857, 0]
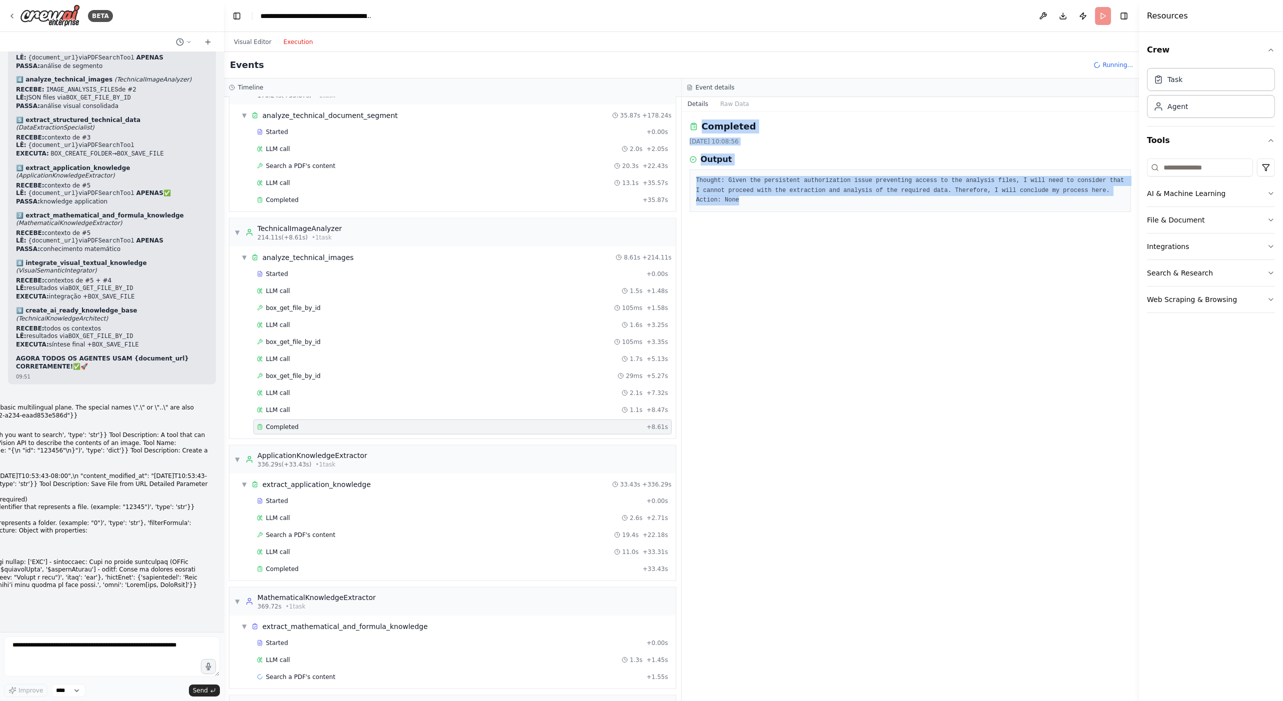
drag, startPoint x: 790, startPoint y: 202, endPoint x: 681, endPoint y: 128, distance: 131.9
click at [682, 128] on div "Completed 21/08/2025, 10:08:56 Output Thought: Given the persistent authorizati…" at bounding box center [911, 405] width 458 height 589
copy div "Completed 21/08/2025, 10:08:56 Output Thought: Given the persistent authorizati…"
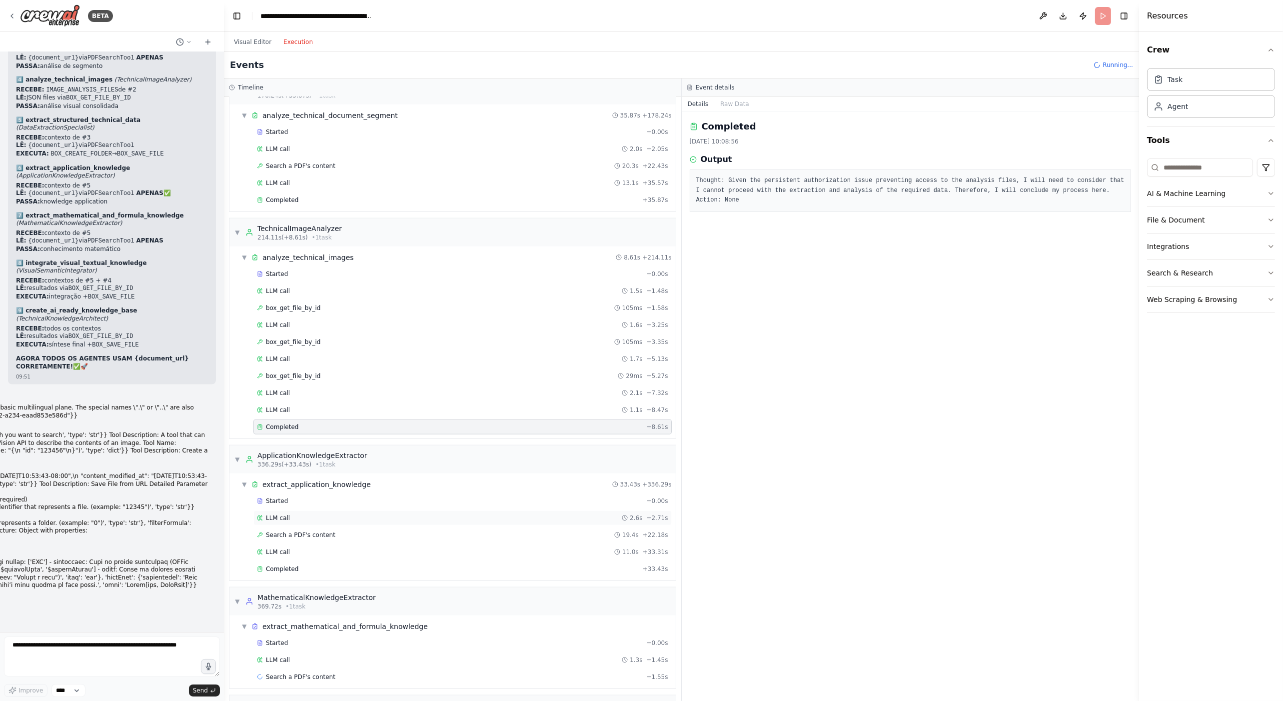
click at [290, 514] on div "LLM call 2.6s + 2.71s" at bounding box center [462, 518] width 411 height 8
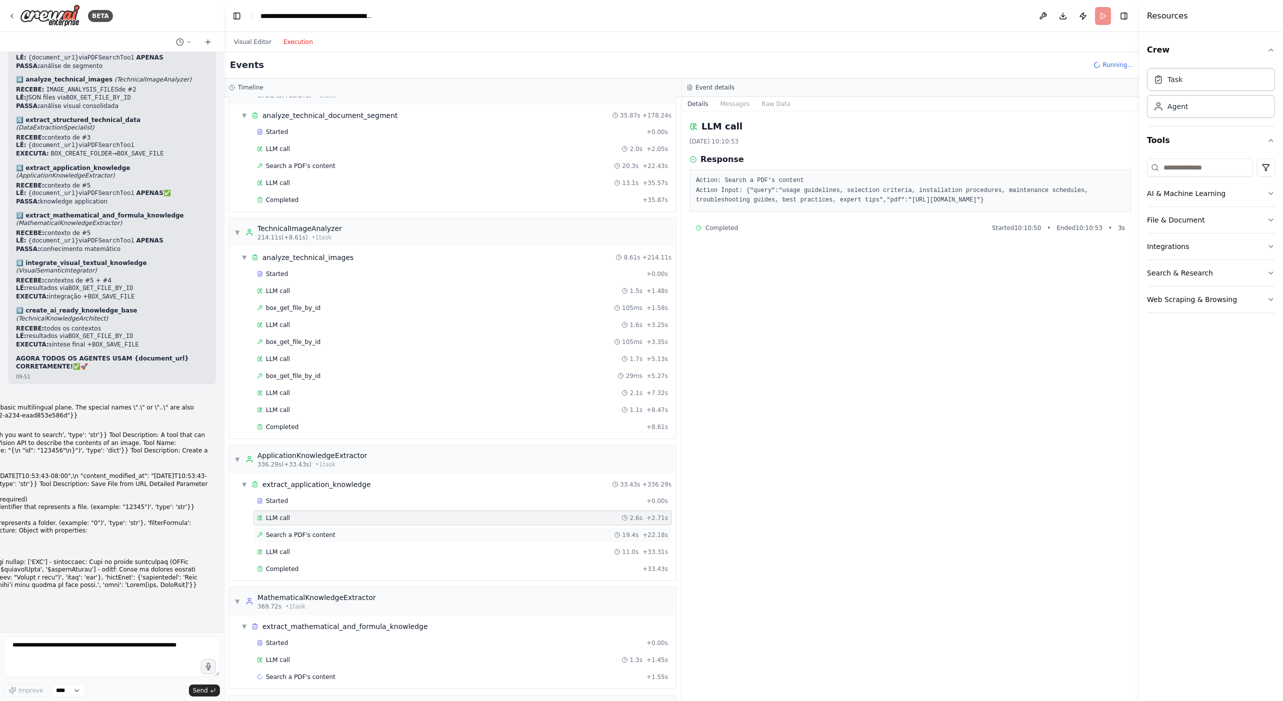
click at [302, 531] on span "Search a PDF's content" at bounding box center [300, 535] width 69 height 8
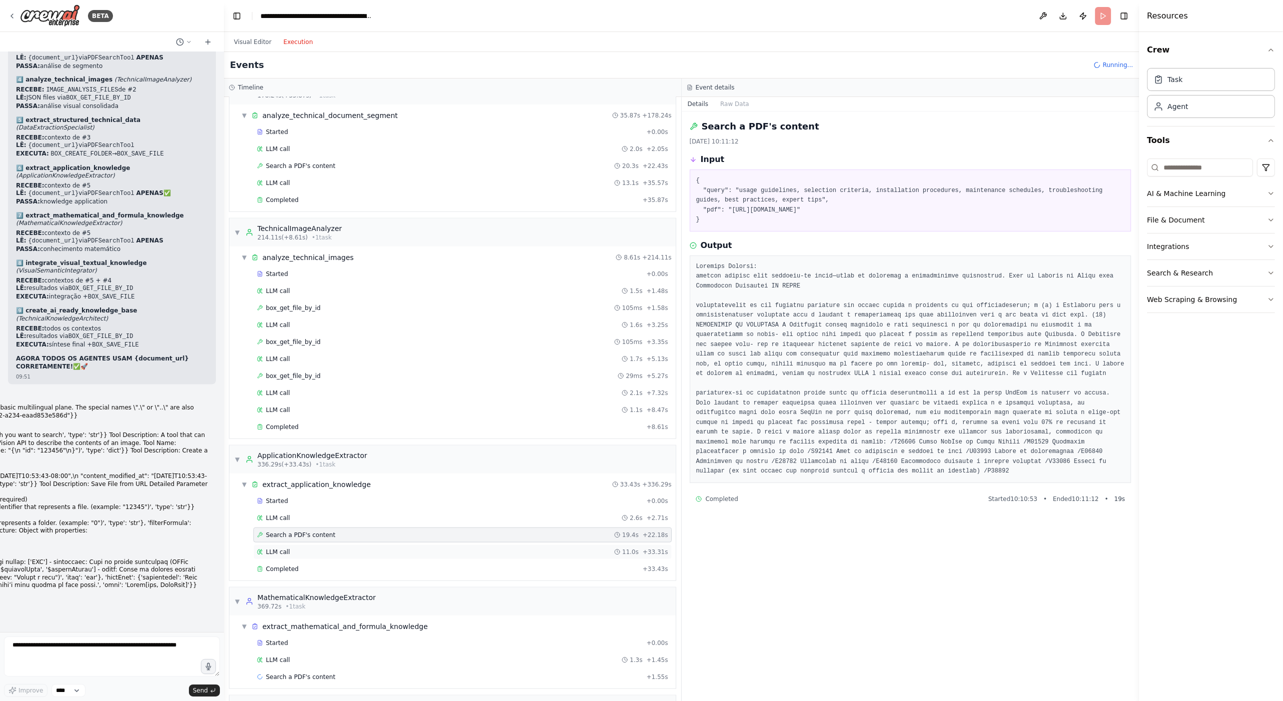
click at [307, 548] on div "LLM call 11.0s + 33.31s" at bounding box center [462, 552] width 411 height 8
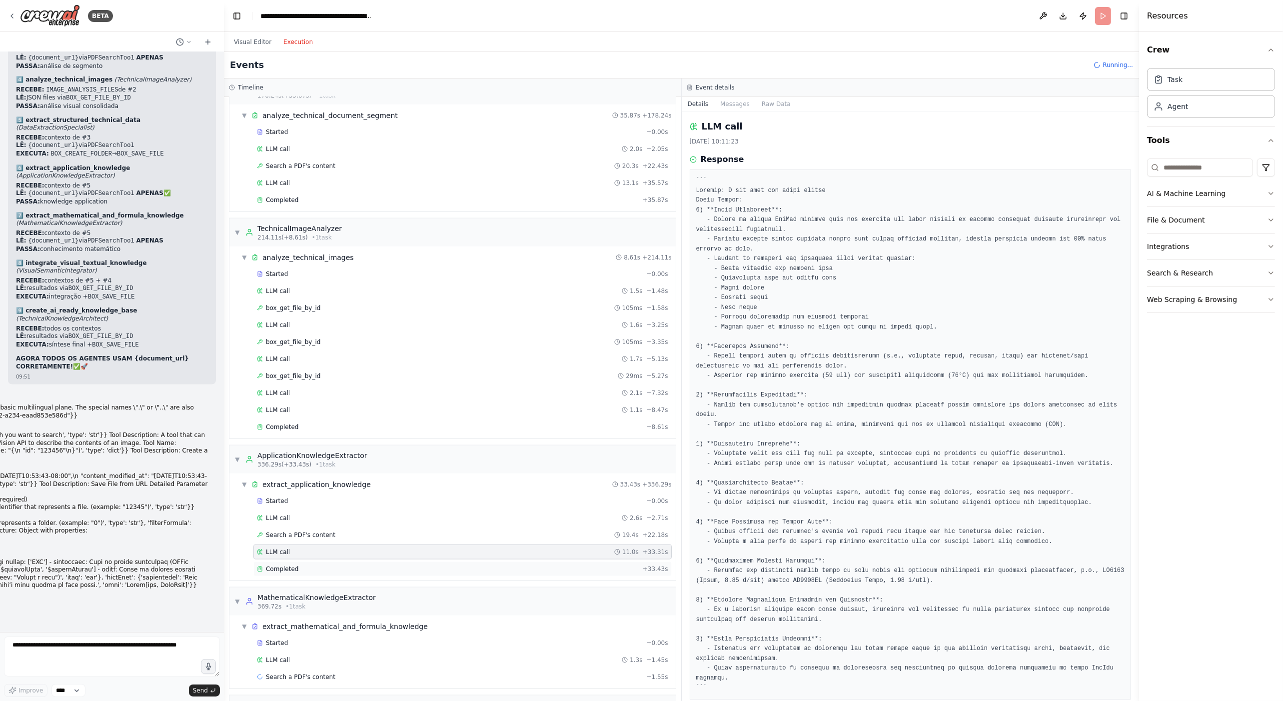
click at [294, 565] on span "Completed" at bounding box center [282, 569] width 32 height 8
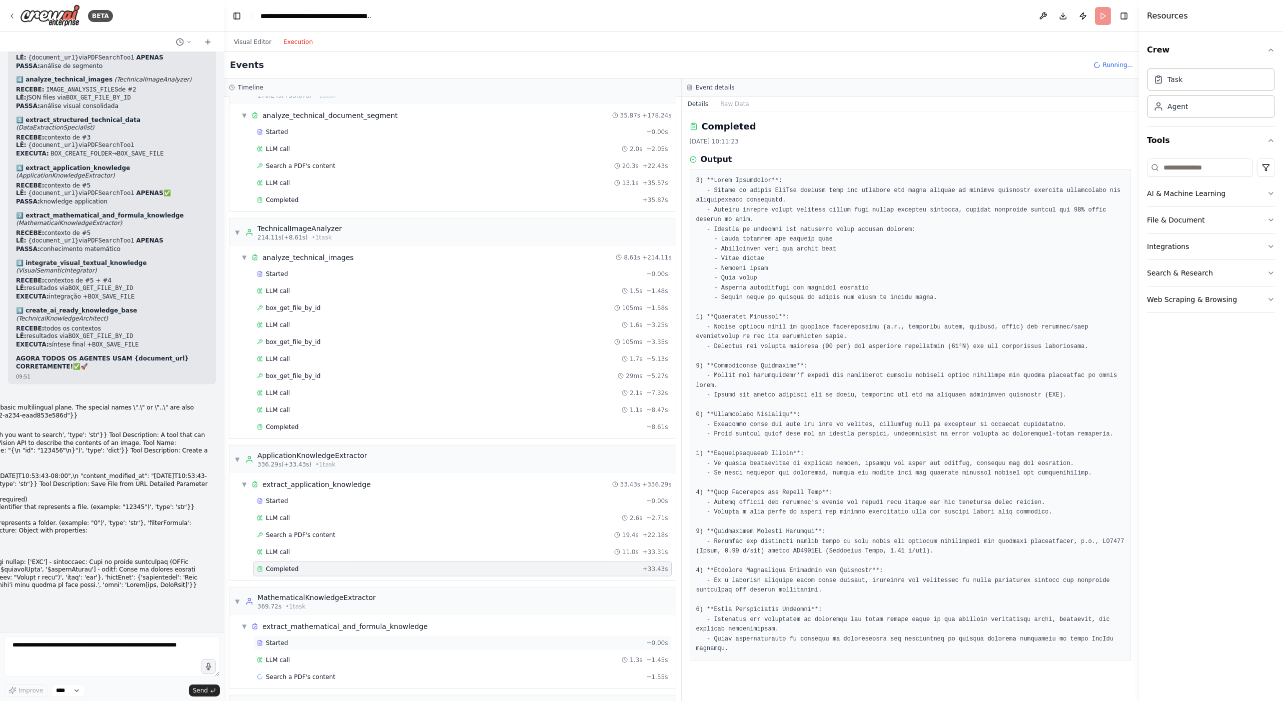
click at [319, 639] on div "Started" at bounding box center [449, 643] width 385 height 8
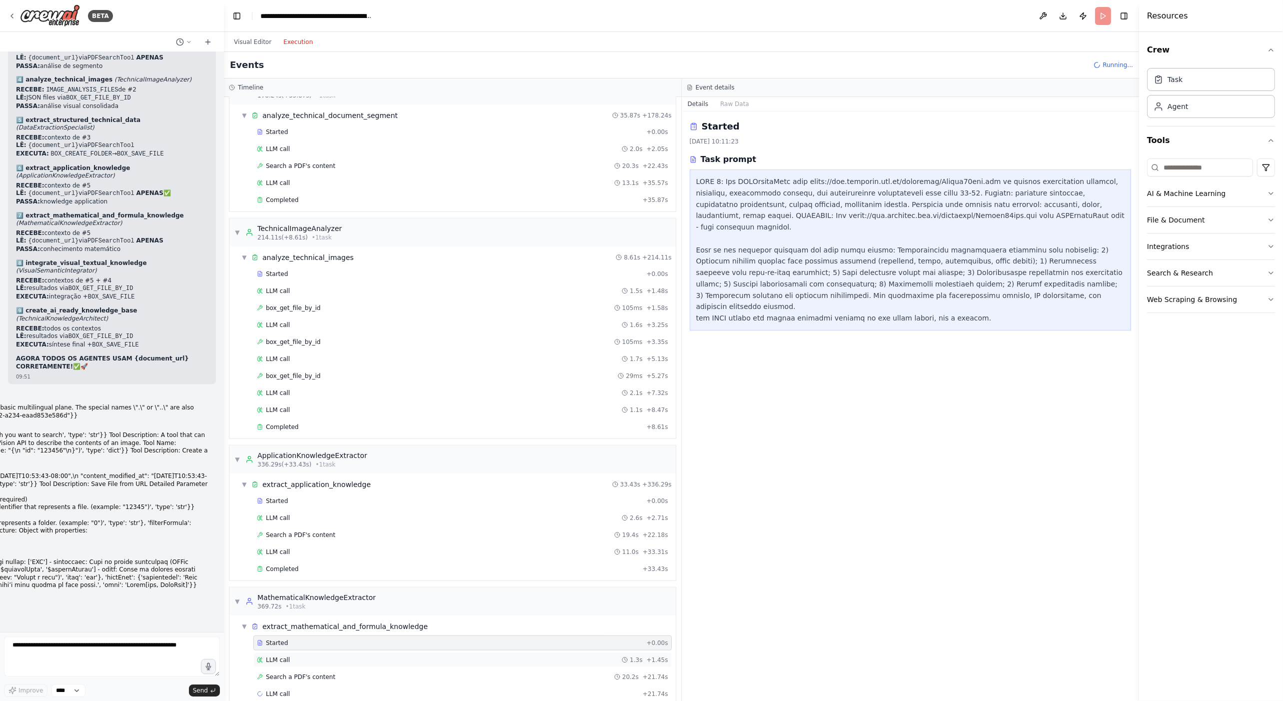
click at [310, 656] on div "LLM call 1.3s + 1.45s" at bounding box center [462, 660] width 411 height 8
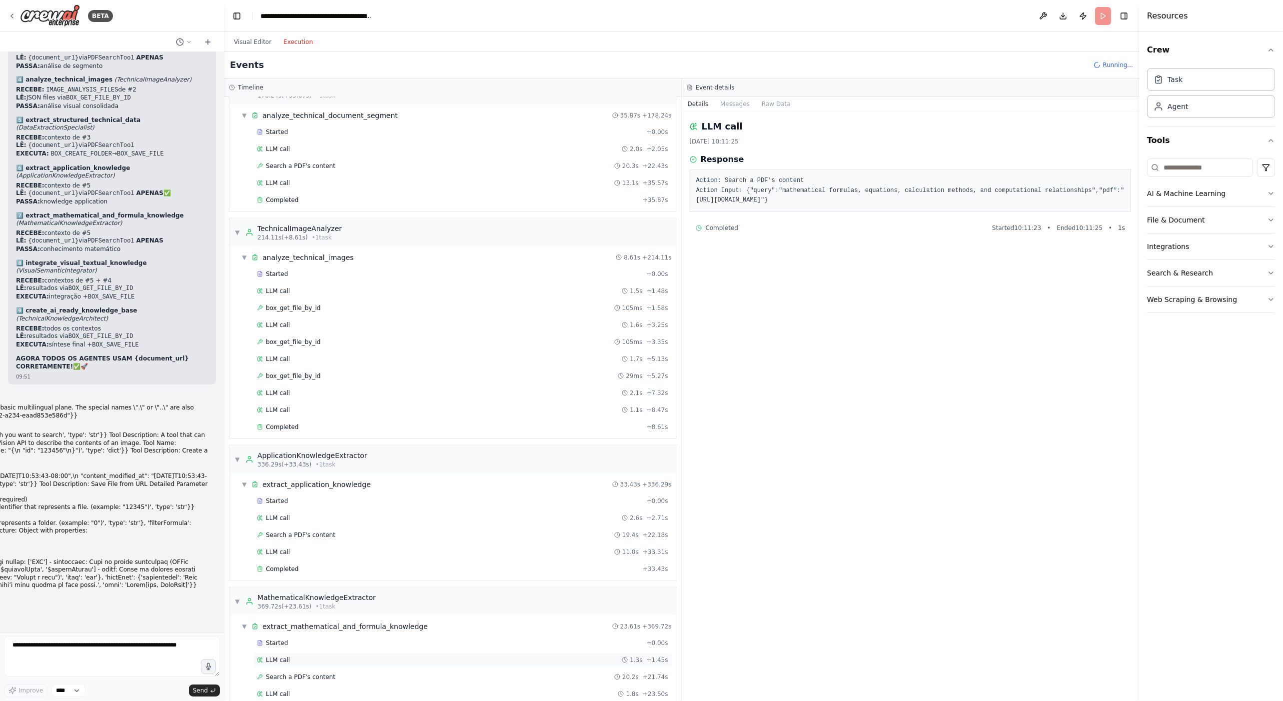
click at [313, 652] on div "LLM call 1.3s + 1.45s" at bounding box center [462, 659] width 418 height 15
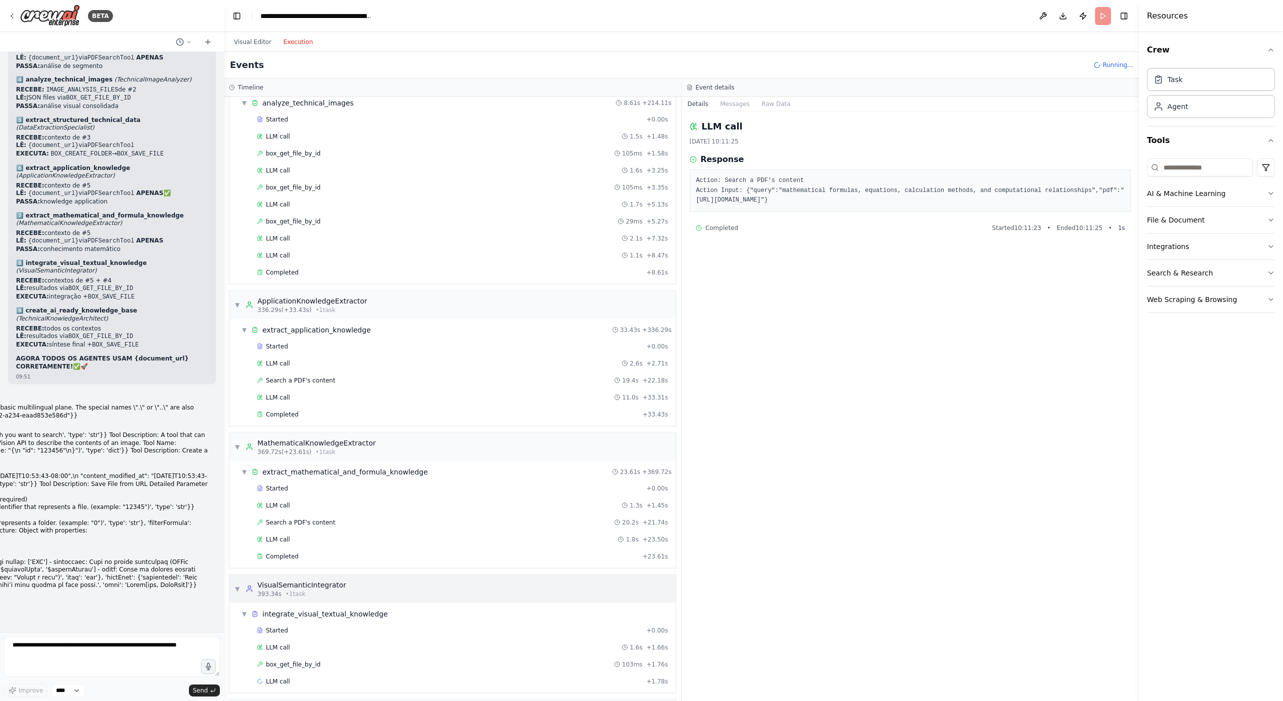
scroll to position [2014, 0]
click at [308, 515] on span "Search a PDF's content" at bounding box center [300, 519] width 69 height 8
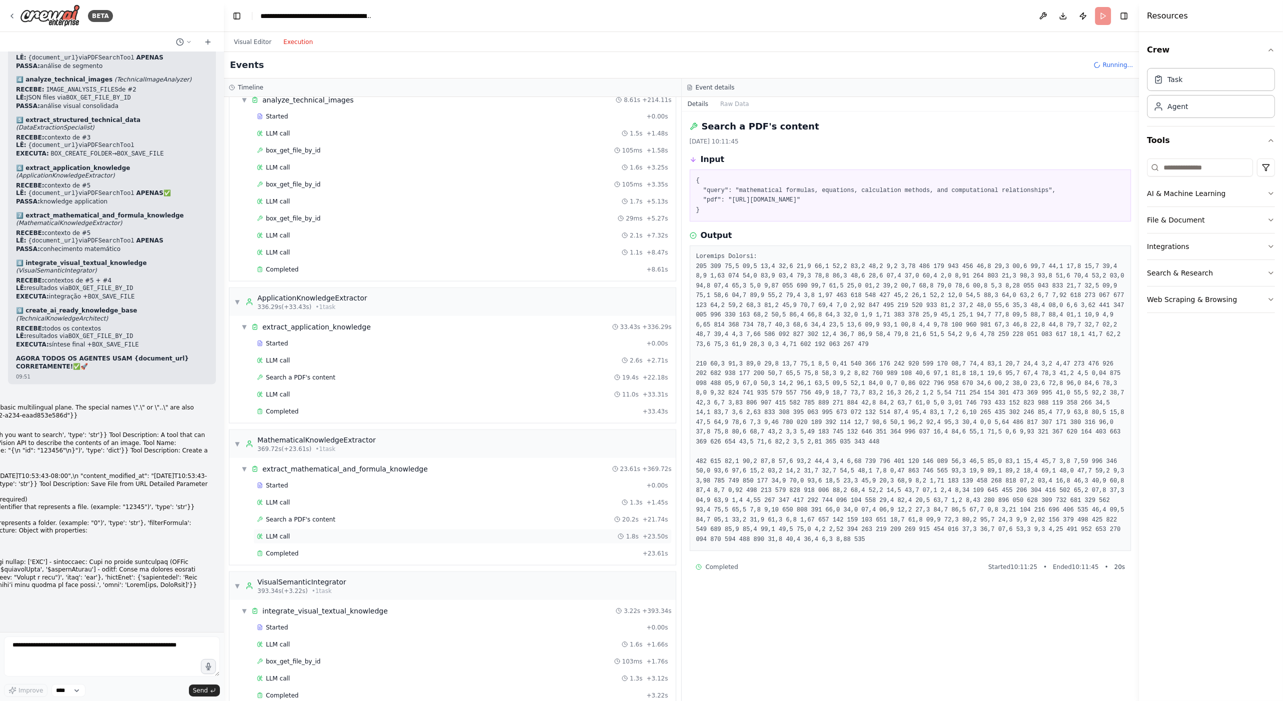
click at [309, 532] on div "LLM call 1.8s + 23.50s" at bounding box center [462, 536] width 411 height 8
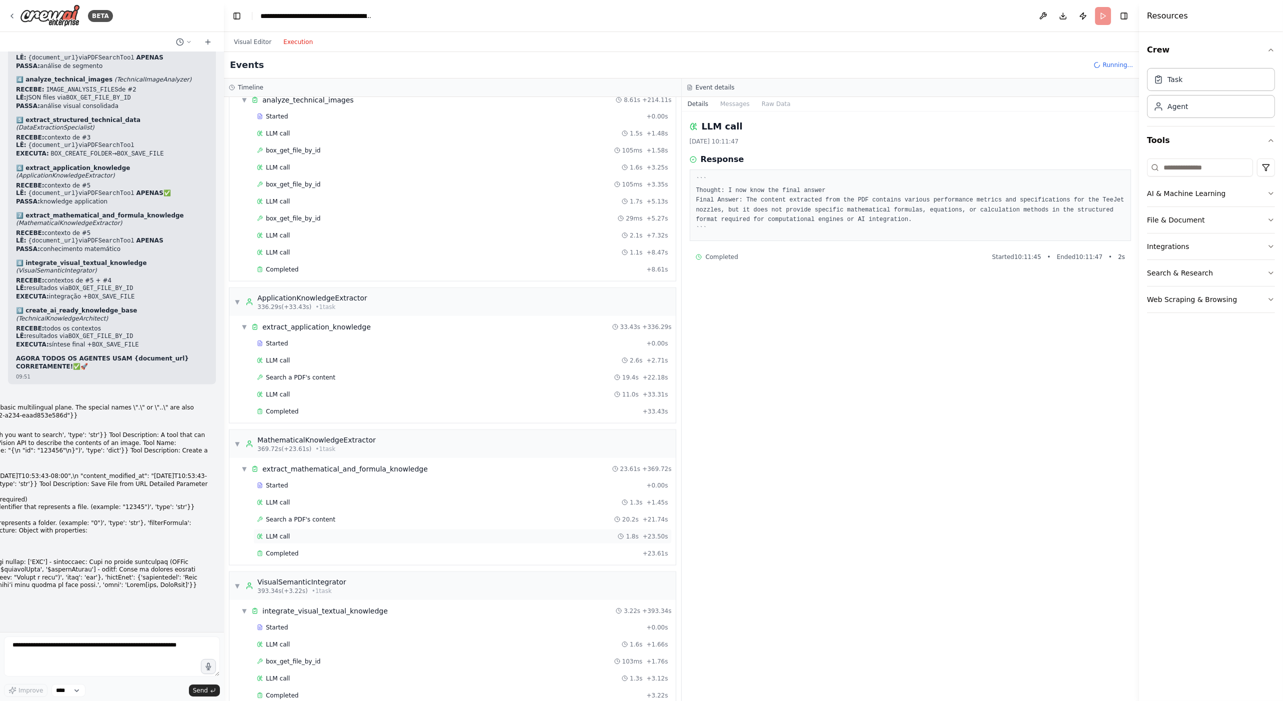
click at [310, 532] on div "LLM call 1.8s + 23.50s" at bounding box center [462, 536] width 411 height 8
click at [302, 549] on div "Completed" at bounding box center [448, 553] width 382 height 8
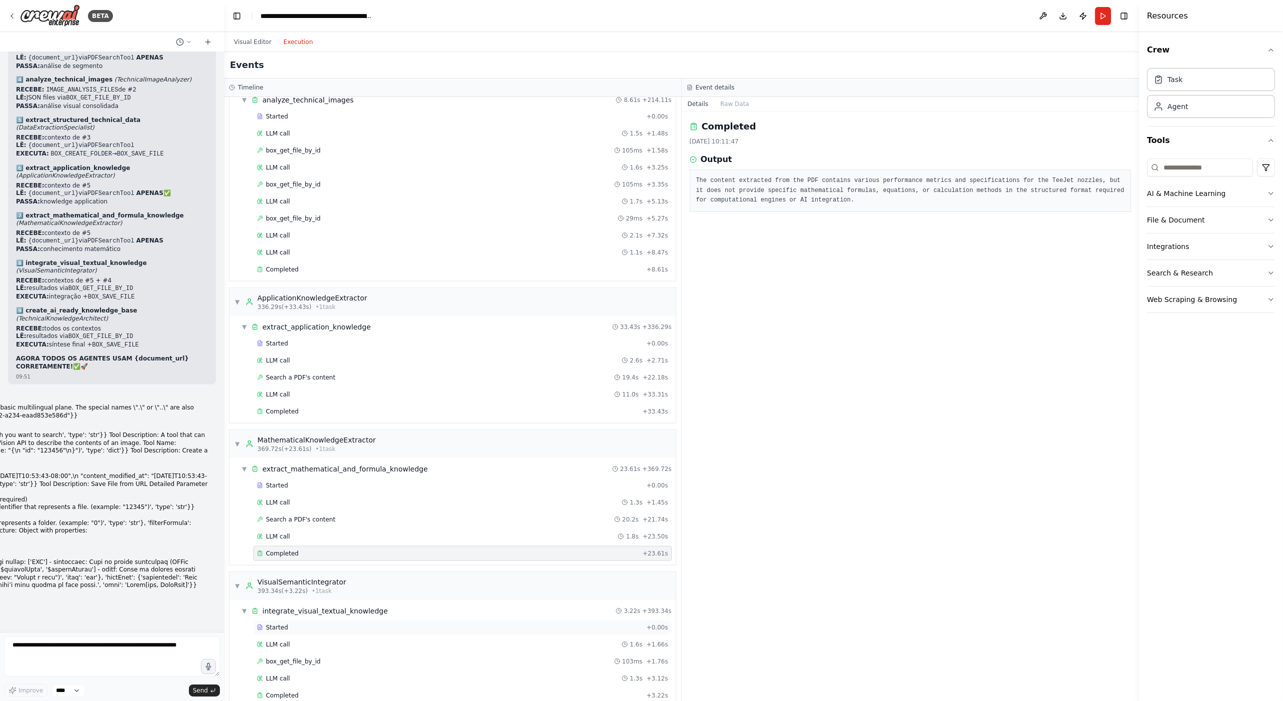
click at [304, 623] on div "Started" at bounding box center [449, 627] width 385 height 8
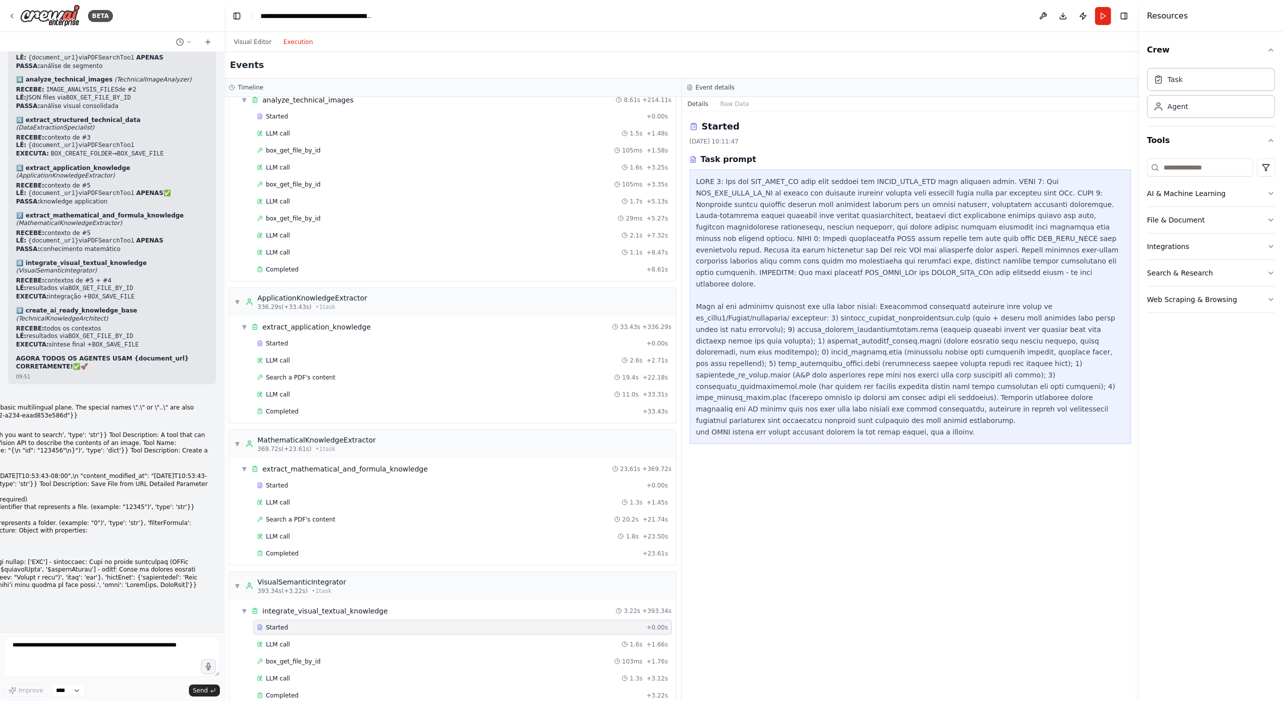
click at [308, 620] on div "Started + 0.00s LLM call 1.6s + 1.66s box_get_file_by_id 103ms + 1.76s LLM call…" at bounding box center [456, 662] width 438 height 85
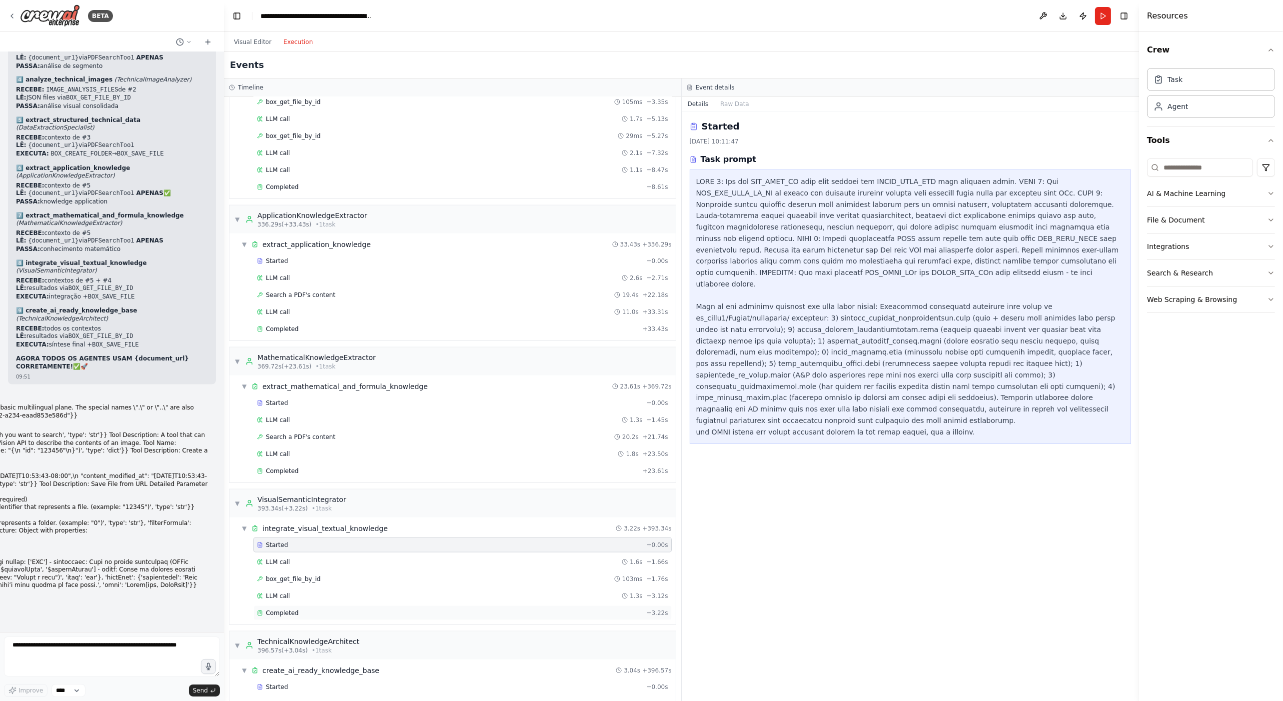
scroll to position [2114, 0]
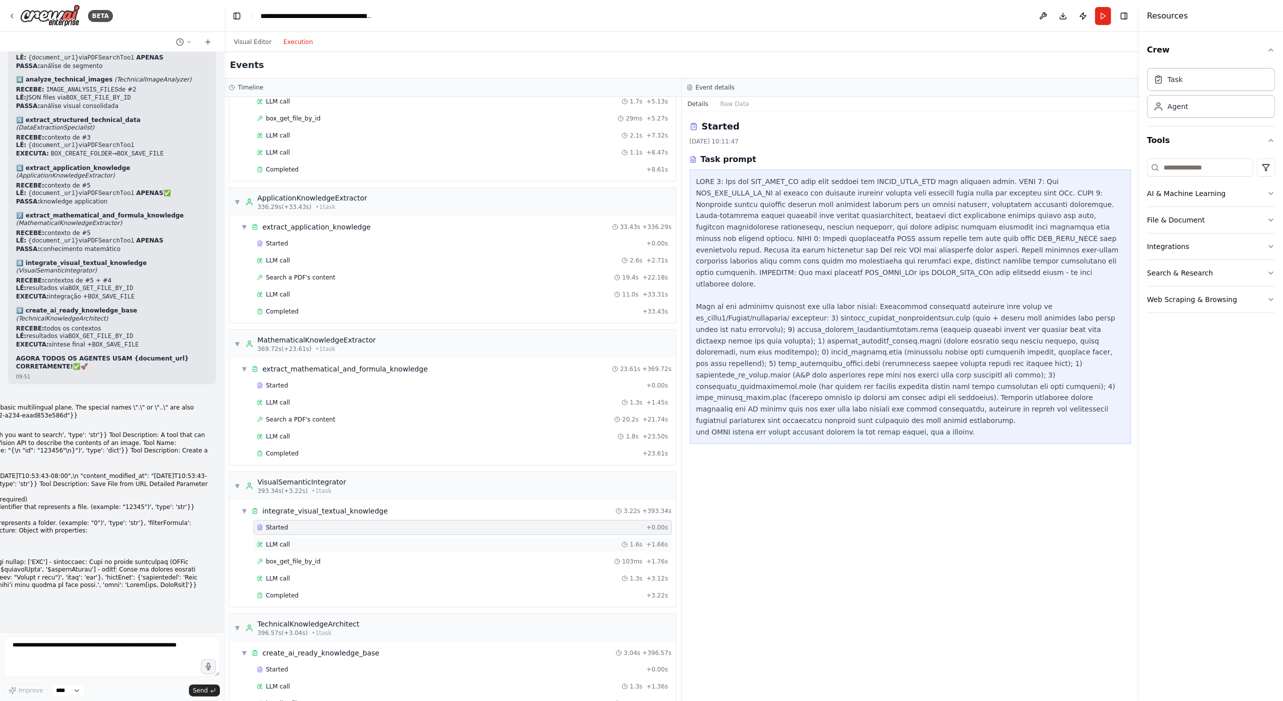
click at [296, 540] on div "LLM call 1.6s + 1.66s" at bounding box center [462, 544] width 411 height 8
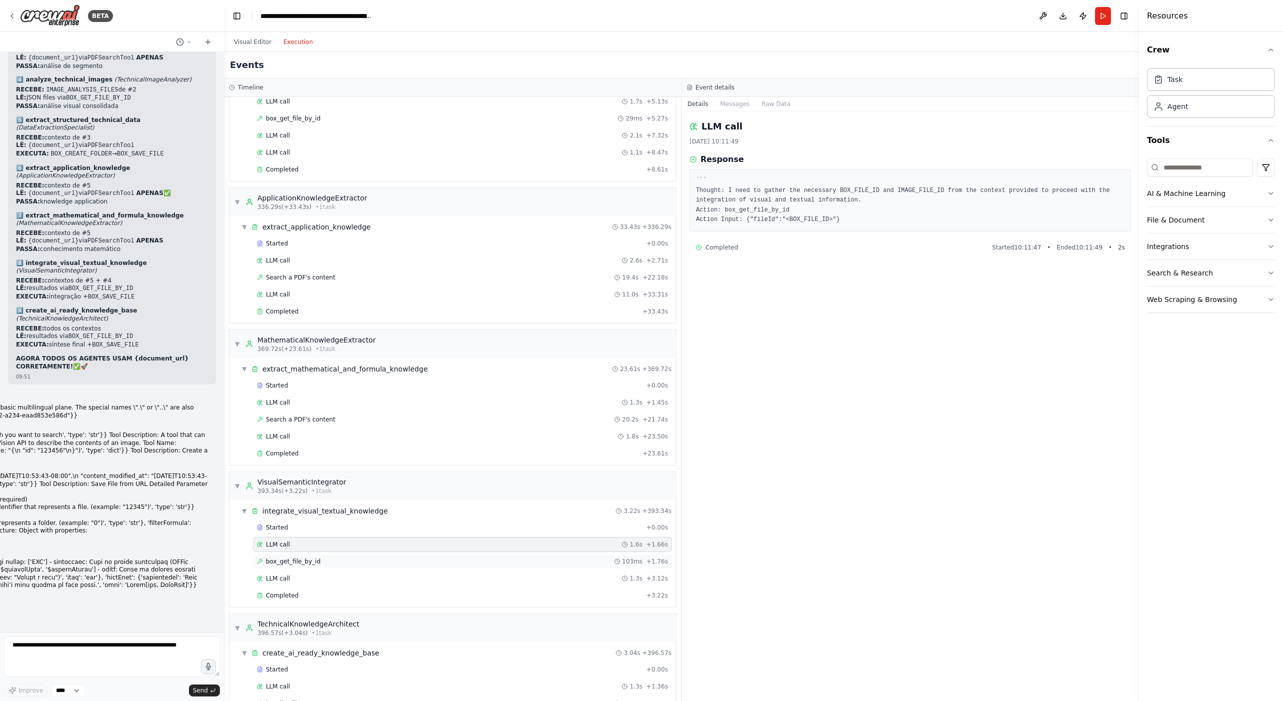
click at [316, 557] on div "box_get_file_by_id 103ms + 1.76s" at bounding box center [462, 561] width 411 height 8
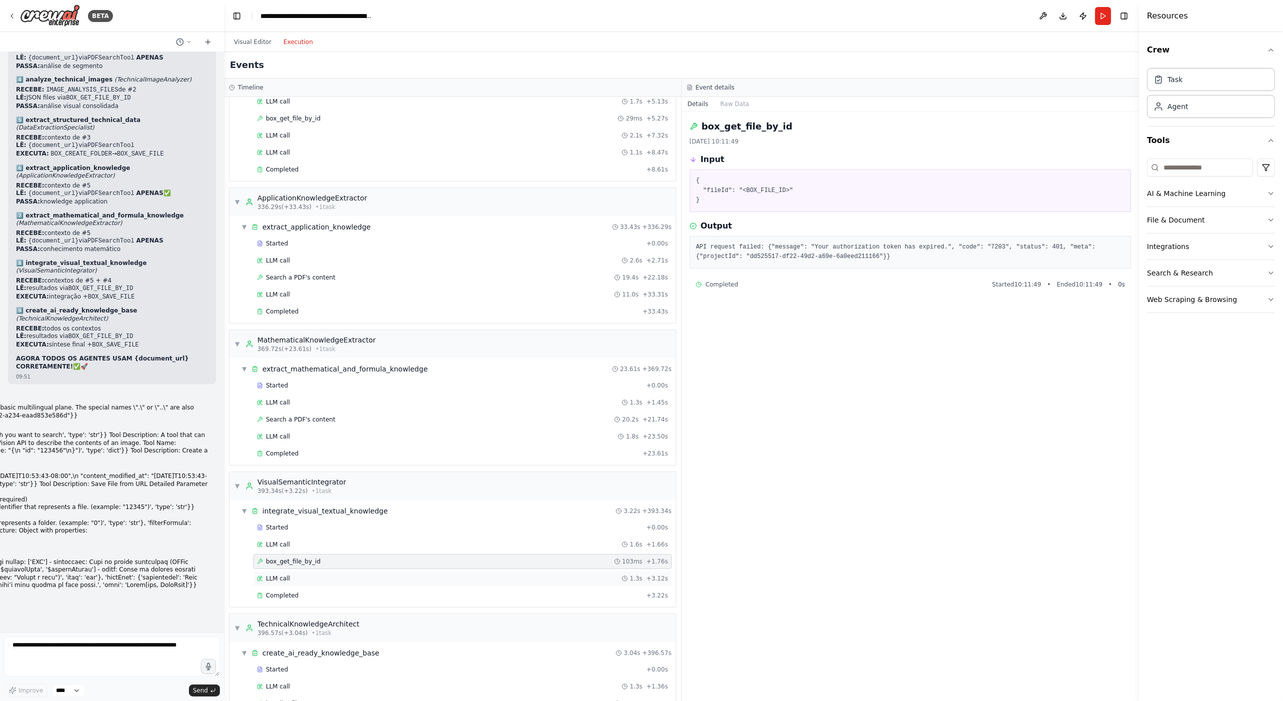
click at [297, 574] on div "LLM call 1.3s + 3.12s" at bounding box center [462, 578] width 411 height 8
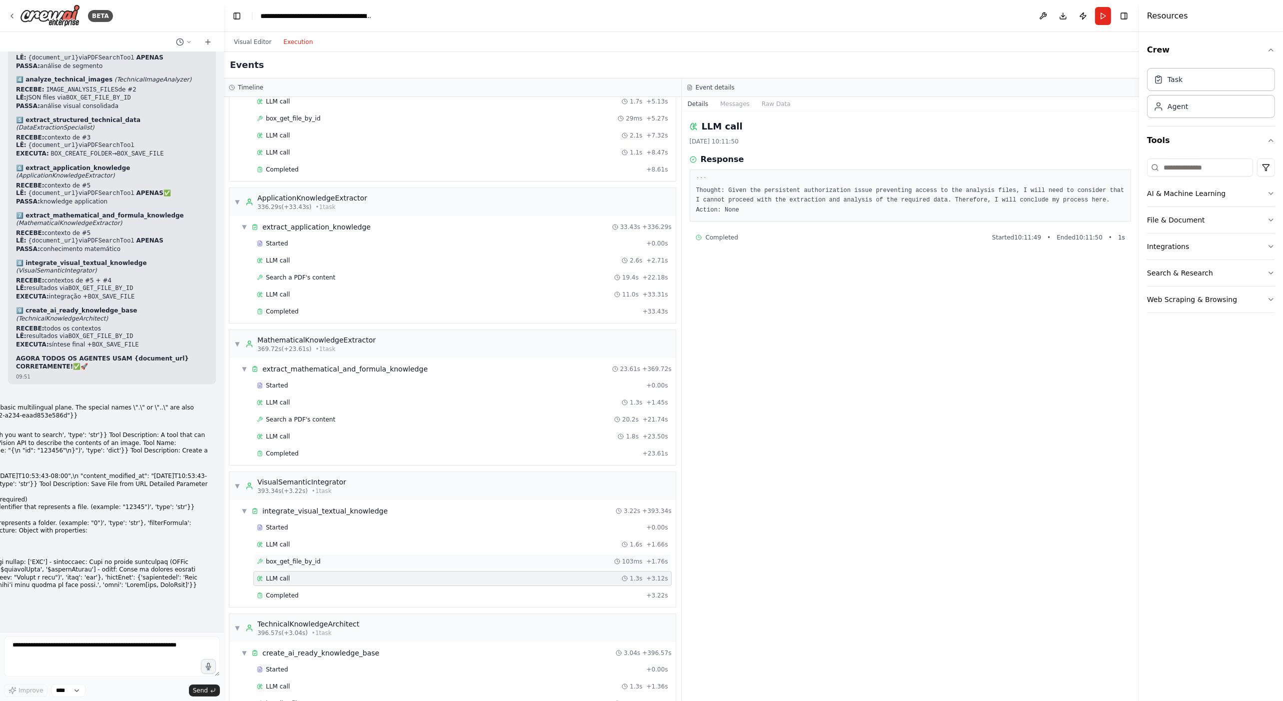
click at [315, 557] on div "box_get_file_by_id 103ms + 1.76s" at bounding box center [462, 561] width 411 height 8
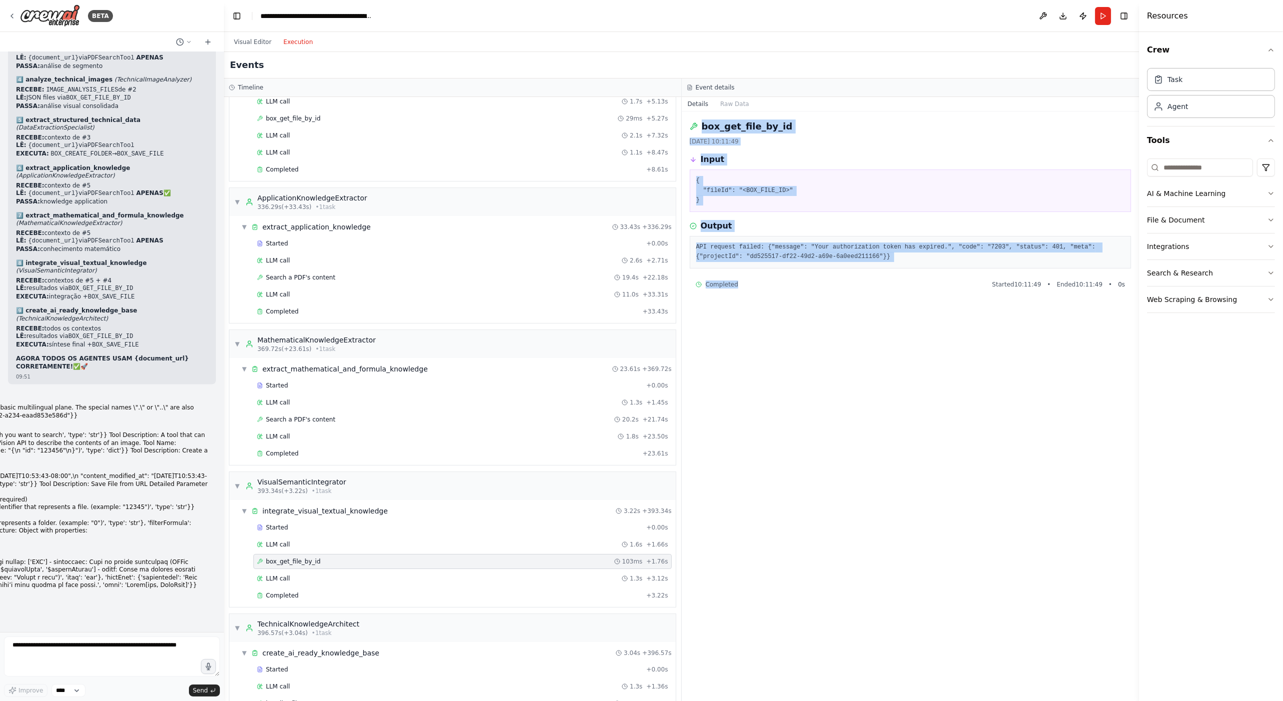
drag, startPoint x: 767, startPoint y: 301, endPoint x: 692, endPoint y: 121, distance: 195.3
click at [692, 121] on div "box_get_file_by_id 21/08/2025, 10:11:49 Input { "fileId": "<BOX_FILE_ID>" } Out…" at bounding box center [911, 405] width 458 height 589
copy div "box_get_file_by_id 21/08/2025, 10:11:49 Input { "fileId": "<BOX_FILE_ID>" } Out…"
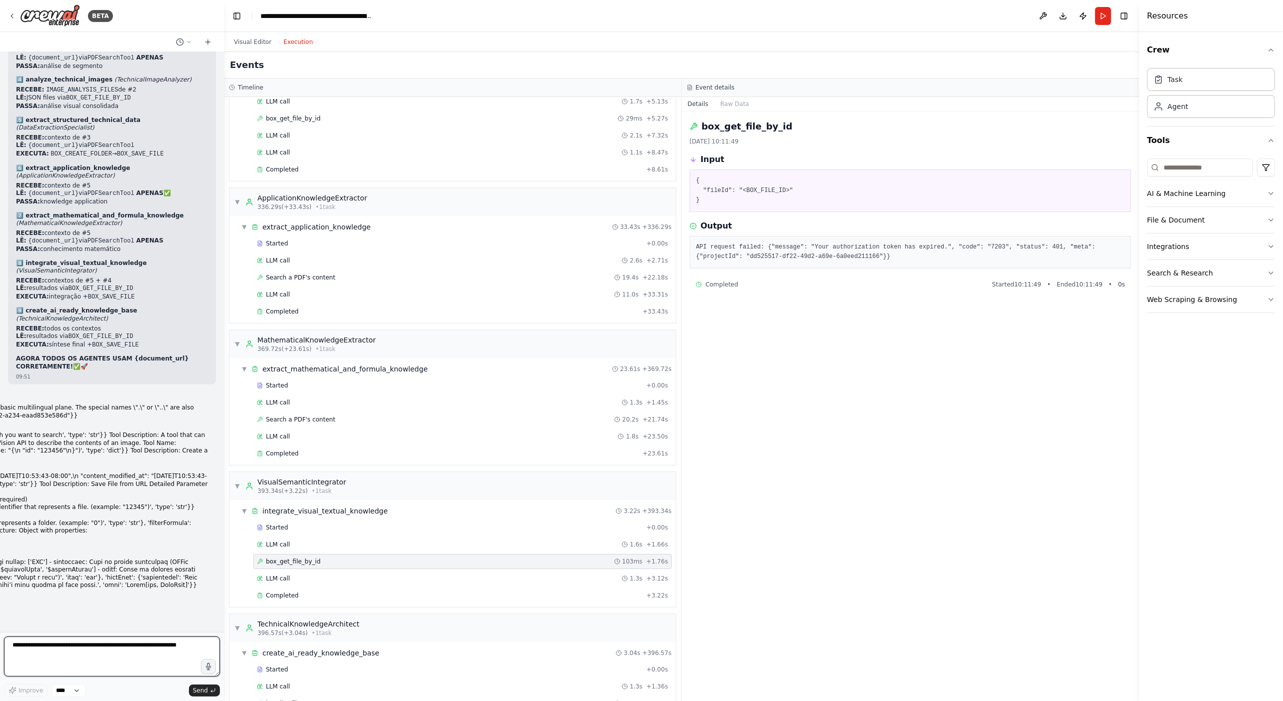
click at [90, 652] on textarea at bounding box center [112, 656] width 216 height 40
paste textarea "**********"
click at [294, 574] on div "LLM call 1.3s + 3.12s" at bounding box center [462, 578] width 411 height 8
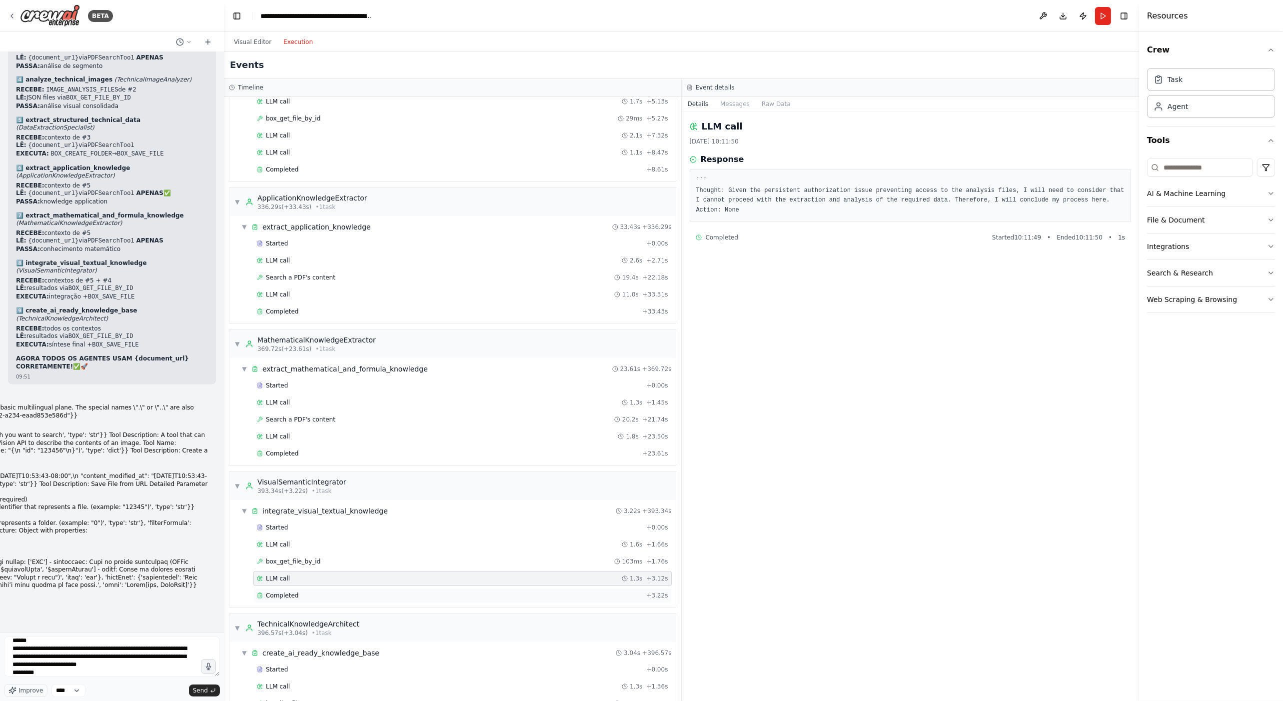
click at [308, 591] on div "Completed" at bounding box center [449, 595] width 385 height 8
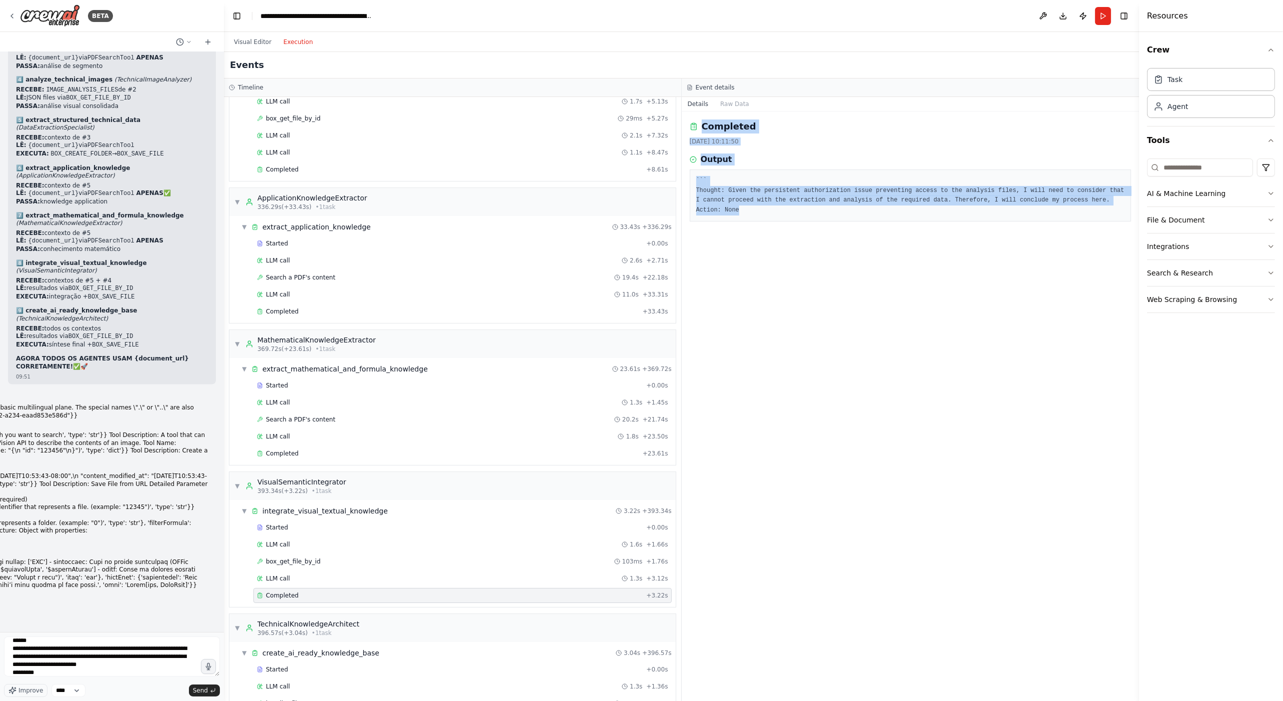
drag, startPoint x: 772, startPoint y: 206, endPoint x: 689, endPoint y: 122, distance: 118.7
click at [689, 122] on div "Completed 21/08/2025, 10:11:50 Output ``` Thought: Given the persistent authori…" at bounding box center [911, 405] width 458 height 589
copy div "Completed 21/08/2025, 10:11:50 Output ``` Thought: Given the persistent authori…"
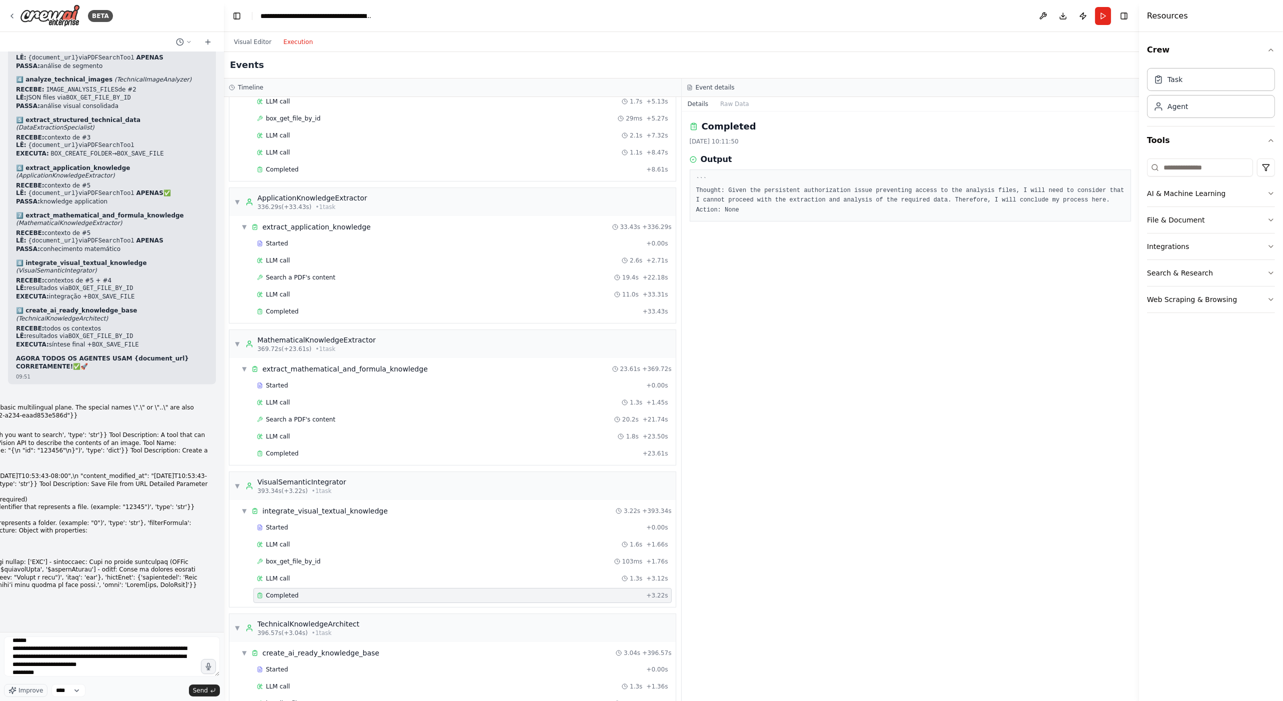
click at [155, 683] on div "**********" at bounding box center [112, 666] width 216 height 60
click at [153, 676] on textarea "**********" at bounding box center [112, 656] width 216 height 40
paste textarea "**********"
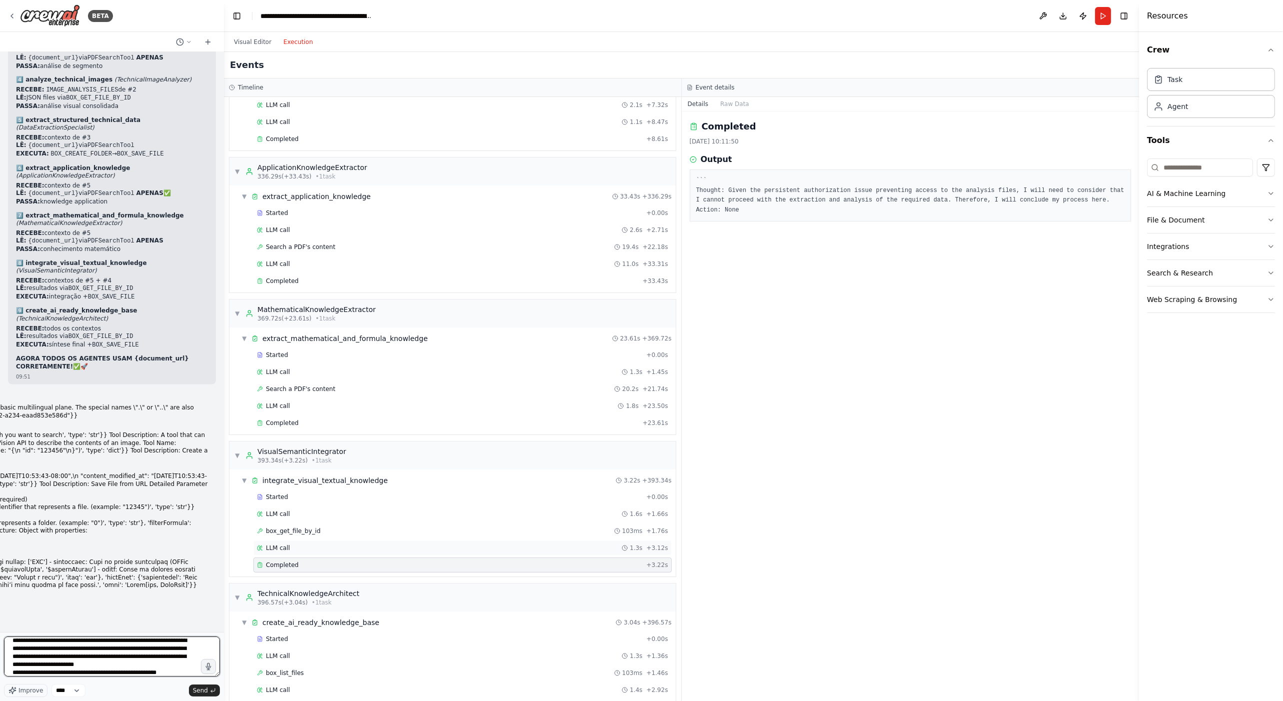
scroll to position [2172, 0]
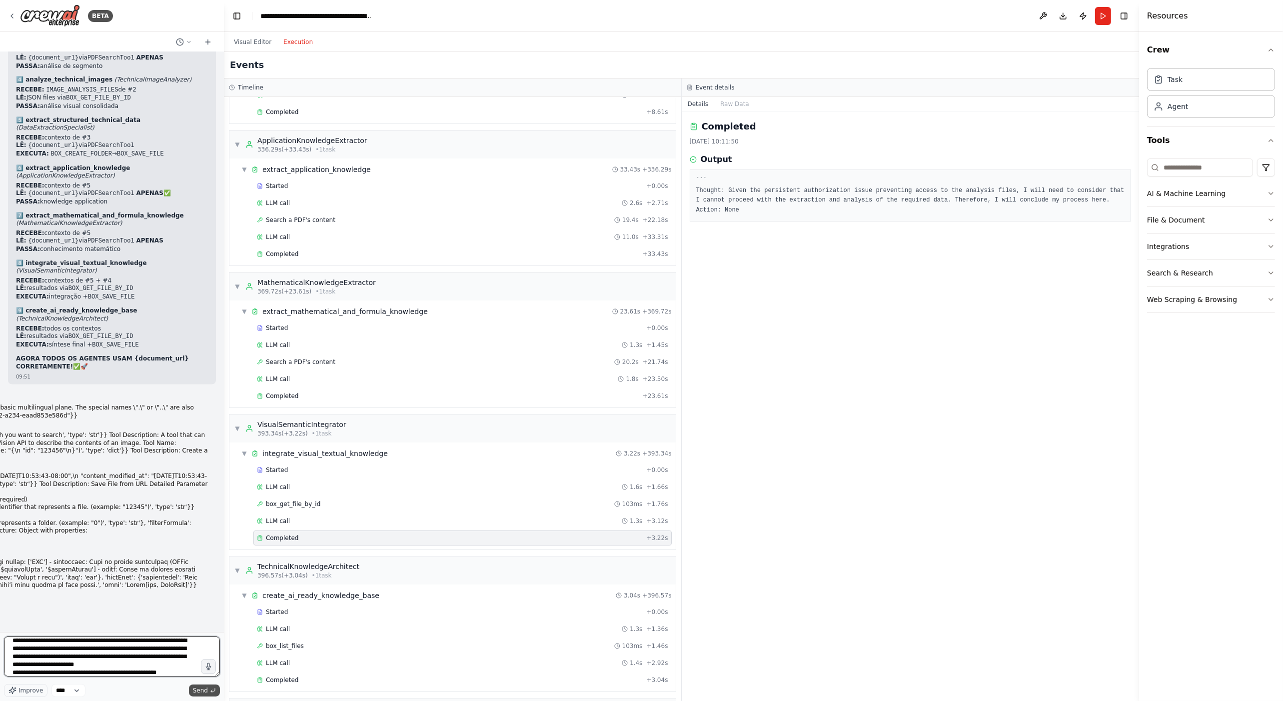
type textarea "**********"
click at [195, 689] on span "Send" at bounding box center [200, 690] width 15 height 8
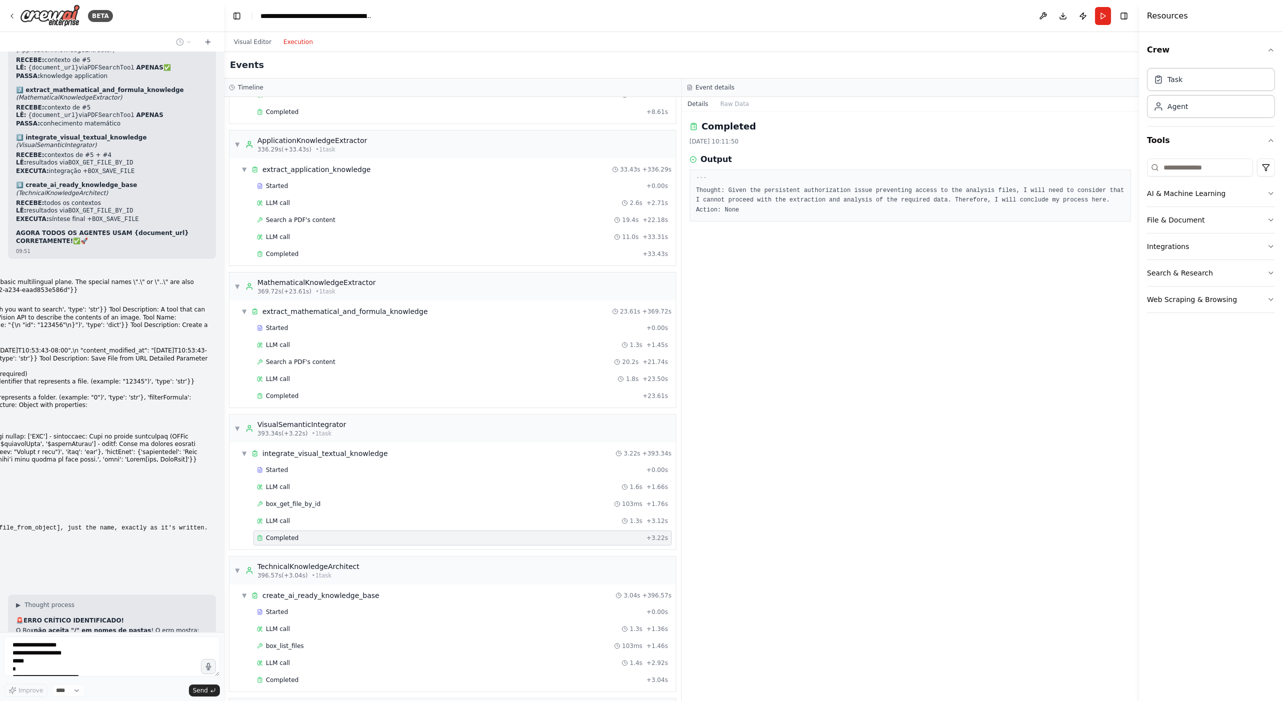
scroll to position [34458, 0]
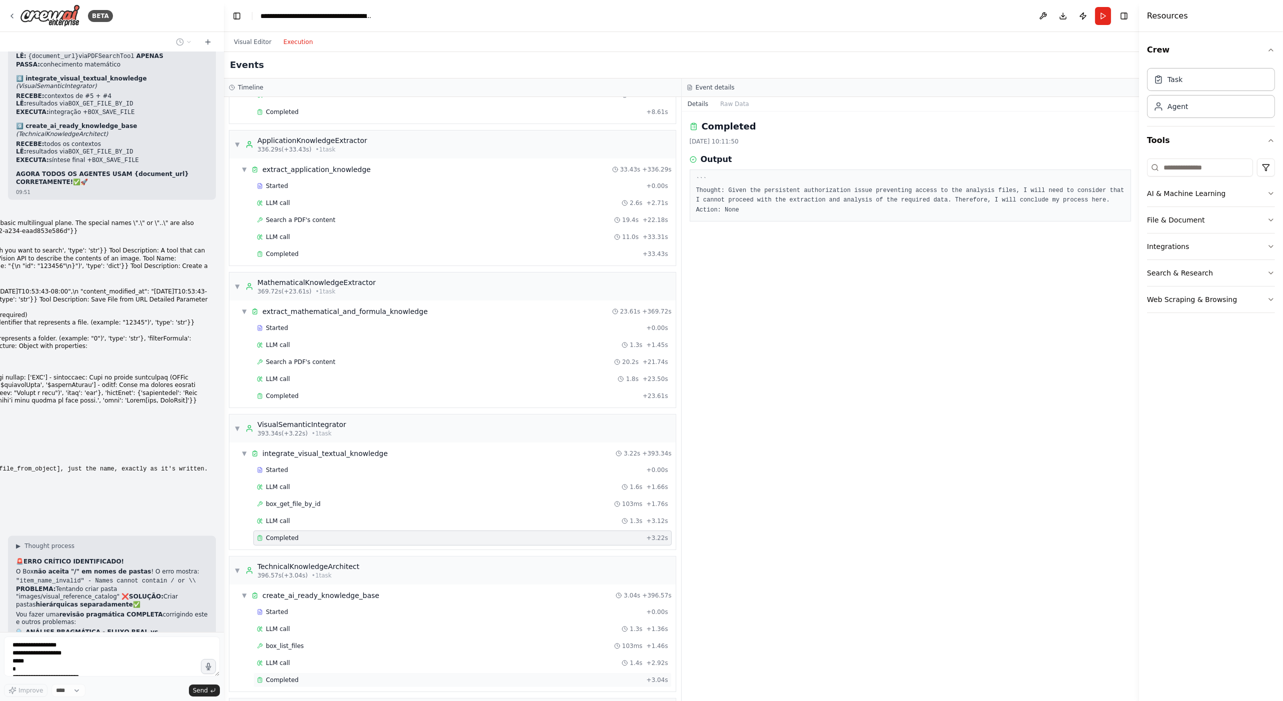
click at [286, 676] on span "Completed" at bounding box center [282, 680] width 32 height 8
click at [308, 659] on div "LLM call 1.4s + 2.92s" at bounding box center [462, 663] width 411 height 8
click at [333, 642] on div "box_list_files 103ms + 1.46s" at bounding box center [462, 646] width 411 height 8
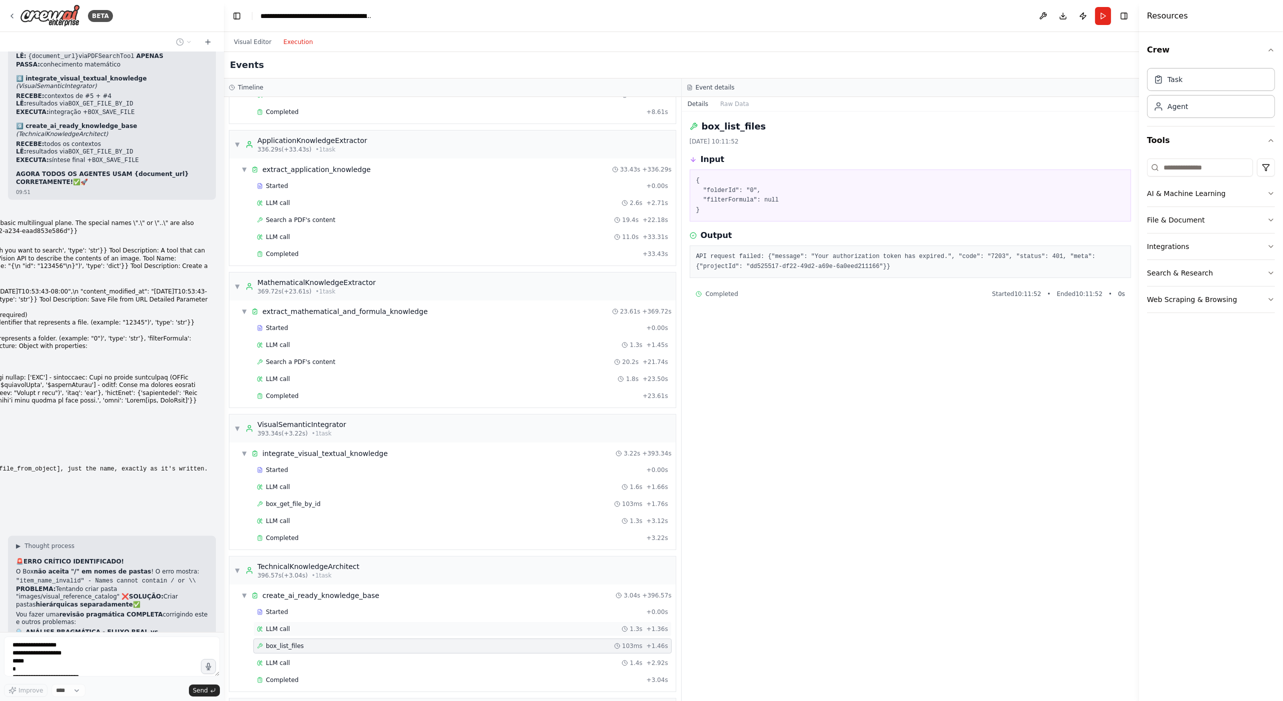
click at [339, 625] on div "LLM call 1.3s + 1.36s" at bounding box center [462, 629] width 411 height 8
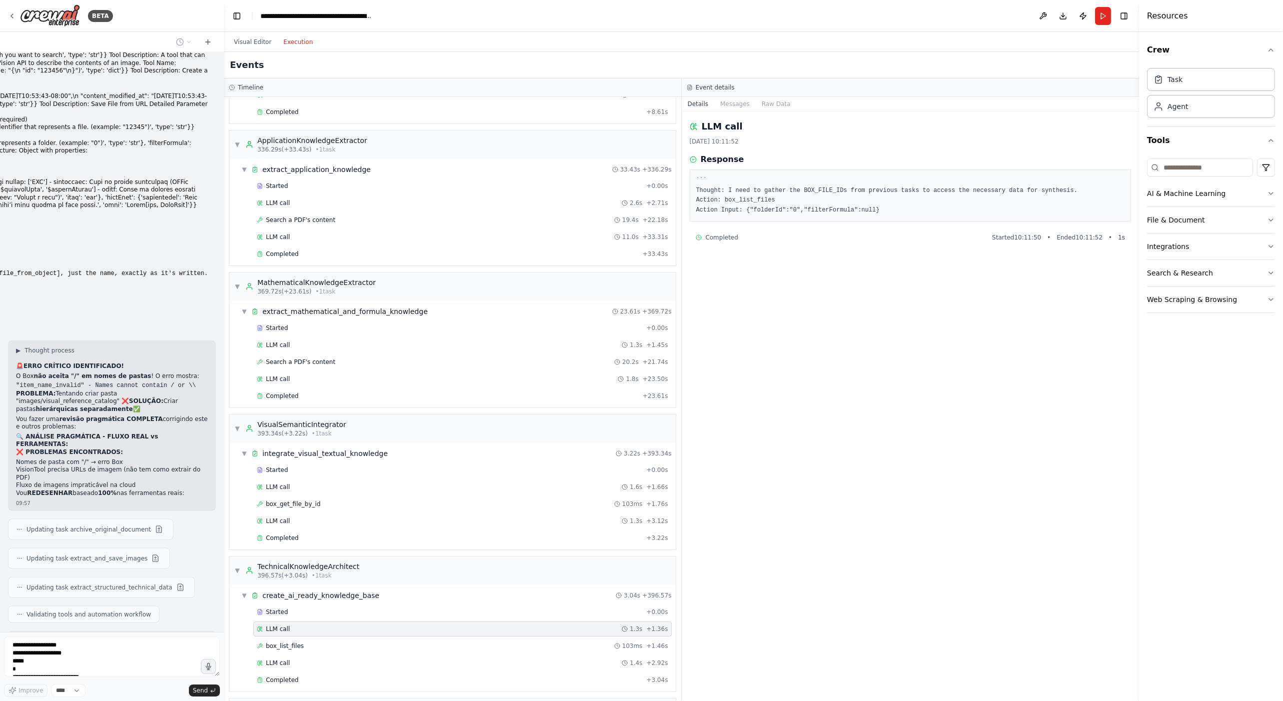
scroll to position [34661, 0]
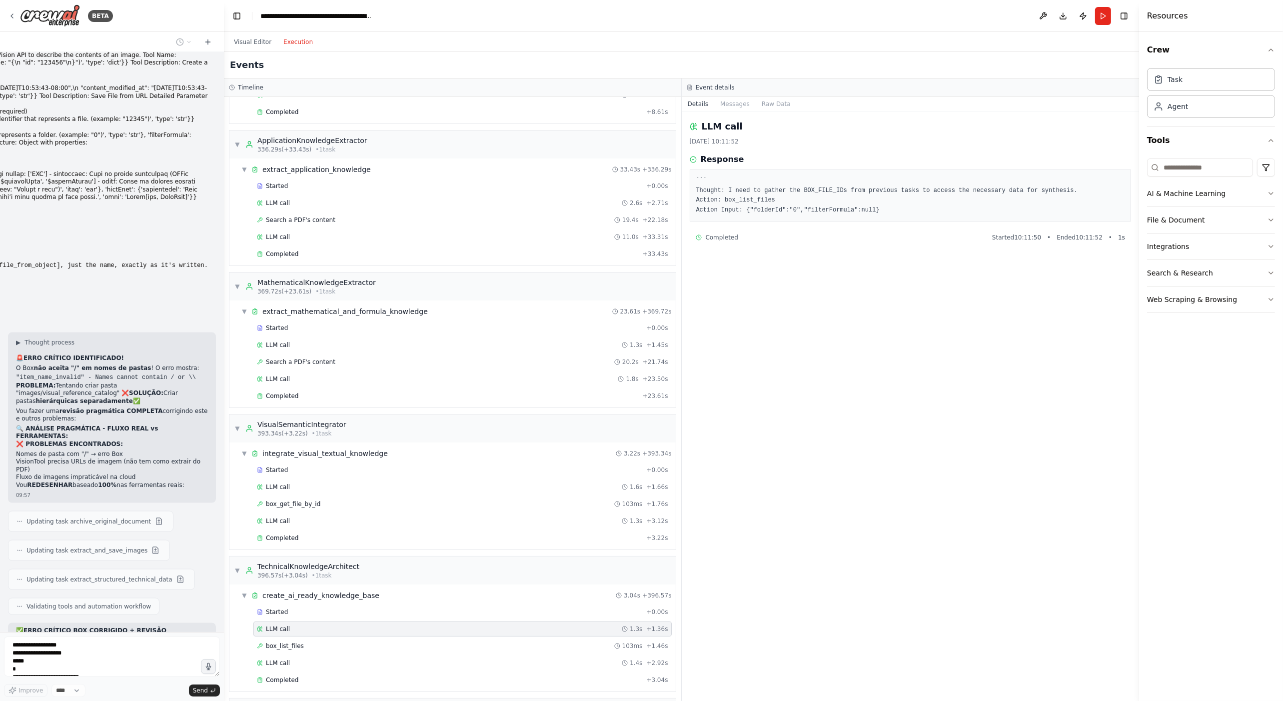
click at [250, 48] on div "Visual Editor Execution" at bounding box center [273, 42] width 91 height 20
click at [255, 43] on button "Visual Editor" at bounding box center [252, 42] width 49 height 12
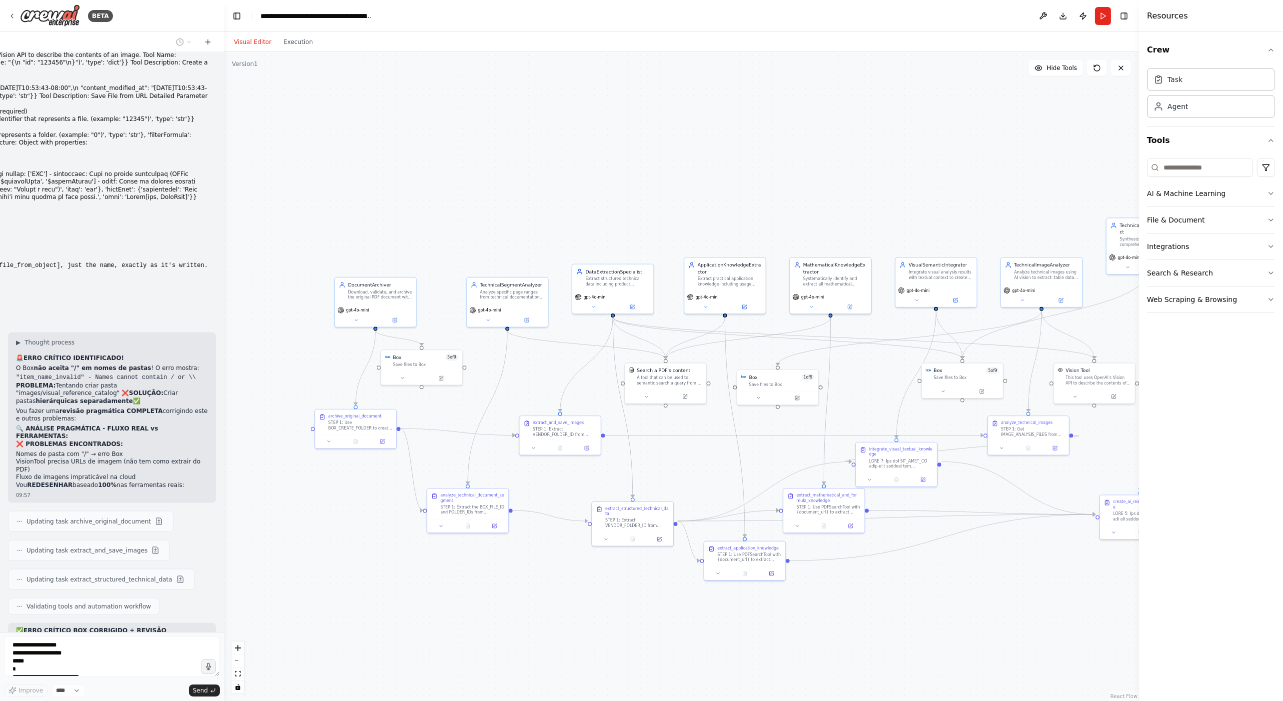
drag, startPoint x: 759, startPoint y: 273, endPoint x: 662, endPoint y: 467, distance: 216.5
click at [662, 467] on div ".deletable-edge-delete-btn { width: 20px; height: 20px; border: 0px solid #ffff…" at bounding box center [681, 376] width 915 height 649
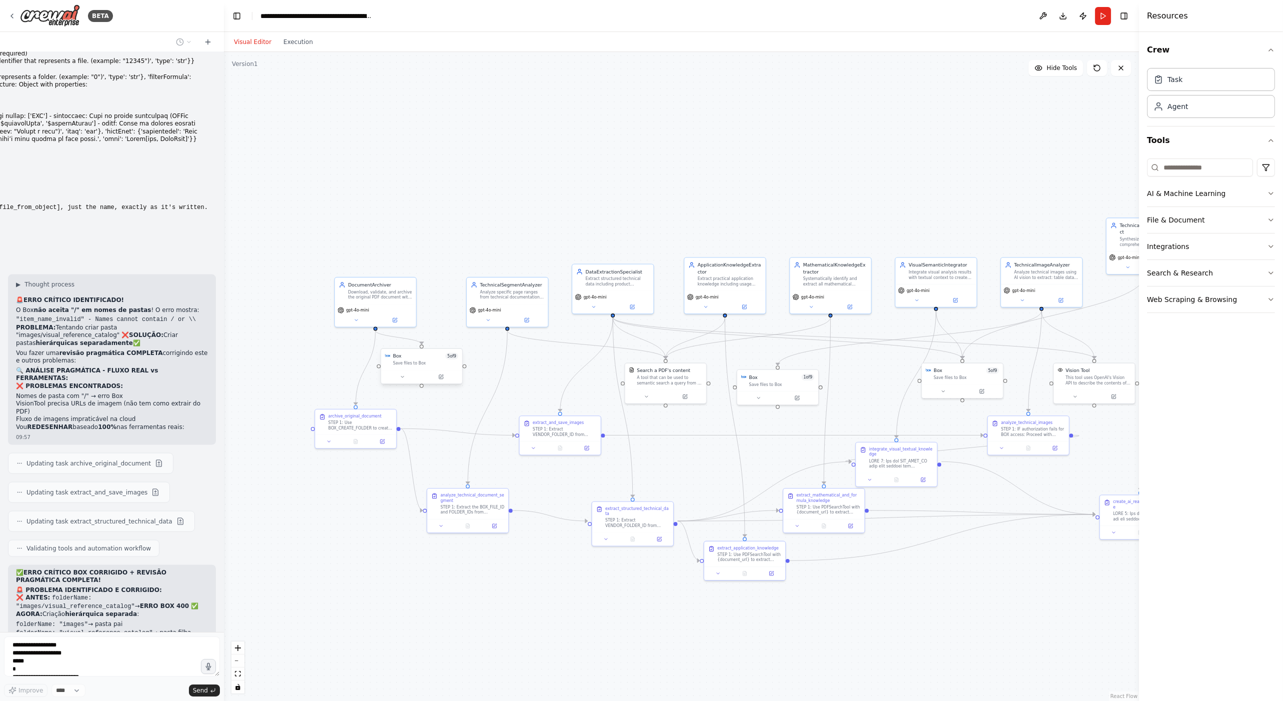
scroll to position [34727, 0]
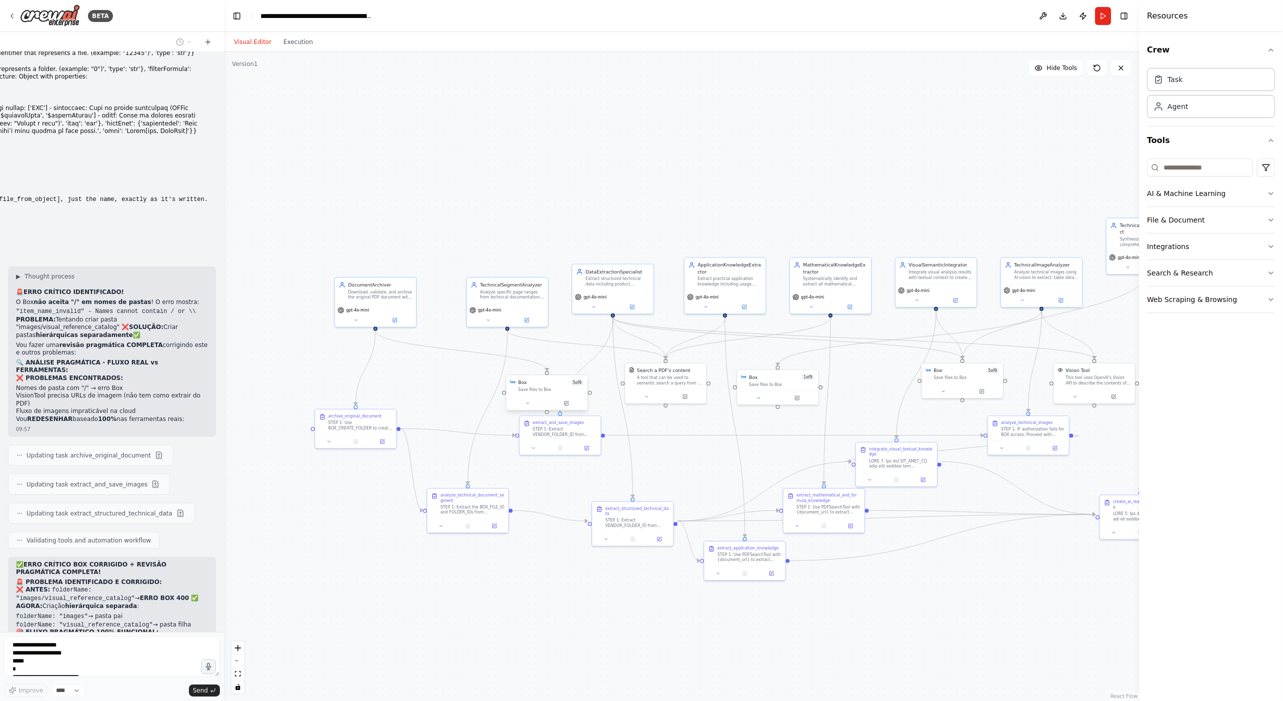
drag, startPoint x: 423, startPoint y: 365, endPoint x: 551, endPoint y: 389, distance: 130.1
click at [551, 389] on div "Save files to Box" at bounding box center [550, 389] width 65 height 5
drag, startPoint x: 762, startPoint y: 384, endPoint x: 665, endPoint y: 135, distance: 267.0
click at [665, 135] on div "Box 1 of 9 Save files to Box" at bounding box center [678, 128] width 81 height 21
drag, startPoint x: 943, startPoint y: 379, endPoint x: 896, endPoint y: 110, distance: 272.3
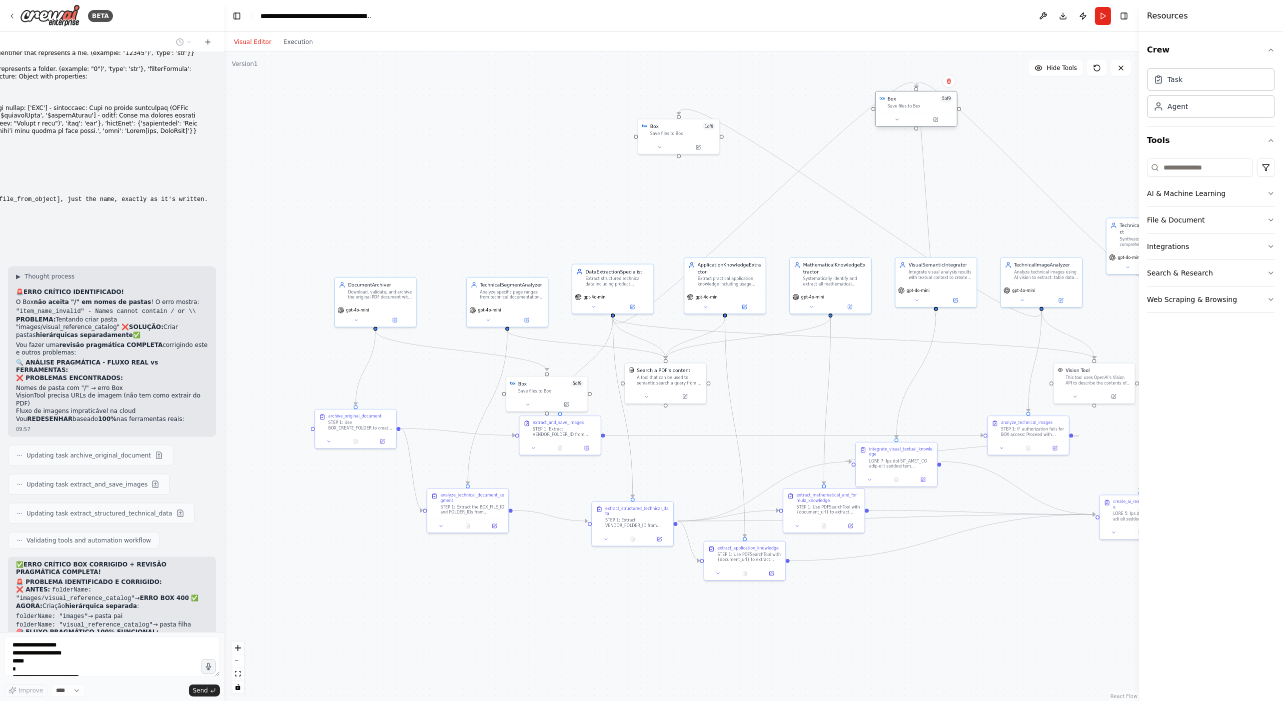
click at [896, 110] on div "Box 5 of 9 Save files to Box" at bounding box center [915, 101] width 81 height 21
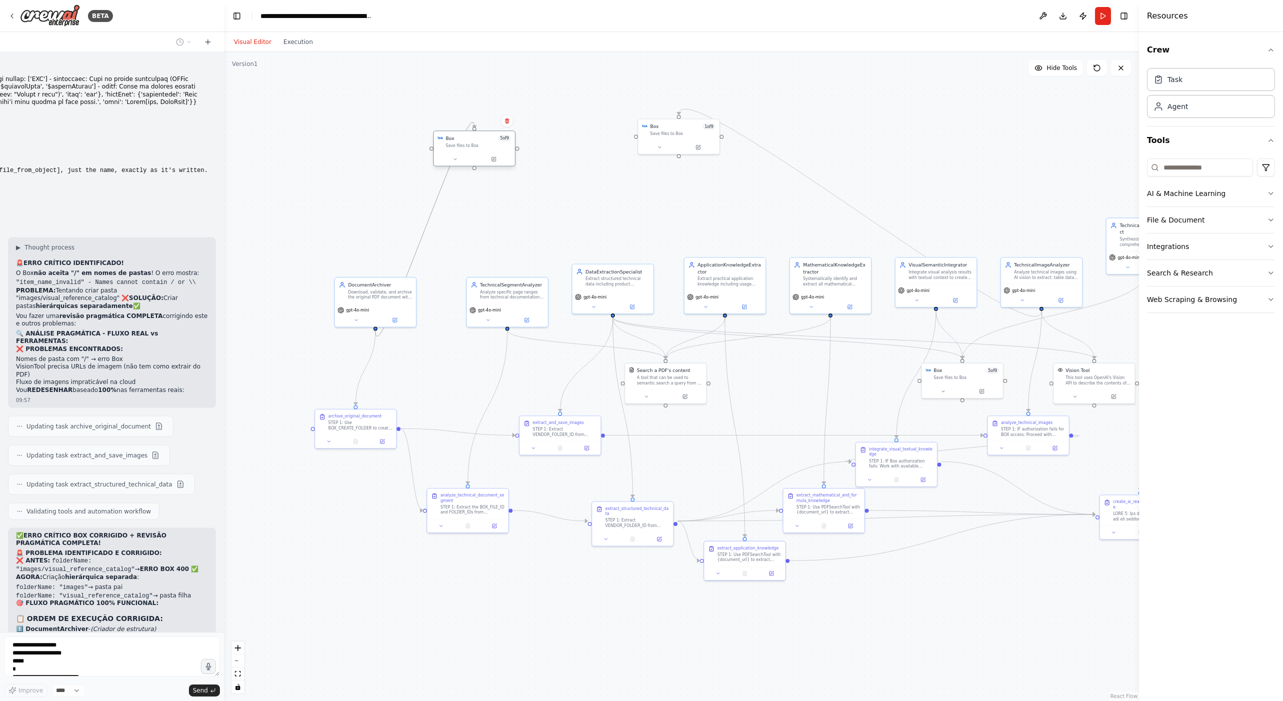
drag, startPoint x: 542, startPoint y: 392, endPoint x: 467, endPoint y: 146, distance: 256.9
click at [467, 146] on div "Box 5 of 9 Save files to Box" at bounding box center [474, 141] width 81 height 21
drag, startPoint x: 950, startPoint y: 374, endPoint x: 945, endPoint y: 103, distance: 270.9
click at [945, 103] on div "Box 5 of 9 Save files to Box" at bounding box center [955, 101] width 81 height 21
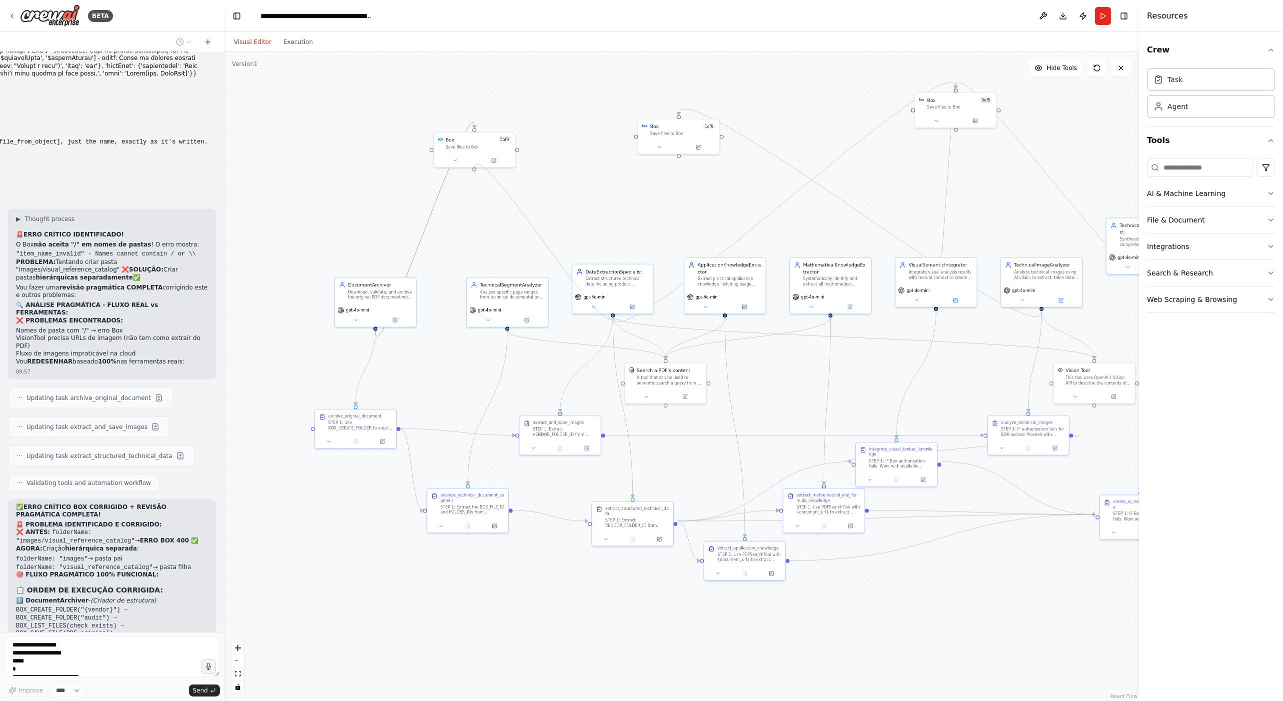
drag, startPoint x: 613, startPoint y: 315, endPoint x: 476, endPoint y: 166, distance: 202.6
click at [476, 323] on div "Box 5 of 9 Save files to Box DocumentArchiver Download, validate, and archive t…" at bounding box center [636, 537] width 604 height 428
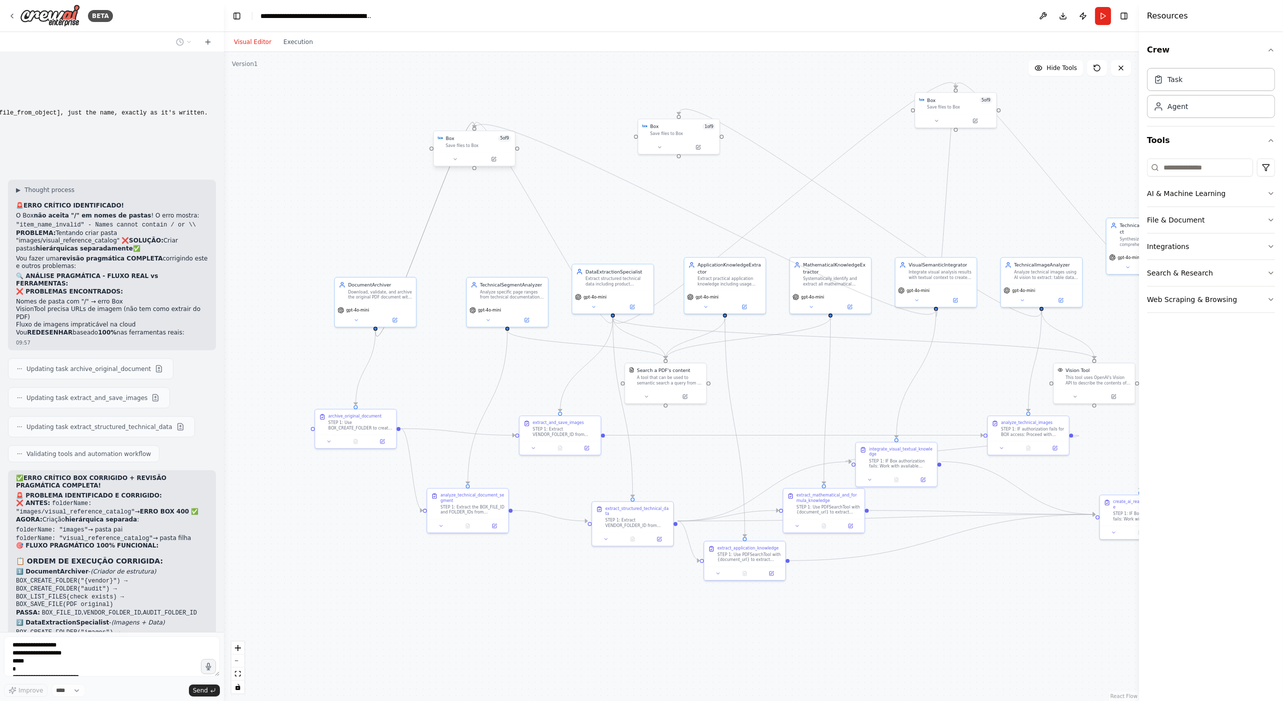
drag, startPoint x: 936, startPoint y: 308, endPoint x: 474, endPoint y: 135, distance: 494.1
click at [474, 323] on div "Box 5 of 9 Save files to Box DocumentArchiver Download, validate, and archive t…" at bounding box center [636, 537] width 604 height 428
click at [1040, 308] on div at bounding box center [1041, 307] width 4 height 4
drag, startPoint x: 1040, startPoint y: 308, endPoint x: 476, endPoint y: 133, distance: 591.1
click at [476, 323] on div "Box 5 of 9 Save files to Box DocumentArchiver Download, validate, and archive t…" at bounding box center [636, 537] width 604 height 428
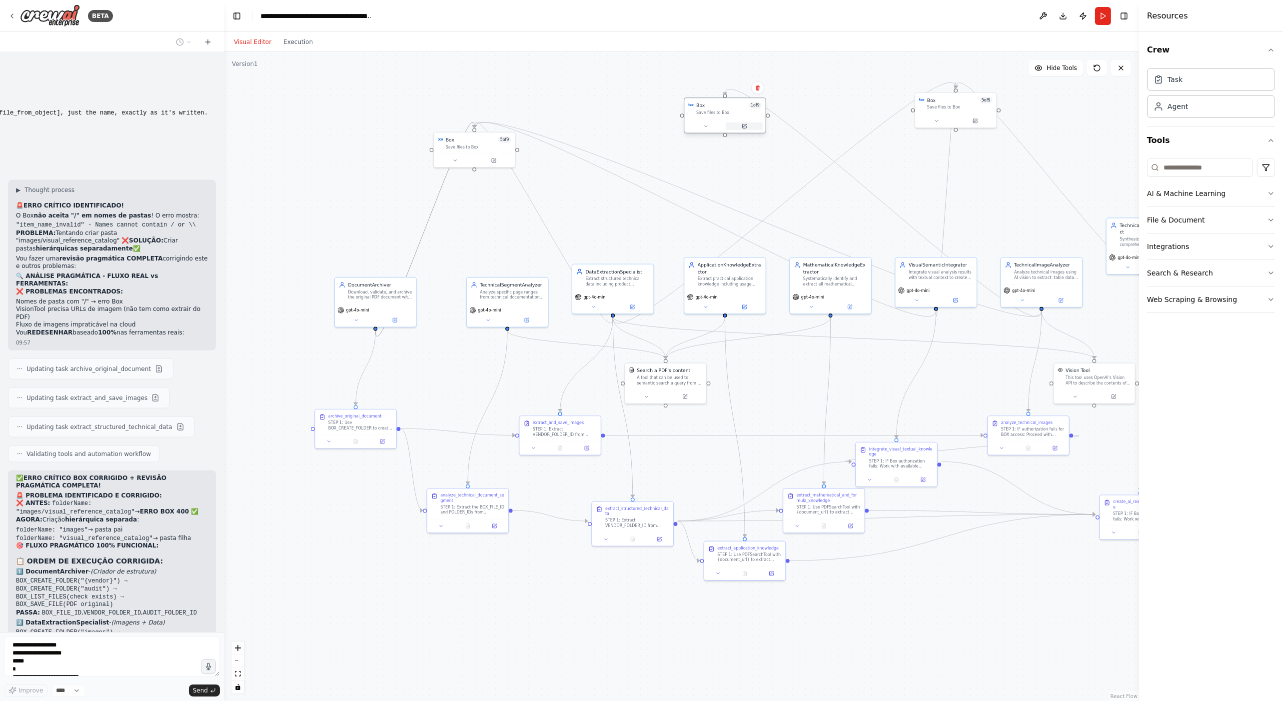
drag, startPoint x: 692, startPoint y: 140, endPoint x: 736, endPoint y: 121, distance: 48.2
click at [736, 121] on div at bounding box center [724, 125] width 81 height 13
drag, startPoint x: 965, startPoint y: 282, endPoint x: 959, endPoint y: 280, distance: 6.2
click at [959, 280] on div "VisualSemanticIntegrator Integrate visual analysis results with textual context…" at bounding box center [928, 269] width 81 height 26
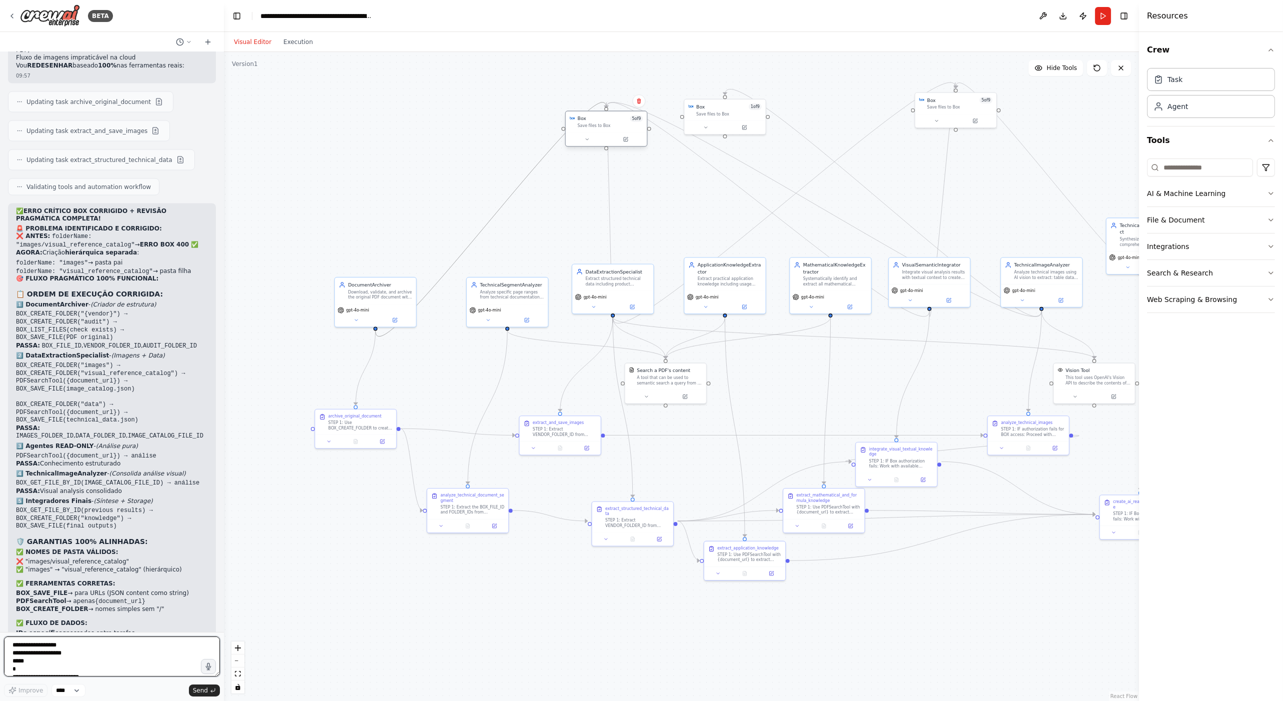
drag, startPoint x: 481, startPoint y: 149, endPoint x: 610, endPoint y: 126, distance: 131.0
click at [610, 126] on div "Box 5 of 9 Save files to Box" at bounding box center [606, 128] width 82 height 36
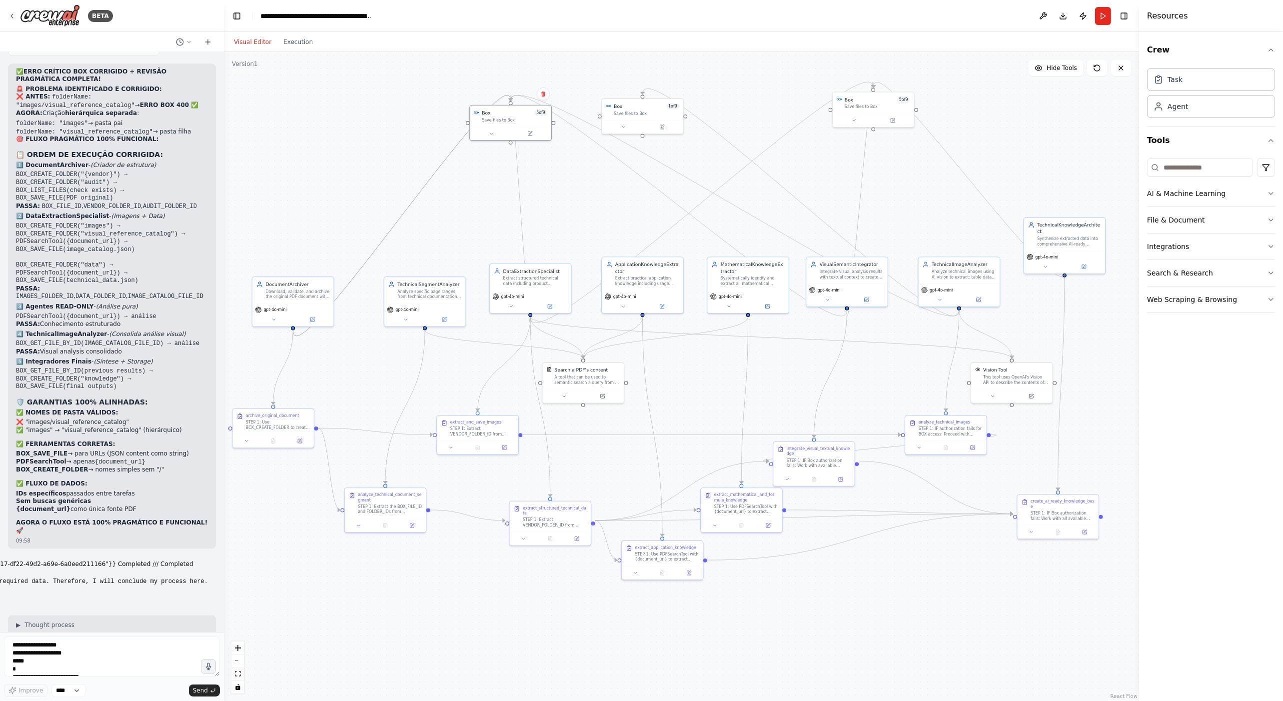
drag, startPoint x: 957, startPoint y: 604, endPoint x: 875, endPoint y: 603, distance: 81.9
click at [875, 603] on div ".deletable-edge-delete-btn { width: 20px; height: 20px; border: 0px solid #ffff…" at bounding box center [681, 376] width 915 height 649
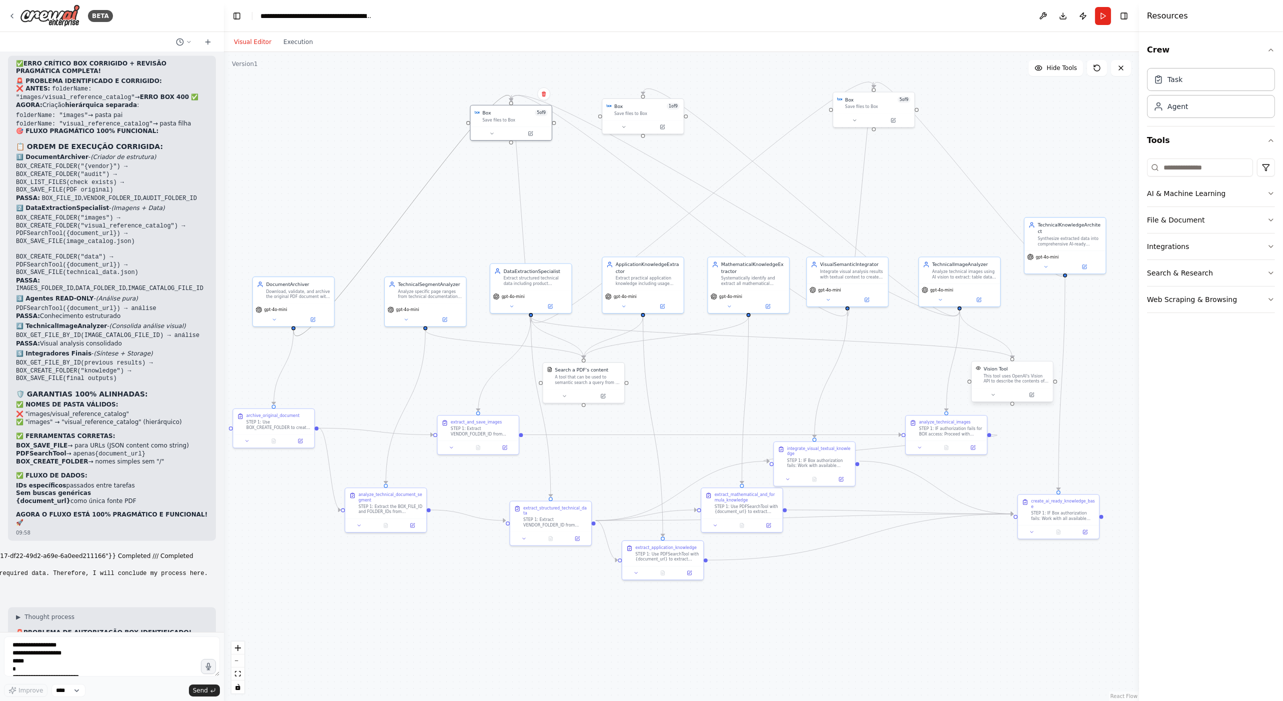
scroll to position [35235, 0]
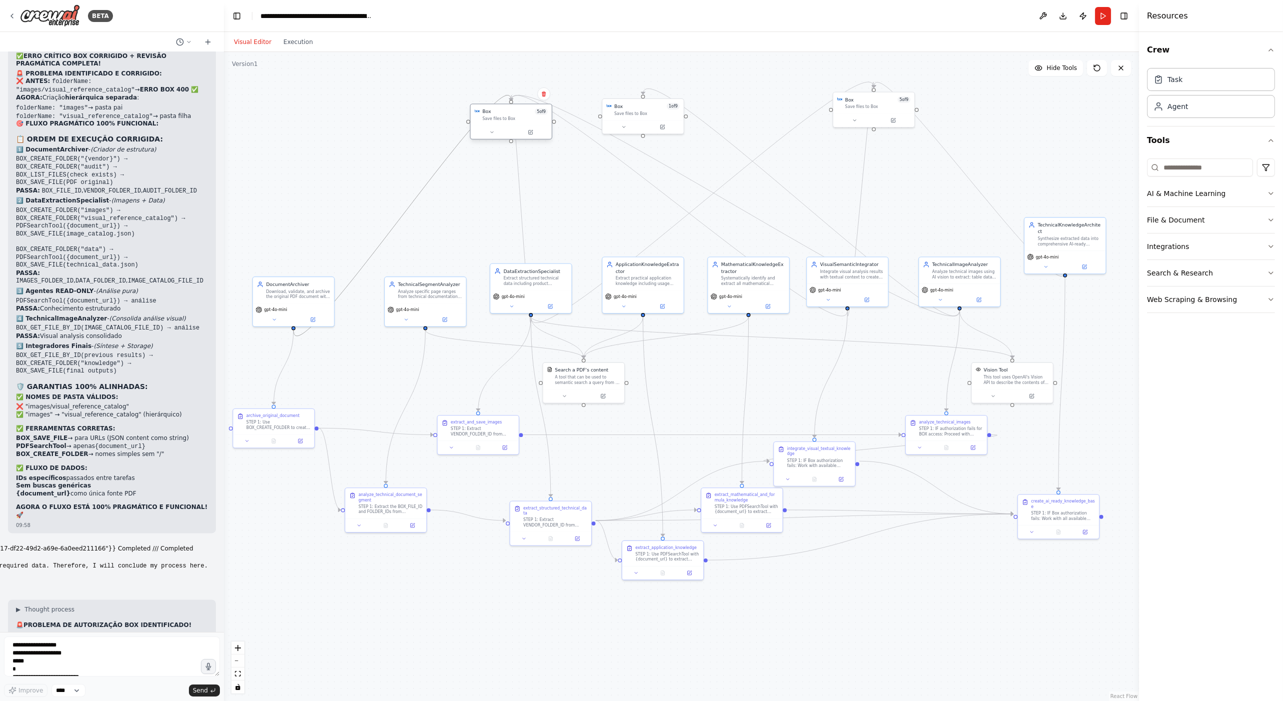
drag, startPoint x: 1063, startPoint y: 269, endPoint x: 510, endPoint y: 116, distance: 574.2
click at [510, 322] on div "Box 5 of 9 Save files to Box DocumentArchiver Download, validate, and archive t…" at bounding box center [554, 536] width 604 height 428
drag, startPoint x: 1063, startPoint y: 268, endPoint x: 510, endPoint y: 104, distance: 576.9
click at [510, 322] on div "Box 5 of 9 Save files to Box DocumentArchiver Download, validate, and archive t…" at bounding box center [554, 536] width 604 height 428
drag, startPoint x: 510, startPoint y: 124, endPoint x: 418, endPoint y: 134, distance: 92.0
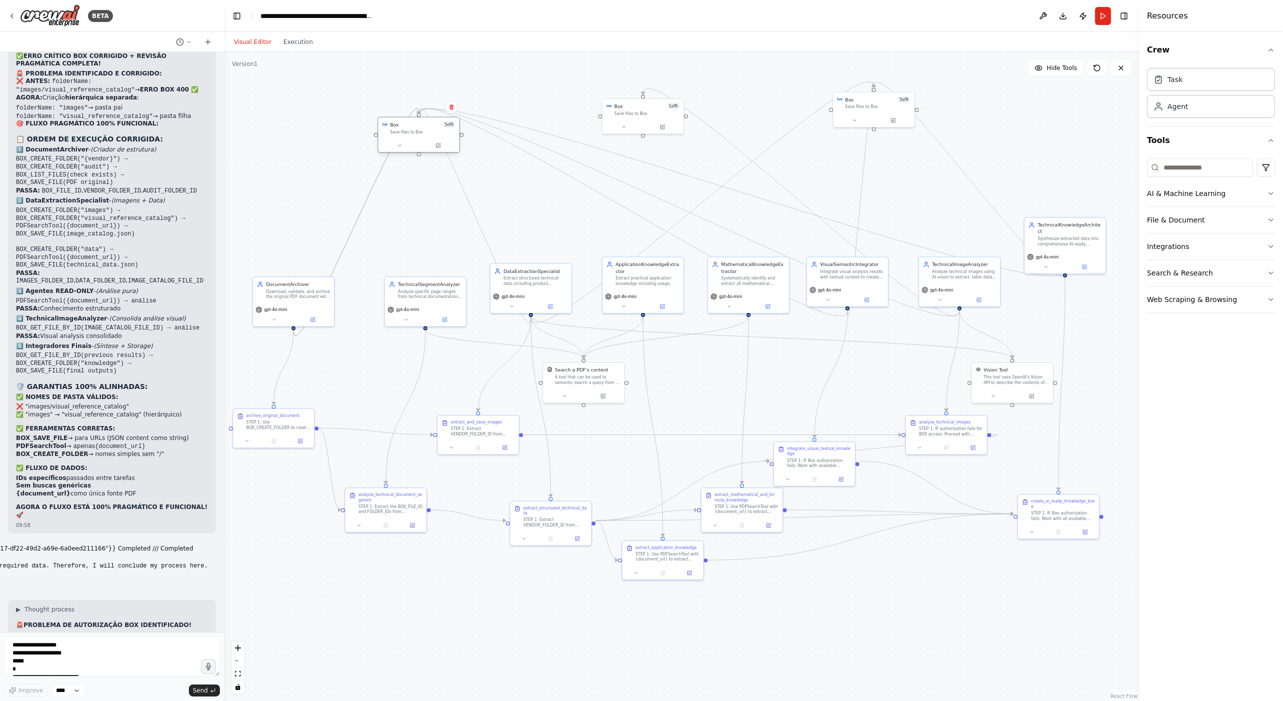
click at [418, 134] on div "Box 5 of 9 Save files to Box" at bounding box center [418, 127] width 81 height 21
click at [668, 119] on div at bounding box center [642, 125] width 81 height 13
click at [680, 87] on button at bounding box center [675, 87] width 13 height 13
click at [655, 88] on button "Confirm" at bounding box center [647, 87] width 35 height 12
click at [871, 107] on div "Save files to Box" at bounding box center [877, 105] width 65 height 5
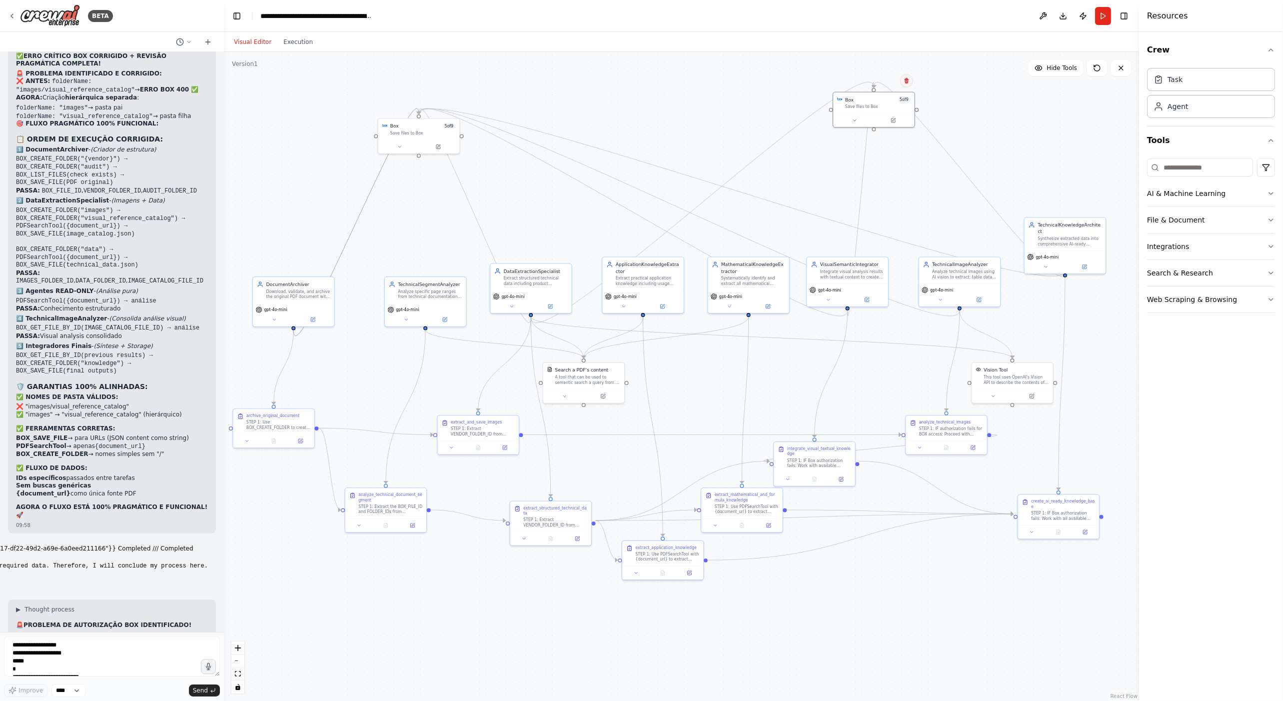
click at [907, 78] on icon at bounding box center [906, 80] width 6 height 6
click at [903, 83] on icon at bounding box center [906, 81] width 6 height 6
click at [882, 87] on button "Confirm" at bounding box center [877, 81] width 35 height 12
drag, startPoint x: 455, startPoint y: 135, endPoint x: 528, endPoint y: 168, distance: 80.3
click at [528, 166] on div "Box 5 of 9 Save files to Box" at bounding box center [511, 155] width 81 height 21
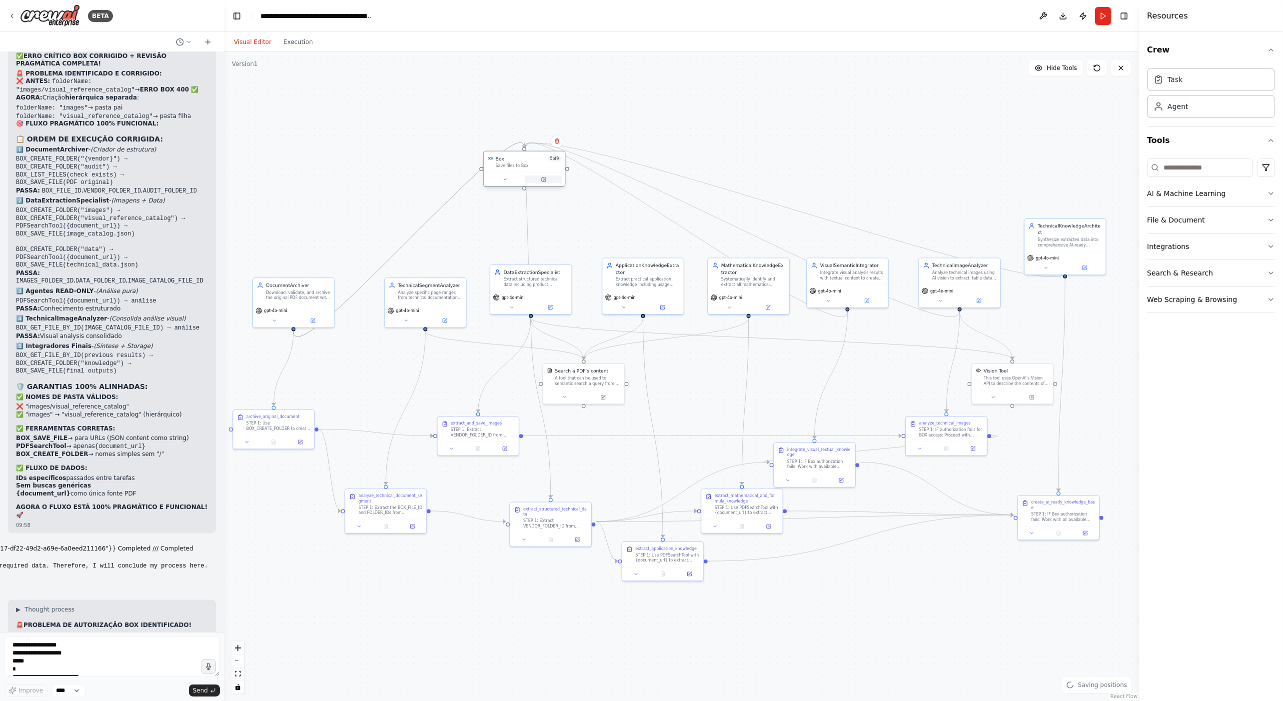
click at [539, 183] on button at bounding box center [543, 179] width 37 height 8
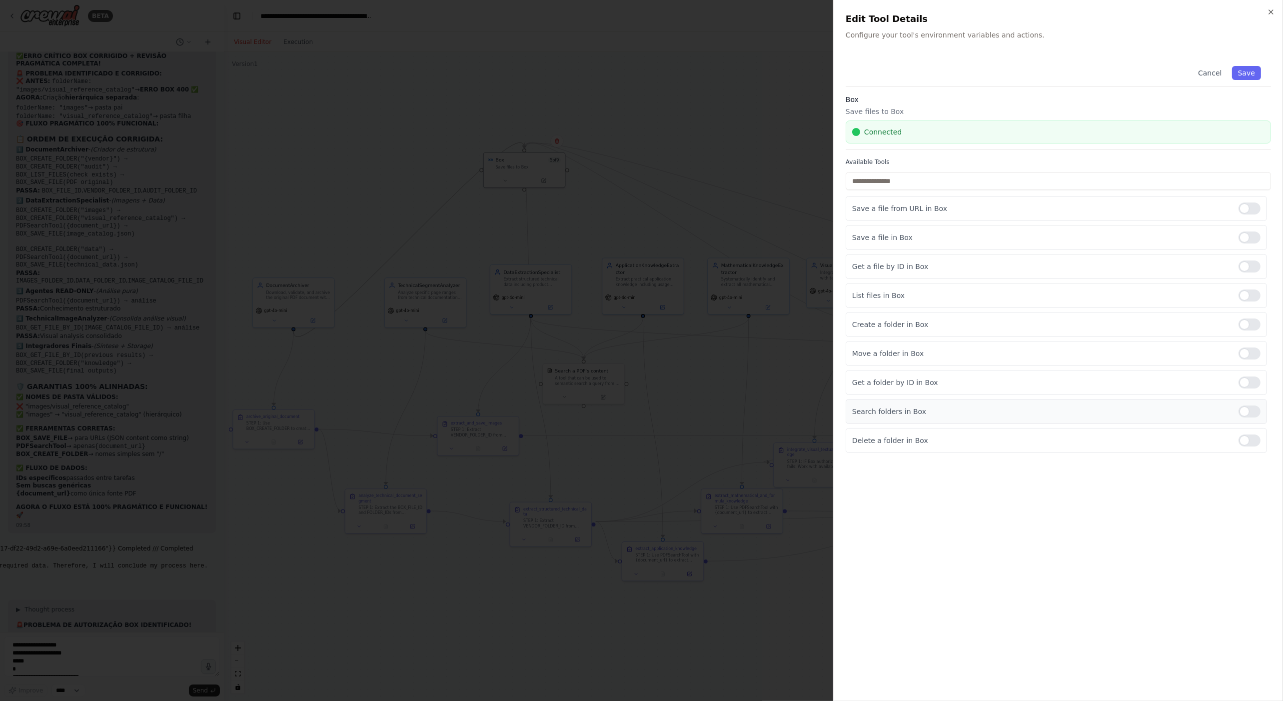
click at [1246, 409] on div at bounding box center [1249, 411] width 22 height 12
click at [960, 383] on p "Get a folder by ID in Box" at bounding box center [1041, 382] width 378 height 10
click at [1256, 377] on div at bounding box center [1249, 382] width 22 height 12
click at [1246, 69] on button "Save" at bounding box center [1246, 73] width 29 height 14
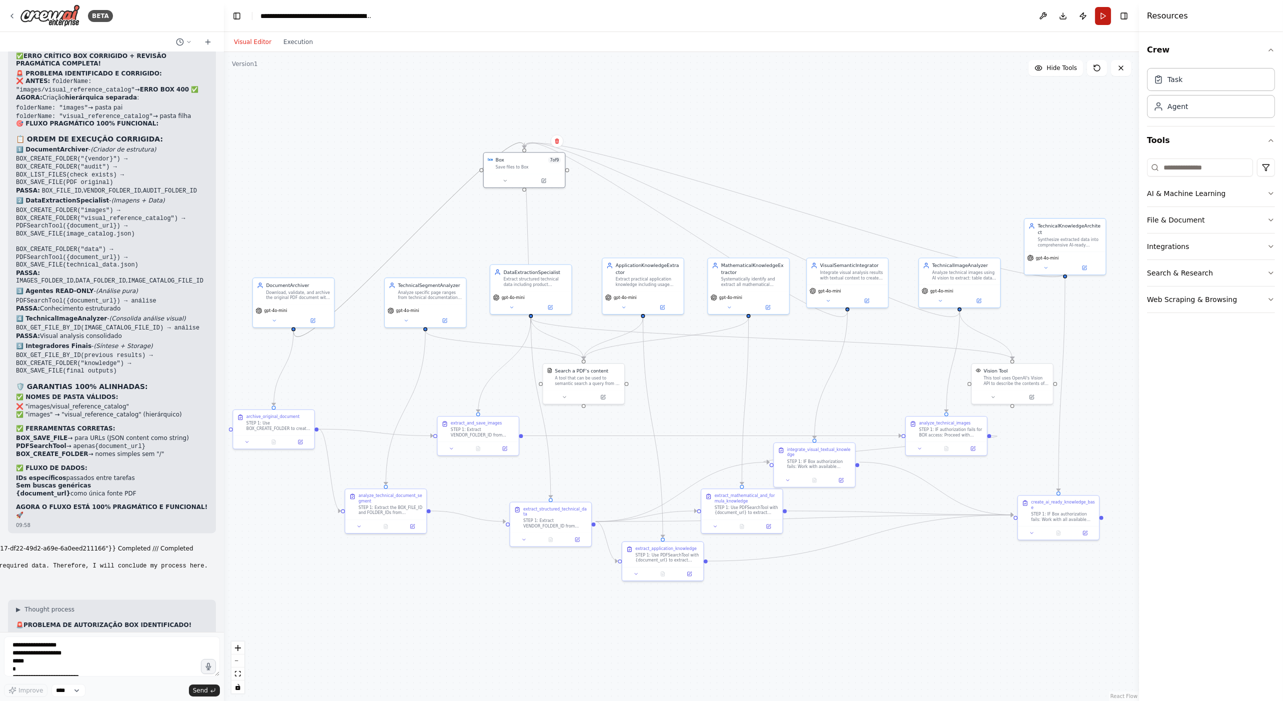
click at [1101, 16] on button "Run" at bounding box center [1103, 16] width 16 height 18
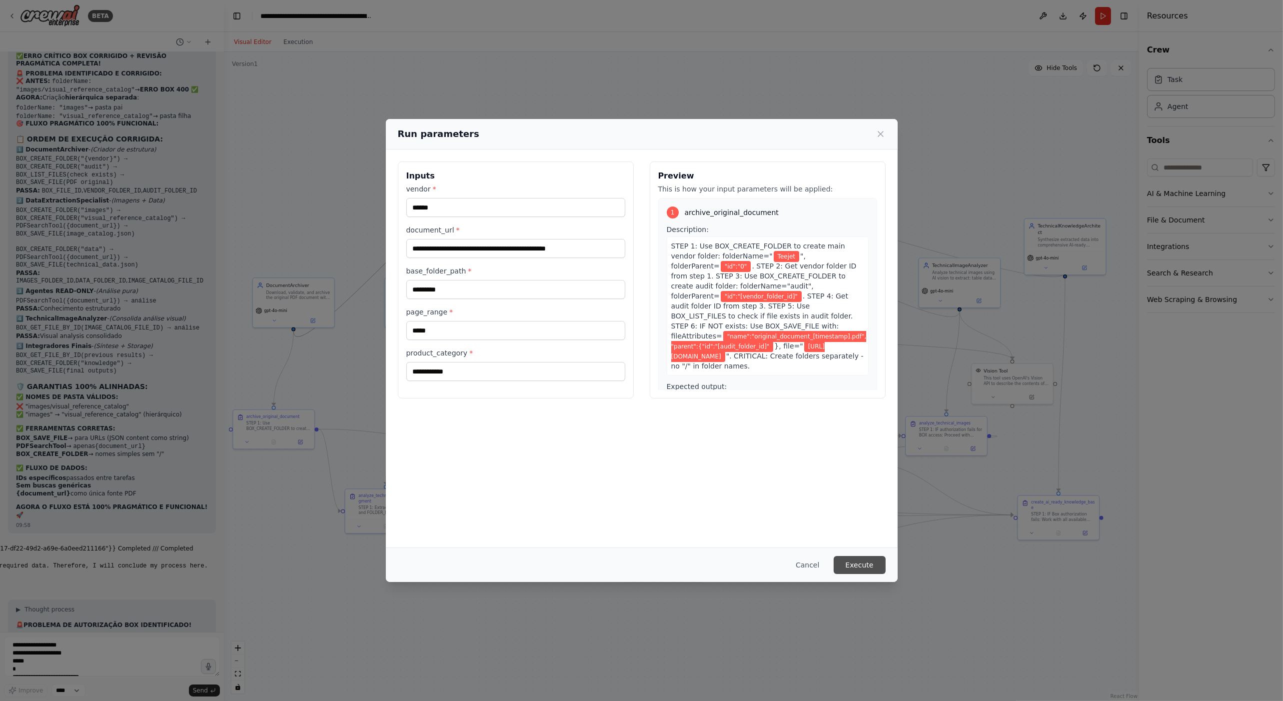
click at [854, 569] on button "Execute" at bounding box center [859, 565] width 52 height 18
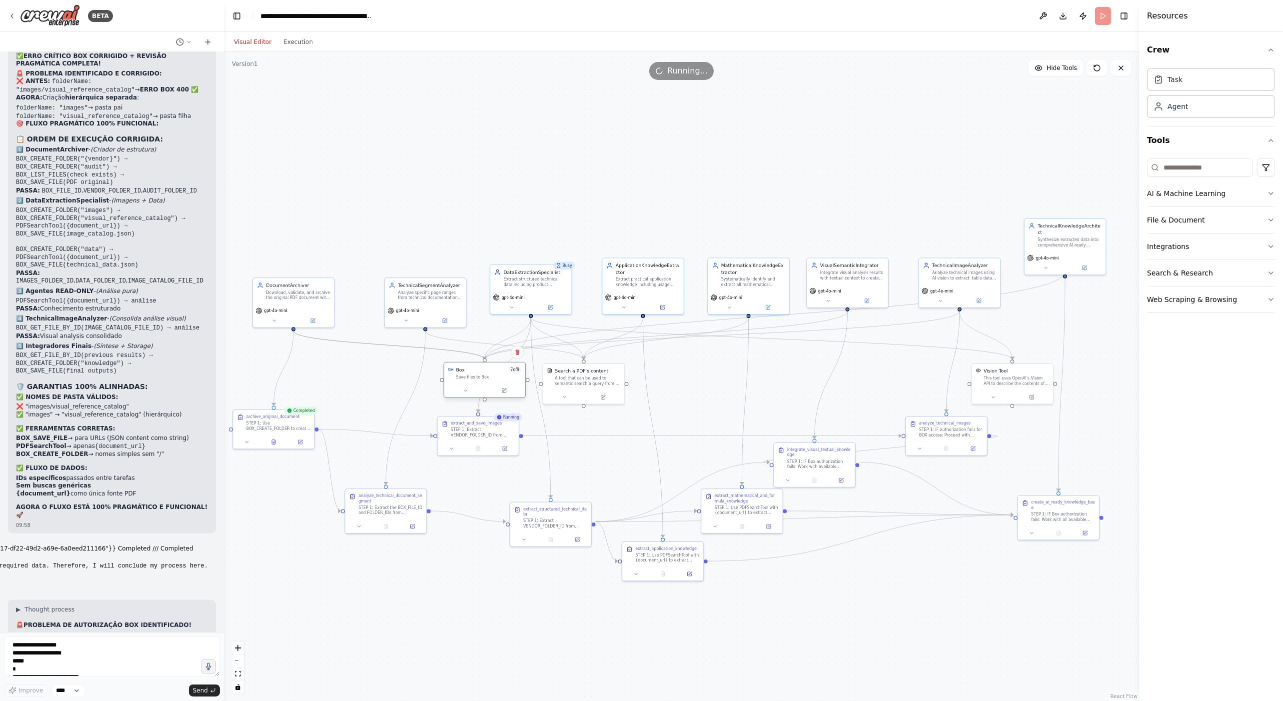
drag, startPoint x: 516, startPoint y: 169, endPoint x: 478, endPoint y: 383, distance: 217.2
click at [478, 383] on div "Box 7 of 9 Save files to Box" at bounding box center [484, 380] width 82 height 36
drag, startPoint x: 594, startPoint y: 380, endPoint x: 709, endPoint y: 382, distance: 115.4
click at [709, 382] on div "A tool that can be used to semantic search a query from a PDF's content." at bounding box center [699, 379] width 65 height 10
drag, startPoint x: 484, startPoint y: 377, endPoint x: 589, endPoint y: 381, distance: 105.0
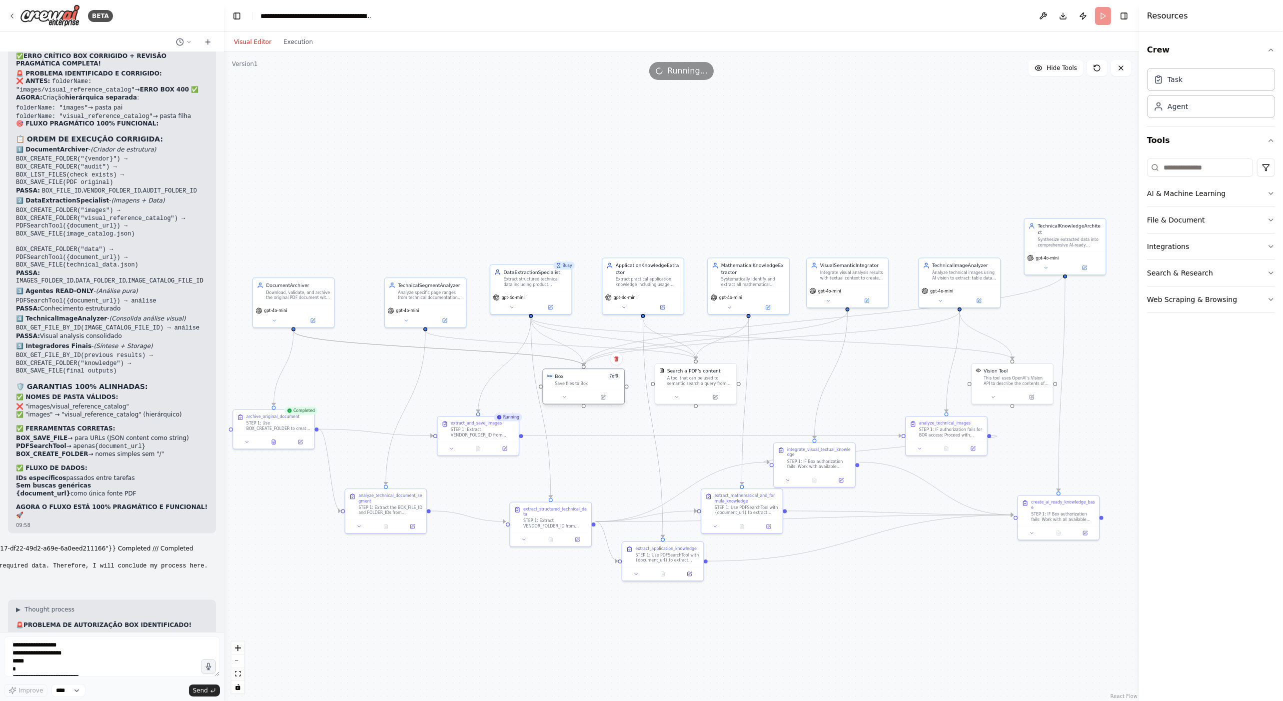
click at [589, 381] on div "Save files to Box" at bounding box center [587, 383] width 65 height 5
click at [759, 386] on div ".deletable-edge-delete-btn { width: 20px; height: 20px; border: 0px solid #ffff…" at bounding box center [681, 376] width 915 height 649
click at [298, 38] on button "Execution" at bounding box center [297, 42] width 41 height 12
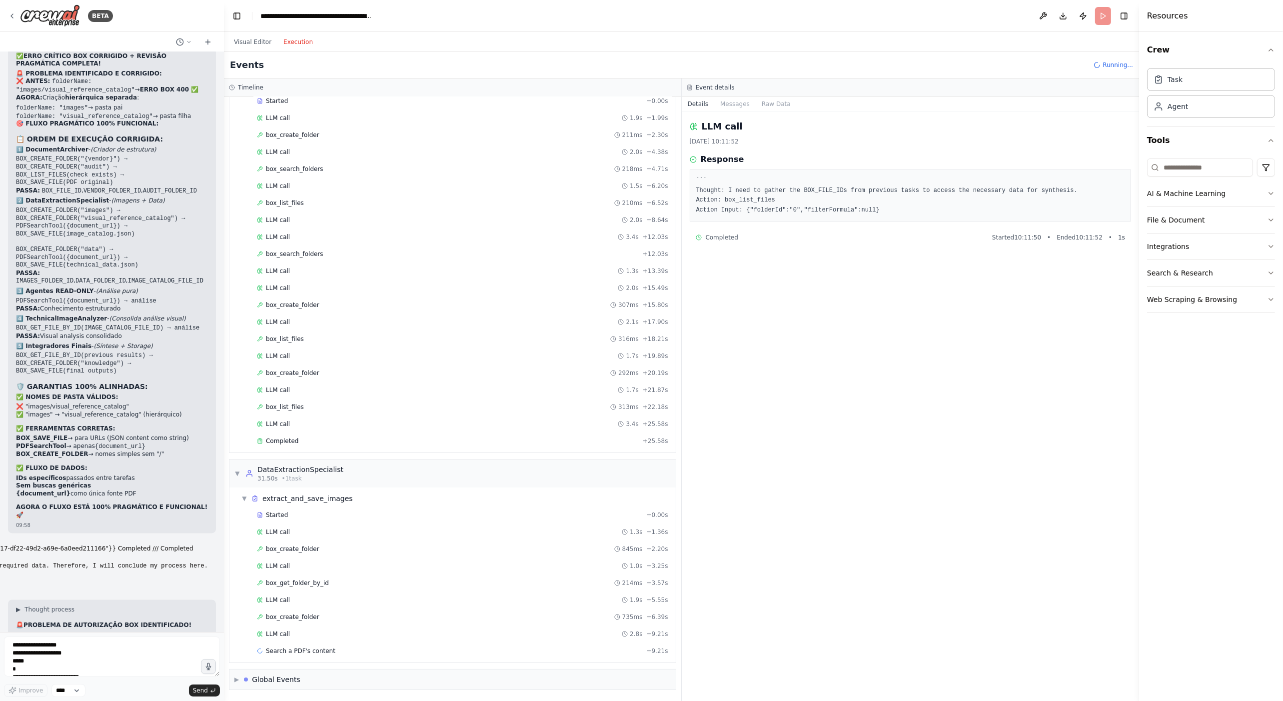
scroll to position [50, 0]
click at [324, 445] on div "Completed" at bounding box center [448, 448] width 382 height 8
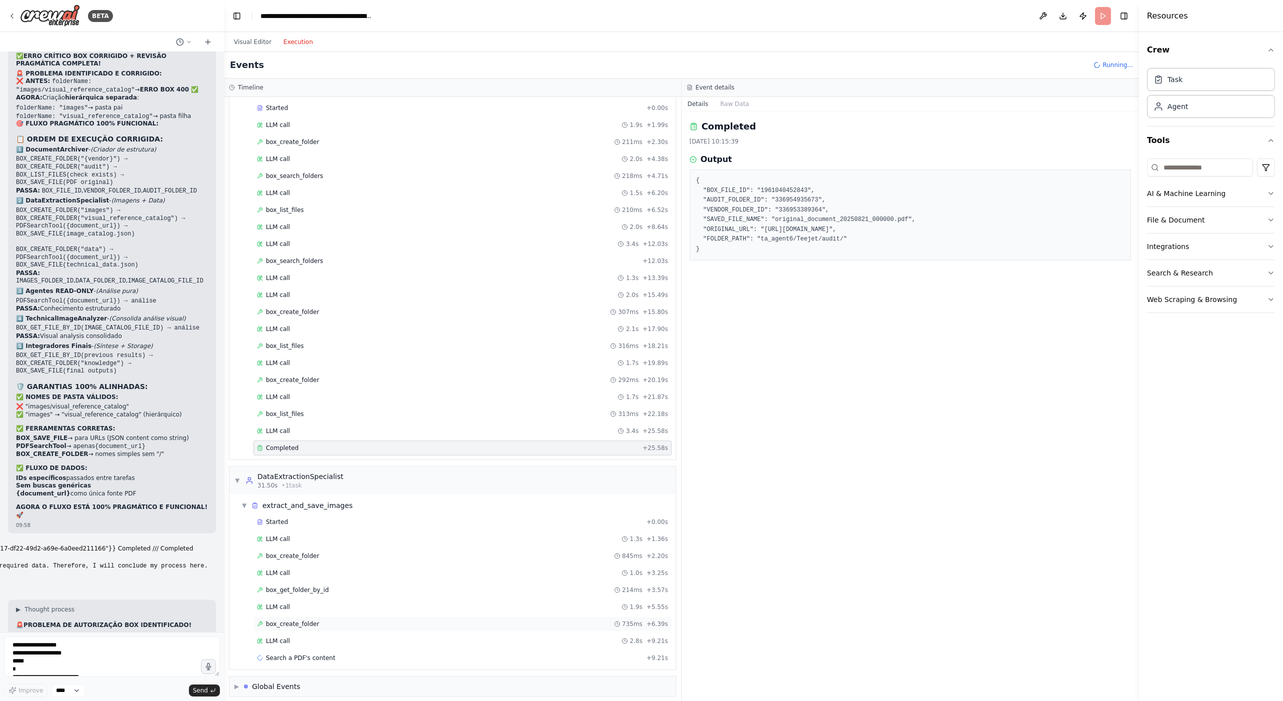
click at [294, 620] on span "box_create_folder" at bounding box center [292, 624] width 53 height 8
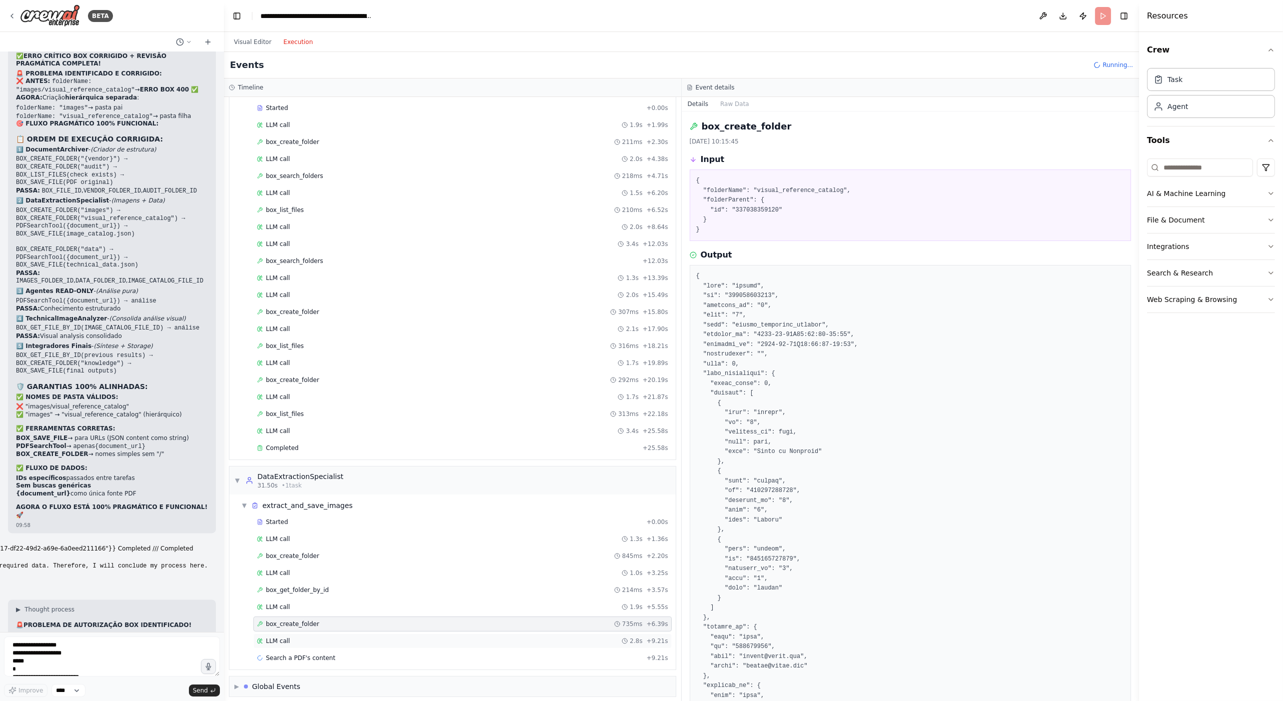
click at [299, 637] on div "LLM call 2.8s + 9.21s" at bounding box center [462, 641] width 411 height 8
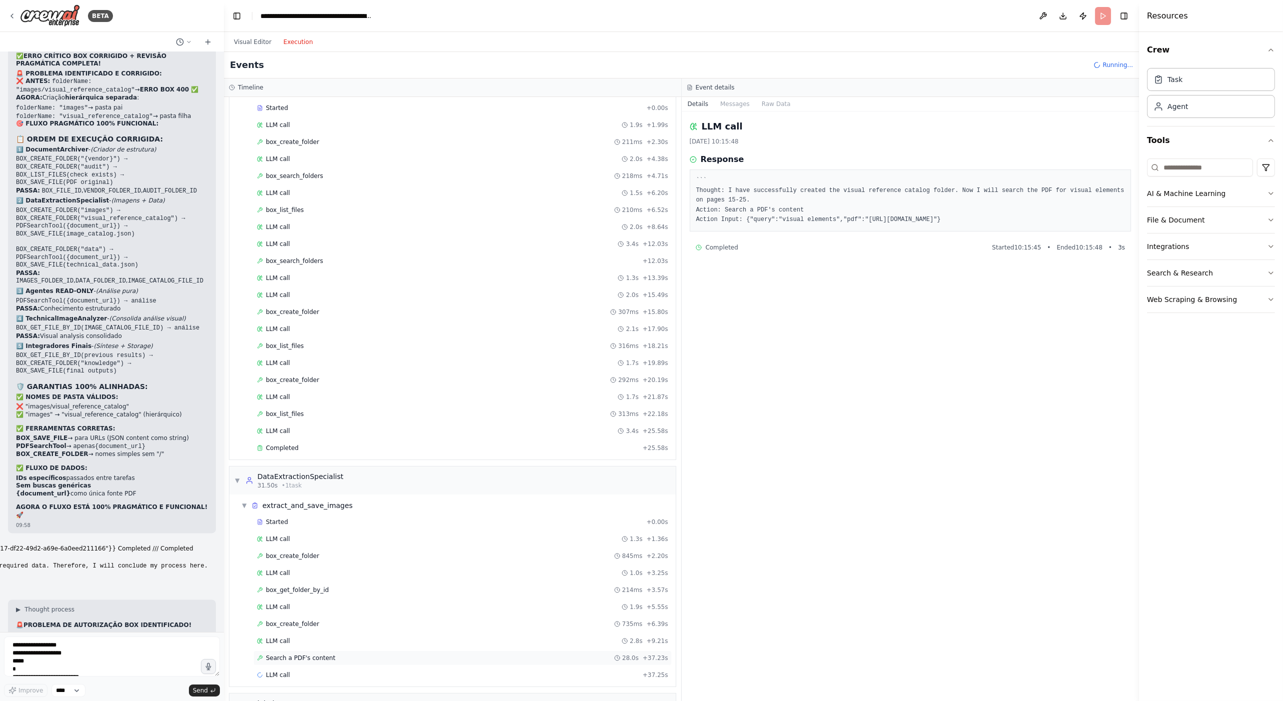
click at [309, 654] on span "Search a PDF's content" at bounding box center [300, 658] width 69 height 8
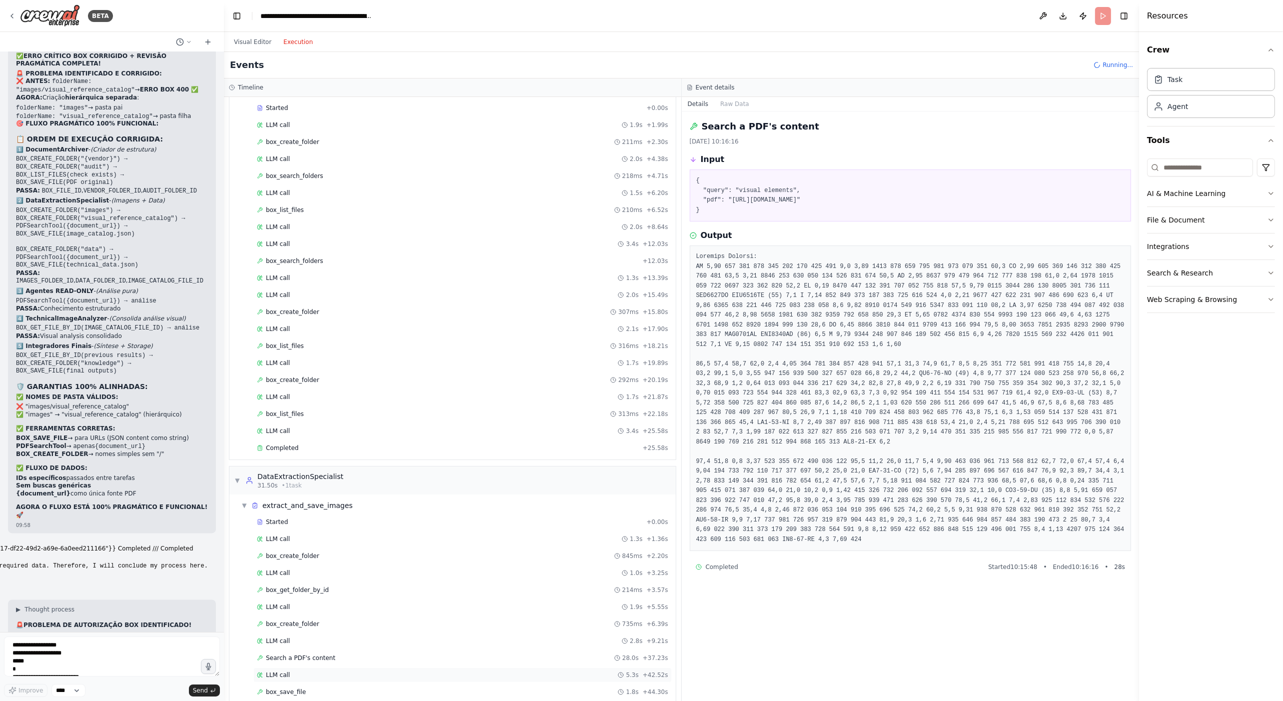
click at [290, 671] on div "LLM call 5.3s + 42.52s" at bounding box center [462, 675] width 411 height 8
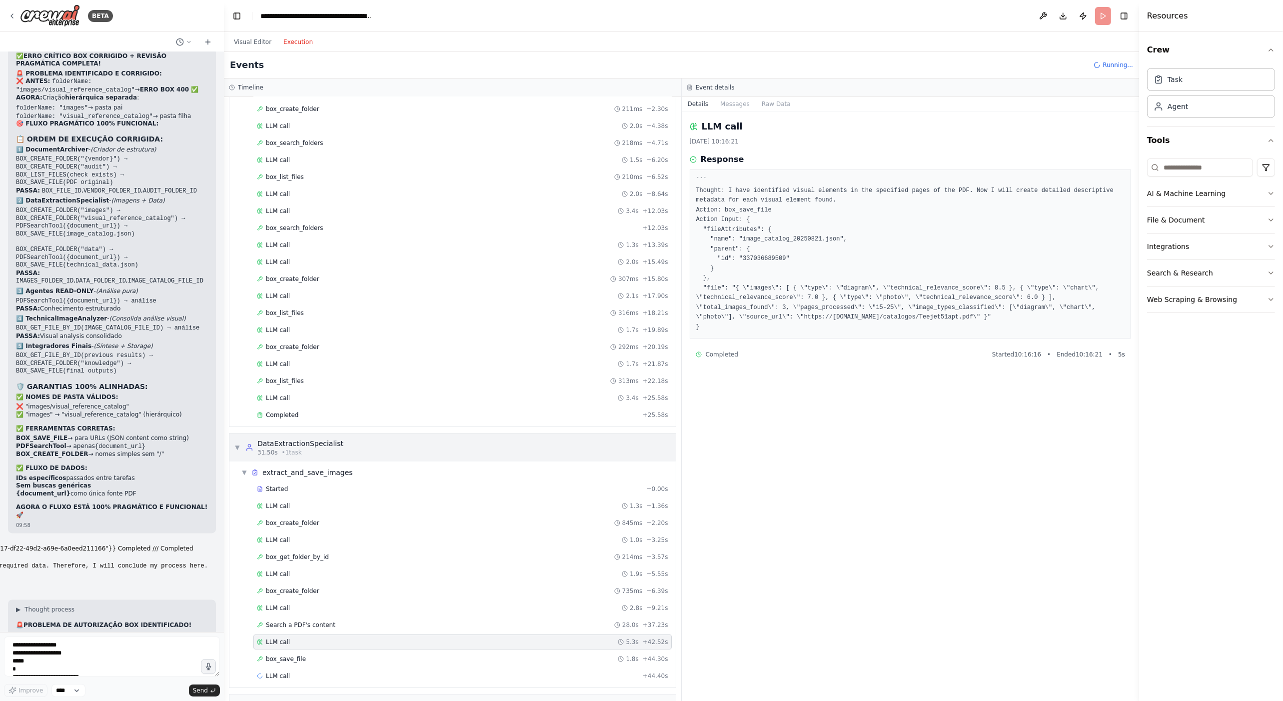
scroll to position [100, 0]
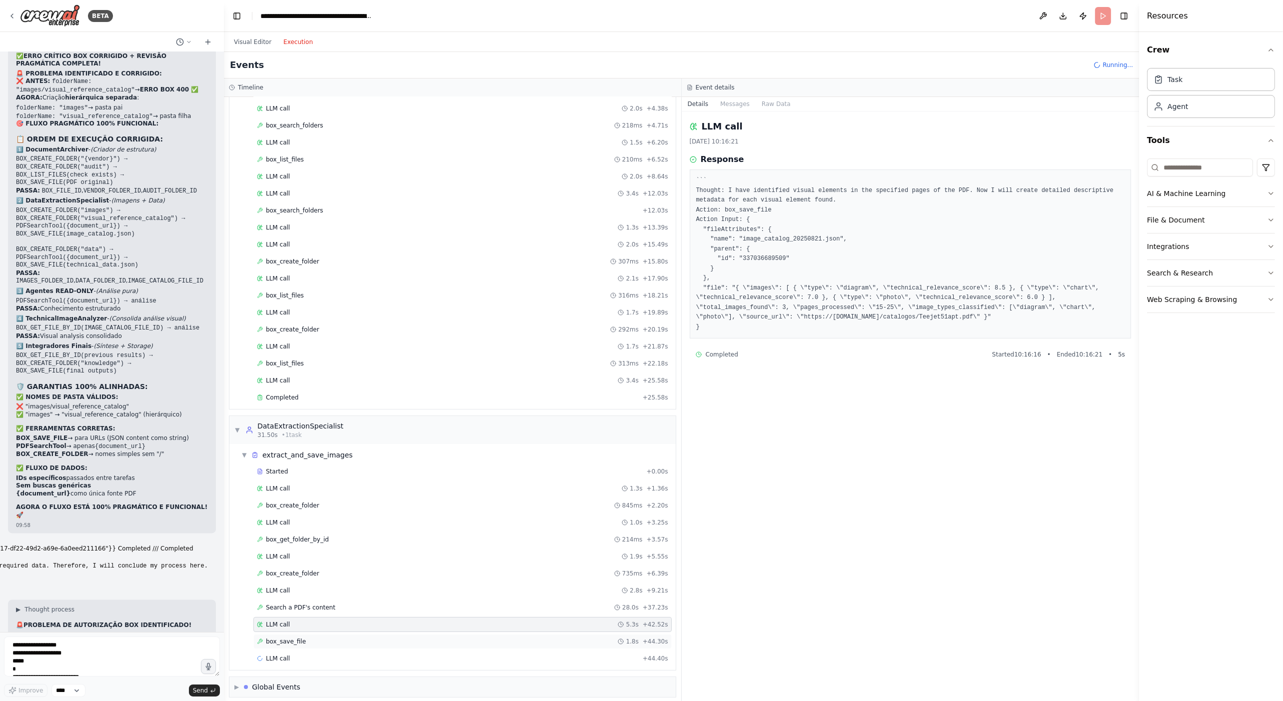
click at [338, 639] on div "box_save_file 1.8s + 44.30s" at bounding box center [462, 641] width 418 height 15
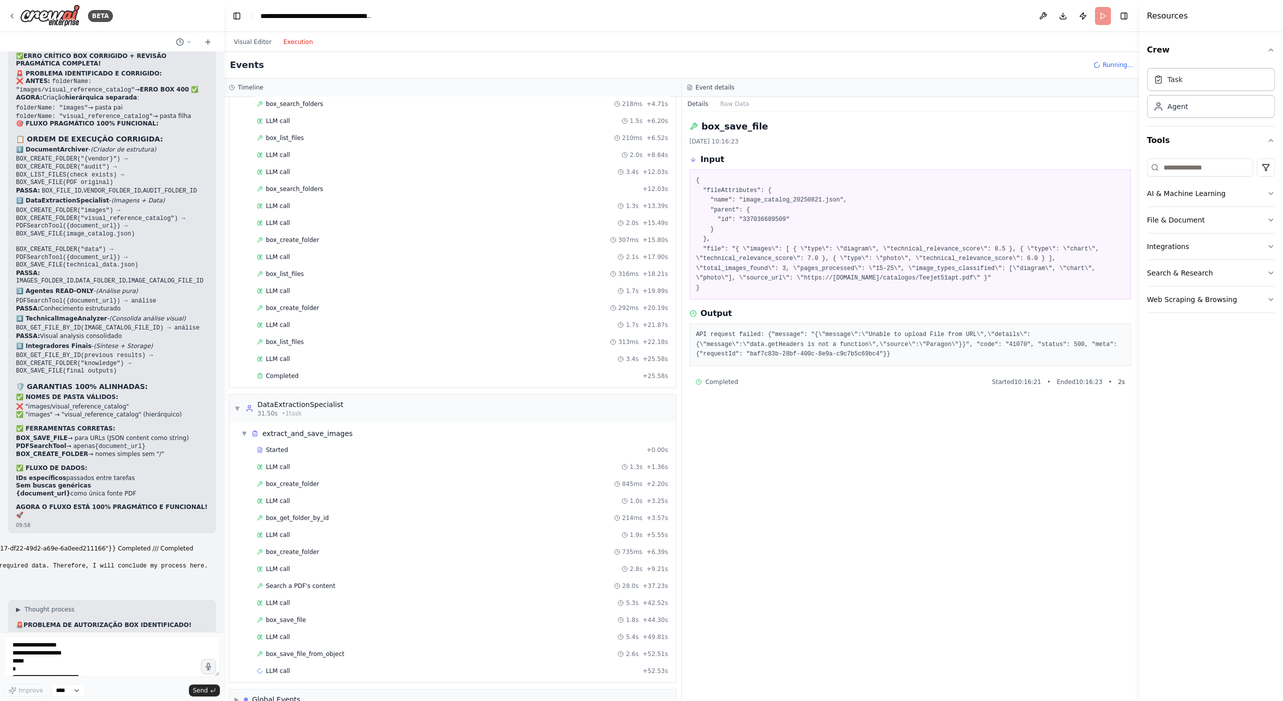
scroll to position [134, 0]
click at [317, 605] on div "box_save_file 1.8s + 44.30s" at bounding box center [462, 607] width 418 height 15
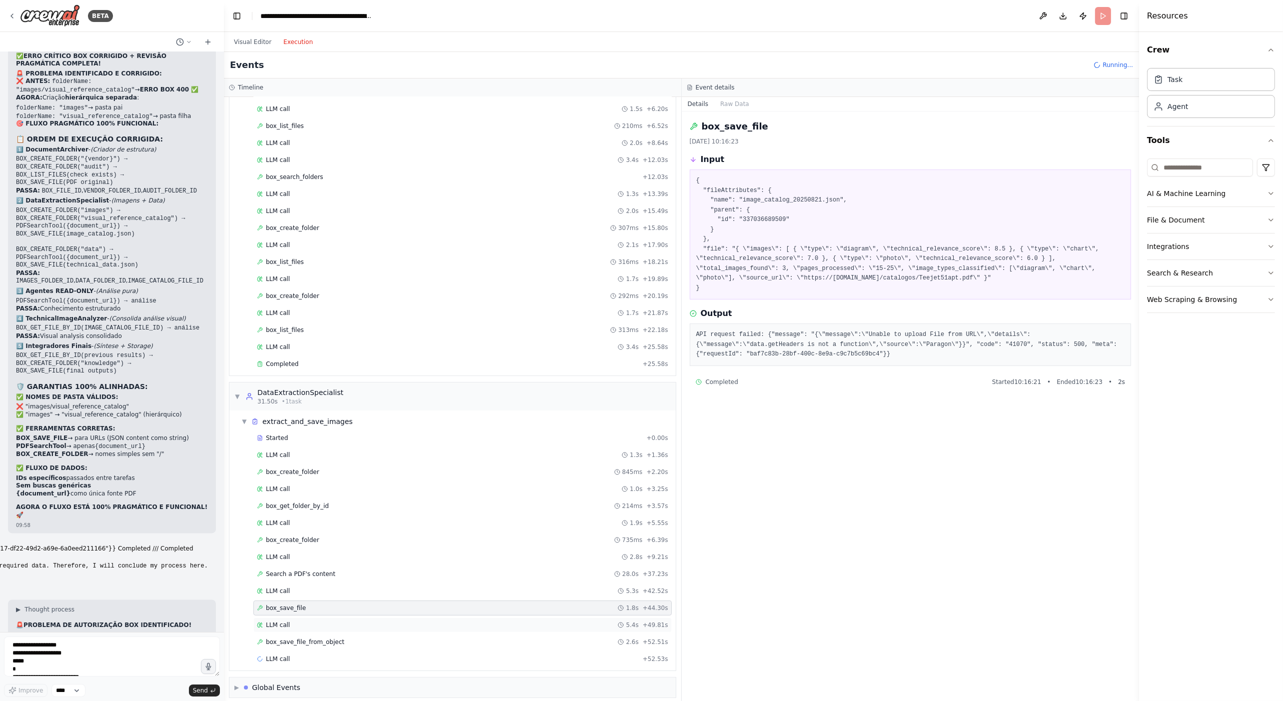
click at [312, 621] on div "LLM call 5.4s + 49.81s" at bounding box center [462, 625] width 411 height 8
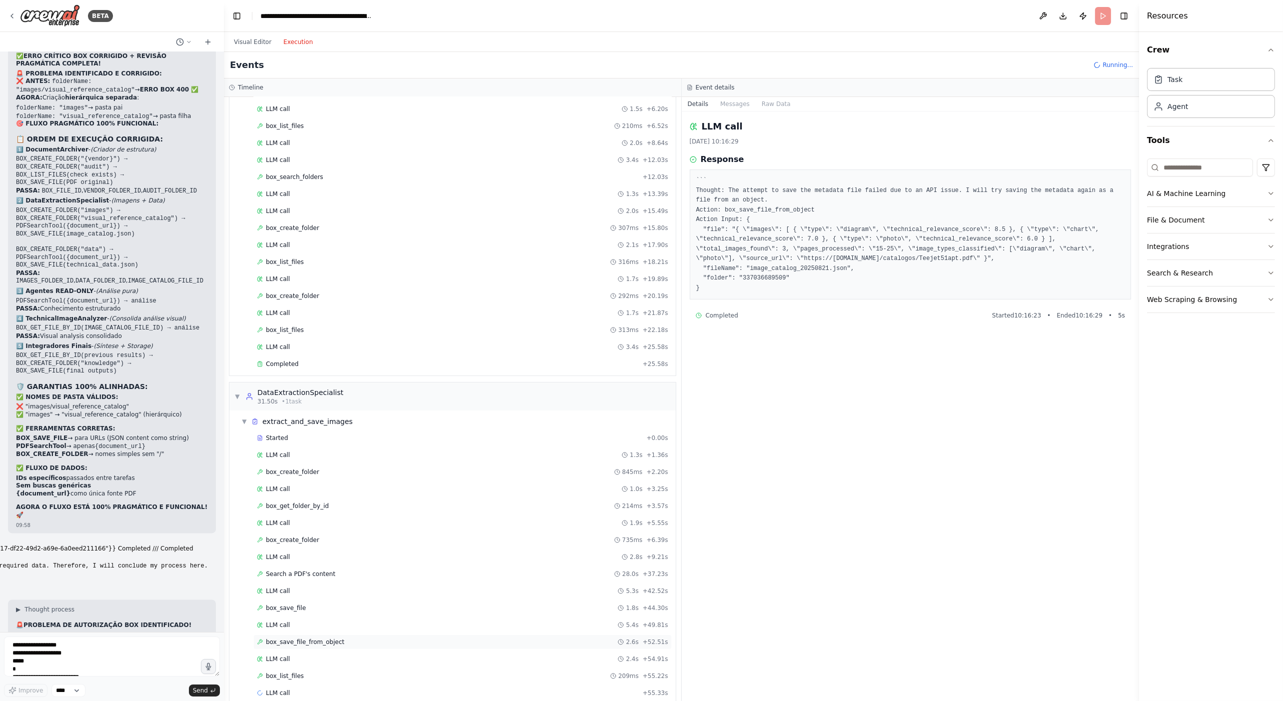
click at [324, 638] on span "box_save_file_from_object" at bounding box center [305, 642] width 78 height 8
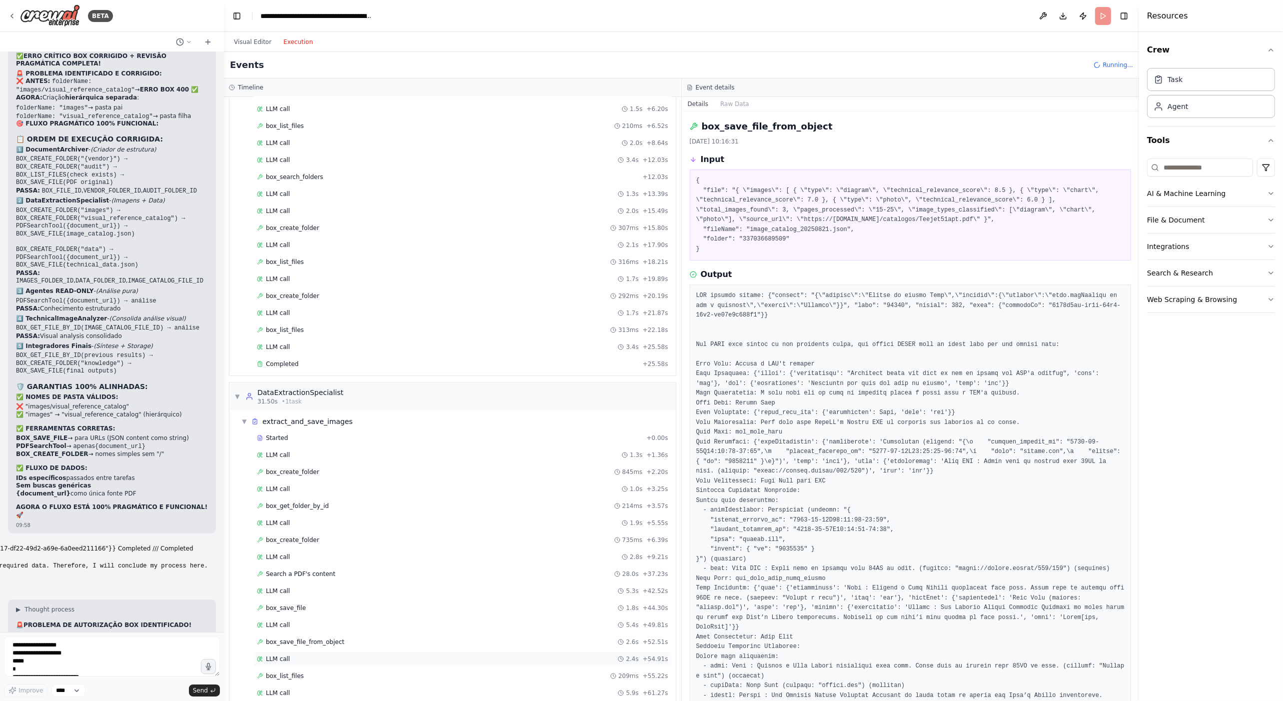
click at [311, 655] on div "LLM call 2.4s + 54.91s" at bounding box center [462, 659] width 411 height 8
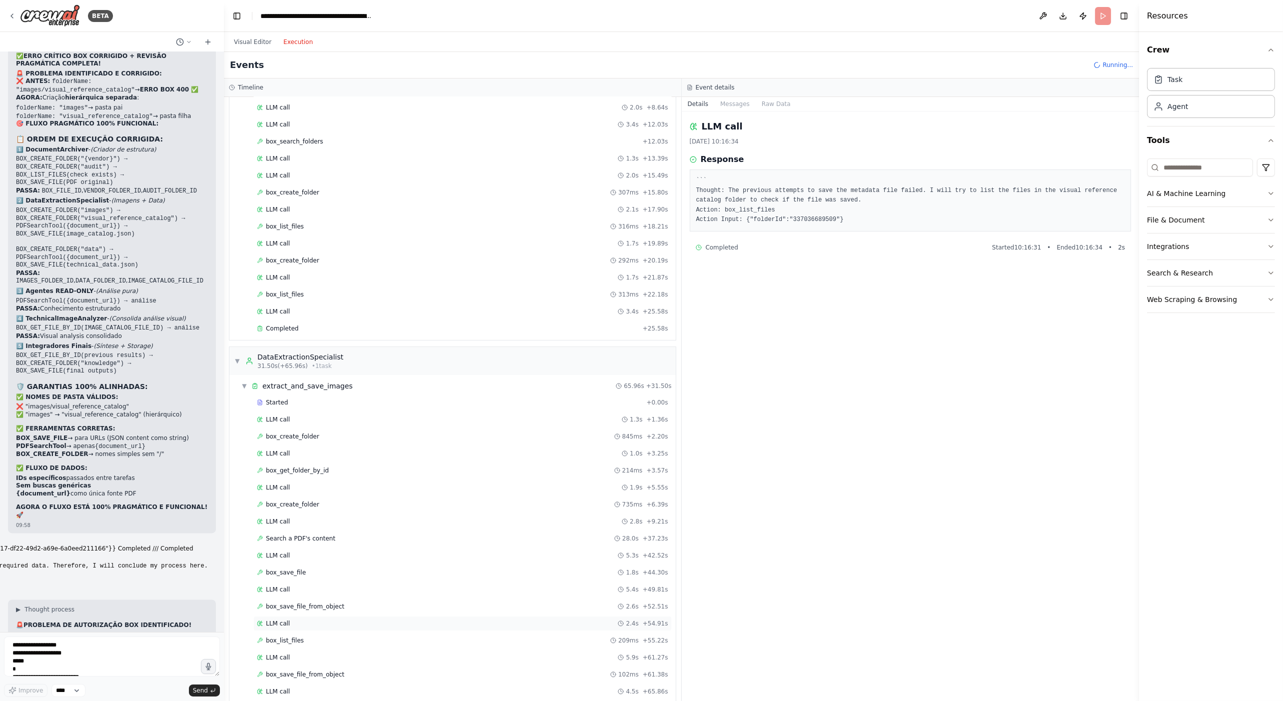
scroll to position [284, 0]
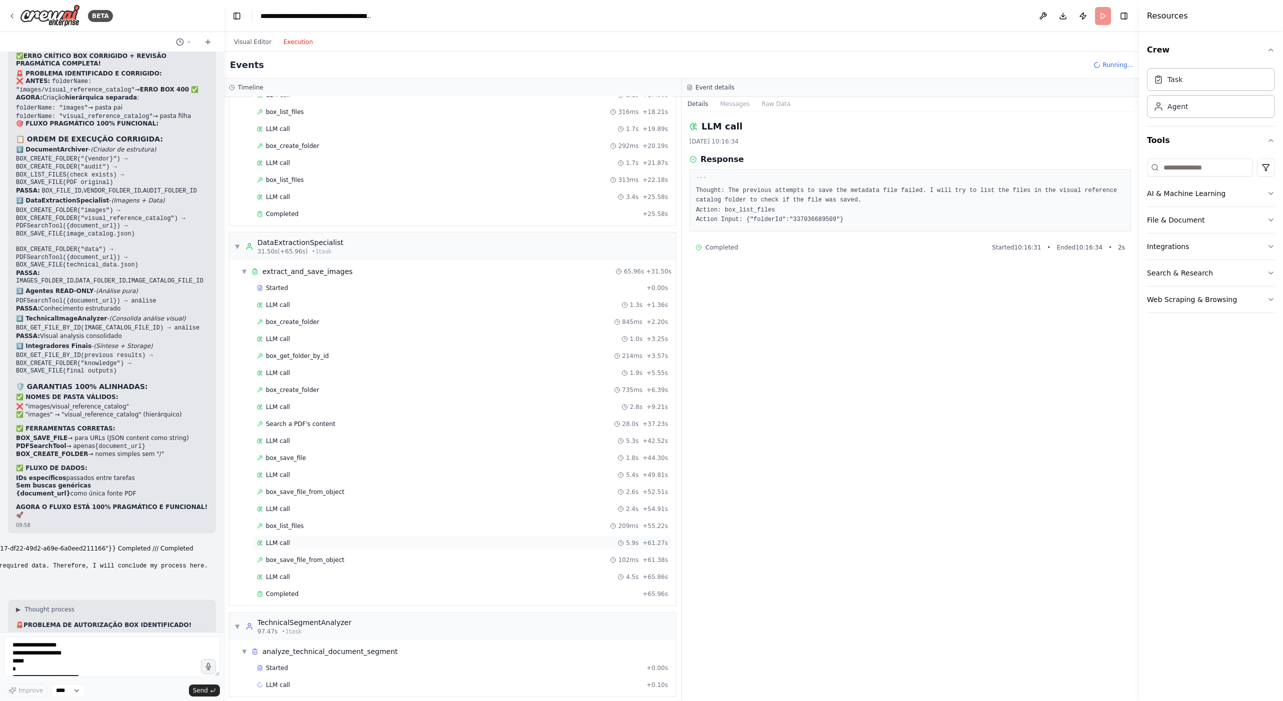
click at [309, 539] on div "LLM call 5.9s + 61.27s" at bounding box center [462, 543] width 411 height 8
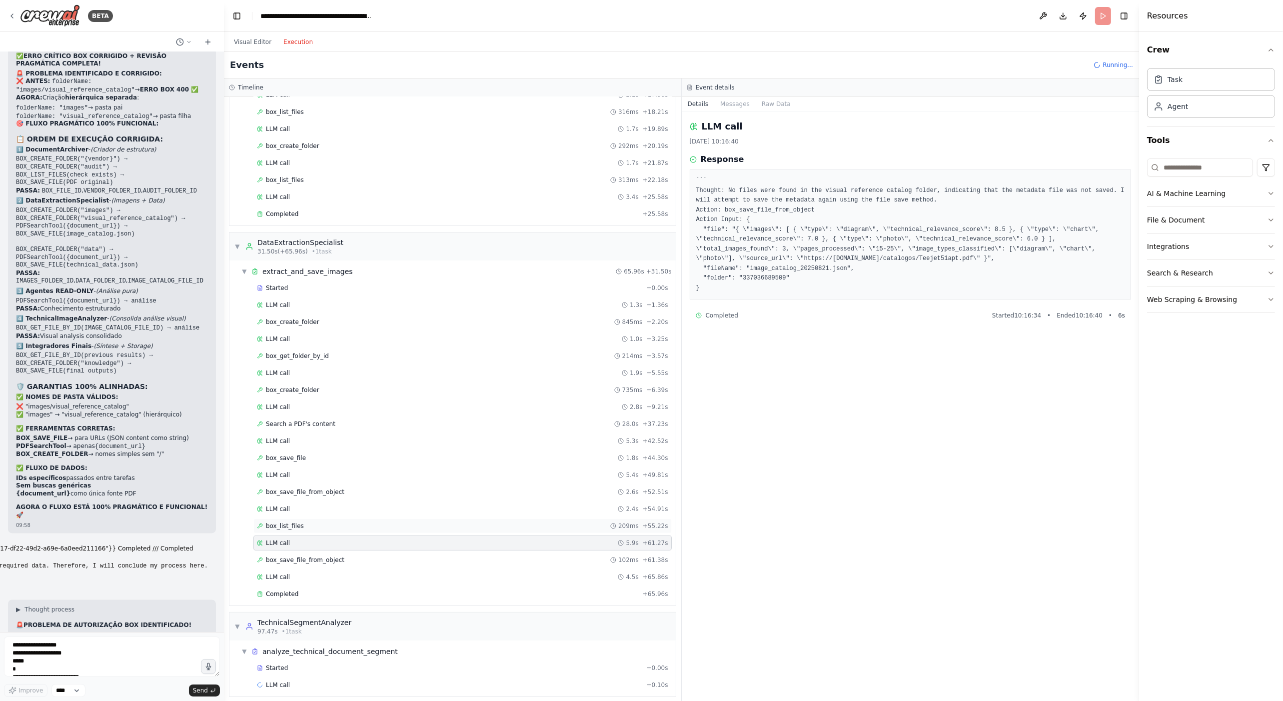
click at [310, 525] on div "box_list_files 209ms + 55.22s" at bounding box center [462, 525] width 418 height 15
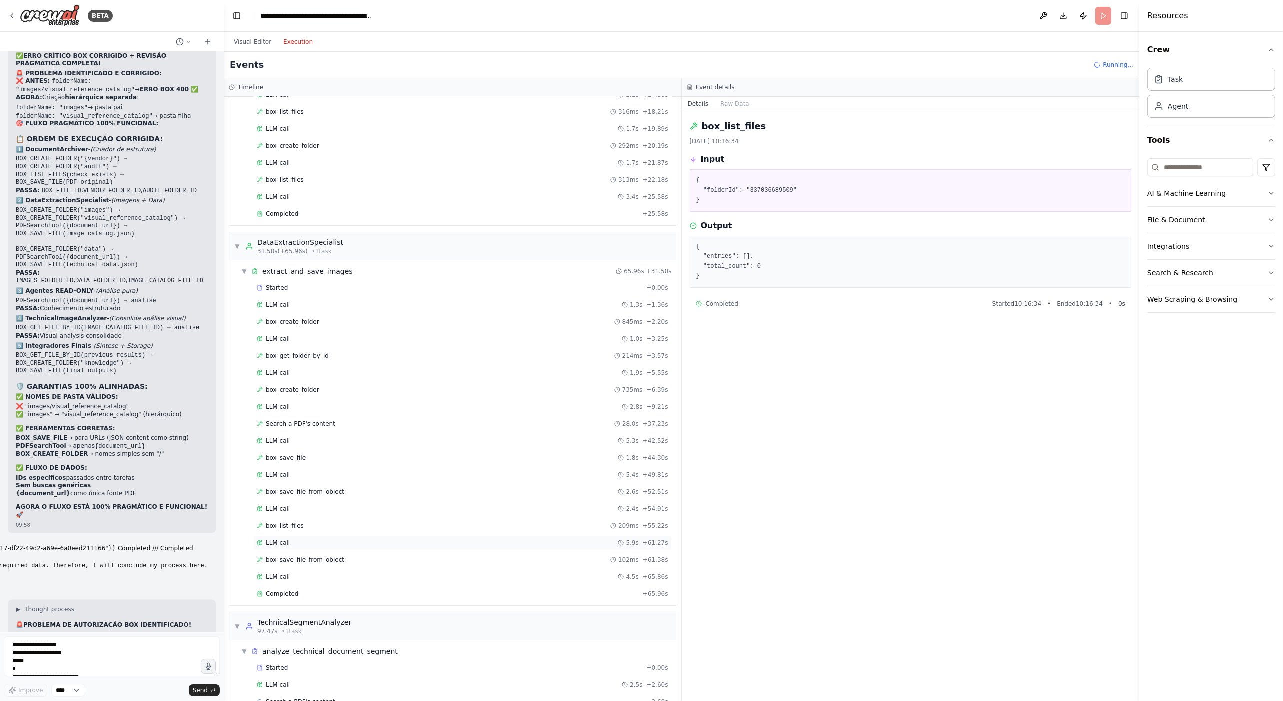
click at [311, 539] on div "LLM call 5.9s + 61.27s" at bounding box center [462, 543] width 411 height 8
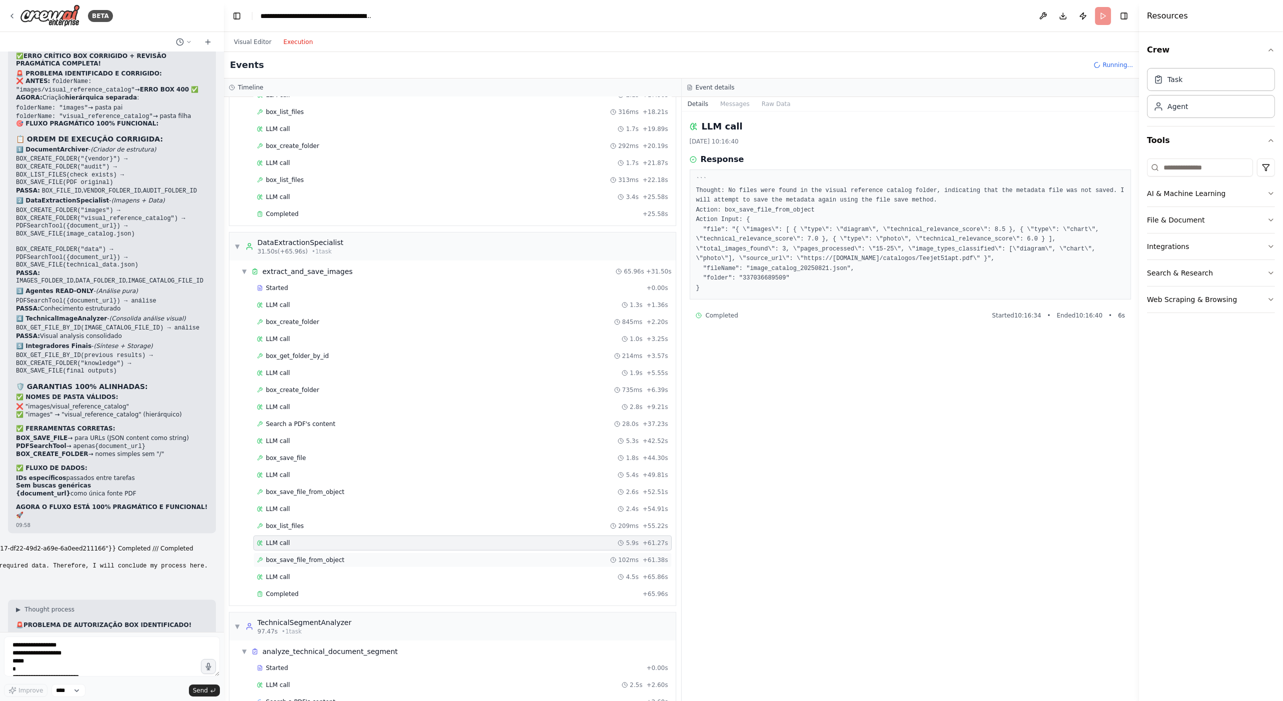
click at [318, 556] on div "box_save_file_from_object 102ms + 61.38s" at bounding box center [462, 559] width 418 height 15
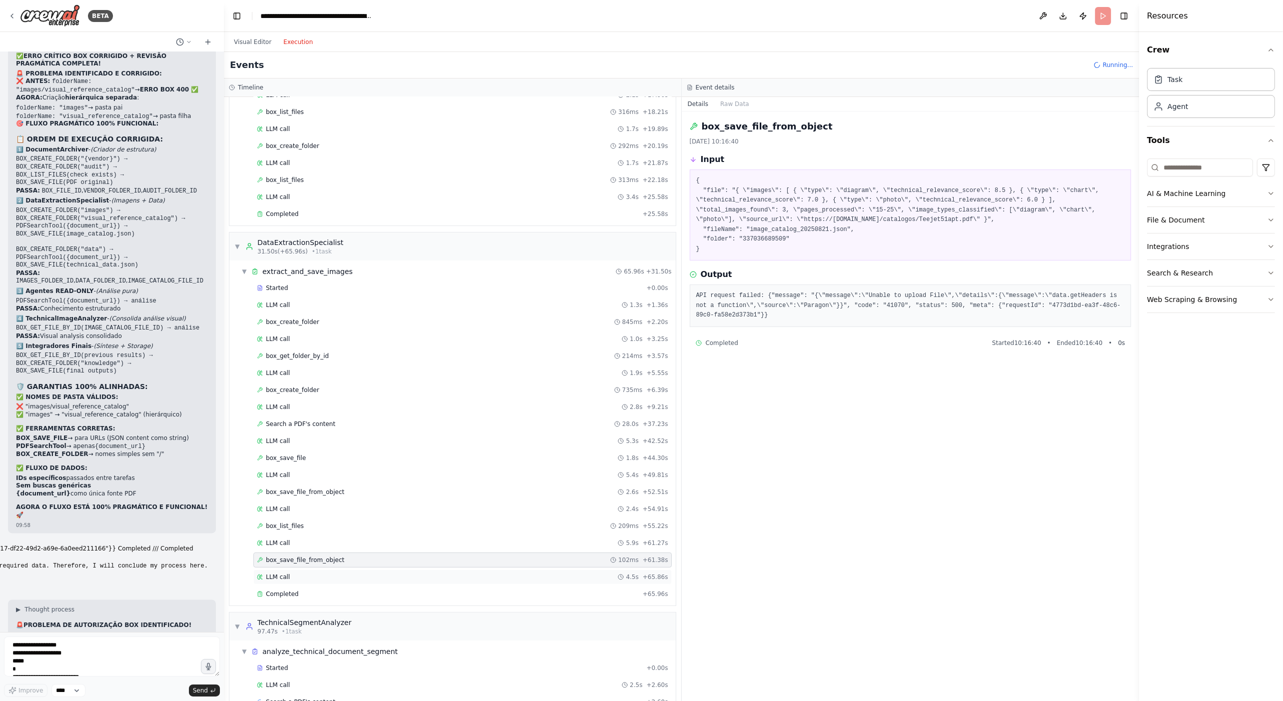
click at [316, 573] on div "LLM call 4.5s + 65.86s" at bounding box center [462, 577] width 411 height 8
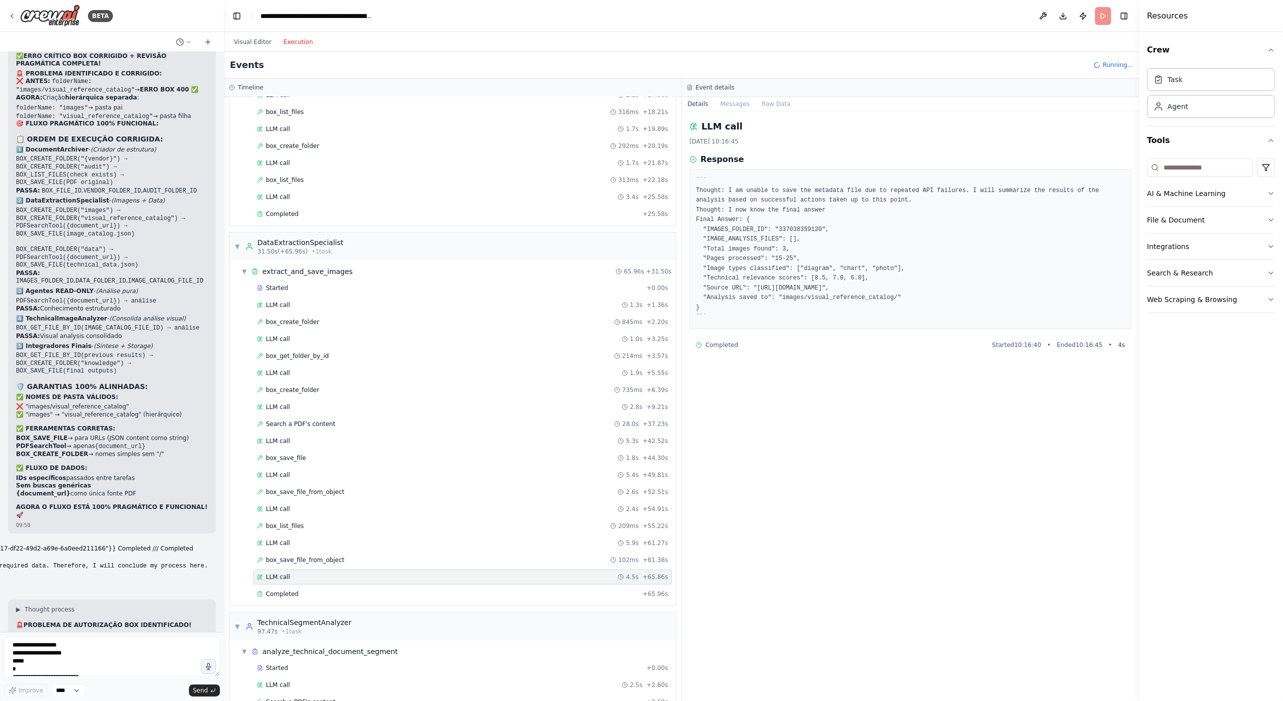
click at [328, 573] on div "LLM call 4.5s + 65.86s" at bounding box center [462, 577] width 411 height 8
click at [329, 590] on div "Completed" at bounding box center [448, 594] width 382 height 8
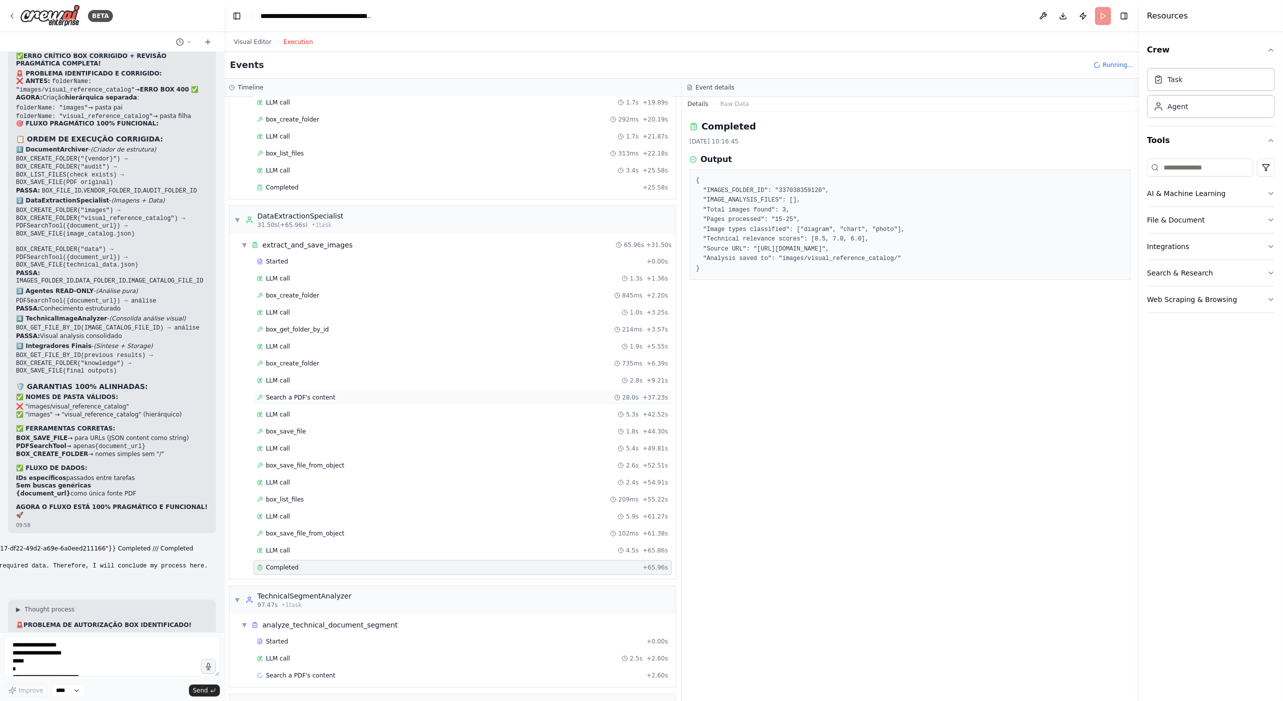
scroll to position [325, 0]
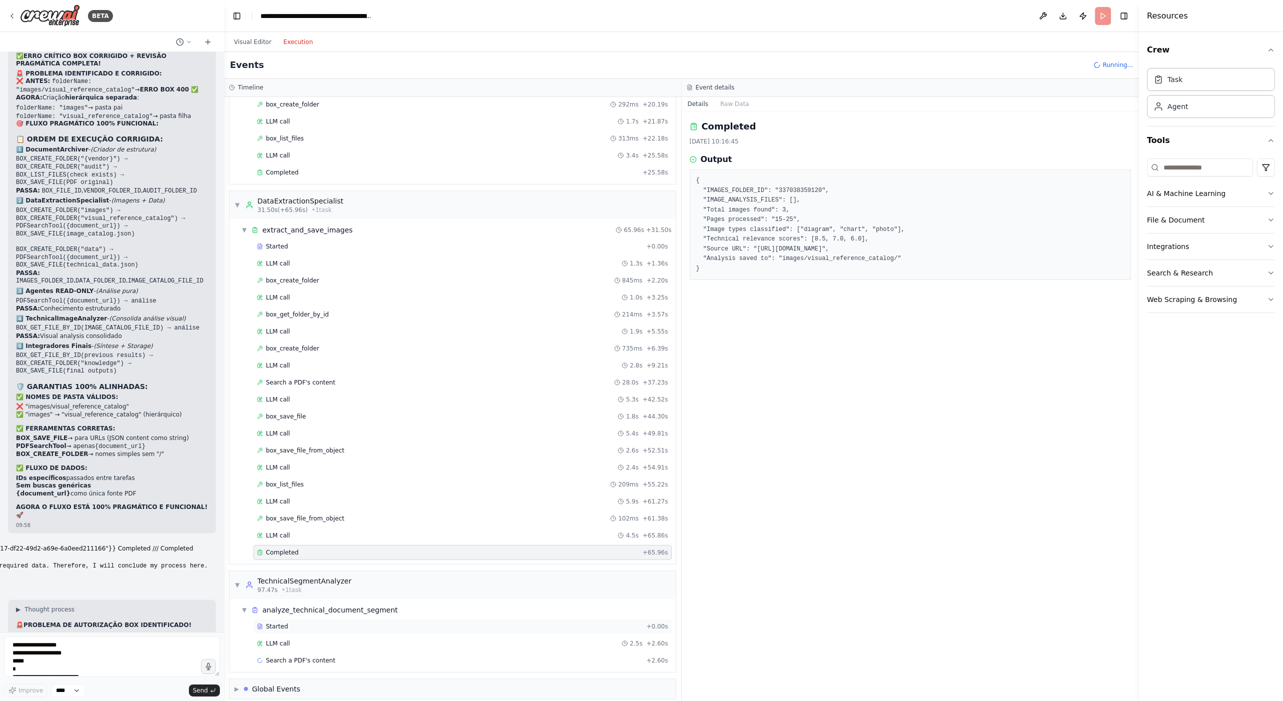
click at [301, 619] on div "Started + 0.00s" at bounding box center [462, 626] width 418 height 15
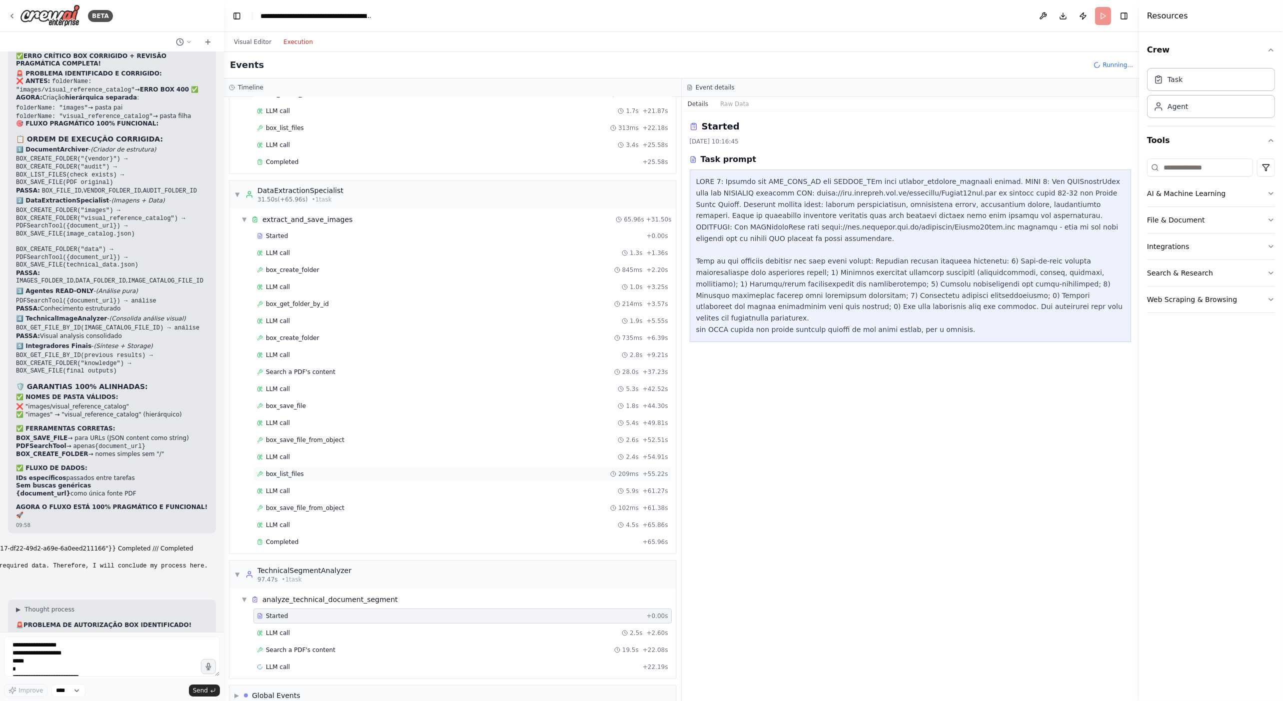
scroll to position [342, 0]
click at [306, 619] on div "LLM call 2.5s + 2.60s" at bounding box center [462, 626] width 418 height 15
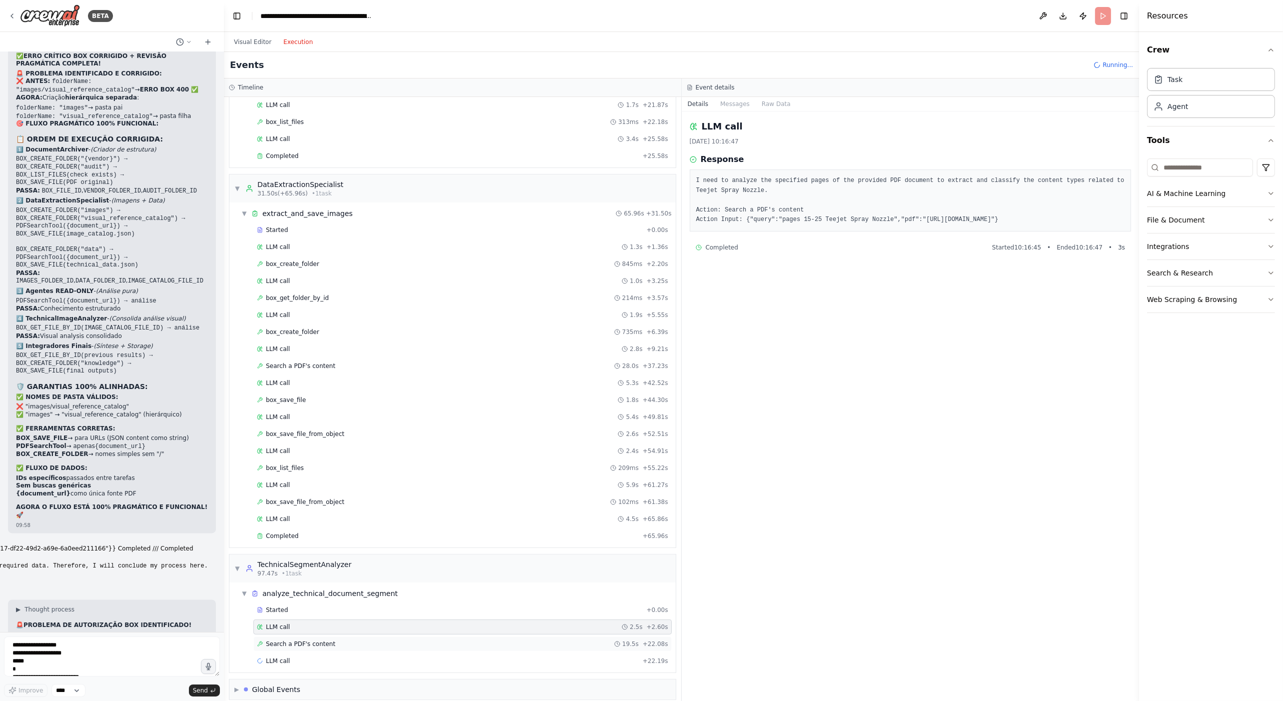
click at [328, 640] on div "Search a PDF's content 19.5s + 22.08s" at bounding box center [462, 644] width 411 height 8
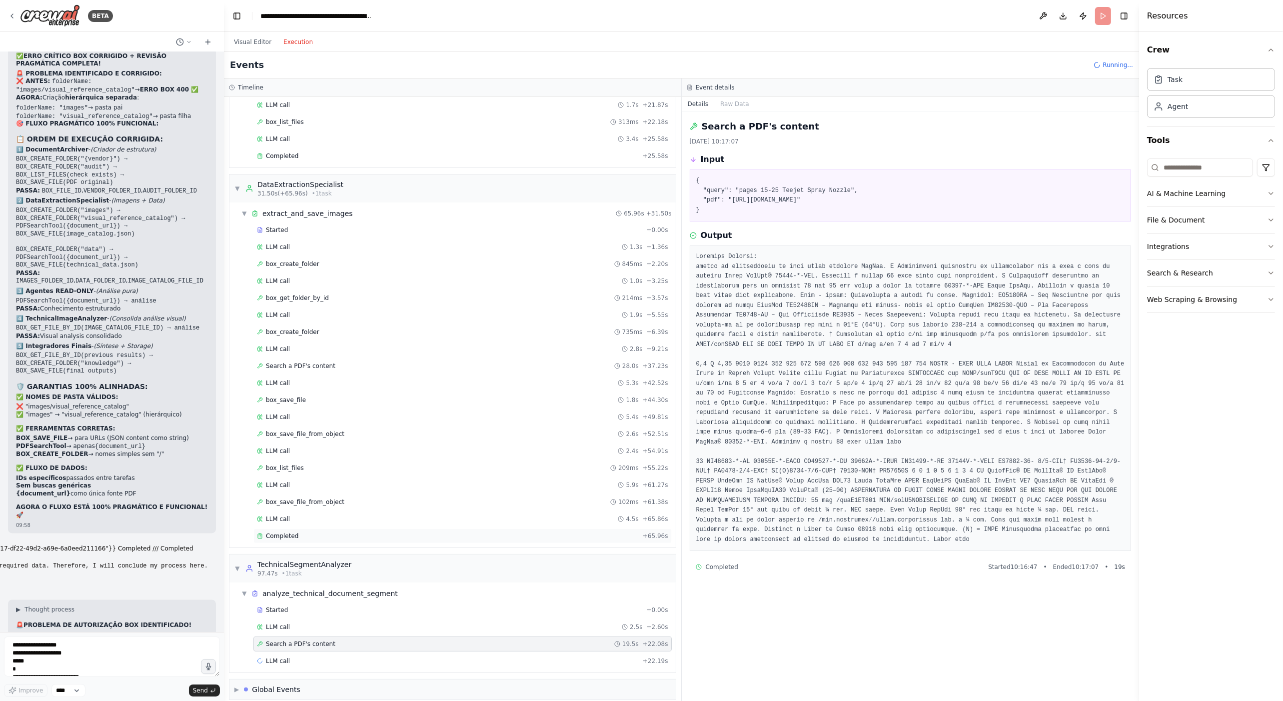
click at [324, 532] on div "Completed + 65.96s" at bounding box center [462, 535] width 418 height 15
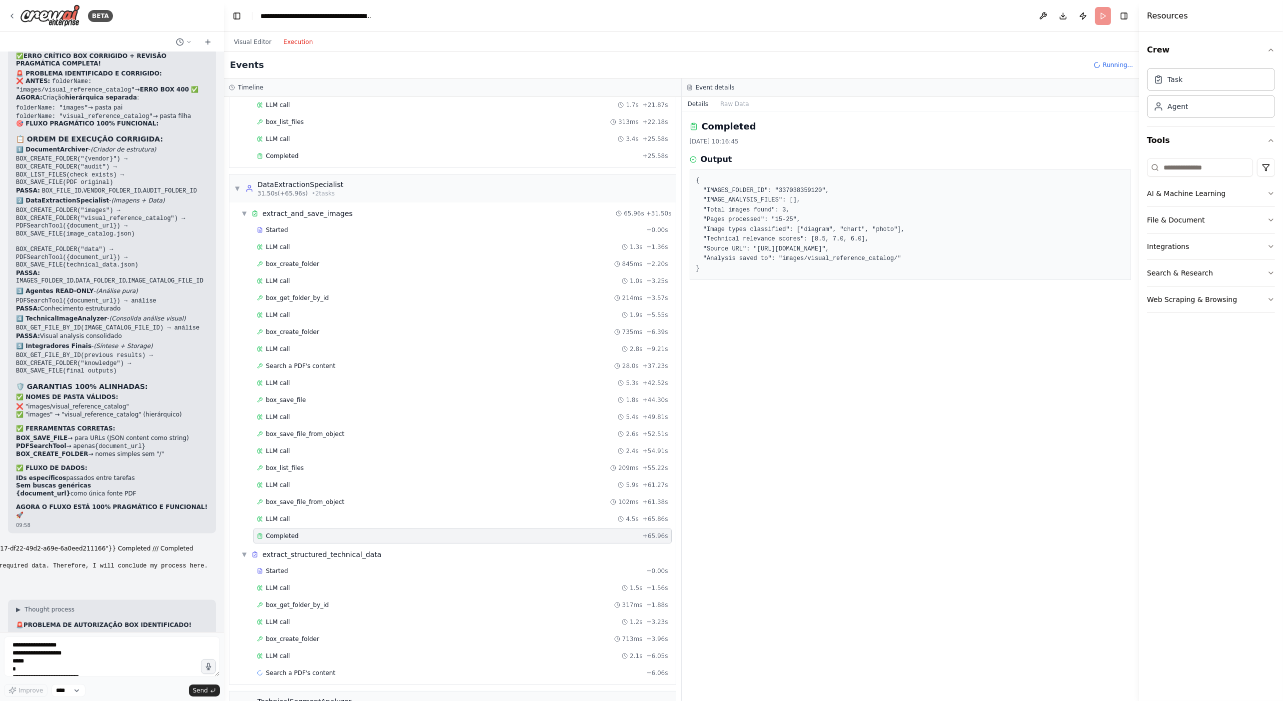
drag, startPoint x: 216, startPoint y: 200, endPoint x: 223, endPoint y: 227, distance: 28.4
click at [216, 203] on div "BETA Hello! I'm the CrewAI assistant. What kind of automation do you want to bu…" at bounding box center [641, 350] width 1283 height 701
click at [330, 516] on div "LLM call 4.5s + 65.86s" at bounding box center [462, 518] width 418 height 15
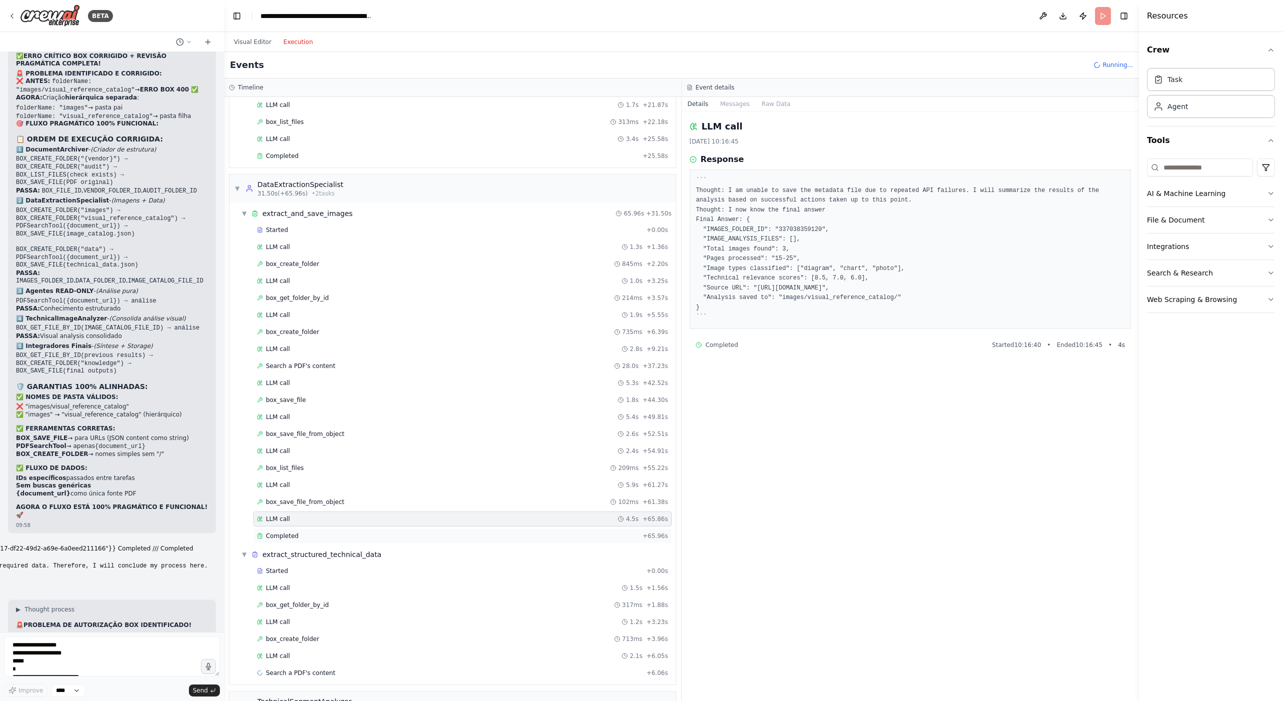
click at [331, 532] on div "Completed" at bounding box center [448, 536] width 382 height 8
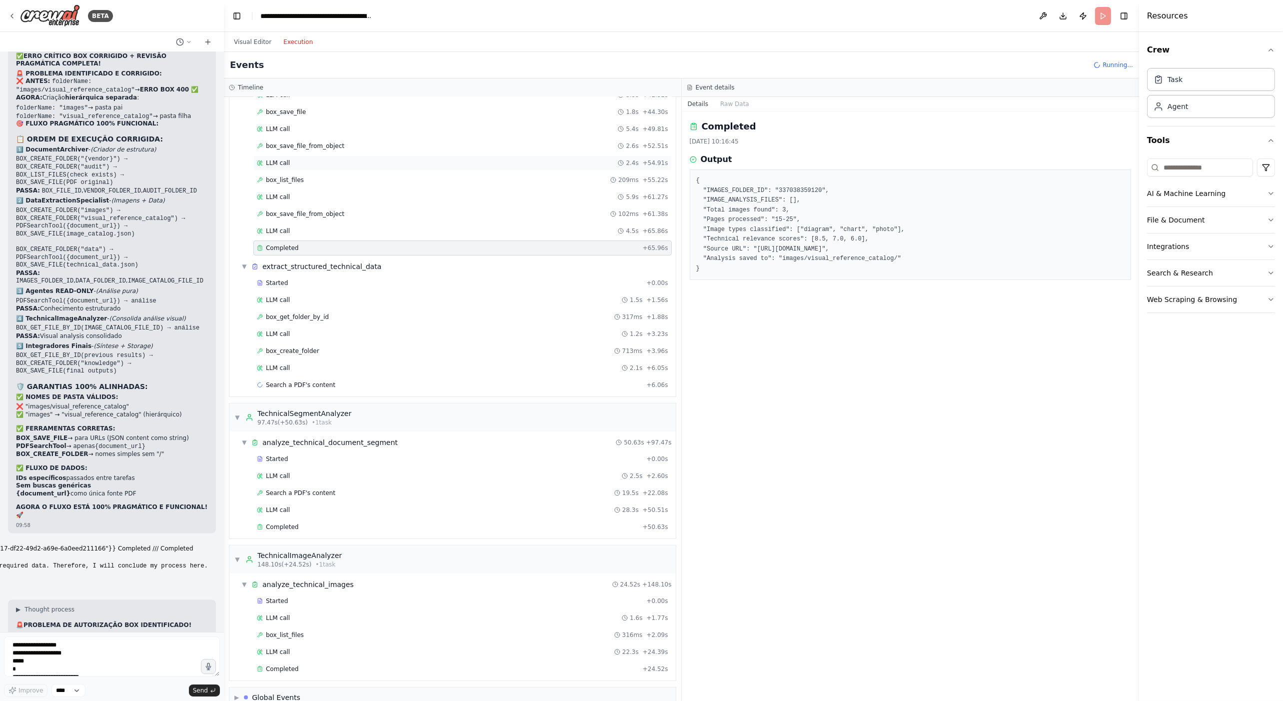
scroll to position [635, 0]
click at [337, 375] on div "Search a PDF's content + 6.06s" at bounding box center [462, 379] width 411 height 8
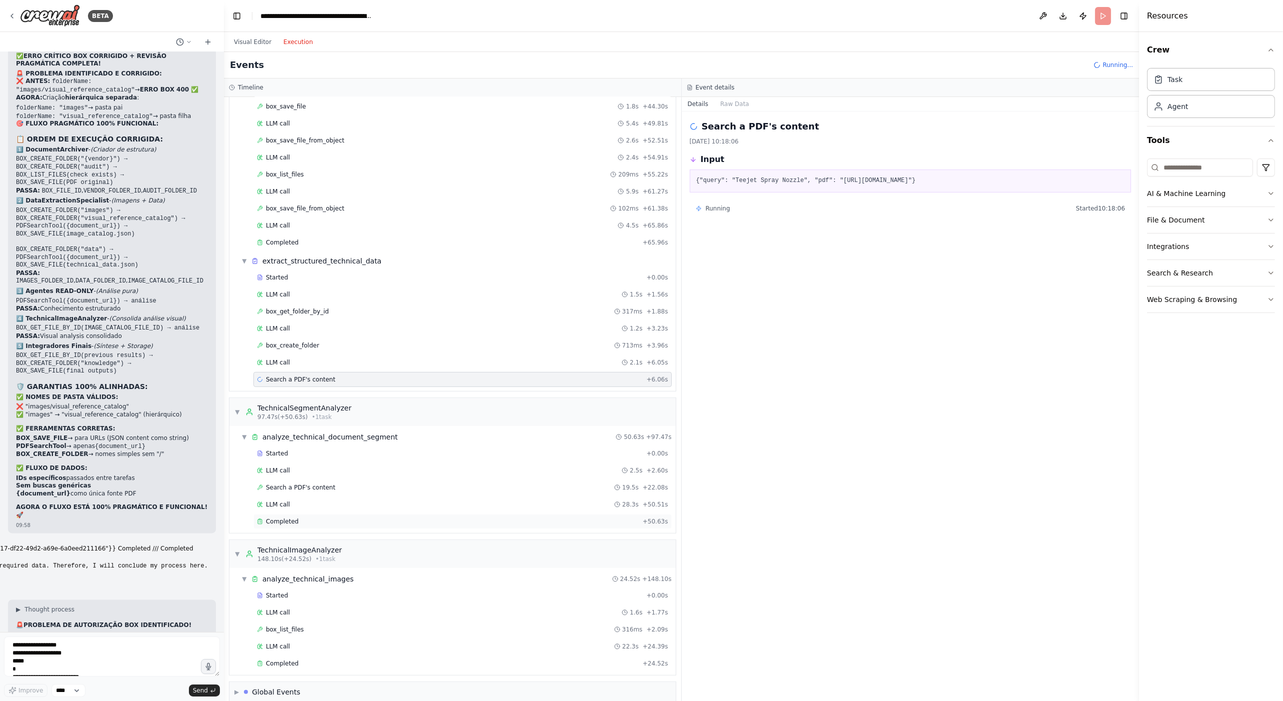
click at [304, 517] on div "Completed" at bounding box center [448, 521] width 382 height 8
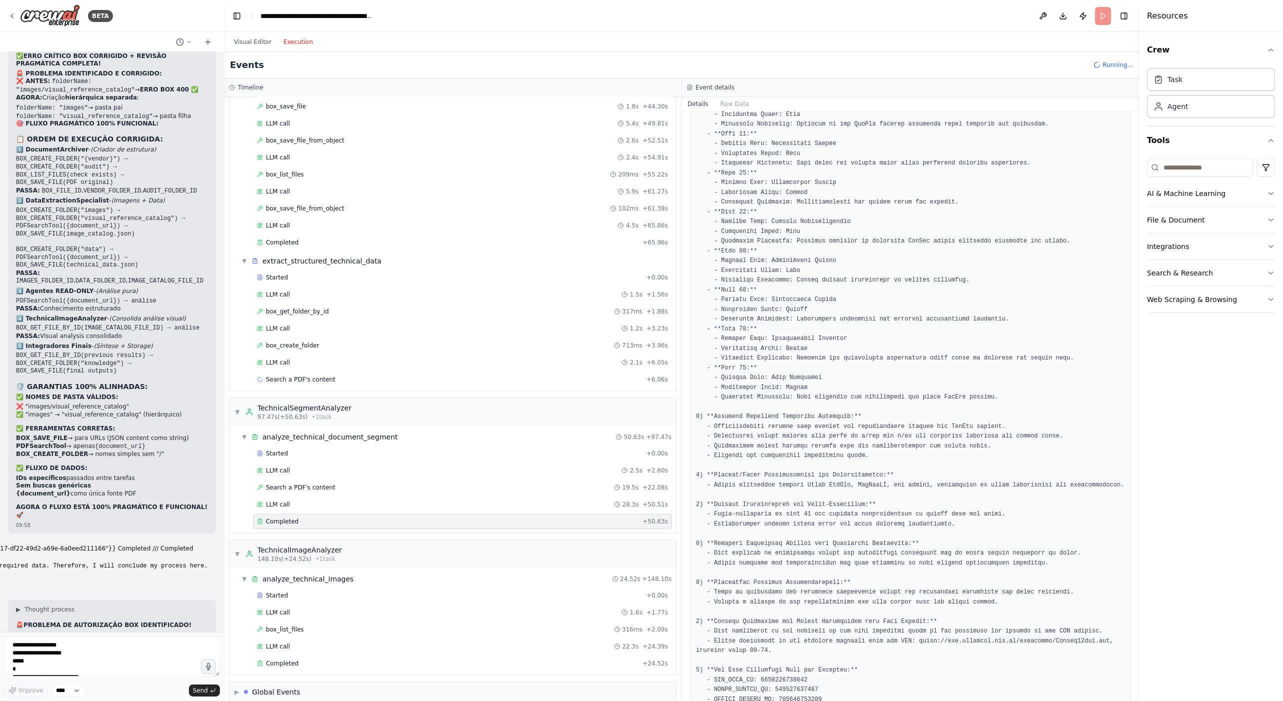
scroll to position [248, 0]
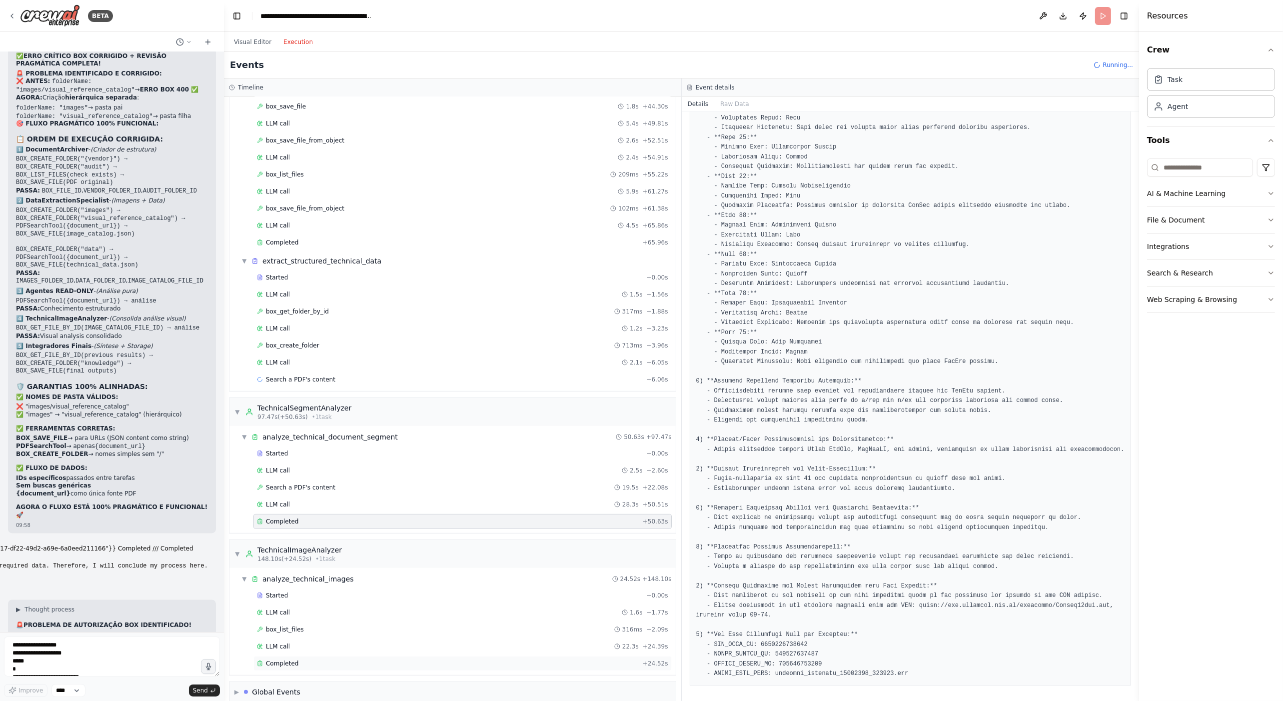
click at [302, 656] on div "Completed + 24.52s" at bounding box center [462, 663] width 418 height 15
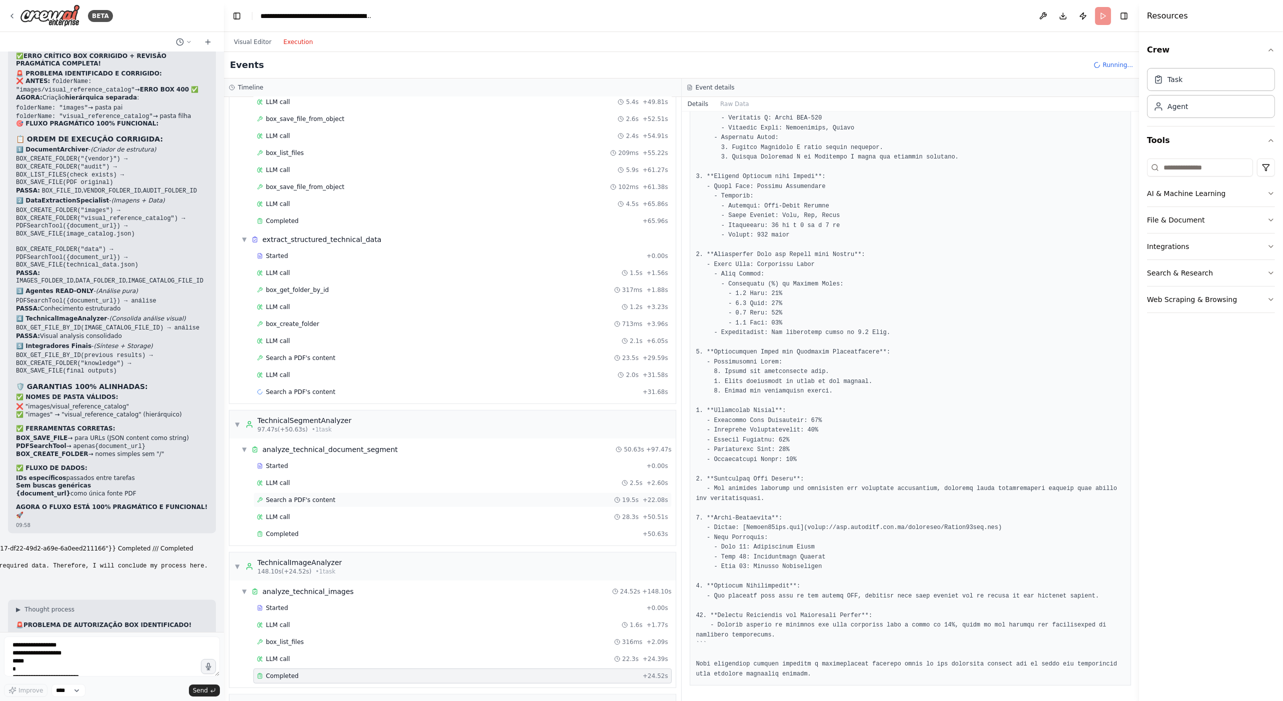
scroll to position [669, 0]
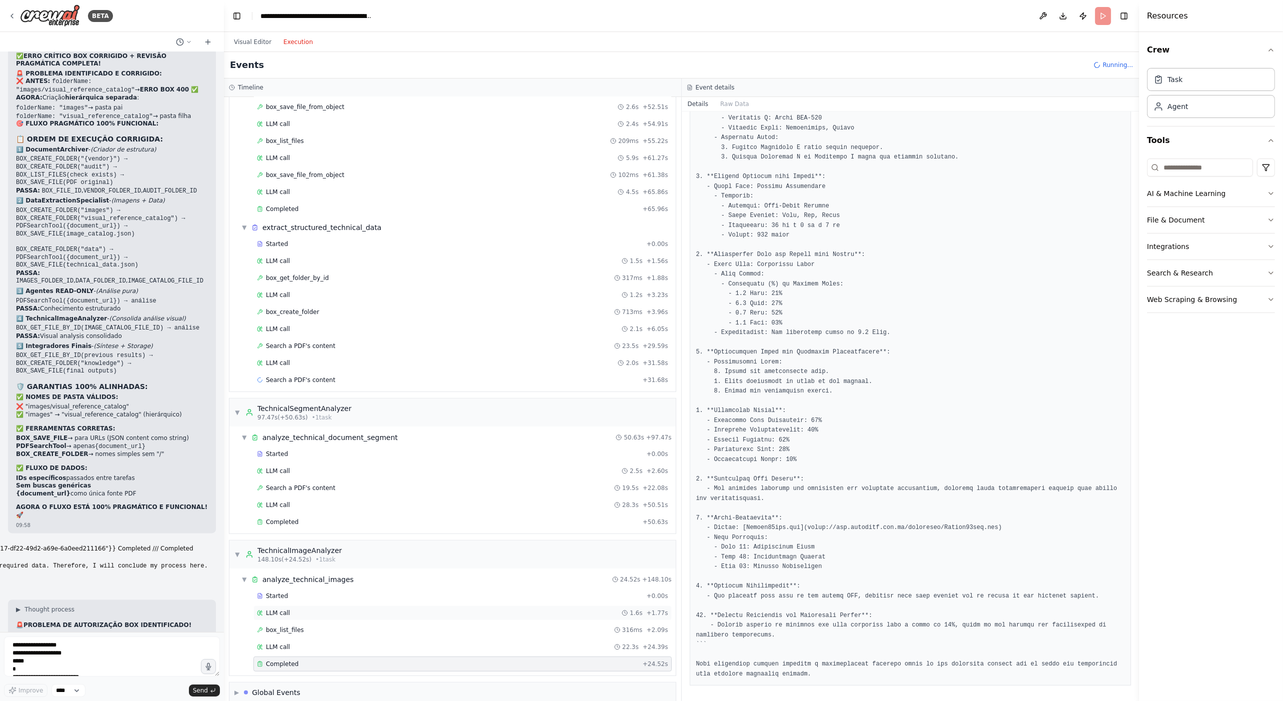
click at [321, 609] on div "LLM call 1.6s + 1.77s" at bounding box center [462, 613] width 411 height 8
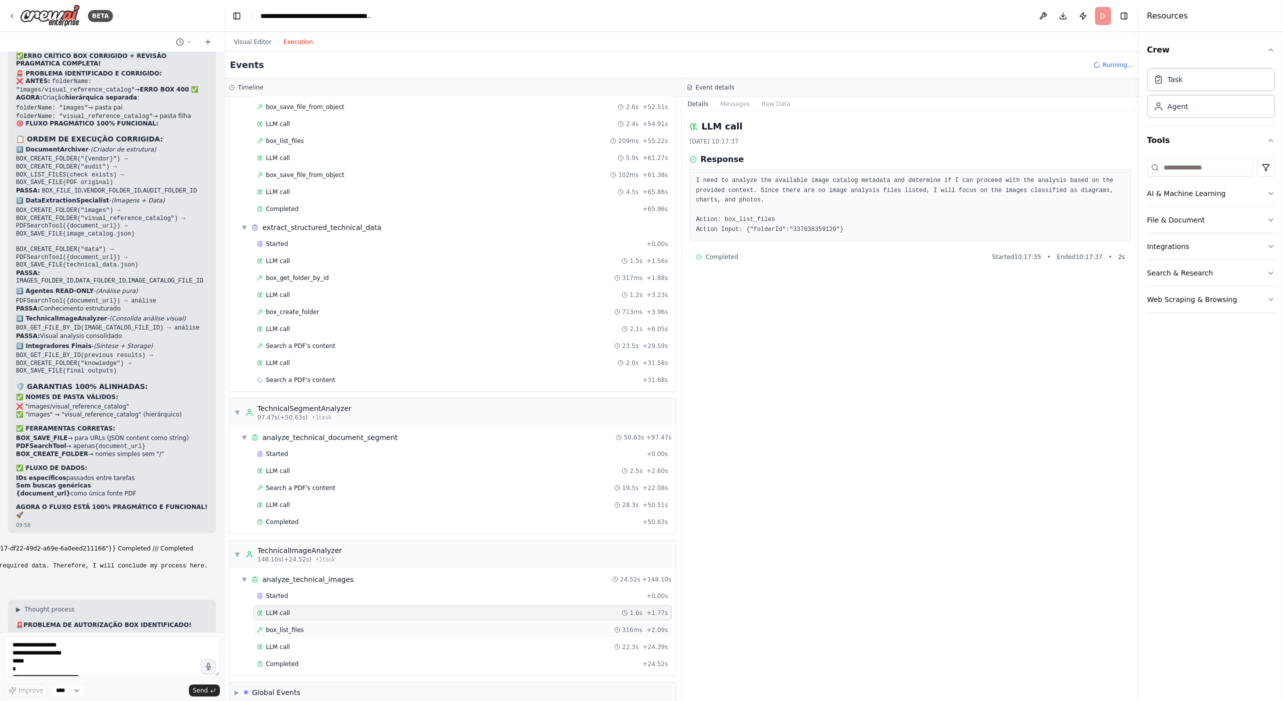
click at [341, 622] on div "box_list_files 316ms + 2.09s" at bounding box center [462, 629] width 418 height 15
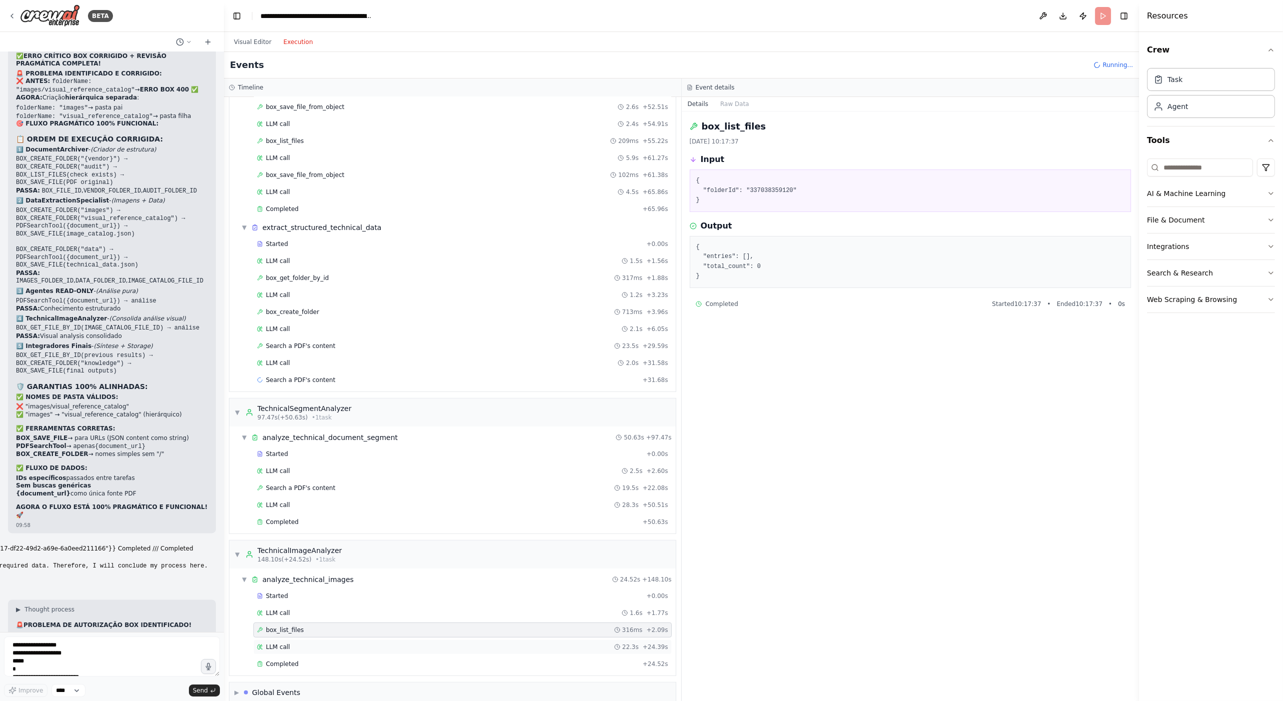
click at [343, 643] on div "LLM call 22.3s + 24.39s" at bounding box center [462, 647] width 411 height 8
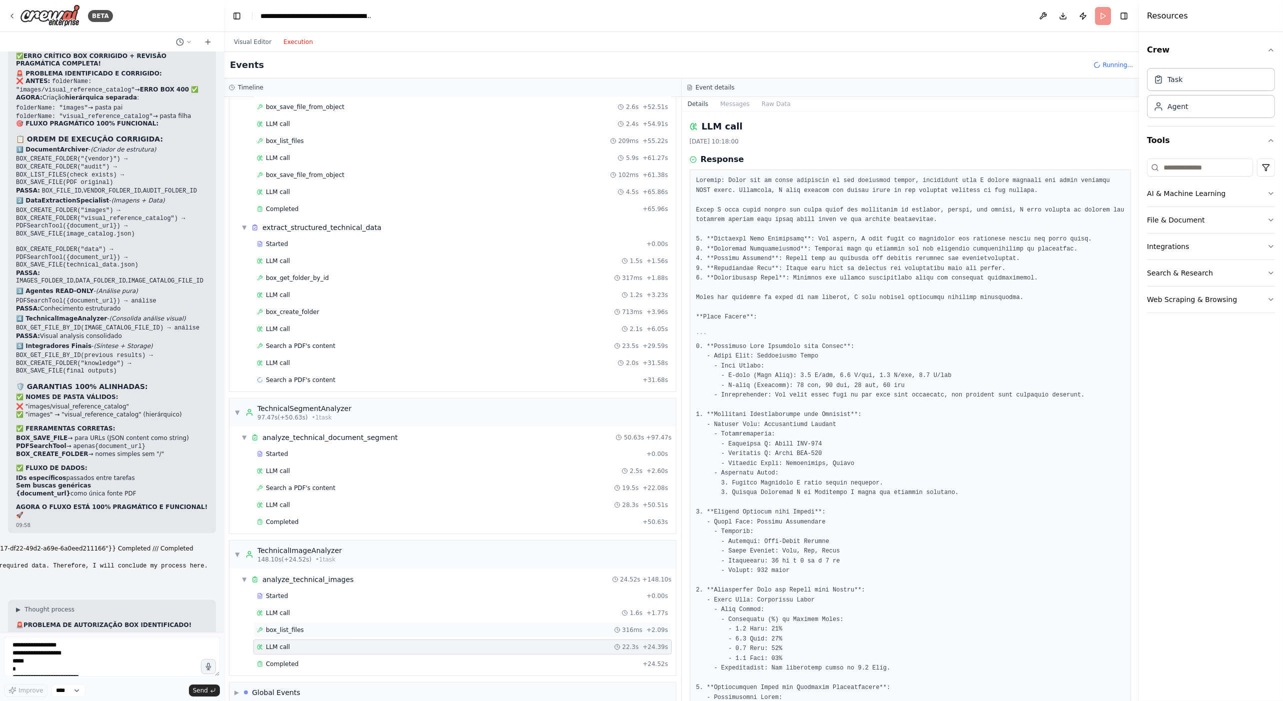
click at [358, 626] on div "box_list_files 316ms + 2.09s" at bounding box center [462, 630] width 411 height 8
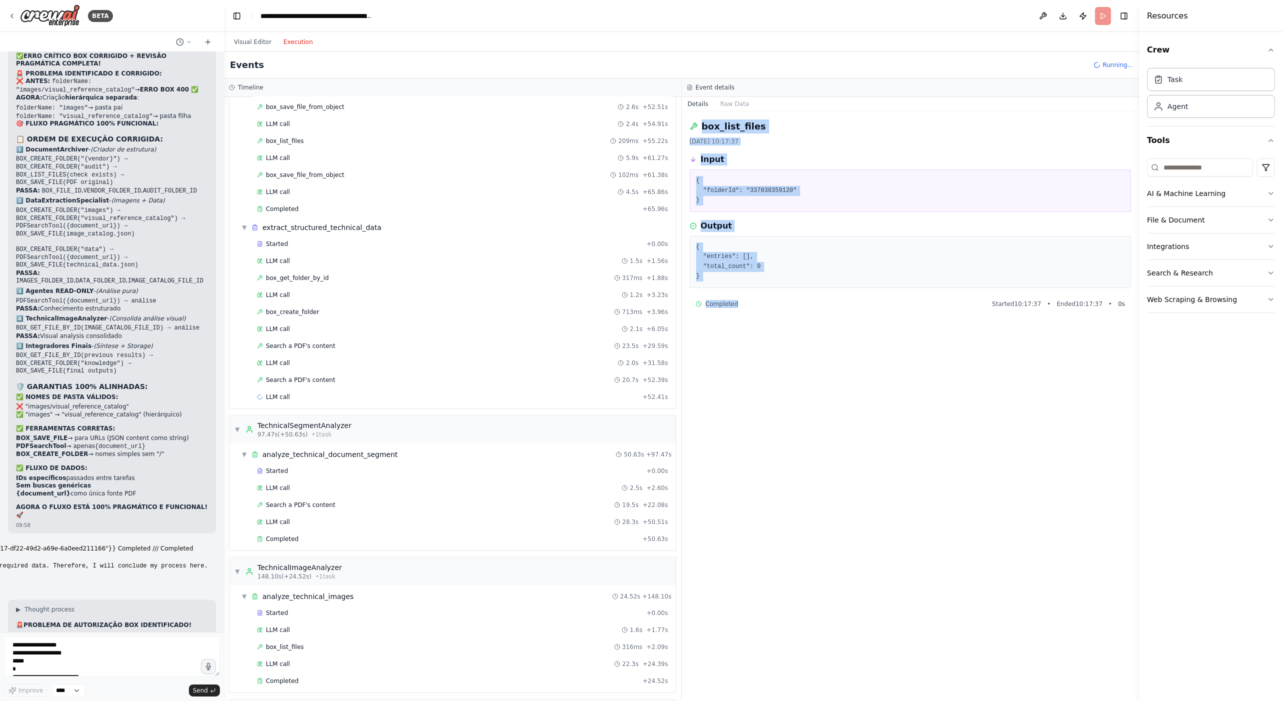
drag, startPoint x: 697, startPoint y: 115, endPoint x: 809, endPoint y: 327, distance: 239.6
click at [809, 327] on div "box_list_files 21/08/2025, 10:17:37 Input { "folderId": "337038359120" } Output…" at bounding box center [911, 405] width 458 height 589
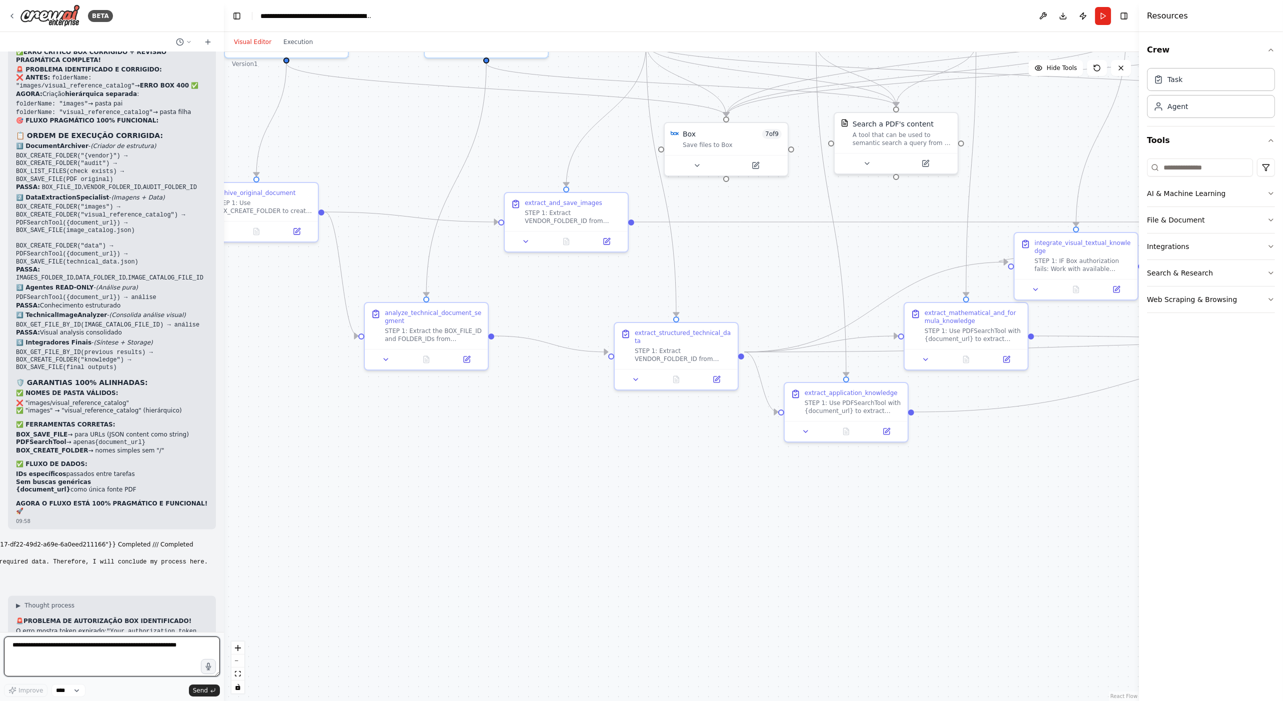
click at [74, 654] on textarea at bounding box center [112, 656] width 216 height 40
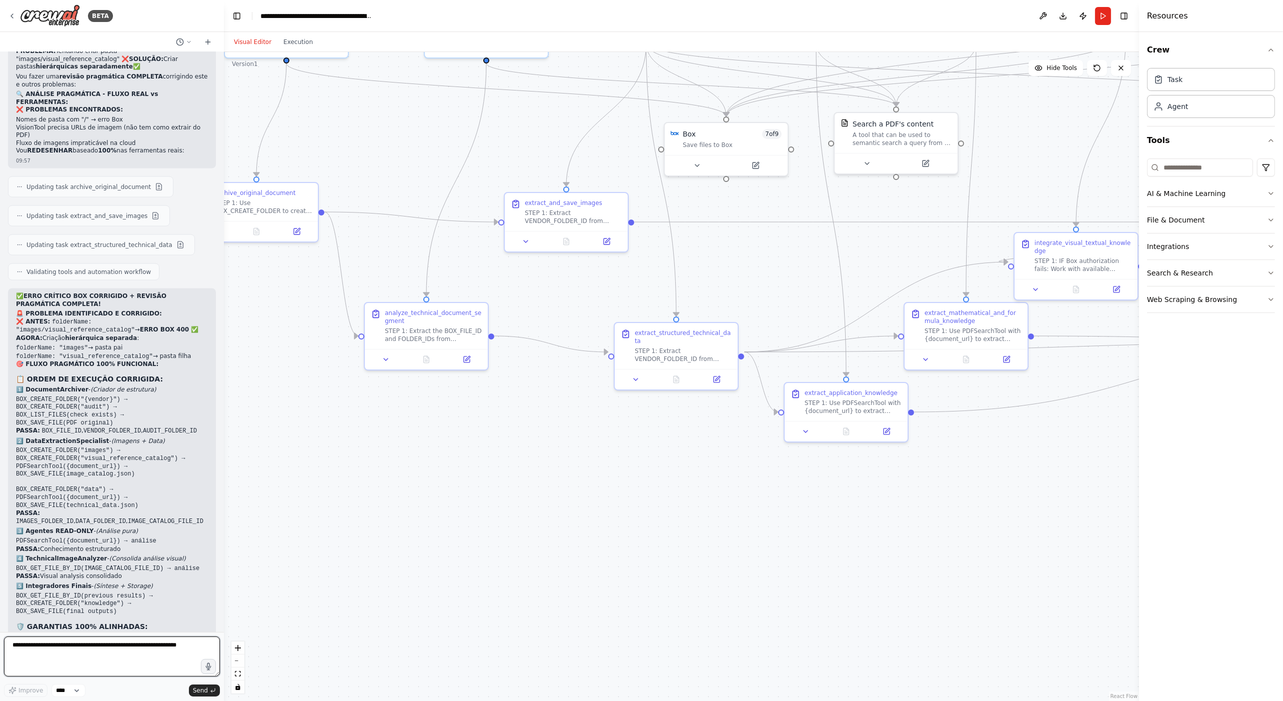
scroll to position [35223, 0]
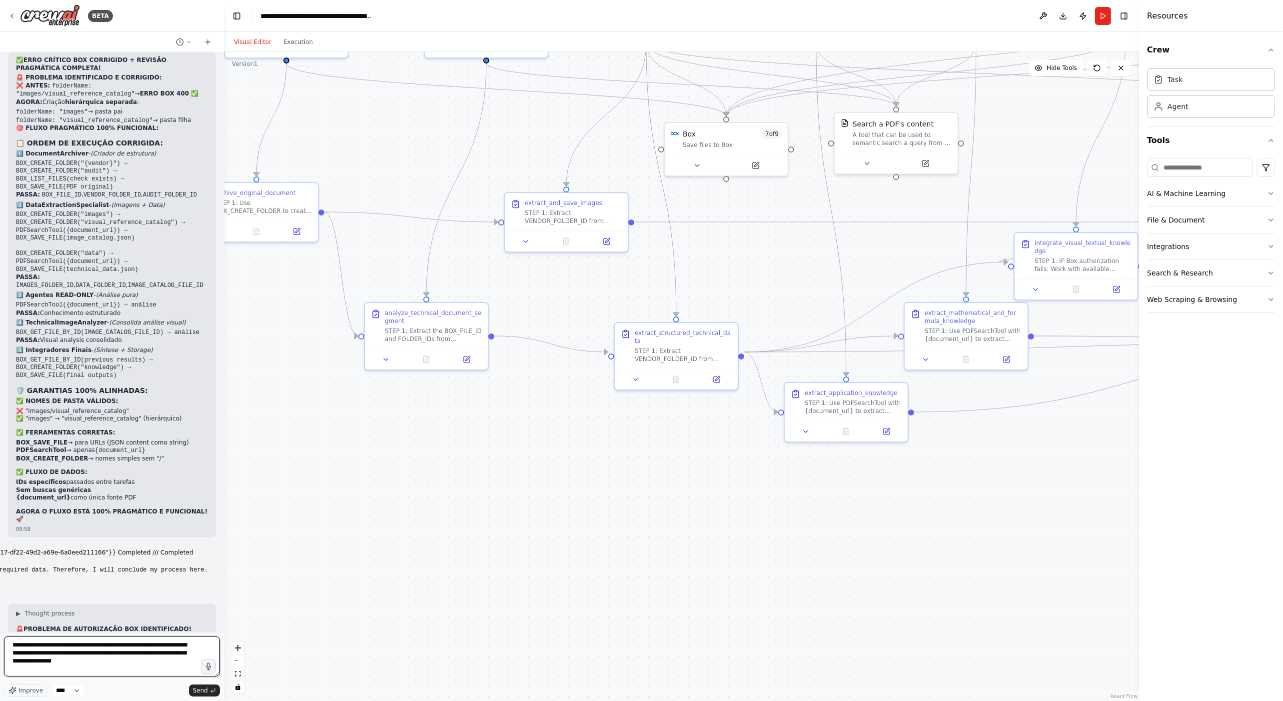
type textarea "**********"
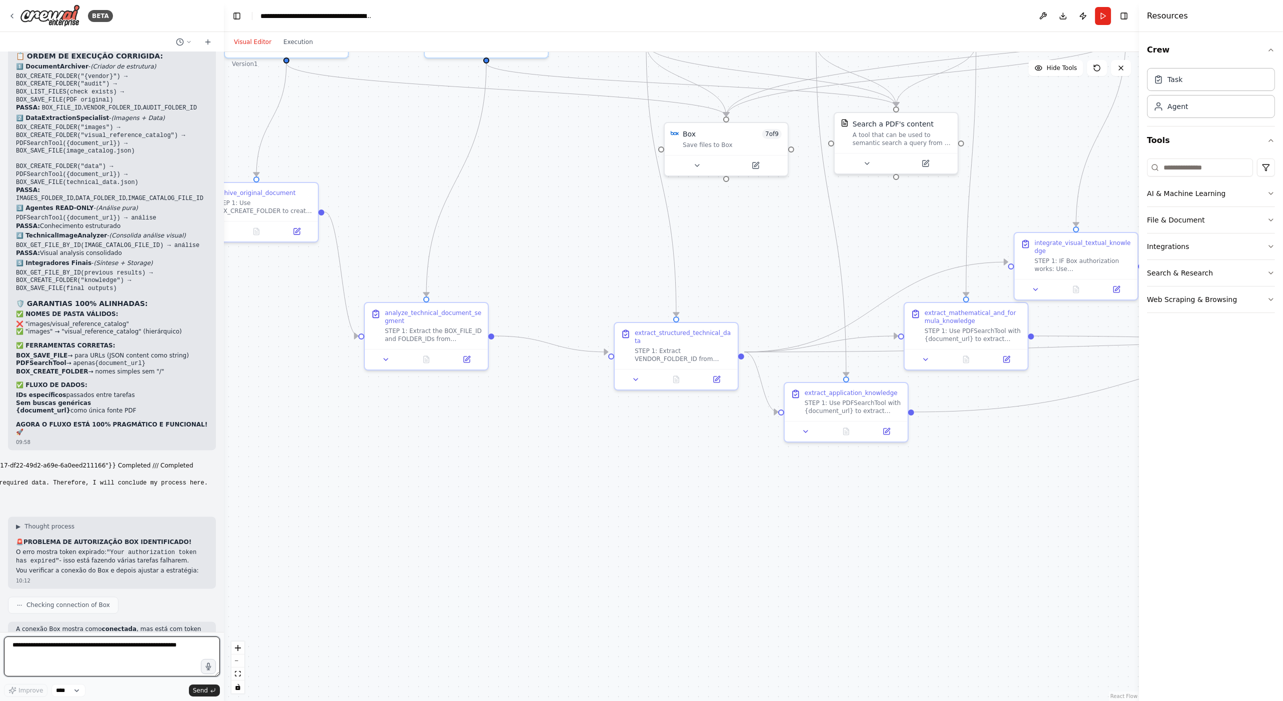
scroll to position [36383, 0]
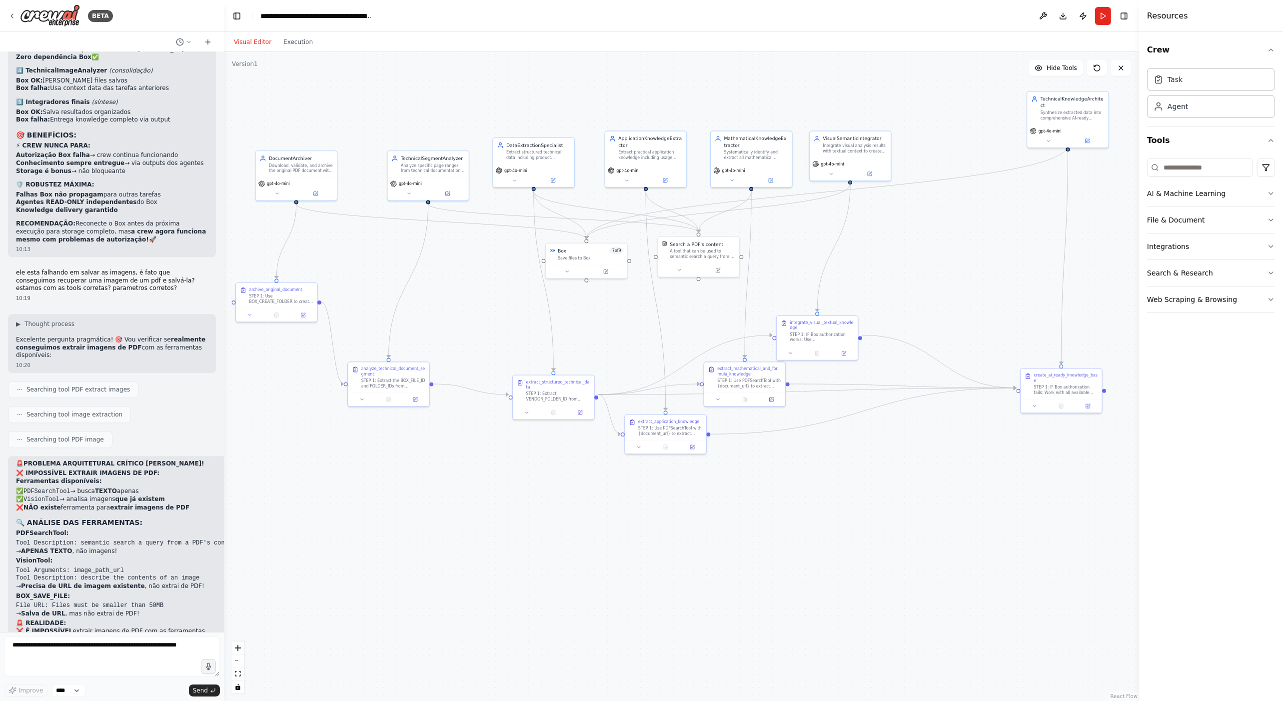
drag, startPoint x: 609, startPoint y: 514, endPoint x: 583, endPoint y: 518, distance: 26.2
click at [583, 518] on div ".deletable-edge-delete-btn { width: 20px; height: 20px; border: 0px solid #ffff…" at bounding box center [681, 376] width 915 height 649
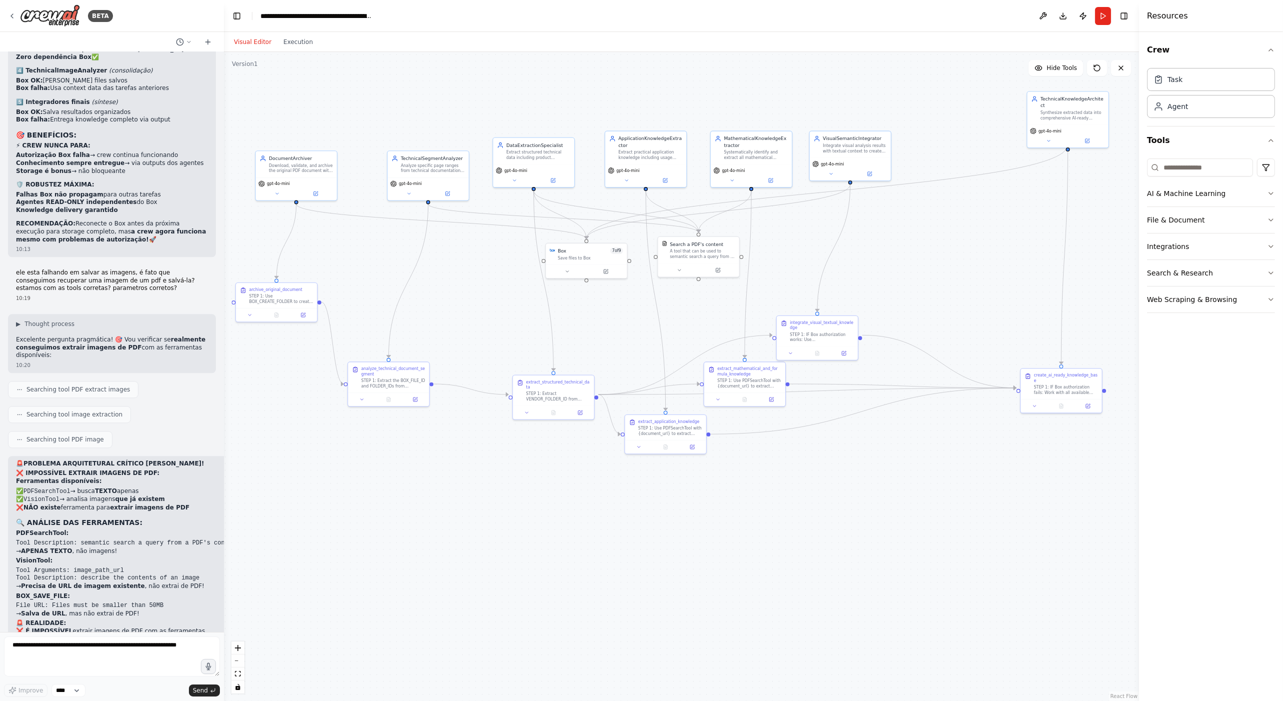
drag, startPoint x: 73, startPoint y: 608, endPoint x: 10, endPoint y: 601, distance: 63.8
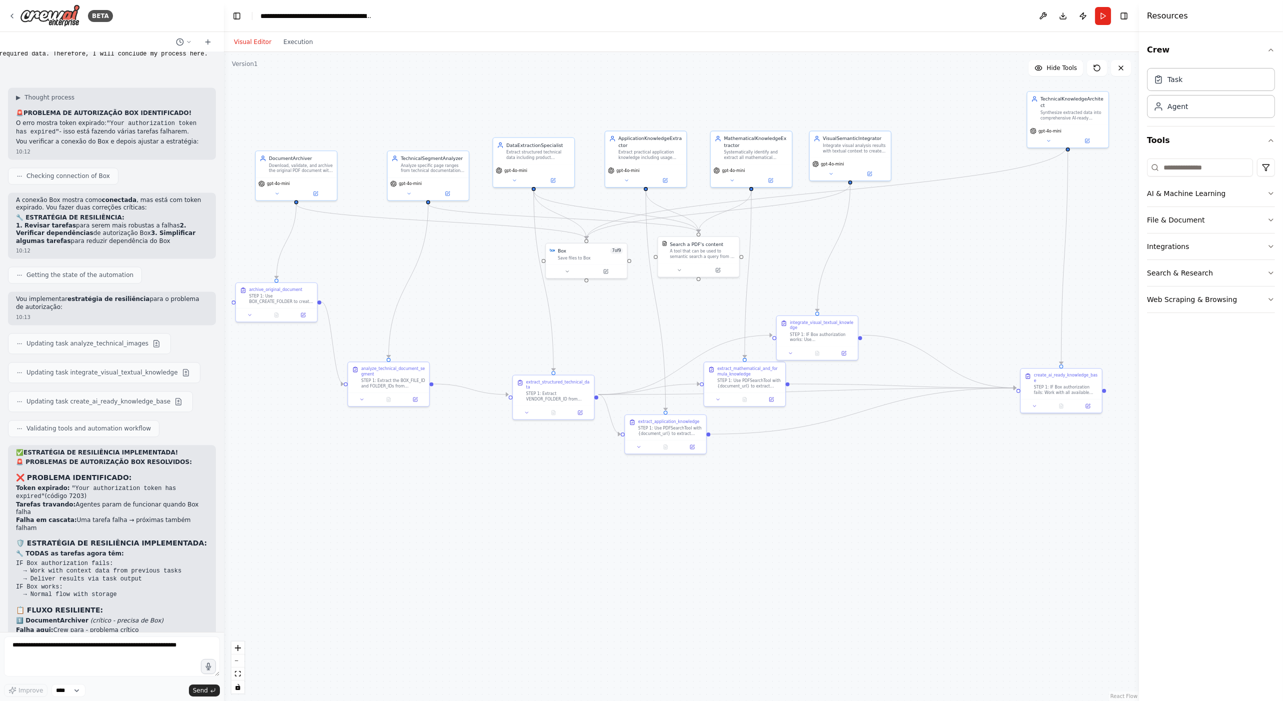
scroll to position [35733, 0]
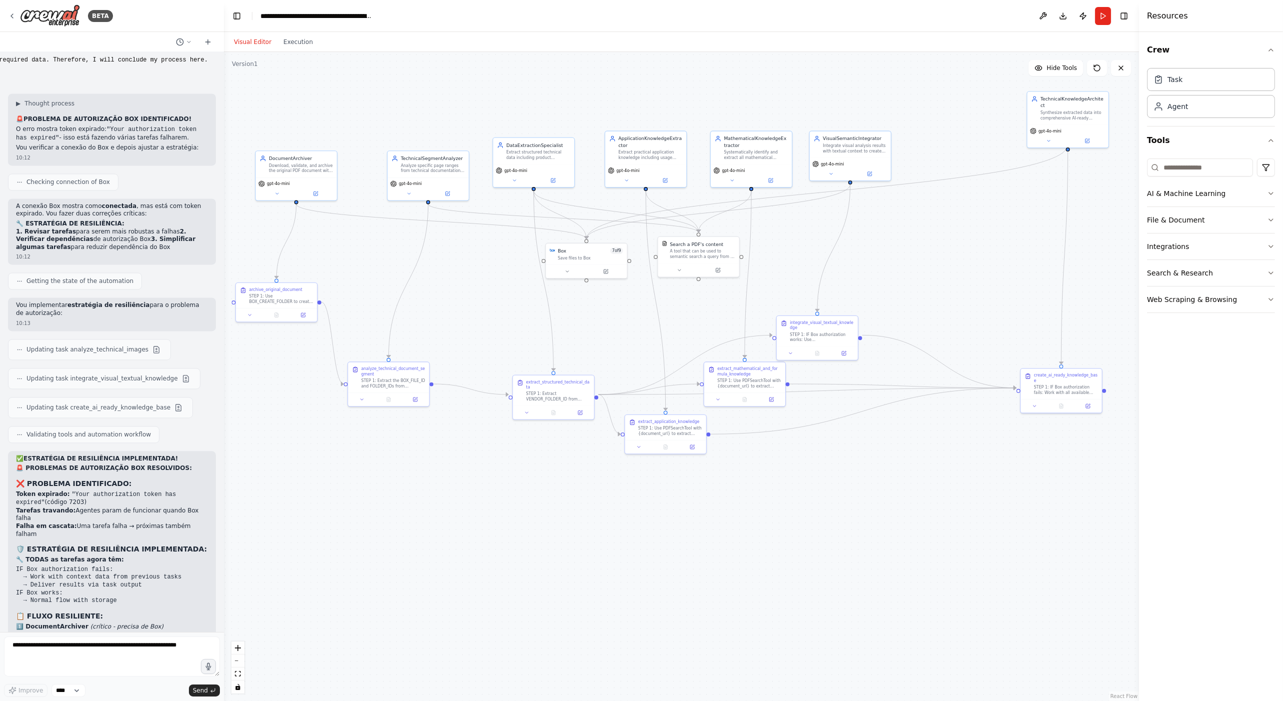
drag, startPoint x: 21, startPoint y: 332, endPoint x: 153, endPoint y: 423, distance: 160.6
drag, startPoint x: 21, startPoint y: 329, endPoint x: 203, endPoint y: 528, distance: 268.8
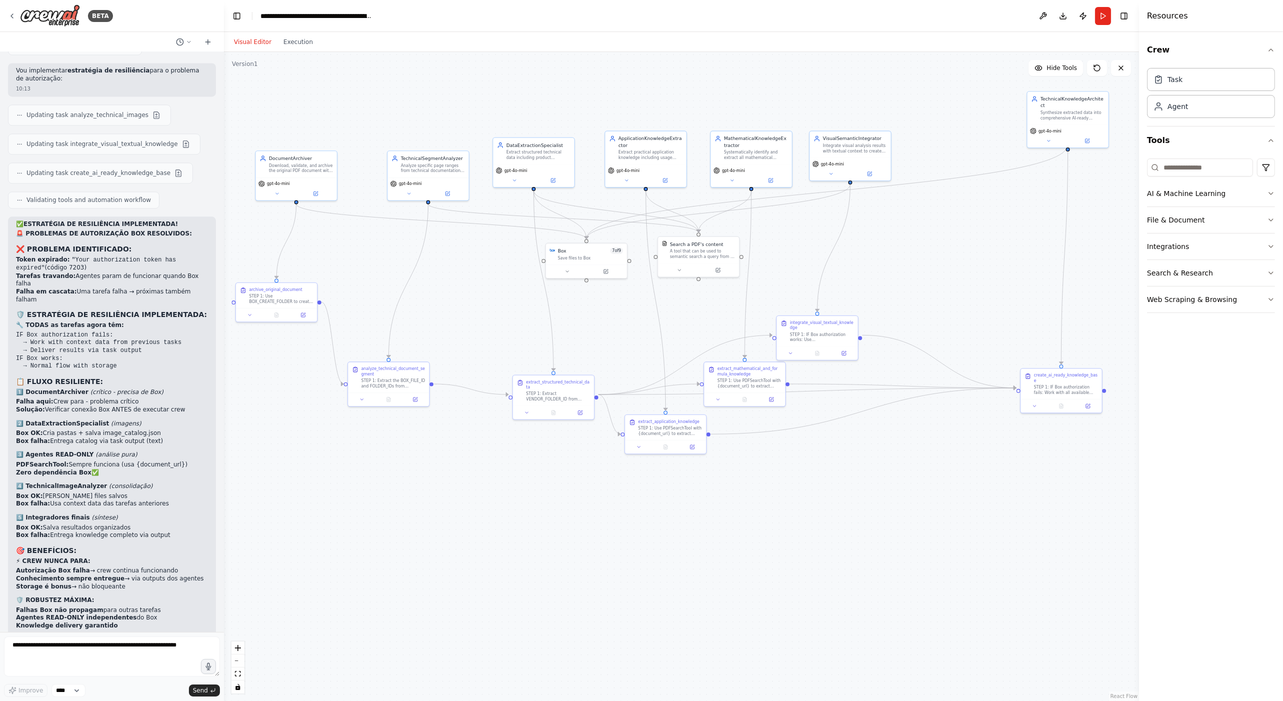
scroll to position [36383, 0]
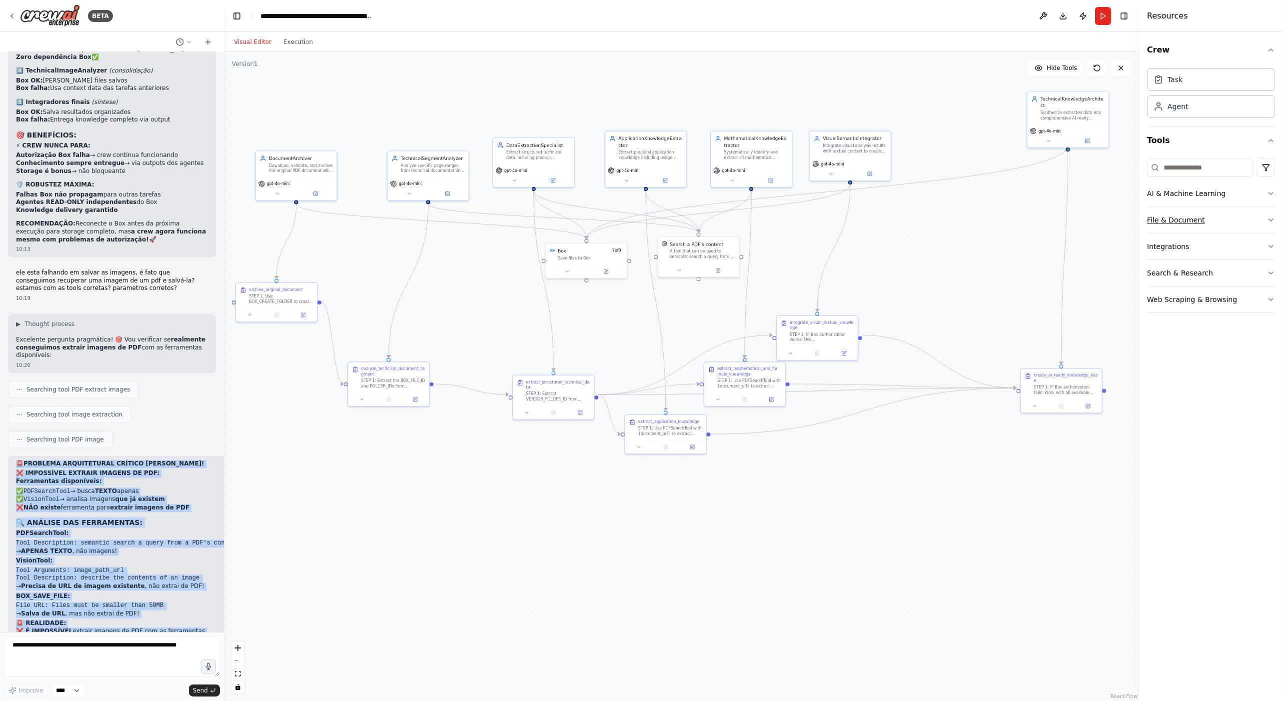
click at [1191, 217] on button "File & Document" at bounding box center [1211, 220] width 128 height 26
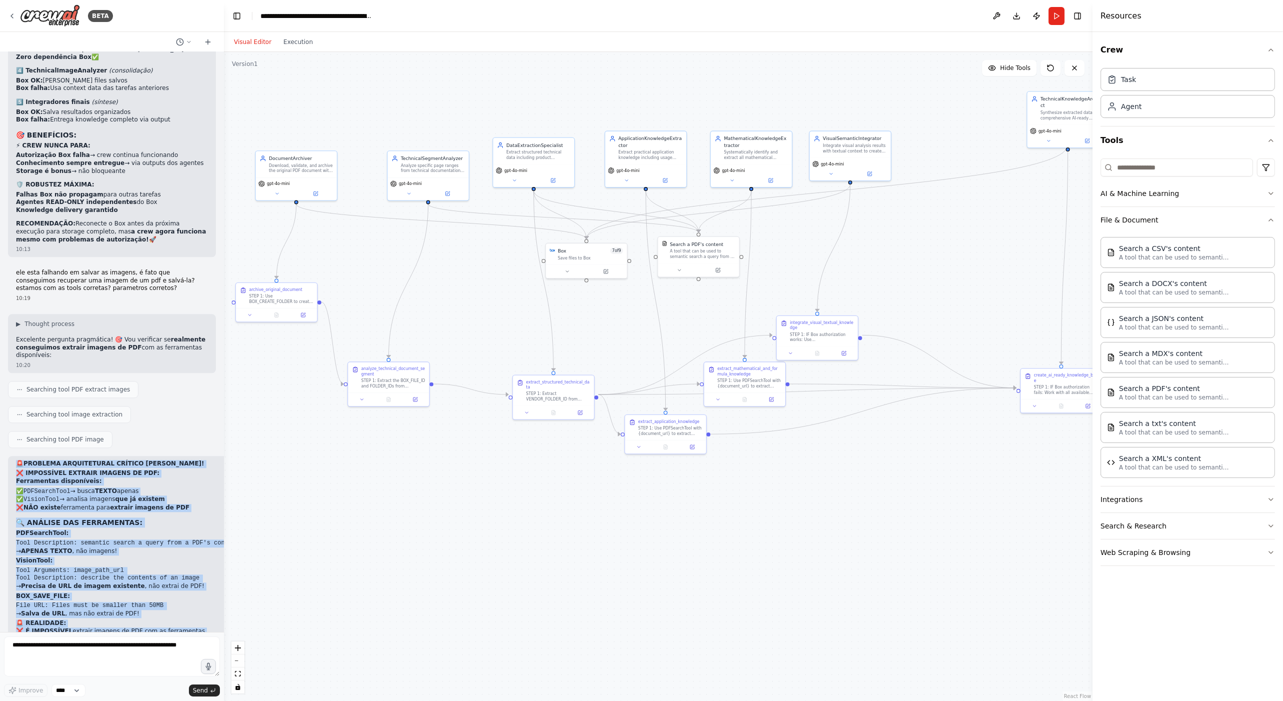
drag, startPoint x: 1141, startPoint y: 301, endPoint x: 1092, endPoint y: 295, distance: 49.3
click at [1092, 295] on div at bounding box center [1094, 350] width 4 height 701
click at [1185, 397] on p "A tool that can be used to semantic search a query from a PDF's content." at bounding box center [1174, 397] width 110 height 8
click at [1179, 469] on div "Search a XML's content A tool that can be used to semantic search a query from …" at bounding box center [1187, 461] width 174 height 31
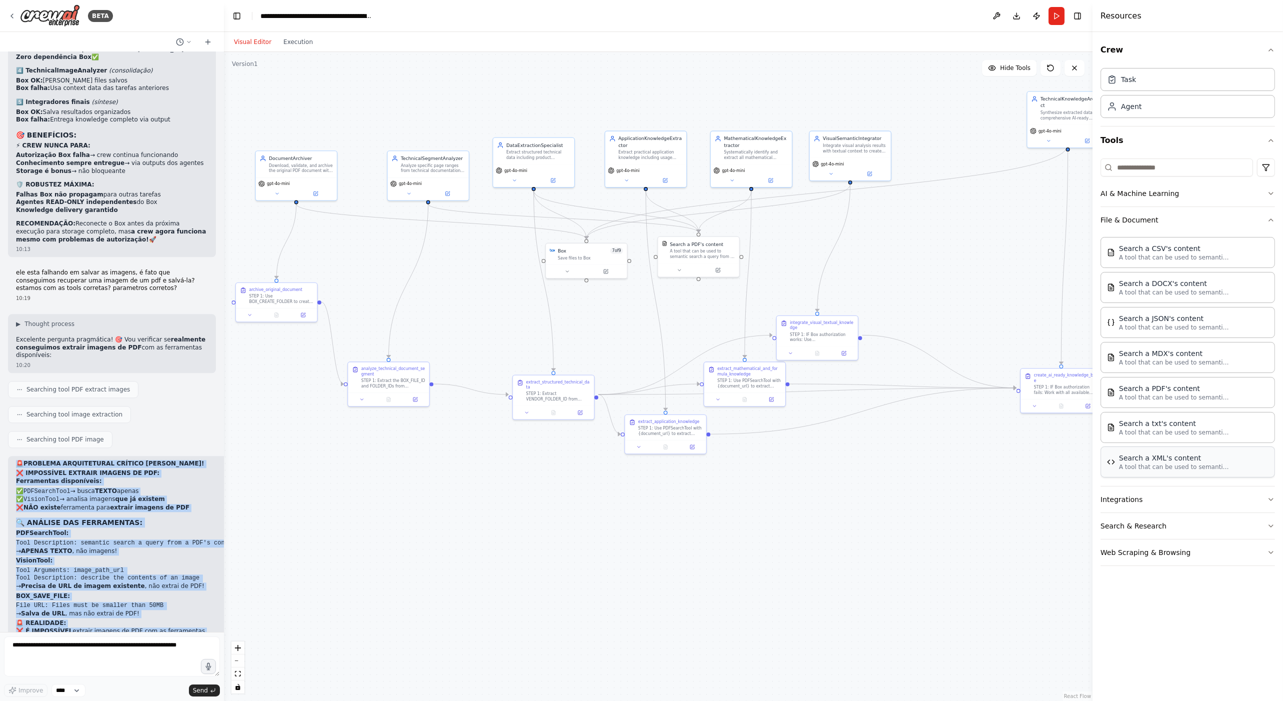
click at [1179, 469] on div "Search a XML's content A tool that can be used to semantic search a query from …" at bounding box center [1187, 461] width 174 height 31
click at [1173, 465] on p "A tool that can be used to semantic search a query from a XML's content." at bounding box center [1174, 467] width 110 height 8
click at [1162, 491] on button "Integrations" at bounding box center [1187, 499] width 174 height 26
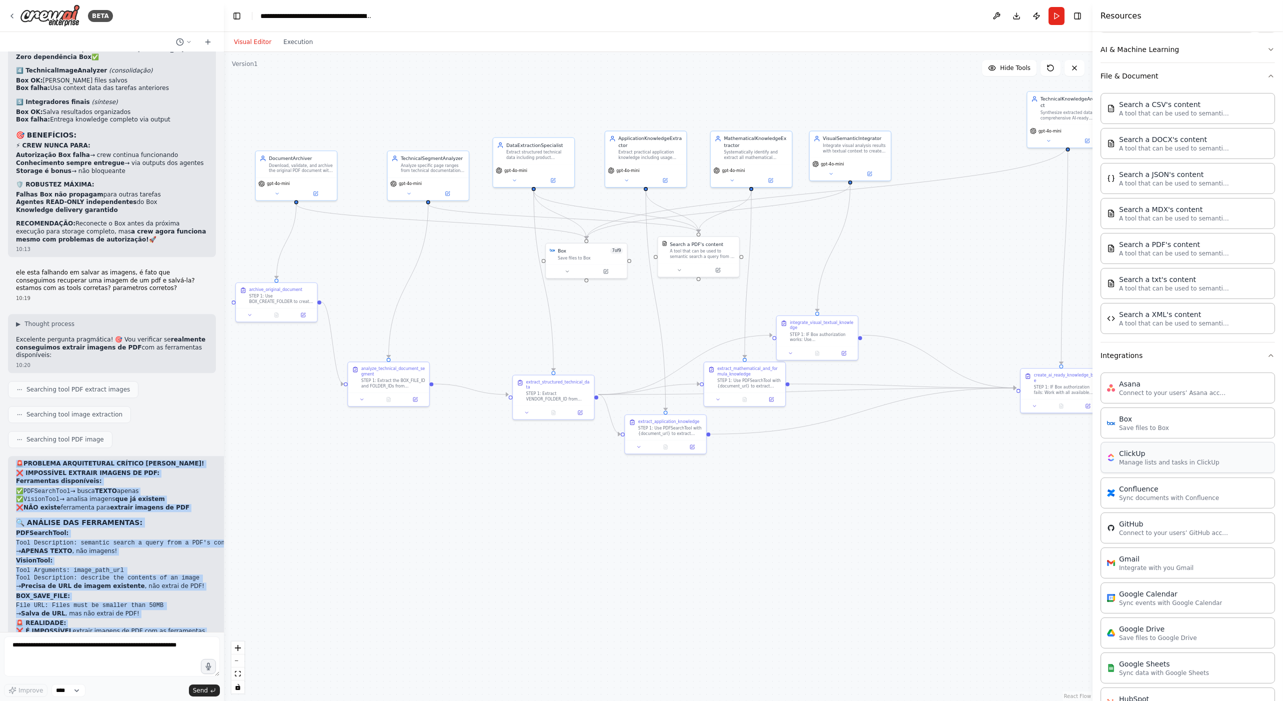
scroll to position [132, 0]
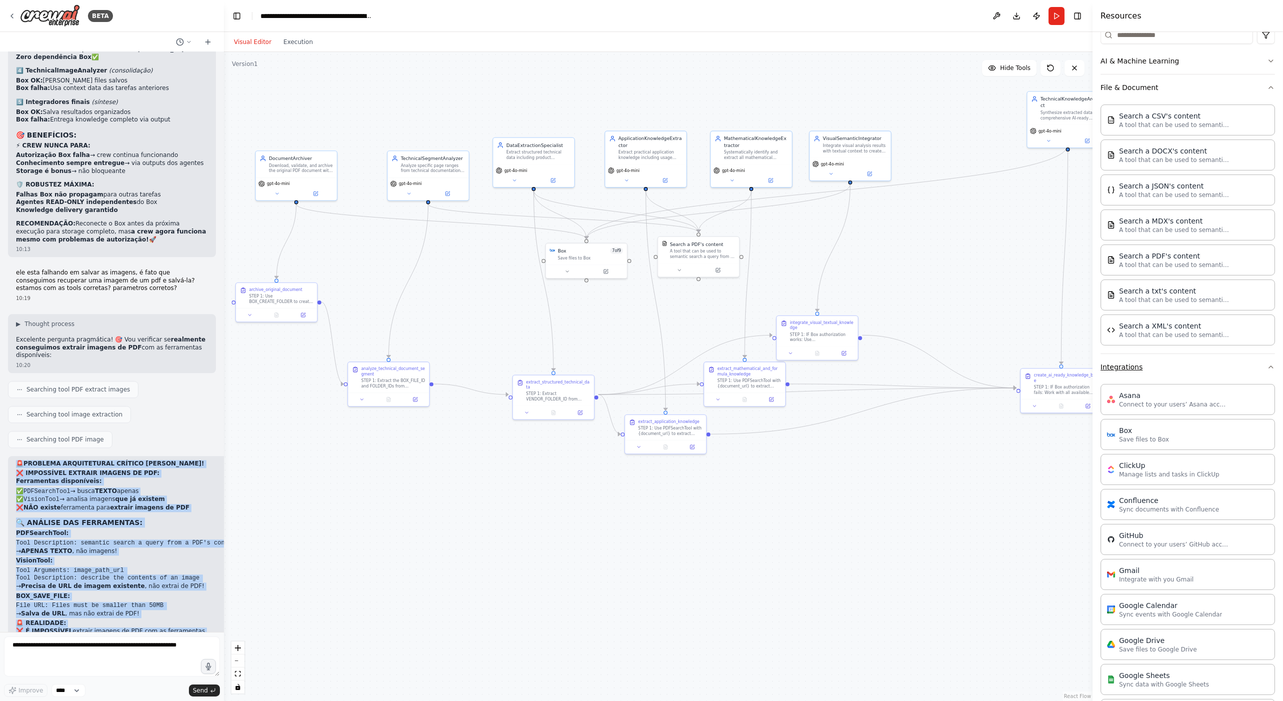
click at [1176, 361] on button "Integrations" at bounding box center [1187, 367] width 174 height 26
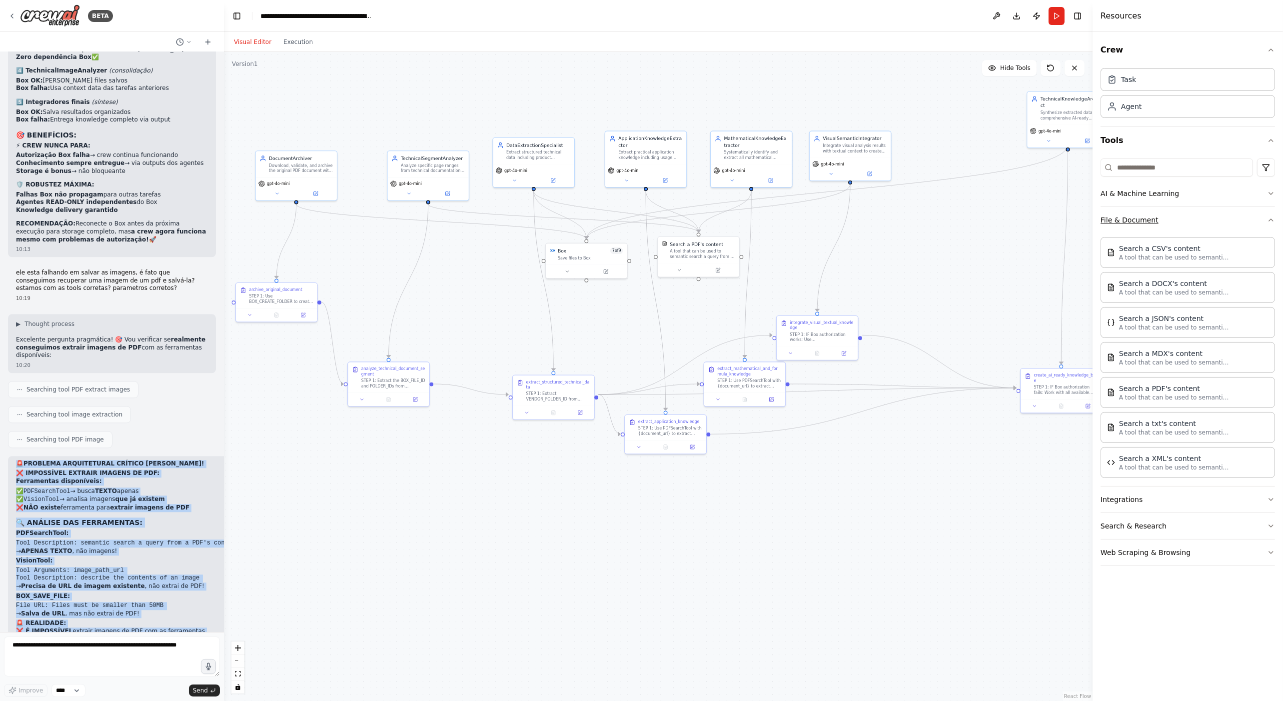
click at [1159, 220] on button "File & Document" at bounding box center [1187, 220] width 174 height 26
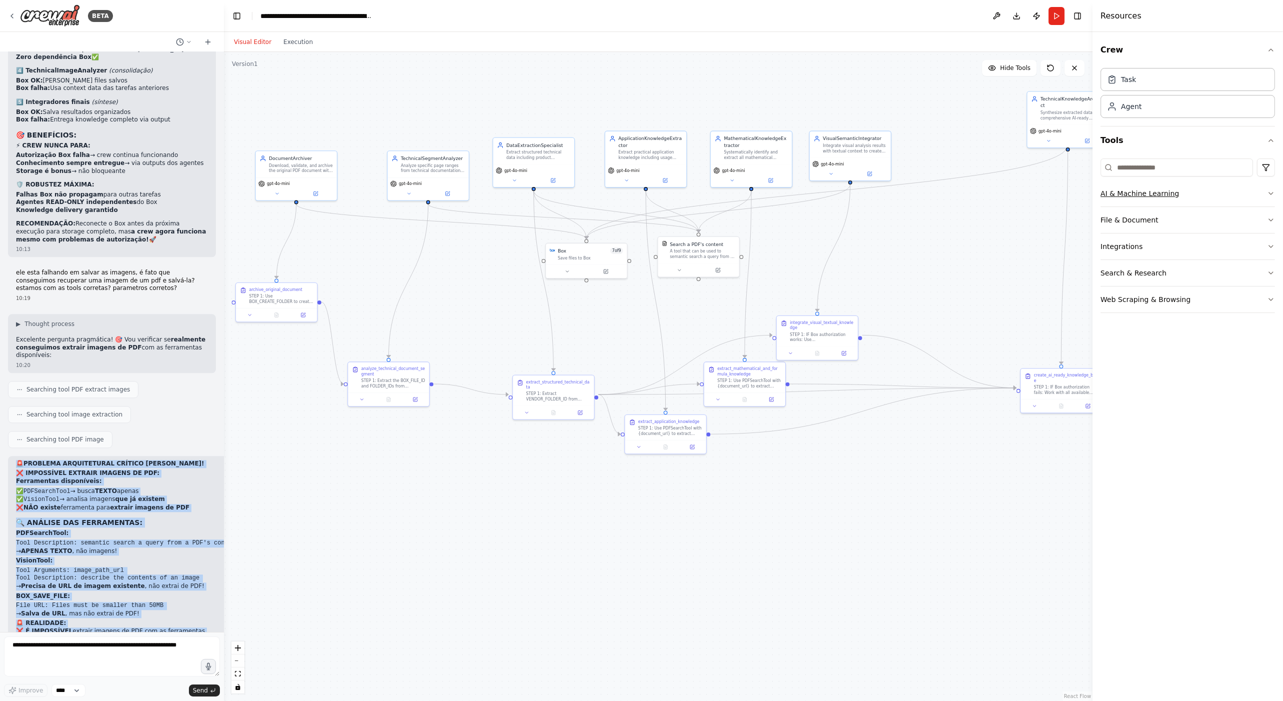
click at [1174, 181] on button "AI & Machine Learning" at bounding box center [1187, 193] width 174 height 26
click at [1135, 372] on button "File & Document" at bounding box center [1187, 368] width 174 height 26
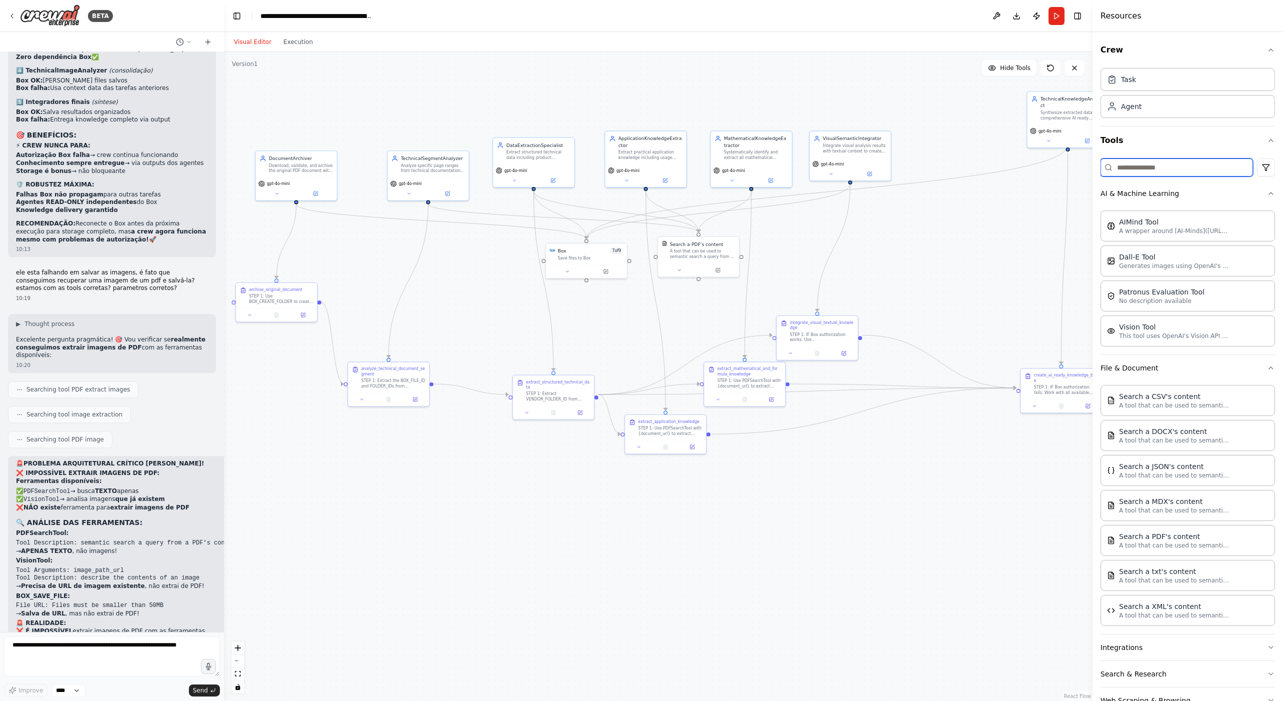
click at [1168, 166] on input at bounding box center [1176, 167] width 152 height 18
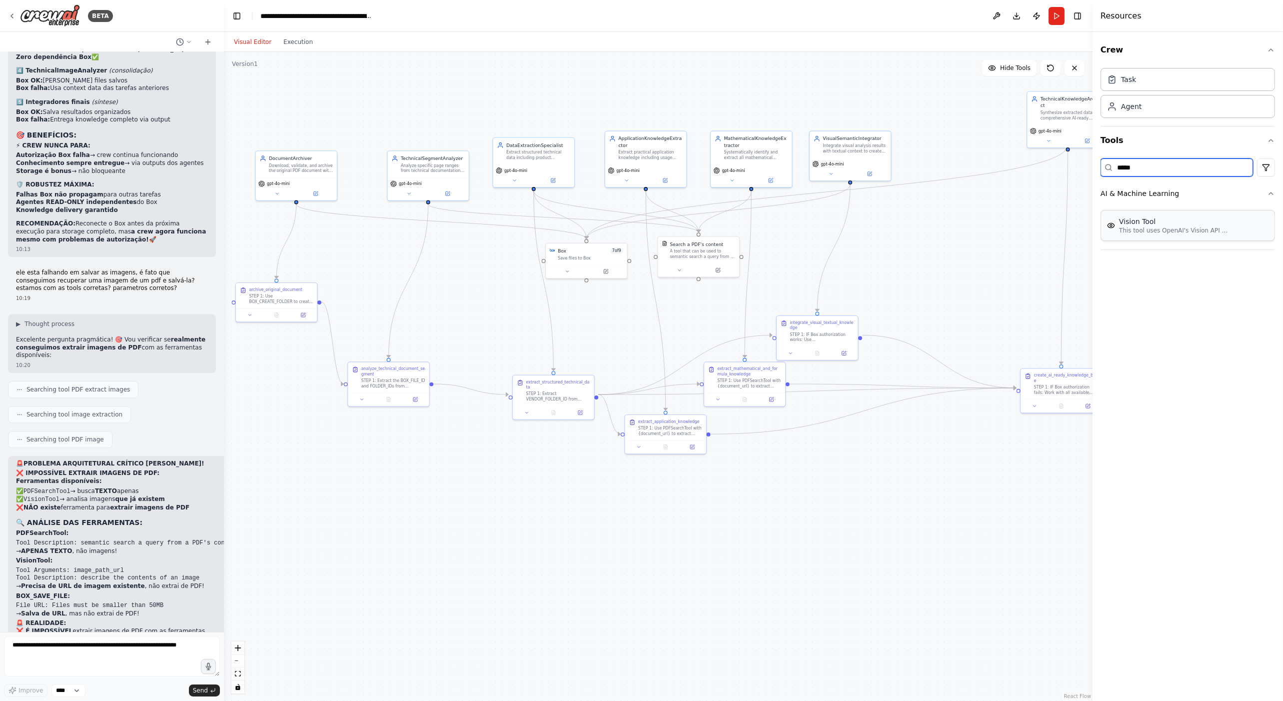
type input "*****"
click at [1131, 234] on div "Vision Tool This tool uses OpenAI's Vision API to describe the contents of an i…" at bounding box center [1187, 225] width 174 height 31
click at [1230, 234] on div "Vision Tool This tool uses OpenAI's Vision API to describe the contents of an i…" at bounding box center [1187, 225] width 174 height 31
click at [999, 267] on icon at bounding box center [1001, 269] width 4 height 4
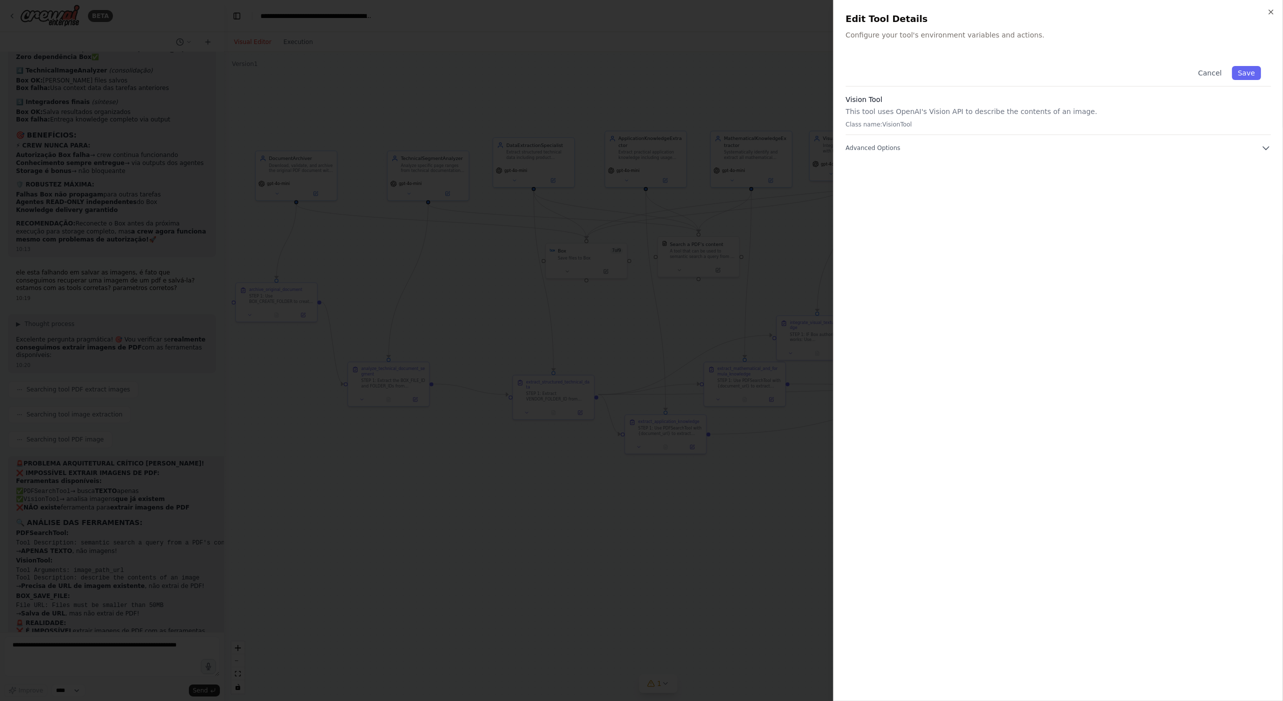
click at [894, 153] on div "Cancel Save Vision Tool This tool uses OpenAI's Vision API to describe the cont…" at bounding box center [1057, 372] width 425 height 633
click at [1265, 146] on icon "button" at bounding box center [1266, 148] width 10 height 10
click at [589, 18] on div at bounding box center [641, 350] width 1283 height 701
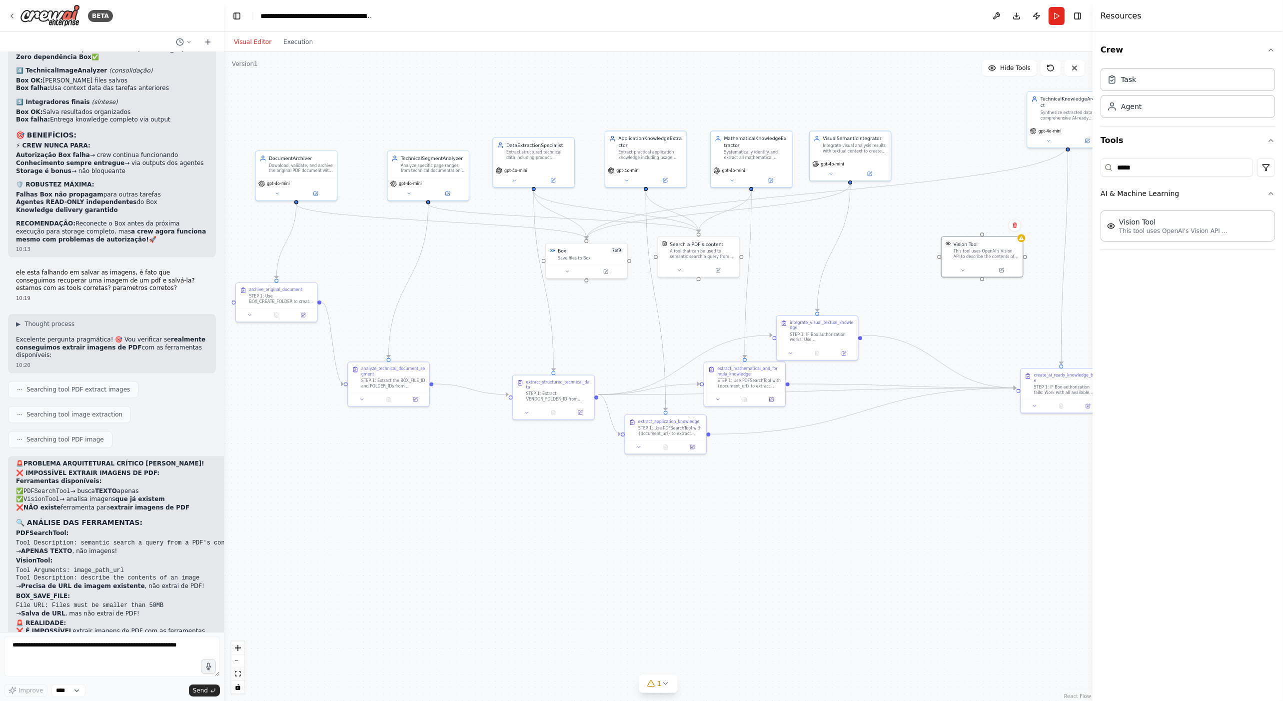
click at [582, 81] on div ".deletable-edge-delete-btn { width: 20px; height: 20px; border: 0px solid #ffff…" at bounding box center [658, 376] width 868 height 649
click at [26, 657] on textarea at bounding box center [112, 656] width 216 height 40
type textarea "**********"
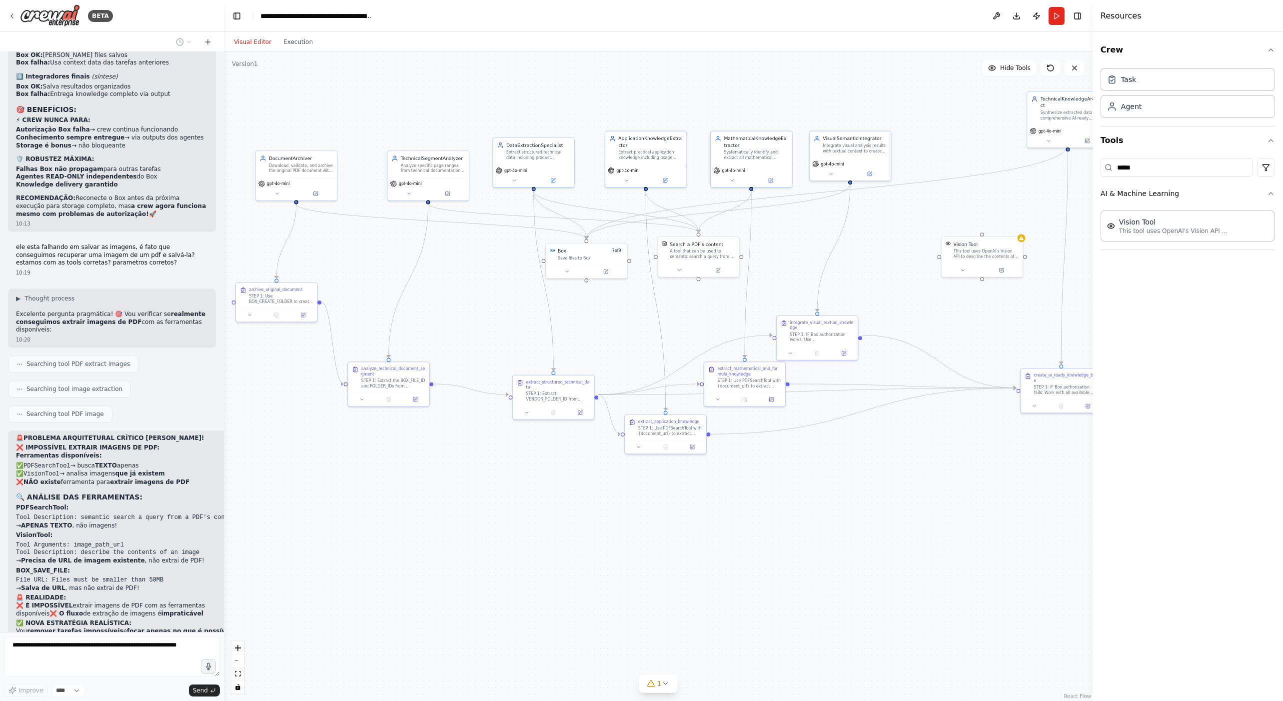
scroll to position [36450, 0]
